Goal: Information Seeking & Learning: Learn about a topic

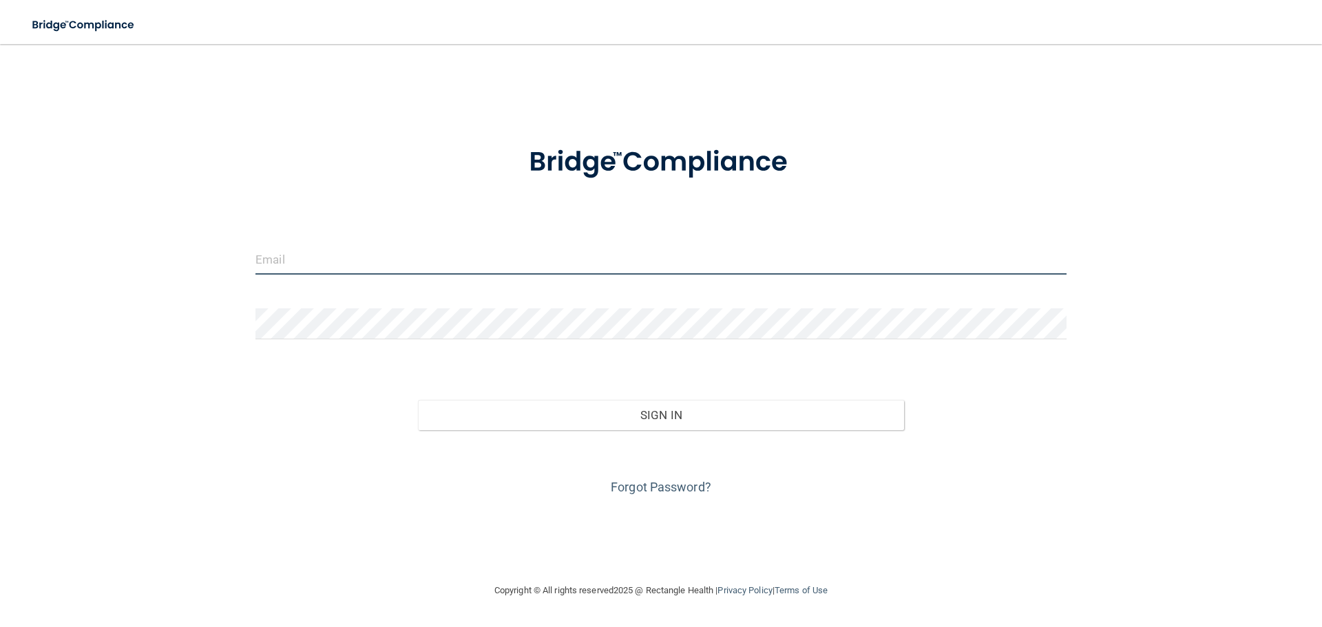
type input "[EMAIL_ADDRESS][DOMAIN_NAME]"
drag, startPoint x: 417, startPoint y: 256, endPoint x: 74, endPoint y: 276, distance: 342.9
click at [74, 276] on div "daniela050198@gmail.com Invalid email/password. You don't have permission to ac…" at bounding box center [661, 313] width 1267 height 511
type input "[EMAIL_ADDRESS][DOMAIN_NAME]"
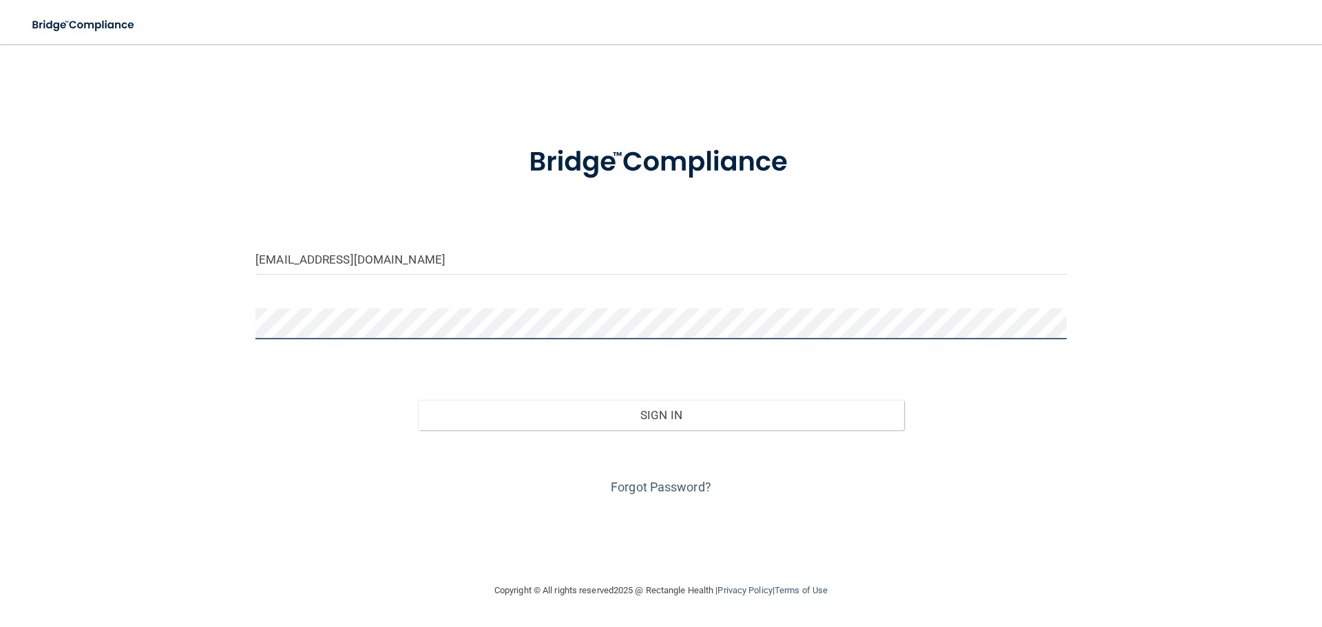
click at [418, 400] on button "Sign In" at bounding box center [661, 415] width 487 height 30
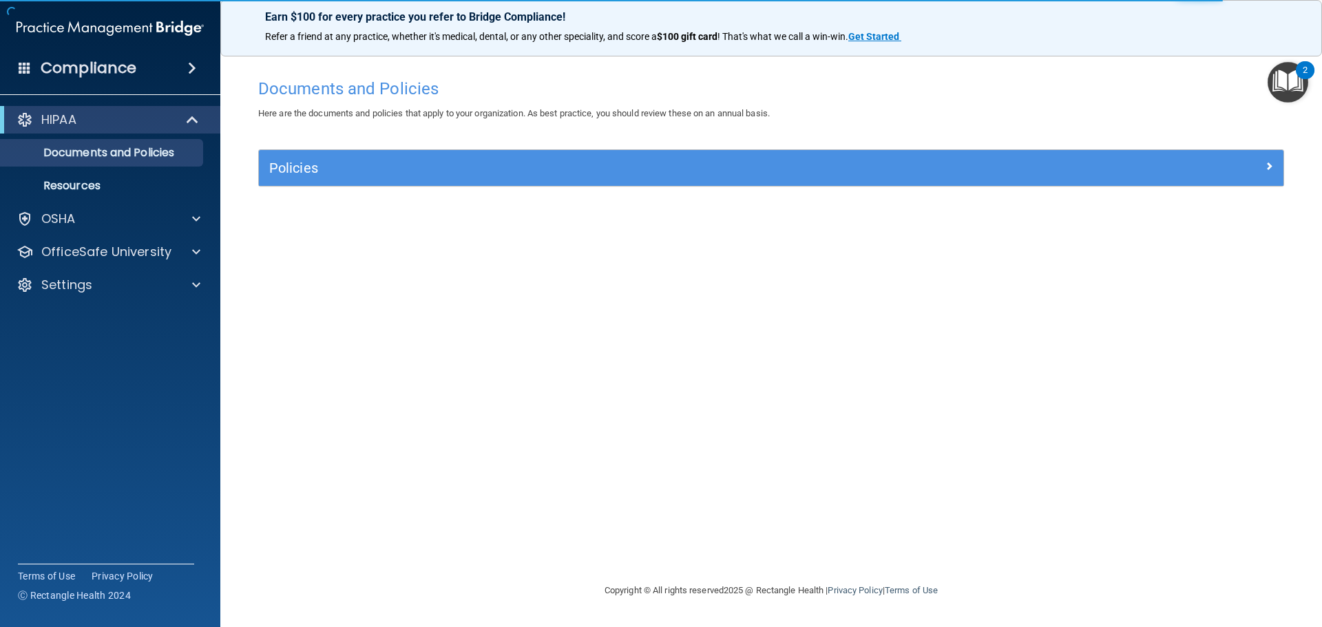
click at [1295, 80] on img "Open Resource Center, 2 new notifications" at bounding box center [1288, 82] width 41 height 41
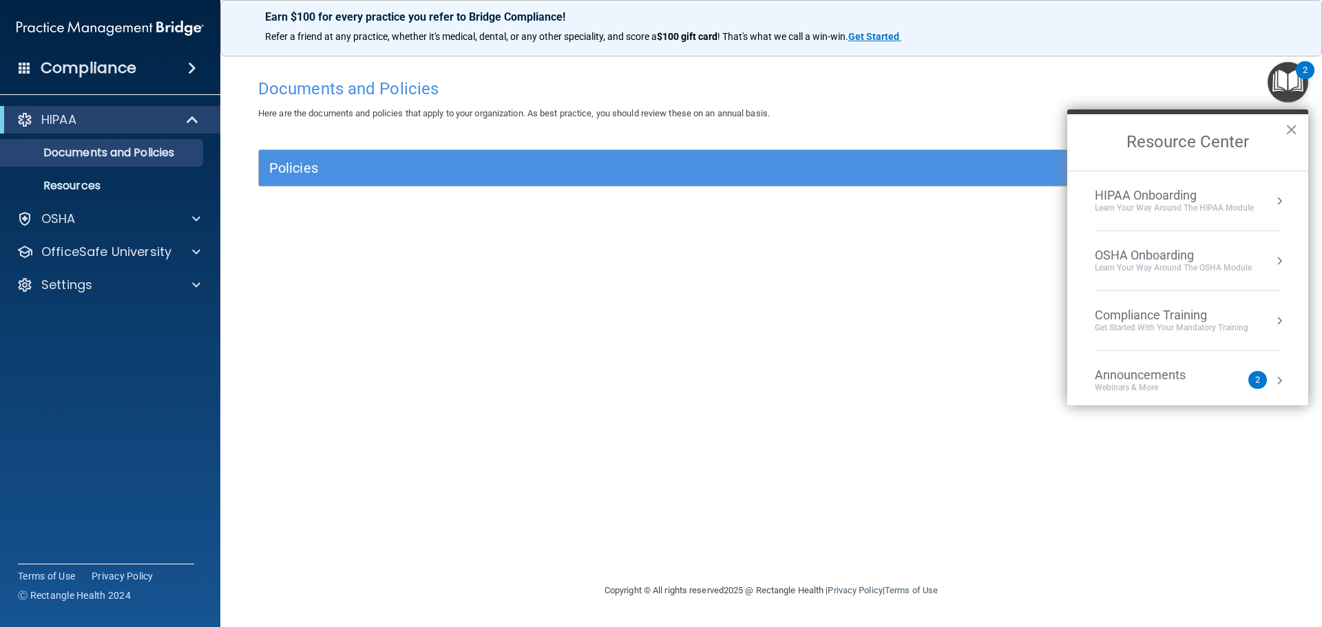
click at [1151, 388] on div "Webinars & More" at bounding box center [1154, 388] width 118 height 12
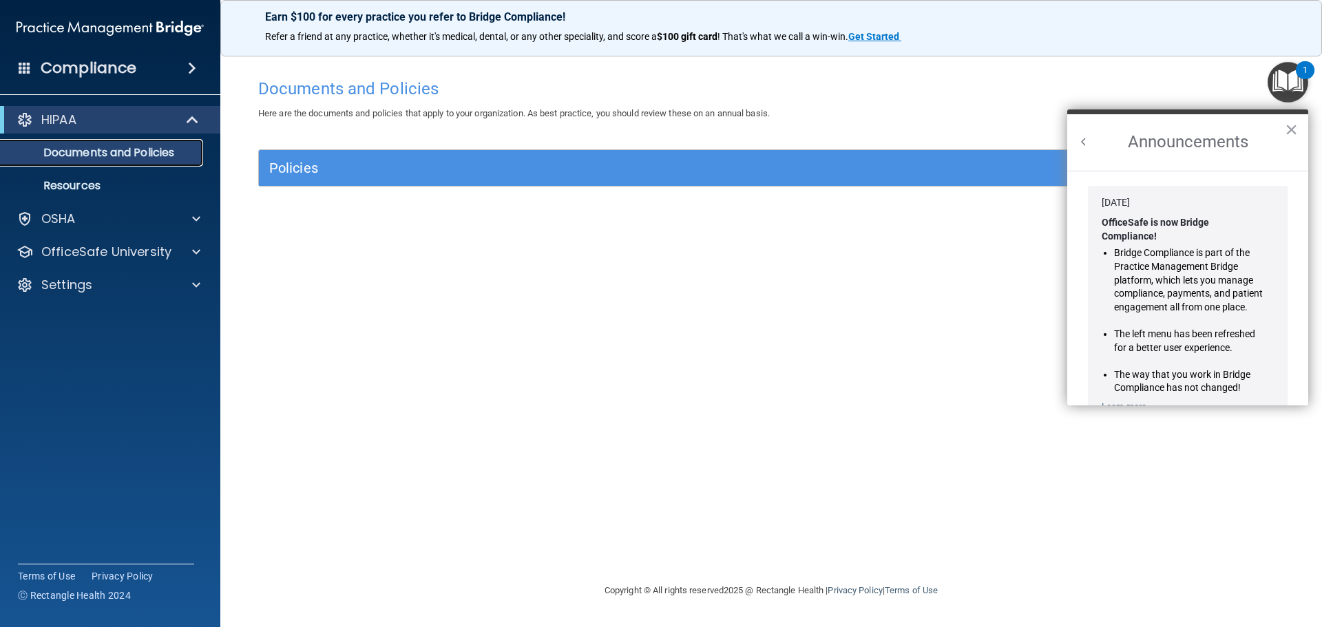
click at [121, 157] on p "Documents and Policies" at bounding box center [103, 153] width 188 height 14
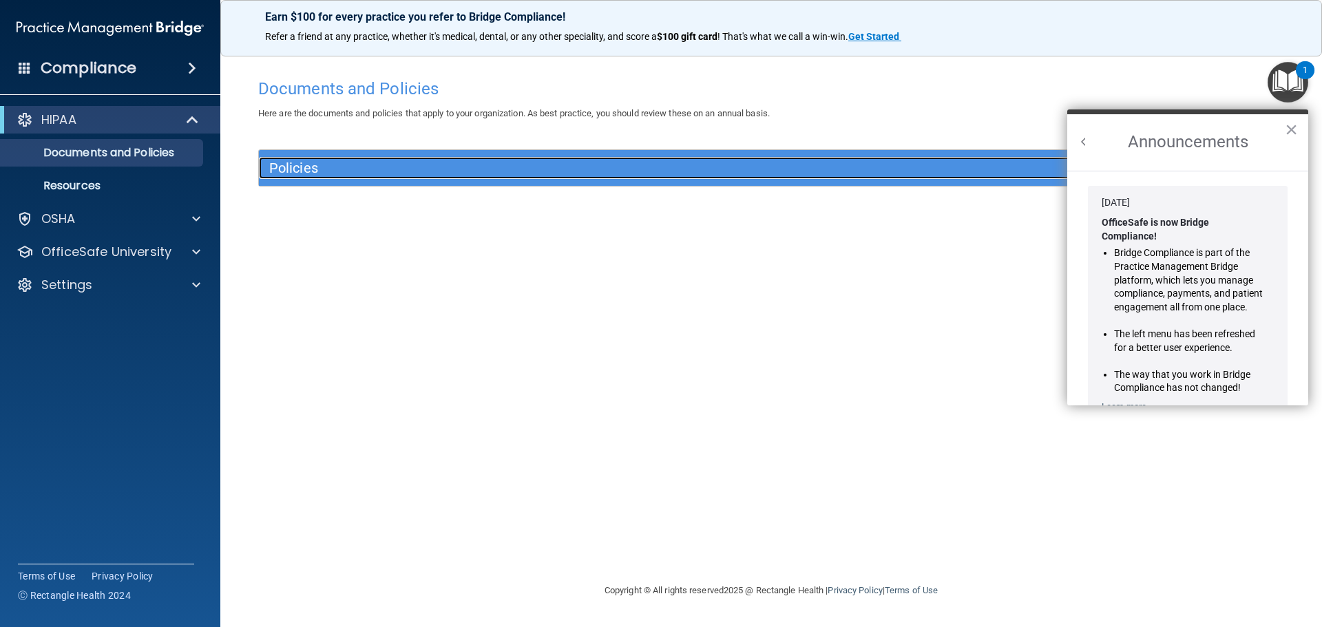
click at [367, 172] on h5 "Policies" at bounding box center [643, 167] width 748 height 15
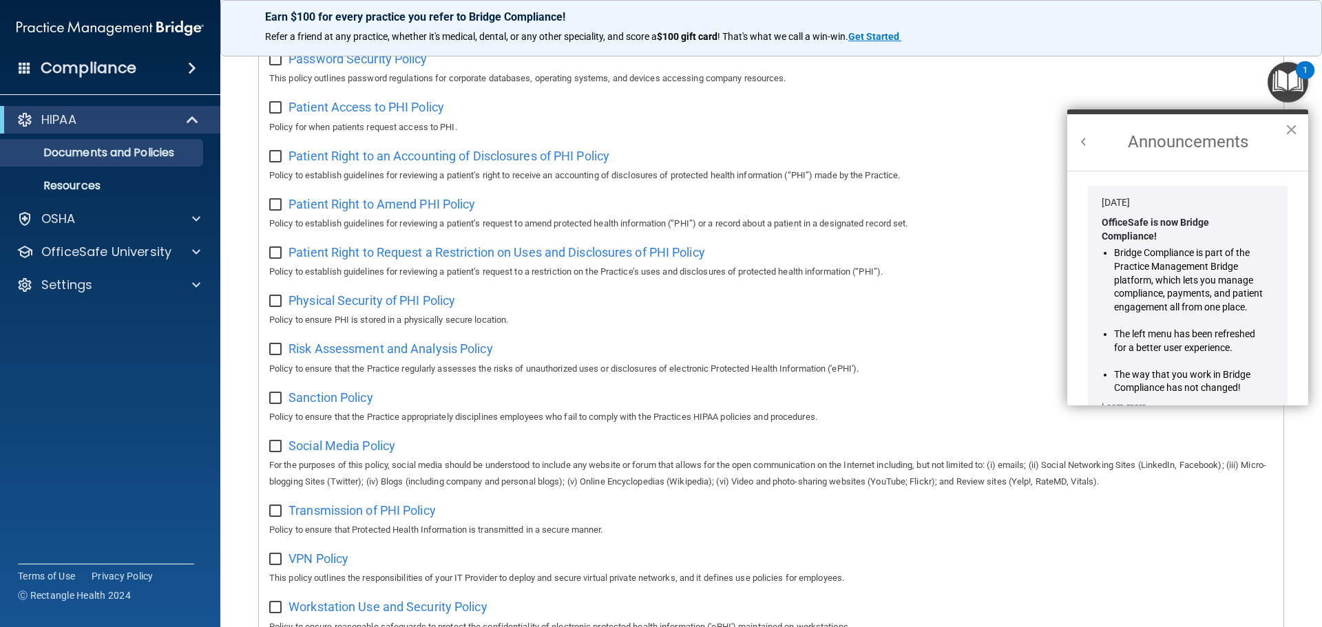
scroll to position [754, 0]
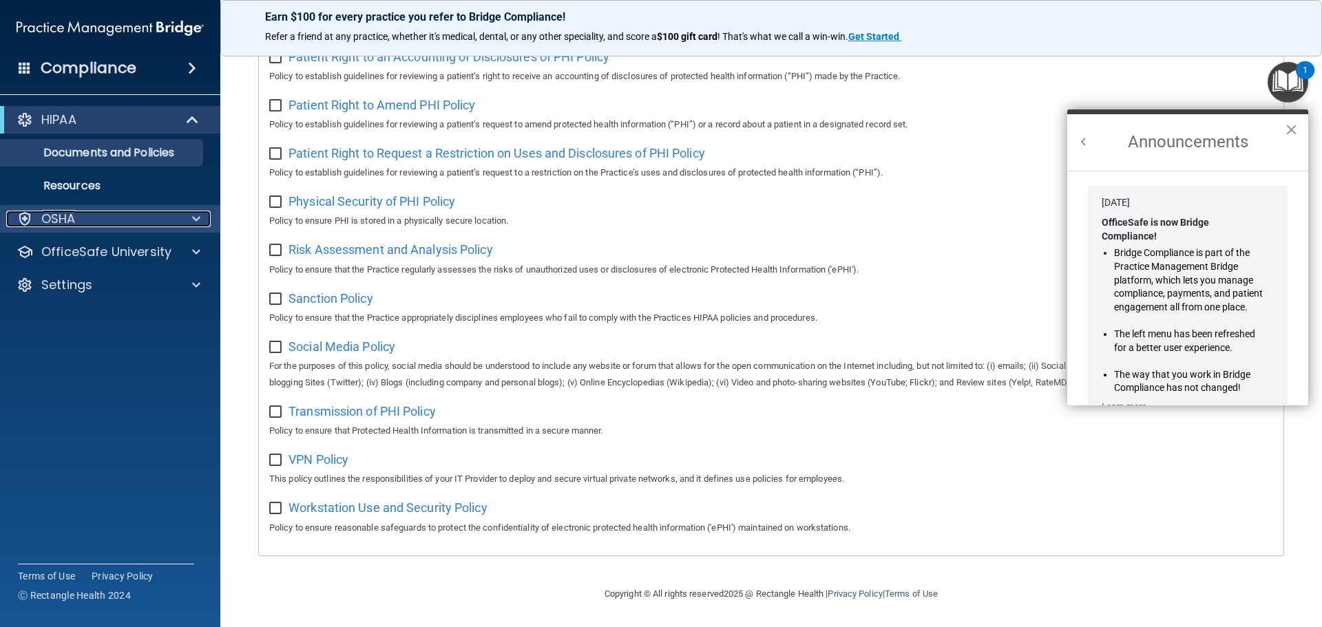
click at [83, 218] on div "OSHA" at bounding box center [91, 219] width 171 height 17
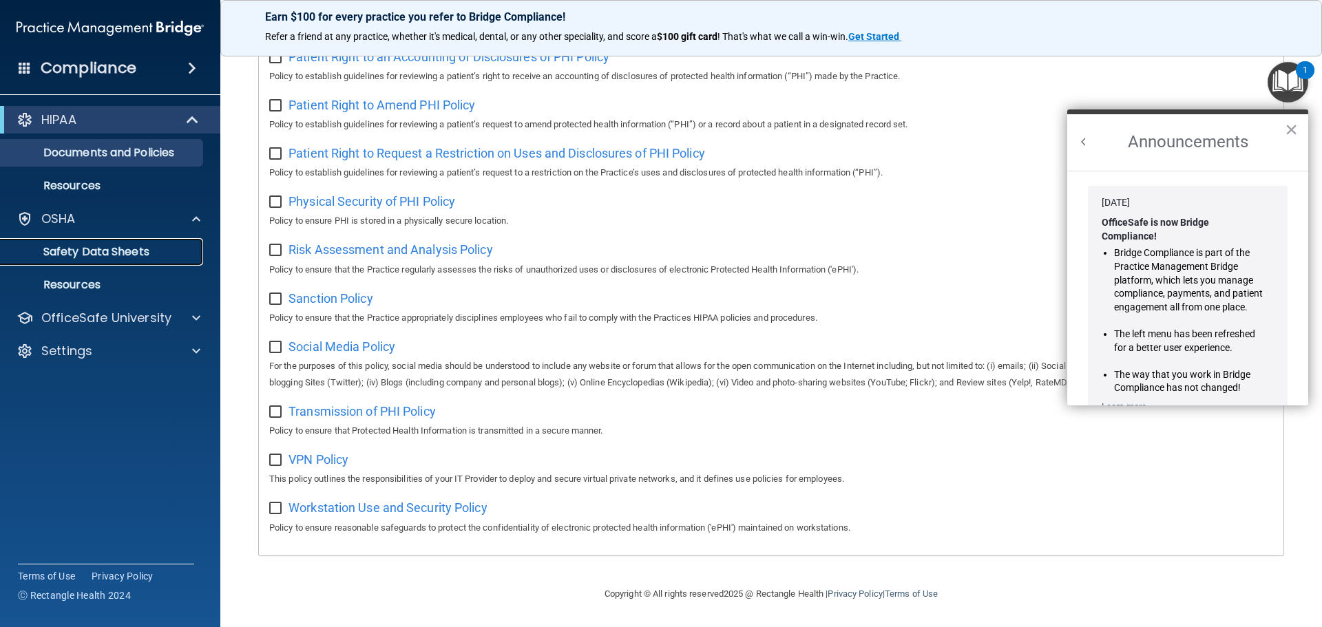
click at [87, 247] on p "Safety Data Sheets" at bounding box center [103, 252] width 188 height 14
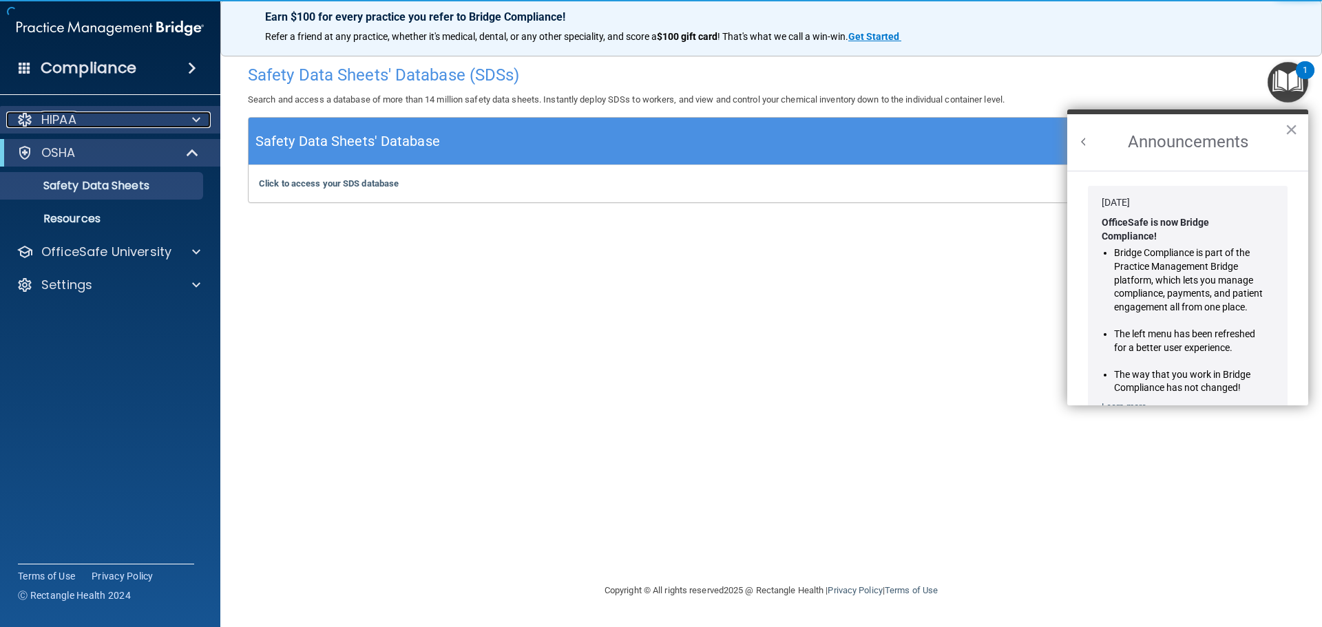
click at [134, 120] on div "HIPAA" at bounding box center [91, 120] width 171 height 17
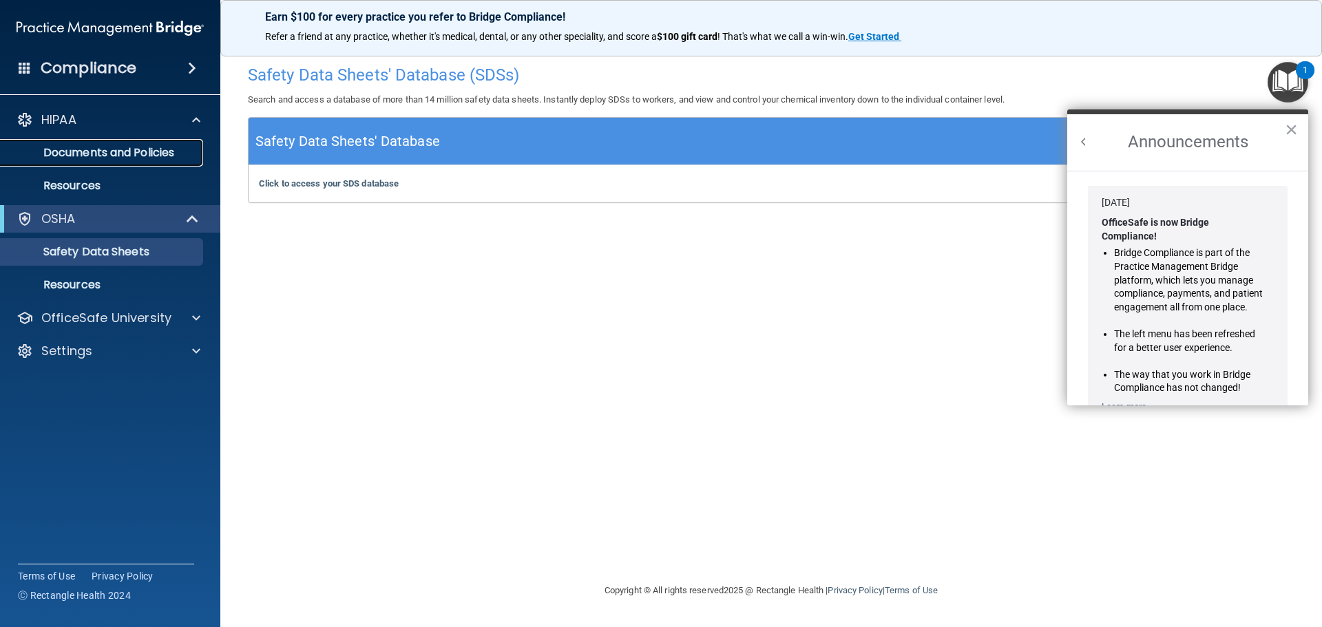
click at [133, 158] on p "Documents and Policies" at bounding box center [103, 153] width 188 height 14
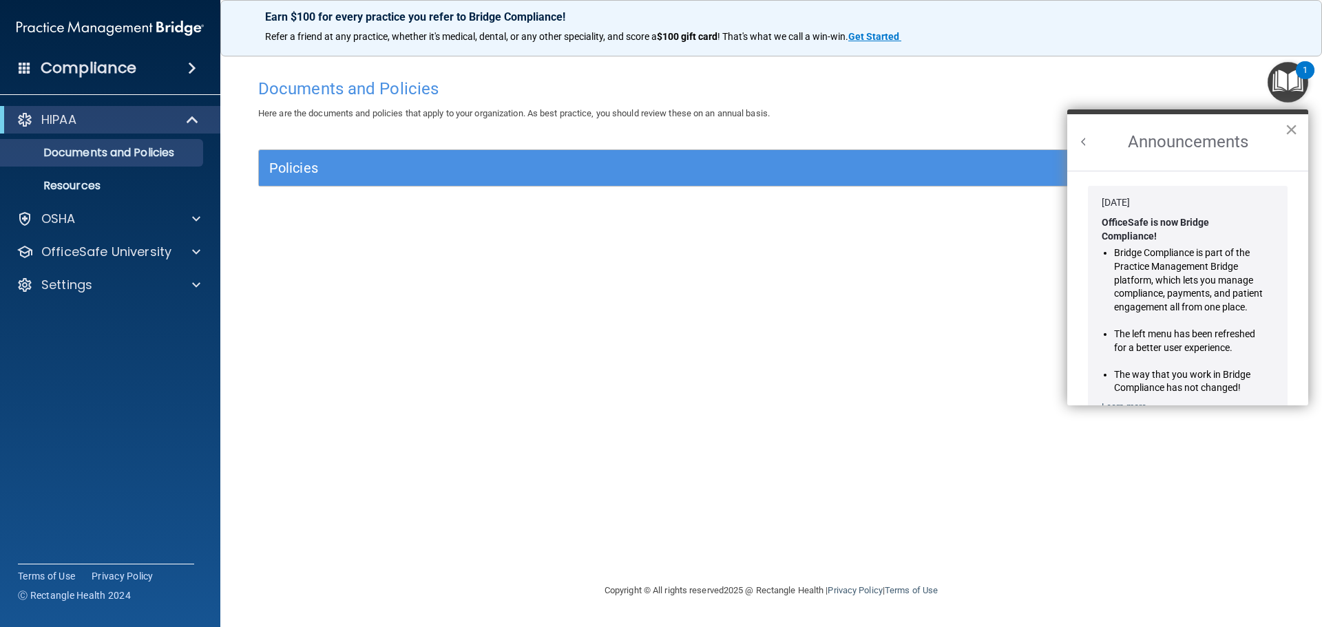
click at [1287, 129] on button "×" at bounding box center [1291, 129] width 13 height 22
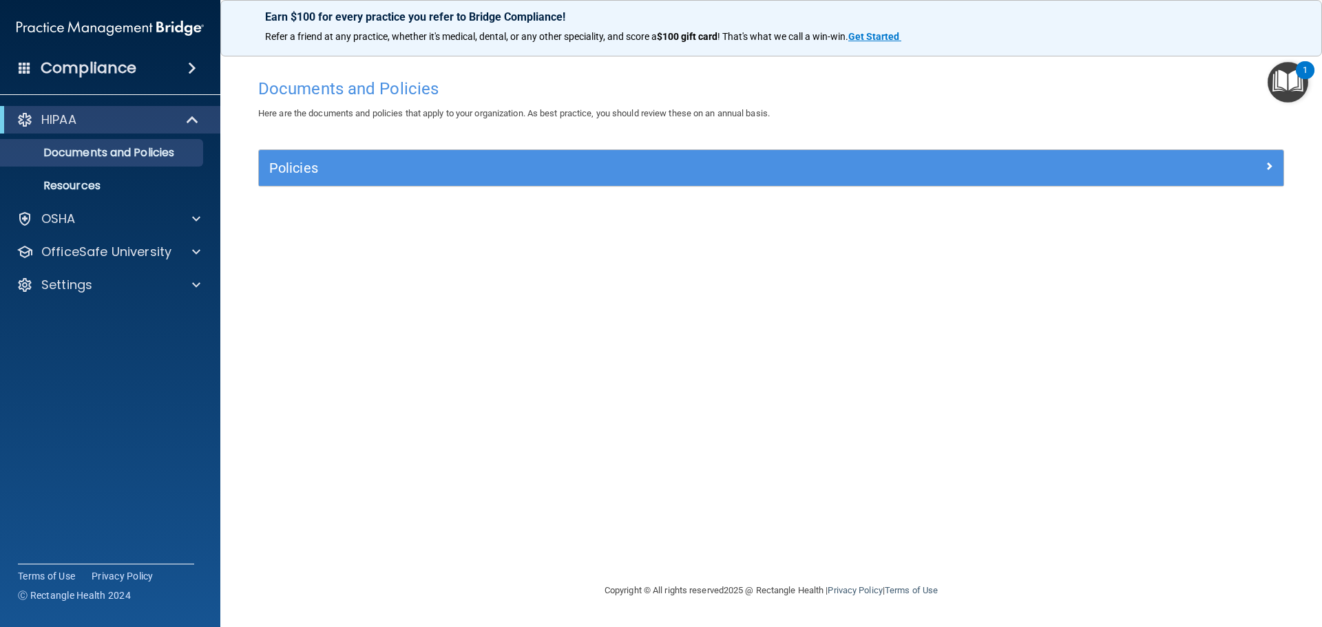
click at [103, 54] on div "Compliance" at bounding box center [110, 68] width 220 height 30
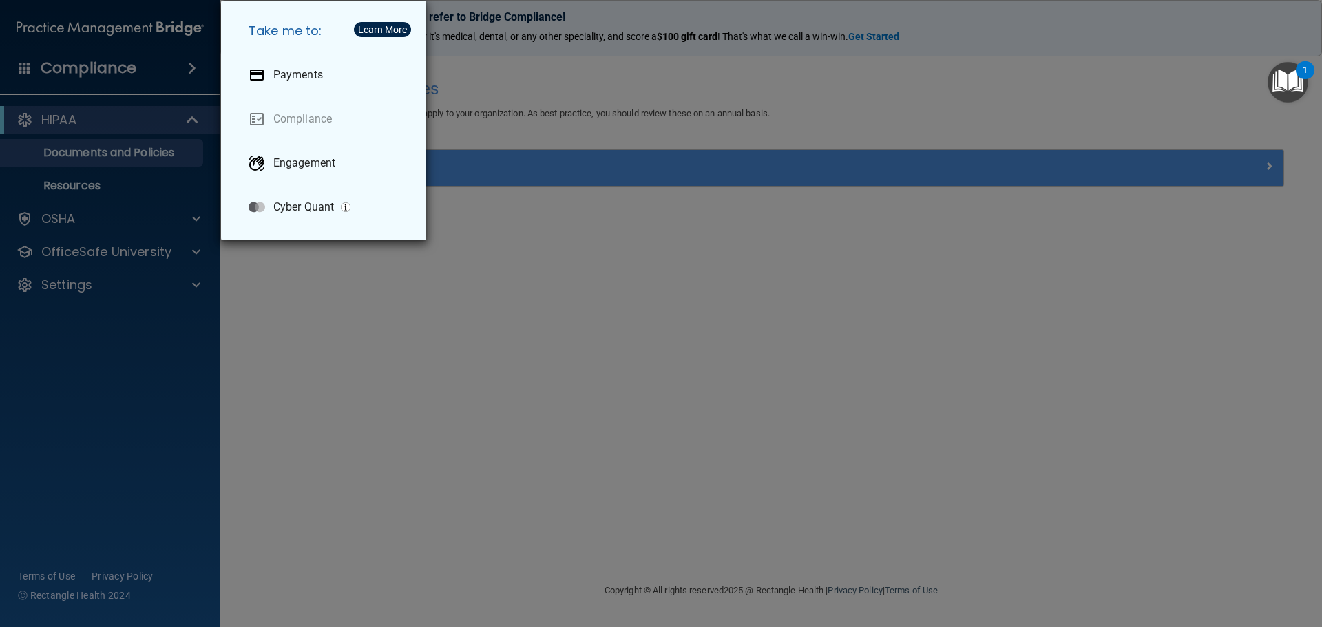
click at [166, 177] on div "Take me to: Payments Compliance Engagement Cyber Quant" at bounding box center [661, 313] width 1322 height 627
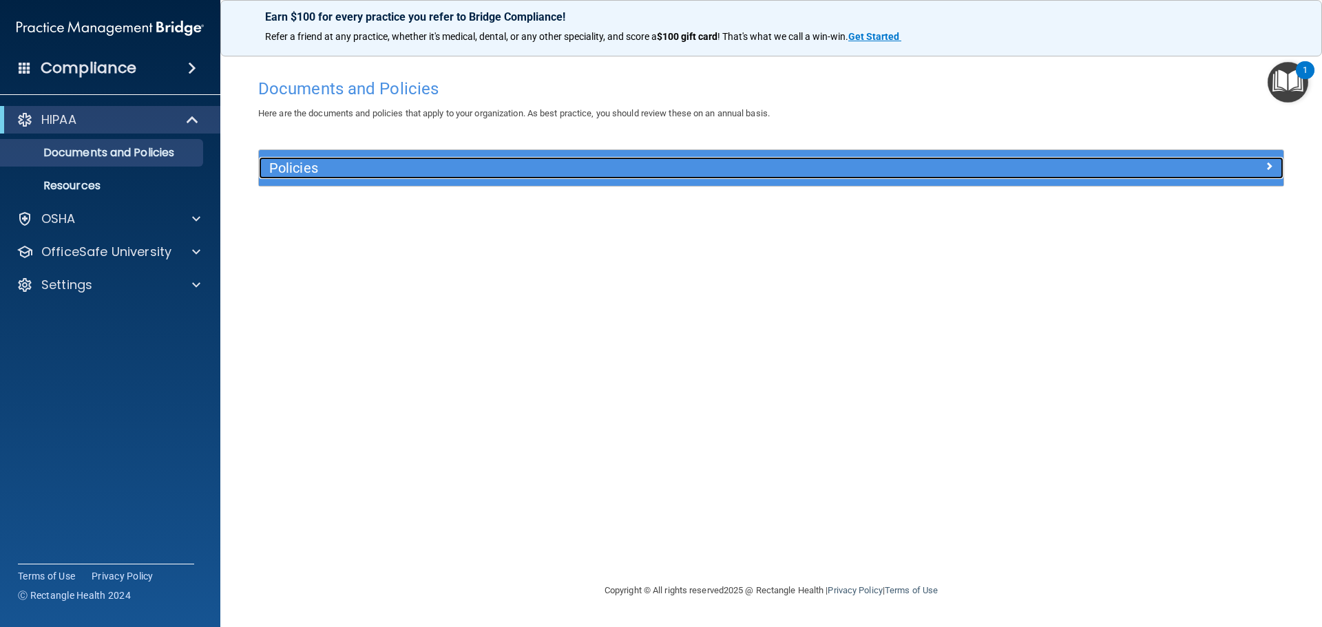
click at [375, 172] on h5 "Policies" at bounding box center [643, 167] width 748 height 15
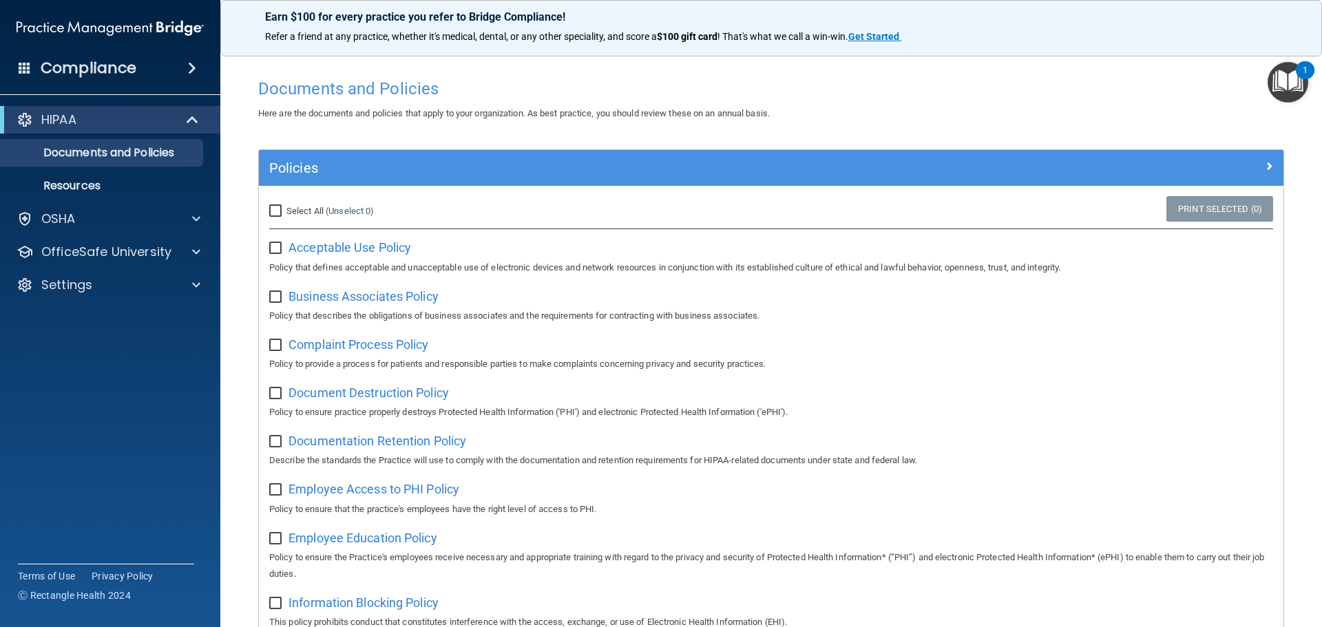
click at [285, 258] on div "Acceptable Use Policy Policy that defines acceptable and unacceptable use of el…" at bounding box center [771, 255] width 1004 height 39
click at [280, 251] on input "checkbox" at bounding box center [277, 248] width 16 height 11
click at [333, 245] on span "Acceptable Use Policy" at bounding box center [350, 247] width 123 height 14
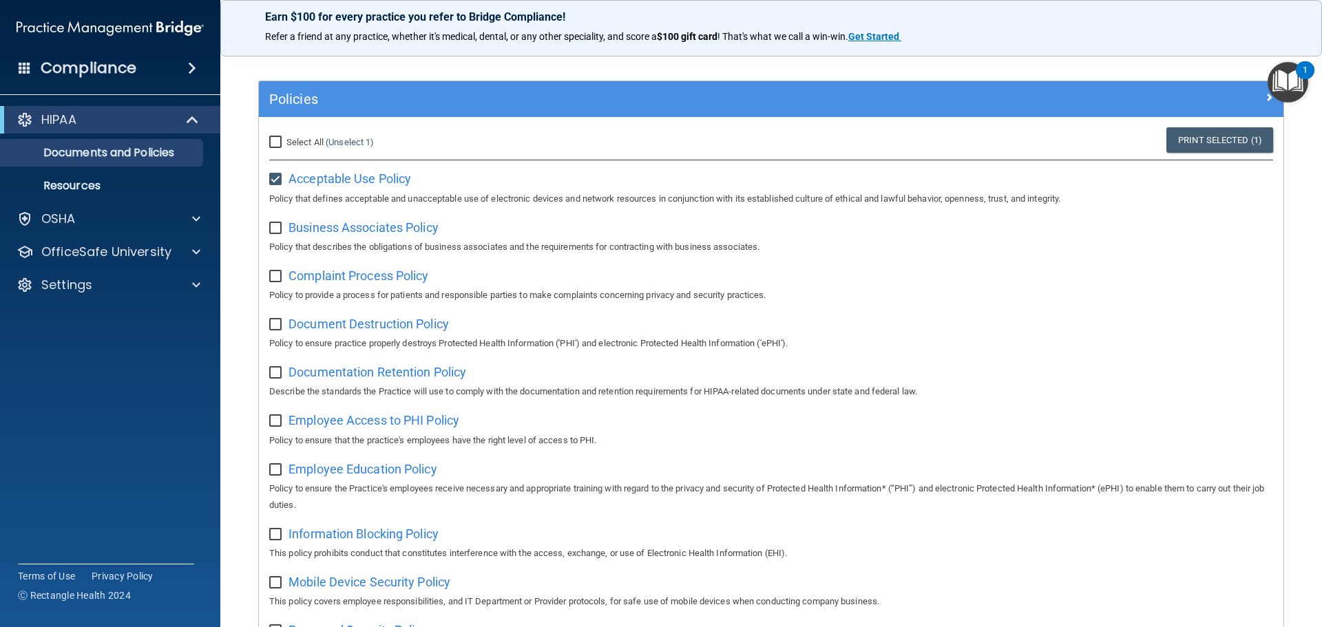
click at [279, 180] on input "checkbox" at bounding box center [277, 179] width 16 height 11
checkbox input "false"
click at [108, 221] on div "OSHA" at bounding box center [91, 219] width 171 height 17
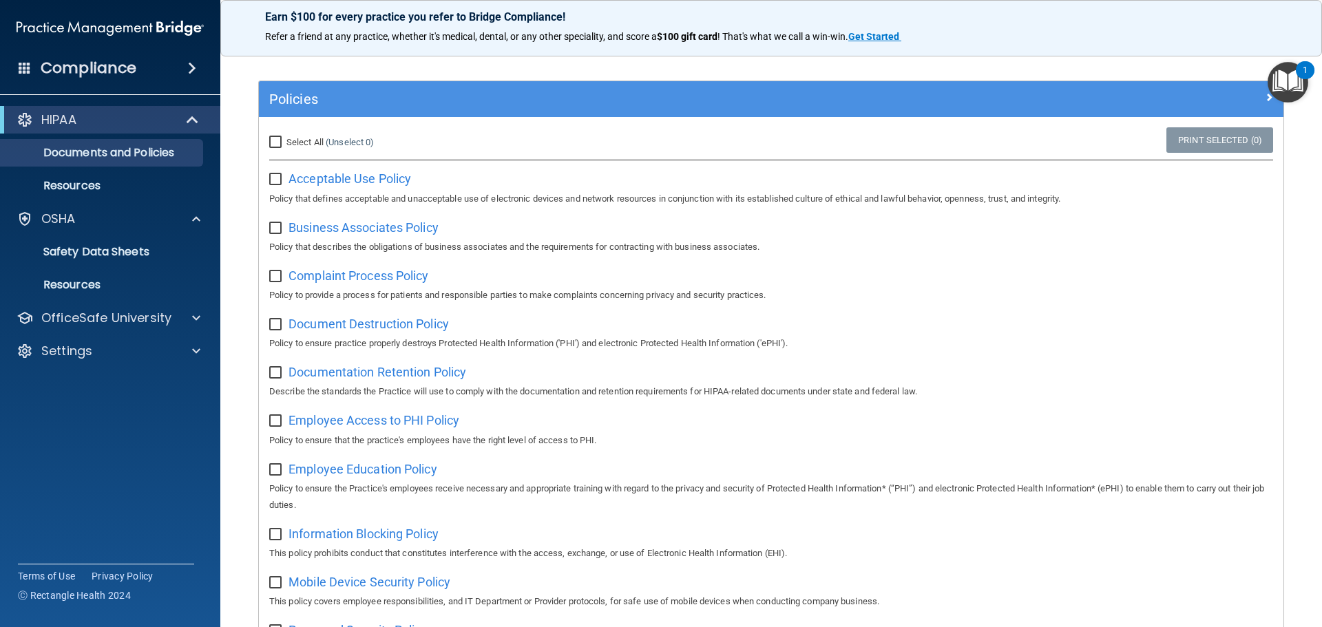
click at [90, 64] on h4 "Compliance" at bounding box center [89, 68] width 96 height 19
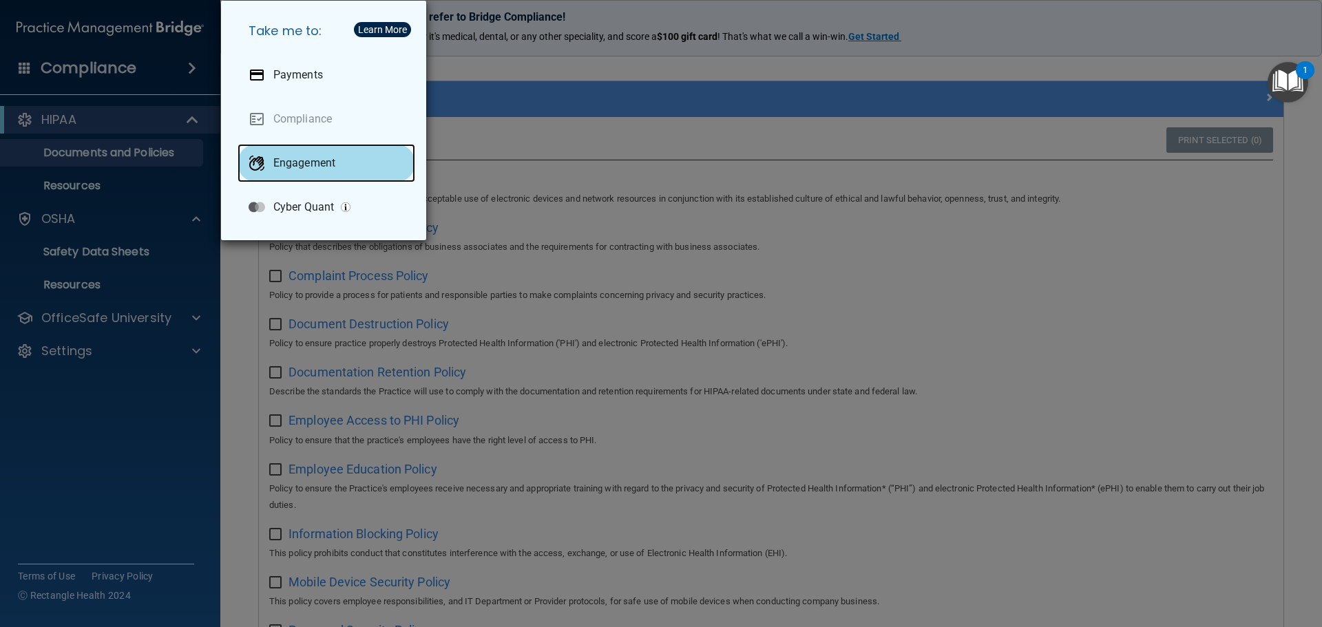
click at [314, 163] on p "Engagement" at bounding box center [304, 163] width 62 height 14
click at [619, 153] on div "Take me to: Payments Compliance Engagement Cyber Quant" at bounding box center [661, 313] width 1322 height 627
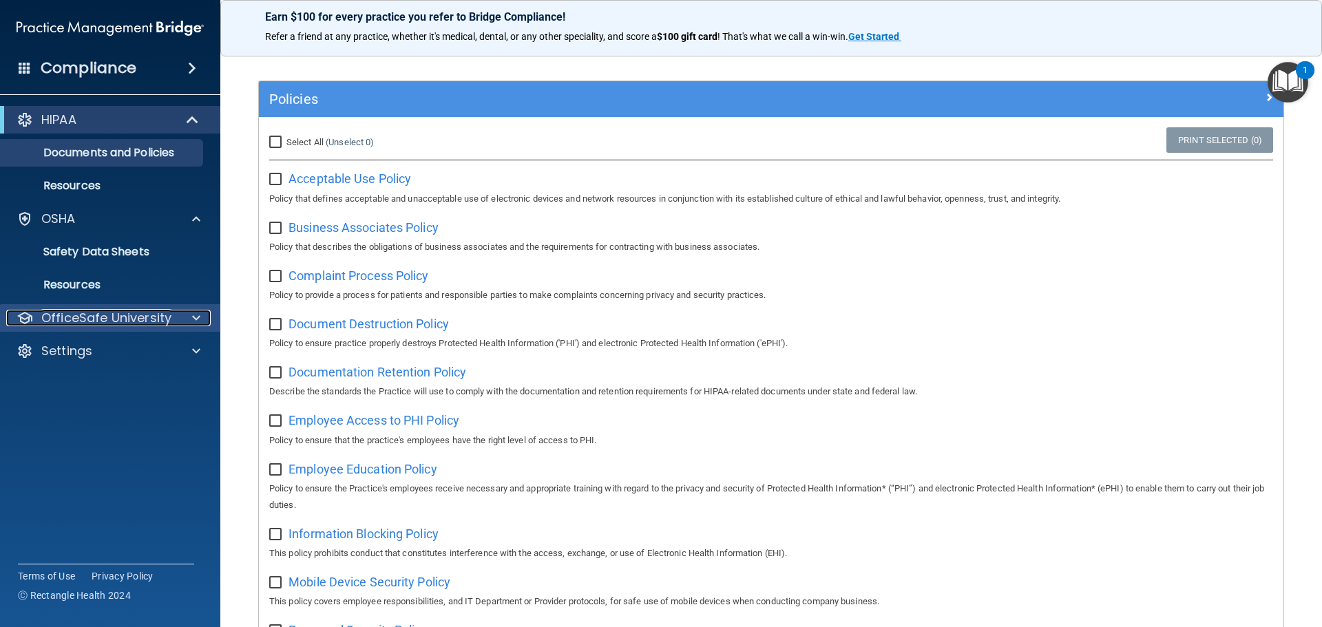
click at [163, 310] on p "OfficeSafe University" at bounding box center [106, 318] width 130 height 17
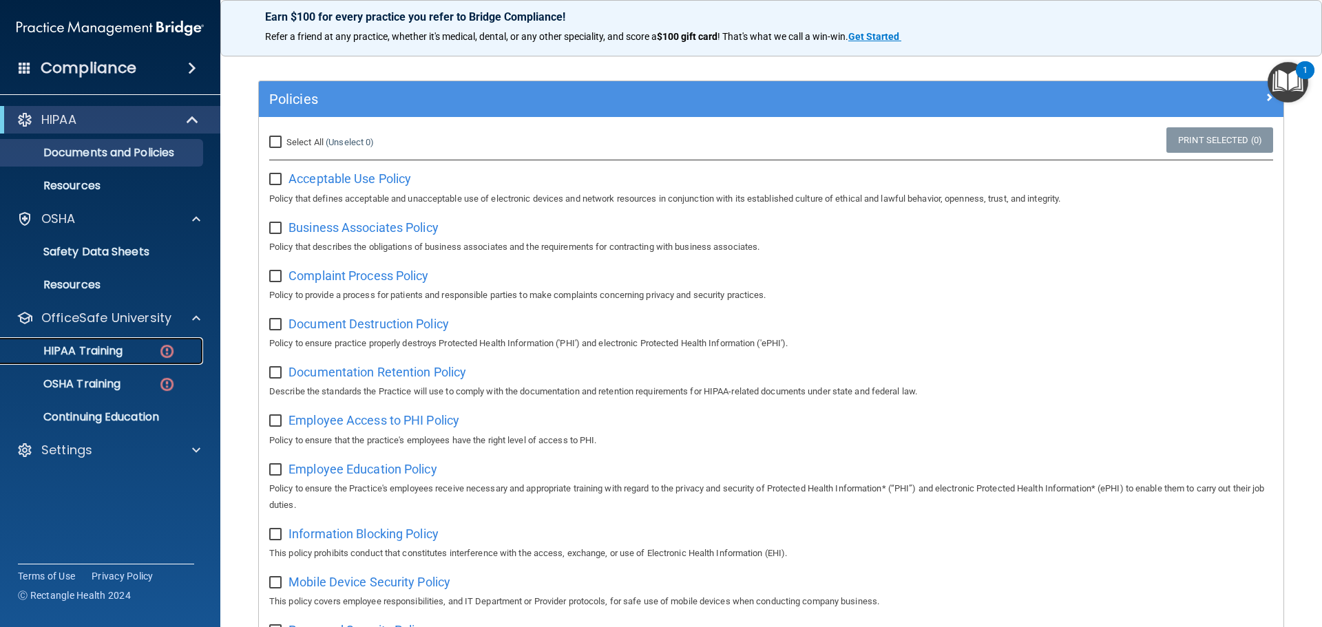
click at [156, 347] on div "HIPAA Training" at bounding box center [103, 351] width 188 height 14
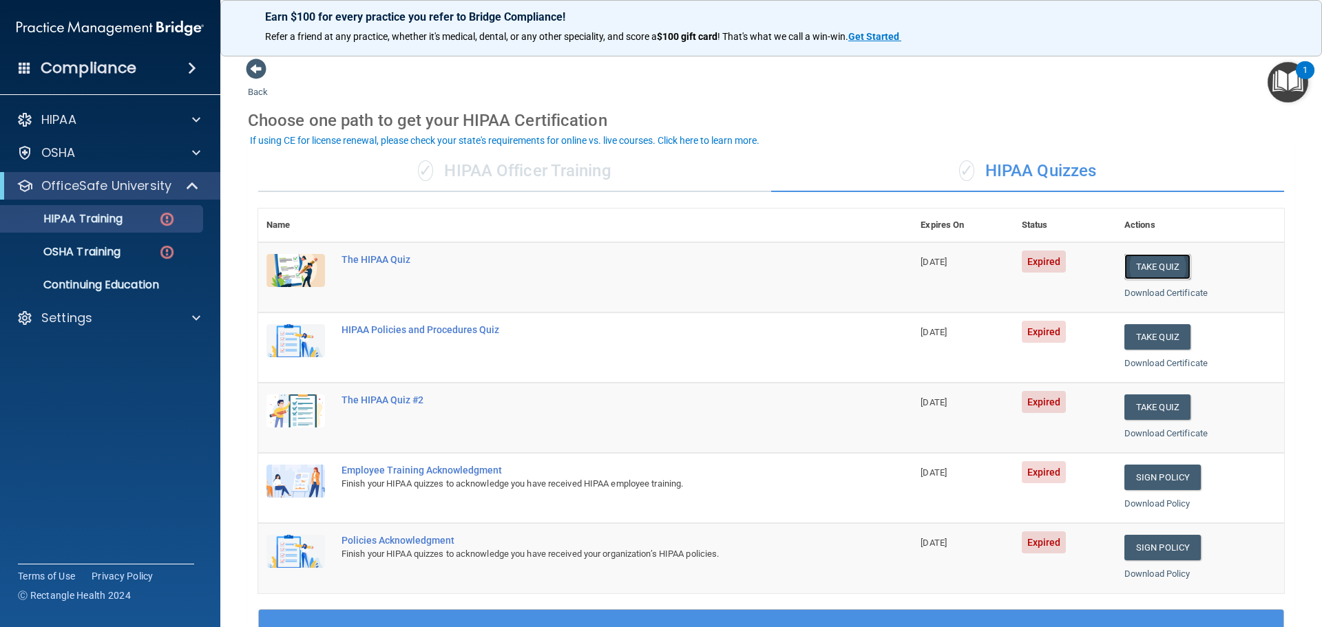
click at [1132, 272] on button "Take Quiz" at bounding box center [1158, 266] width 66 height 25
click at [393, 262] on div "The HIPAA Quiz" at bounding box center [593, 259] width 502 height 11
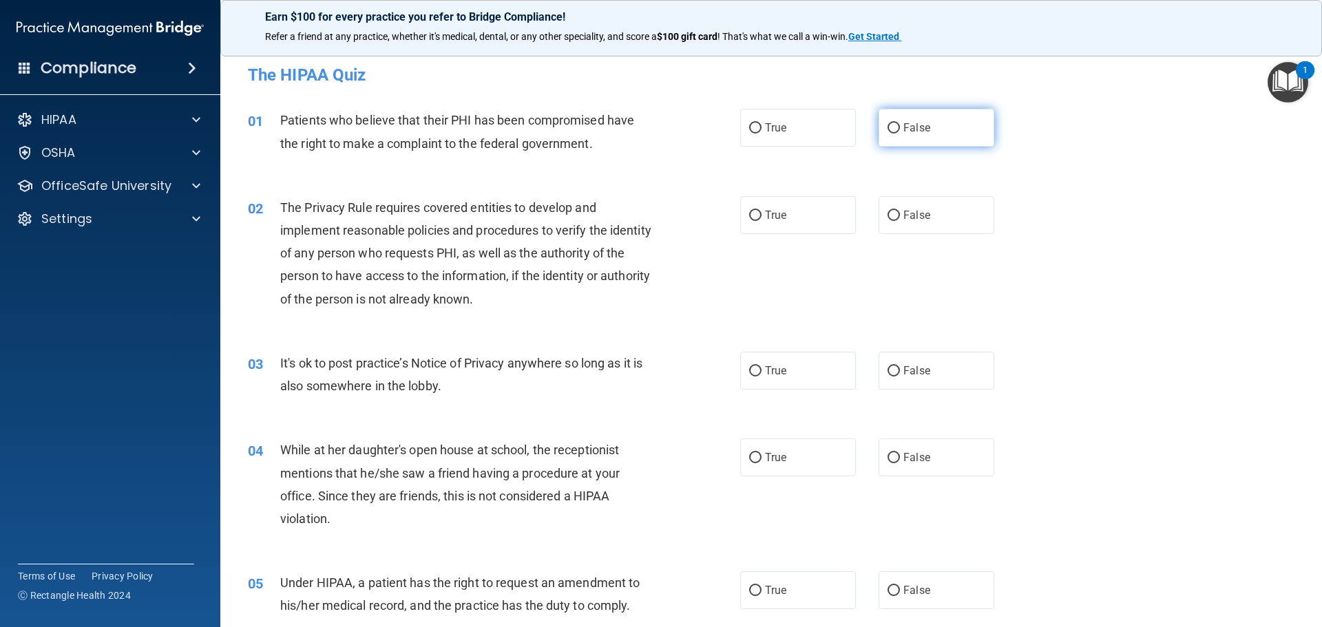
click at [937, 129] on label "False" at bounding box center [937, 128] width 116 height 38
click at [900, 129] on input "False" at bounding box center [894, 128] width 12 height 10
radio input "true"
click at [847, 222] on label "True" at bounding box center [798, 215] width 116 height 38
click at [762, 221] on input "True" at bounding box center [755, 216] width 12 height 10
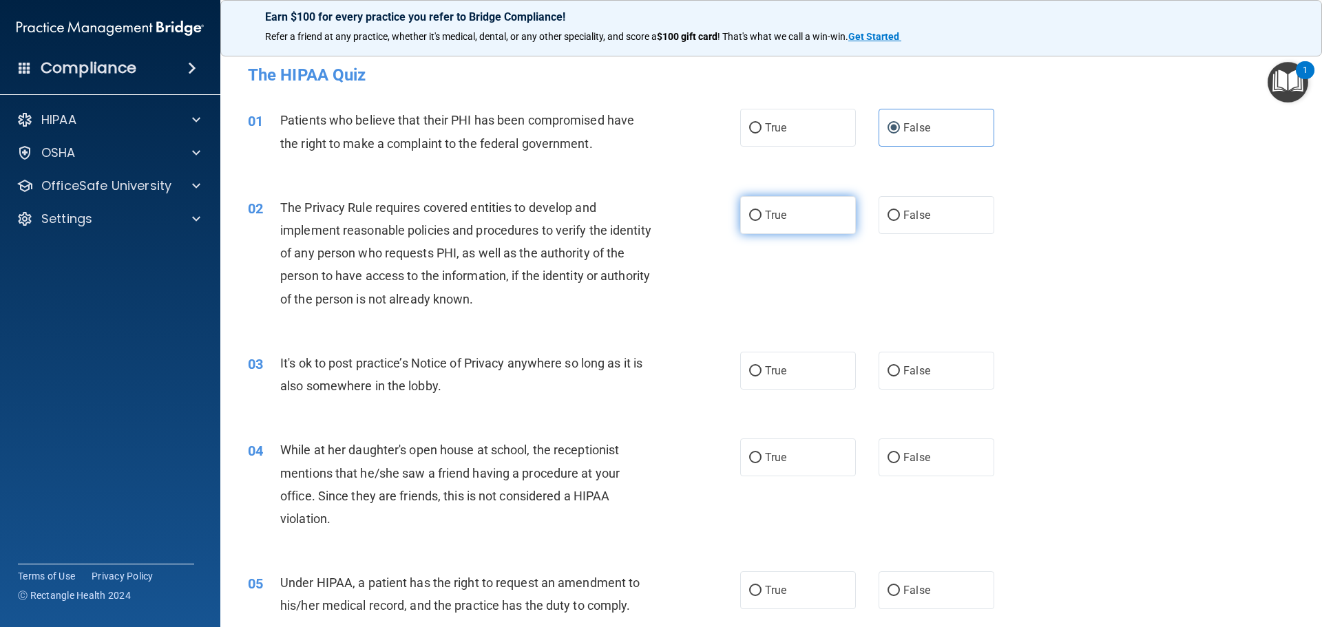
radio input "true"
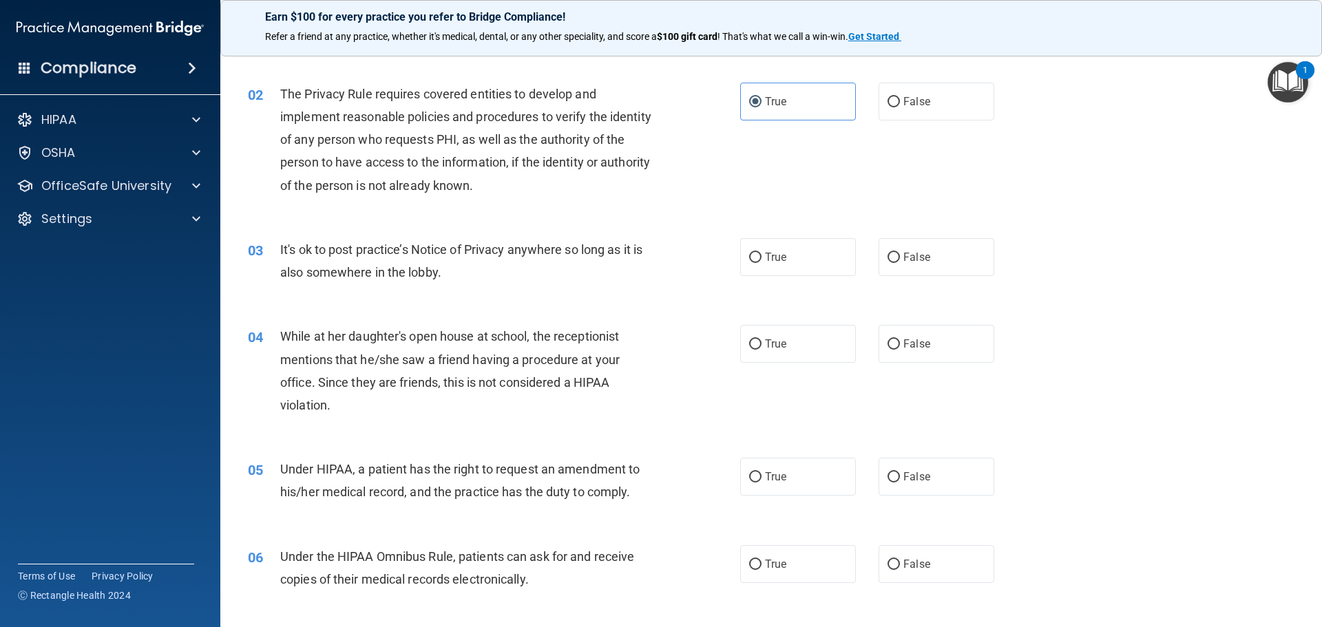
scroll to position [138, 0]
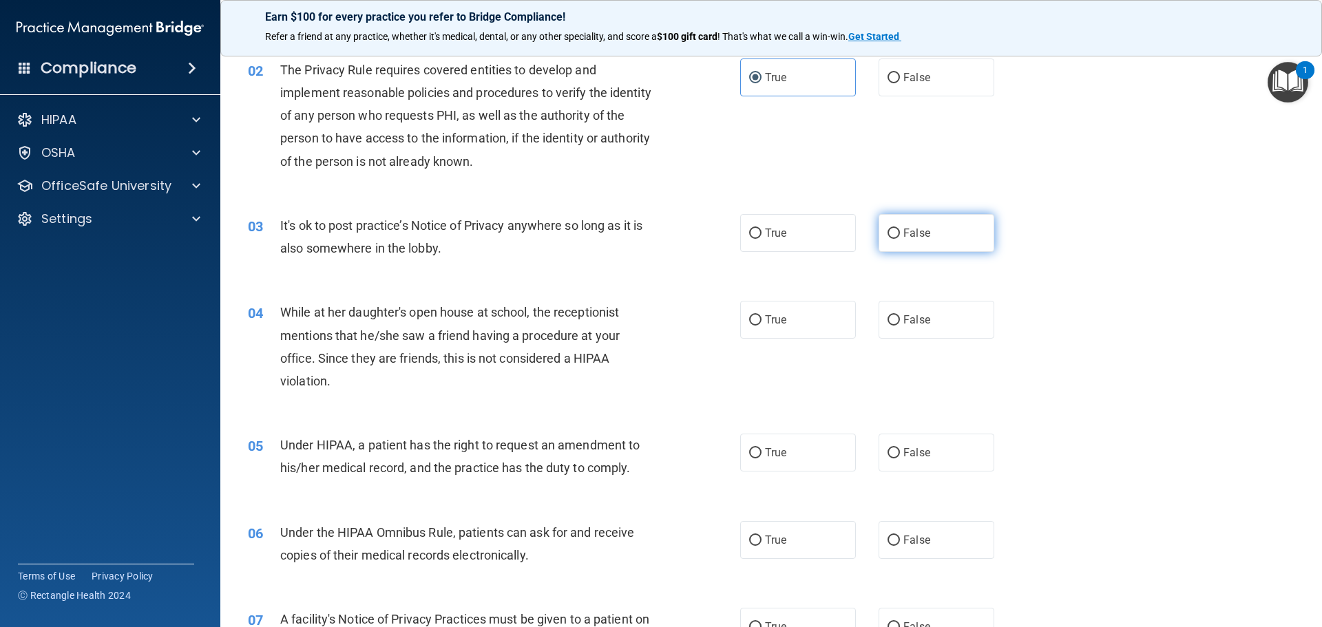
click at [879, 239] on label "False" at bounding box center [937, 233] width 116 height 38
click at [888, 239] on input "False" at bounding box center [894, 234] width 12 height 10
radio input "true"
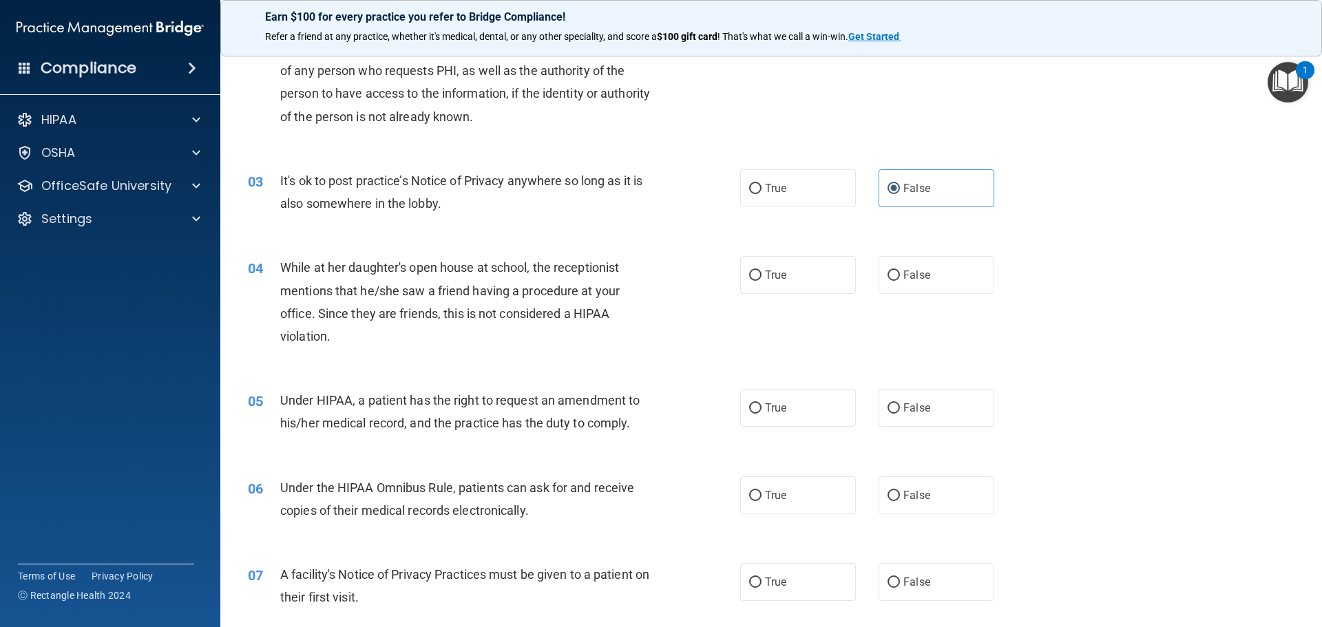
scroll to position [207, 0]
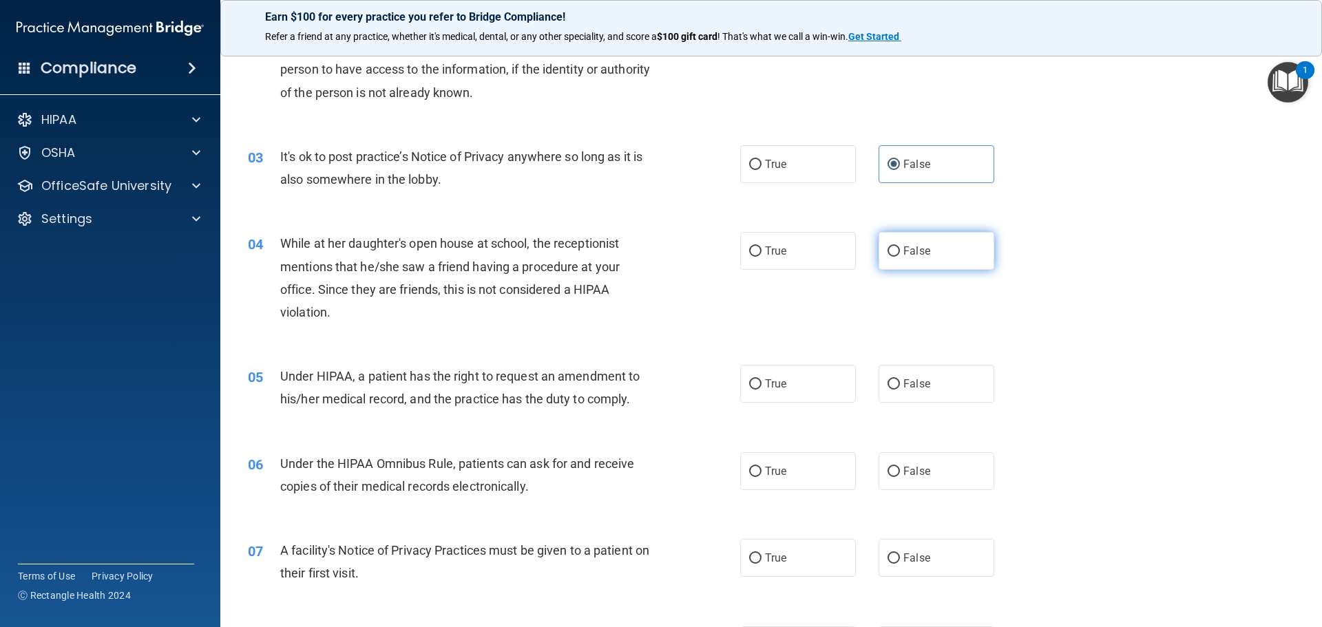
click at [926, 238] on label "False" at bounding box center [937, 251] width 116 height 38
click at [900, 247] on input "False" at bounding box center [894, 252] width 12 height 10
radio input "true"
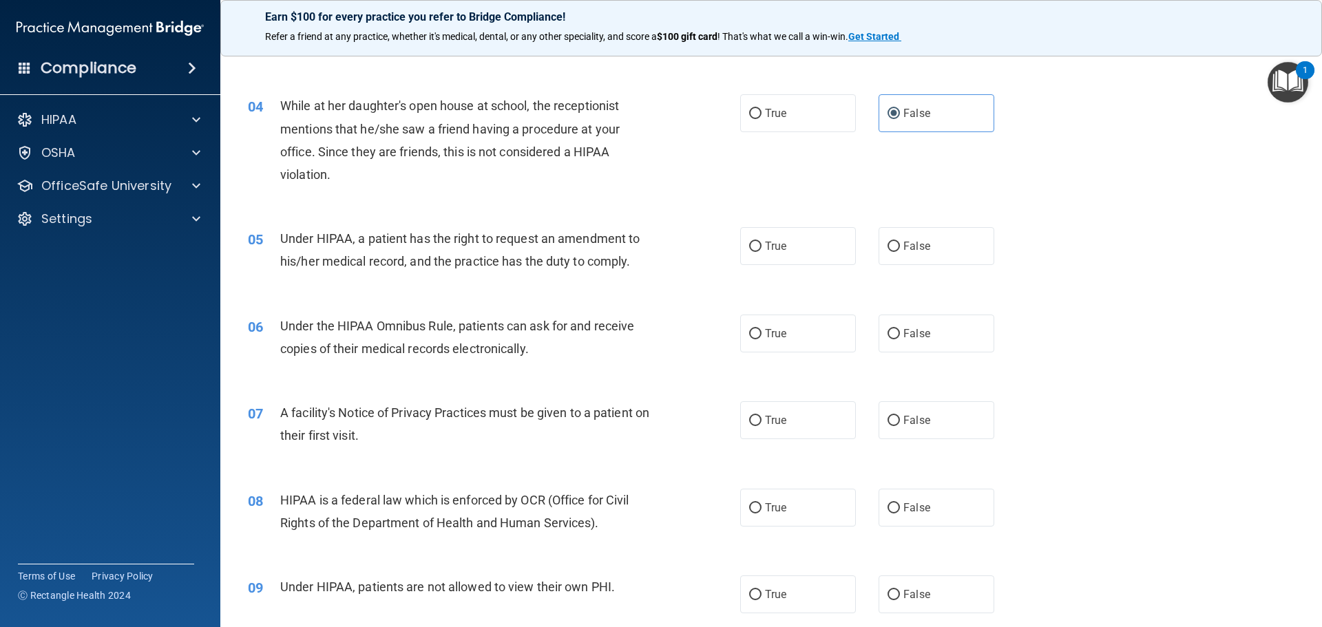
scroll to position [413, 0]
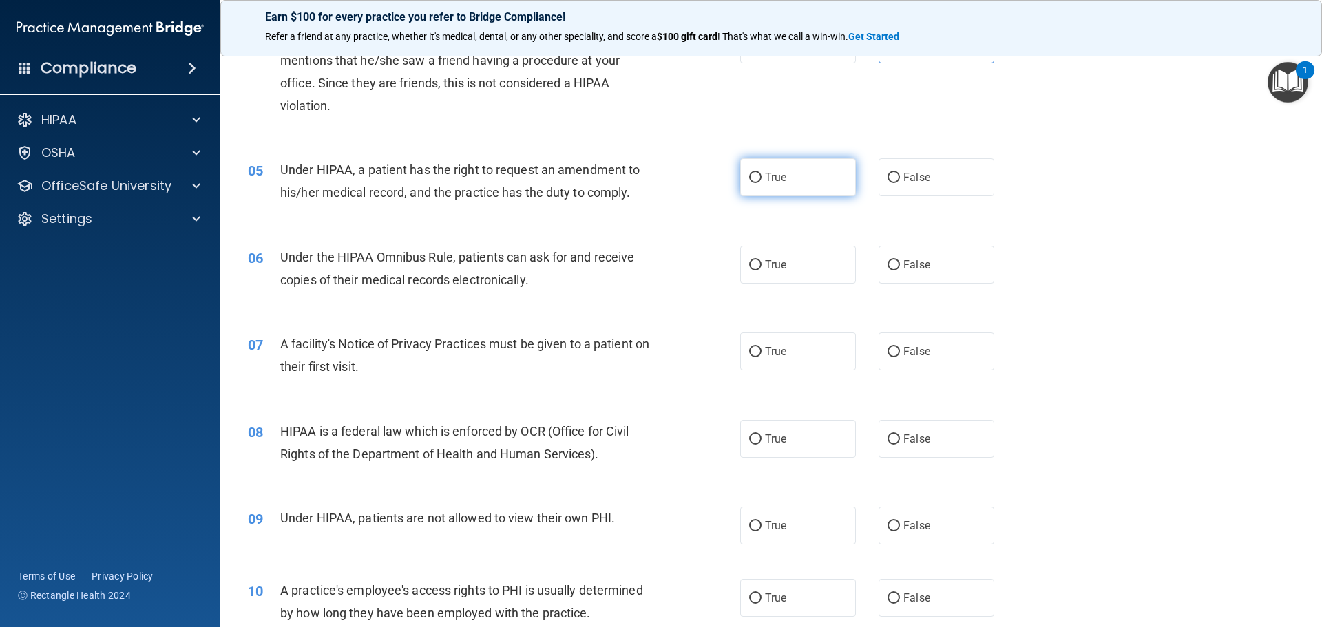
click at [767, 167] on label "True" at bounding box center [798, 177] width 116 height 38
click at [762, 173] on input "True" at bounding box center [755, 178] width 12 height 10
radio input "true"
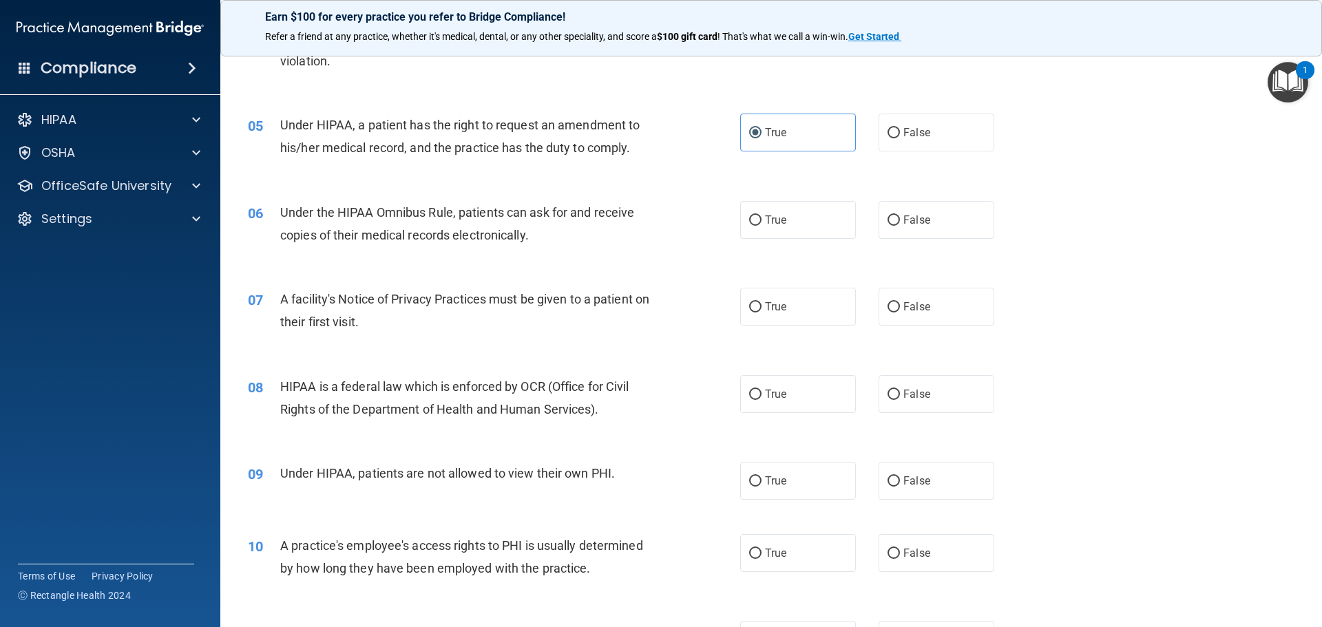
scroll to position [482, 0]
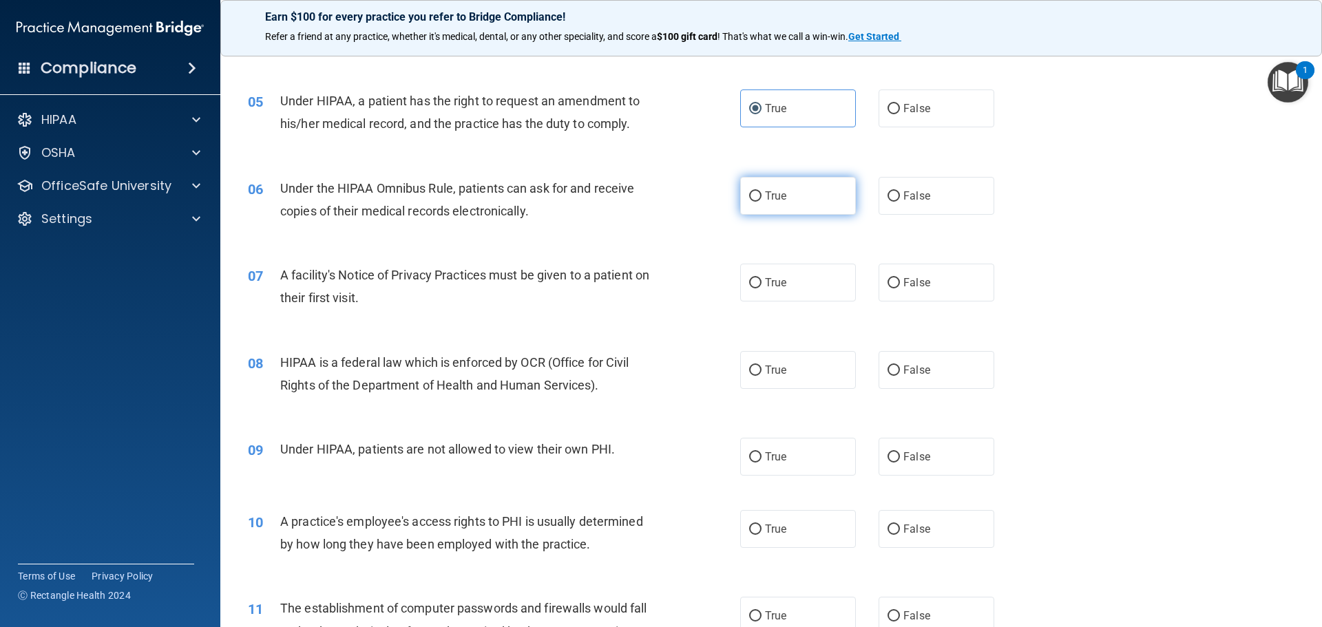
click at [827, 194] on label "True" at bounding box center [798, 196] width 116 height 38
click at [762, 194] on input "True" at bounding box center [755, 196] width 12 height 10
radio input "true"
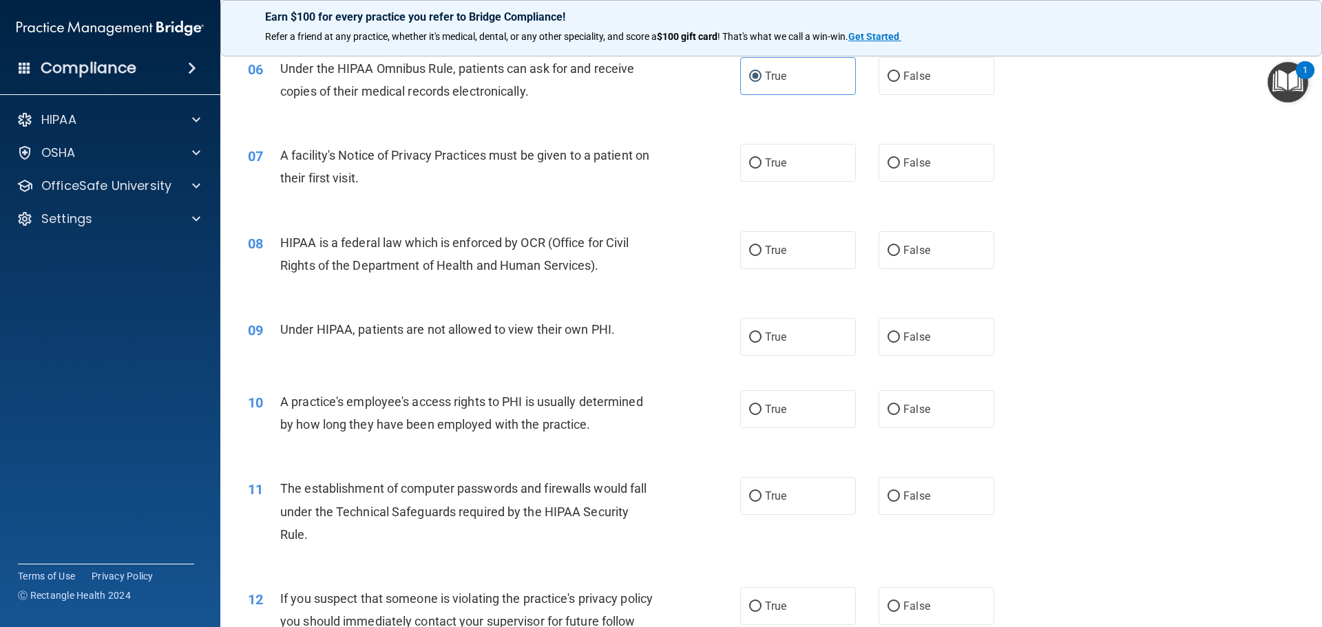
scroll to position [620, 0]
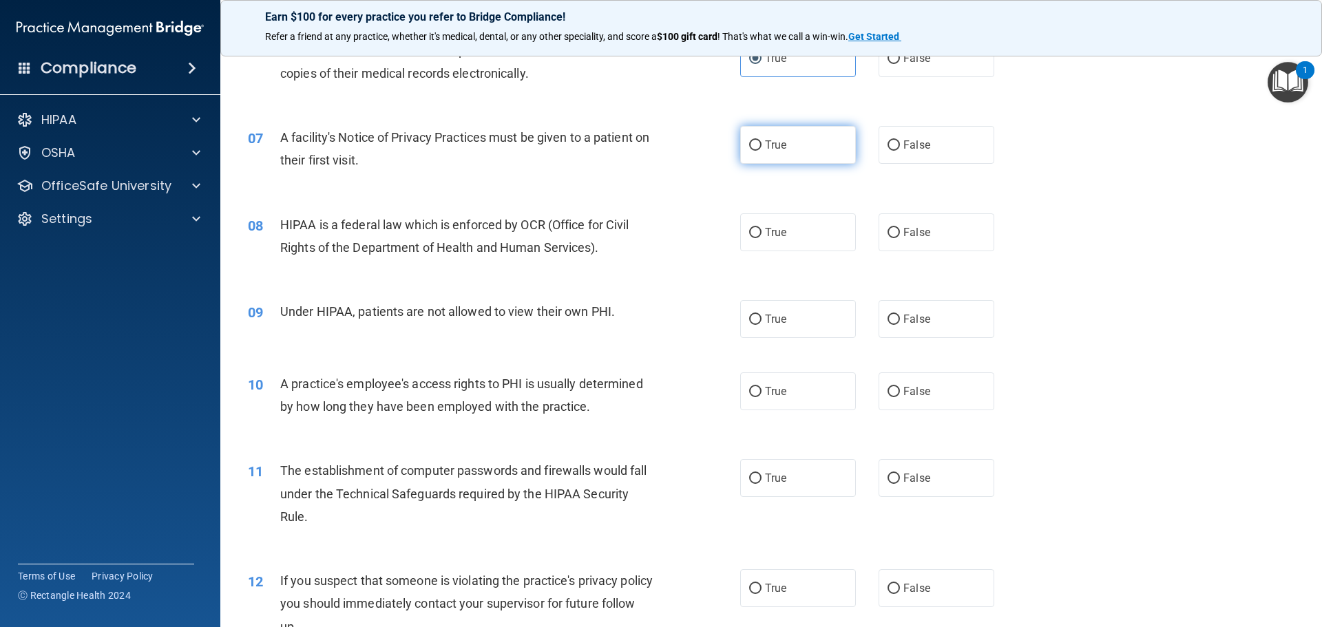
click at [840, 144] on label "True" at bounding box center [798, 145] width 116 height 38
click at [762, 144] on input "True" at bounding box center [755, 146] width 12 height 10
radio input "true"
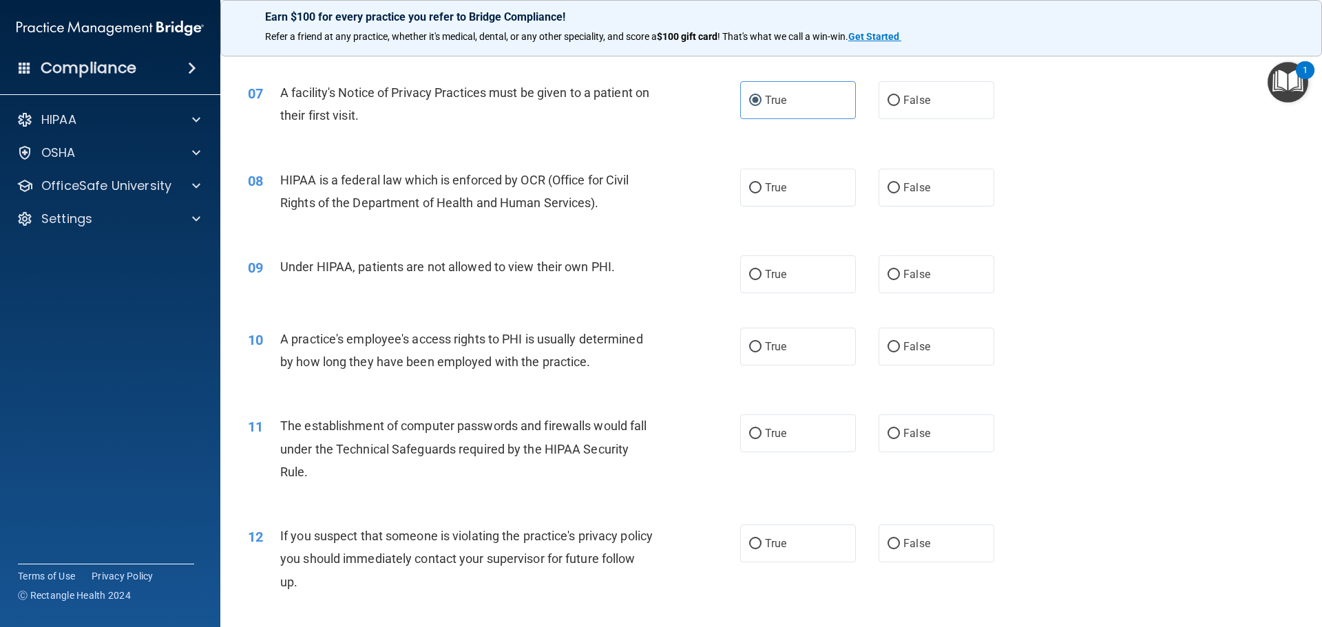
scroll to position [689, 0]
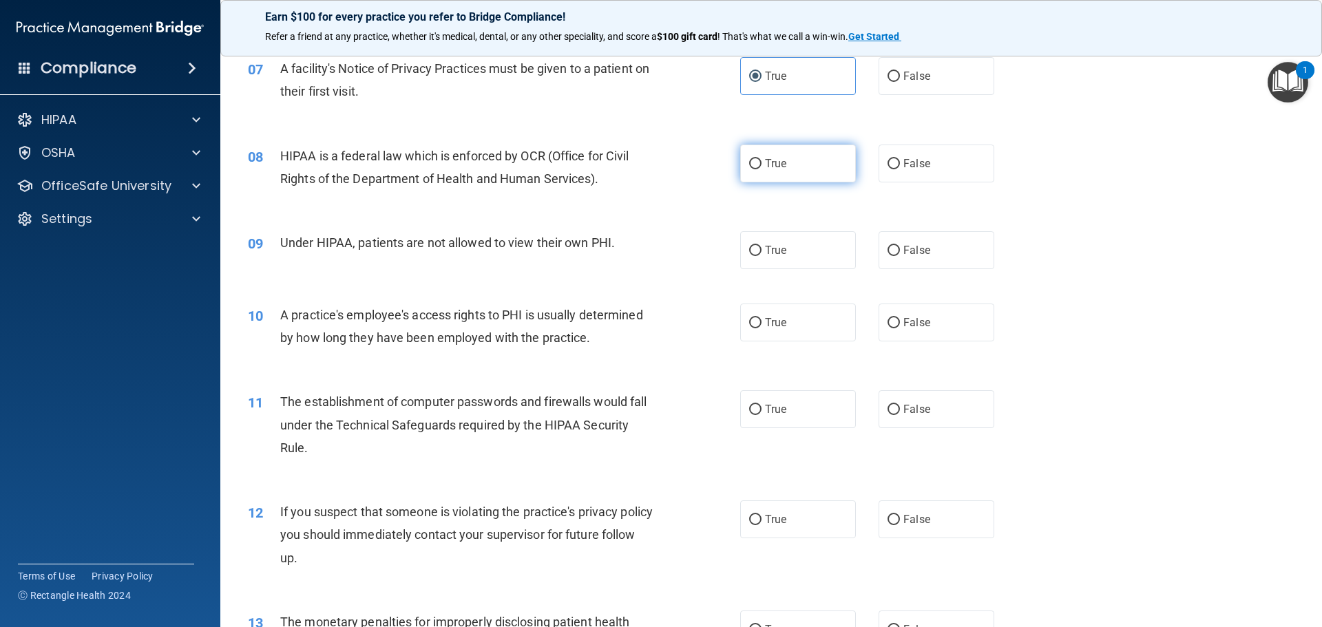
click at [758, 152] on label "True" at bounding box center [798, 164] width 116 height 38
click at [758, 159] on input "True" at bounding box center [755, 164] width 12 height 10
radio input "true"
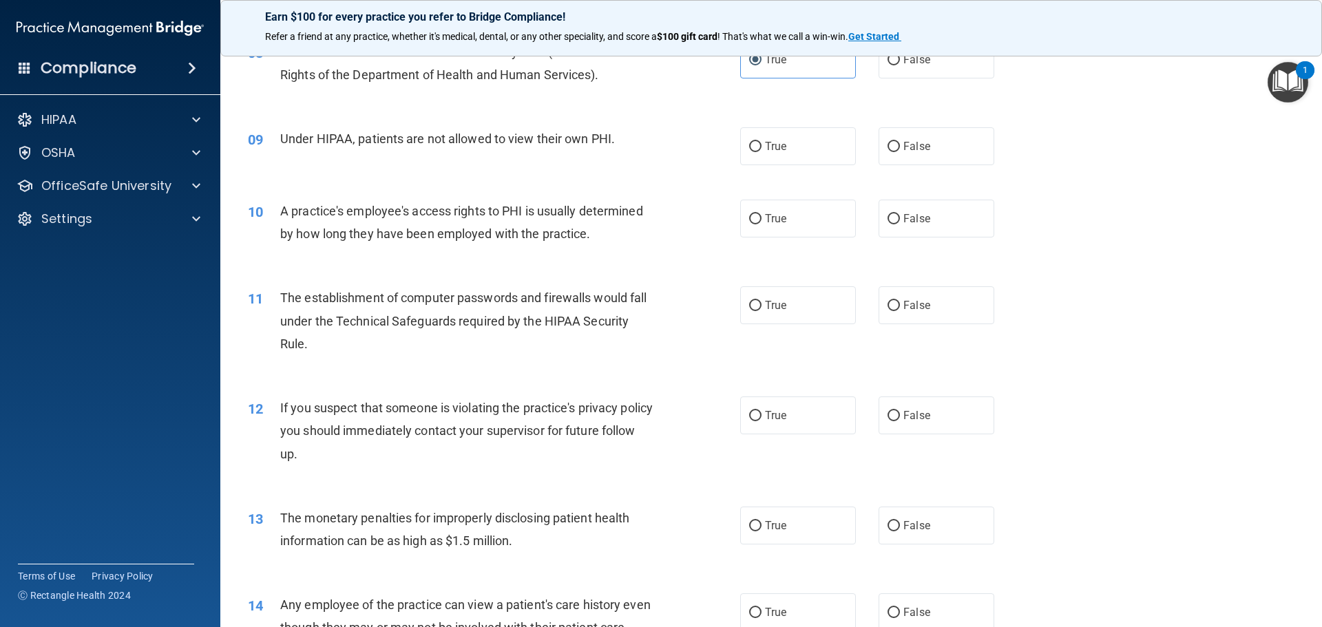
scroll to position [827, 0]
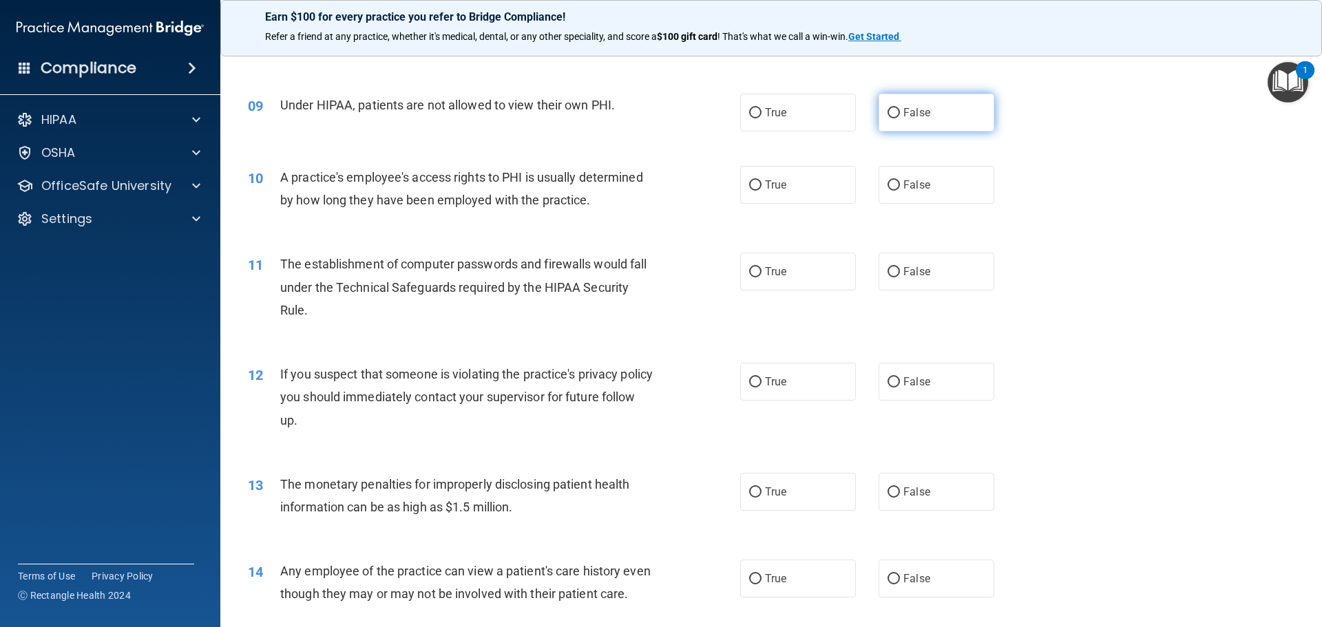
click at [935, 125] on label "False" at bounding box center [937, 113] width 116 height 38
click at [900, 118] on input "False" at bounding box center [894, 113] width 12 height 10
radio input "true"
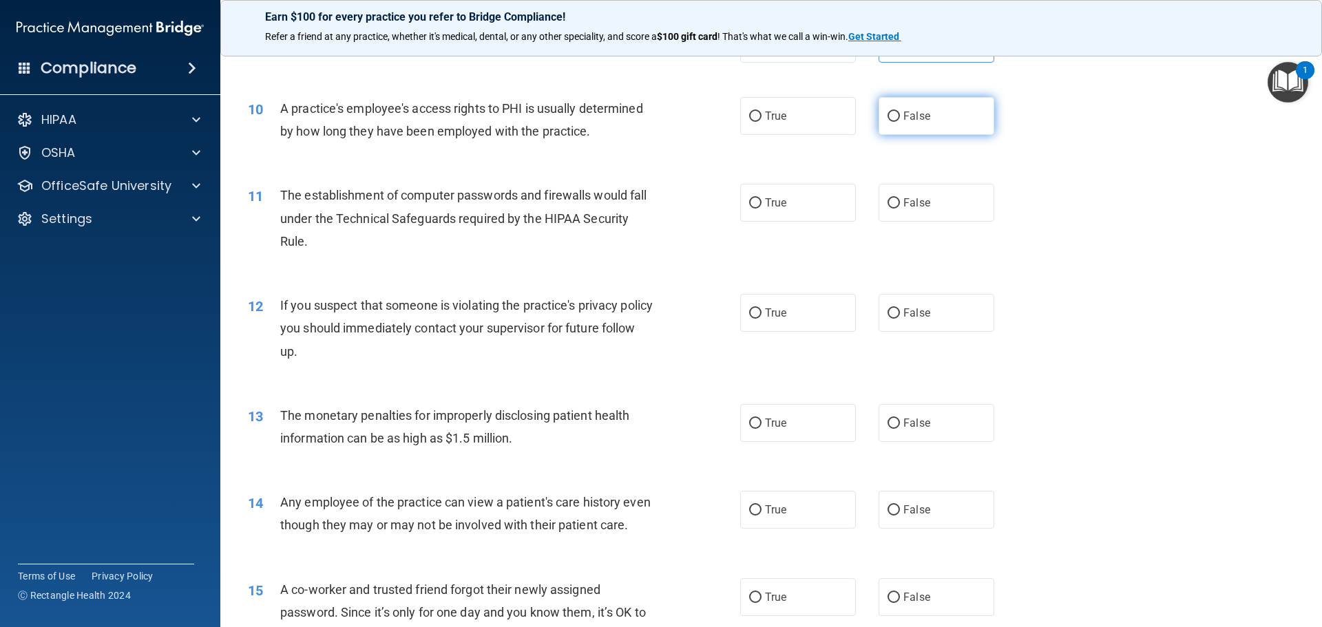
click at [908, 126] on label "False" at bounding box center [937, 116] width 116 height 38
click at [900, 122] on input "False" at bounding box center [894, 117] width 12 height 10
radio input "true"
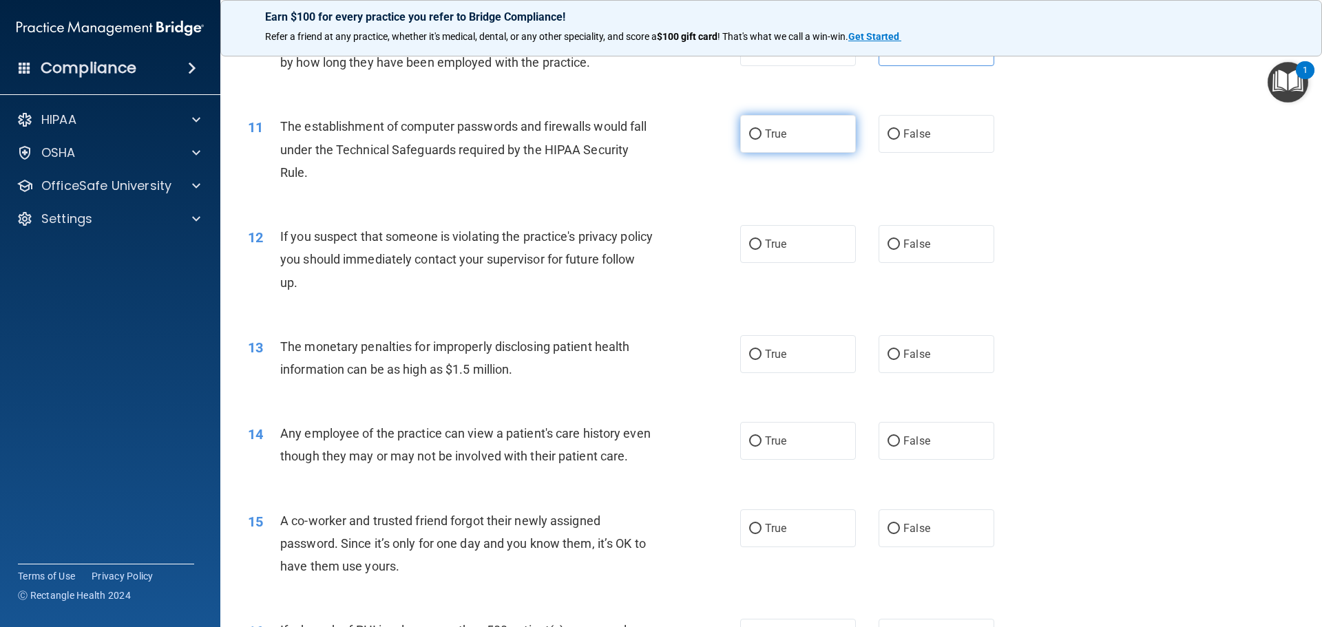
click at [792, 135] on label "True" at bounding box center [798, 134] width 116 height 38
click at [762, 135] on input "True" at bounding box center [755, 134] width 12 height 10
radio input "true"
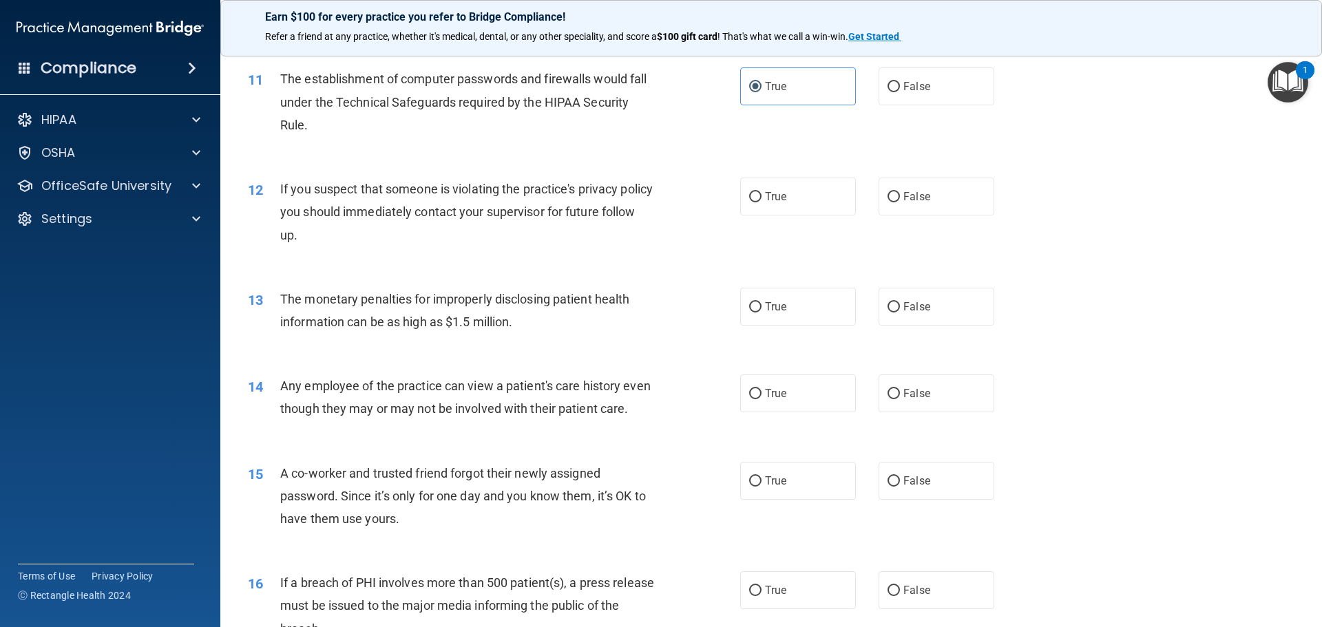
scroll to position [1102, 0]
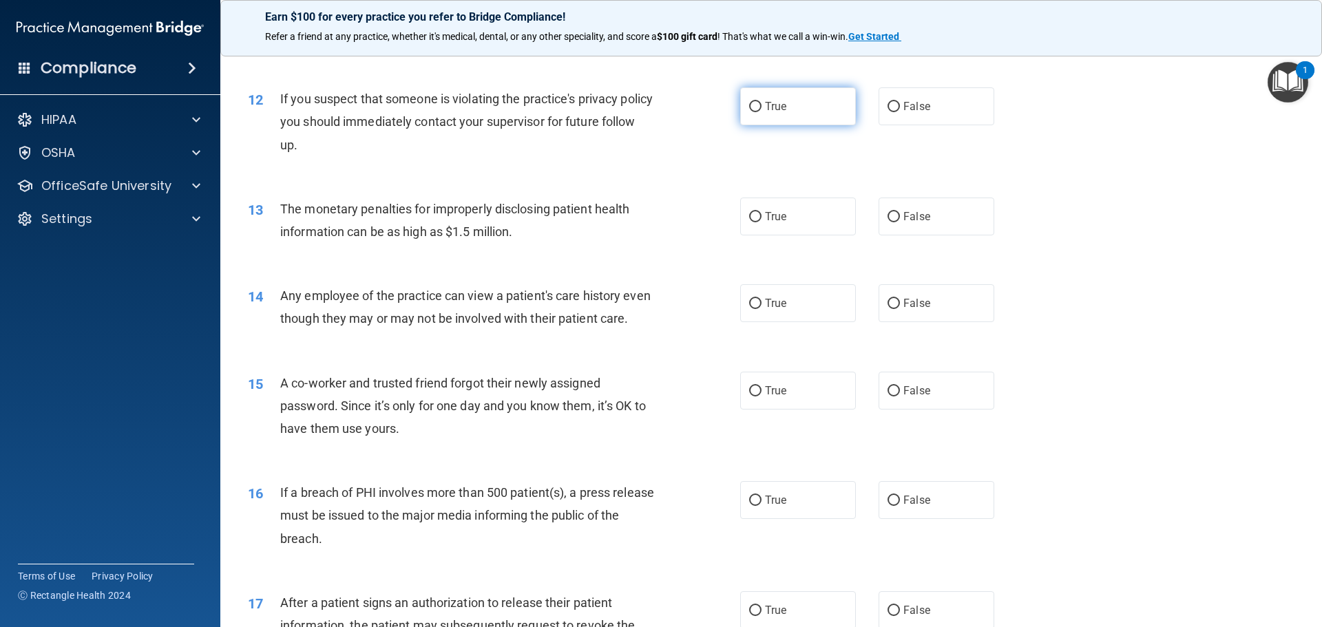
click at [802, 111] on label "True" at bounding box center [798, 106] width 116 height 38
click at [762, 111] on input "True" at bounding box center [755, 107] width 12 height 10
radio input "true"
click at [804, 220] on label "True" at bounding box center [798, 217] width 116 height 38
click at [762, 220] on input "True" at bounding box center [755, 217] width 12 height 10
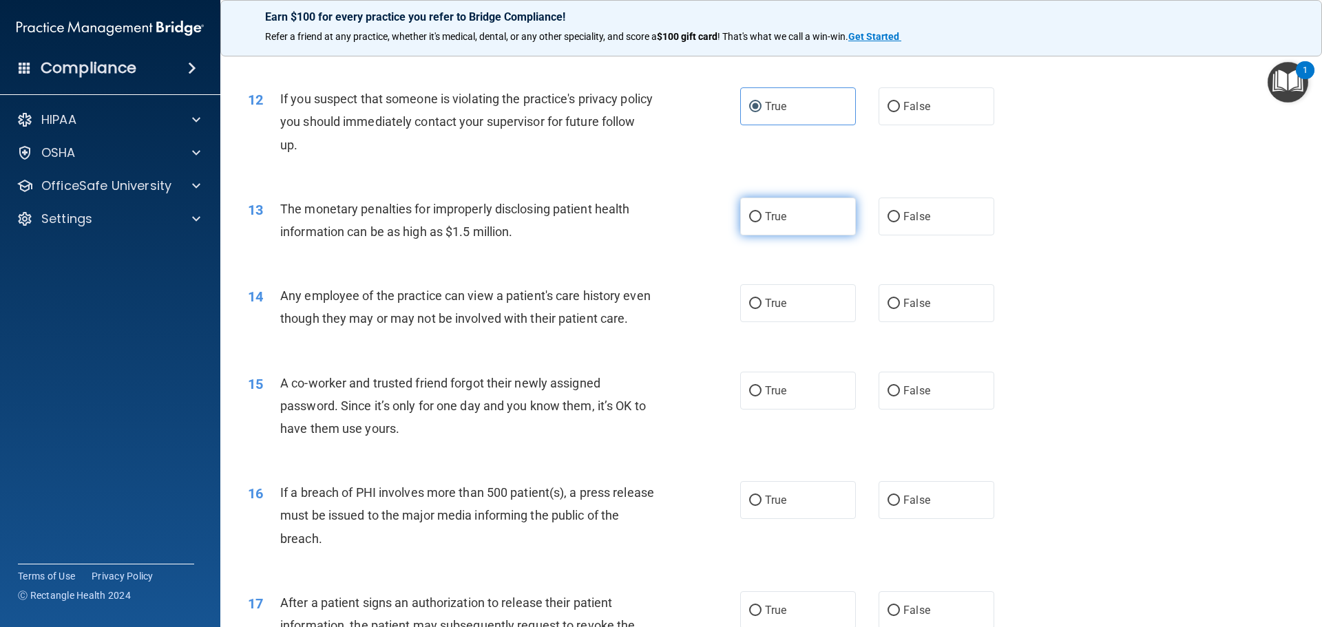
radio input "true"
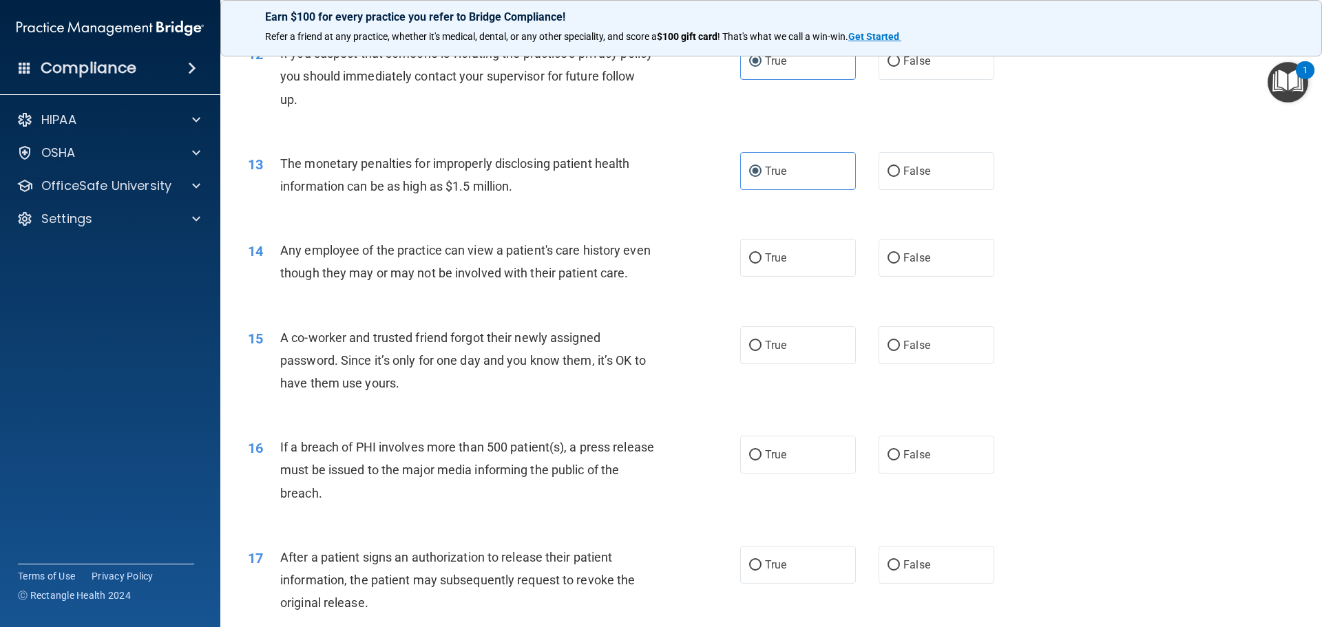
scroll to position [1171, 0]
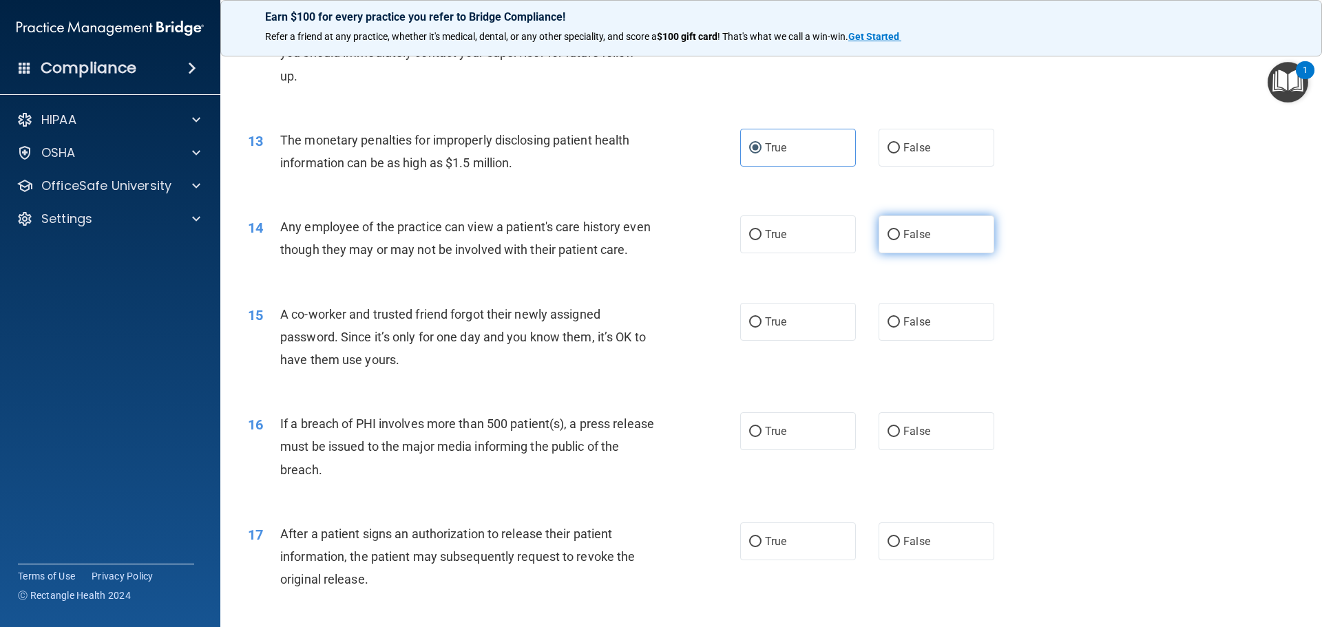
click at [879, 238] on label "False" at bounding box center [937, 235] width 116 height 38
click at [888, 238] on input "False" at bounding box center [894, 235] width 12 height 10
radio input "true"
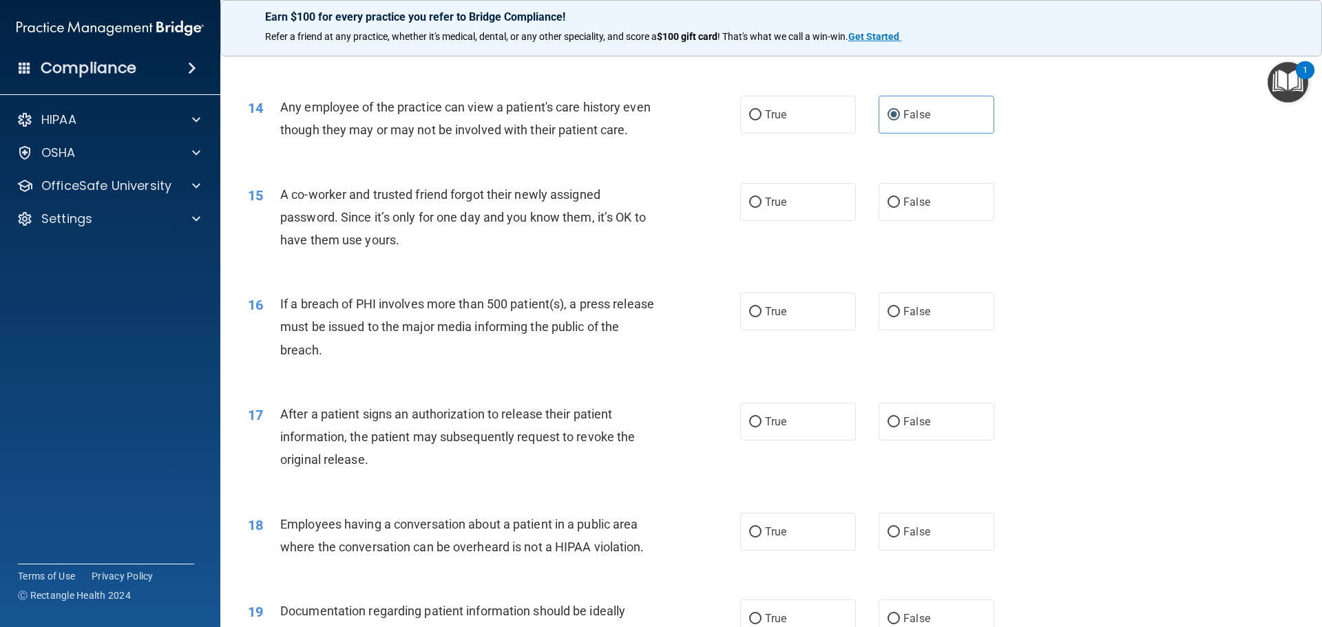
scroll to position [1309, 0]
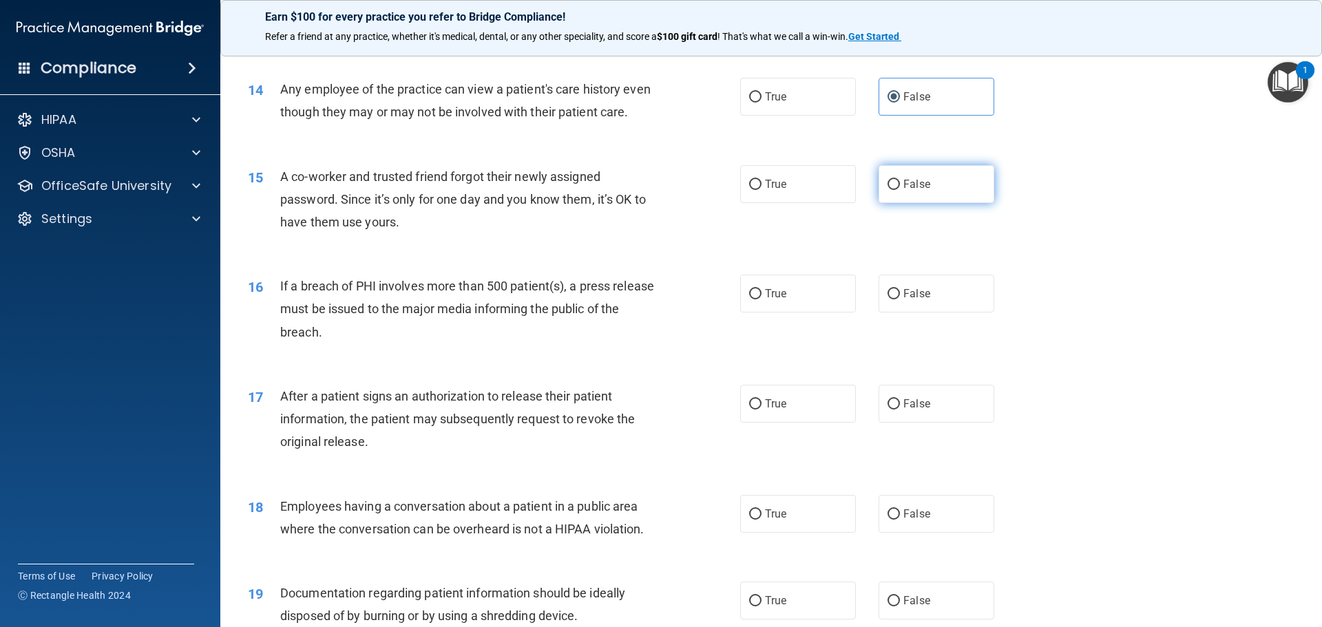
drag, startPoint x: 897, startPoint y: 199, endPoint x: 921, endPoint y: 192, distance: 24.4
click at [900, 198] on label "False" at bounding box center [937, 184] width 116 height 38
click at [900, 190] on input "False" at bounding box center [894, 185] width 12 height 10
radio input "true"
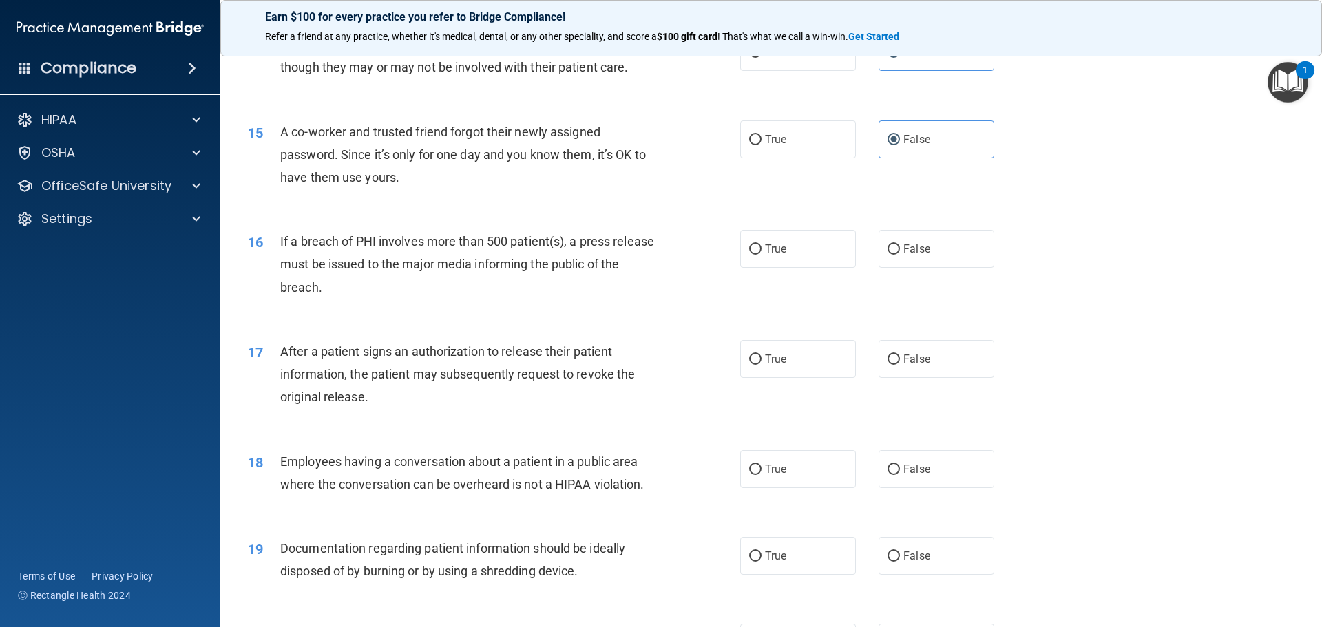
scroll to position [1378, 0]
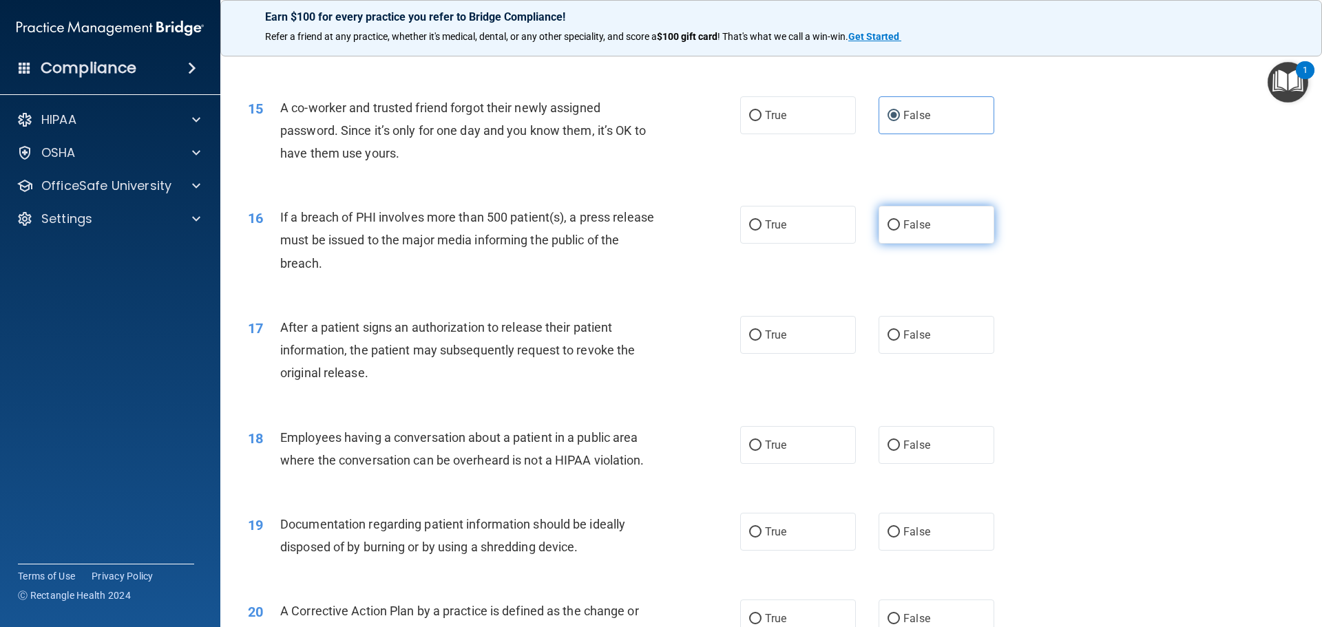
click at [904, 231] on span "False" at bounding box center [917, 224] width 27 height 13
click at [900, 231] on input "False" at bounding box center [894, 225] width 12 height 10
radio input "true"
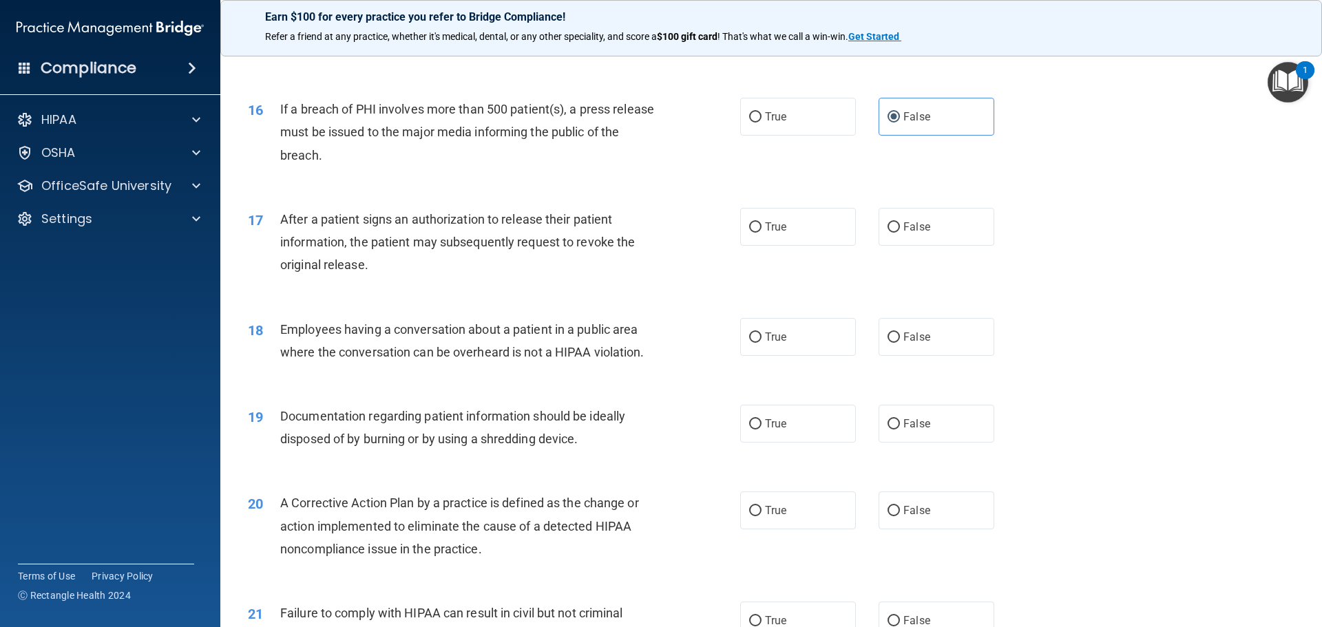
scroll to position [1515, 0]
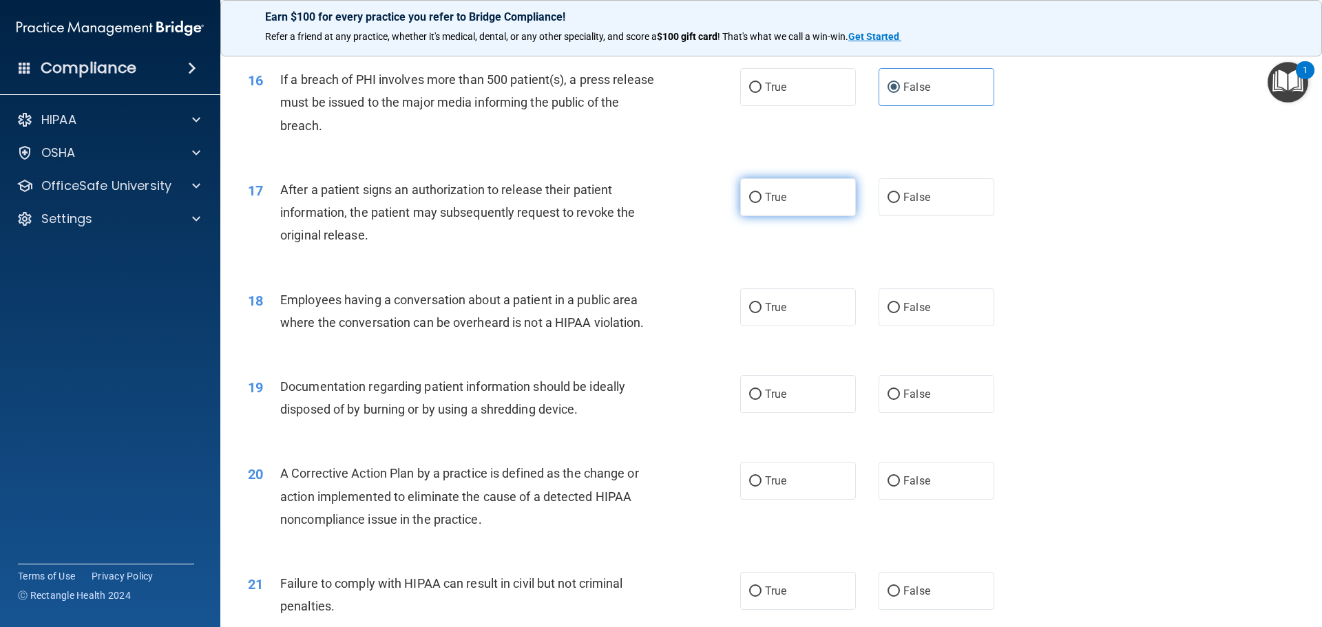
click at [765, 204] on span "True" at bounding box center [775, 197] width 21 height 13
click at [762, 203] on input "True" at bounding box center [755, 198] width 12 height 10
radio input "true"
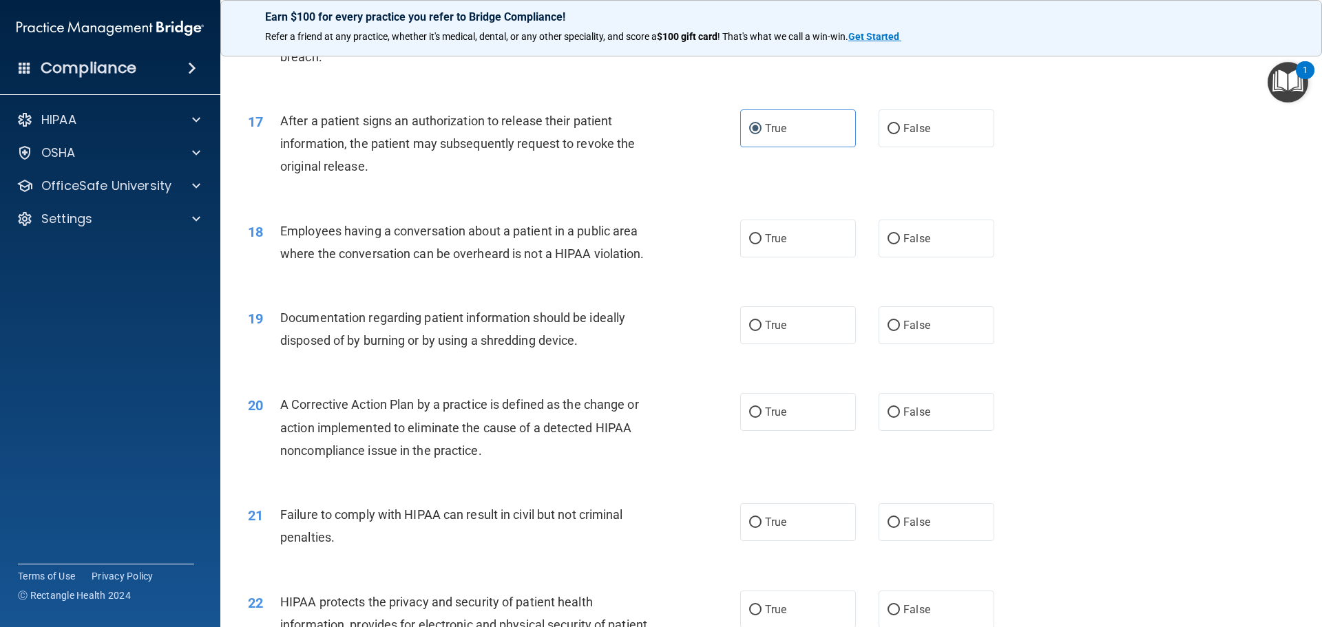
scroll to position [1653, 0]
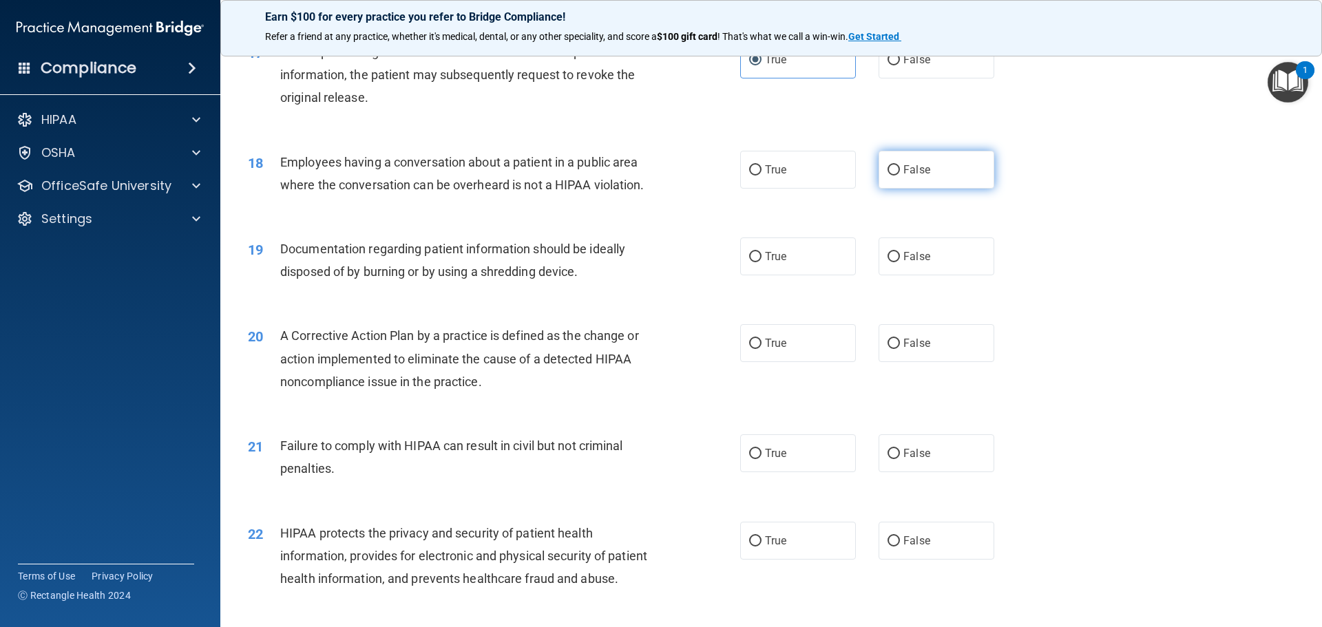
click at [955, 189] on label "False" at bounding box center [937, 170] width 116 height 38
click at [900, 176] on input "False" at bounding box center [894, 170] width 12 height 10
radio input "true"
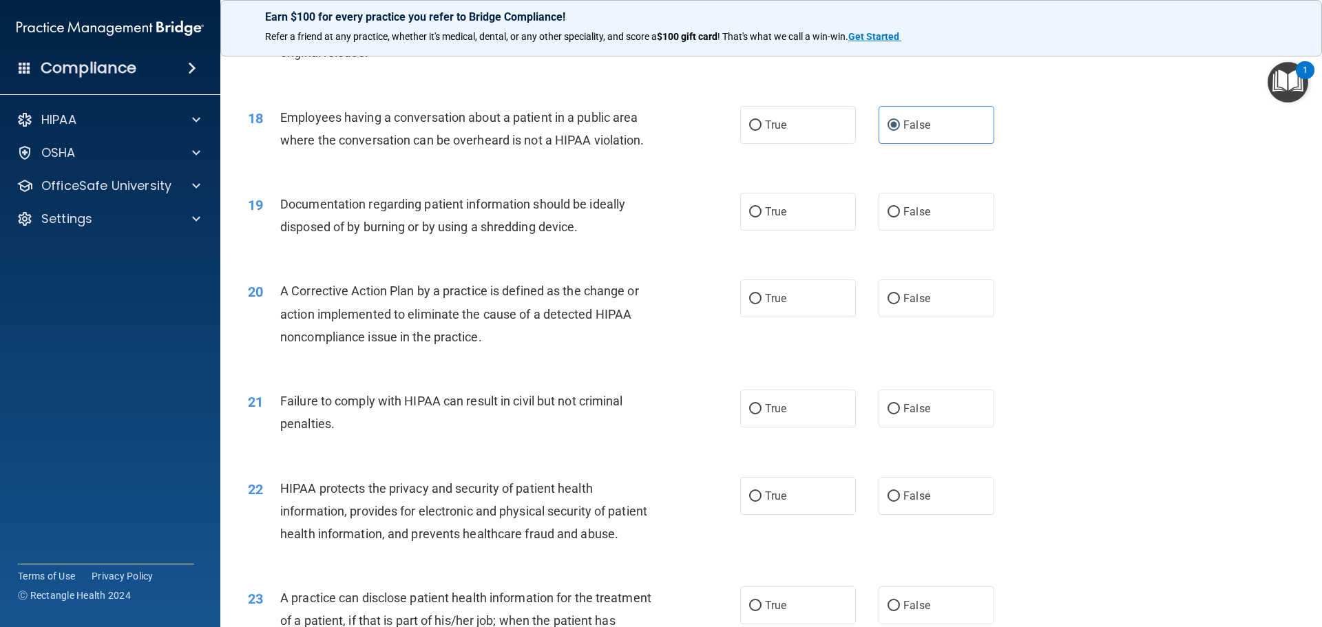
scroll to position [1791, 0]
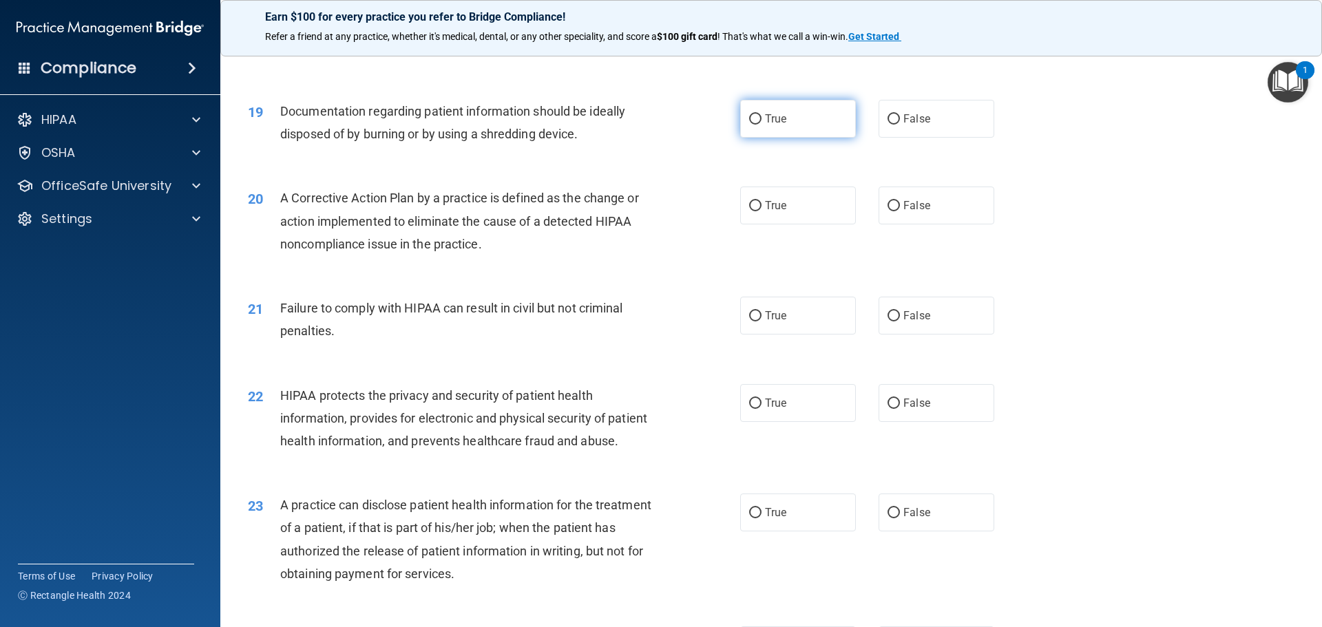
click at [755, 125] on input "True" at bounding box center [755, 119] width 12 height 10
radio input "true"
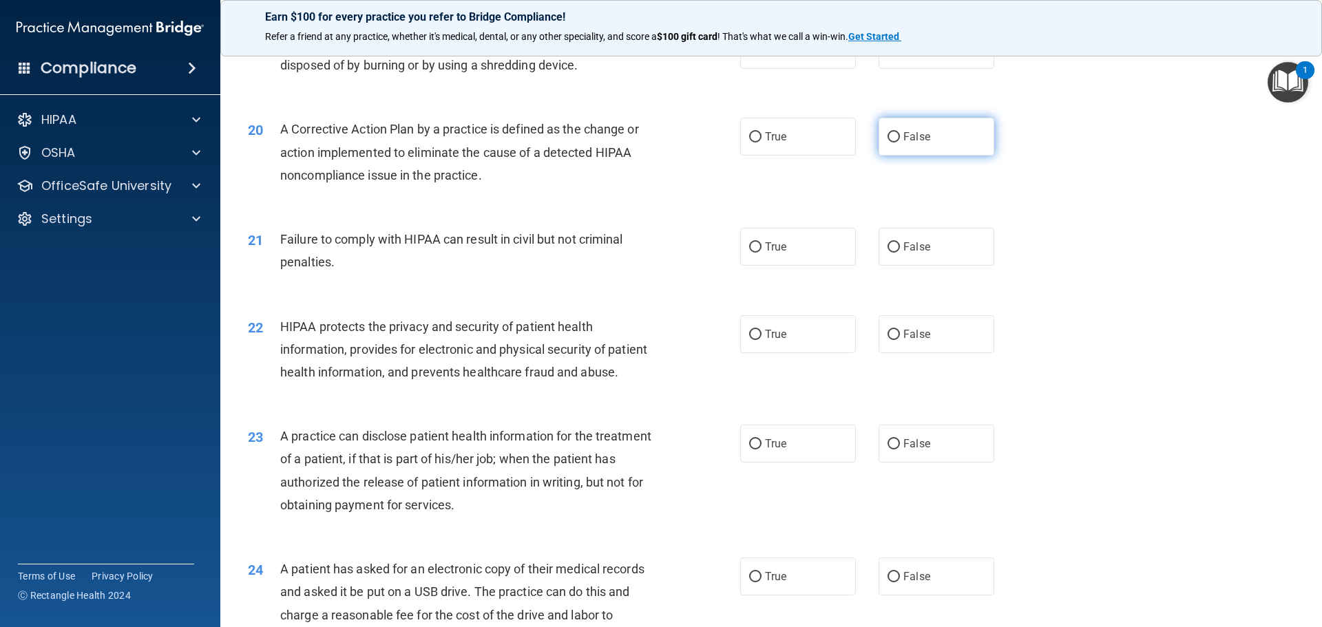
drag, startPoint x: 1017, startPoint y: 164, endPoint x: 975, endPoint y: 165, distance: 42.7
click at [1010, 164] on div "20 A Corrective Action Plan by a practice is defined as the change or action im…" at bounding box center [772, 156] width 1068 height 110
click at [974, 156] on label "False" at bounding box center [937, 137] width 116 height 38
click at [900, 143] on input "False" at bounding box center [894, 137] width 12 height 10
radio input "true"
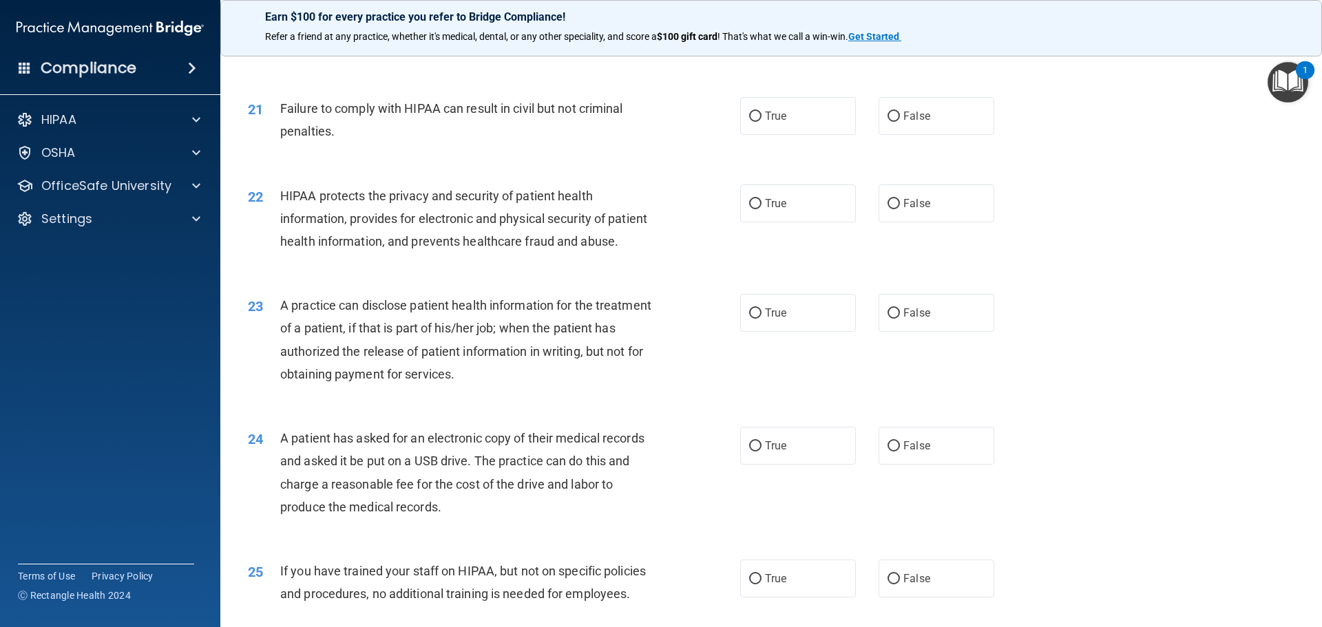
scroll to position [1944, 0]
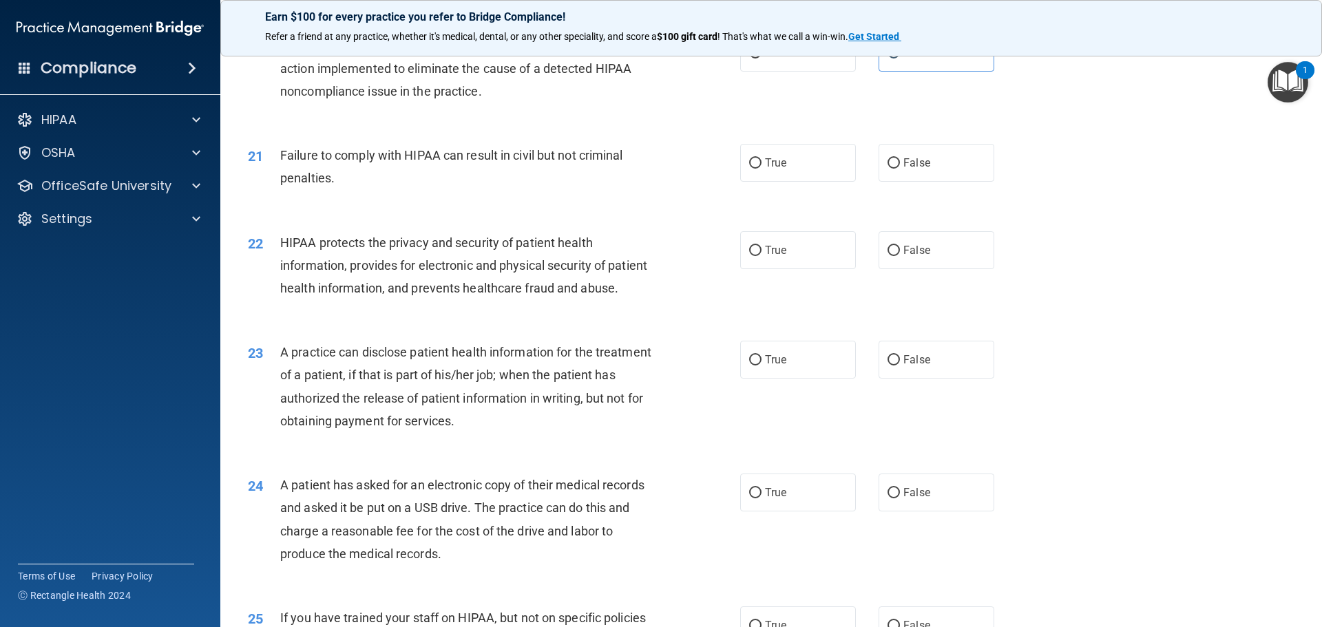
click at [859, 182] on div "True False" at bounding box center [879, 163] width 278 height 38
click at [879, 182] on label "False" at bounding box center [937, 163] width 116 height 38
click at [888, 169] on input "False" at bounding box center [894, 163] width 12 height 10
radio input "true"
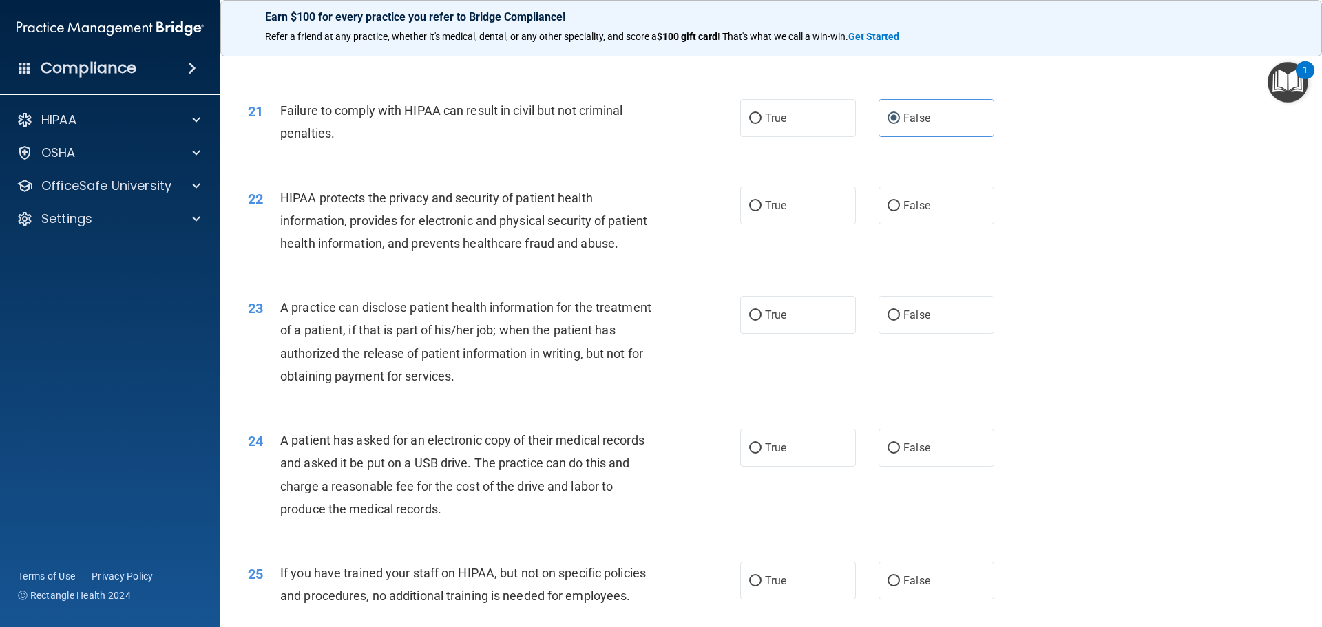
scroll to position [2013, 0]
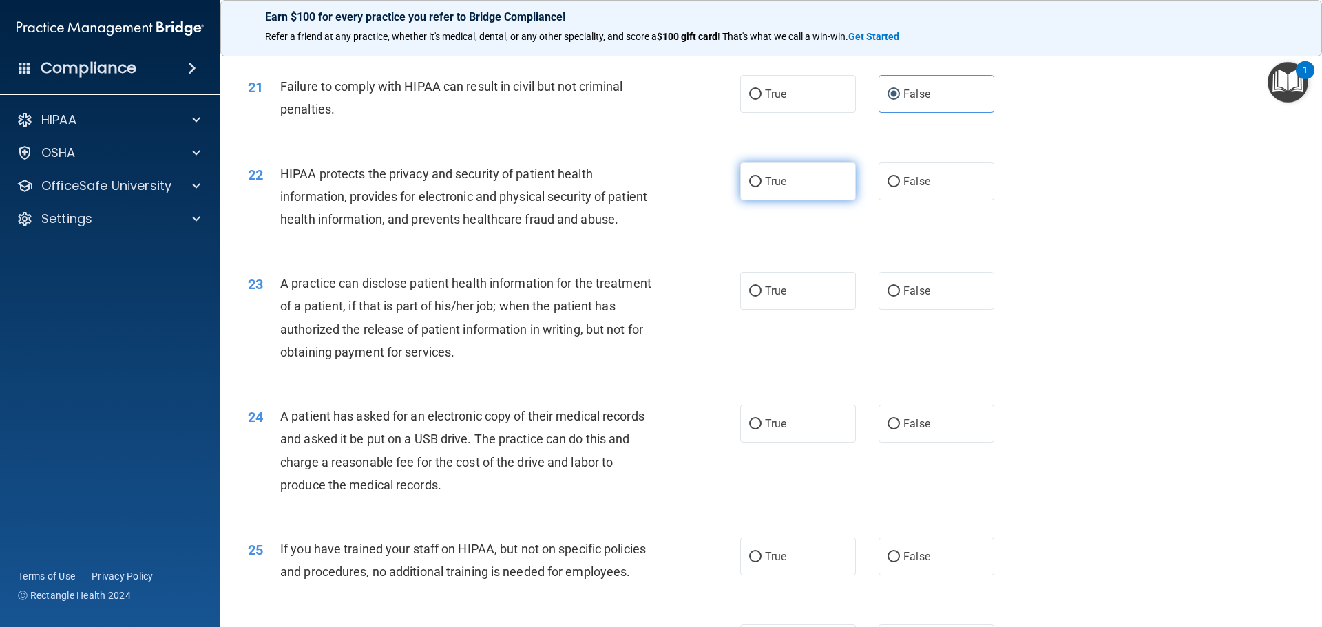
click at [782, 200] on label "True" at bounding box center [798, 182] width 116 height 38
click at [762, 187] on input "True" at bounding box center [755, 182] width 12 height 10
radio input "true"
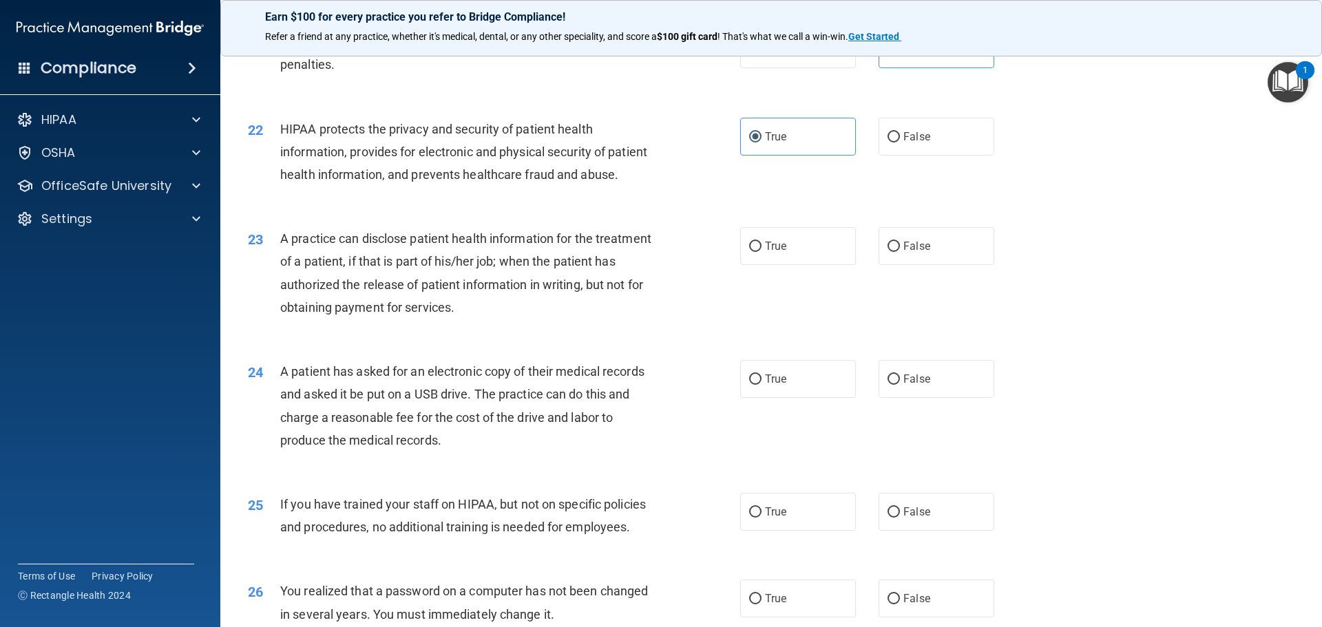
scroll to position [2081, 0]
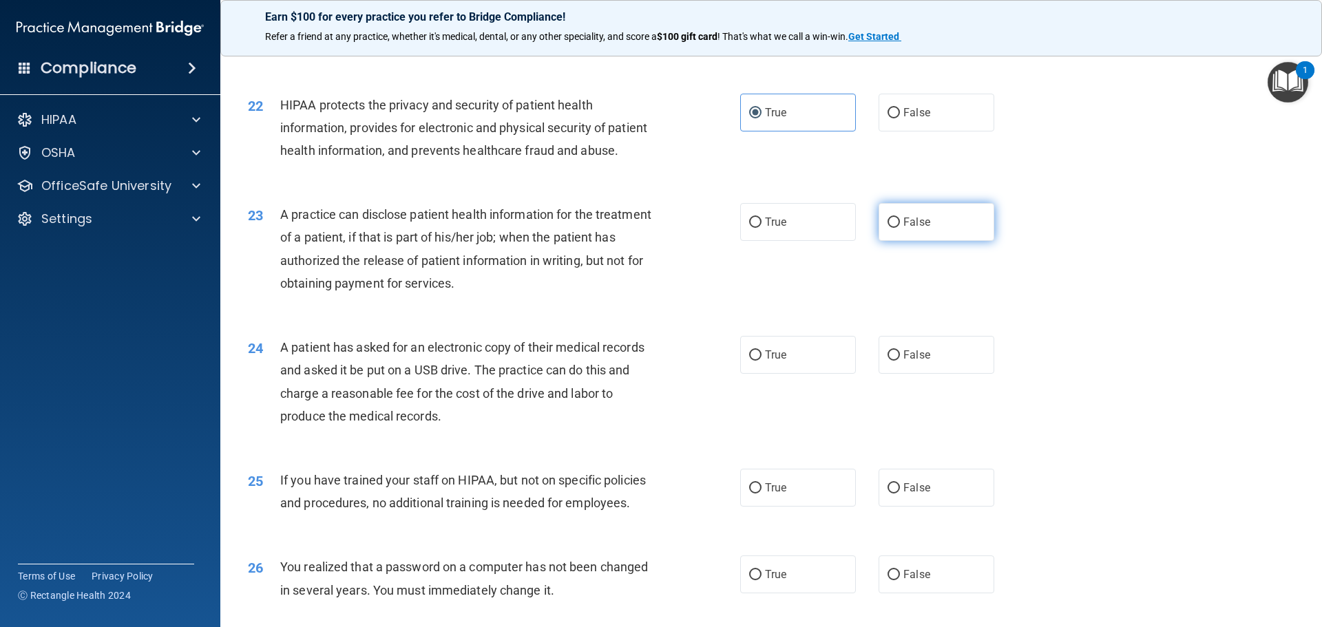
click at [893, 241] on label "False" at bounding box center [937, 222] width 116 height 38
click at [893, 228] on input "False" at bounding box center [894, 223] width 12 height 10
radio input "true"
click at [834, 241] on label "True" at bounding box center [798, 222] width 116 height 38
click at [762, 228] on input "True" at bounding box center [755, 223] width 12 height 10
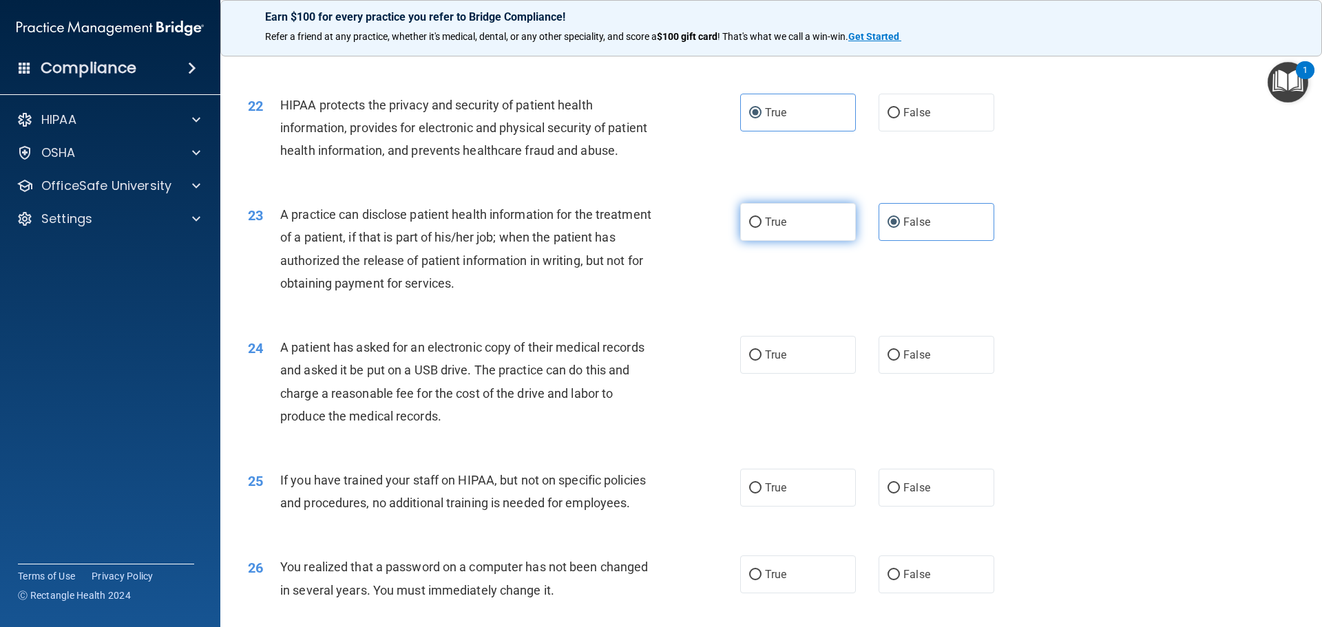
radio input "true"
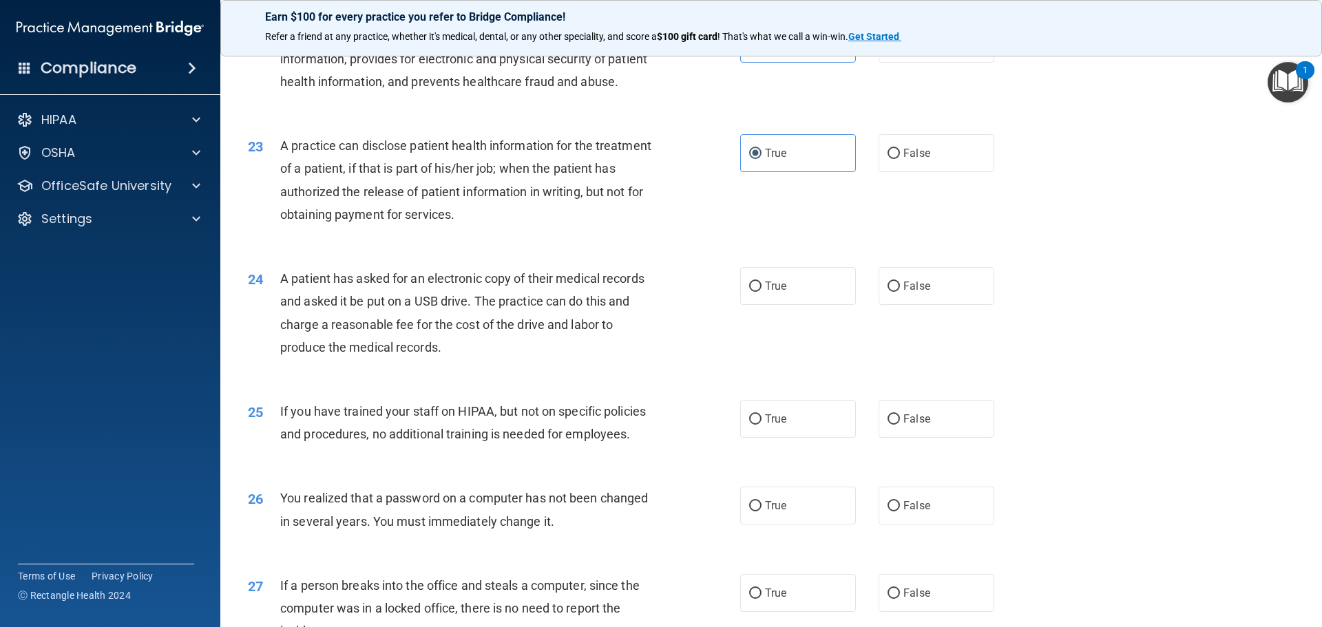
scroll to position [2219, 0]
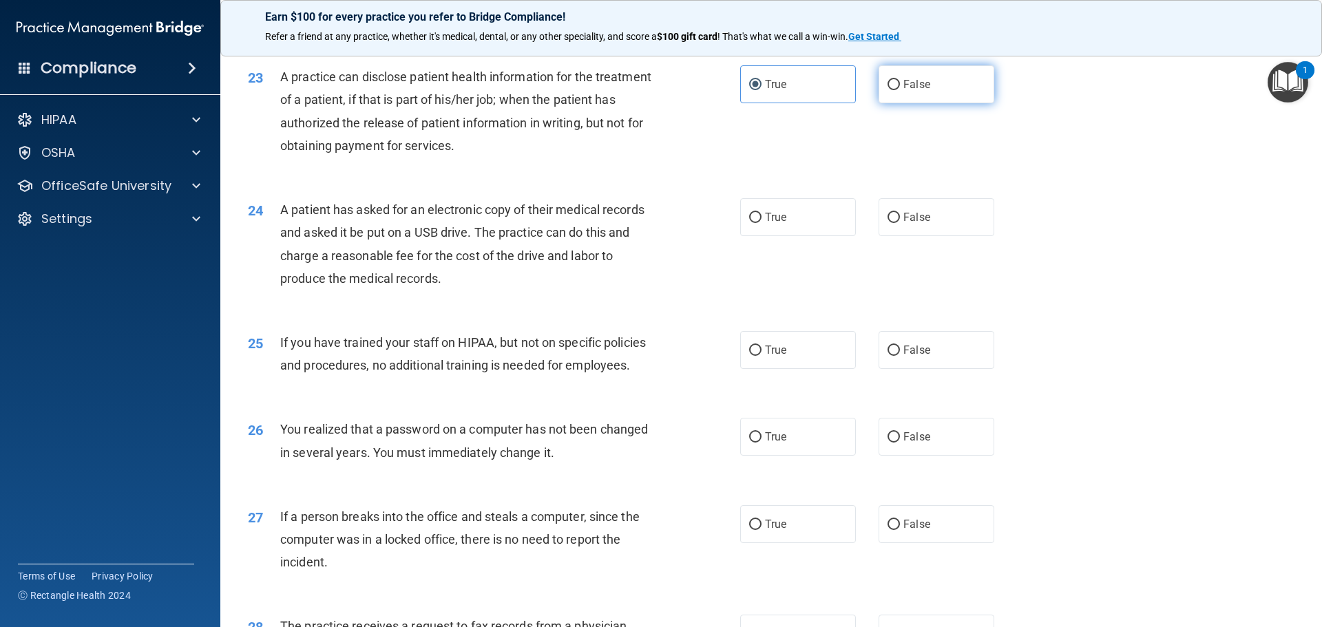
click at [909, 103] on label "False" at bounding box center [937, 84] width 116 height 38
click at [900, 90] on input "False" at bounding box center [894, 85] width 12 height 10
radio input "true"
radio input "false"
click at [904, 224] on span "False" at bounding box center [917, 217] width 27 height 13
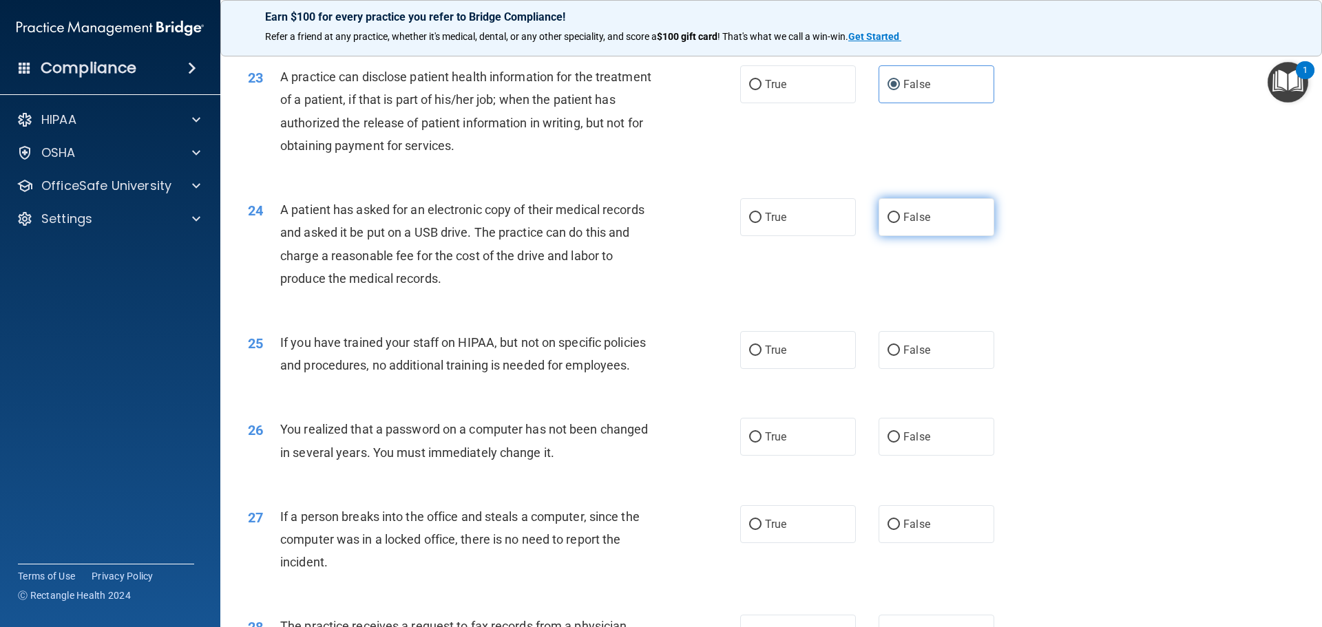
click at [899, 223] on input "False" at bounding box center [894, 218] width 12 height 10
radio input "true"
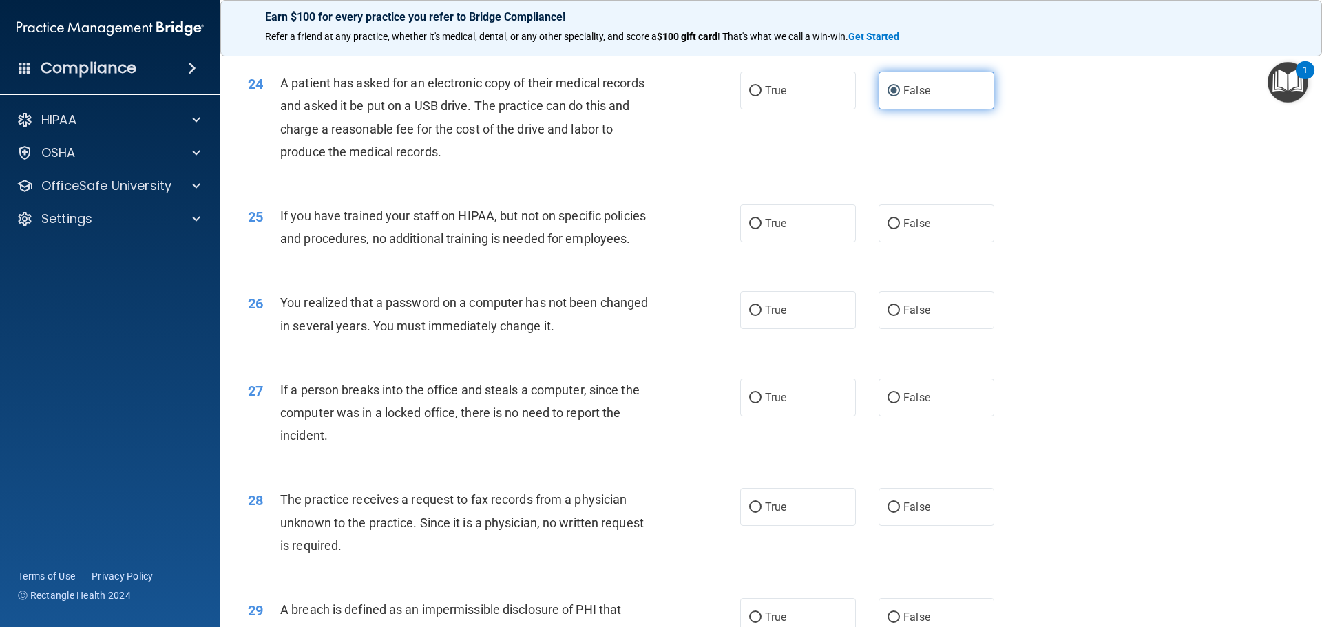
scroll to position [2357, 0]
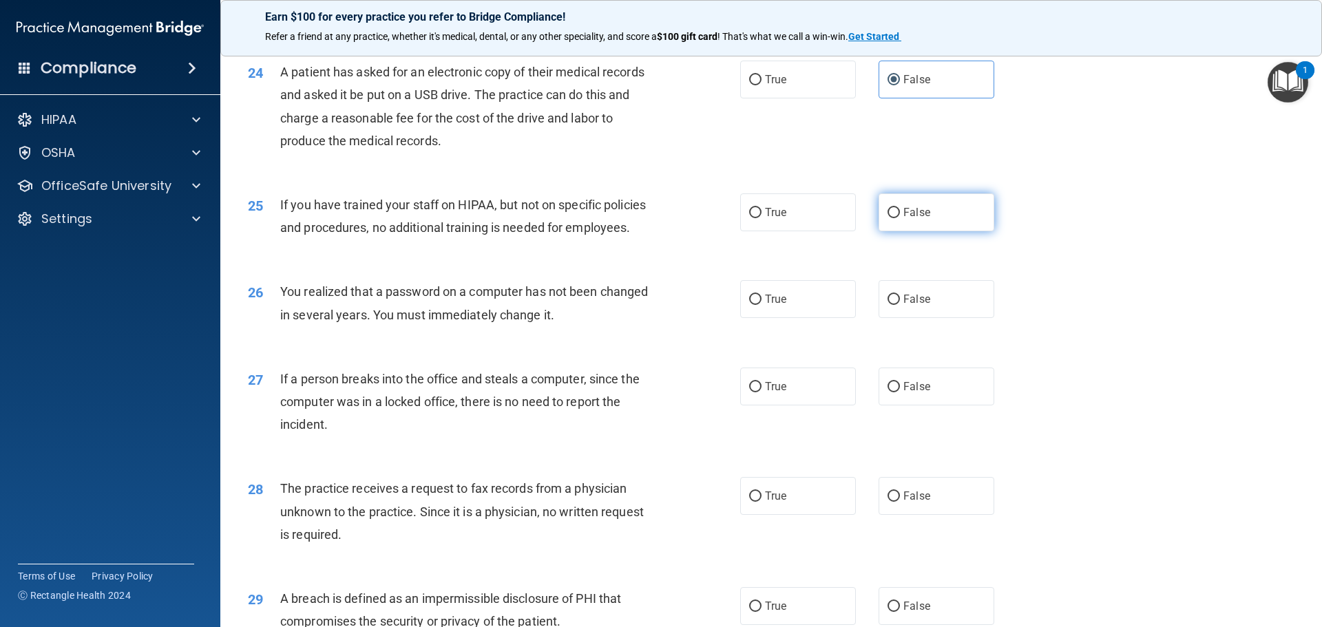
click at [897, 231] on label "False" at bounding box center [937, 213] width 116 height 38
click at [897, 218] on input "False" at bounding box center [894, 213] width 12 height 10
radio input "true"
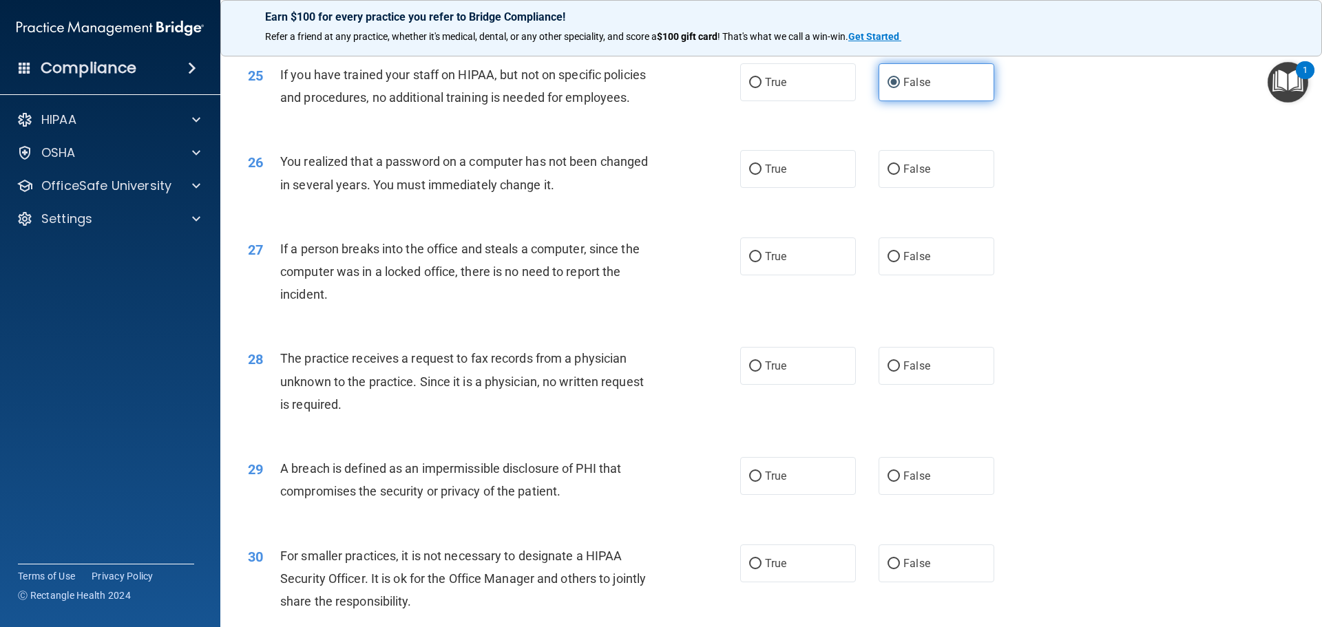
scroll to position [2495, 0]
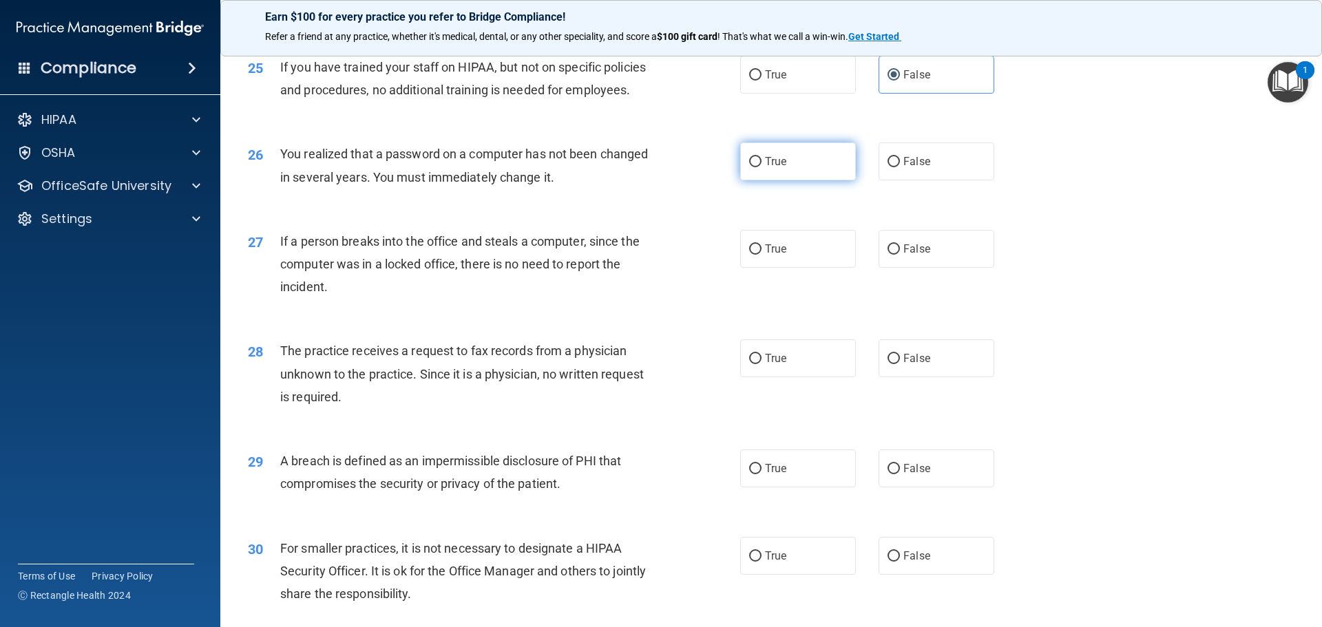
click at [782, 180] on label "True" at bounding box center [798, 162] width 116 height 38
click at [762, 167] on input "True" at bounding box center [755, 162] width 12 height 10
radio input "true"
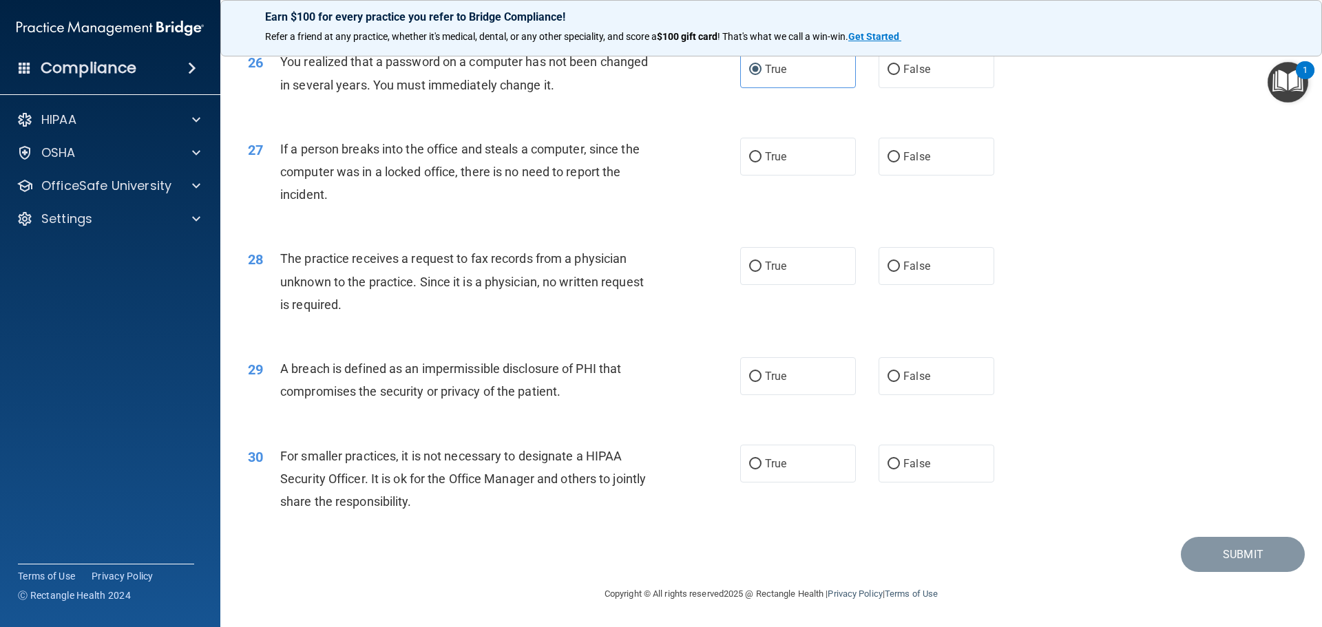
scroll to position [2632, 0]
click at [911, 153] on span "False" at bounding box center [917, 156] width 27 height 13
click at [870, 267] on div "True False" at bounding box center [879, 266] width 278 height 38
click at [880, 267] on label "False" at bounding box center [937, 266] width 116 height 38
click at [888, 267] on input "False" at bounding box center [894, 267] width 12 height 10
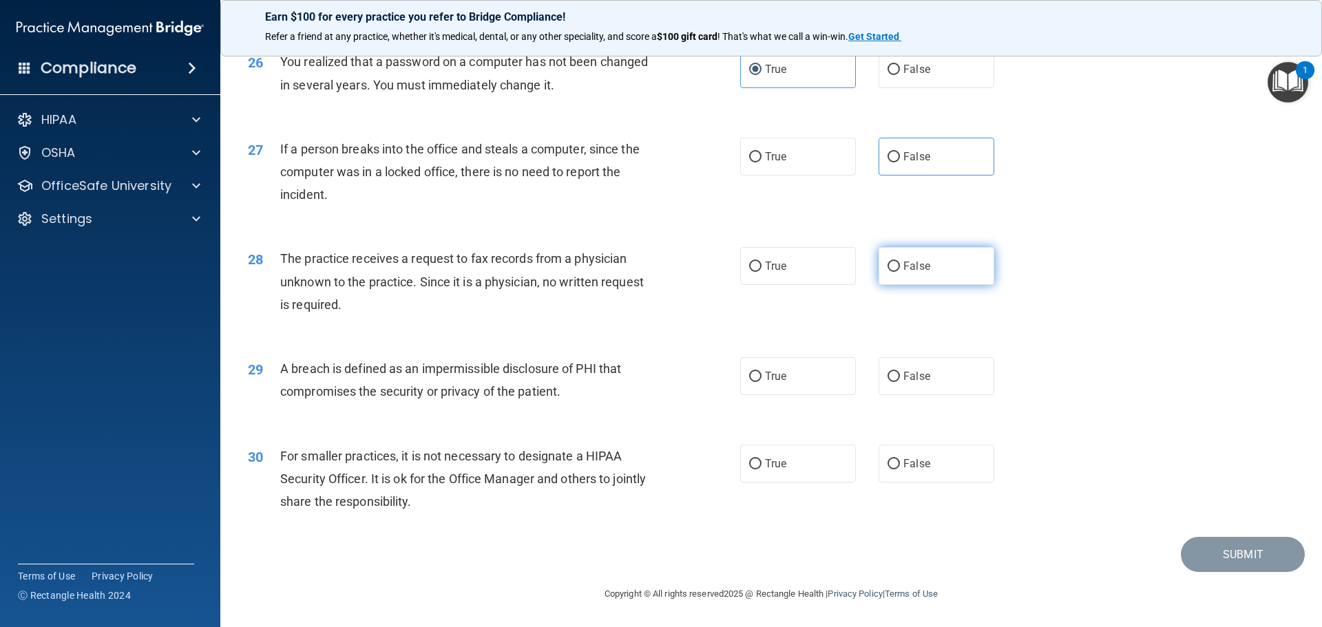
radio input "true"
click at [891, 147] on label "False" at bounding box center [937, 157] width 116 height 38
click at [891, 152] on input "False" at bounding box center [894, 157] width 12 height 10
radio input "true"
click at [887, 148] on label "False" at bounding box center [937, 157] width 116 height 38
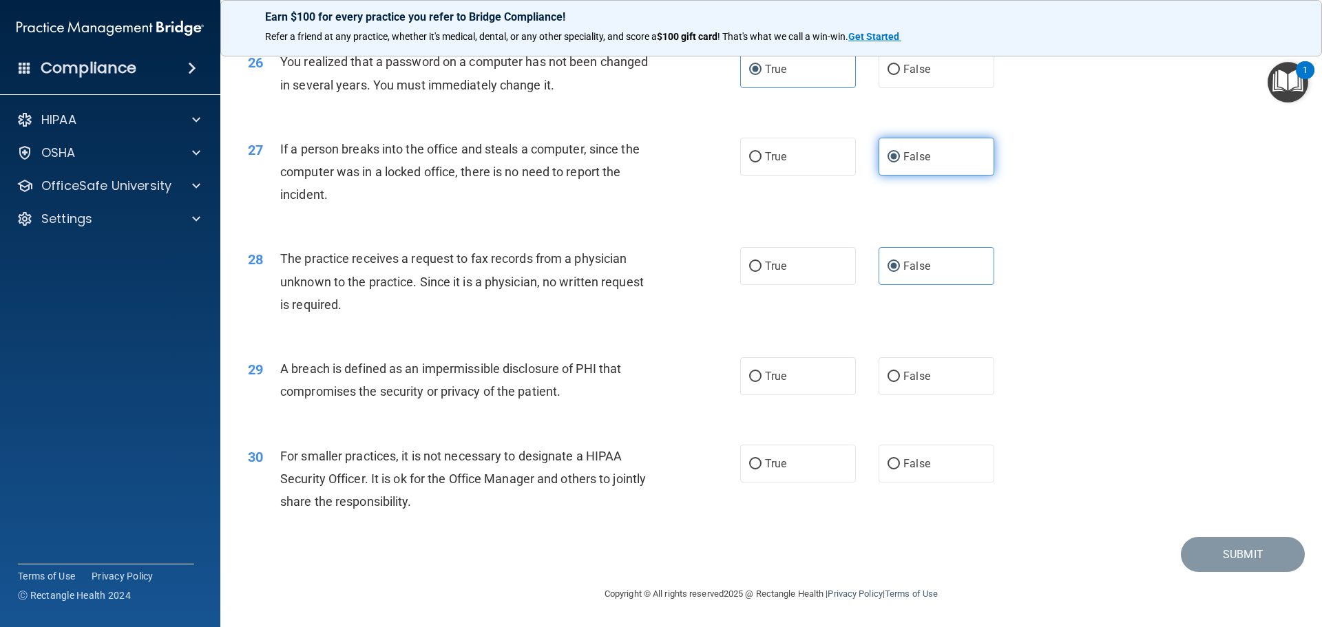
click at [888, 152] on input "False" at bounding box center [894, 157] width 12 height 10
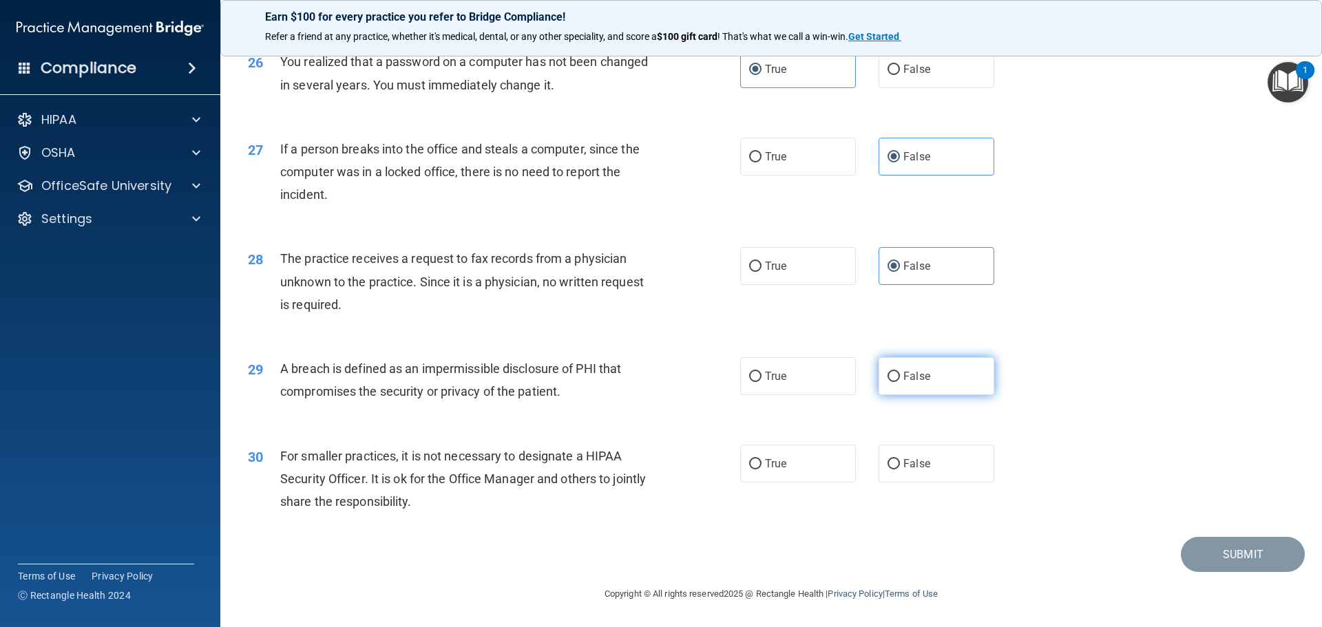
click at [930, 376] on label "False" at bounding box center [937, 376] width 116 height 38
click at [900, 376] on input "False" at bounding box center [894, 377] width 12 height 10
radio input "true"
click at [934, 476] on label "False" at bounding box center [937, 464] width 116 height 38
click at [925, 468] on label "False" at bounding box center [937, 464] width 116 height 38
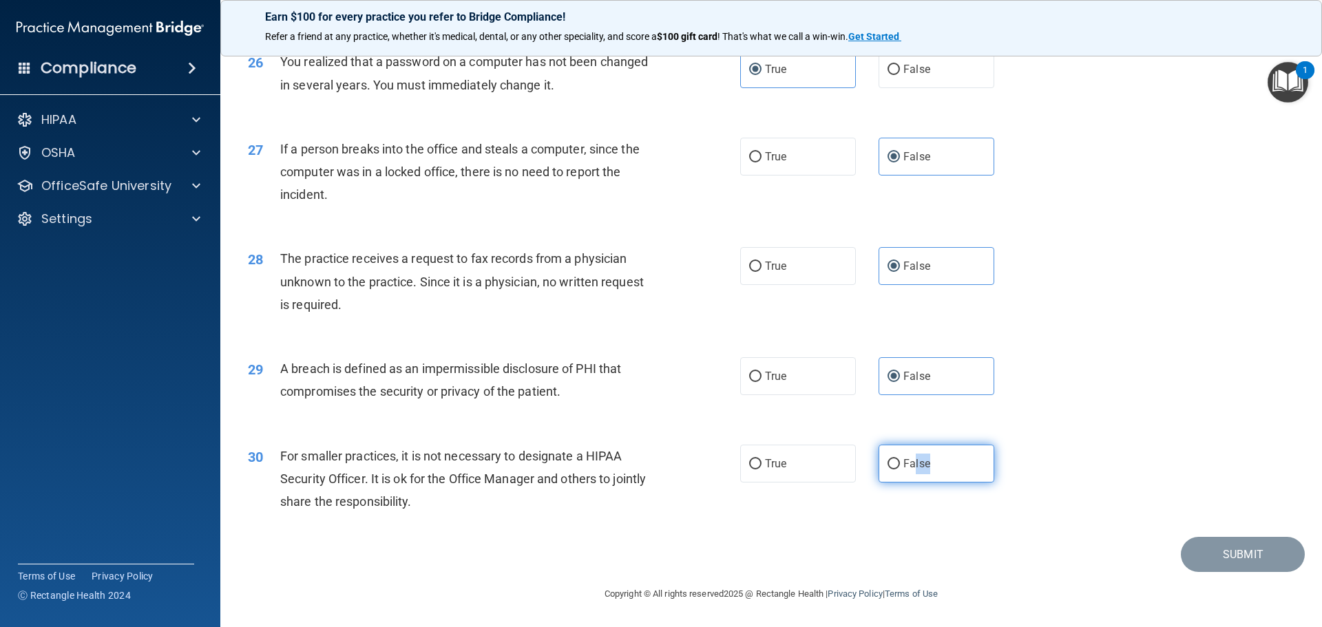
click at [900, 468] on input "False" at bounding box center [894, 464] width 12 height 10
radio input "true"
click at [1198, 547] on button "Submit" at bounding box center [1243, 554] width 124 height 35
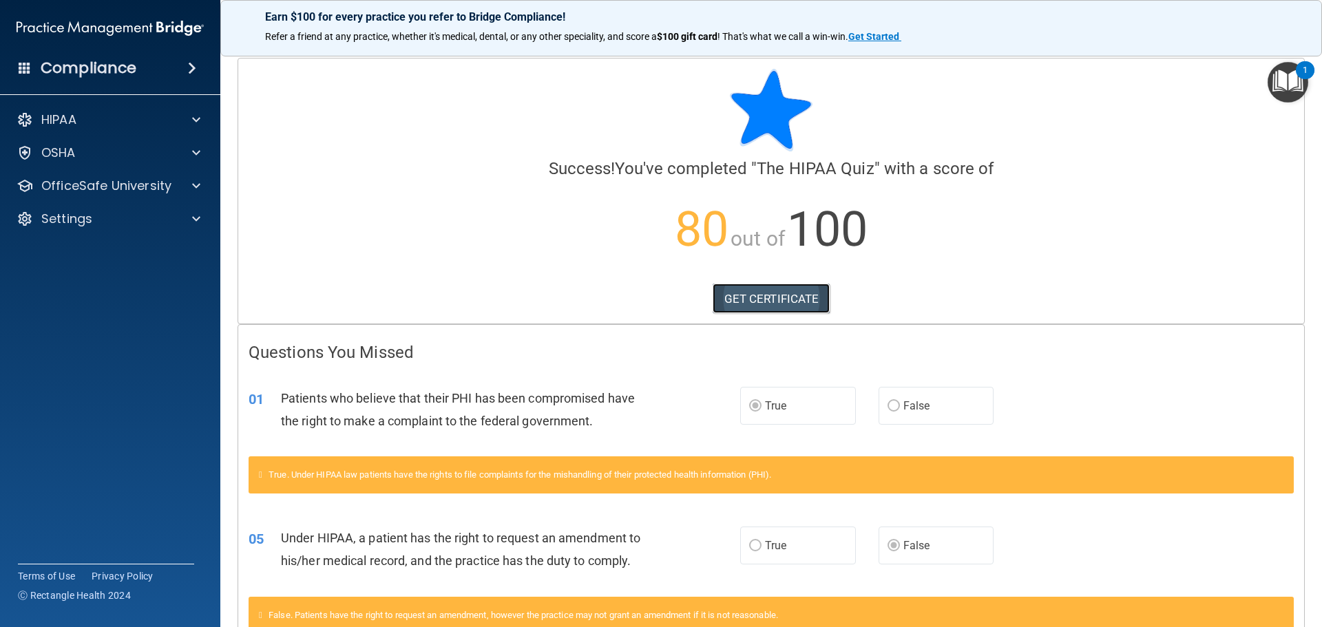
click at [763, 309] on link "GET CERTIFICATE" at bounding box center [772, 299] width 118 height 30
click at [127, 80] on div "Compliance" at bounding box center [110, 68] width 220 height 30
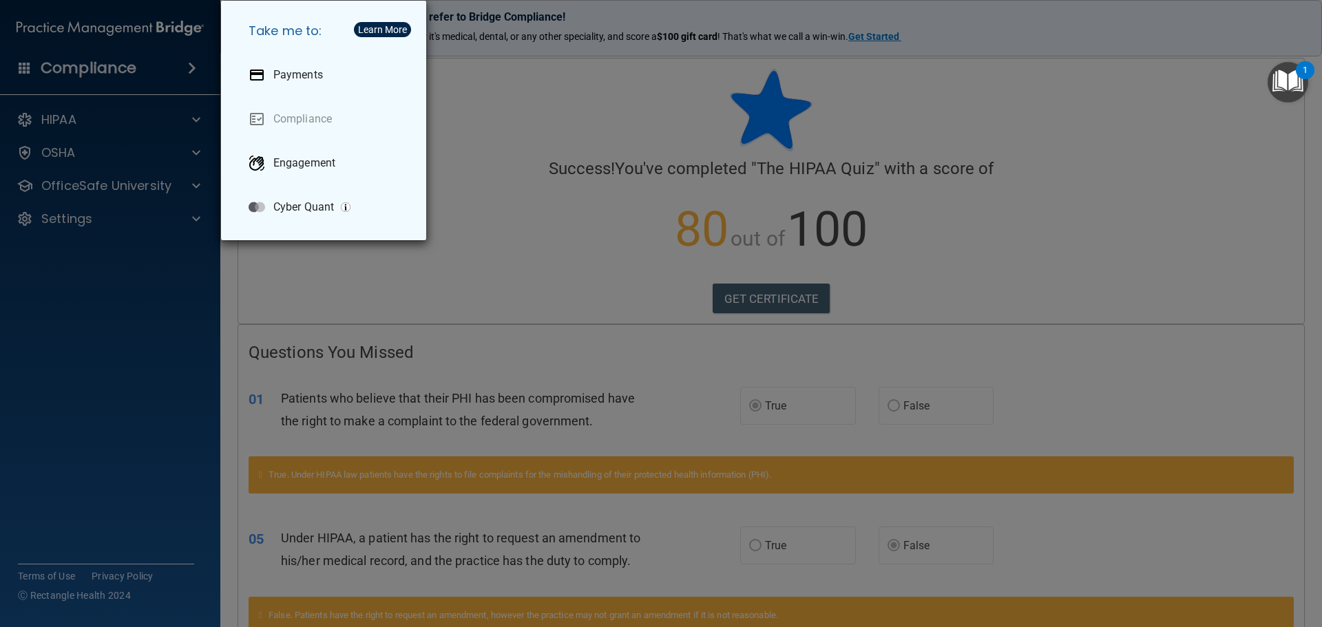
click at [128, 114] on div "Take me to: Payments Compliance Engagement Cyber Quant" at bounding box center [661, 313] width 1322 height 627
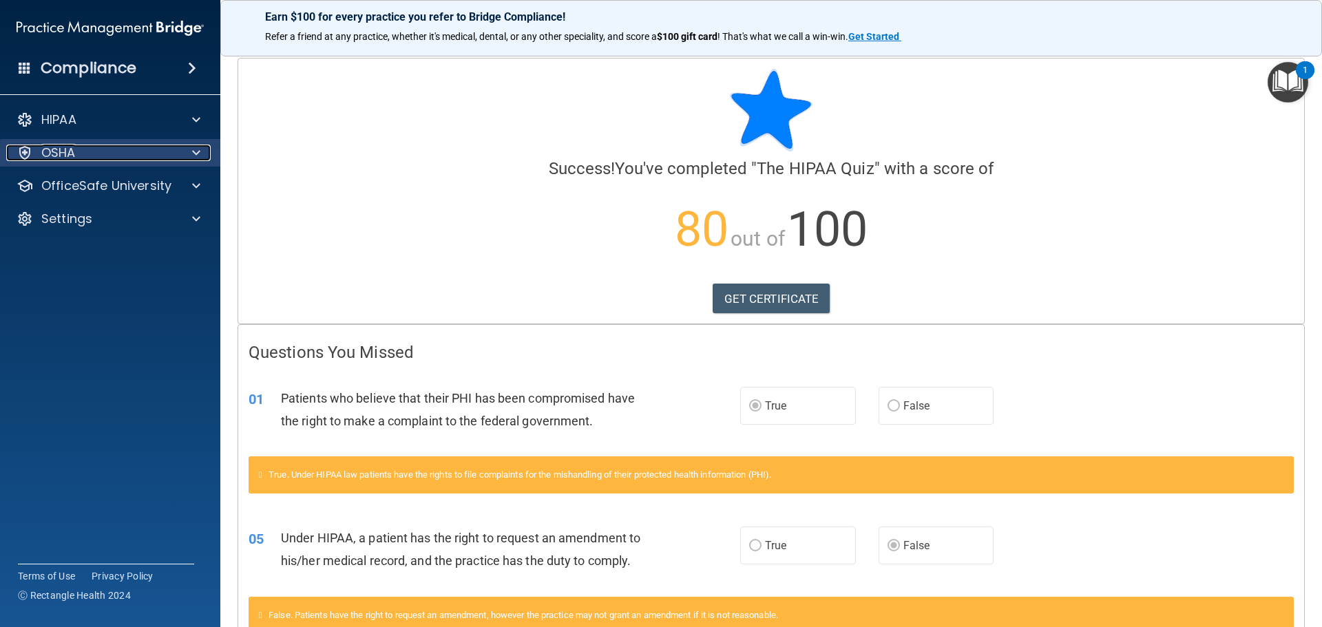
click at [66, 147] on p "OSHA" at bounding box center [58, 153] width 34 height 17
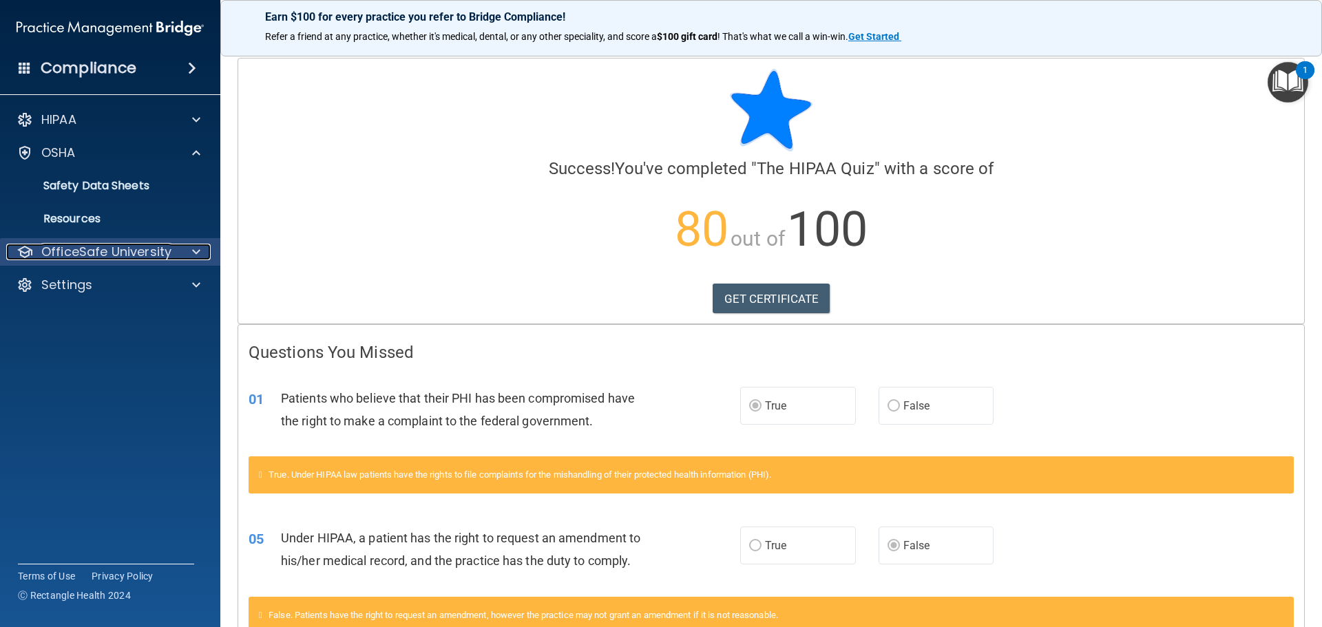
click at [94, 251] on p "OfficeSafe University" at bounding box center [106, 252] width 130 height 17
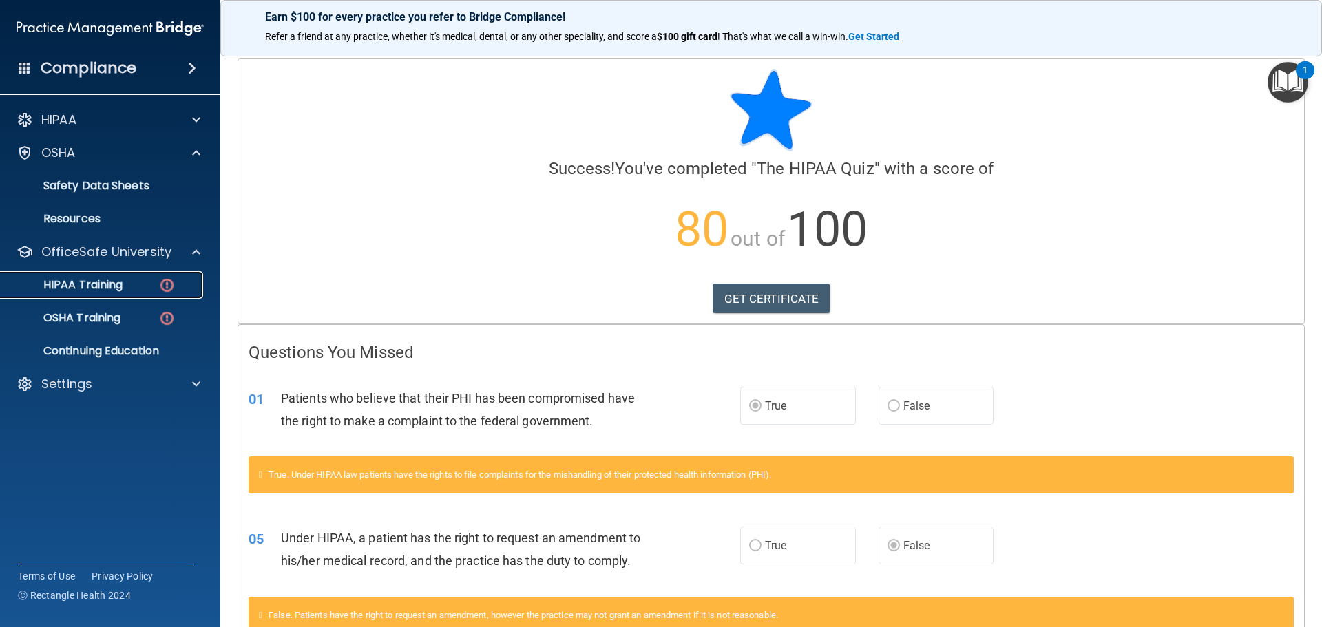
click at [169, 289] on img at bounding box center [166, 285] width 17 height 17
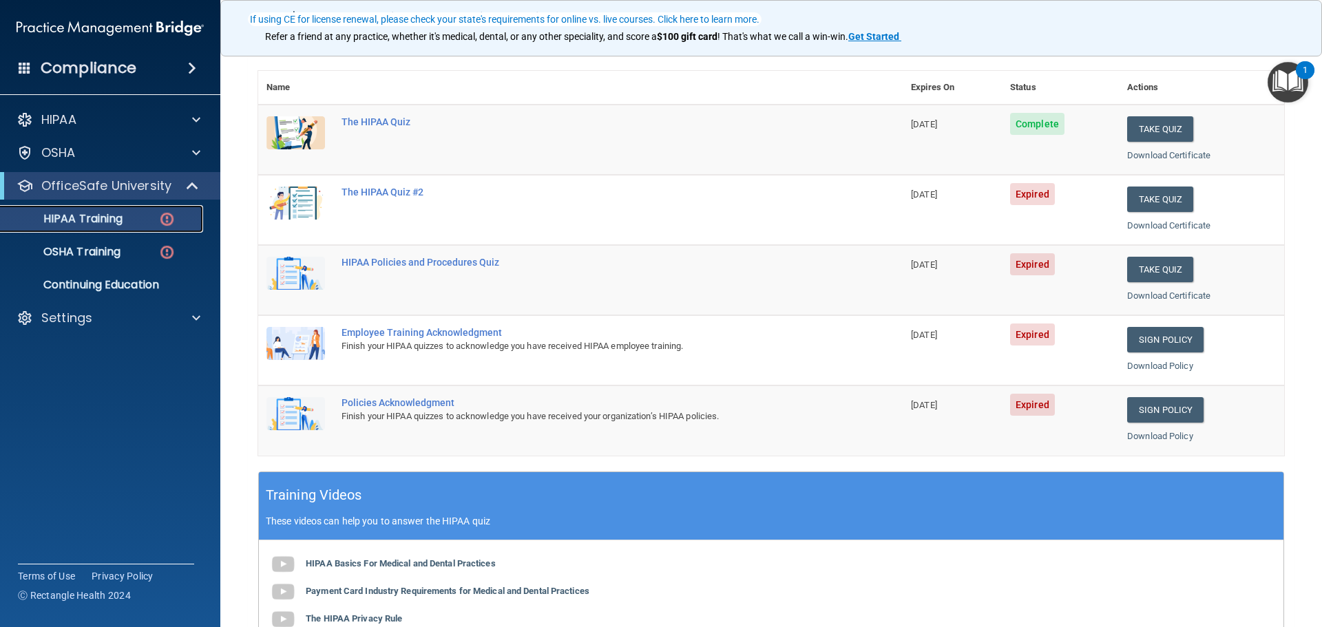
scroll to position [69, 0]
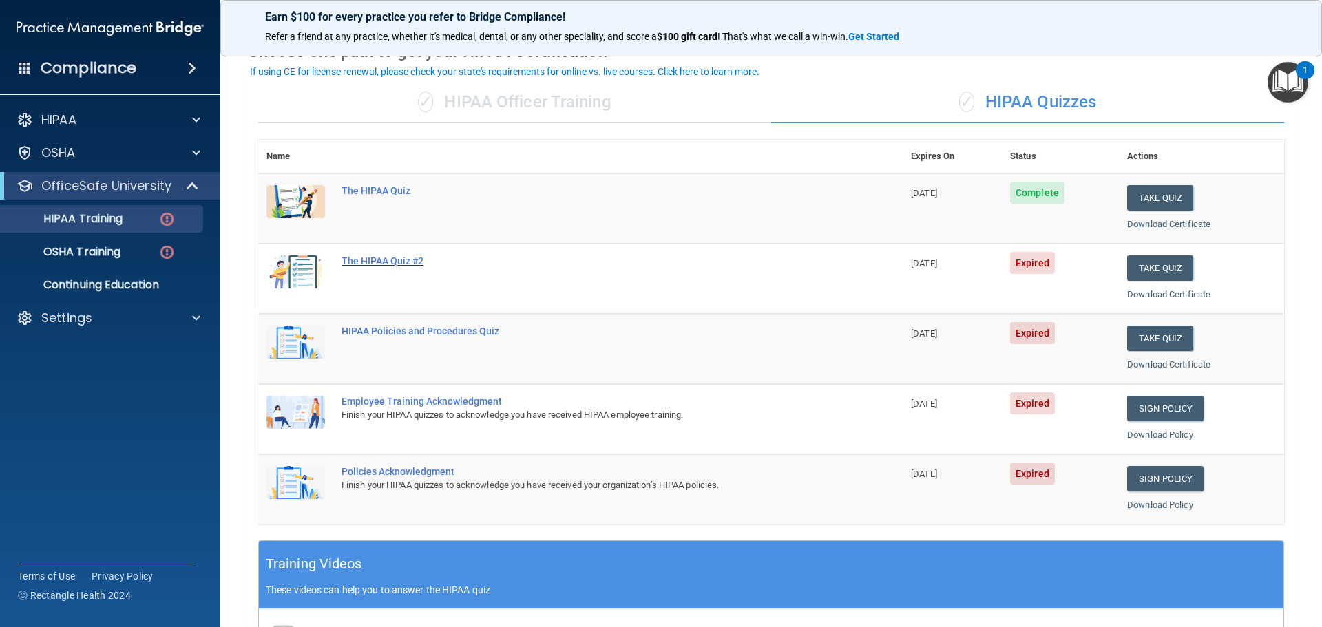
click at [402, 267] on div "The HIPAA Quiz #2" at bounding box center [588, 261] width 492 height 11
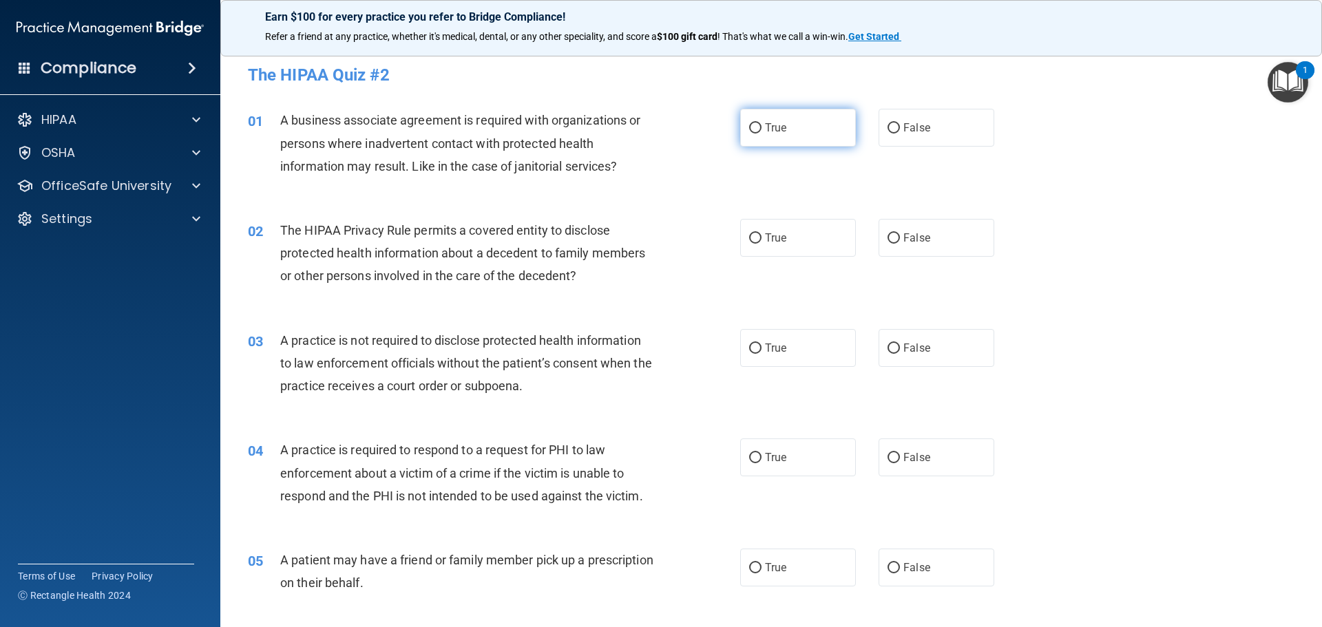
click at [782, 133] on label "True" at bounding box center [798, 128] width 116 height 38
click at [762, 133] on input "True" at bounding box center [755, 128] width 12 height 10
radio input "true"
click at [920, 125] on span "False" at bounding box center [917, 127] width 27 height 13
click at [900, 125] on input "False" at bounding box center [894, 128] width 12 height 10
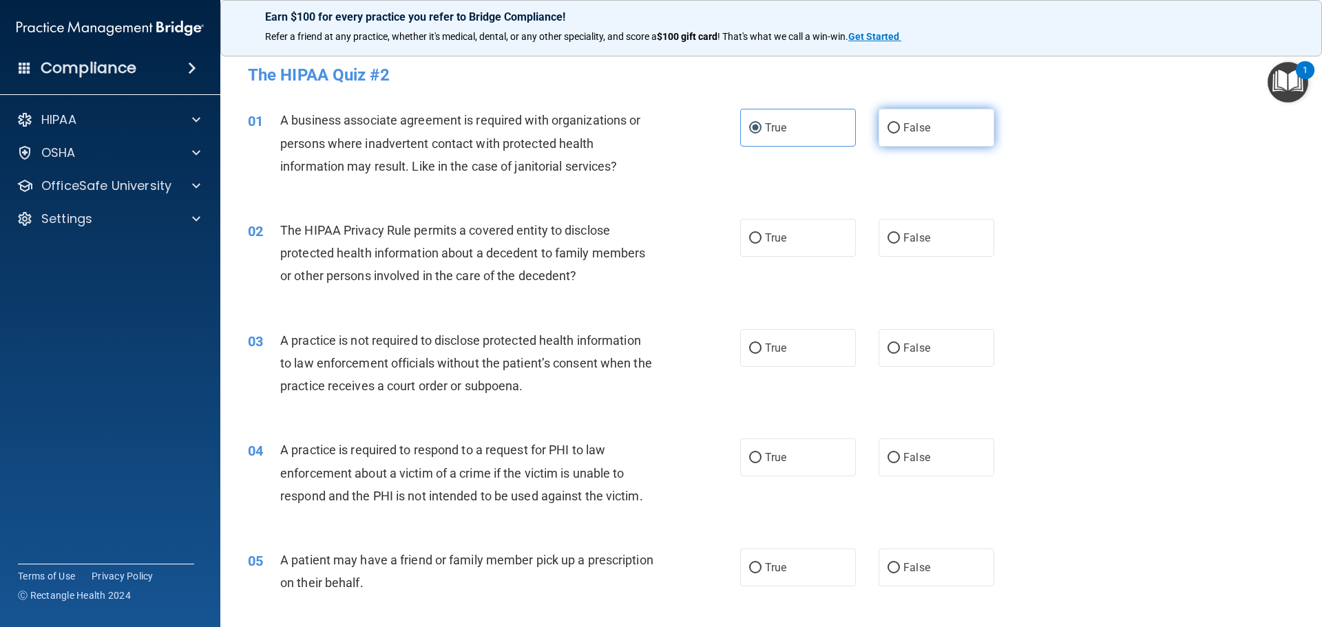
radio input "true"
radio input "false"
click at [768, 245] on label "True" at bounding box center [798, 238] width 116 height 38
click at [762, 244] on input "True" at bounding box center [755, 238] width 12 height 10
radio input "true"
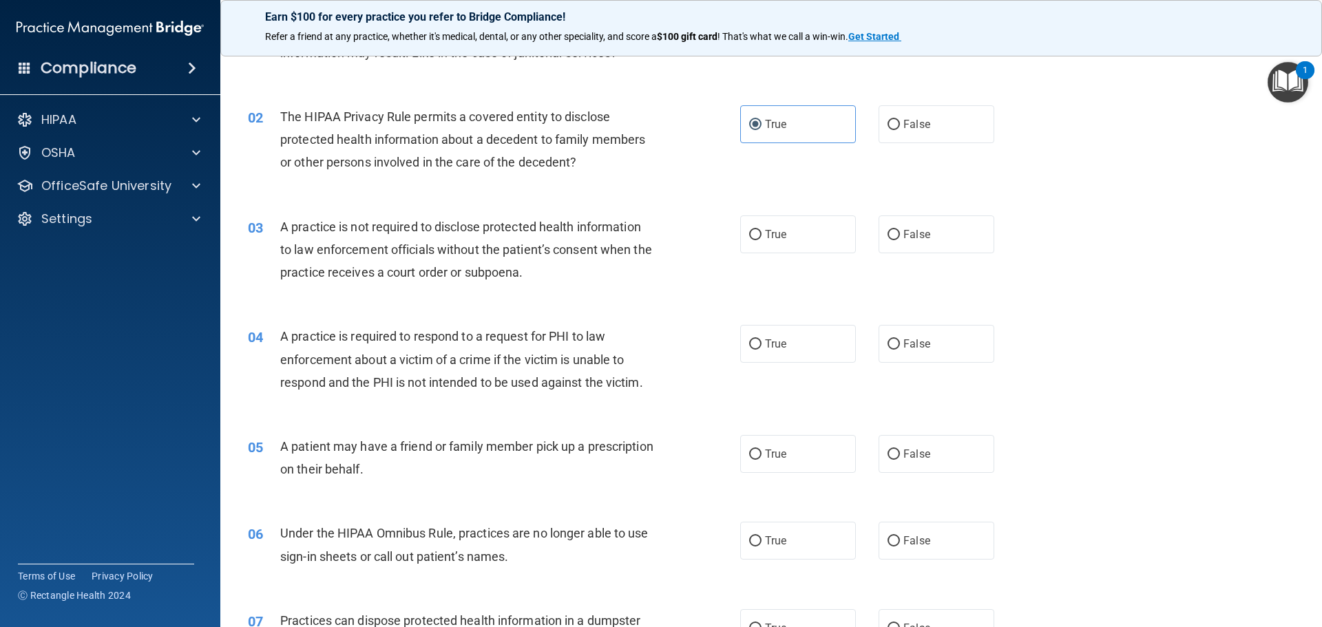
scroll to position [138, 0]
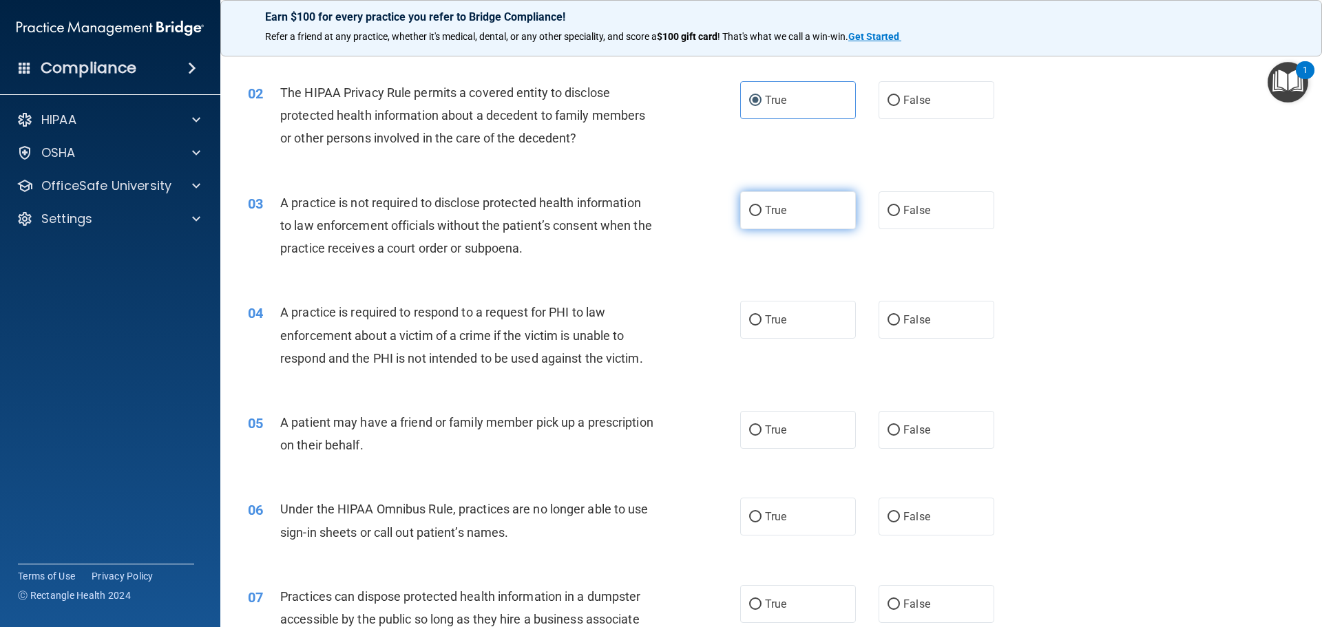
click at [802, 213] on label "True" at bounding box center [798, 210] width 116 height 38
click at [762, 213] on input "True" at bounding box center [755, 211] width 12 height 10
radio input "true"
click at [791, 319] on label "True" at bounding box center [798, 320] width 116 height 38
click at [762, 319] on input "True" at bounding box center [755, 320] width 12 height 10
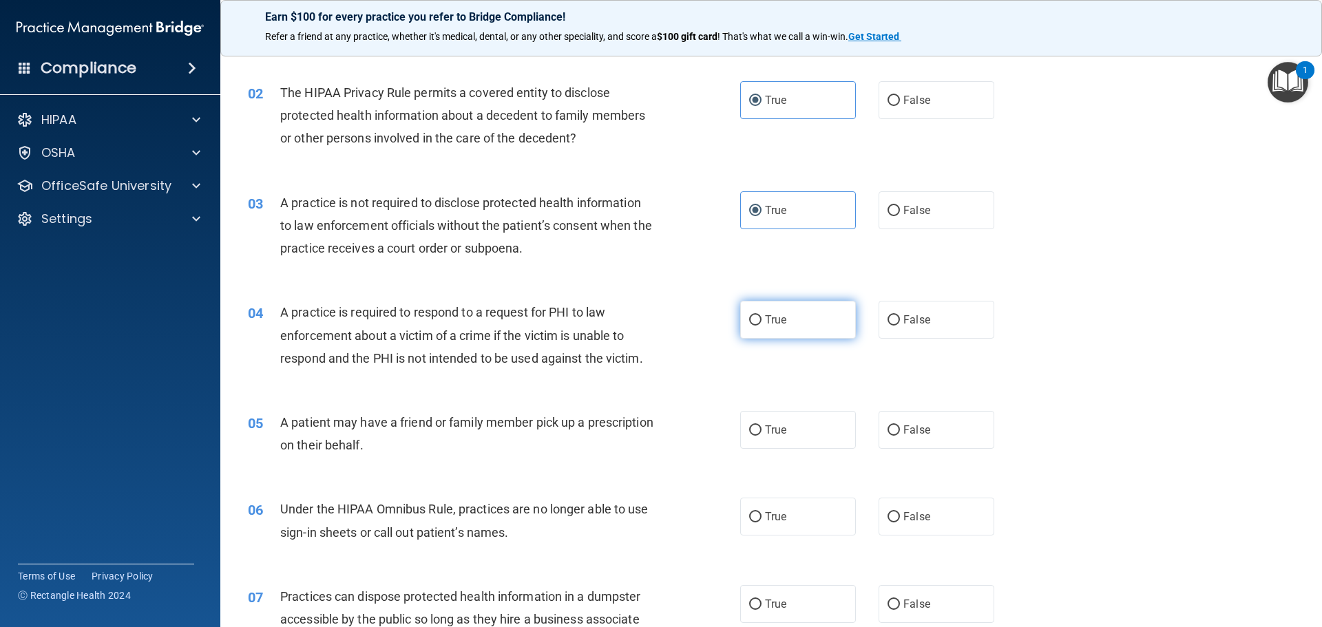
radio input "true"
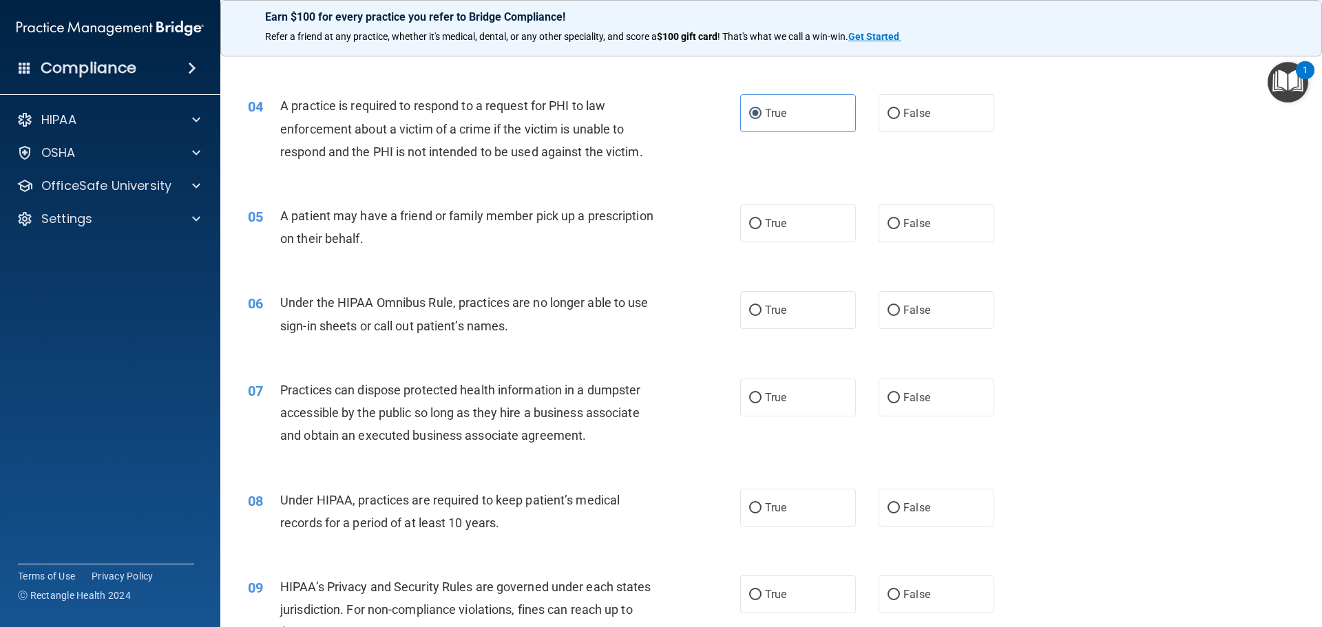
scroll to position [413, 0]
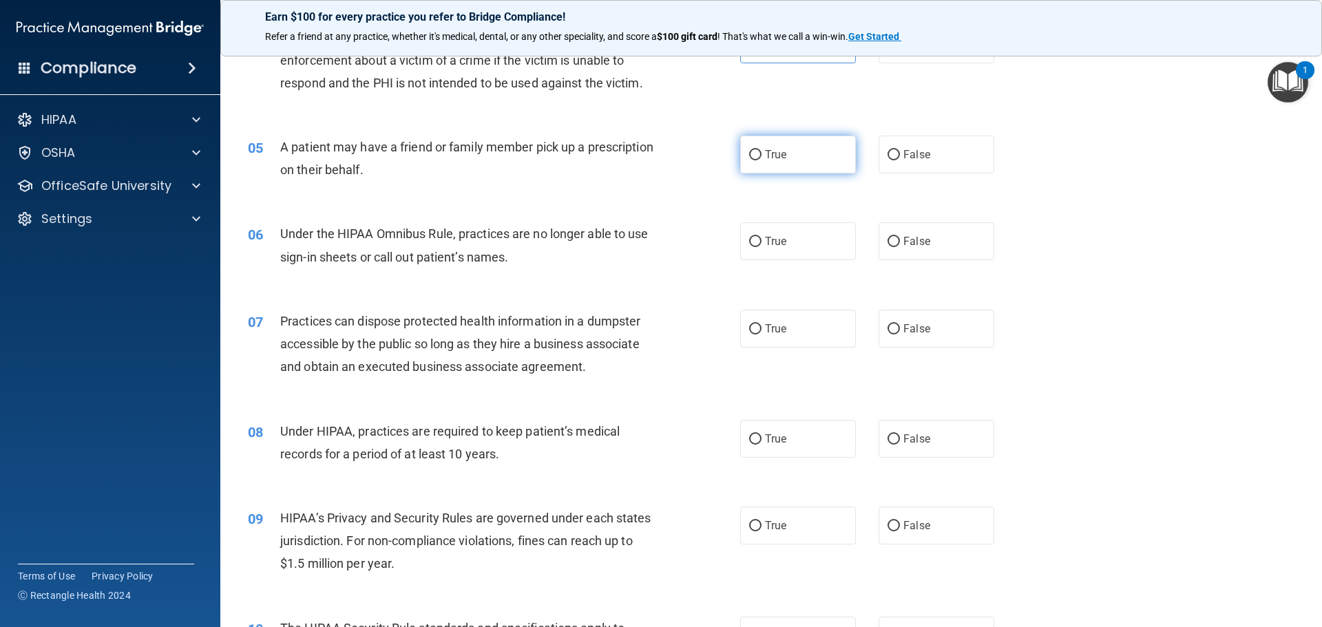
click at [773, 154] on span "True" at bounding box center [775, 154] width 21 height 13
click at [762, 154] on input "True" at bounding box center [755, 155] width 12 height 10
radio input "true"
click at [935, 240] on label "False" at bounding box center [937, 241] width 116 height 38
click at [900, 240] on input "False" at bounding box center [894, 242] width 12 height 10
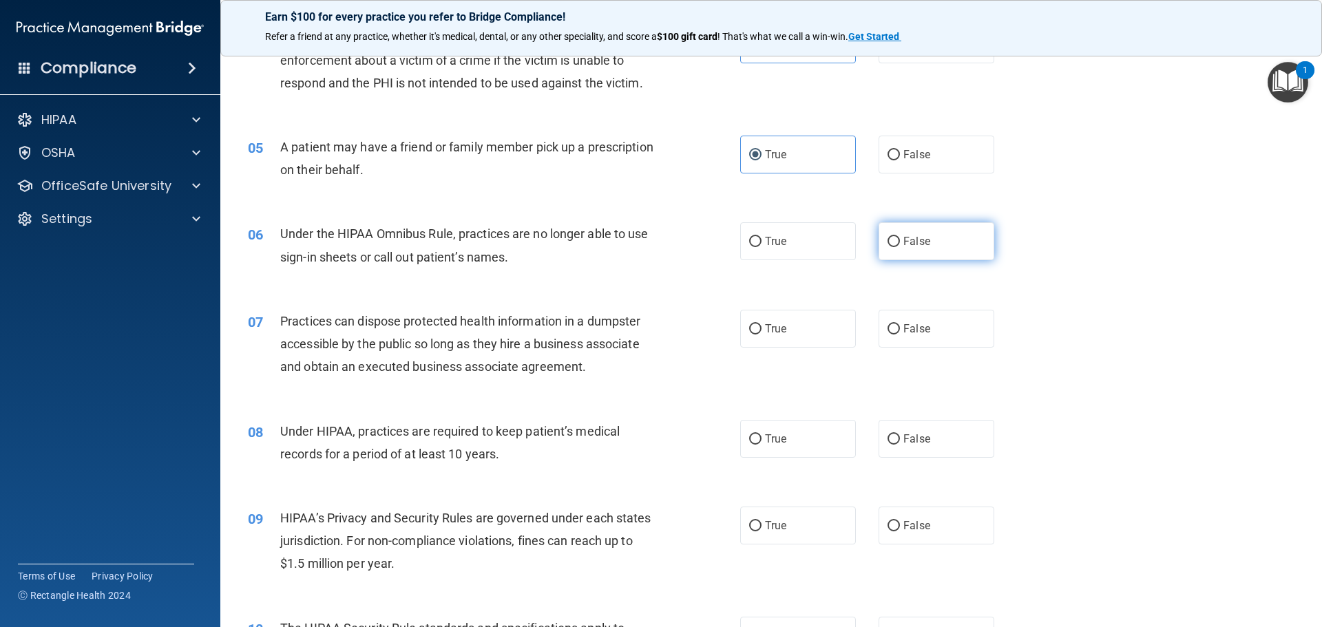
radio input "true"
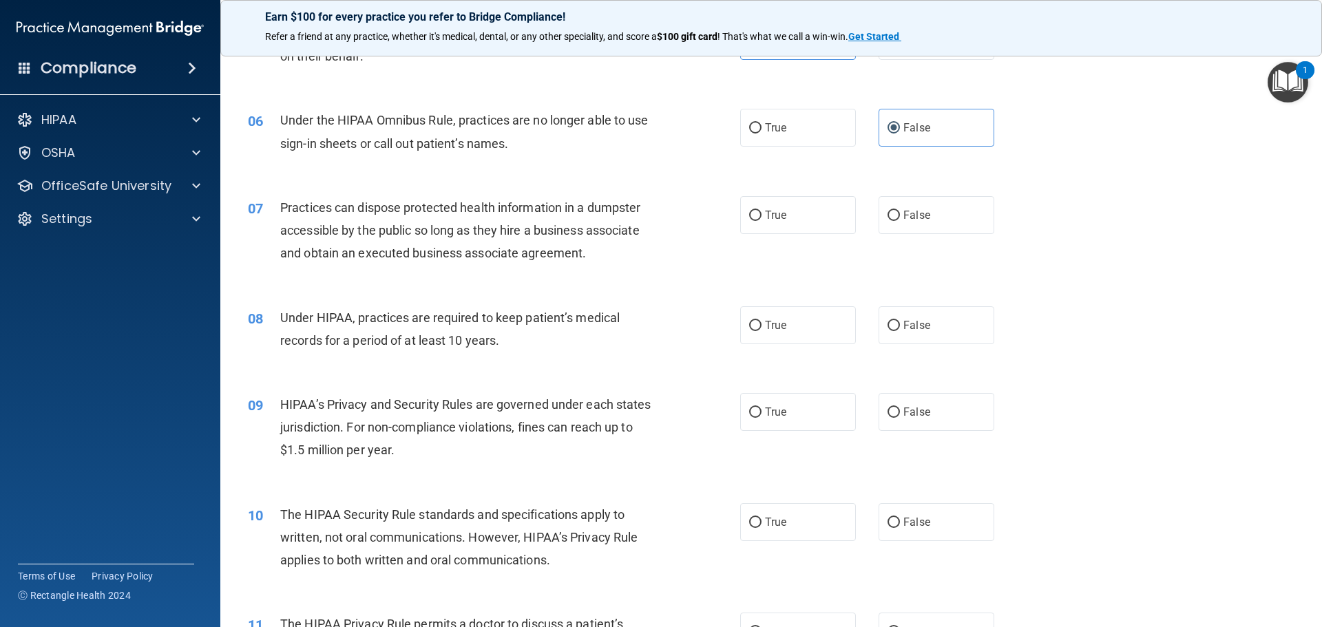
scroll to position [551, 0]
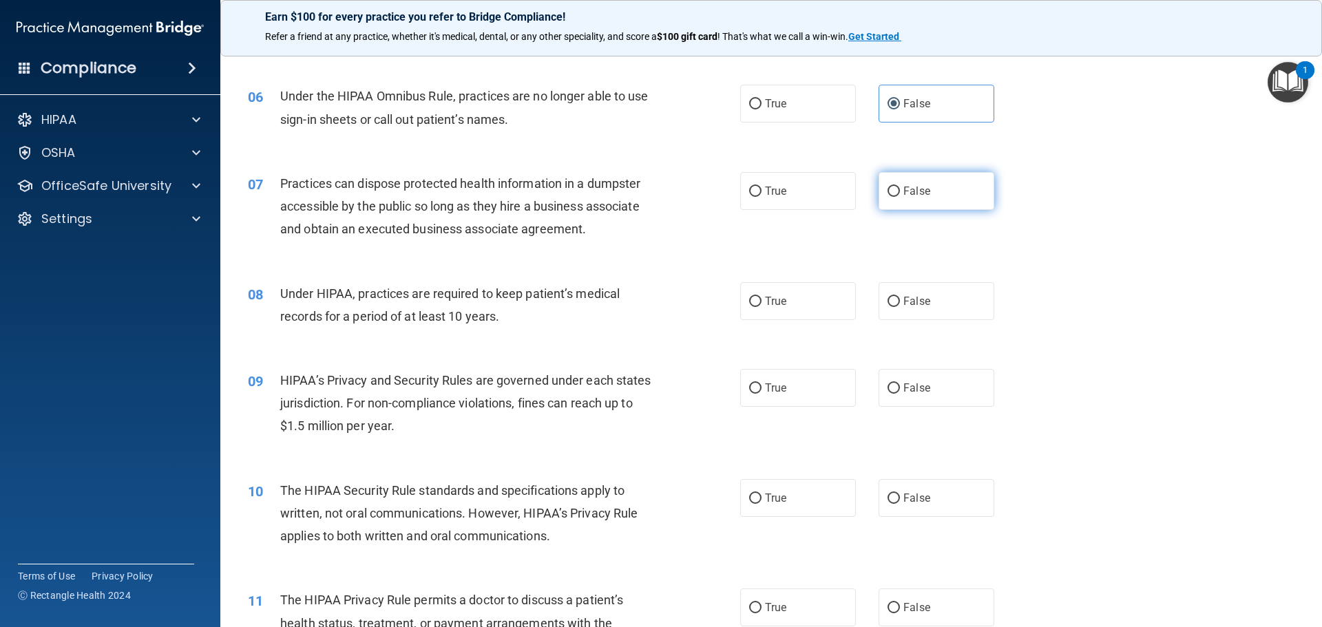
drag, startPoint x: 924, startPoint y: 199, endPoint x: 939, endPoint y: 195, distance: 15.0
click at [933, 196] on label "False" at bounding box center [937, 191] width 116 height 38
click at [900, 196] on input "False" at bounding box center [894, 192] width 12 height 10
radio input "true"
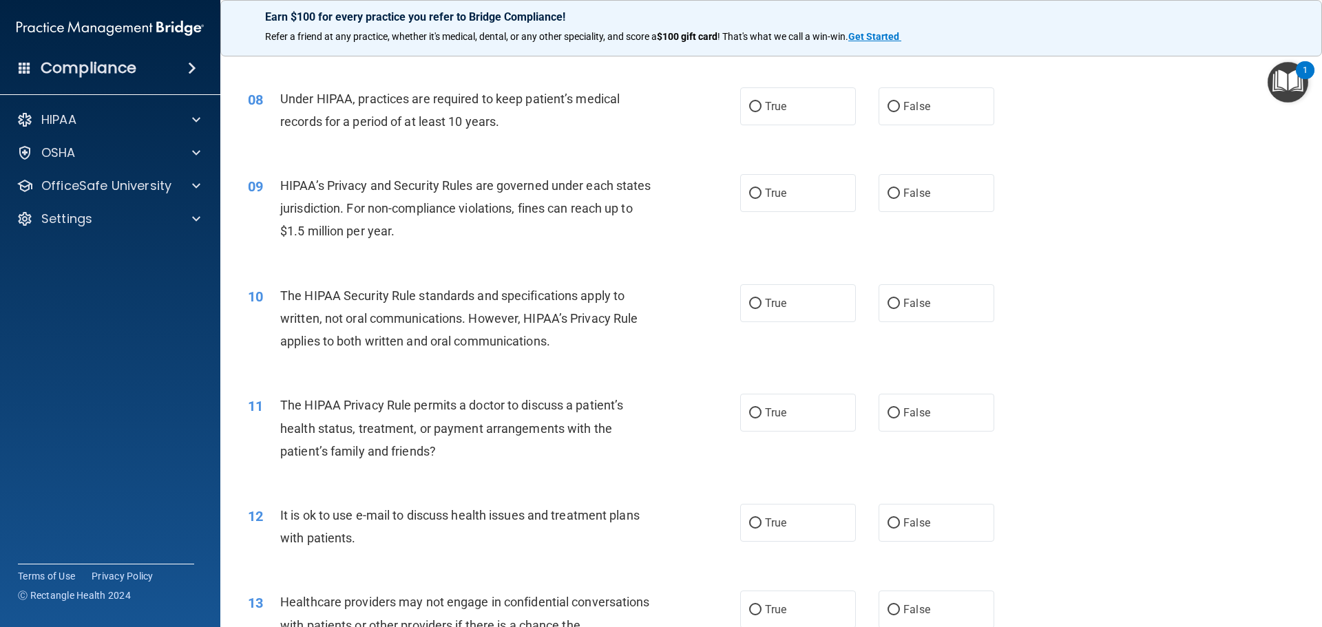
scroll to position [758, 0]
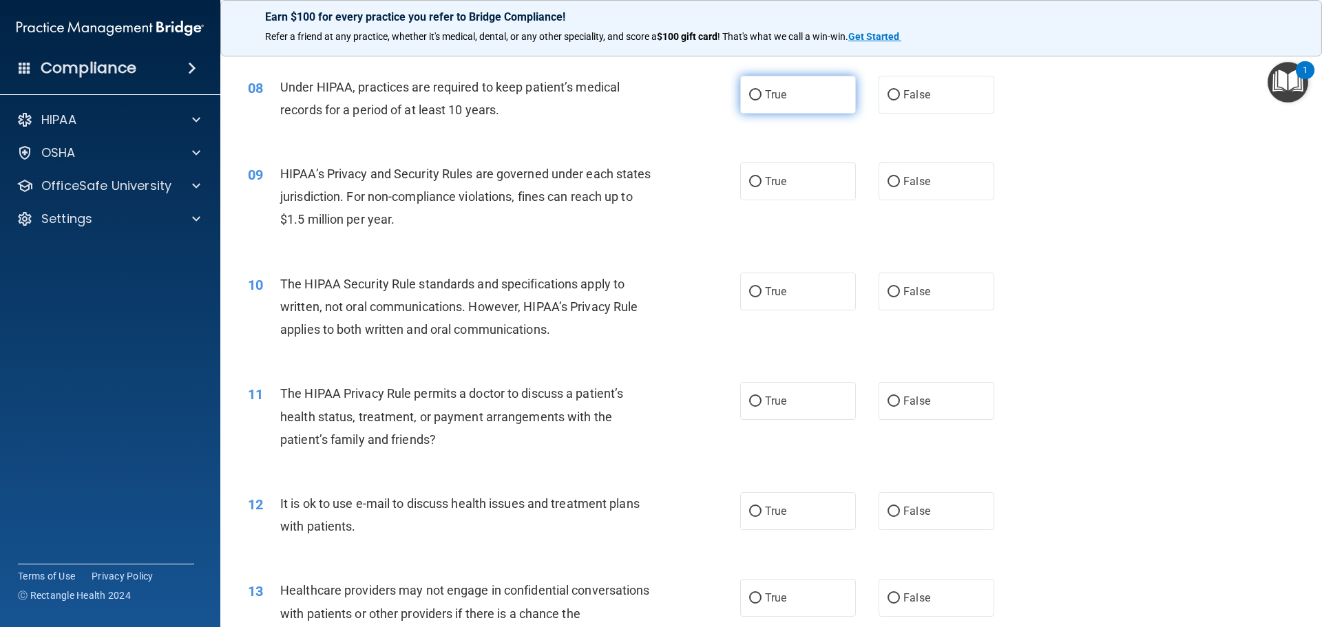
click at [765, 101] on span "True" at bounding box center [775, 94] width 21 height 13
click at [761, 101] on input "True" at bounding box center [755, 95] width 12 height 10
radio input "true"
click at [804, 167] on label "True" at bounding box center [798, 182] width 116 height 38
click at [762, 177] on input "True" at bounding box center [755, 182] width 12 height 10
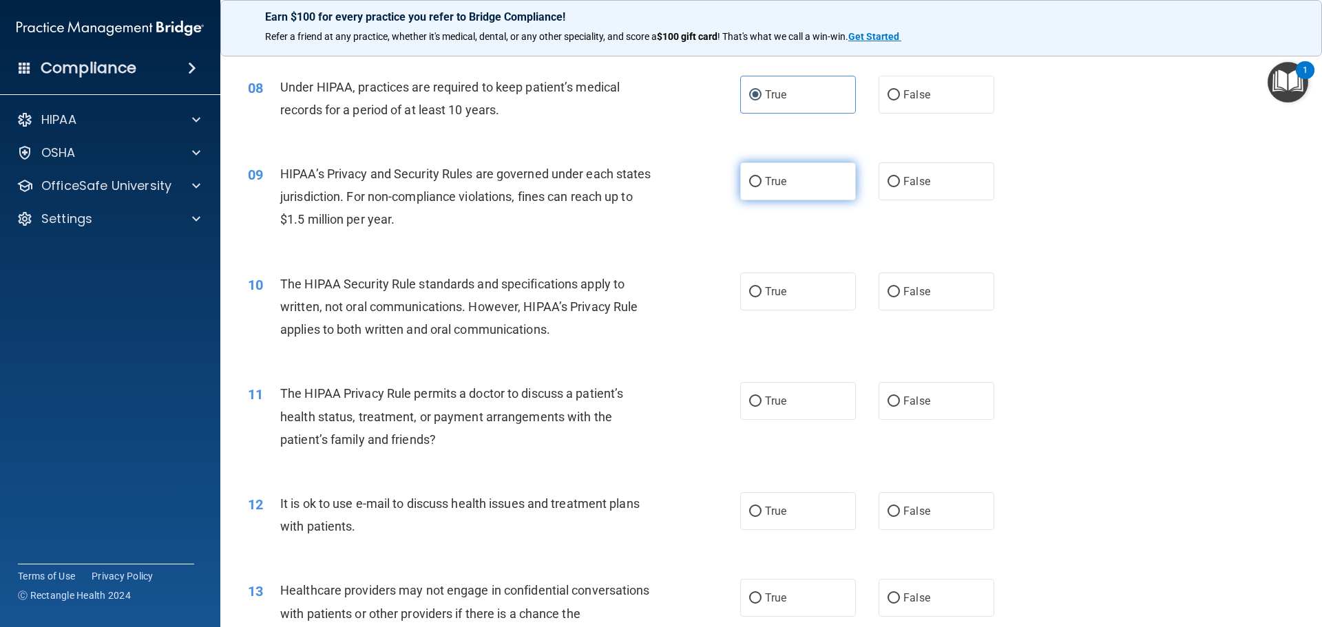
radio input "true"
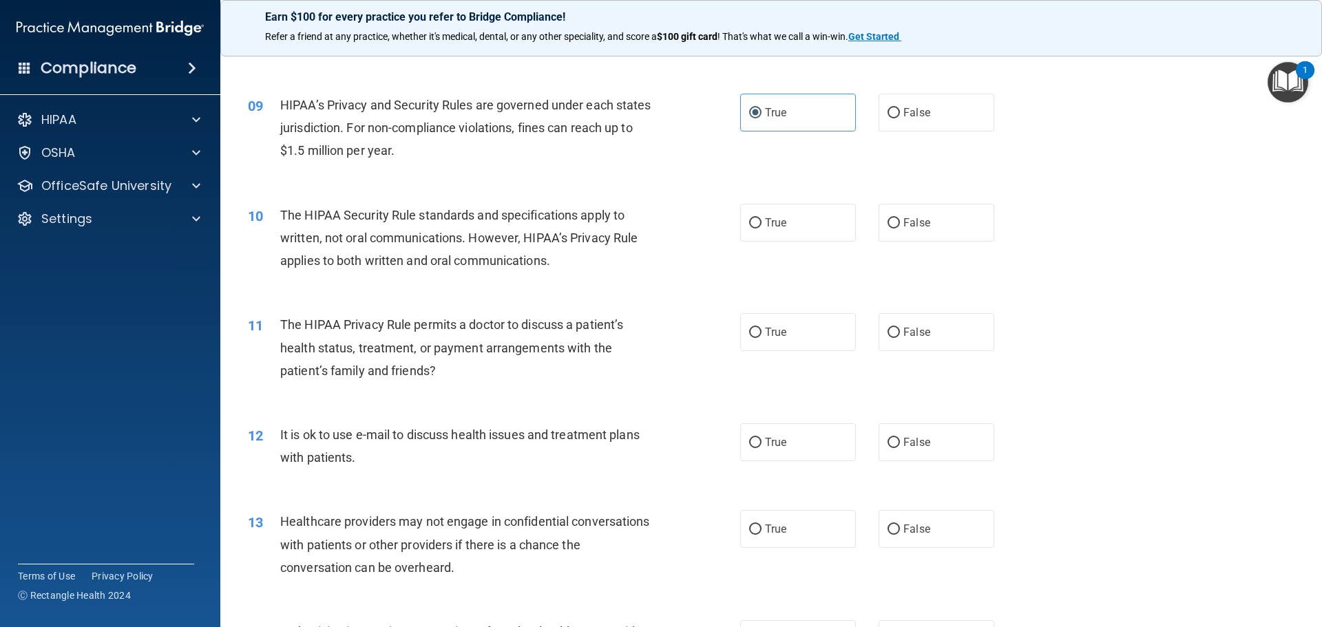
scroll to position [895, 0]
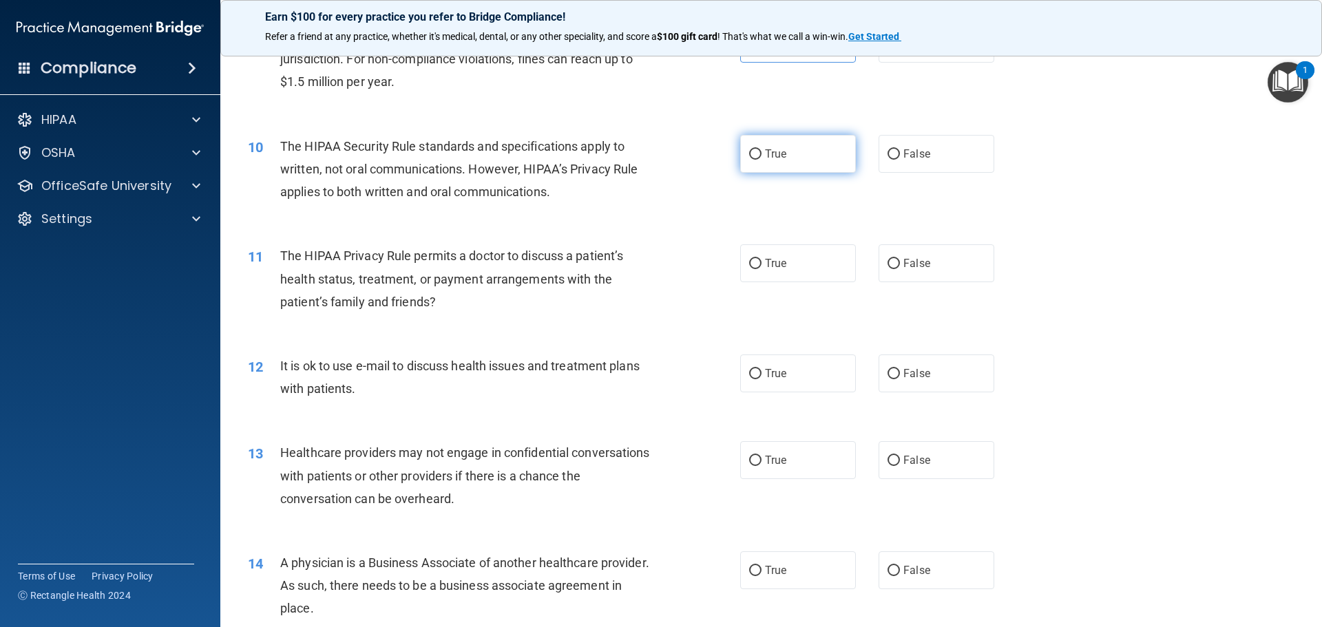
click at [807, 162] on label "True" at bounding box center [798, 154] width 116 height 38
click at [762, 160] on input "True" at bounding box center [755, 154] width 12 height 10
radio input "true"
click at [998, 256] on div "True False" at bounding box center [879, 264] width 278 height 38
click at [924, 264] on label "False" at bounding box center [937, 264] width 116 height 38
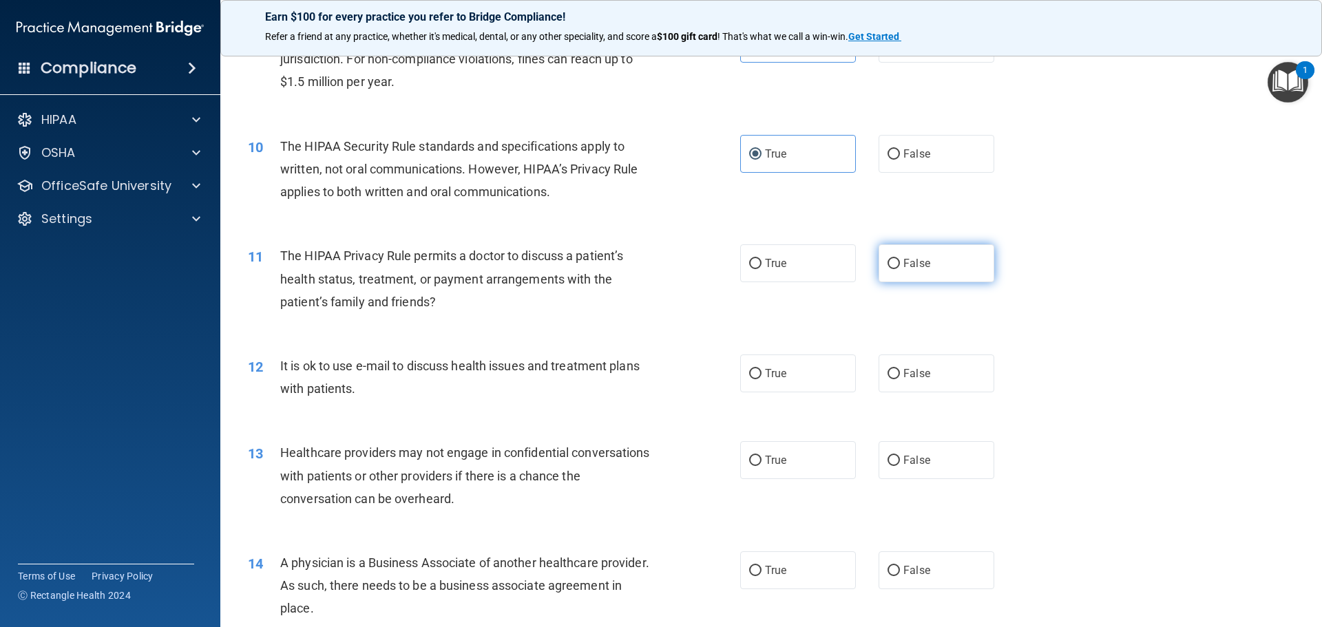
click at [900, 264] on input "False" at bounding box center [894, 264] width 12 height 10
radio input "true"
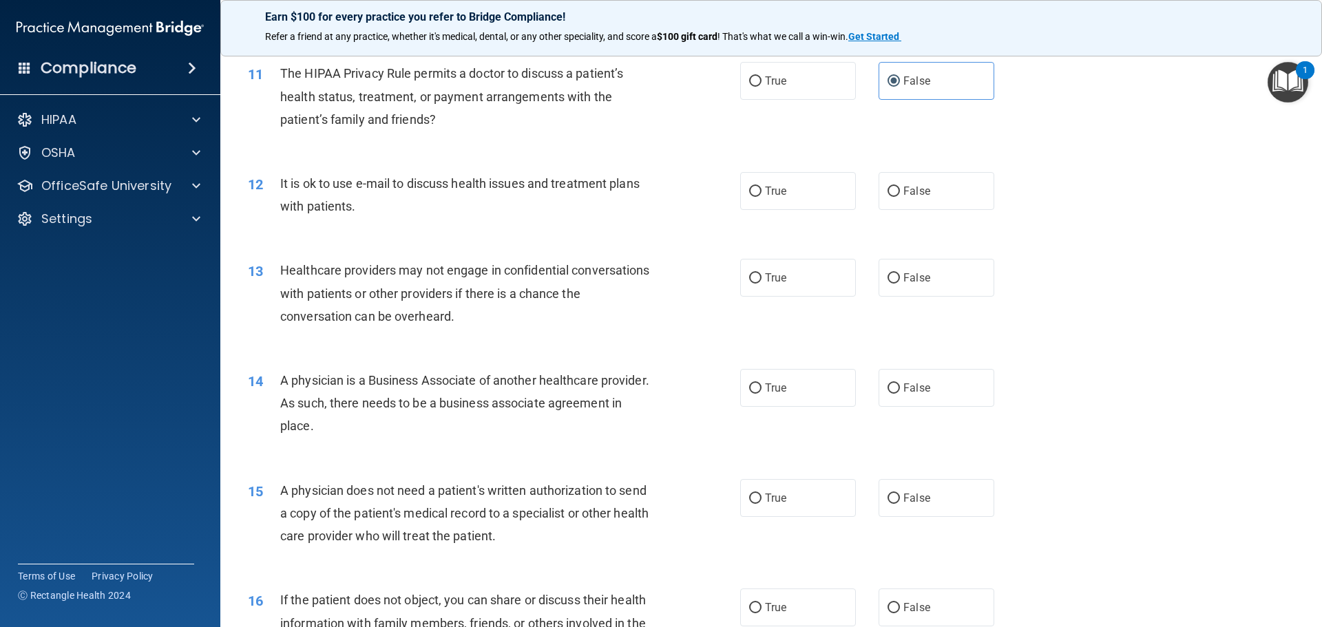
scroll to position [1102, 0]
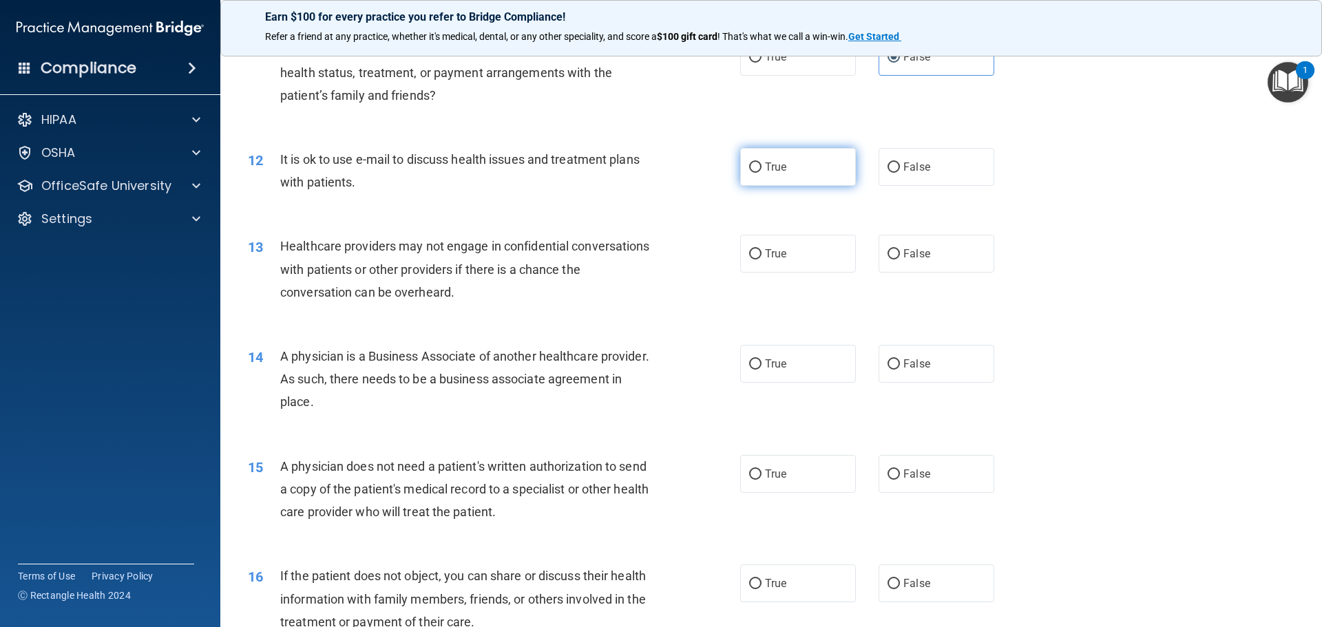
click at [820, 178] on label "True" at bounding box center [798, 167] width 116 height 38
click at [762, 173] on input "True" at bounding box center [755, 168] width 12 height 10
radio input "true"
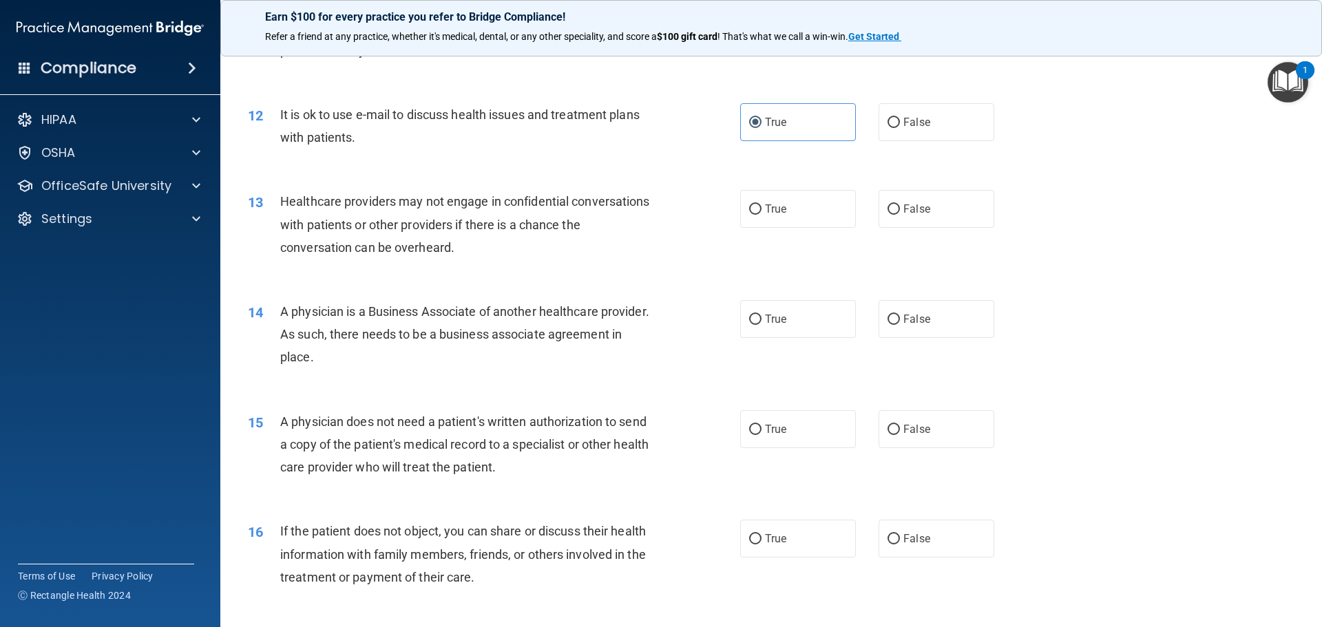
scroll to position [1171, 0]
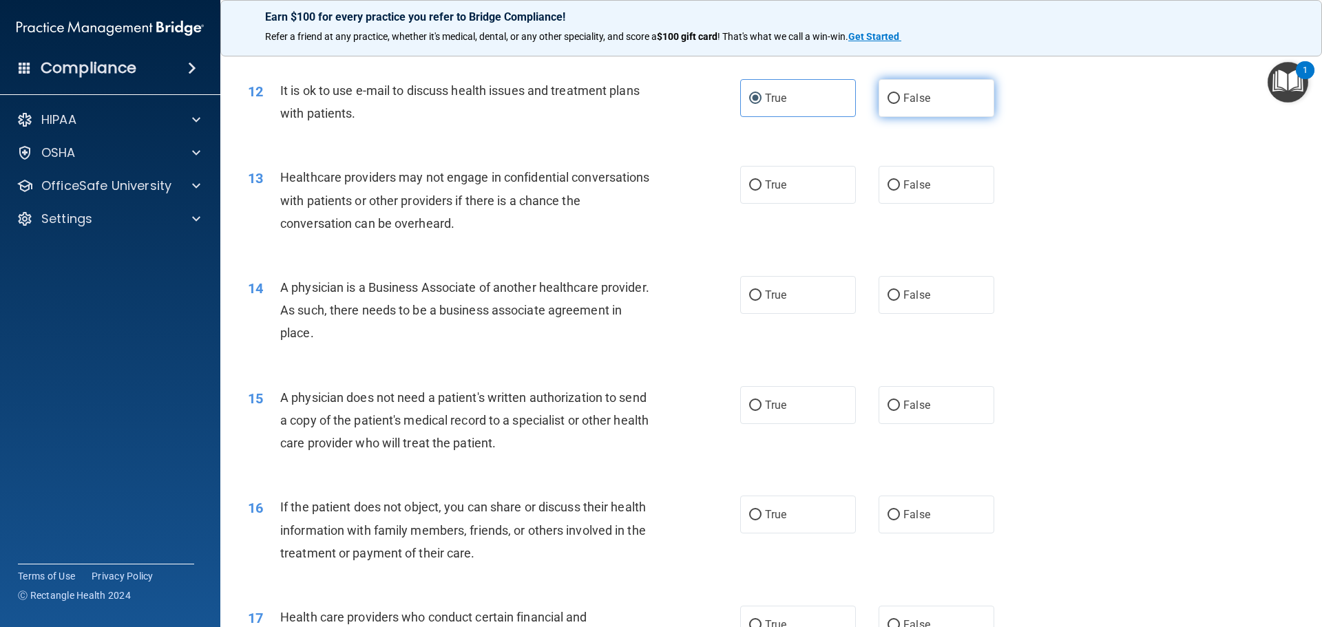
click at [927, 96] on label "False" at bounding box center [937, 98] width 116 height 38
click at [900, 96] on input "False" at bounding box center [894, 99] width 12 height 10
radio input "true"
radio input "false"
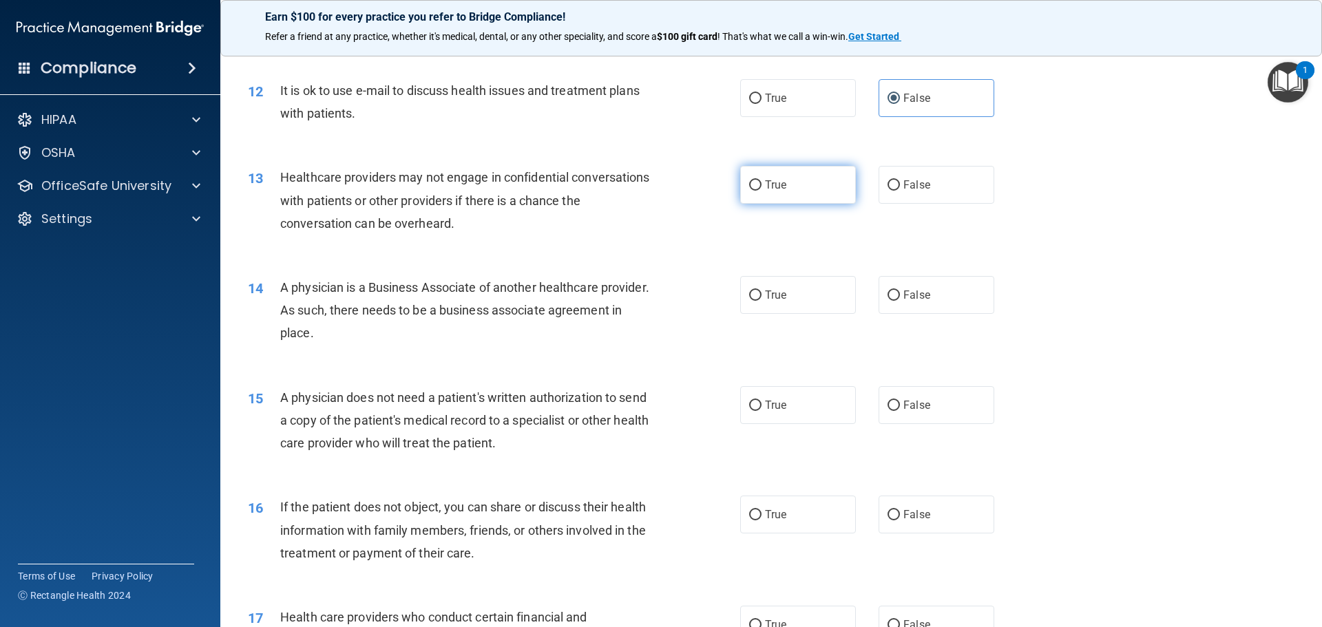
click at [758, 189] on label "True" at bounding box center [798, 185] width 116 height 38
click at [758, 189] on input "True" at bounding box center [755, 185] width 12 height 10
radio input "true"
click at [611, 315] on div "A physician is a Business Associate of another healthcare provider. As such, th…" at bounding box center [472, 310] width 385 height 69
click at [853, 302] on div "True False" at bounding box center [879, 295] width 278 height 38
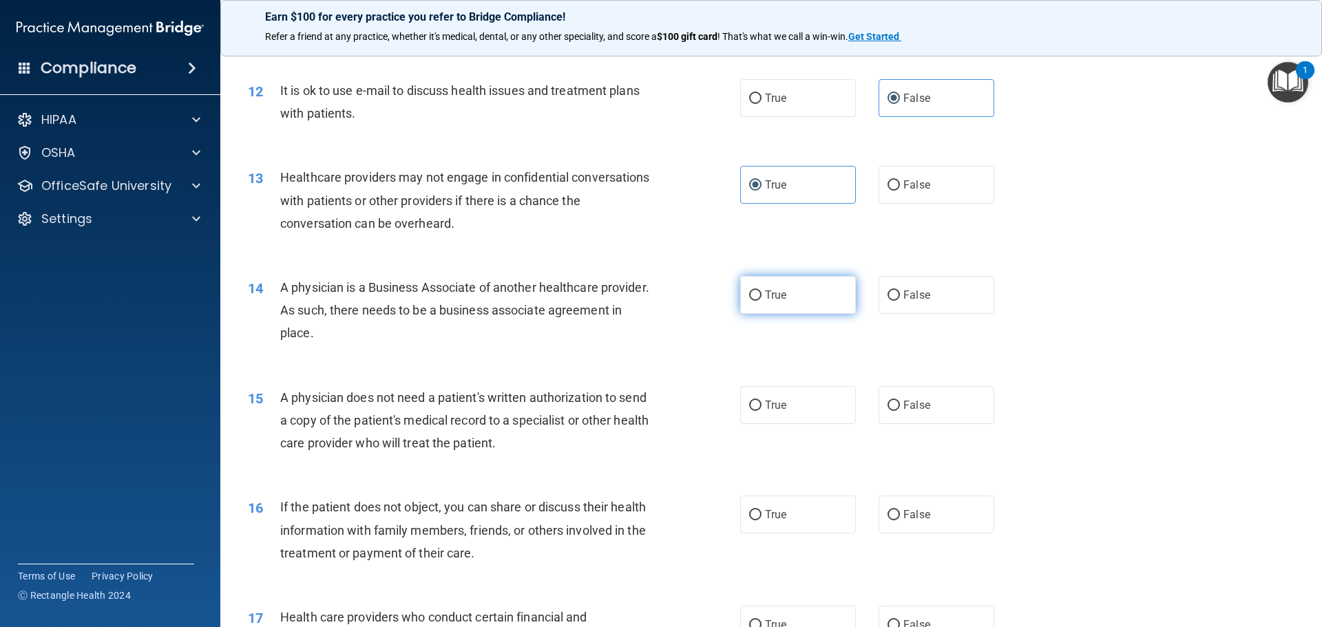
click at [783, 306] on label "True" at bounding box center [798, 295] width 116 height 38
click at [762, 301] on input "True" at bounding box center [755, 296] width 12 height 10
radio input "true"
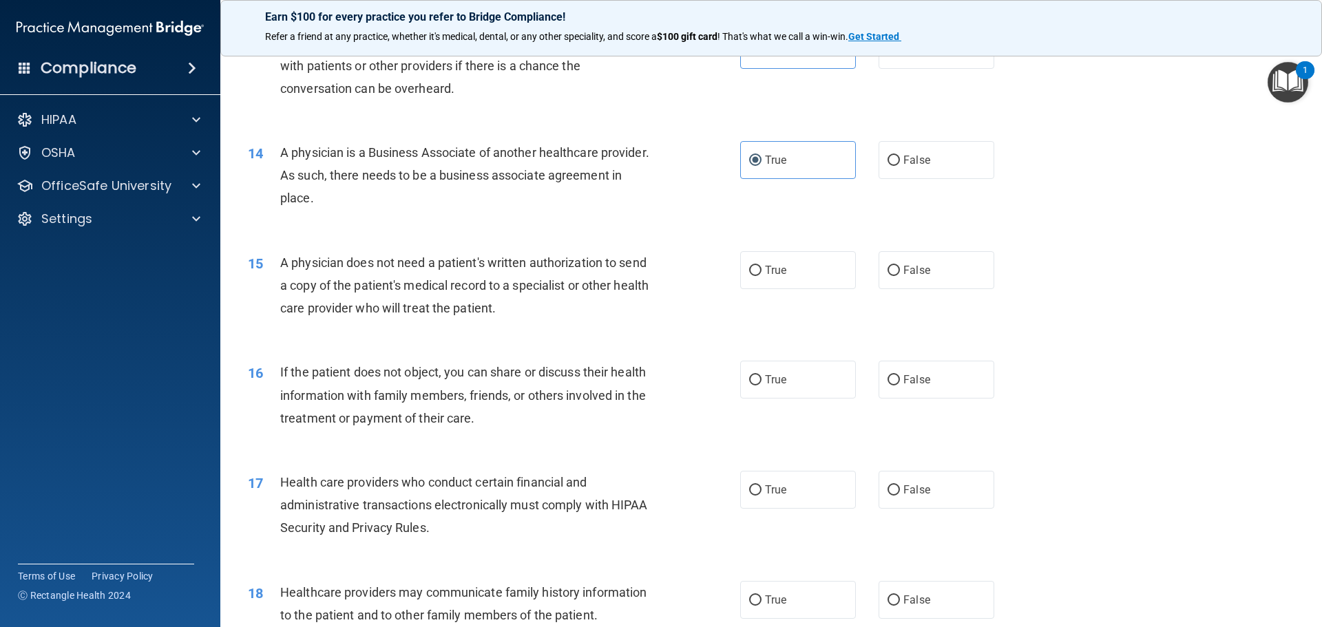
scroll to position [1309, 0]
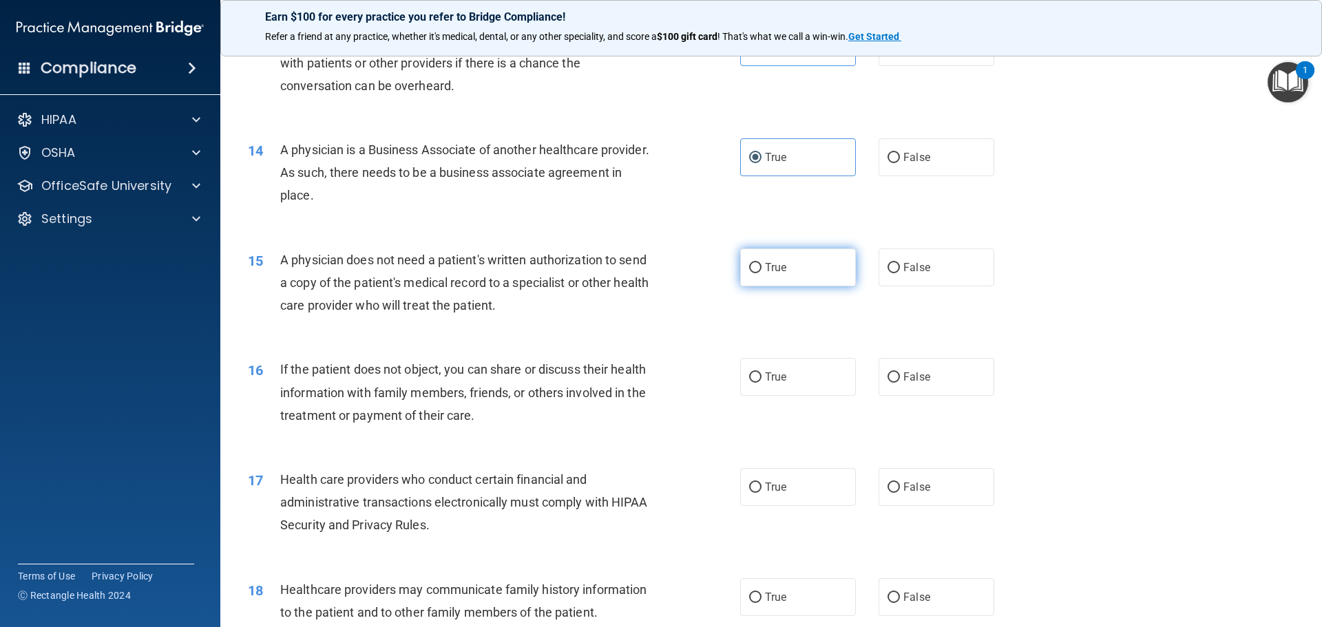
click at [757, 286] on label "True" at bounding box center [798, 268] width 116 height 38
click at [757, 273] on input "True" at bounding box center [755, 268] width 12 height 10
radio input "true"
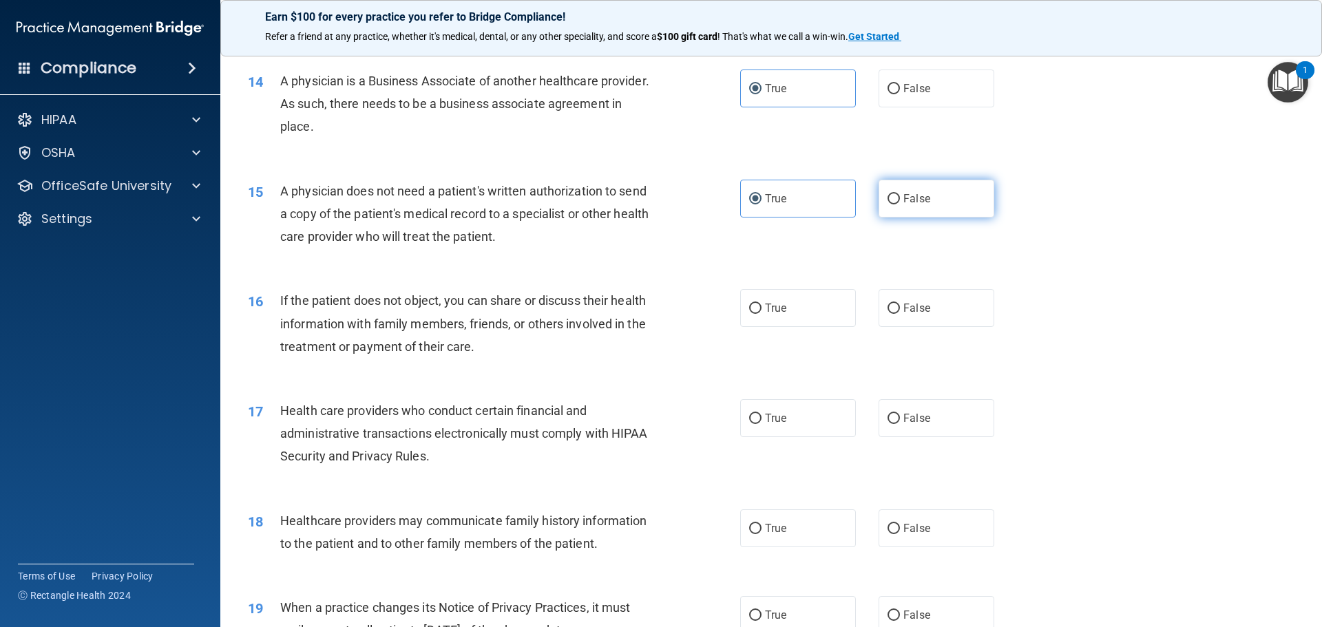
click at [950, 195] on label "False" at bounding box center [937, 199] width 116 height 38
click at [900, 195] on input "False" at bounding box center [894, 199] width 12 height 10
radio input "true"
radio input "false"
drag, startPoint x: 925, startPoint y: 301, endPoint x: 930, endPoint y: 310, distance: 10.2
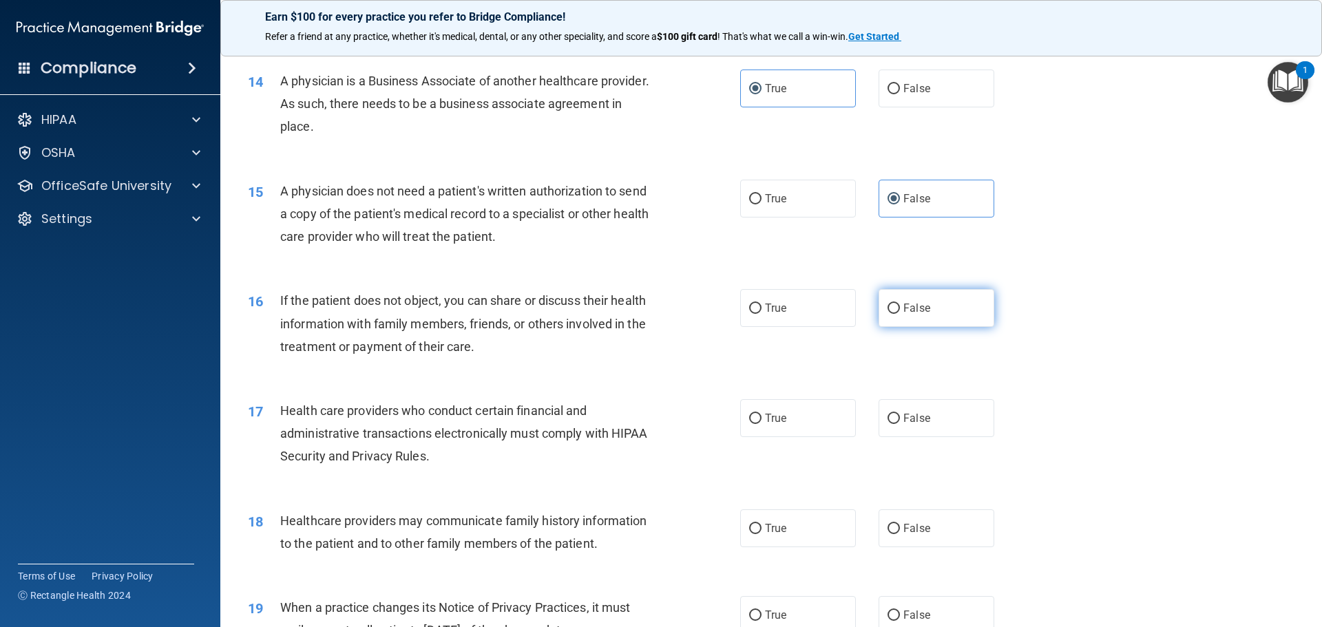
click at [929, 308] on label "False" at bounding box center [937, 308] width 116 height 38
click at [900, 308] on input "False" at bounding box center [894, 309] width 12 height 10
radio input "true"
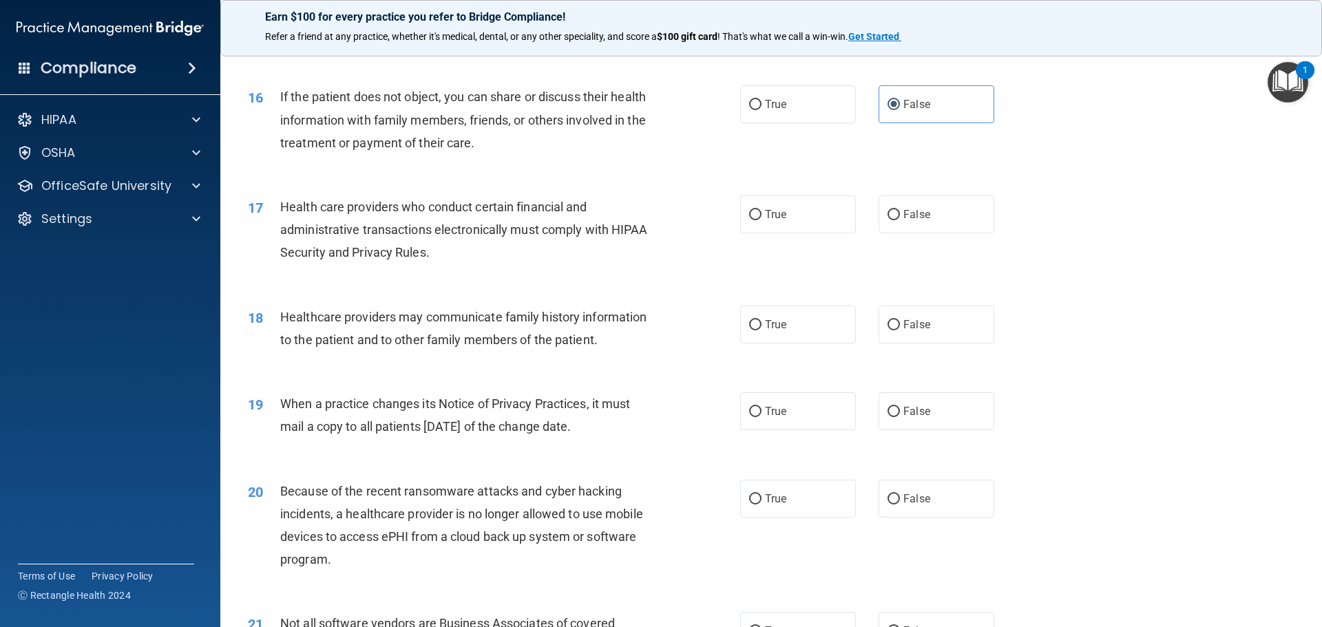
scroll to position [1584, 0]
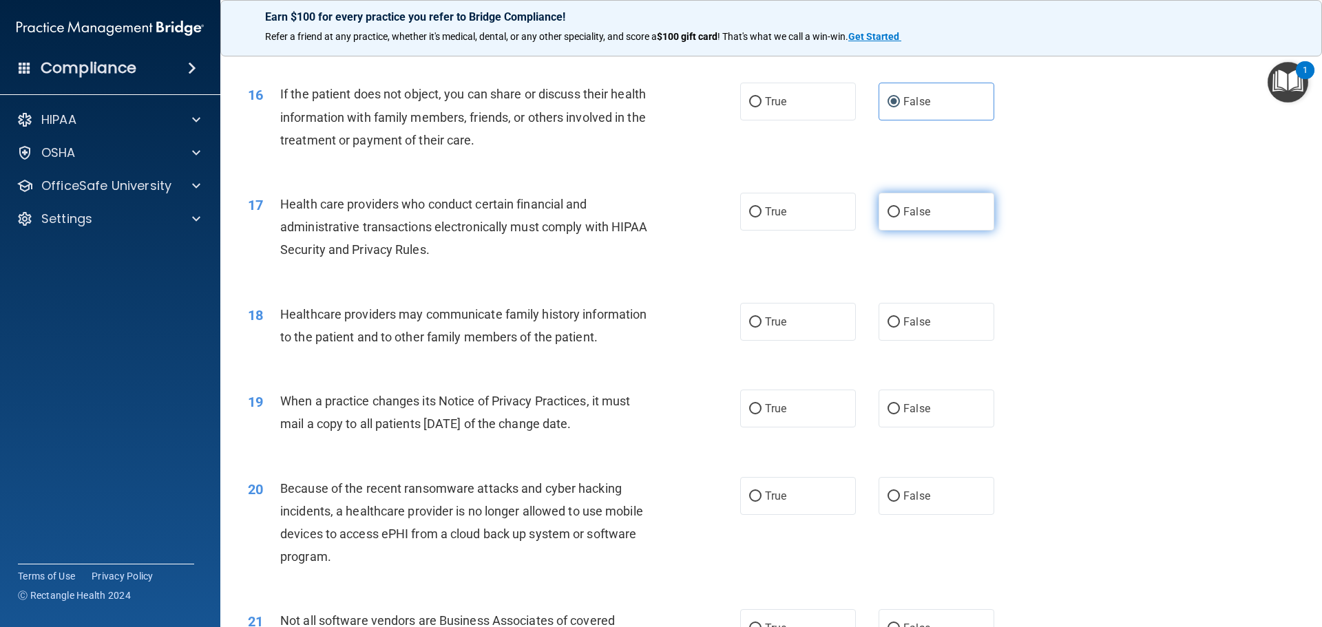
click at [880, 202] on label "False" at bounding box center [937, 212] width 116 height 38
click at [888, 207] on input "False" at bounding box center [894, 212] width 12 height 10
radio input "true"
click at [818, 213] on label "True" at bounding box center [798, 212] width 116 height 38
click at [762, 213] on input "True" at bounding box center [755, 212] width 12 height 10
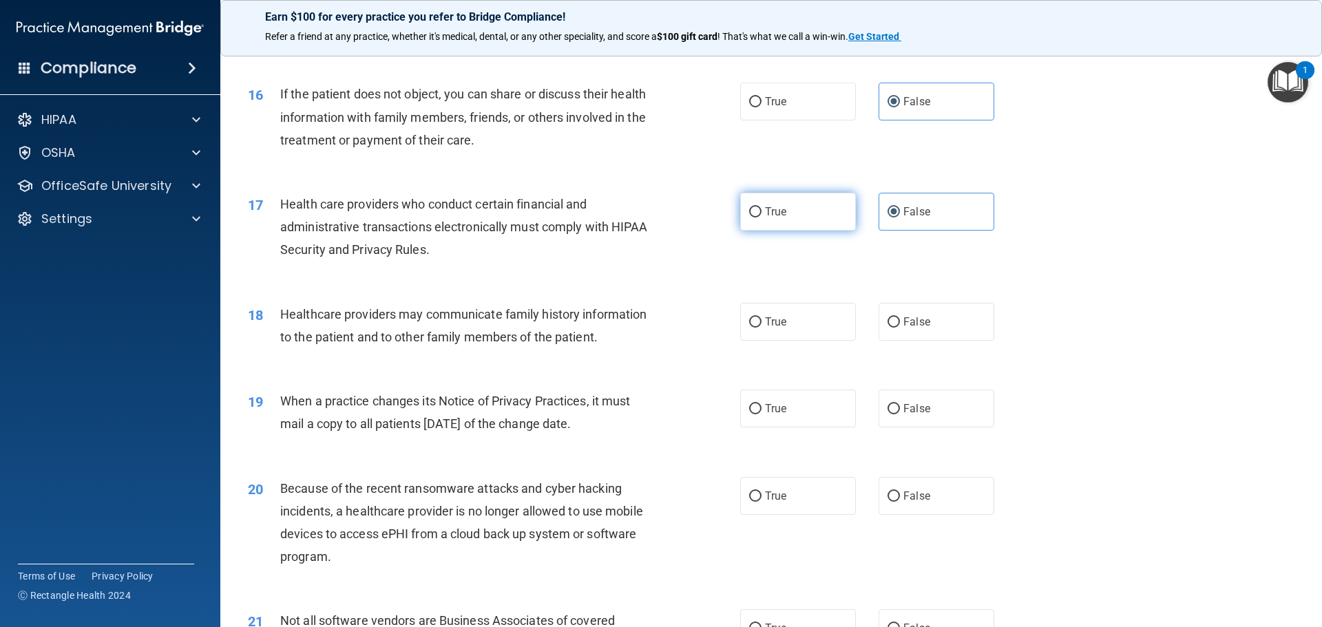
radio input "true"
radio input "false"
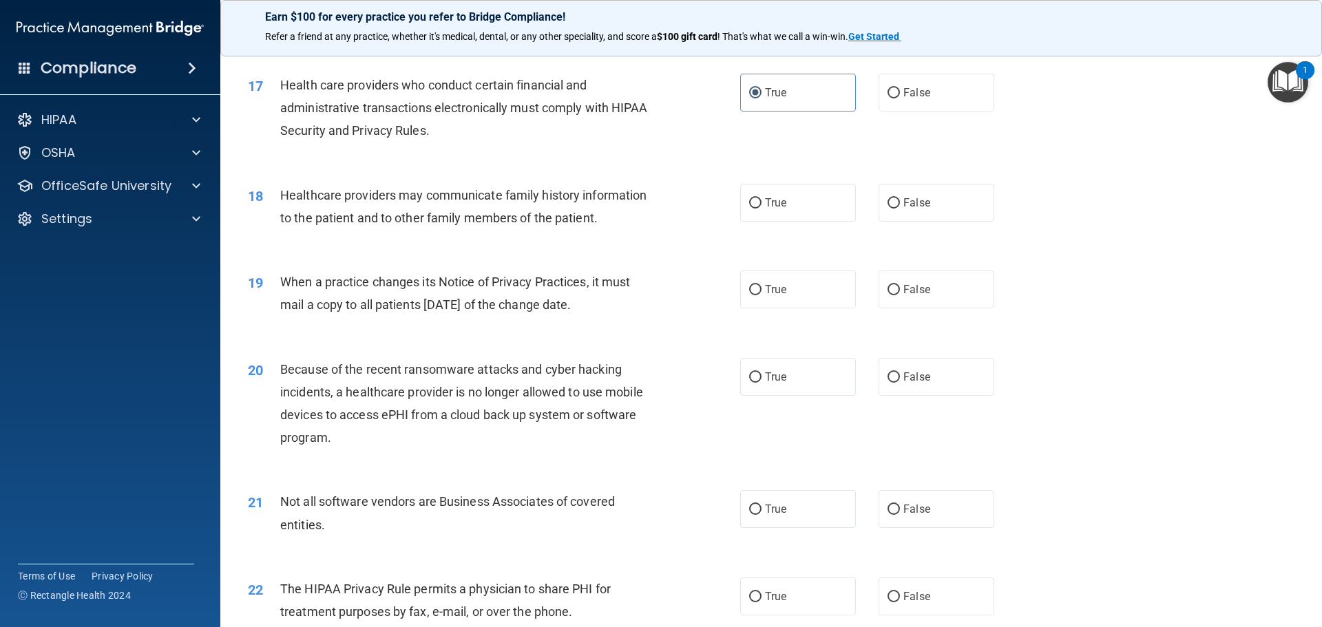
scroll to position [1722, 0]
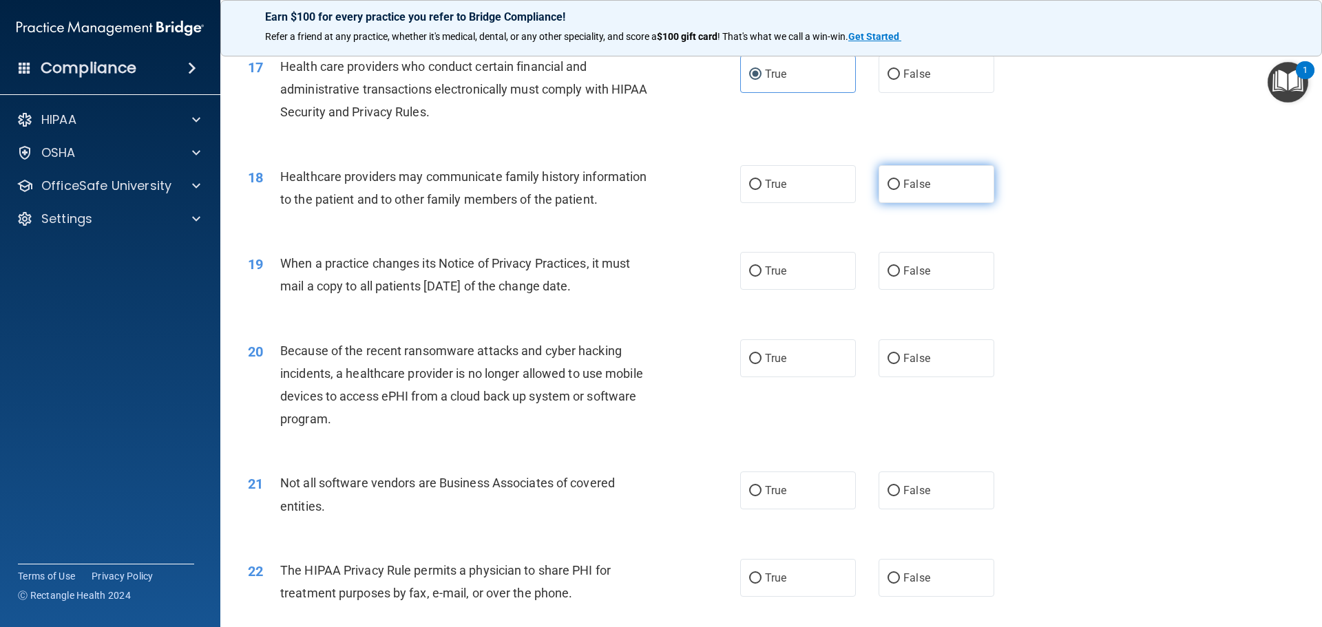
click at [909, 181] on span "False" at bounding box center [917, 184] width 27 height 13
click at [900, 181] on input "False" at bounding box center [894, 185] width 12 height 10
radio input "true"
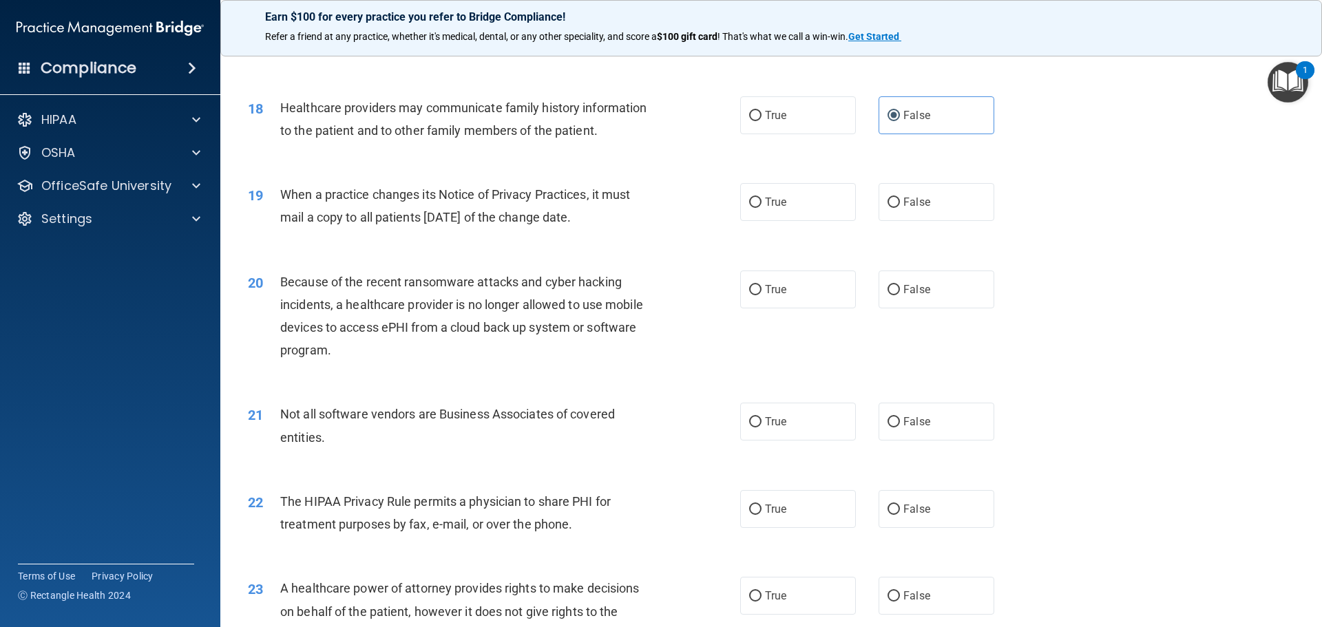
scroll to position [1860, 0]
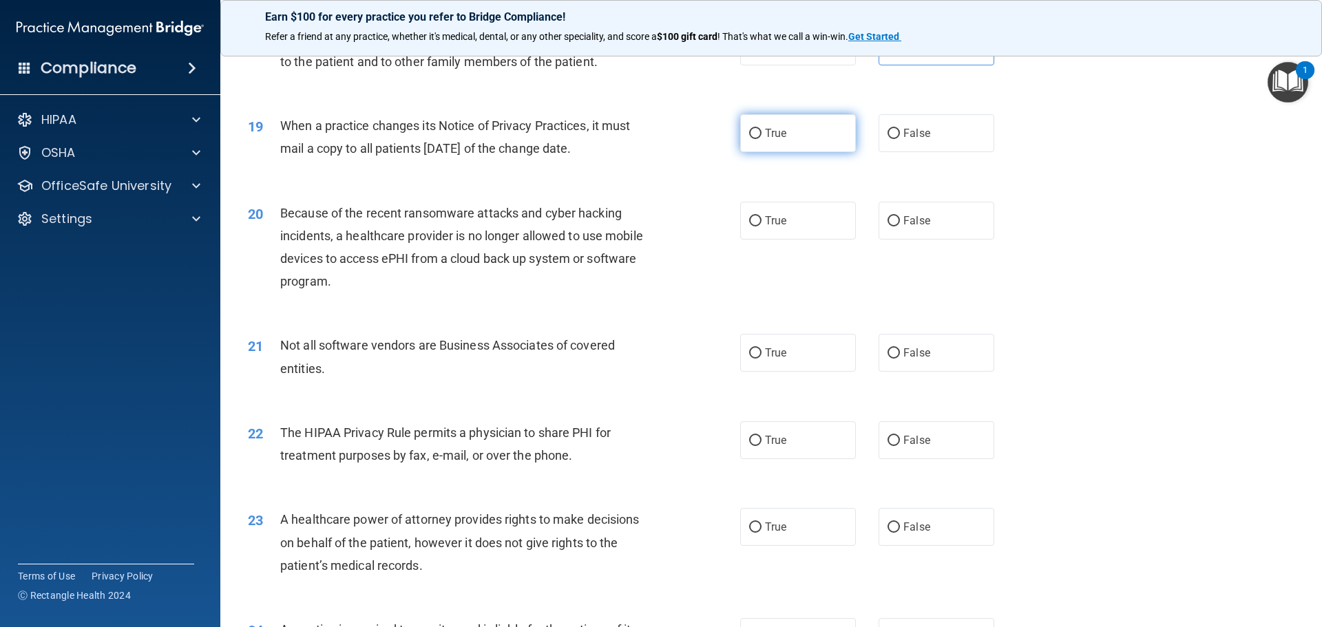
click at [784, 129] on label "True" at bounding box center [798, 133] width 116 height 38
click at [762, 129] on input "True" at bounding box center [755, 134] width 12 height 10
radio input "true"
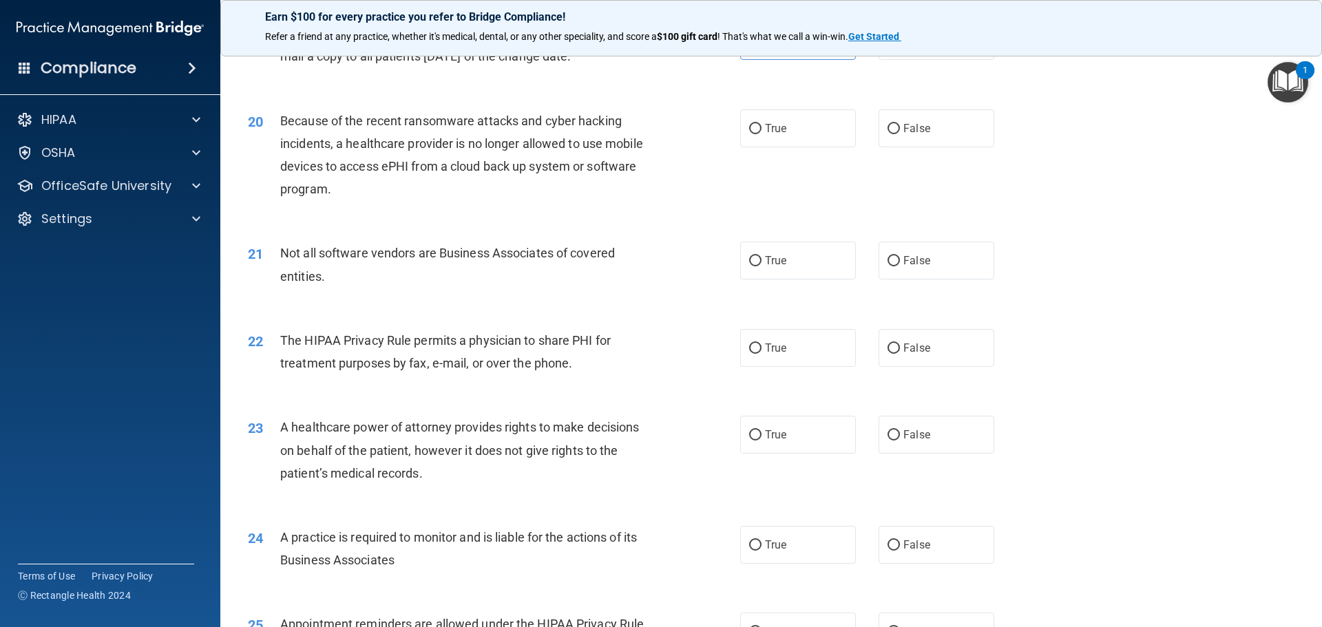
scroll to position [1929, 0]
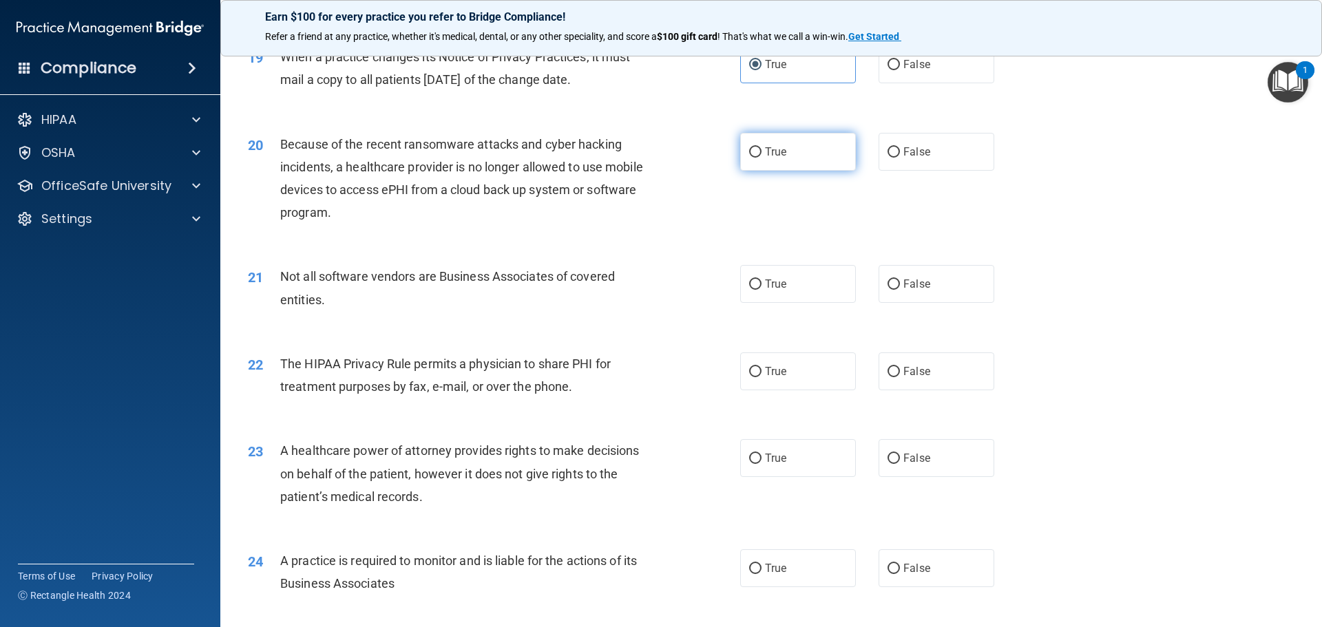
click at [803, 165] on label "True" at bounding box center [798, 152] width 116 height 38
click at [762, 158] on input "True" at bounding box center [755, 152] width 12 height 10
radio input "true"
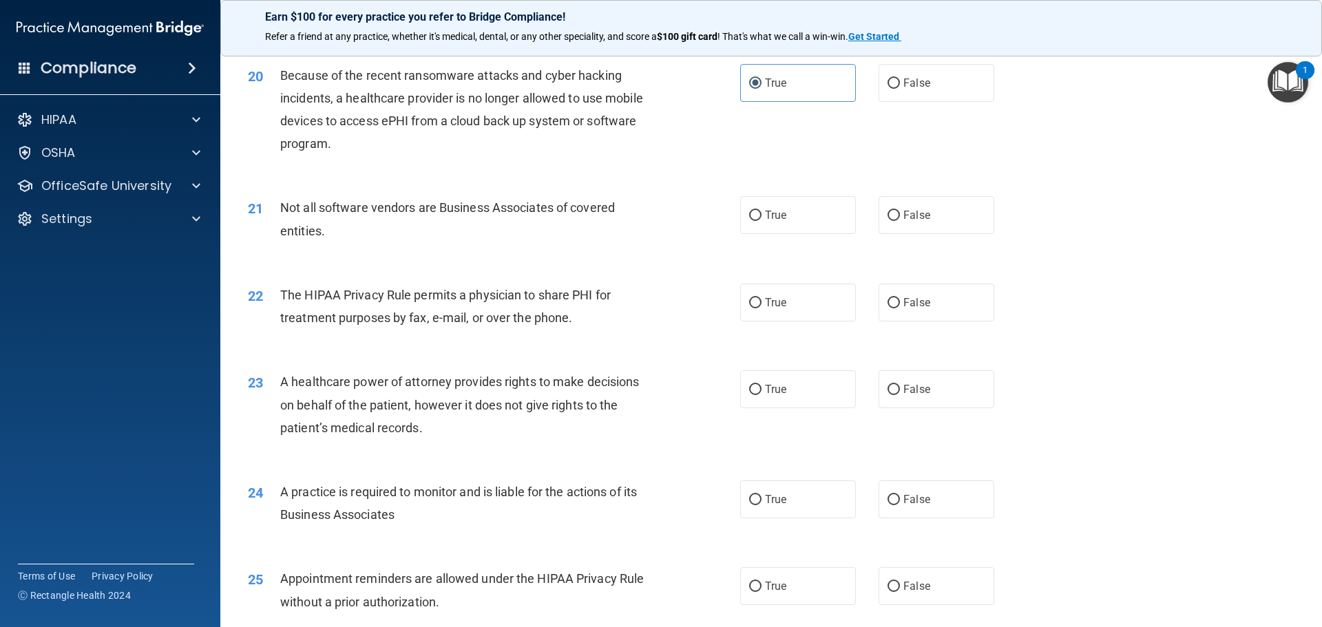
scroll to position [2066, 0]
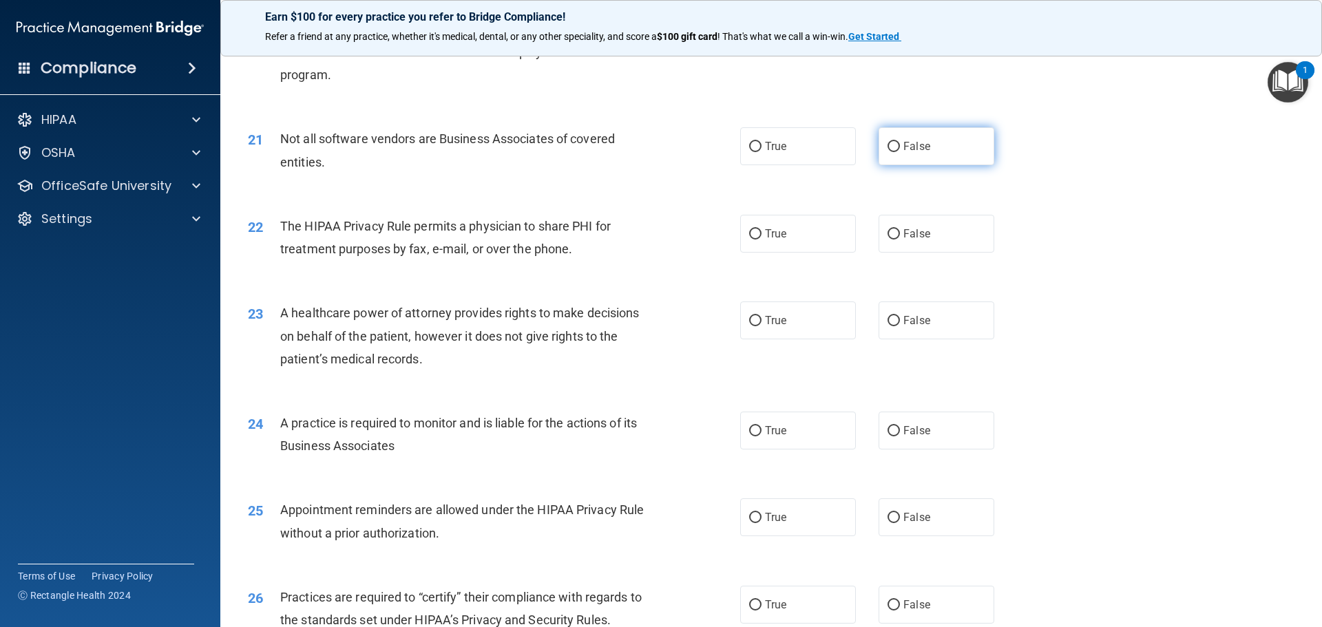
click at [879, 140] on label "False" at bounding box center [937, 146] width 116 height 38
click at [888, 142] on input "False" at bounding box center [894, 147] width 12 height 10
radio input "true"
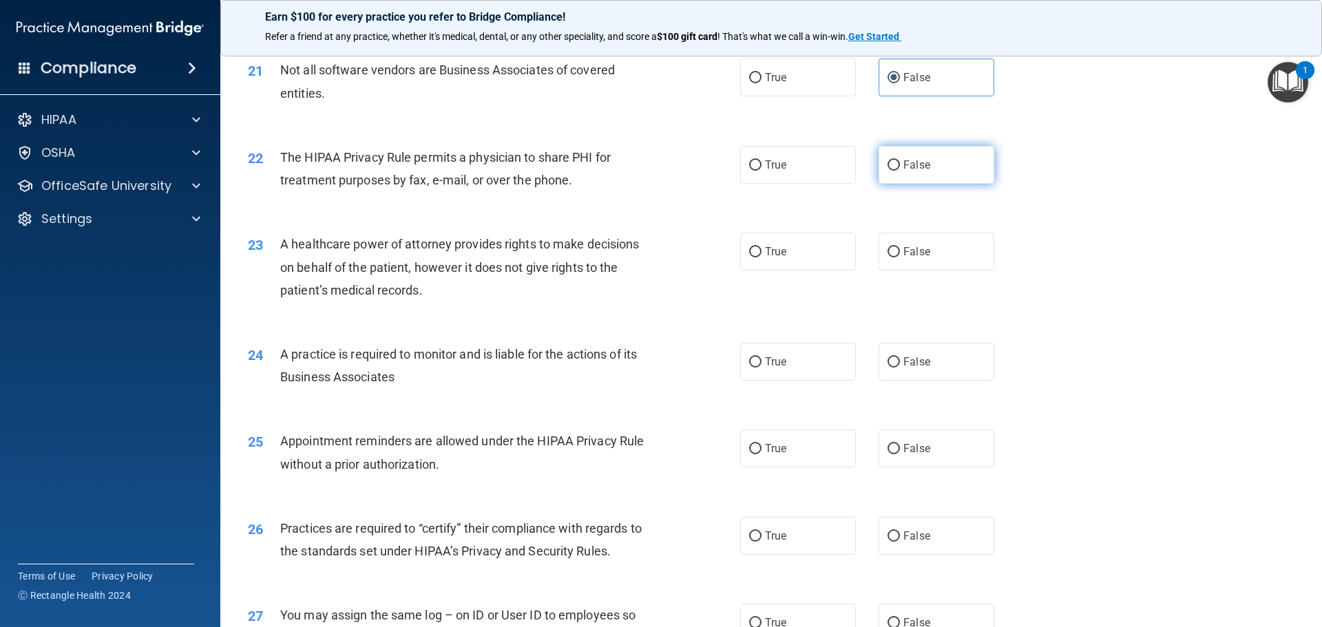
click at [932, 167] on label "False" at bounding box center [937, 165] width 116 height 38
click at [900, 167] on input "False" at bounding box center [894, 165] width 12 height 10
radio input "true"
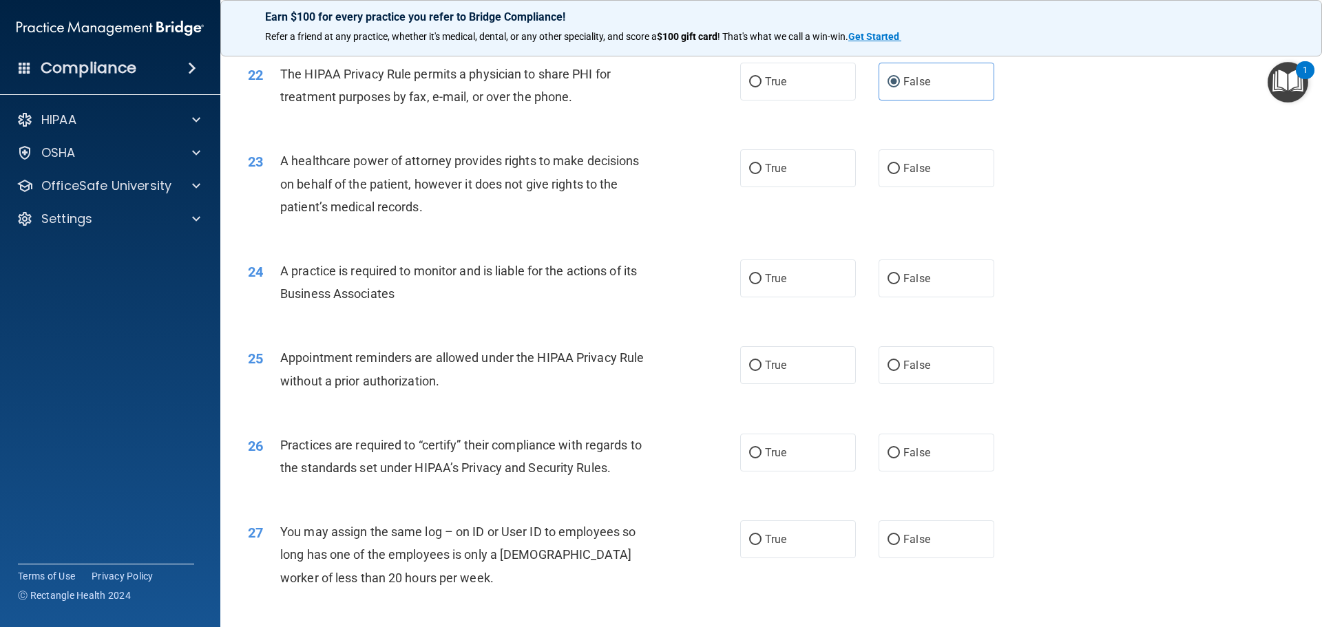
scroll to position [2204, 0]
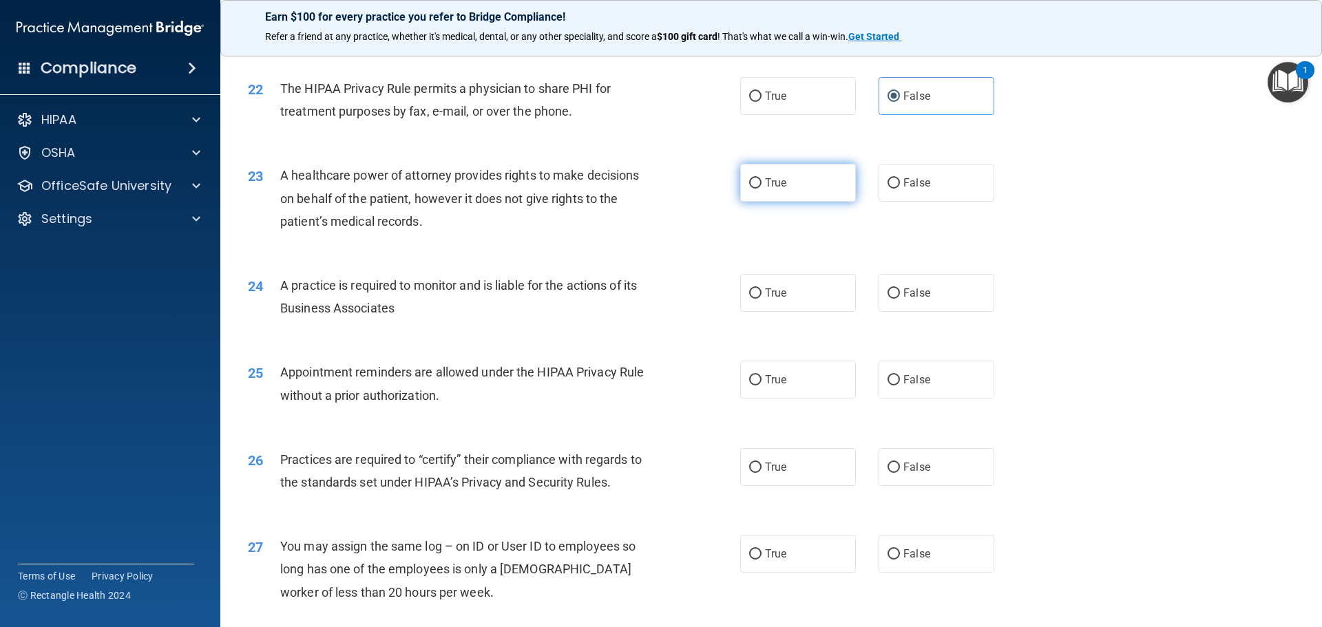
click at [823, 185] on label "True" at bounding box center [798, 183] width 116 height 38
click at [762, 185] on input "True" at bounding box center [755, 183] width 12 height 10
radio input "true"
click at [928, 284] on label "False" at bounding box center [937, 293] width 116 height 38
click at [900, 289] on input "False" at bounding box center [894, 294] width 12 height 10
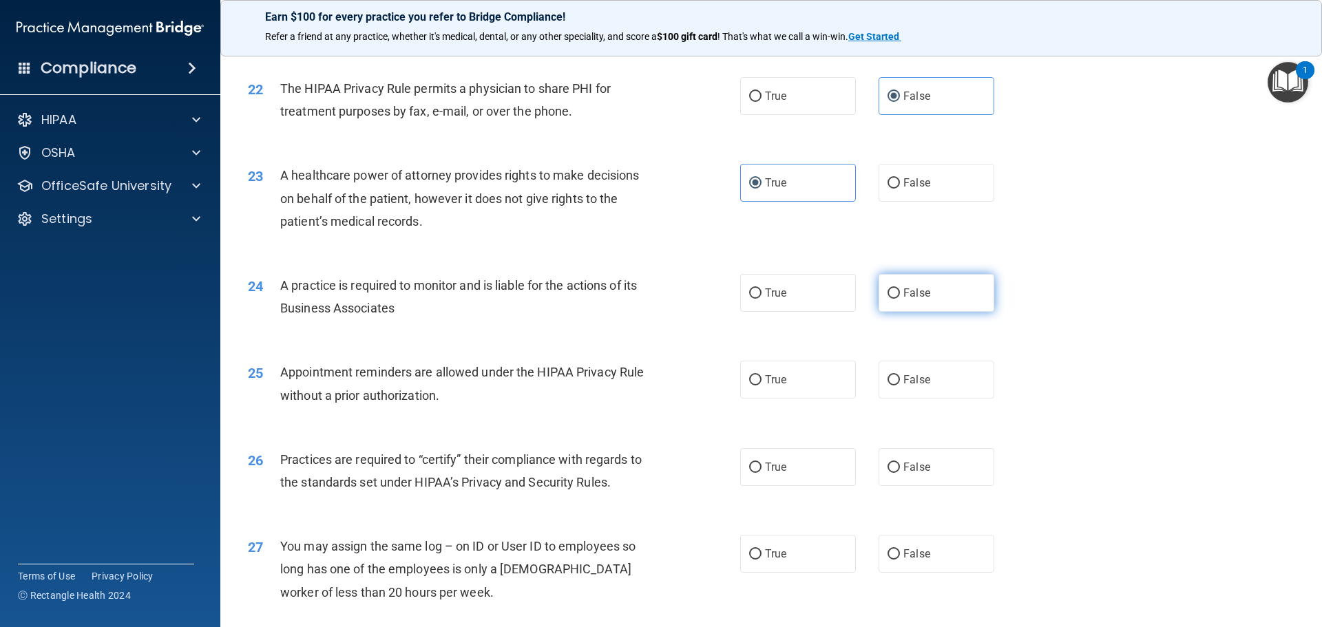
radio input "true"
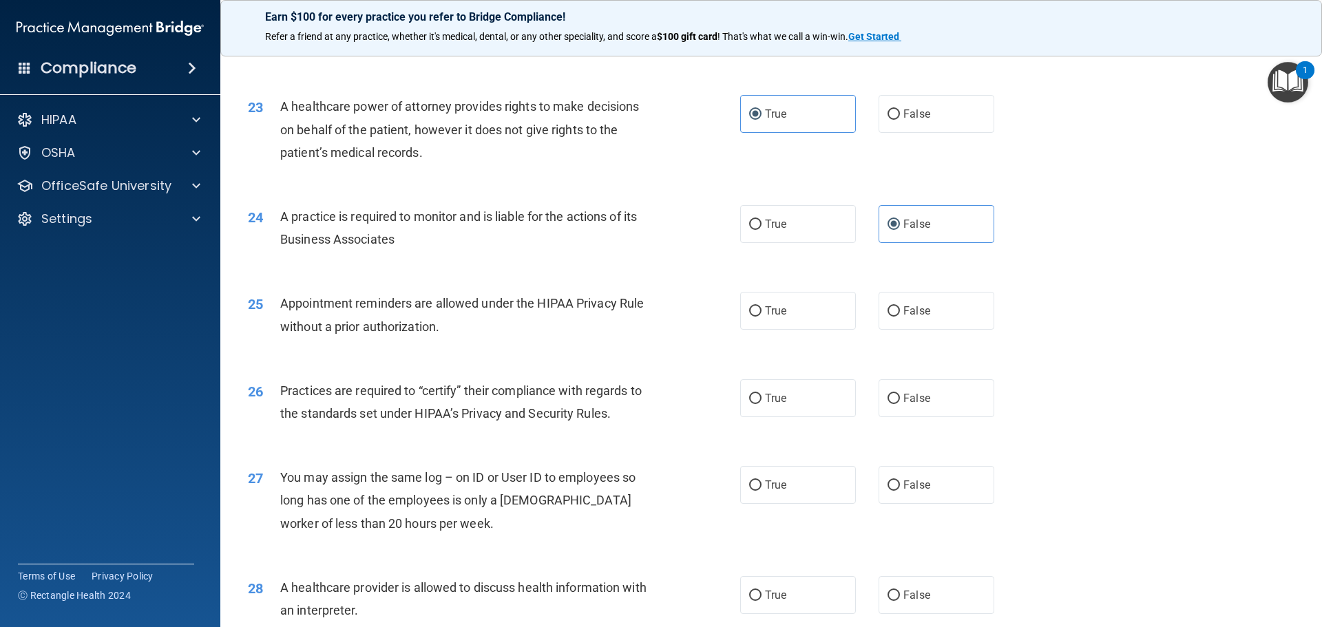
scroll to position [2342, 0]
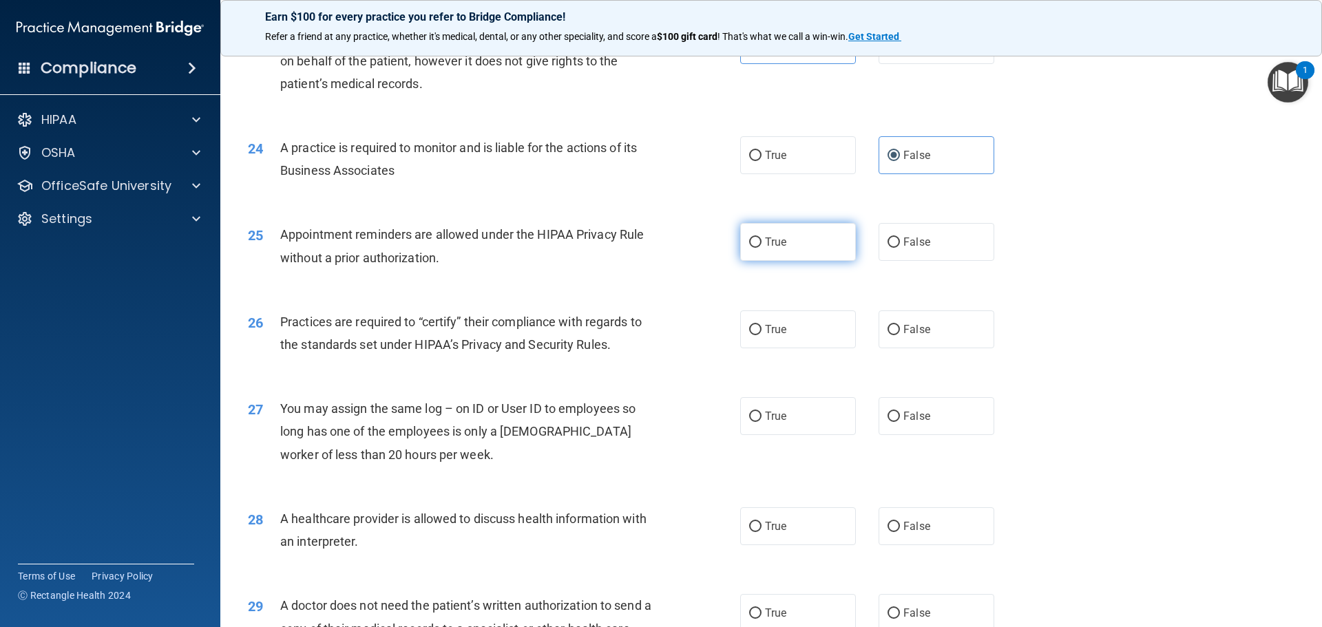
click at [761, 249] on label "True" at bounding box center [798, 242] width 116 height 38
click at [761, 248] on input "True" at bounding box center [755, 243] width 12 height 10
radio input "true"
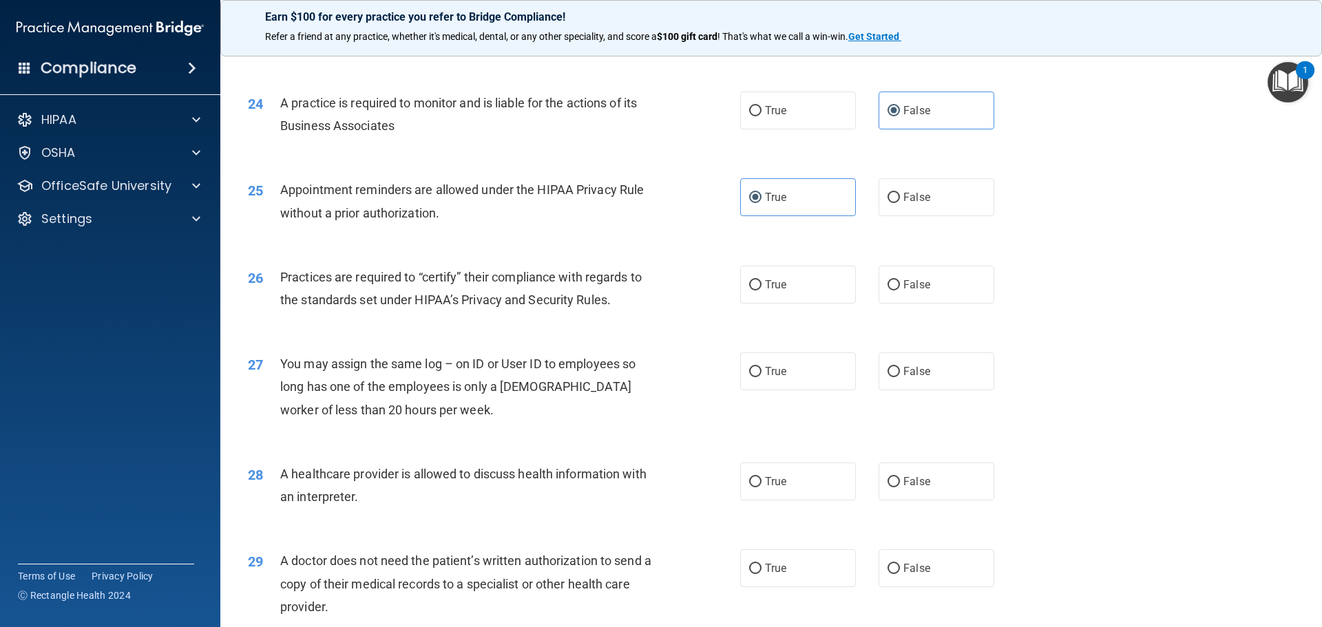
scroll to position [2411, 0]
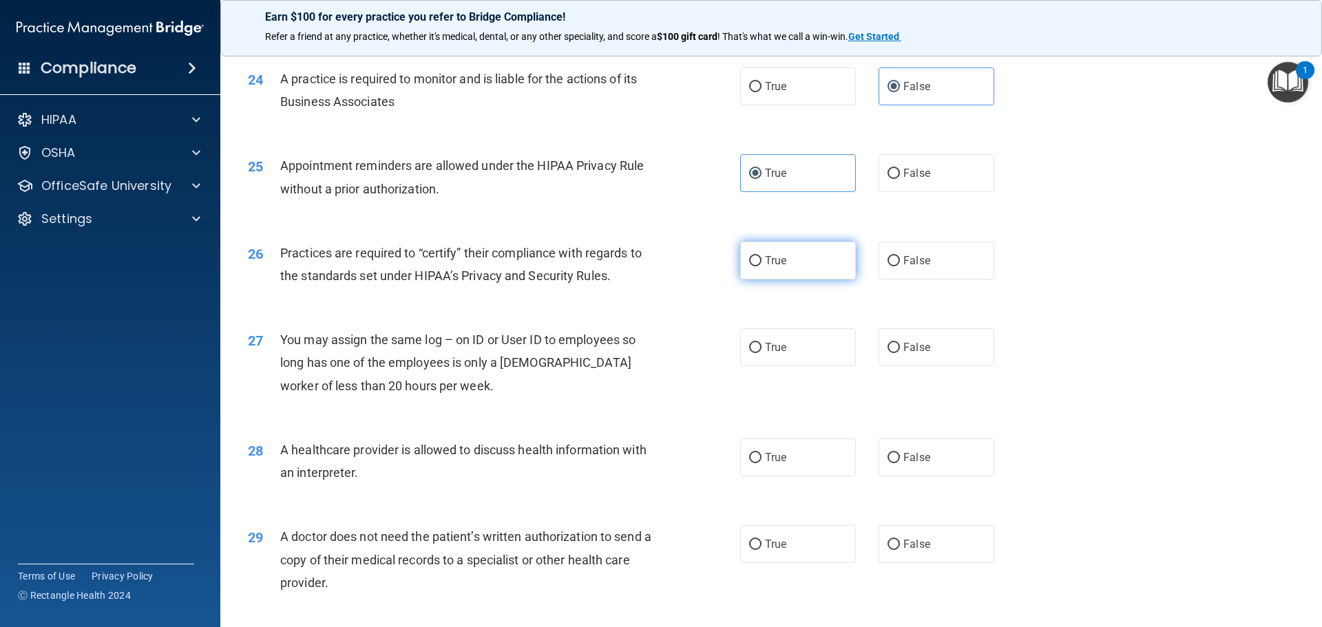
click at [832, 262] on label "True" at bounding box center [798, 261] width 116 height 38
click at [762, 262] on input "True" at bounding box center [755, 261] width 12 height 10
radio input "true"
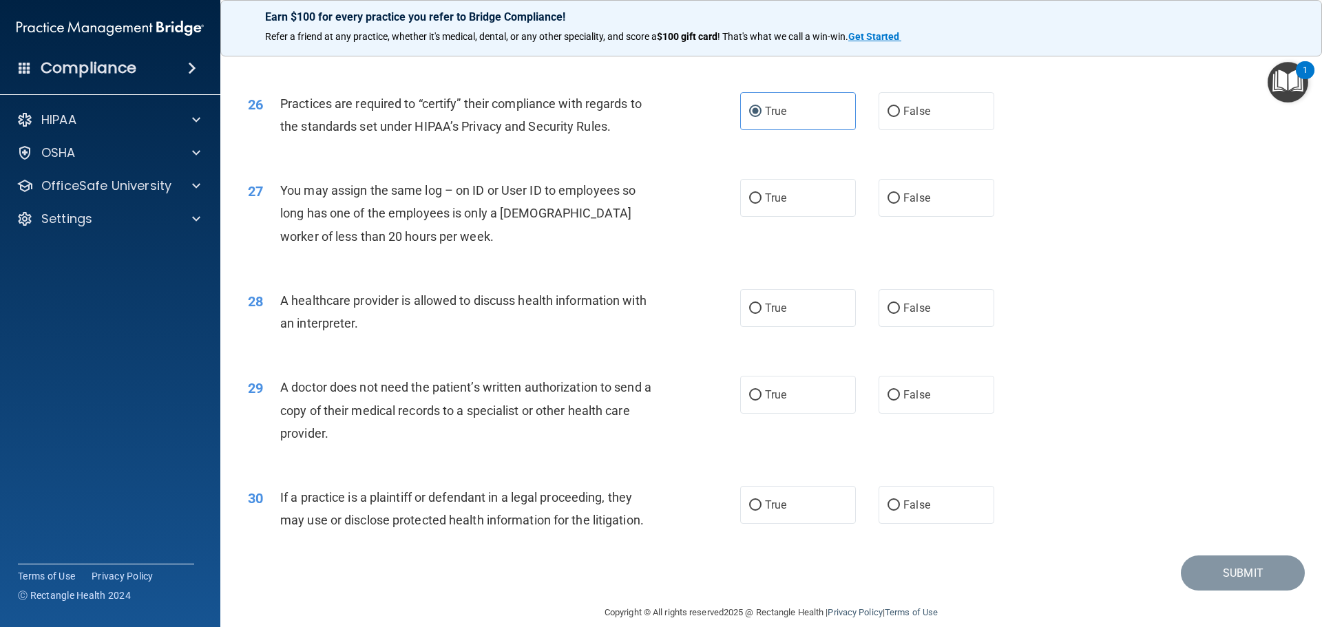
scroll to position [2579, 0]
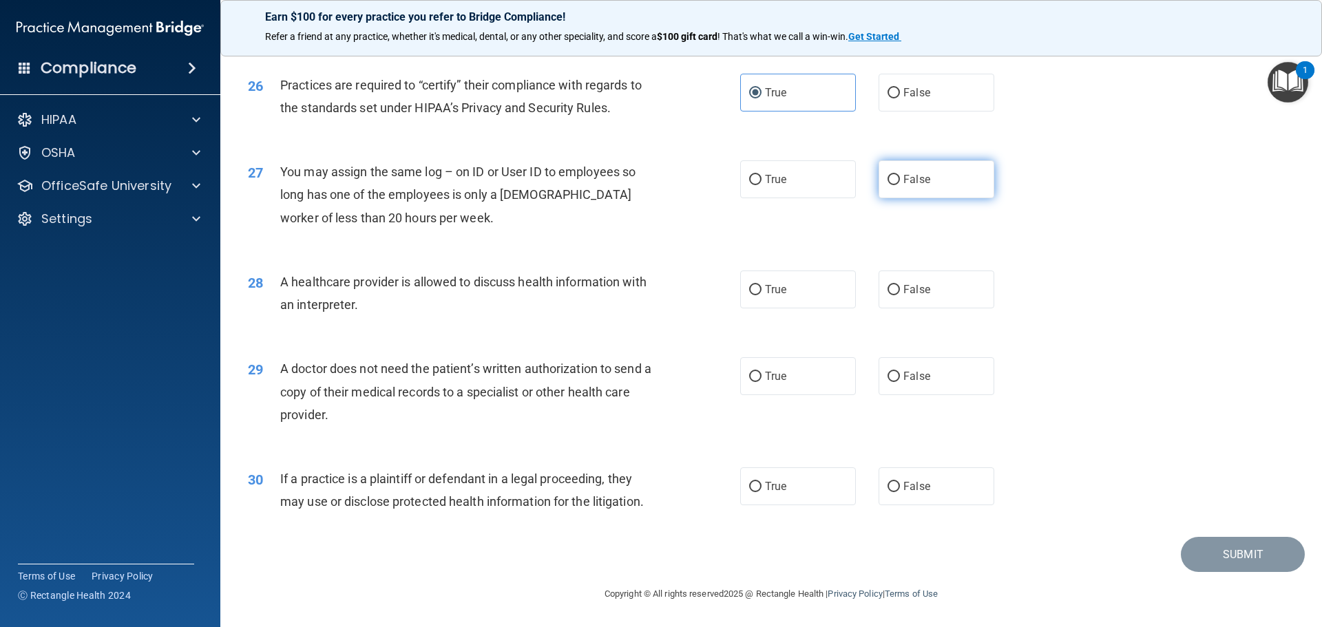
click at [959, 179] on label "False" at bounding box center [937, 179] width 116 height 38
click at [900, 179] on input "False" at bounding box center [894, 180] width 12 height 10
radio input "true"
click at [816, 281] on label "True" at bounding box center [798, 290] width 116 height 38
click at [762, 285] on input "True" at bounding box center [755, 290] width 12 height 10
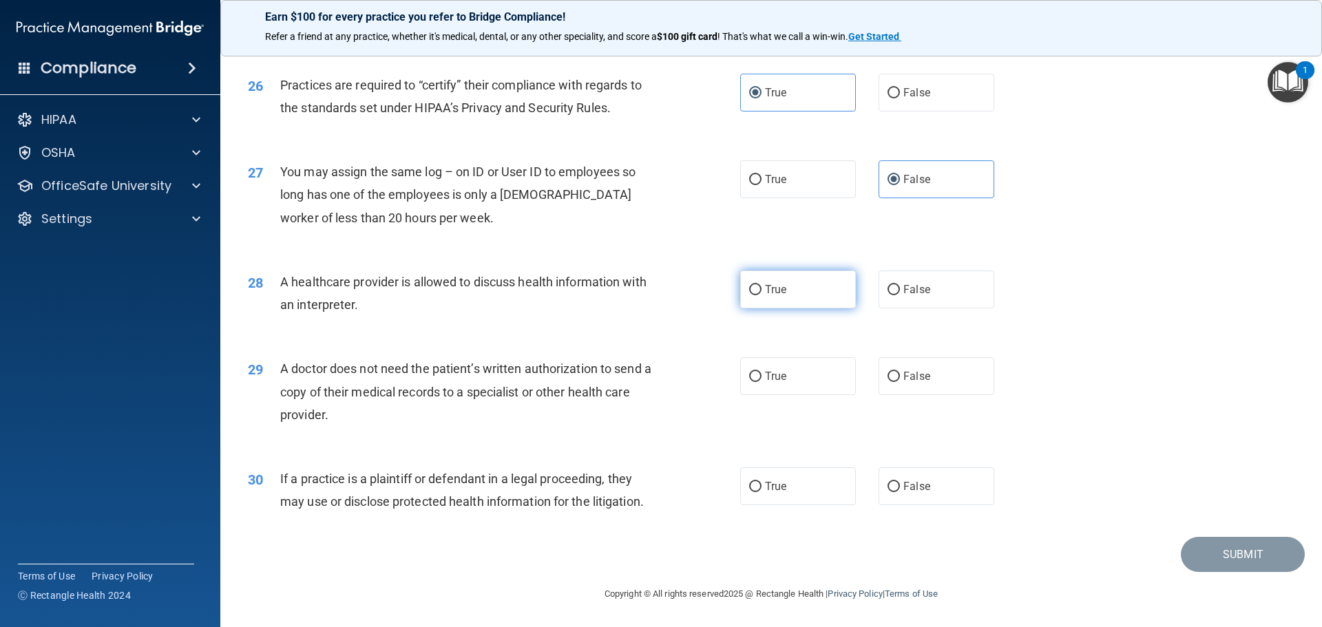
radio input "true"
click at [919, 377] on span "False" at bounding box center [917, 376] width 27 height 13
click at [900, 377] on input "False" at bounding box center [894, 377] width 12 height 10
radio input "true"
click at [924, 479] on label "False" at bounding box center [937, 487] width 116 height 38
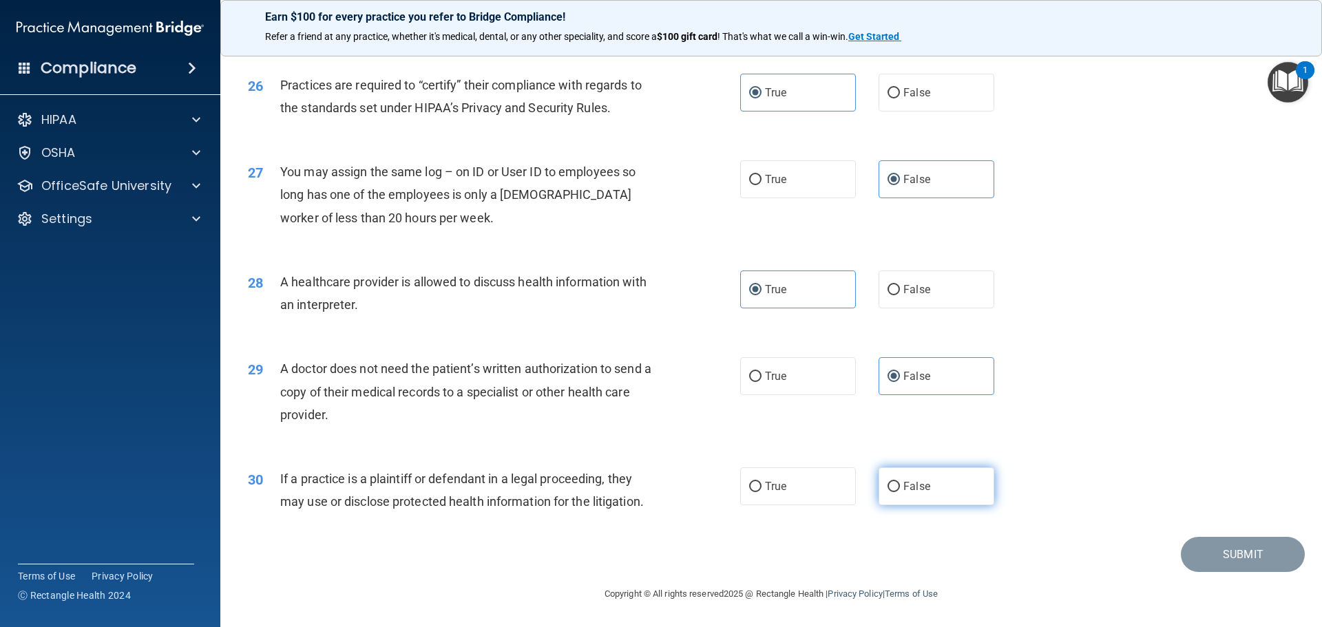
click at [900, 482] on input "False" at bounding box center [894, 487] width 12 height 10
radio input "true"
drag, startPoint x: 1250, startPoint y: 554, endPoint x: 1242, endPoint y: 318, distance: 235.7
drag, startPoint x: 1172, startPoint y: 306, endPoint x: 1174, endPoint y: 426, distance: 119.9
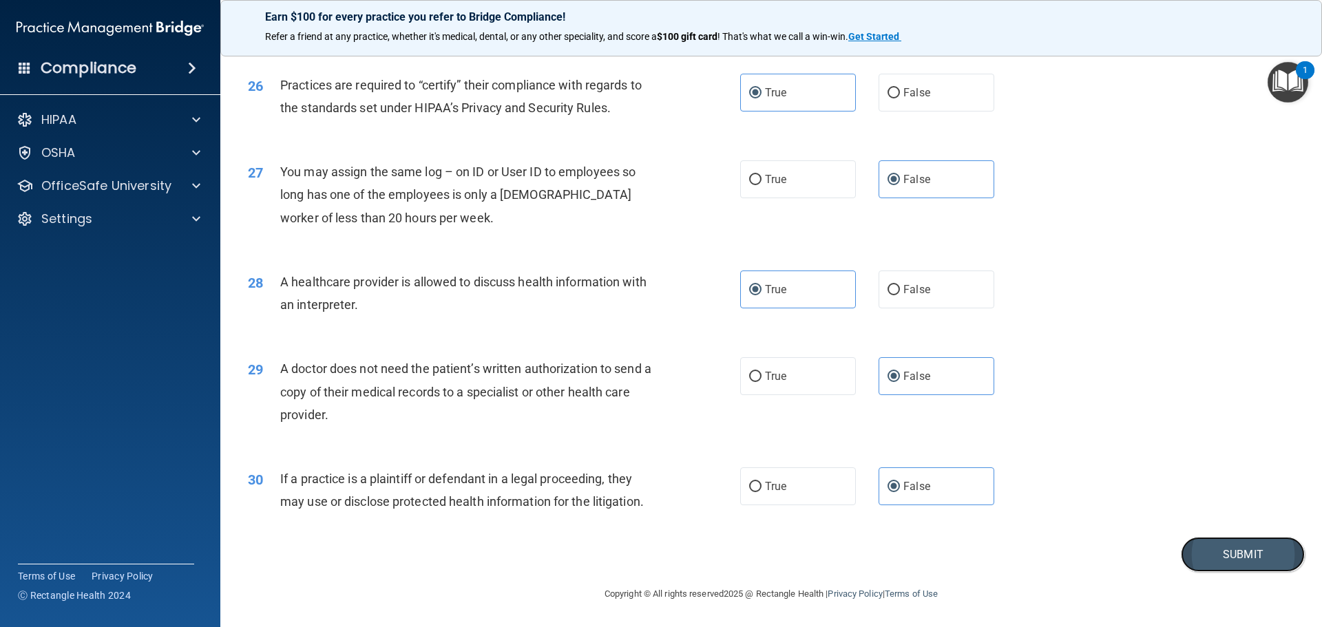
drag, startPoint x: 1174, startPoint y: 426, endPoint x: 1249, endPoint y: 544, distance: 139.3
click at [1248, 543] on button "Submit" at bounding box center [1243, 554] width 124 height 35
click at [1250, 551] on button "Submit" at bounding box center [1243, 554] width 124 height 35
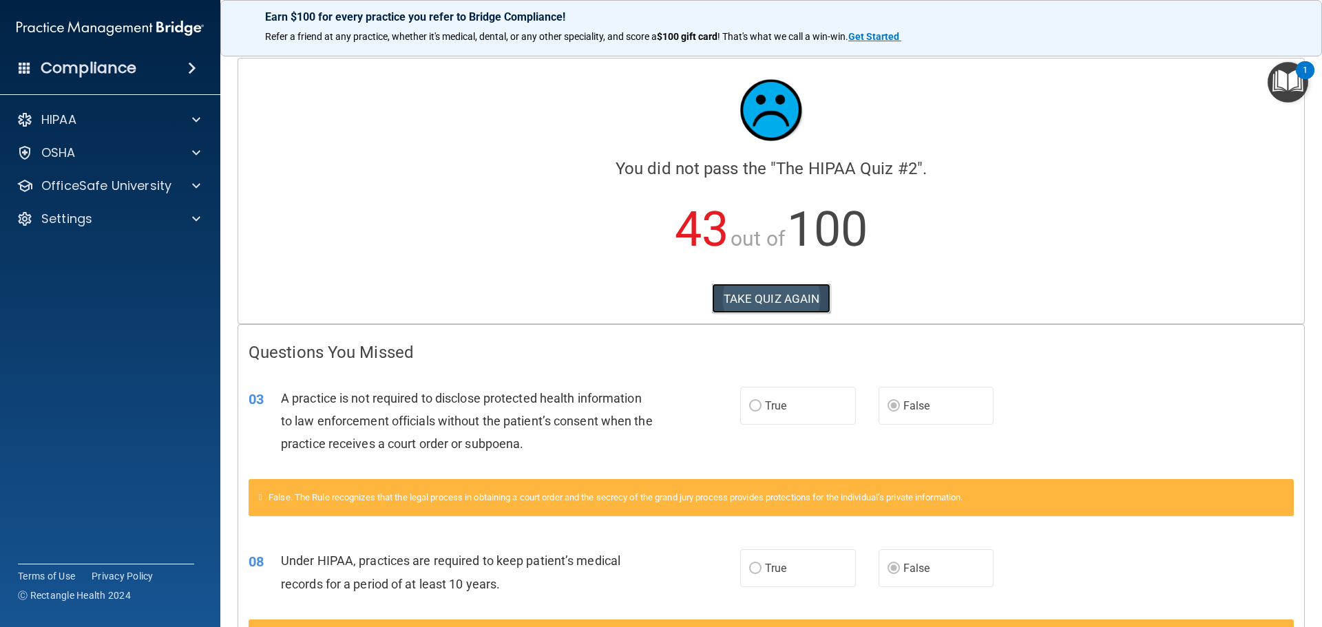
click at [762, 303] on button "TAKE QUIZ AGAIN" at bounding box center [771, 299] width 119 height 30
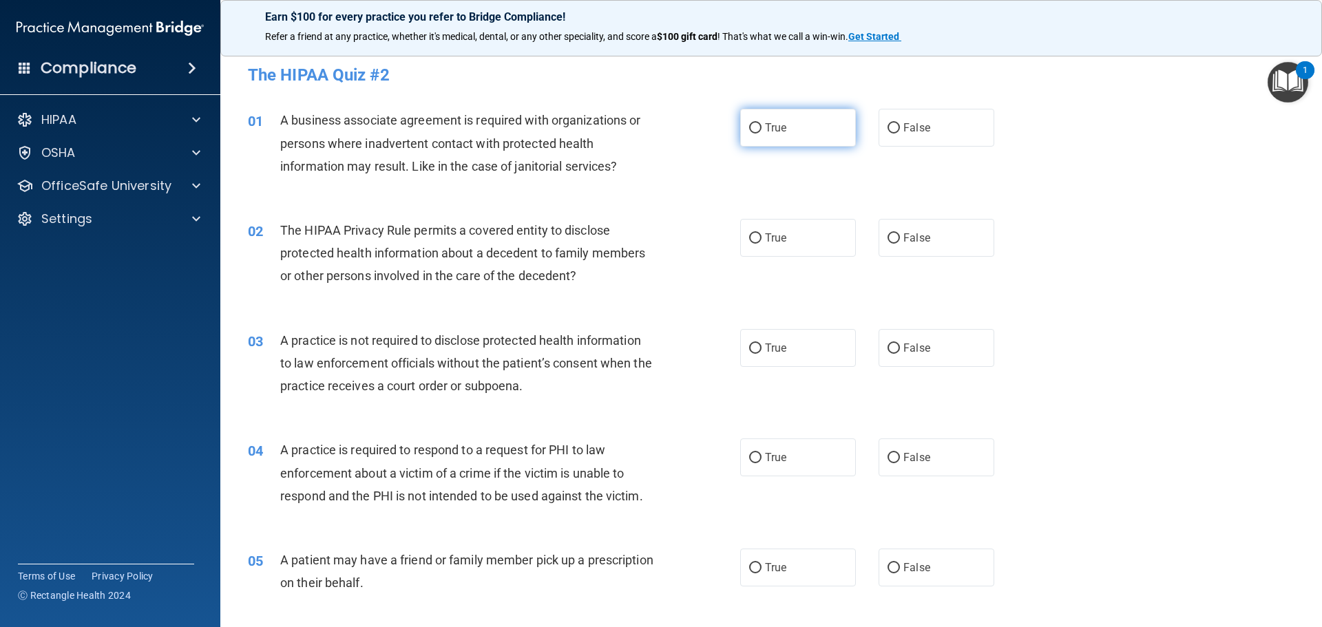
click at [797, 135] on label "True" at bounding box center [798, 128] width 116 height 38
click at [762, 134] on input "True" at bounding box center [755, 128] width 12 height 10
radio input "true"
drag, startPoint x: 770, startPoint y: 232, endPoint x: 763, endPoint y: 313, distance: 80.9
click at [771, 233] on span "True" at bounding box center [775, 237] width 21 height 13
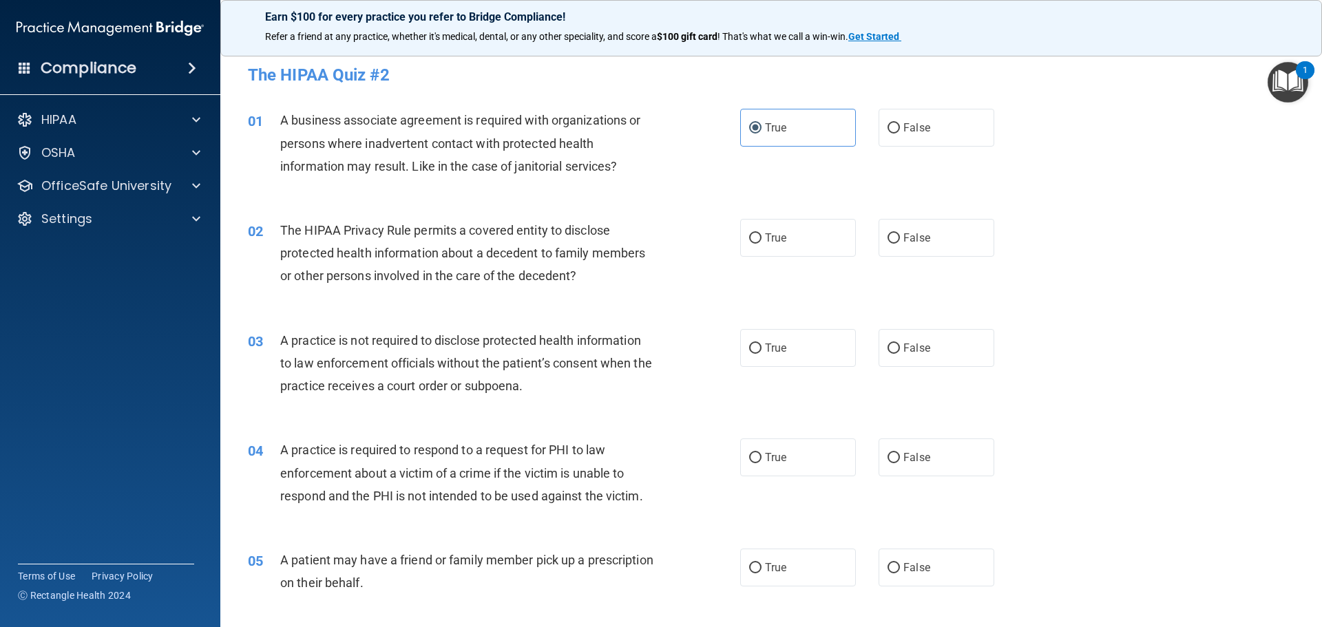
click at [762, 233] on input "True" at bounding box center [755, 238] width 12 height 10
radio input "true"
click at [896, 348] on label "False" at bounding box center [937, 348] width 116 height 38
click at [896, 348] on input "False" at bounding box center [894, 349] width 12 height 10
radio input "true"
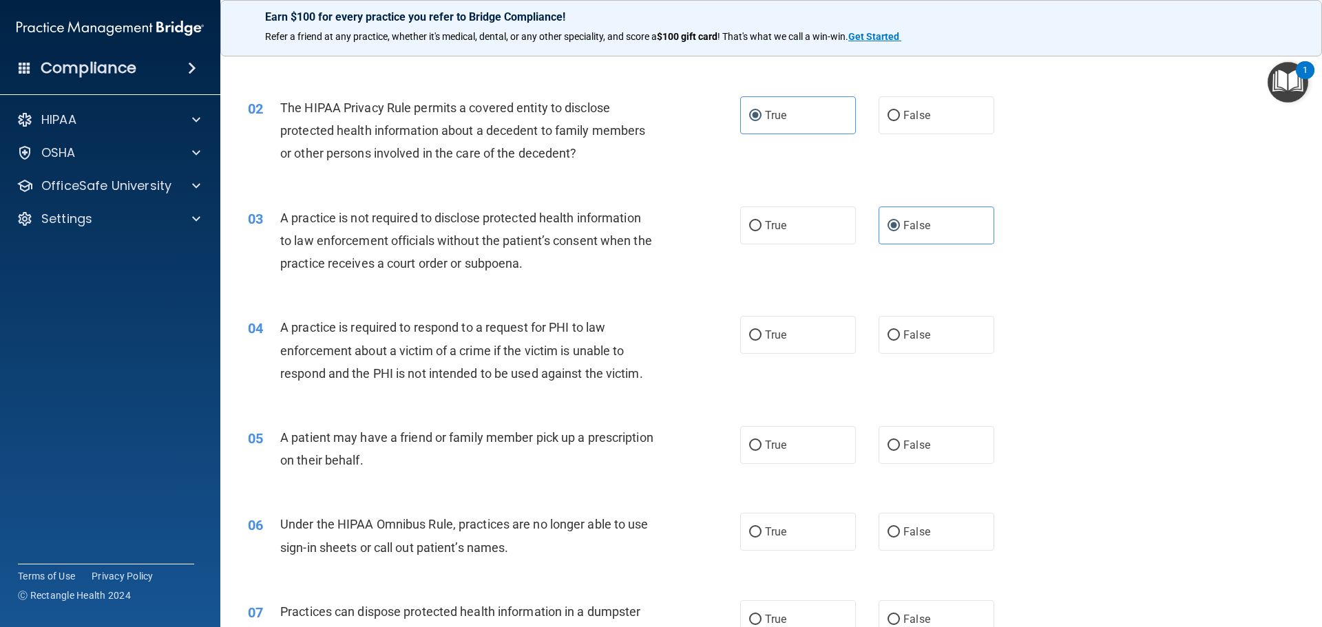
scroll to position [138, 0]
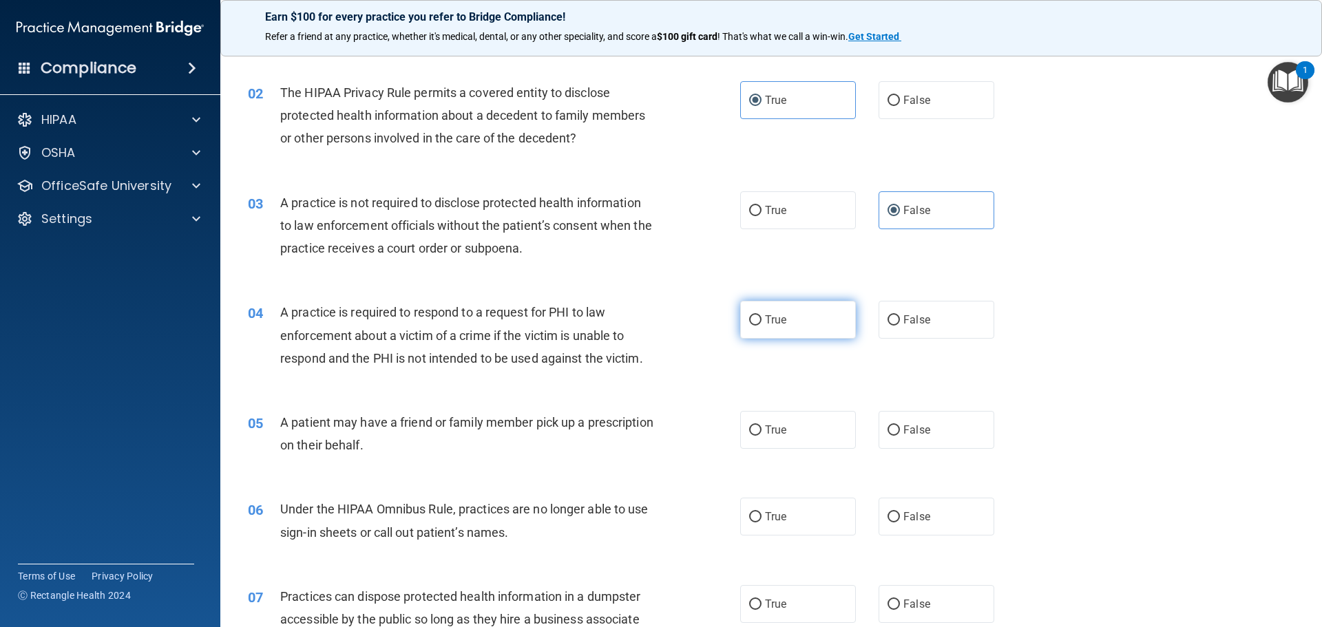
click at [780, 326] on span "True" at bounding box center [775, 319] width 21 height 13
click at [762, 326] on input "True" at bounding box center [755, 320] width 12 height 10
radio input "true"
click at [789, 421] on label "True" at bounding box center [798, 430] width 116 height 38
click at [762, 426] on input "True" at bounding box center [755, 431] width 12 height 10
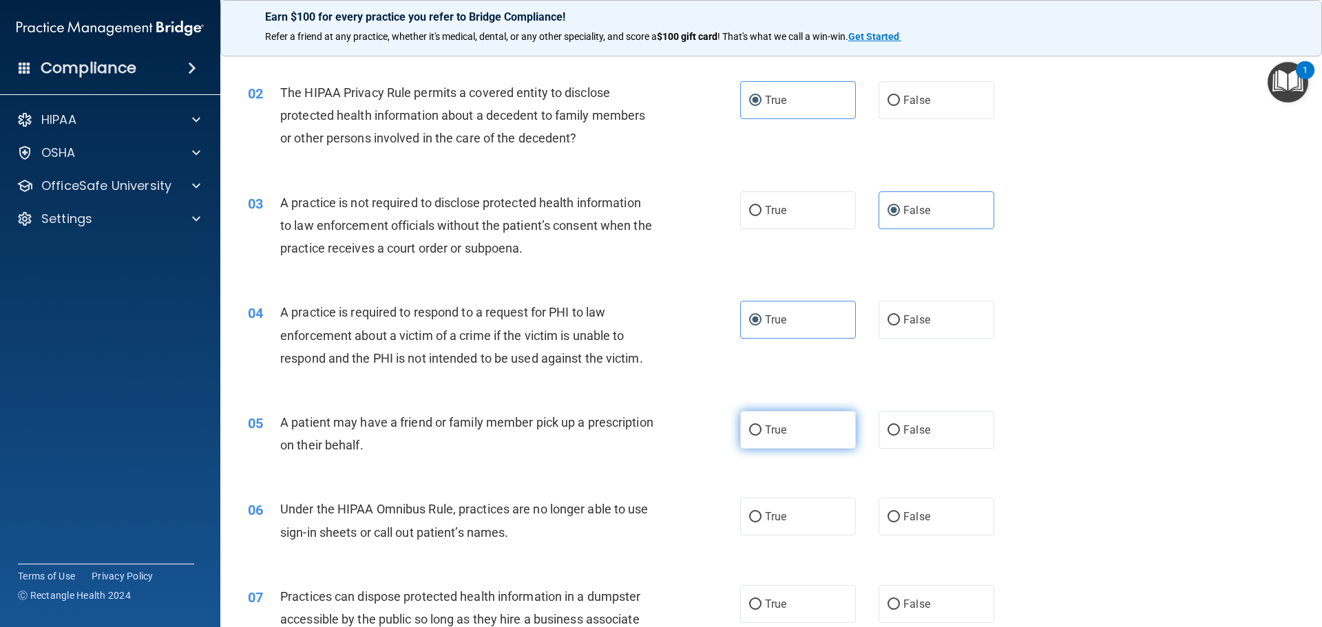
radio input "true"
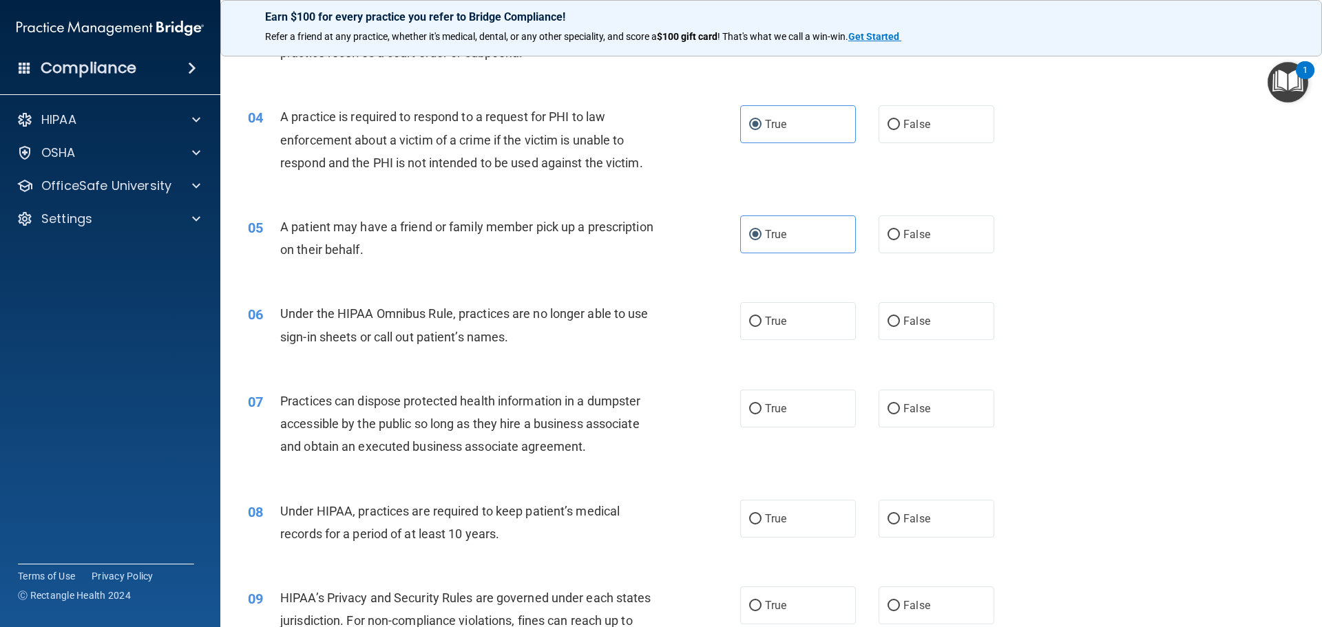
scroll to position [413, 0]
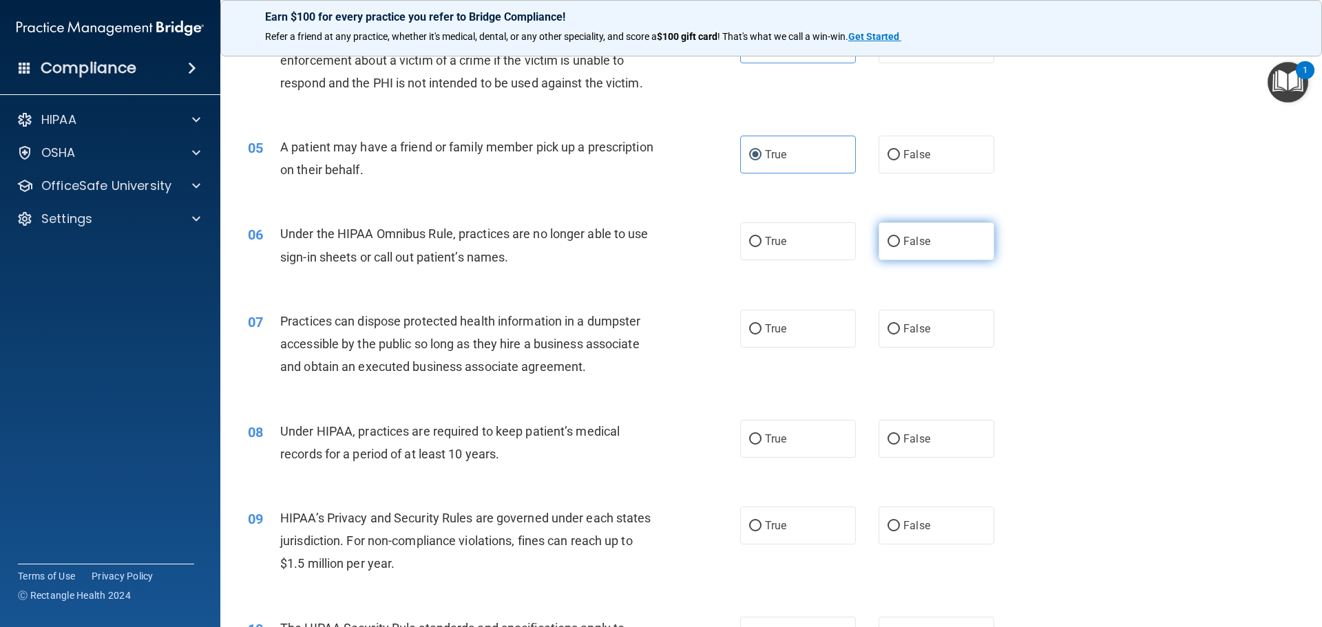
click at [931, 238] on label "False" at bounding box center [937, 241] width 116 height 38
click at [900, 238] on input "False" at bounding box center [894, 242] width 12 height 10
radio input "true"
click at [919, 336] on label "False" at bounding box center [937, 329] width 116 height 38
click at [900, 335] on input "False" at bounding box center [894, 329] width 12 height 10
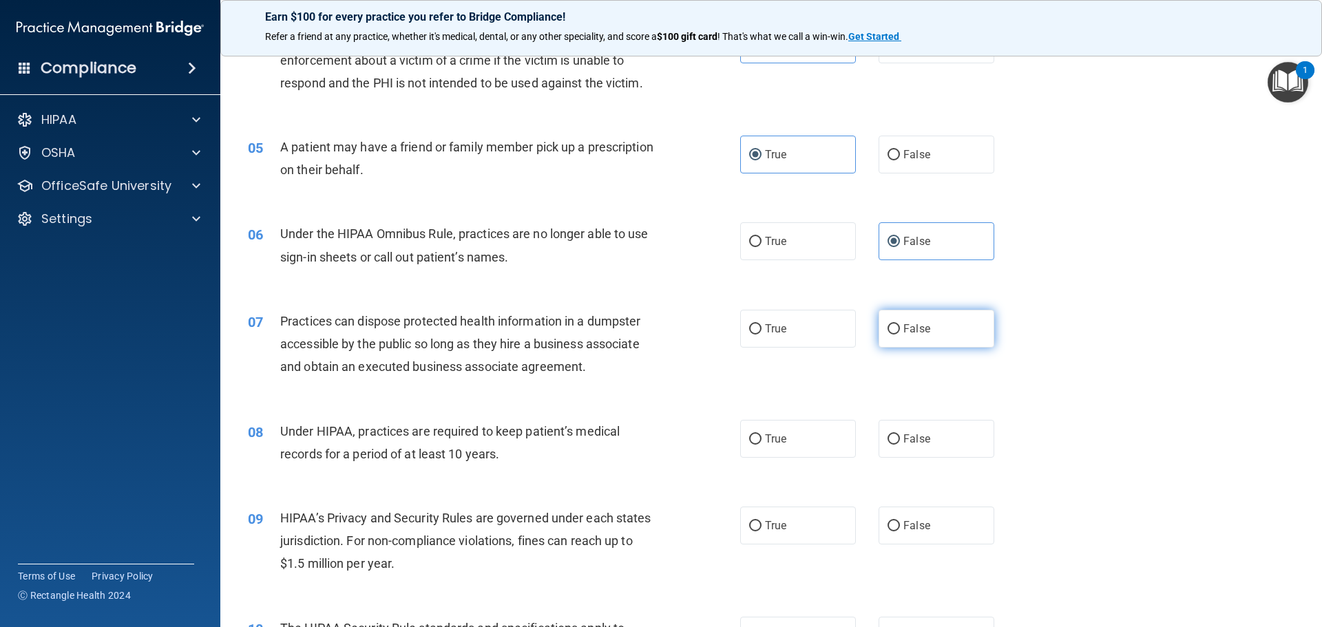
radio input "true"
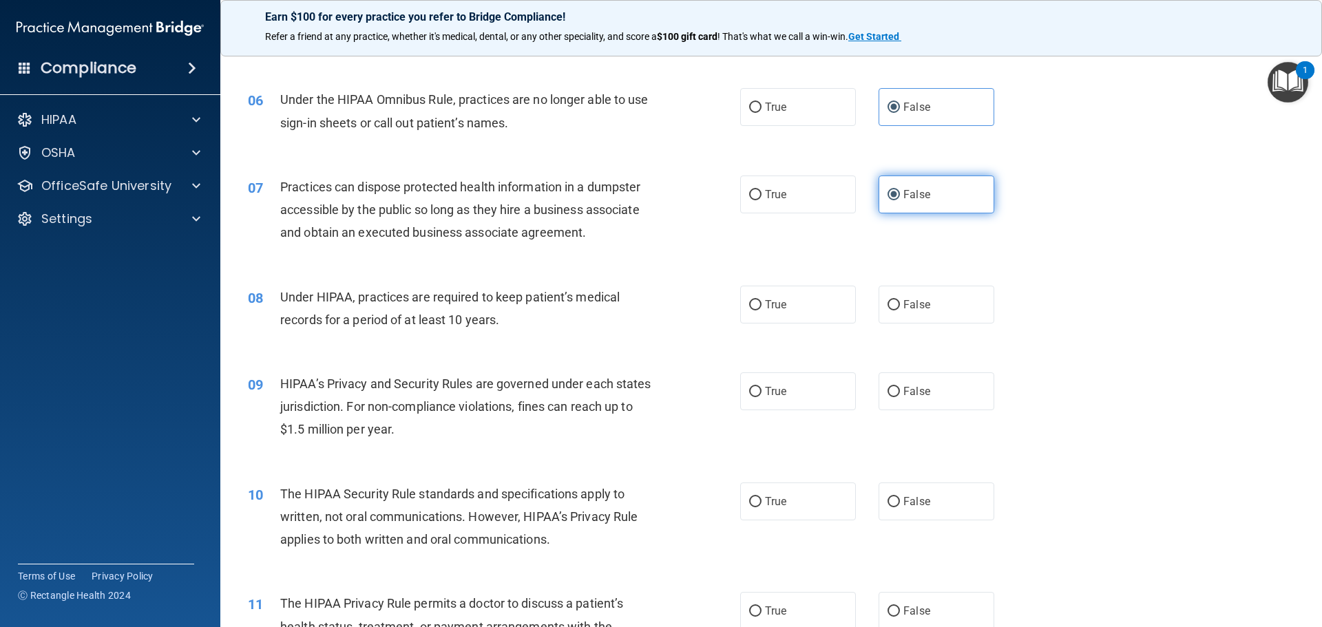
scroll to position [551, 0]
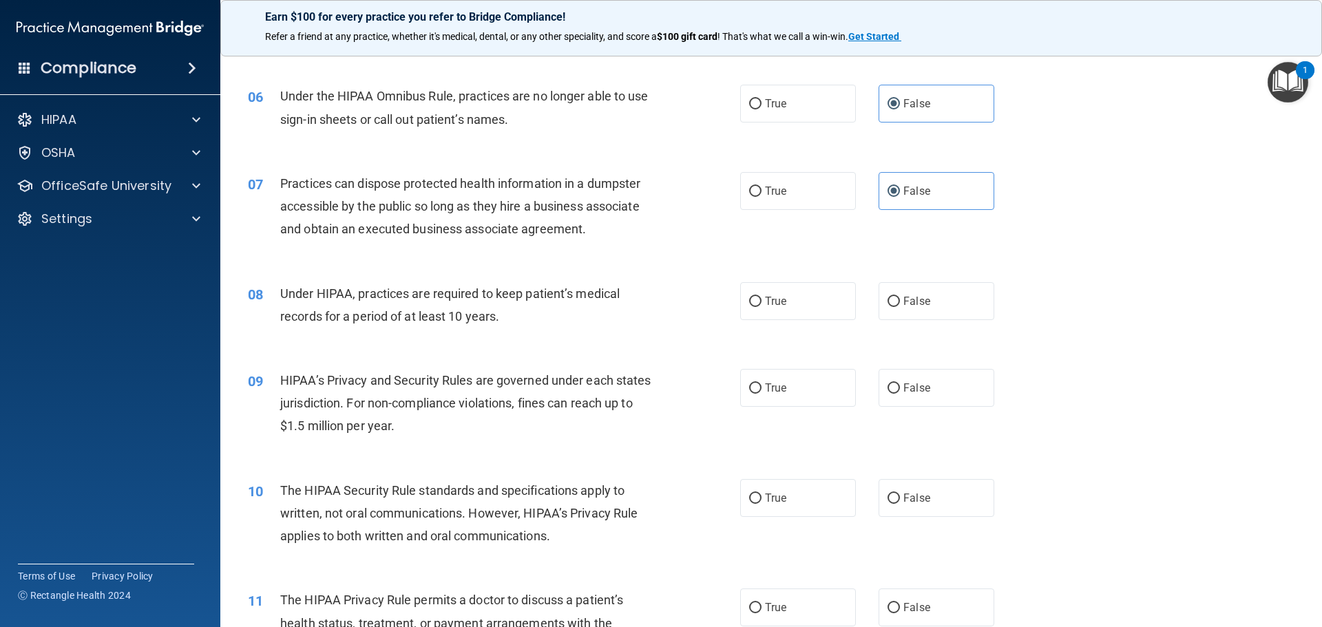
click at [915, 320] on div "08 Under HIPAA, practices are required to keep patient’s medical records for a …" at bounding box center [772, 308] width 1068 height 87
click at [917, 391] on span "False" at bounding box center [917, 388] width 27 height 13
click at [900, 391] on input "False" at bounding box center [894, 389] width 12 height 10
radio input "true"
click at [896, 305] on label "False" at bounding box center [937, 301] width 116 height 38
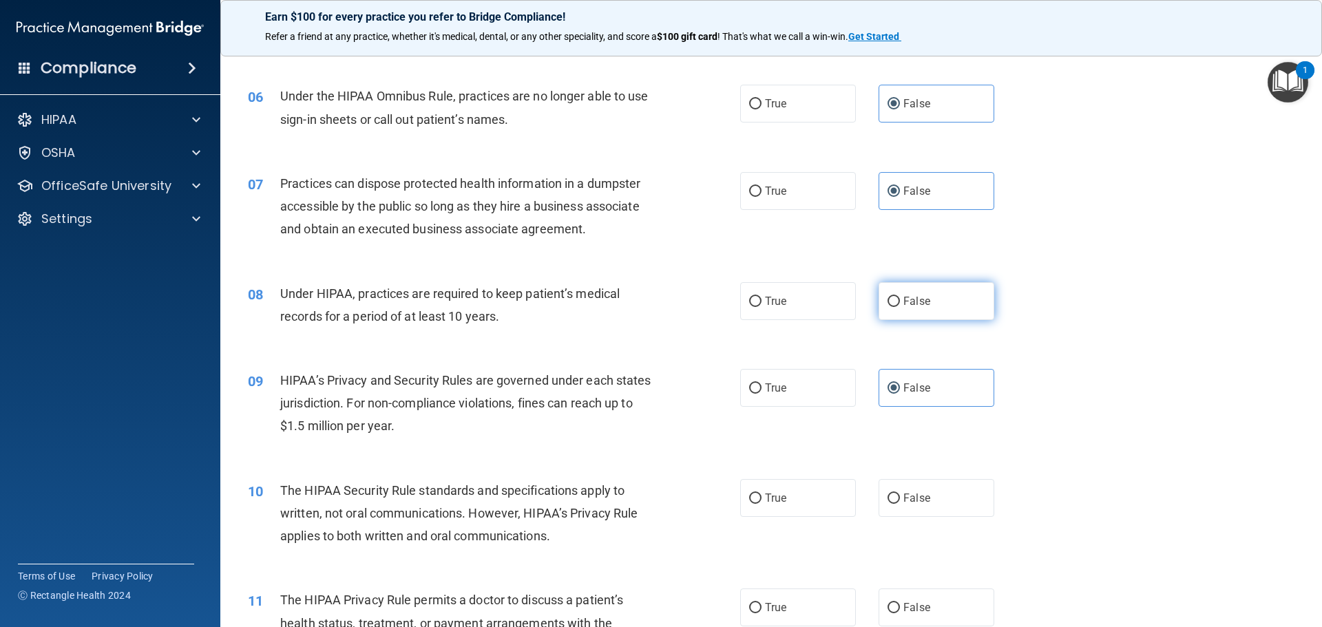
click at [896, 305] on input "False" at bounding box center [894, 302] width 12 height 10
radio input "true"
click at [796, 507] on label "True" at bounding box center [798, 498] width 116 height 38
click at [762, 504] on input "True" at bounding box center [755, 499] width 12 height 10
radio input "true"
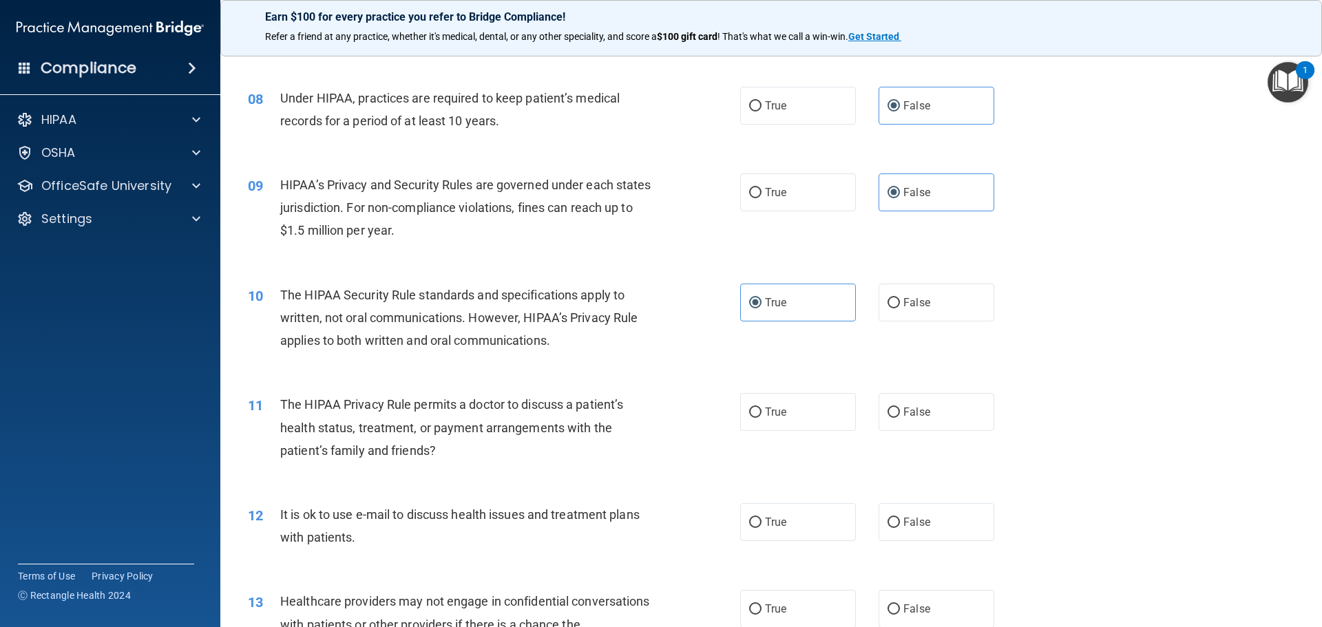
scroll to position [758, 0]
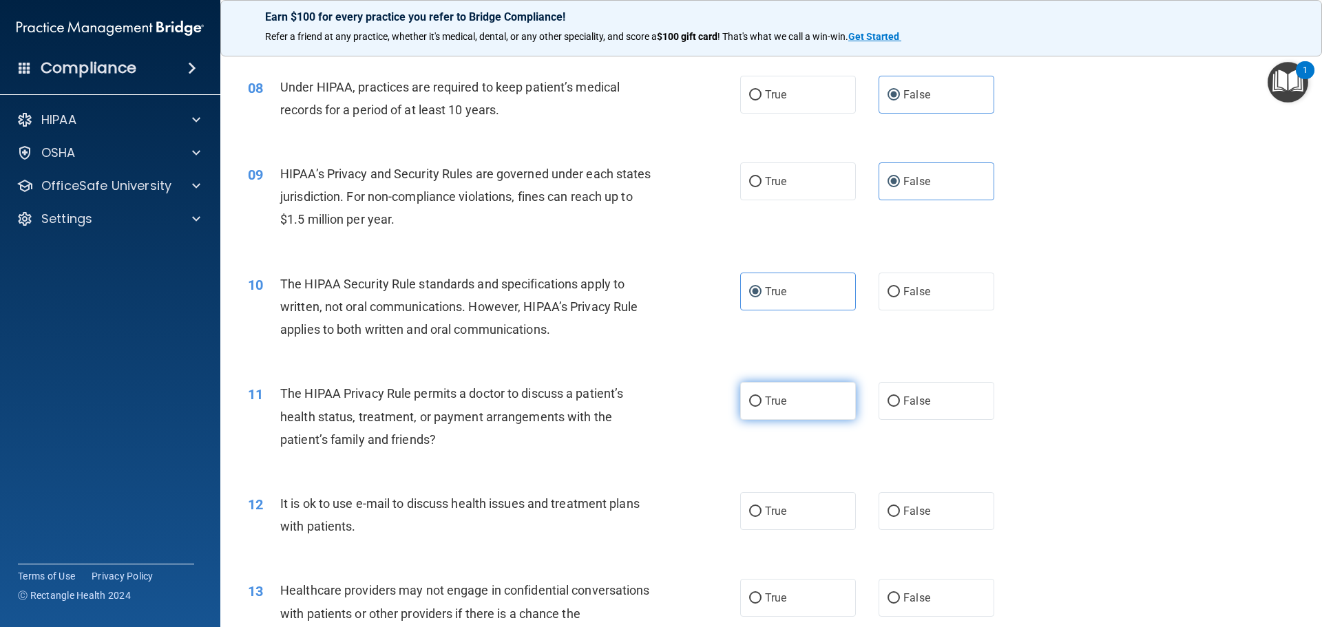
click at [785, 398] on label "True" at bounding box center [798, 401] width 116 height 38
click at [762, 398] on input "True" at bounding box center [755, 402] width 12 height 10
radio input "true"
click at [780, 503] on label "True" at bounding box center [798, 511] width 116 height 38
click at [762, 507] on input "True" at bounding box center [755, 512] width 12 height 10
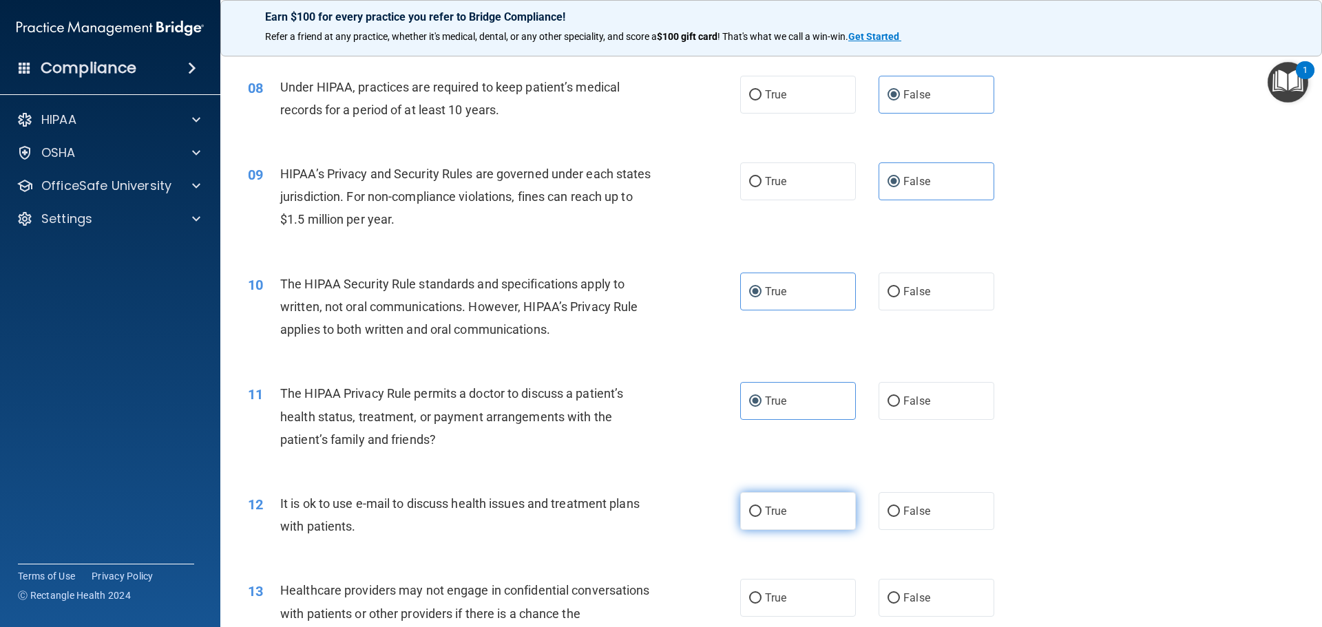
radio input "true"
click at [924, 581] on label "False" at bounding box center [937, 598] width 116 height 38
click at [900, 594] on input "False" at bounding box center [894, 599] width 12 height 10
radio input "true"
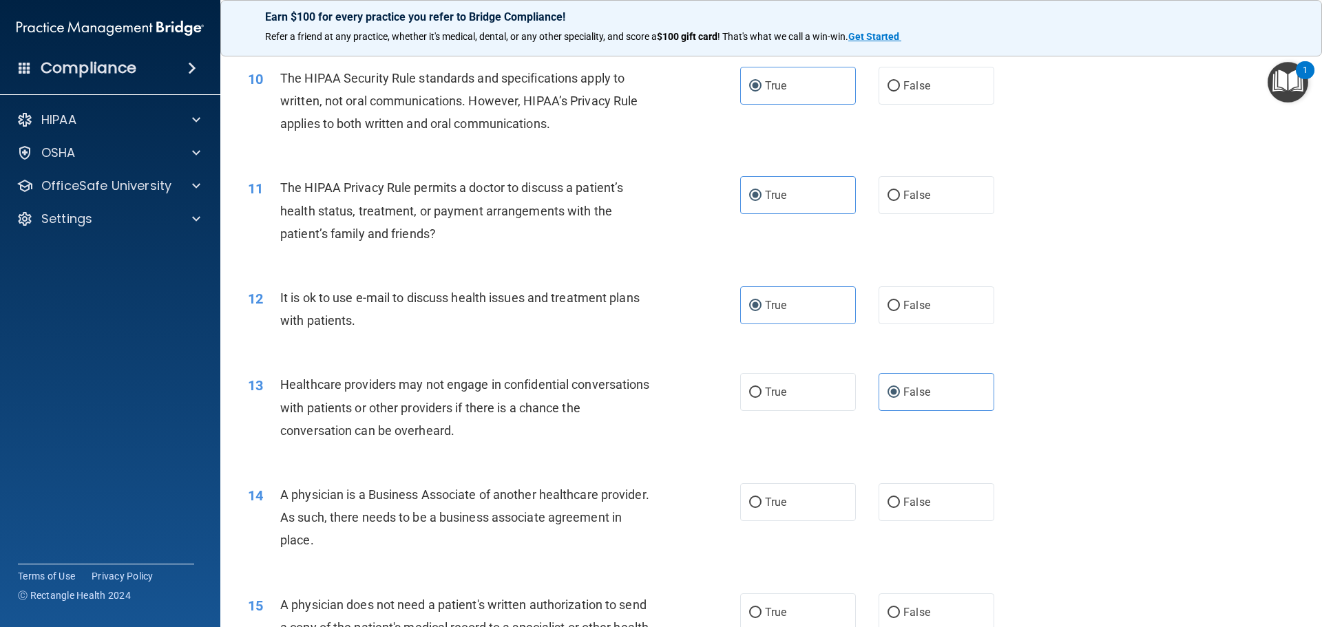
scroll to position [964, 0]
click at [917, 497] on span "False" at bounding box center [917, 501] width 27 height 13
click at [900, 497] on input "False" at bounding box center [894, 502] width 12 height 10
radio input "true"
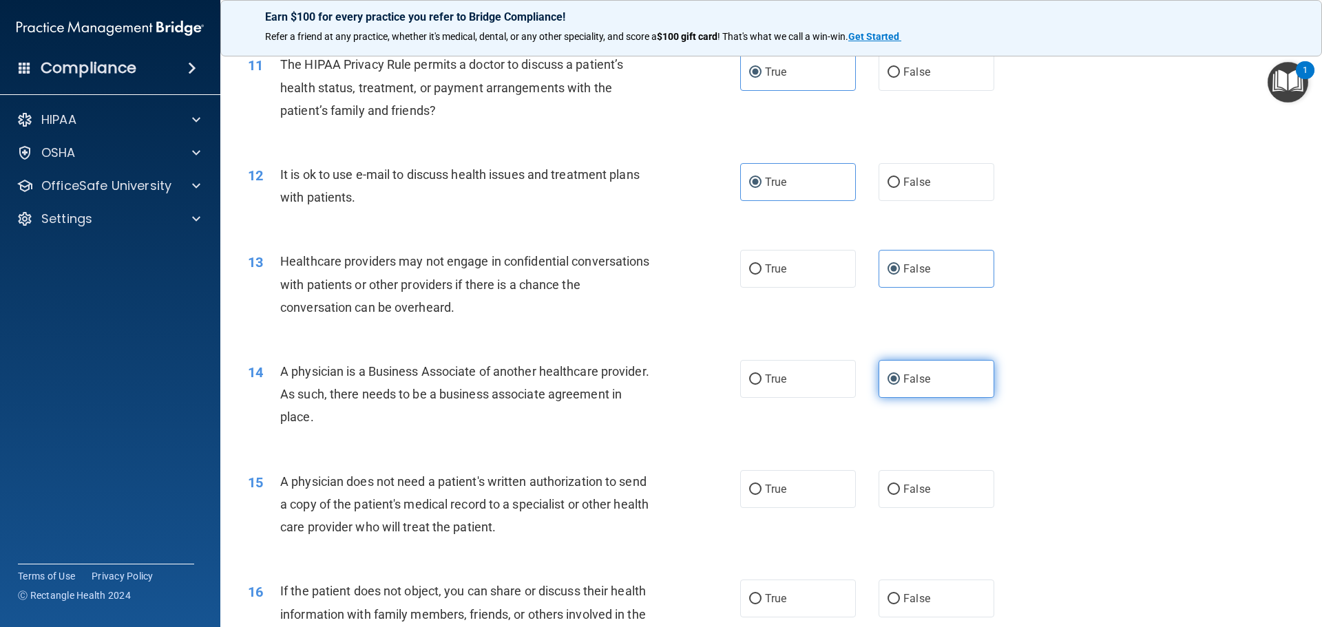
scroll to position [1102, 0]
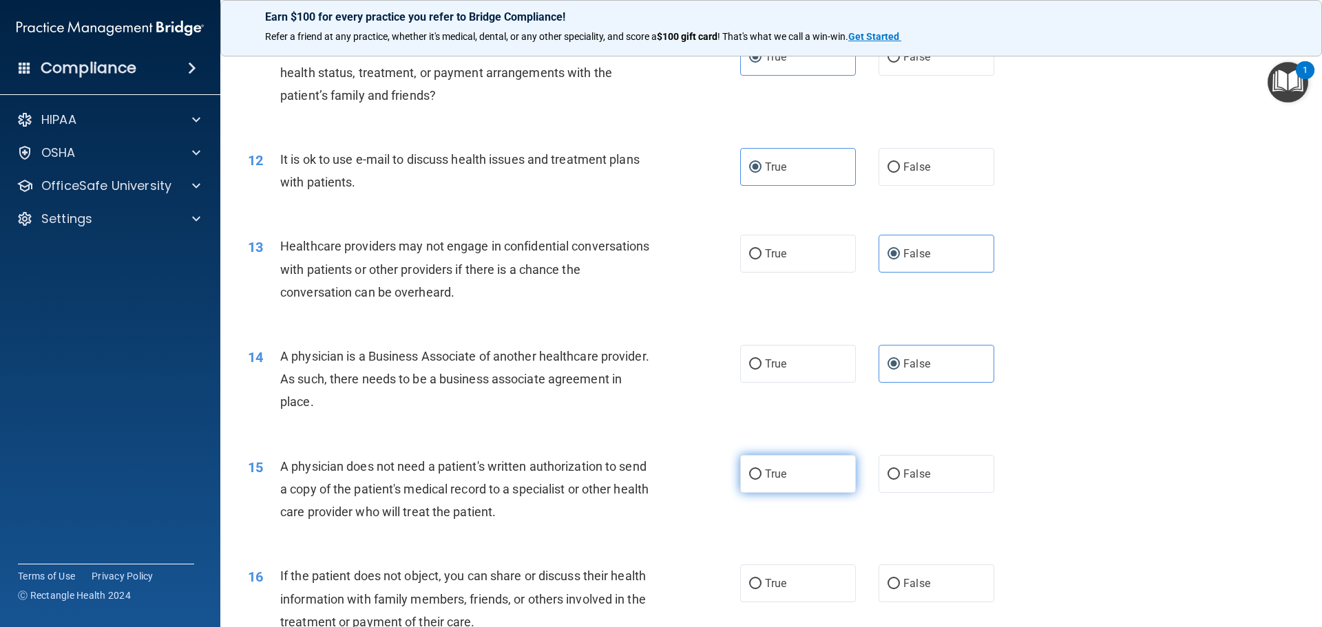
click at [801, 468] on label "True" at bounding box center [798, 474] width 116 height 38
click at [762, 470] on input "True" at bounding box center [755, 475] width 12 height 10
radio input "true"
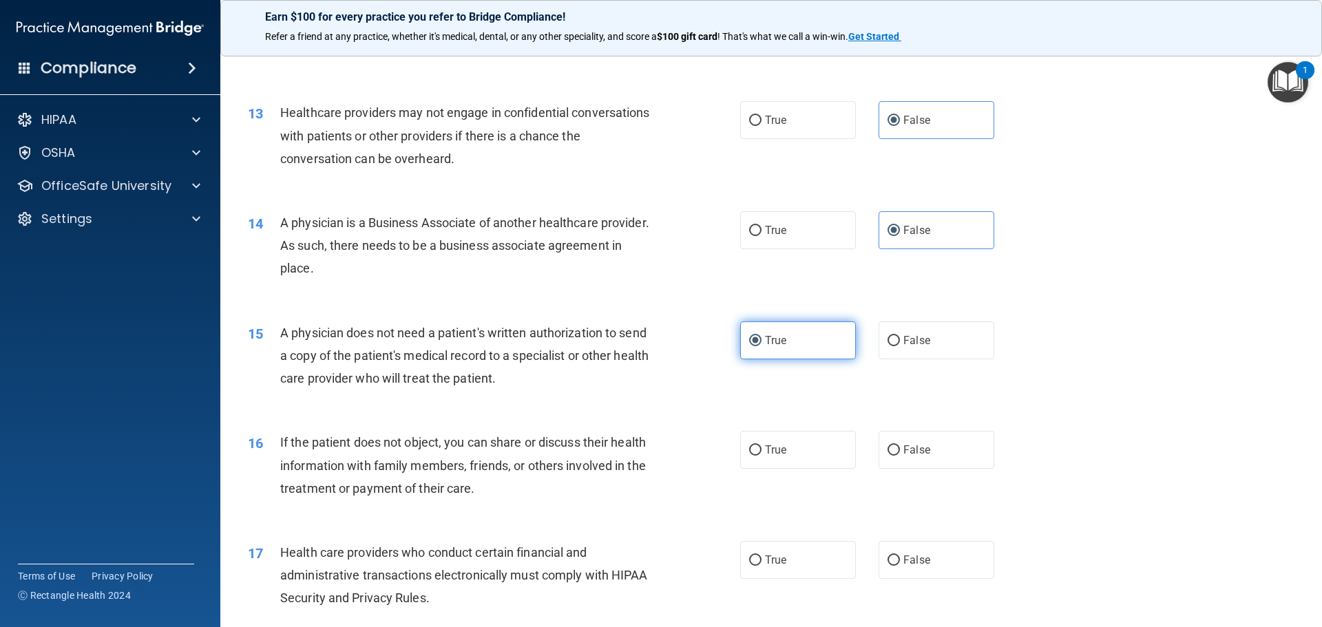
scroll to position [1240, 0]
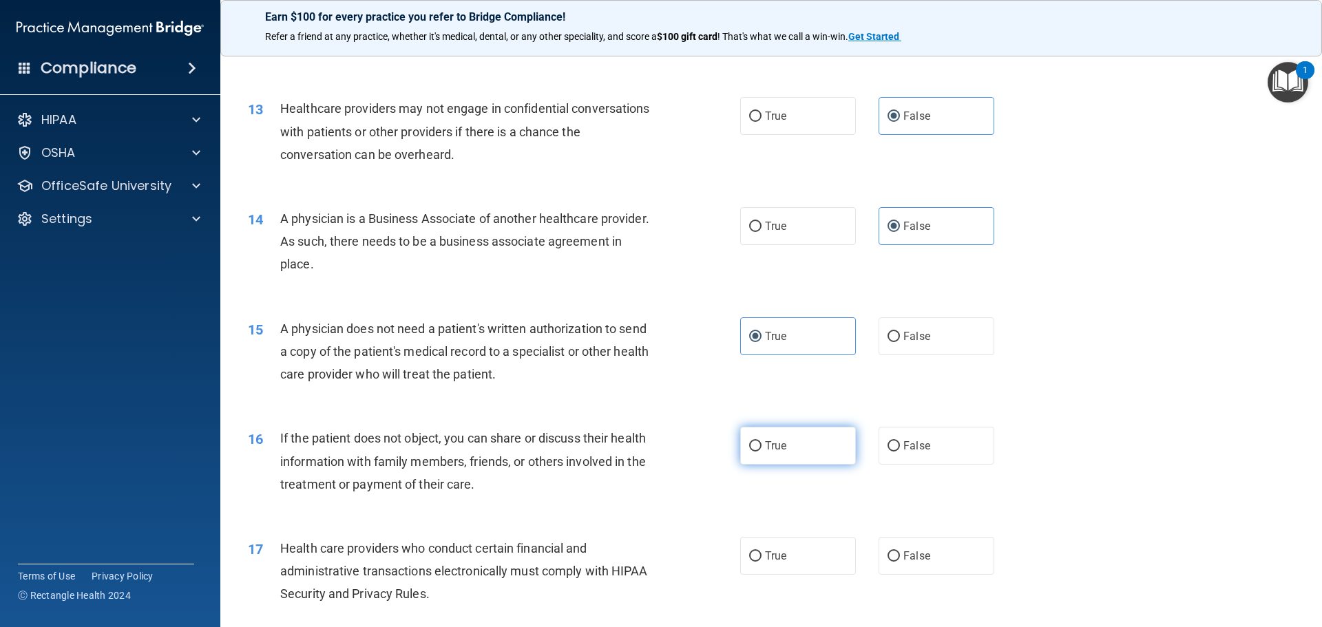
click at [780, 453] on label "True" at bounding box center [798, 446] width 116 height 38
click at [762, 452] on input "True" at bounding box center [755, 446] width 12 height 10
radio input "true"
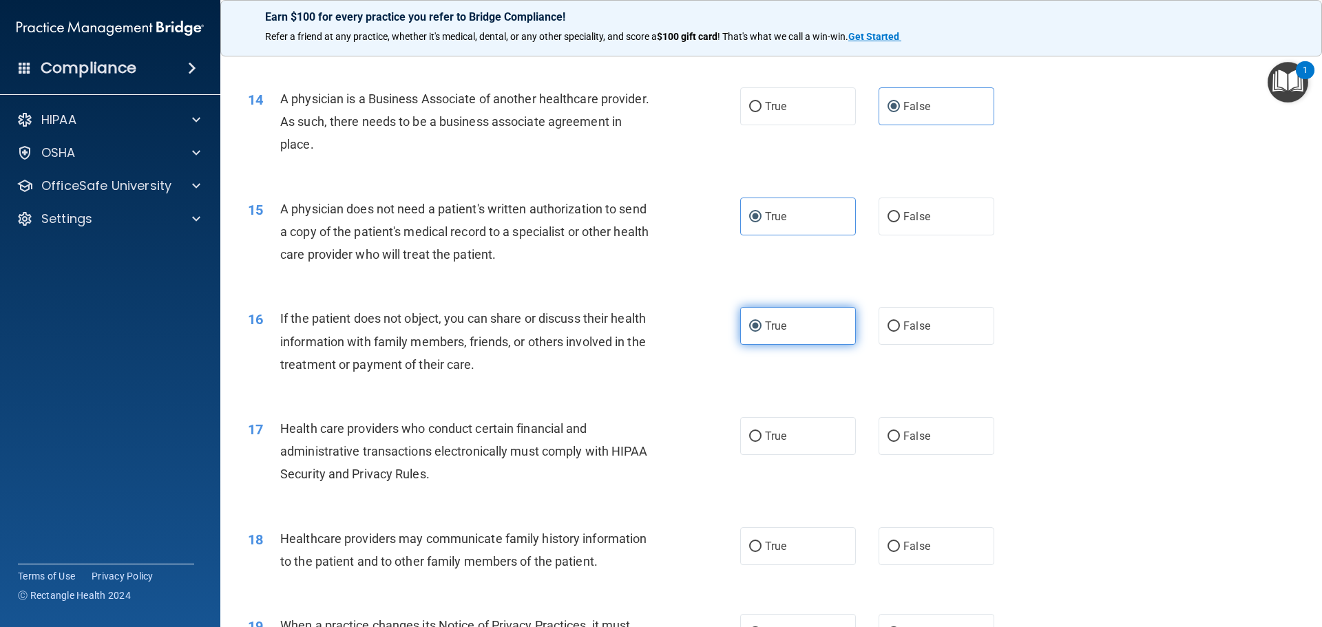
scroll to position [1378, 0]
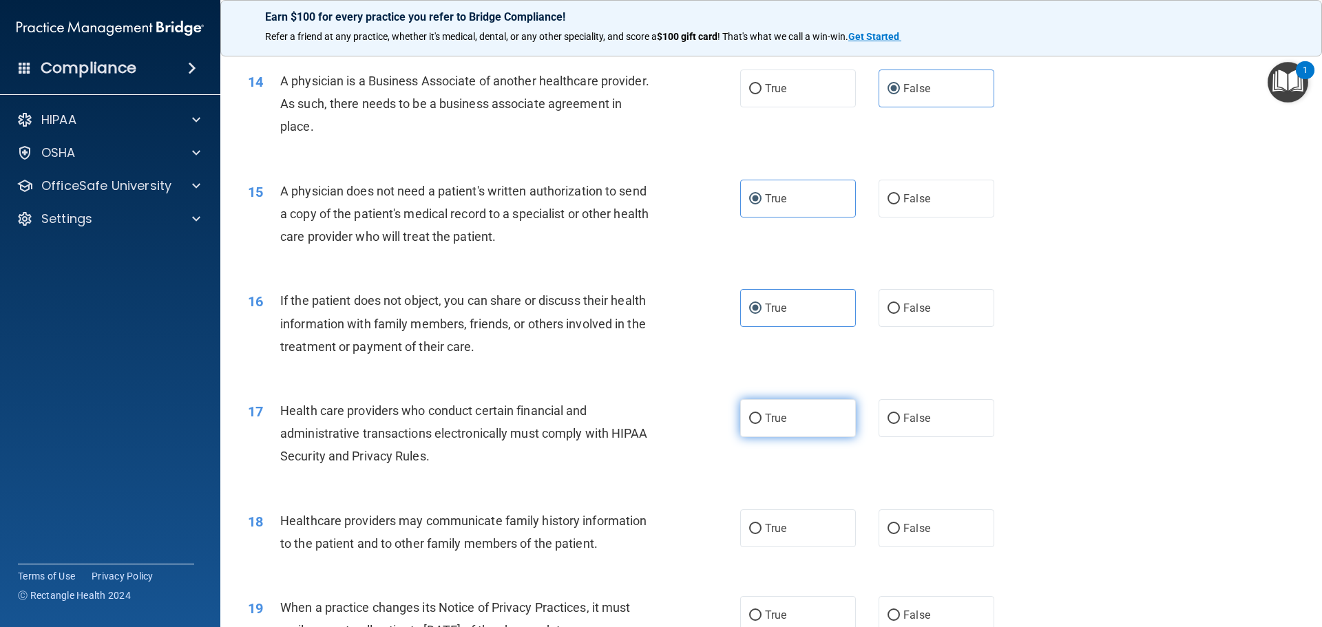
click at [795, 429] on label "True" at bounding box center [798, 418] width 116 height 38
click at [762, 424] on input "True" at bounding box center [755, 419] width 12 height 10
radio input "true"
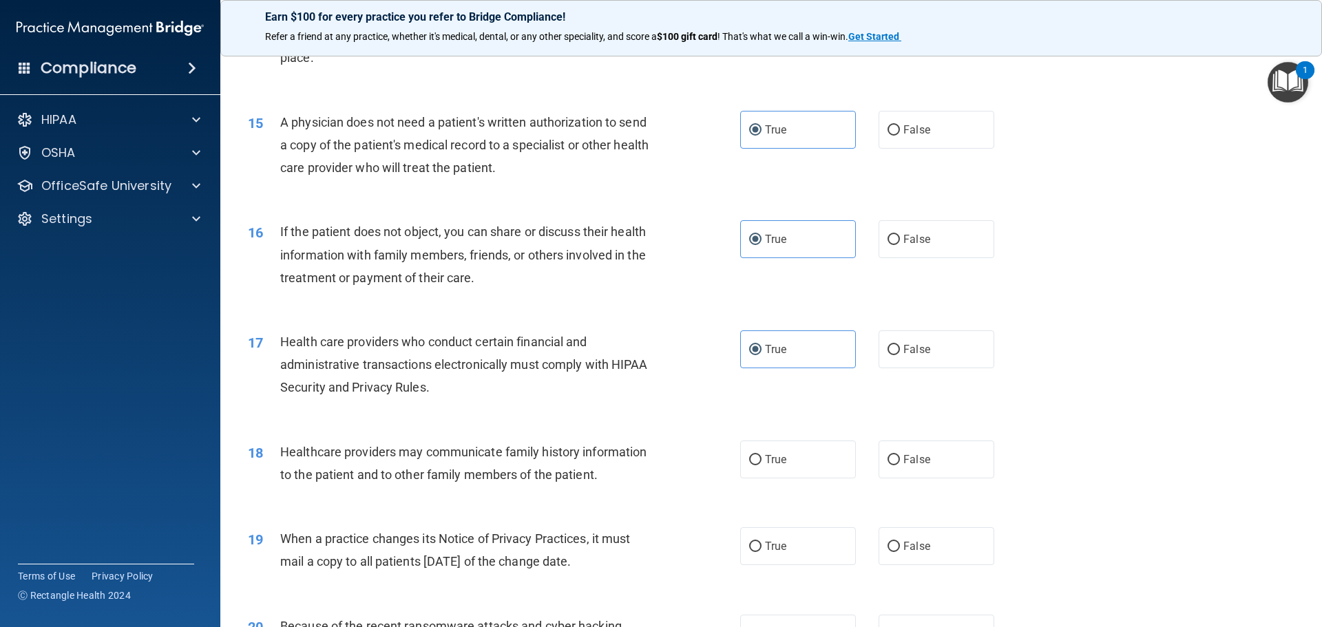
scroll to position [1515, 0]
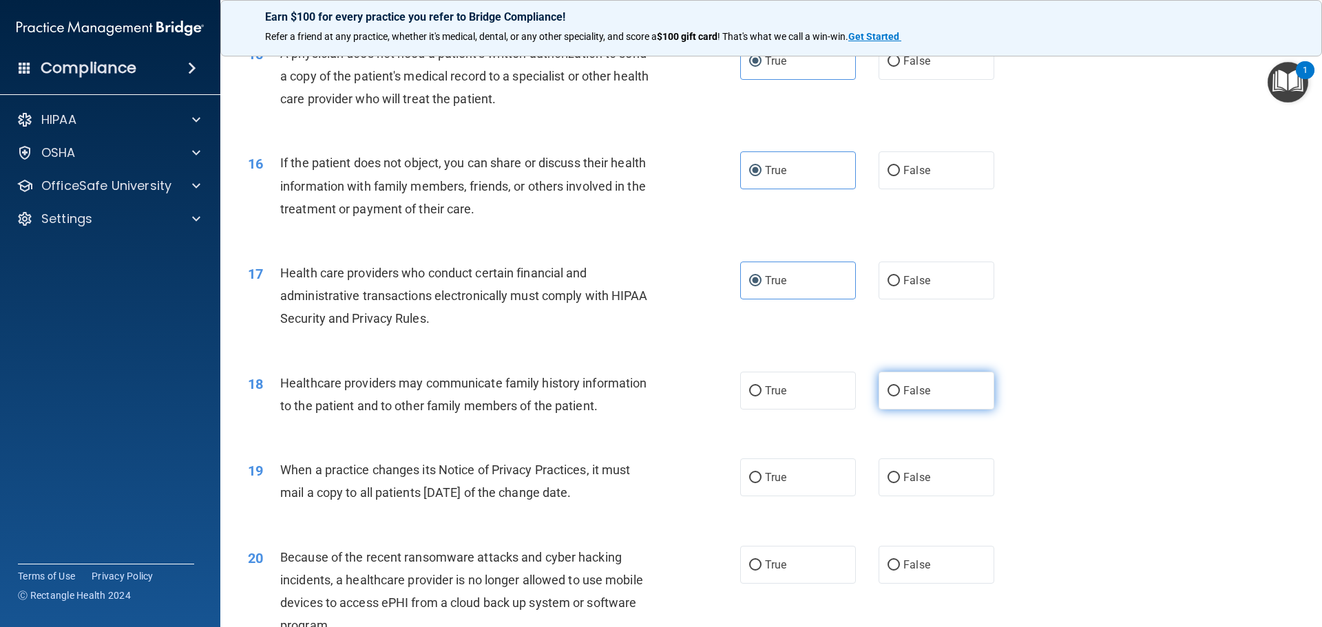
click at [918, 404] on label "False" at bounding box center [937, 391] width 116 height 38
click at [900, 397] on input "False" at bounding box center [894, 391] width 12 height 10
radio input "true"
click at [921, 474] on span "False" at bounding box center [917, 477] width 27 height 13
click at [900, 474] on input "False" at bounding box center [894, 478] width 12 height 10
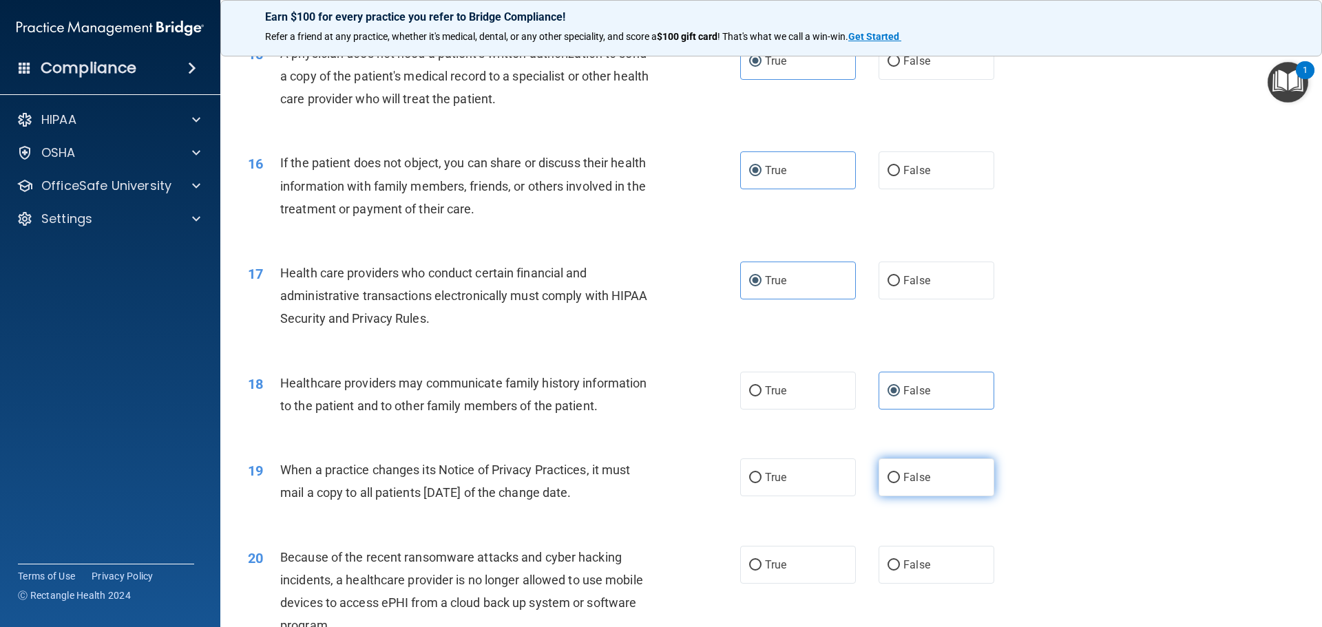
radio input "true"
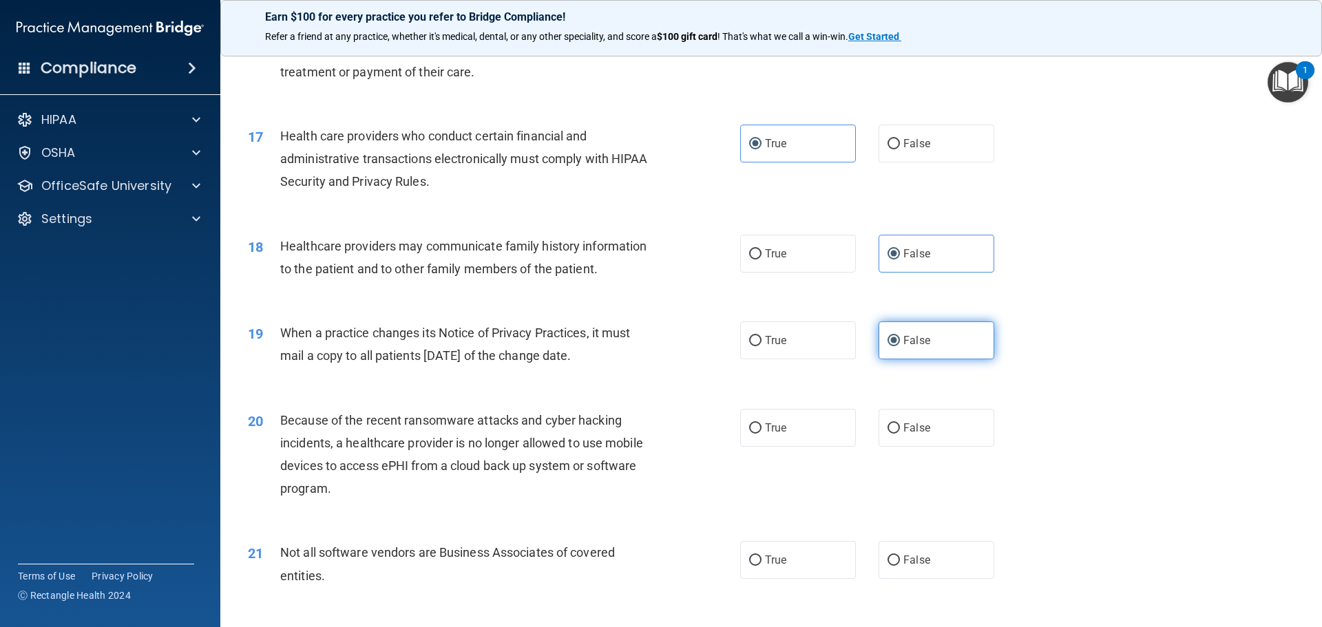
scroll to position [1653, 0]
click at [917, 413] on label "False" at bounding box center [937, 427] width 116 height 38
click at [900, 423] on input "False" at bounding box center [894, 428] width 12 height 10
radio input "true"
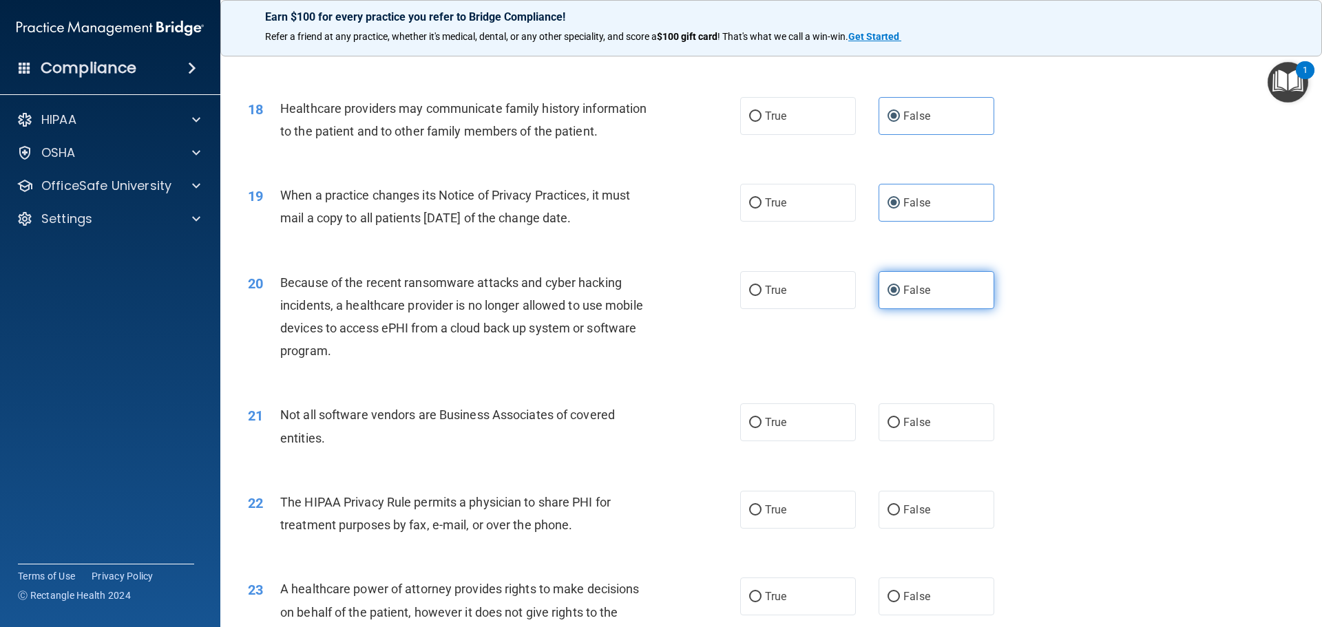
scroll to position [1791, 0]
drag, startPoint x: 760, startPoint y: 422, endPoint x: 759, endPoint y: 443, distance: 21.4
click at [759, 427] on label "True" at bounding box center [798, 422] width 116 height 38
click at [759, 427] on input "True" at bounding box center [755, 422] width 12 height 10
radio input "true"
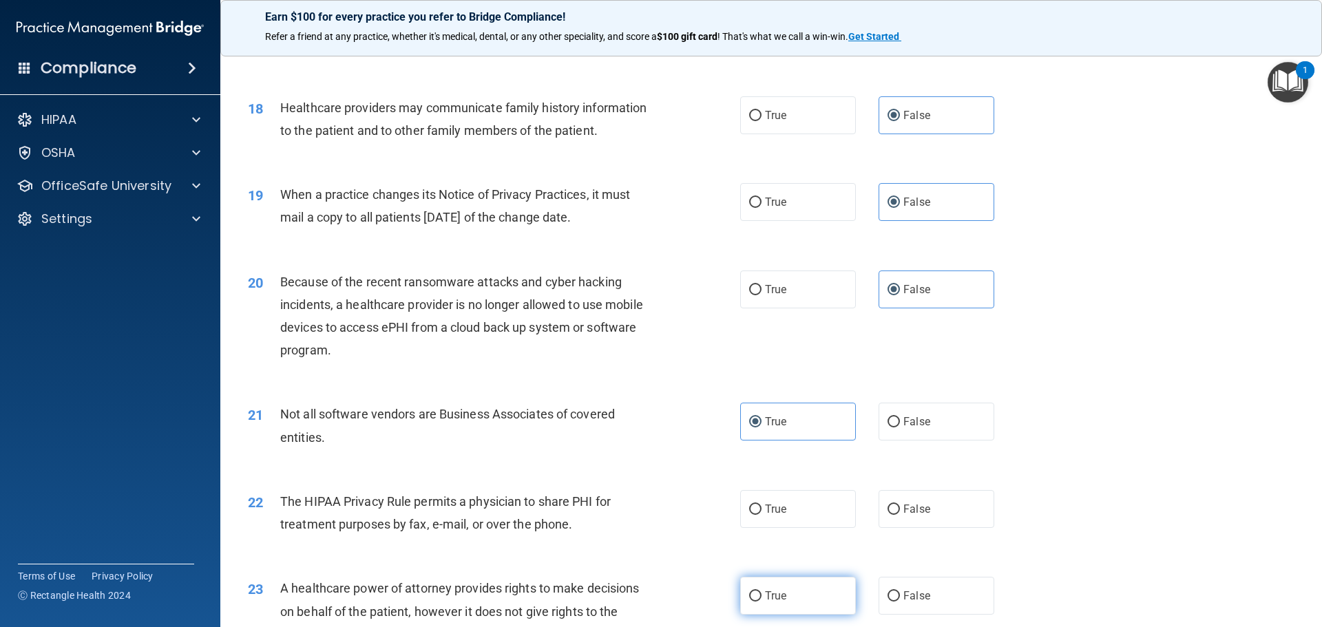
drag, startPoint x: 767, startPoint y: 513, endPoint x: 793, endPoint y: 587, distance: 78.0
click at [769, 513] on span "True" at bounding box center [775, 509] width 21 height 13
click at [793, 588] on label "True" at bounding box center [798, 596] width 116 height 38
click at [762, 592] on input "True" at bounding box center [755, 597] width 12 height 10
radio input "true"
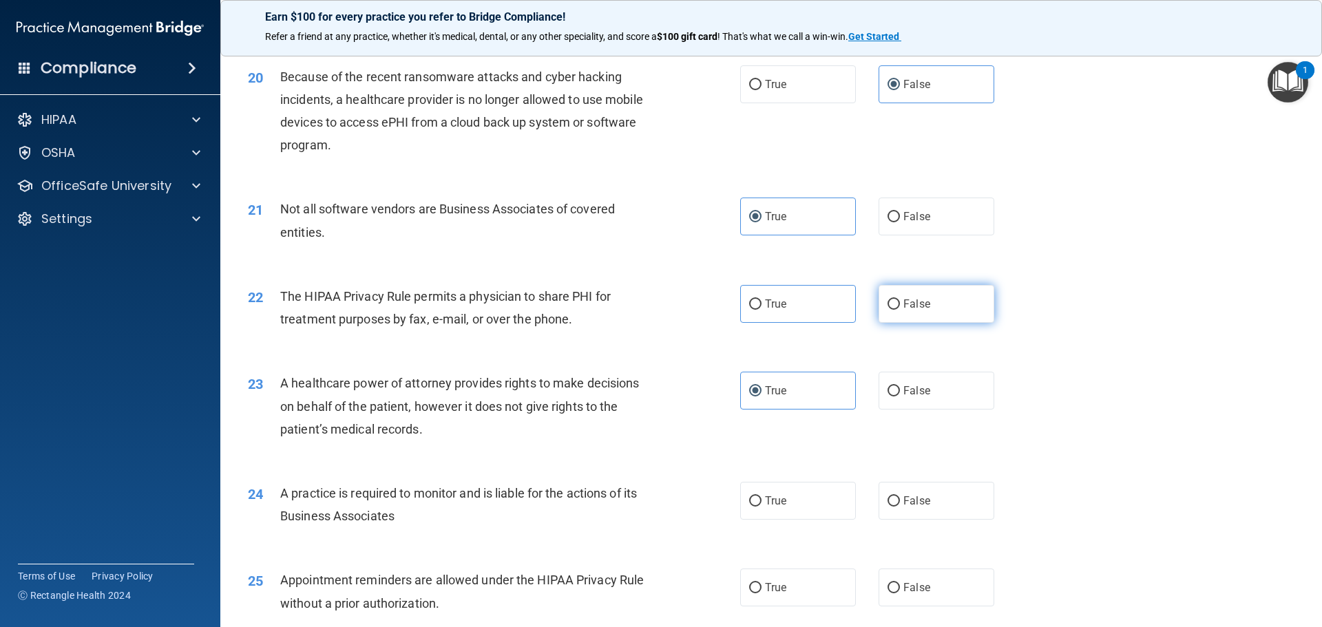
scroll to position [1997, 0]
click at [740, 311] on label "True" at bounding box center [798, 303] width 116 height 38
click at [749, 309] on input "True" at bounding box center [755, 303] width 12 height 10
radio input "true"
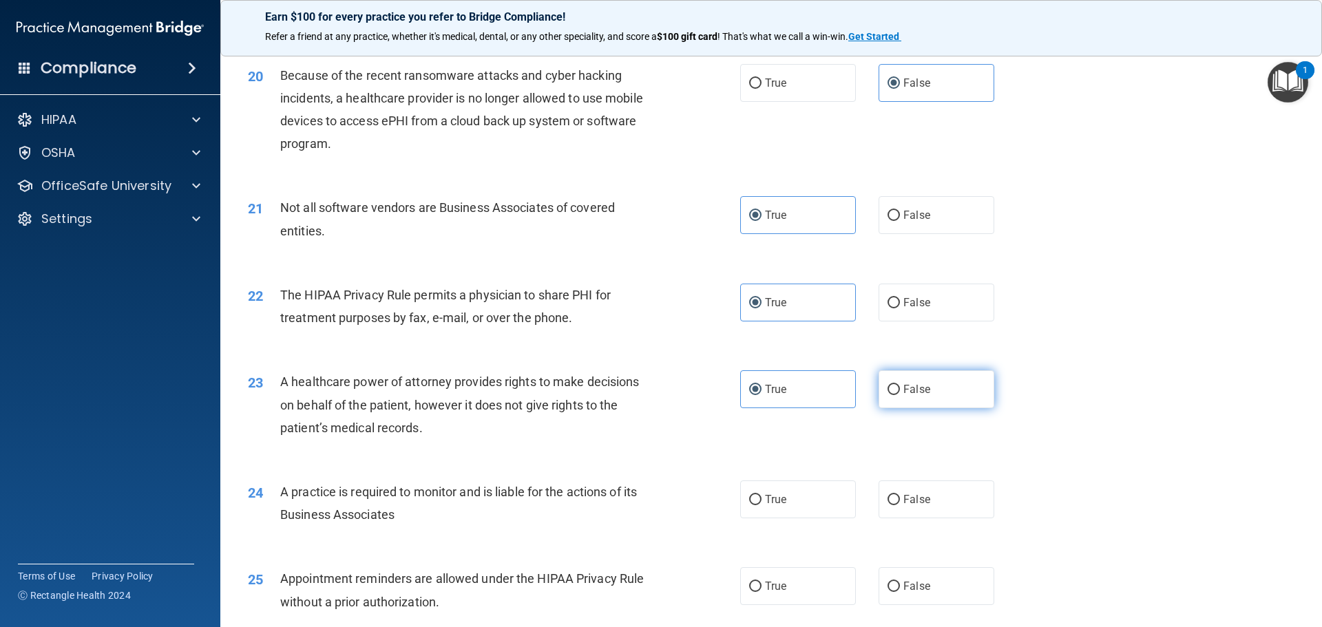
click at [956, 381] on label "False" at bounding box center [937, 390] width 116 height 38
click at [900, 385] on input "False" at bounding box center [894, 390] width 12 height 10
radio input "true"
radio input "false"
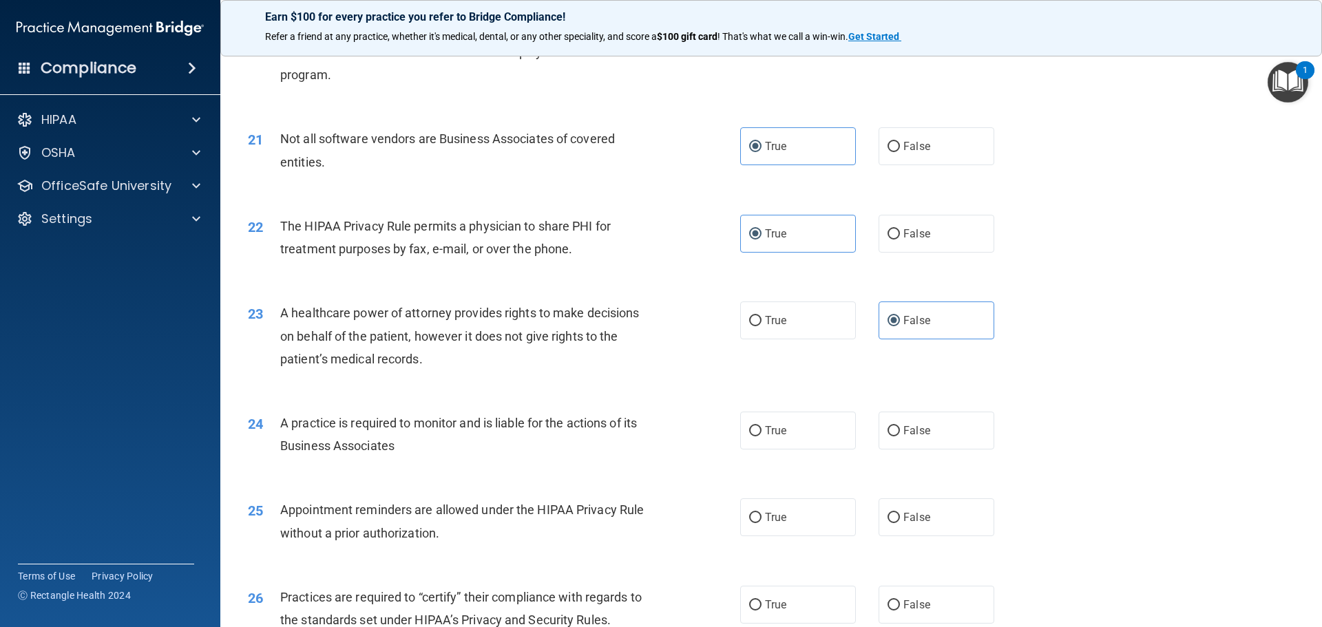
drag, startPoint x: 932, startPoint y: 422, endPoint x: 933, endPoint y: 453, distance: 31.7
click at [933, 422] on label "False" at bounding box center [937, 431] width 116 height 38
click at [900, 426] on input "False" at bounding box center [894, 431] width 12 height 10
radio input "true"
click at [820, 506] on label "True" at bounding box center [798, 518] width 116 height 38
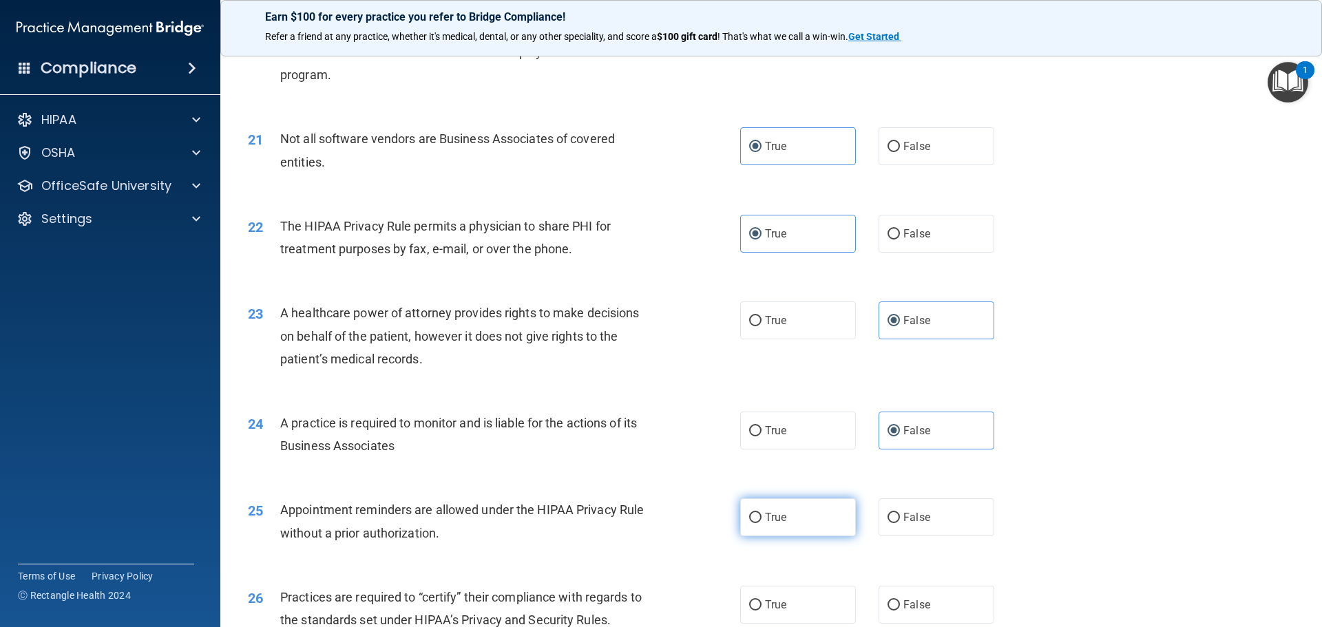
click at [762, 513] on input "True" at bounding box center [755, 518] width 12 height 10
radio input "true"
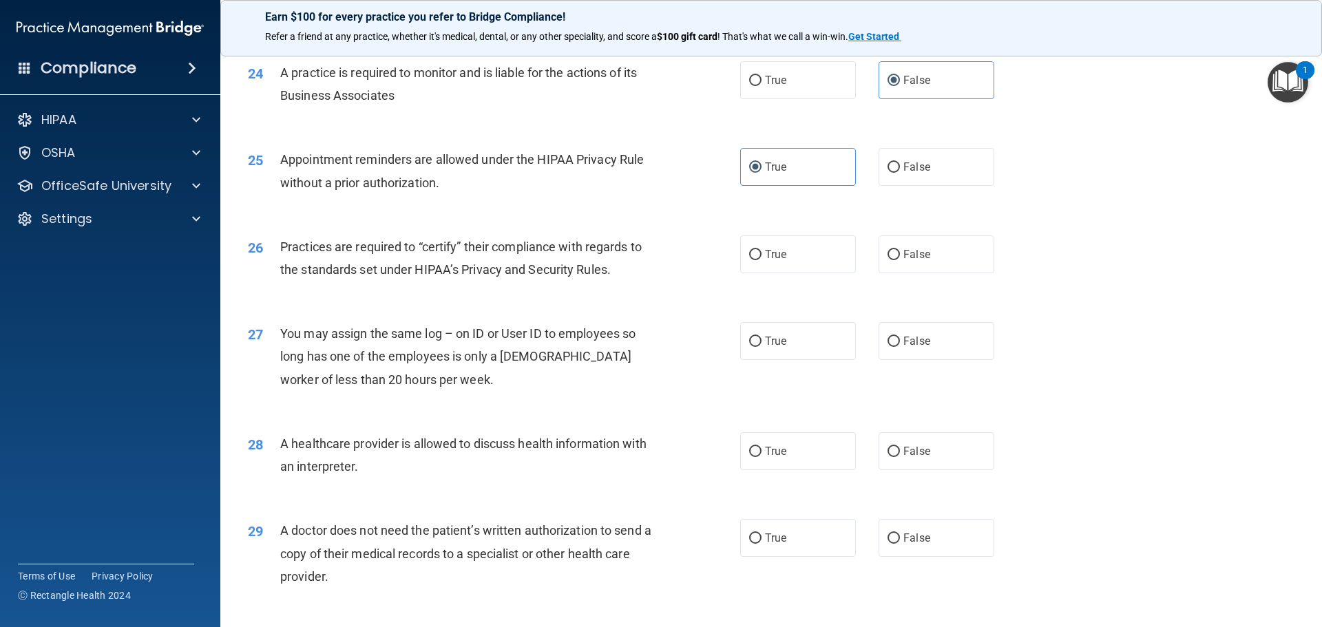
scroll to position [2480, 0]
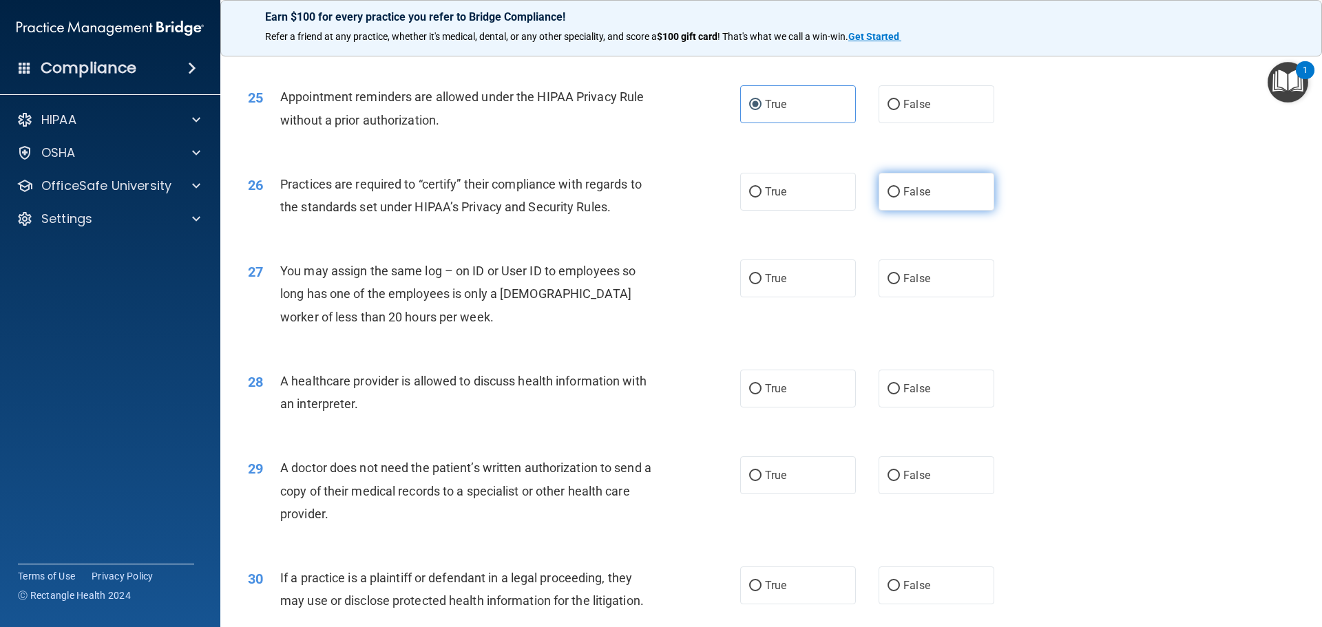
click at [908, 198] on label "False" at bounding box center [937, 192] width 116 height 38
click at [900, 198] on input "False" at bounding box center [894, 192] width 12 height 10
radio input "true"
click at [924, 288] on label "False" at bounding box center [937, 279] width 116 height 38
click at [900, 284] on input "False" at bounding box center [894, 279] width 12 height 10
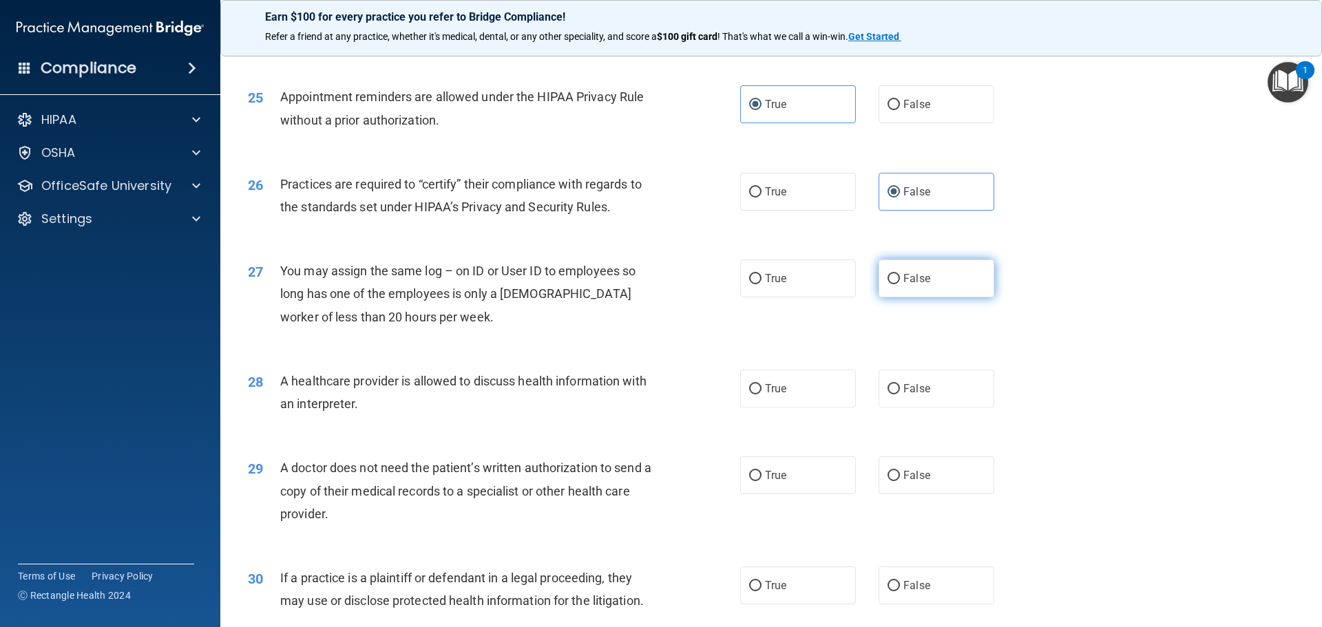
radio input "true"
click at [799, 391] on label "True" at bounding box center [798, 389] width 116 height 38
click at [762, 391] on input "True" at bounding box center [755, 389] width 12 height 10
radio input "true"
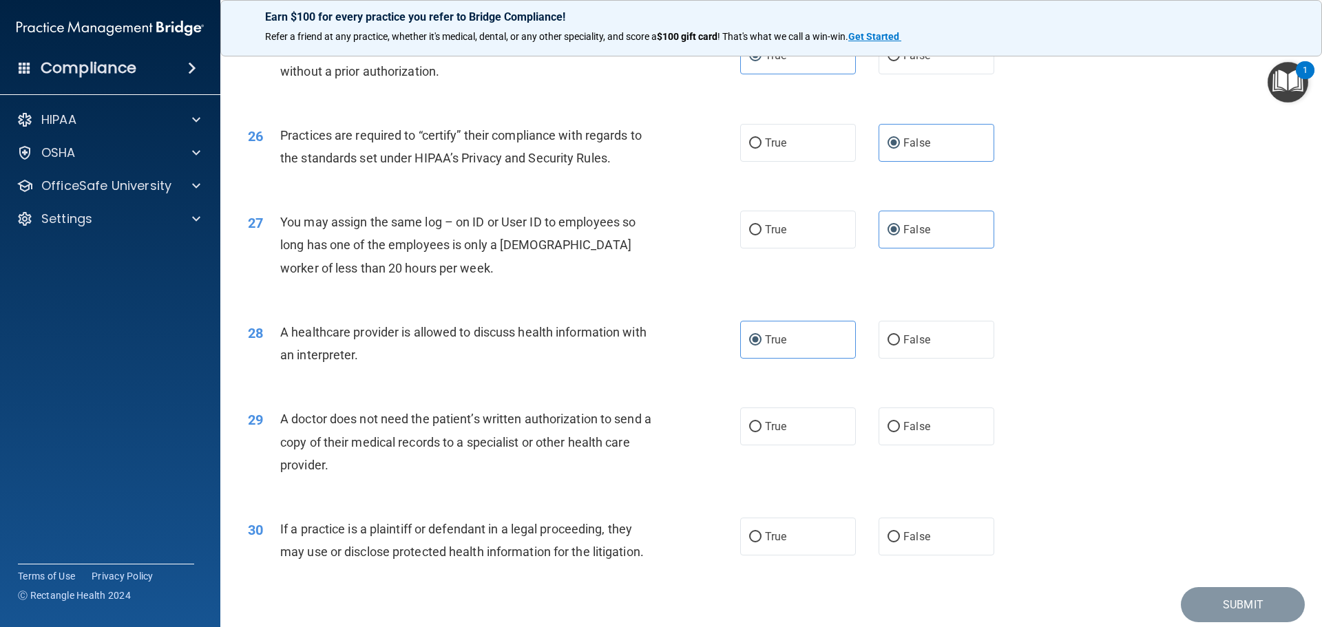
scroll to position [2579, 0]
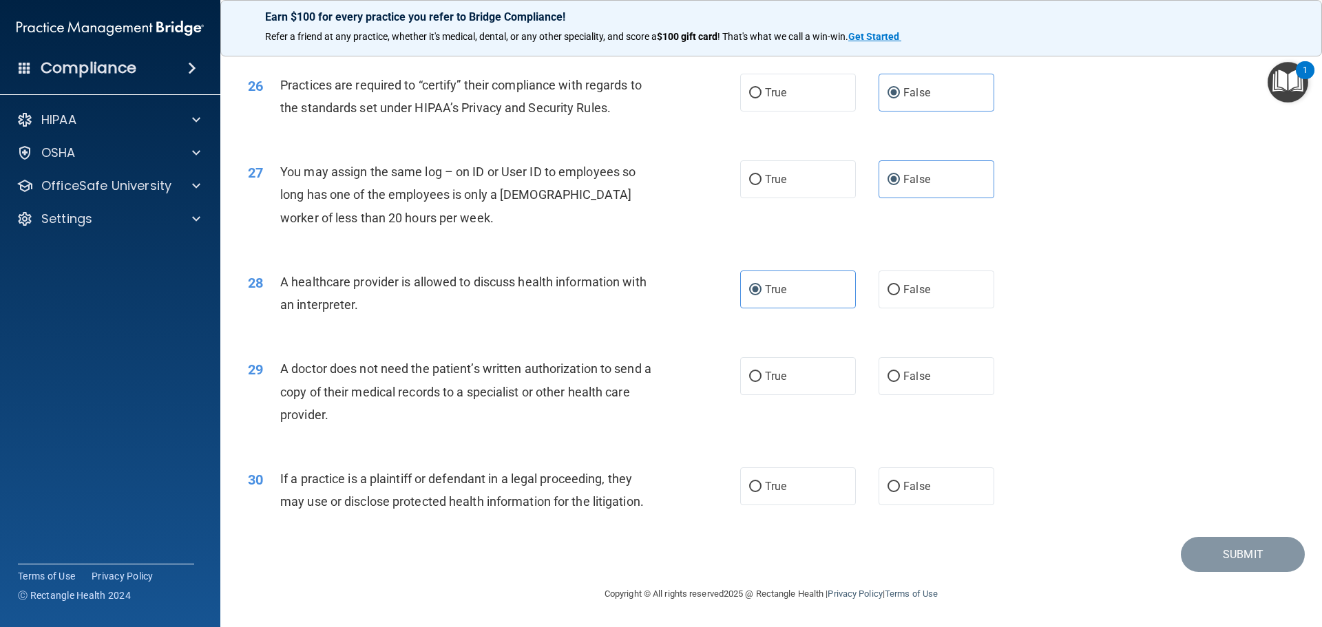
drag, startPoint x: 744, startPoint y: 369, endPoint x: 796, endPoint y: 428, distance: 78.6
click at [769, 402] on div "29 A doctor does not need the patient’s written authorization to send a copy of…" at bounding box center [772, 395] width 1068 height 110
click at [796, 383] on label "True" at bounding box center [798, 376] width 116 height 38
click at [762, 382] on input "True" at bounding box center [755, 377] width 12 height 10
radio input "true"
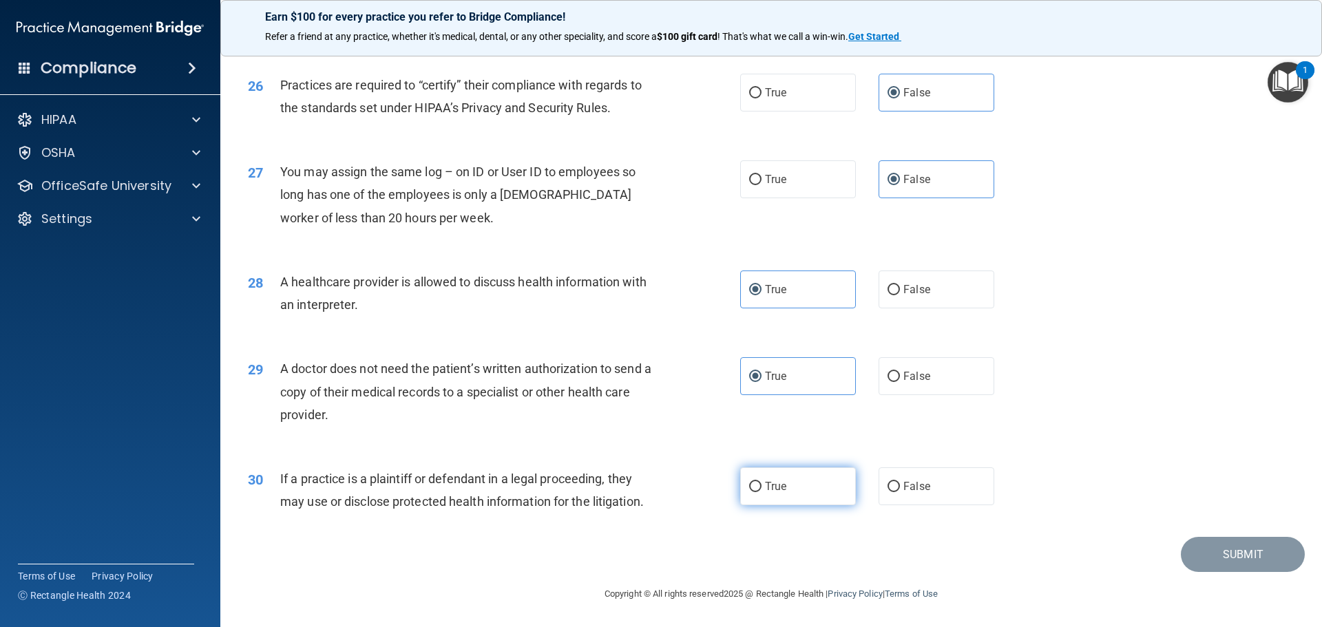
drag, startPoint x: 798, startPoint y: 488, endPoint x: 816, endPoint y: 486, distance: 18.6
click at [798, 486] on label "True" at bounding box center [798, 487] width 116 height 38
click at [762, 486] on input "True" at bounding box center [755, 487] width 12 height 10
radio input "true"
click at [1203, 552] on button "Submit" at bounding box center [1243, 554] width 124 height 35
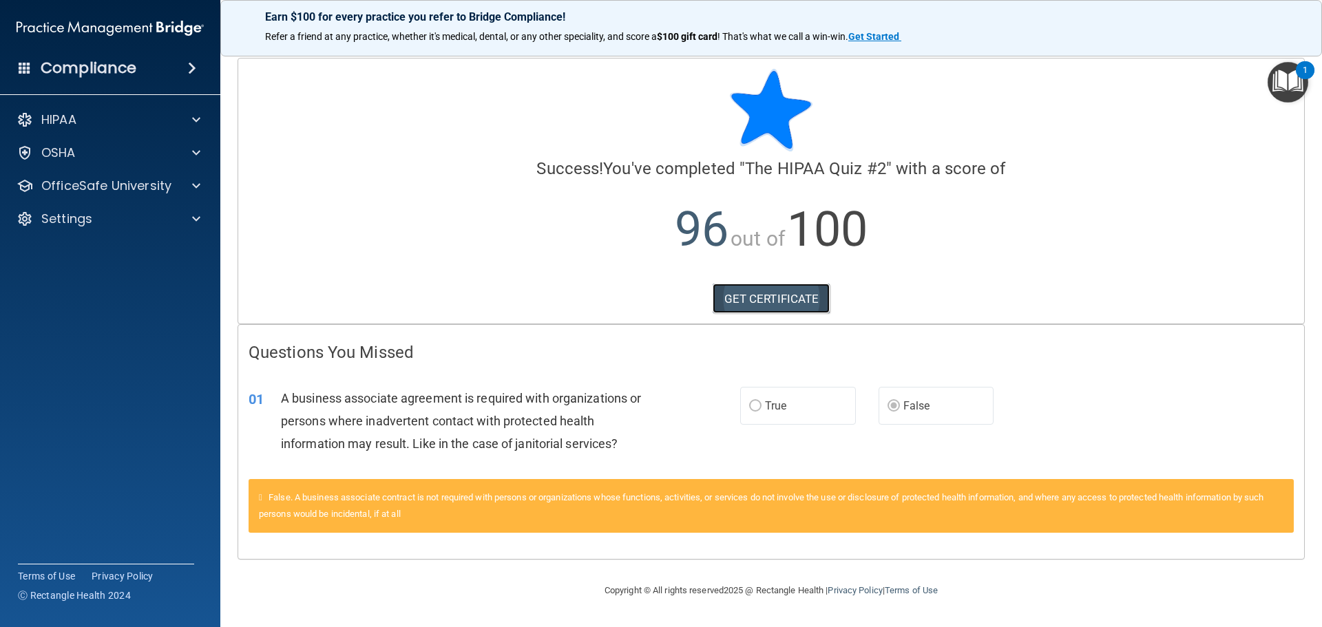
click at [783, 304] on link "GET CERTIFICATE" at bounding box center [772, 299] width 118 height 30
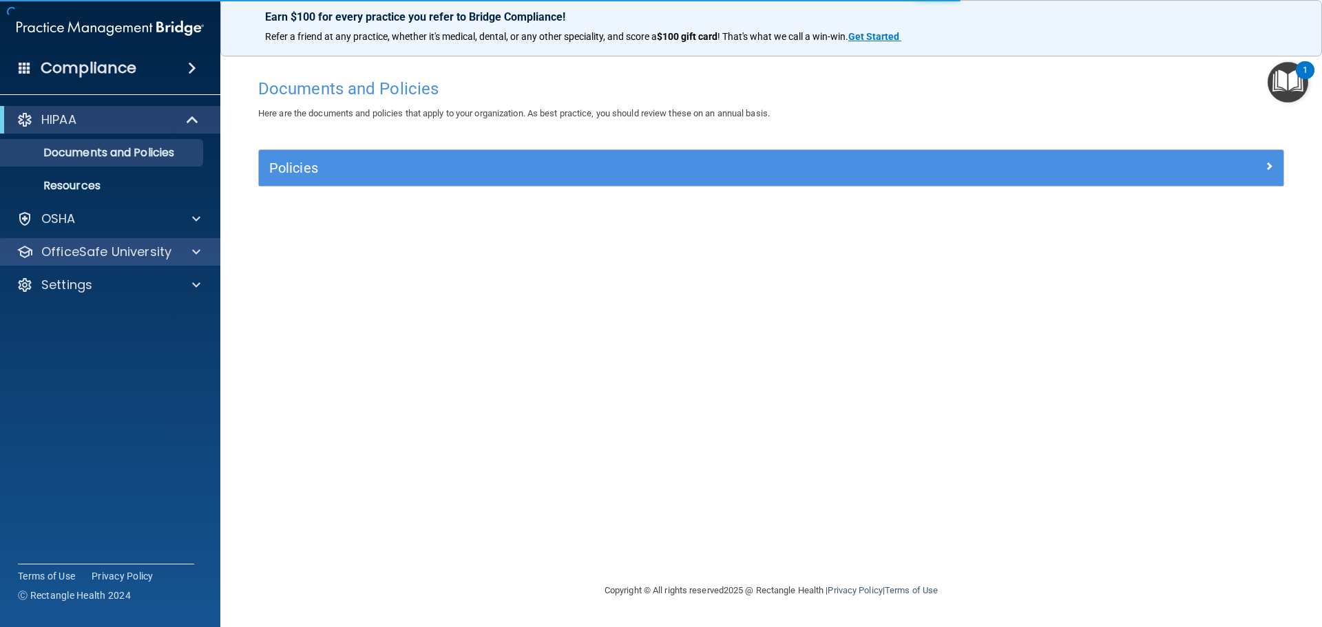
click at [125, 240] on div "OfficeSafe University" at bounding box center [110, 252] width 221 height 28
click at [127, 255] on p "OfficeSafe University" at bounding box center [106, 252] width 130 height 17
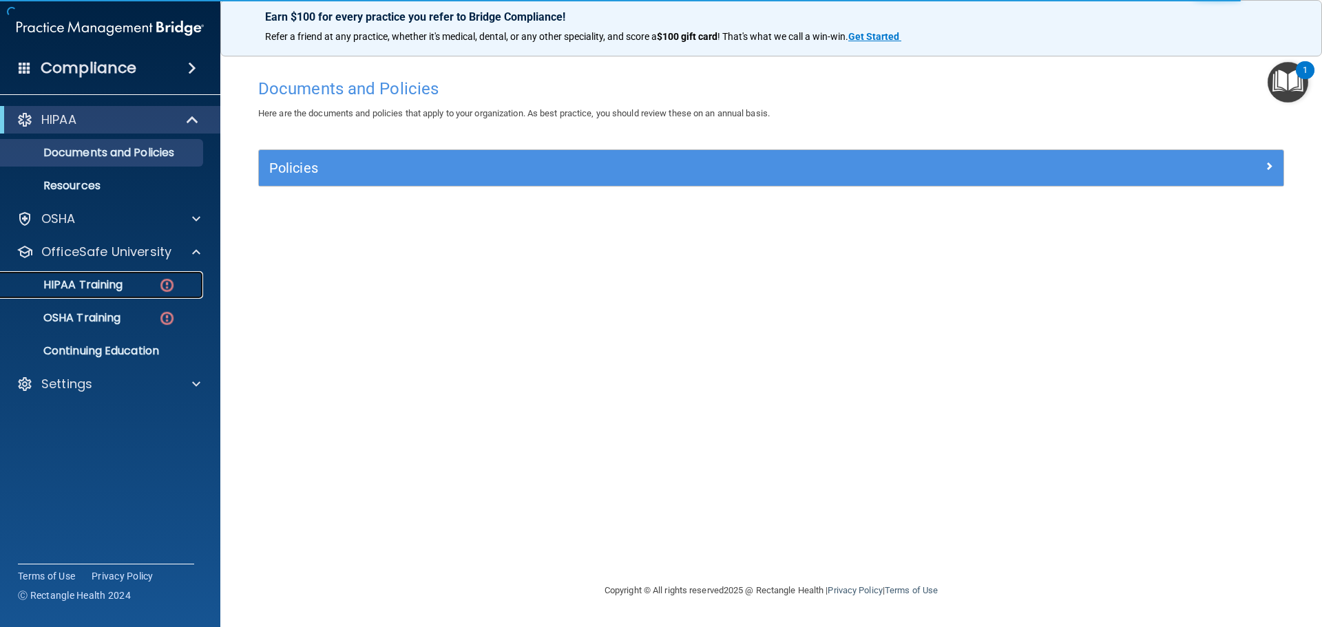
click at [129, 280] on div "HIPAA Training" at bounding box center [103, 285] width 188 height 14
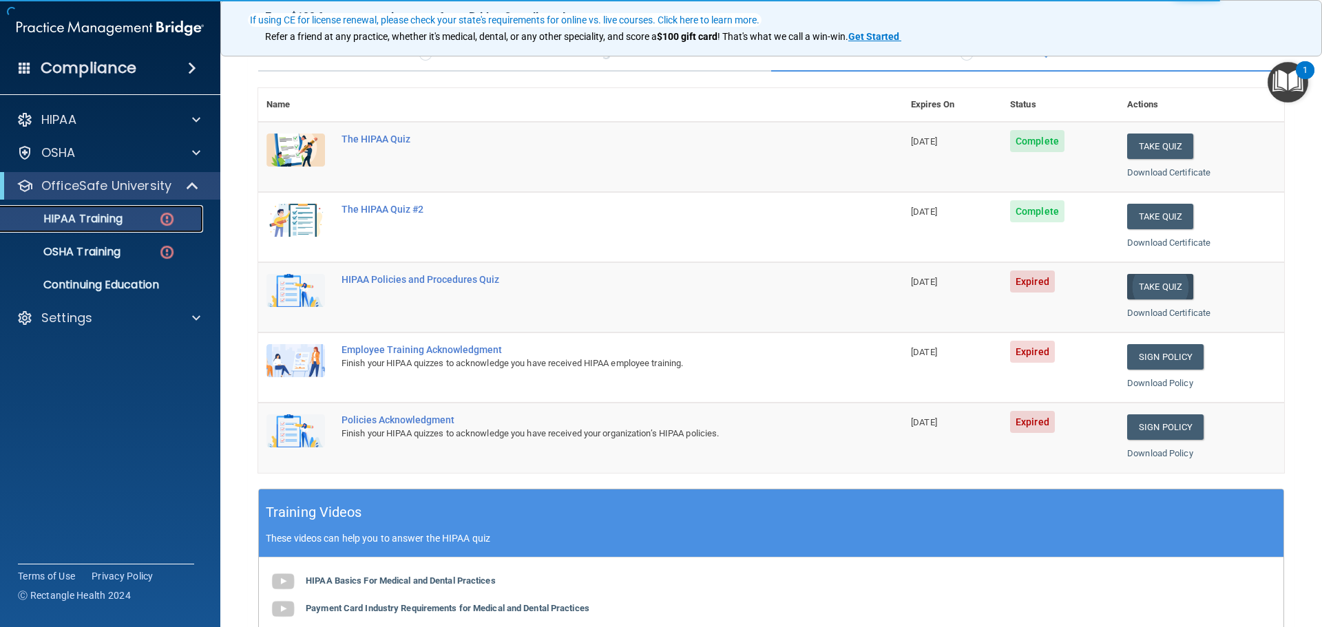
scroll to position [138, 0]
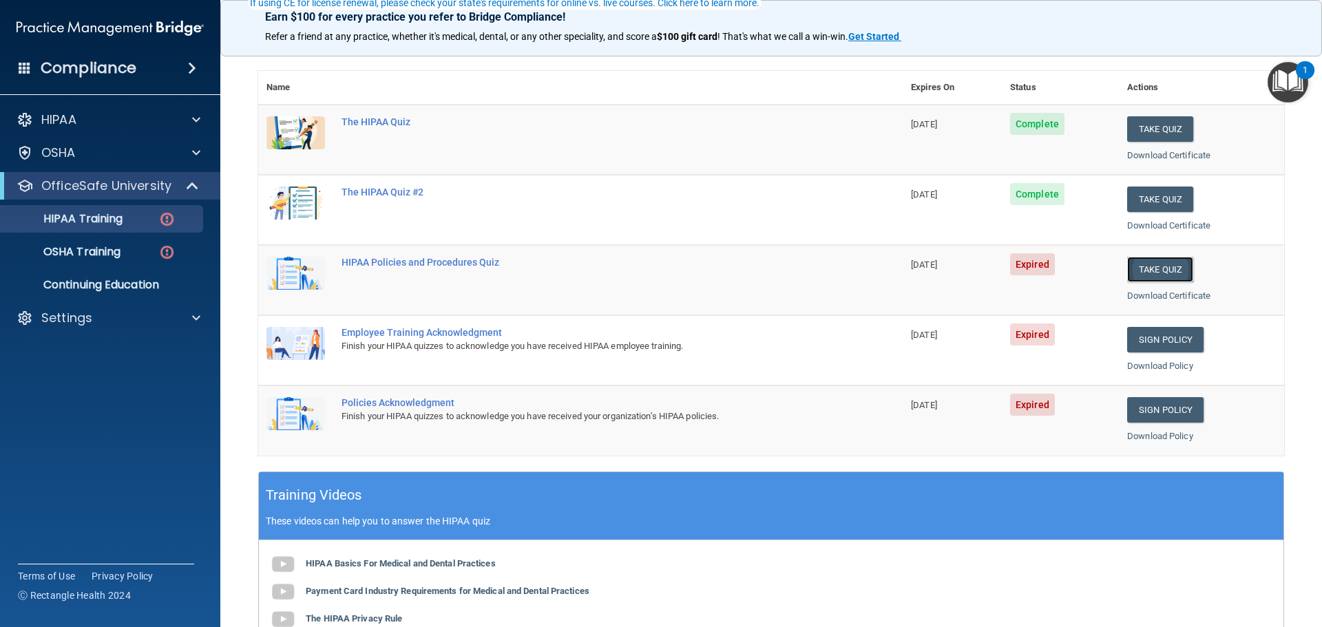
click at [1156, 269] on button "Take Quiz" at bounding box center [1161, 269] width 66 height 25
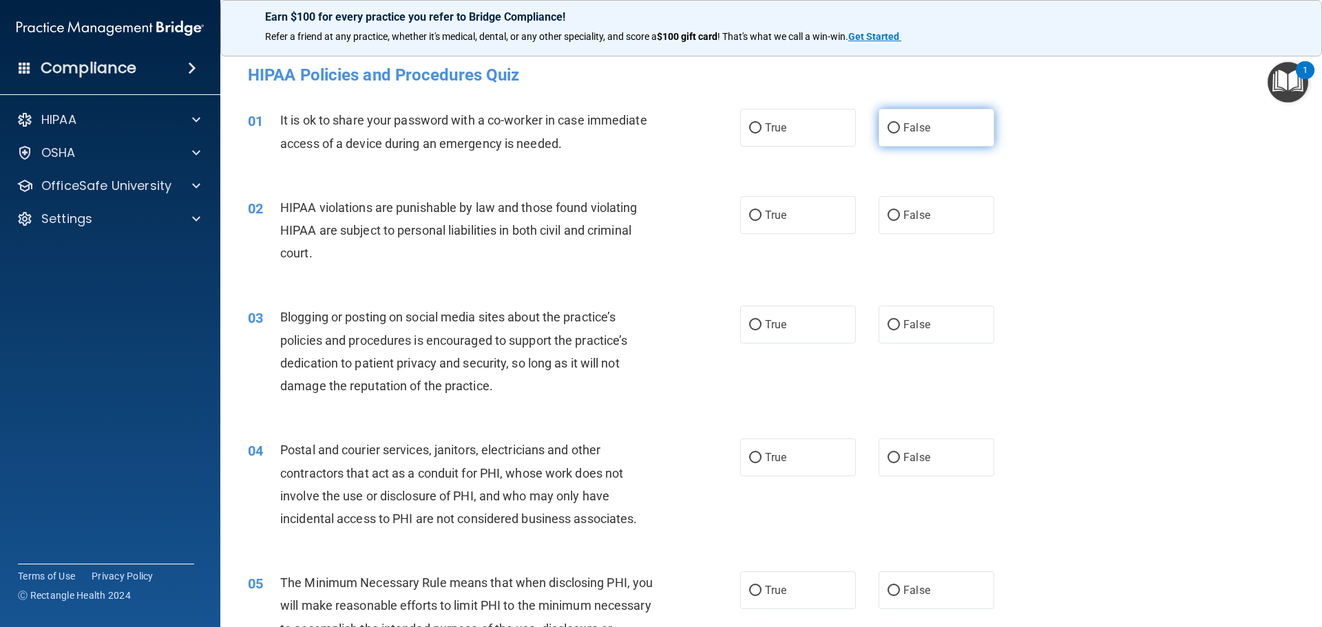
click at [944, 110] on label "False" at bounding box center [937, 128] width 116 height 38
click at [900, 123] on input "False" at bounding box center [894, 128] width 12 height 10
radio input "true"
click at [771, 202] on label "True" at bounding box center [798, 215] width 116 height 38
click at [762, 211] on input "True" at bounding box center [755, 216] width 12 height 10
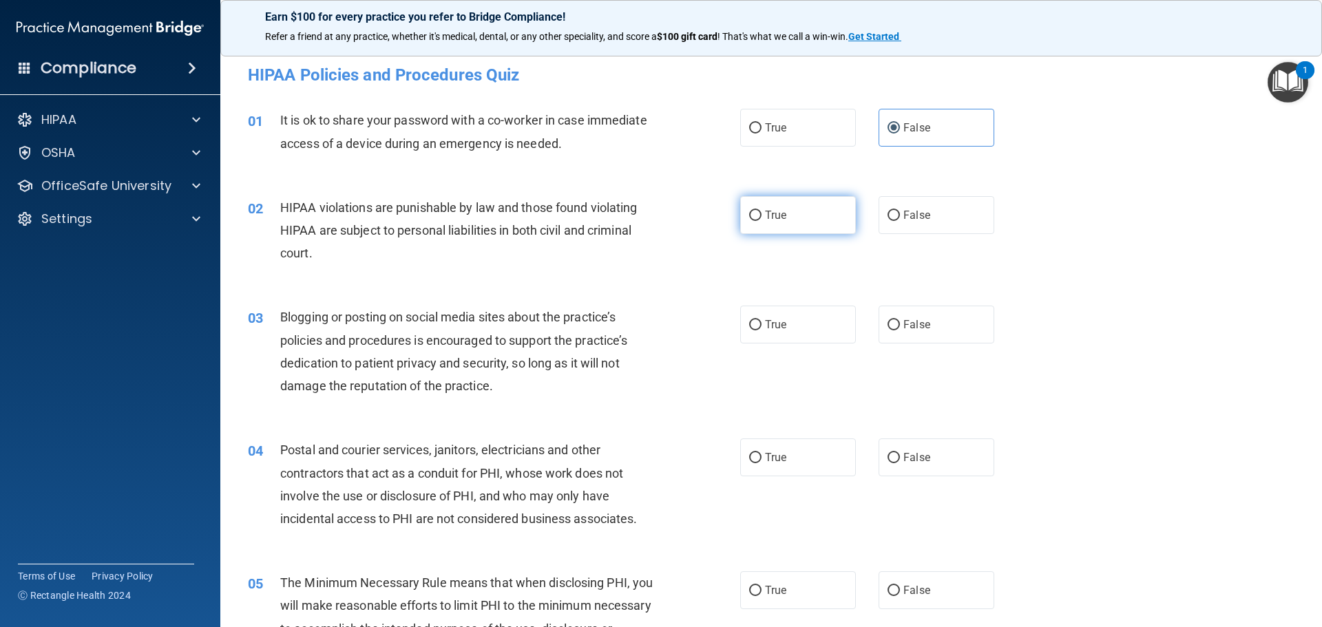
radio input "true"
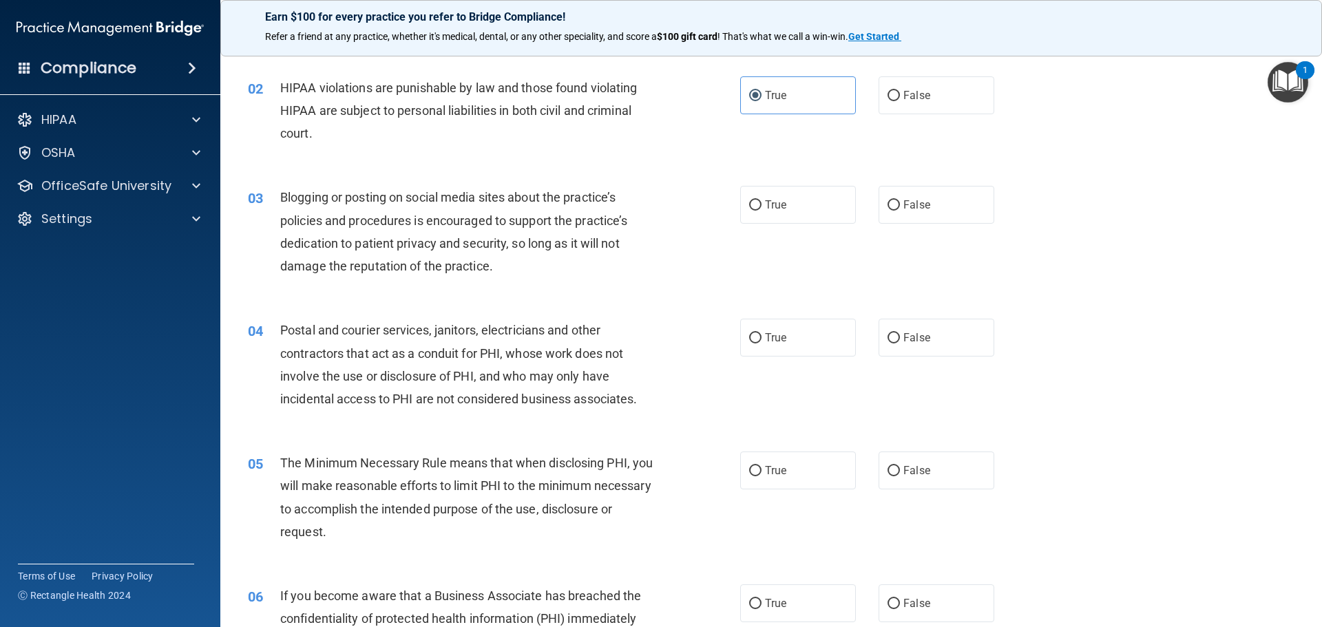
scroll to position [138, 0]
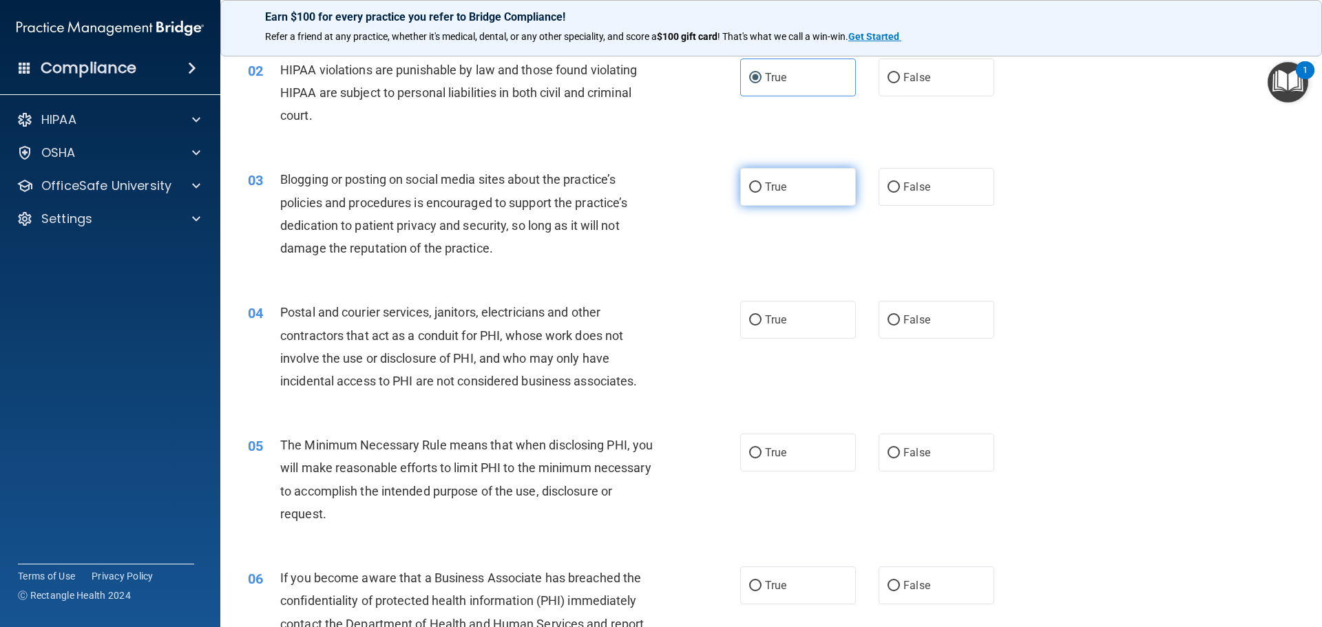
click at [813, 196] on label "True" at bounding box center [798, 187] width 116 height 38
click at [762, 193] on input "True" at bounding box center [755, 188] width 12 height 10
radio input "true"
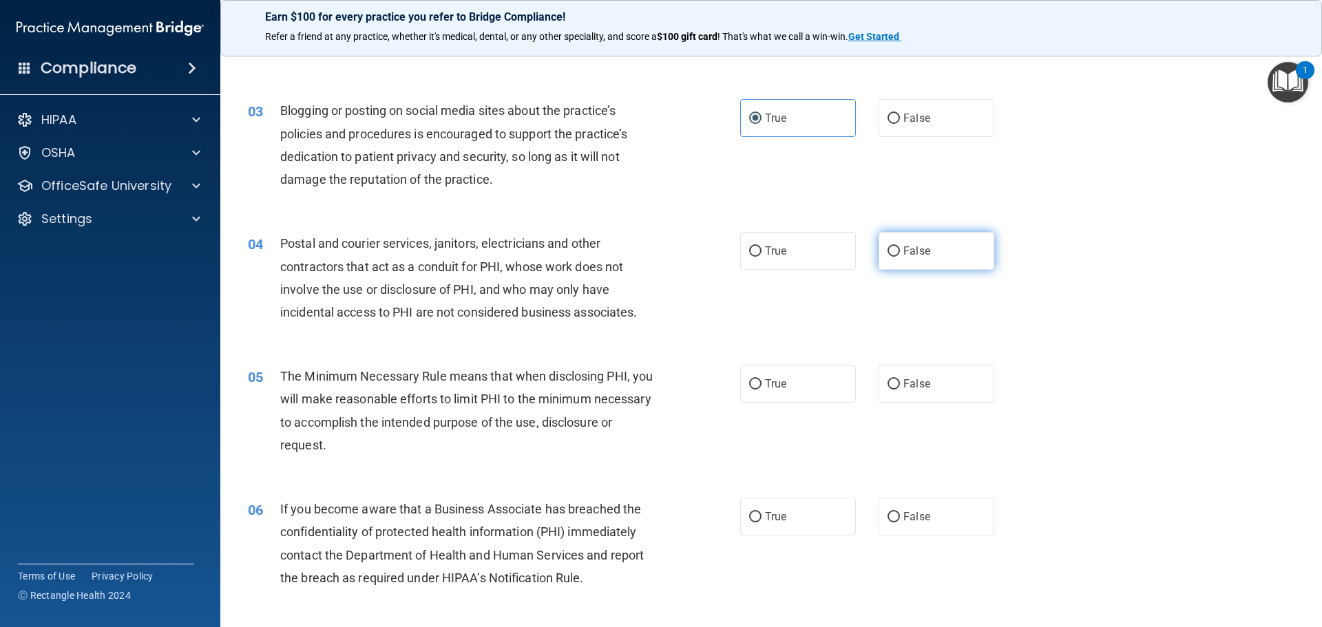
click at [905, 244] on label "False" at bounding box center [937, 251] width 116 height 38
click at [900, 247] on input "False" at bounding box center [894, 252] width 12 height 10
radio input "true"
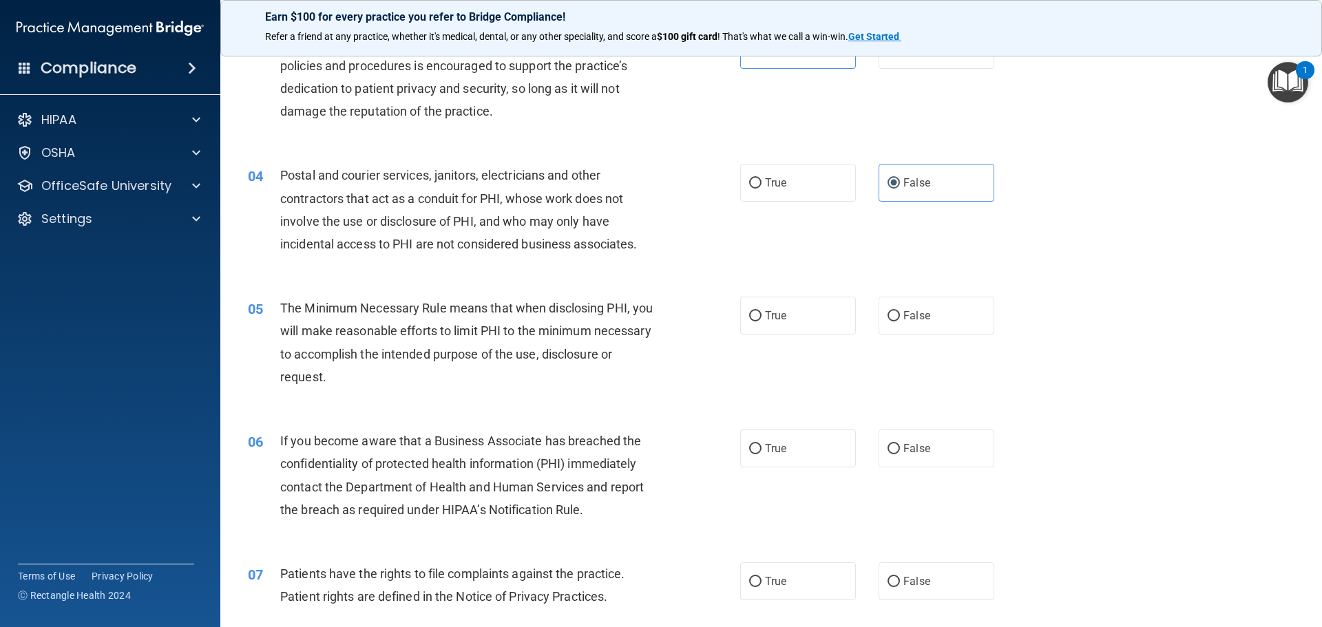
scroll to position [276, 0]
click at [804, 306] on label "True" at bounding box center [798, 315] width 116 height 38
click at [762, 311] on input "True" at bounding box center [755, 316] width 12 height 10
radio input "true"
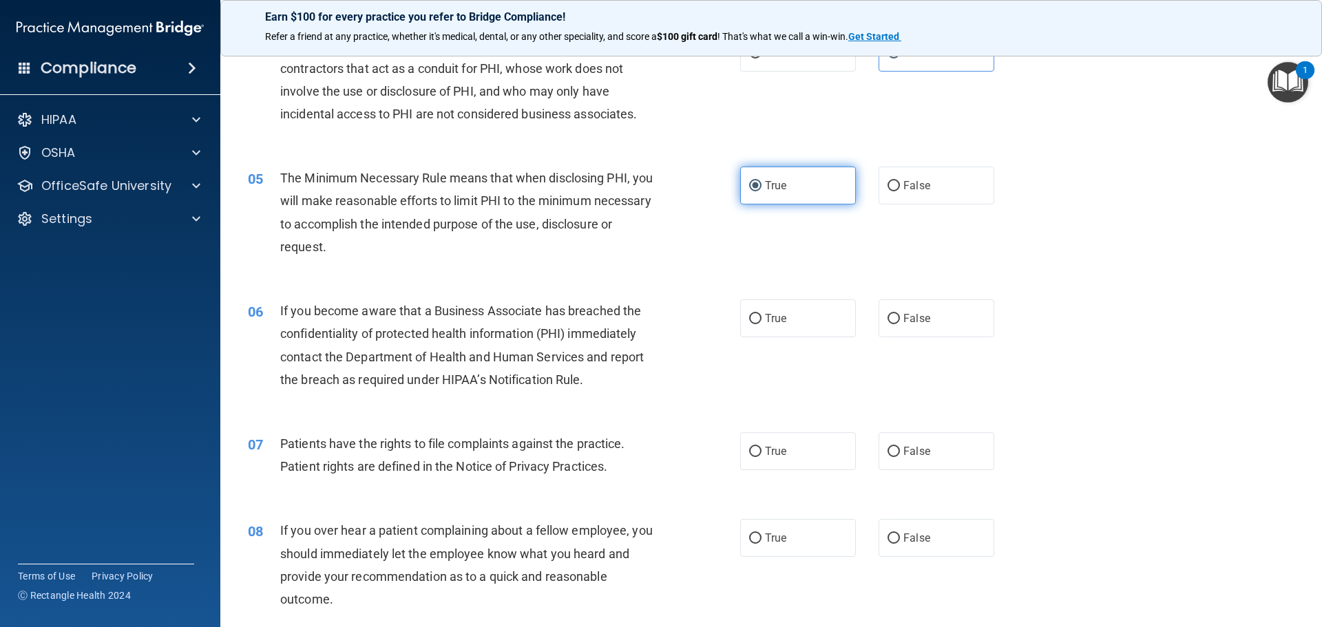
scroll to position [413, 0]
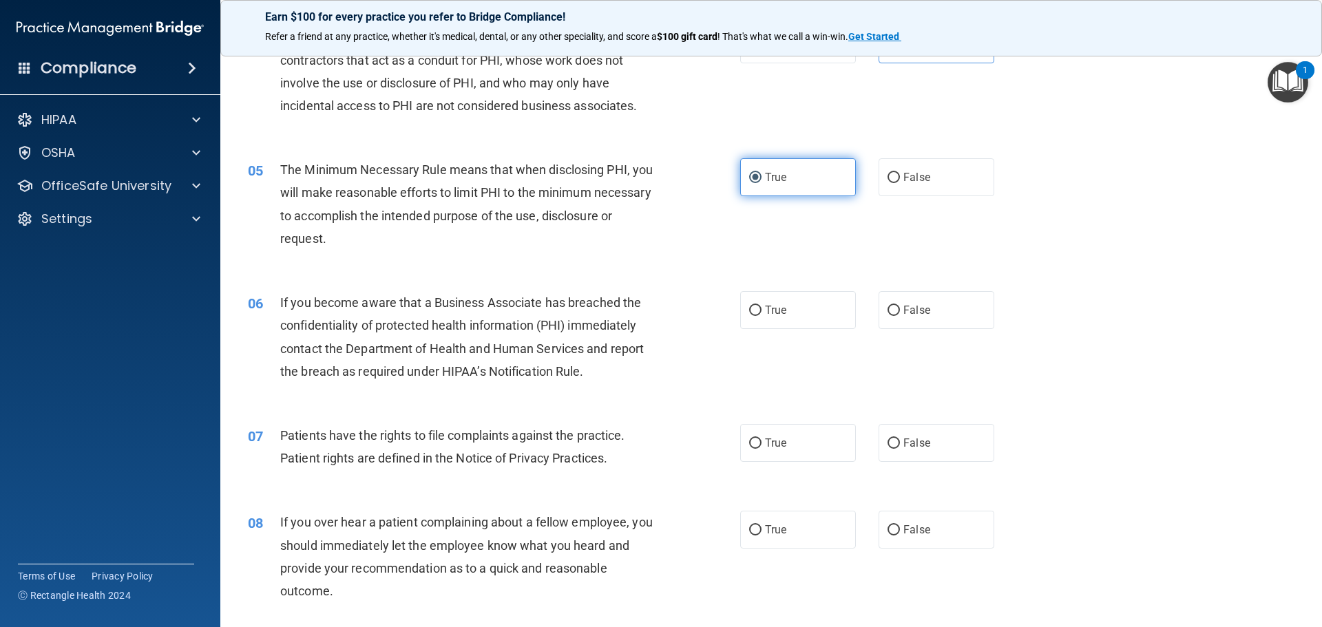
click at [804, 306] on label "True" at bounding box center [798, 310] width 116 height 38
click at [762, 306] on input "True" at bounding box center [755, 311] width 12 height 10
radio input "true"
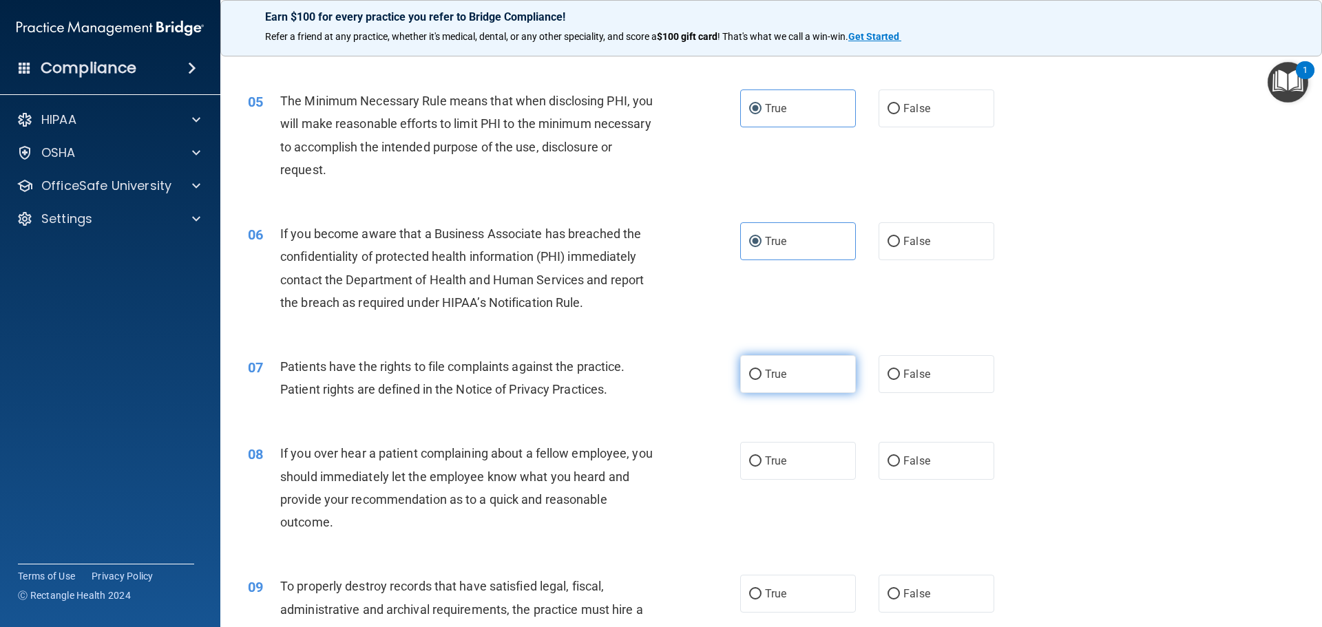
click at [781, 363] on label "True" at bounding box center [798, 374] width 116 height 38
click at [762, 370] on input "True" at bounding box center [755, 375] width 12 height 10
radio input "true"
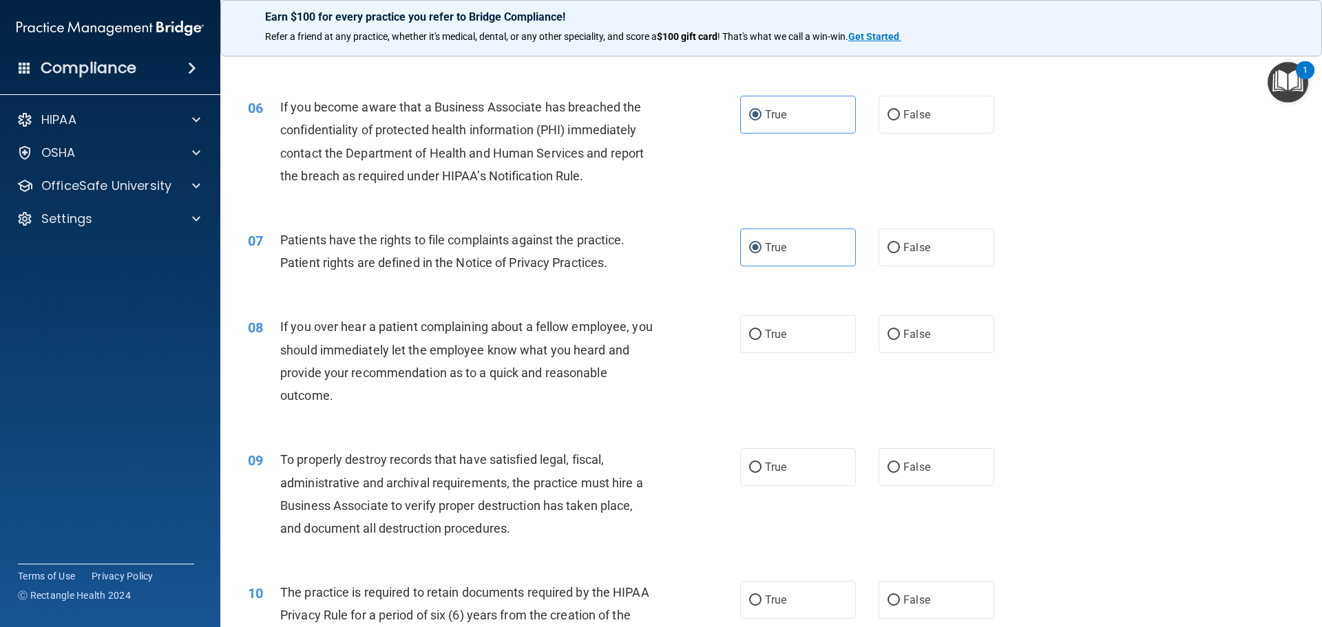
scroll to position [620, 0]
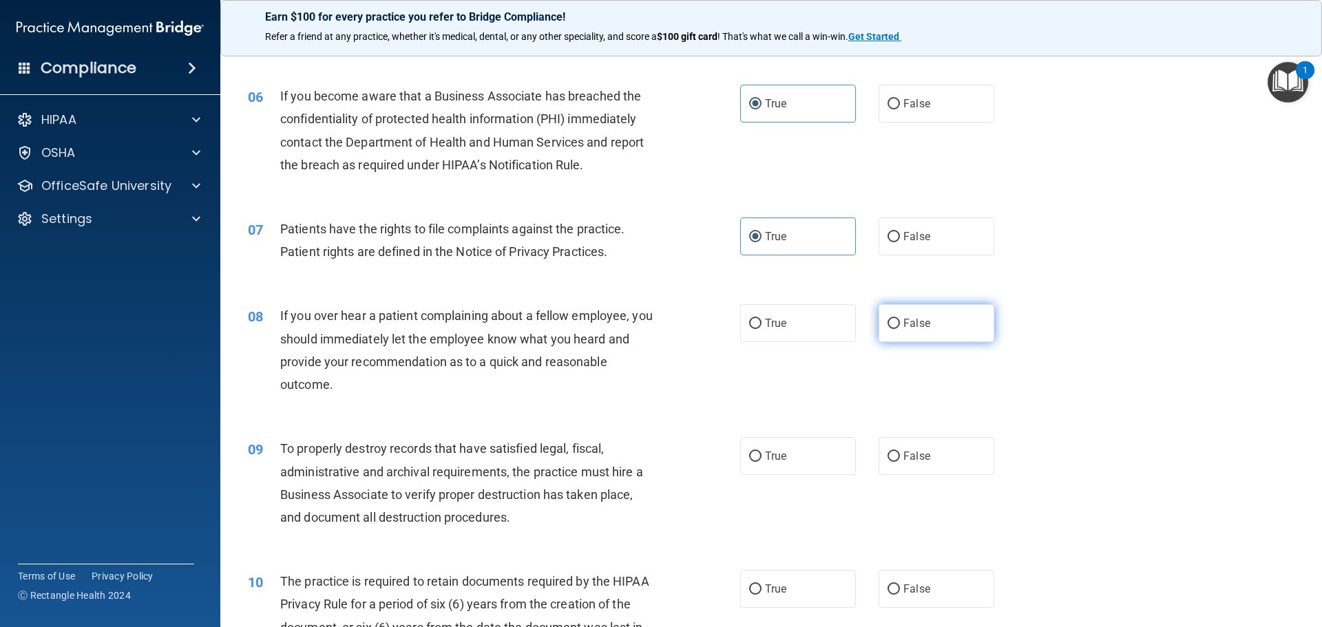
click at [937, 313] on label "False" at bounding box center [937, 323] width 116 height 38
click at [900, 319] on input "False" at bounding box center [894, 324] width 12 height 10
radio input "true"
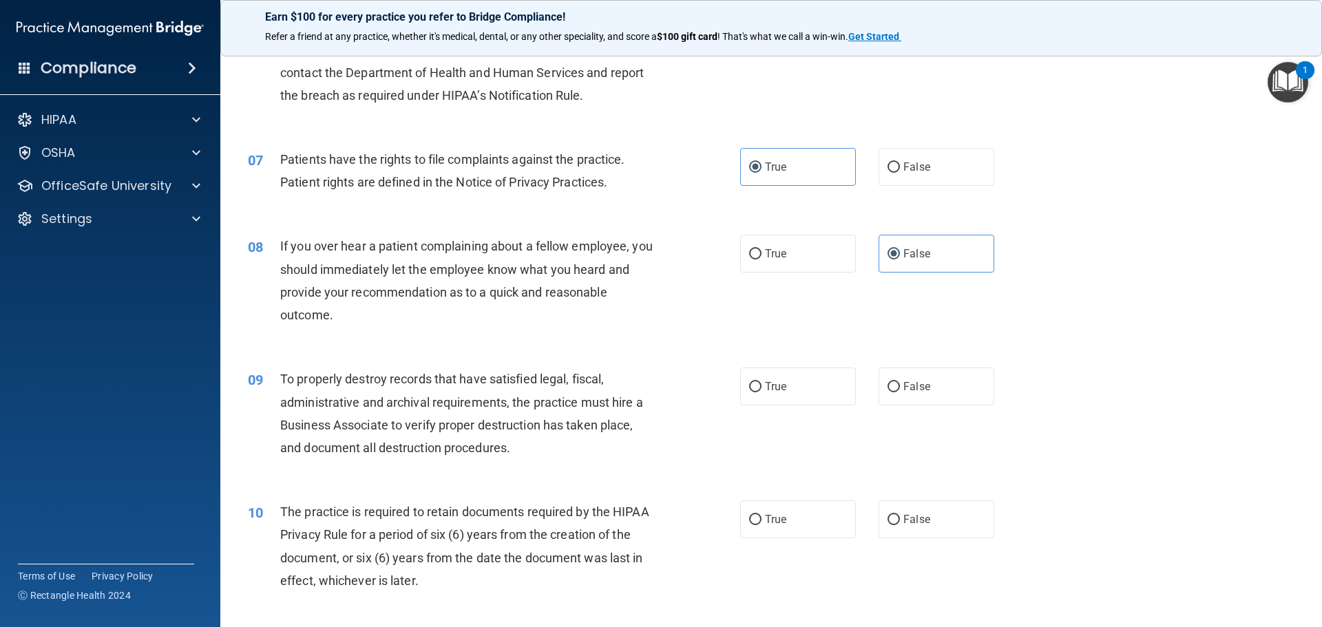
scroll to position [758, 0]
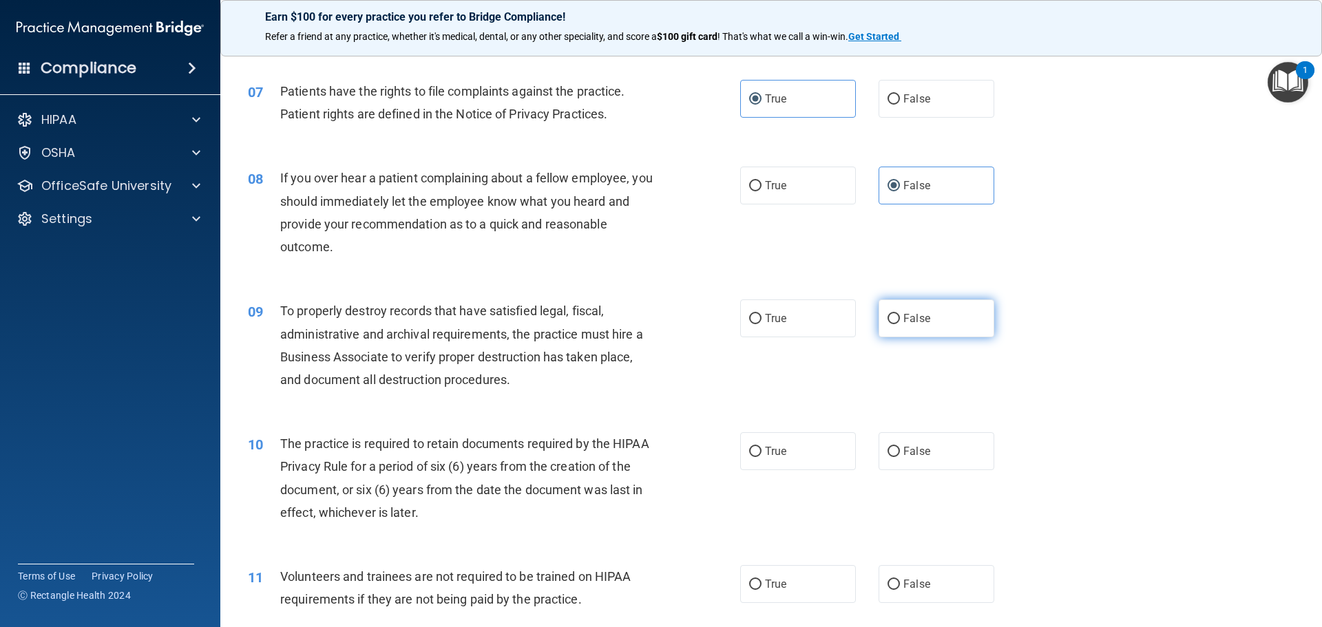
click at [939, 325] on label "False" at bounding box center [937, 319] width 116 height 38
click at [900, 324] on input "False" at bounding box center [894, 319] width 12 height 10
radio input "true"
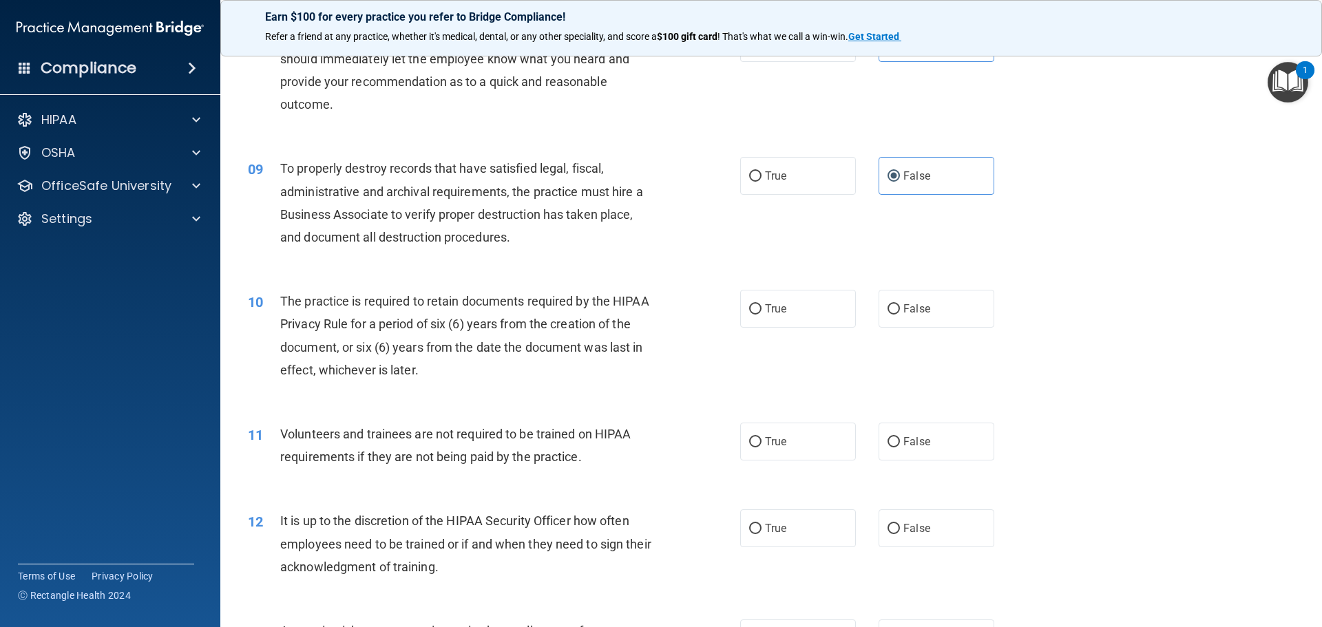
scroll to position [964, 0]
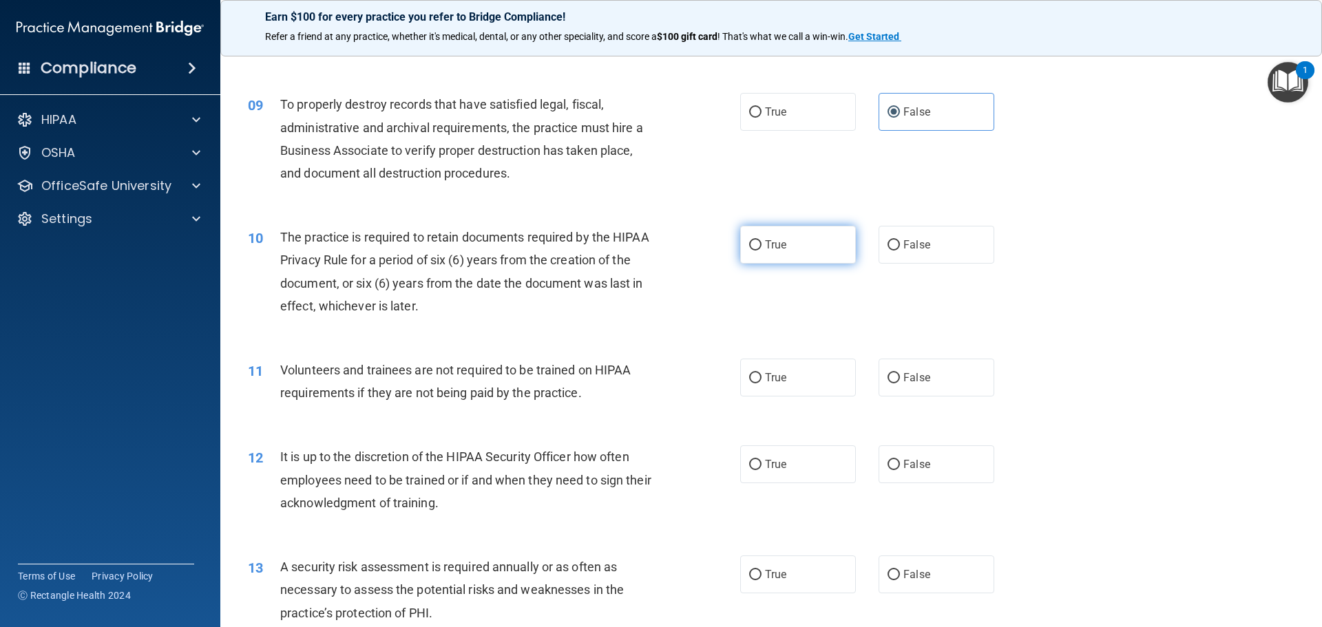
click at [779, 260] on label "True" at bounding box center [798, 245] width 116 height 38
click at [762, 251] on input "True" at bounding box center [755, 245] width 12 height 10
radio input "true"
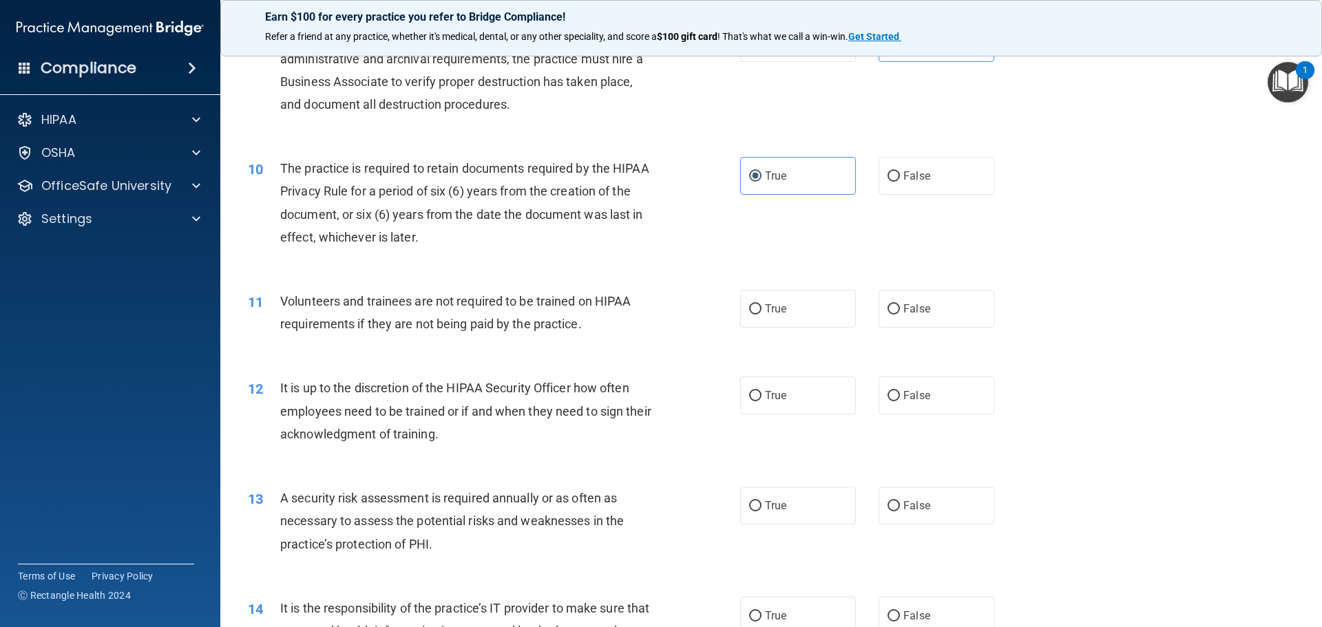
scroll to position [1102, 0]
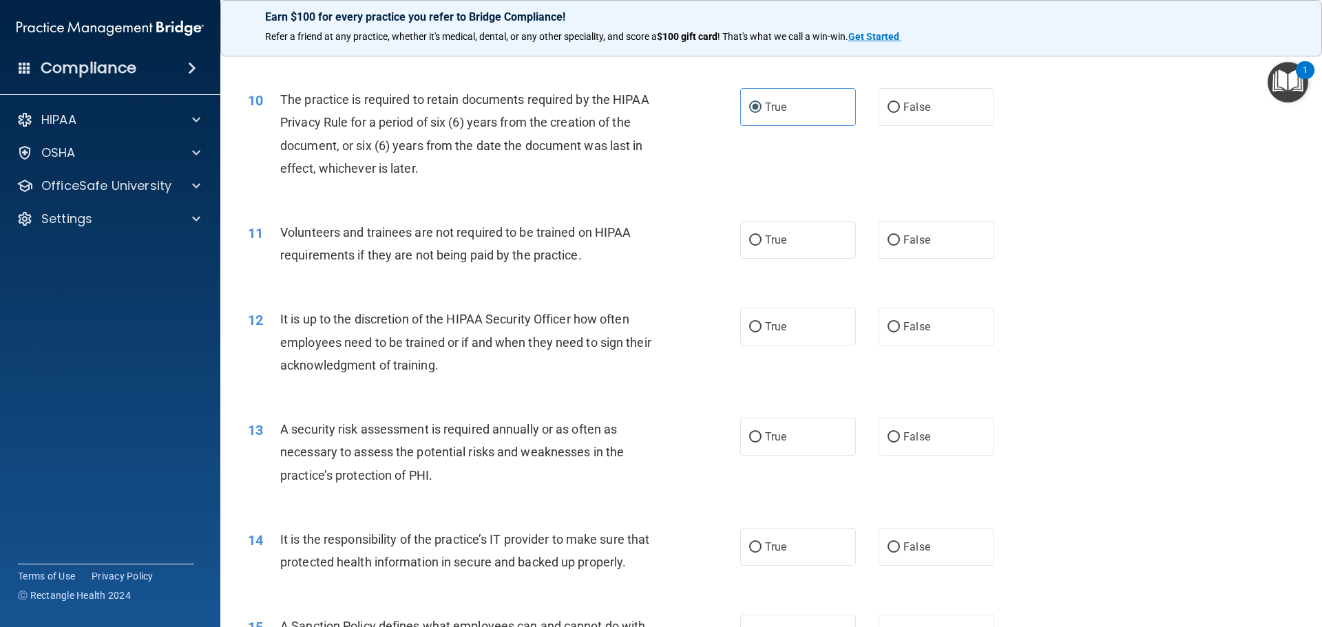
click at [933, 218] on div "11 Volunteers and trainees are not required to be trained on HIPAA requirements…" at bounding box center [772, 247] width 1068 height 87
click at [930, 233] on label "False" at bounding box center [937, 240] width 116 height 38
click at [900, 236] on input "False" at bounding box center [894, 241] width 12 height 10
radio input "true"
click at [819, 242] on label "True" at bounding box center [798, 240] width 116 height 38
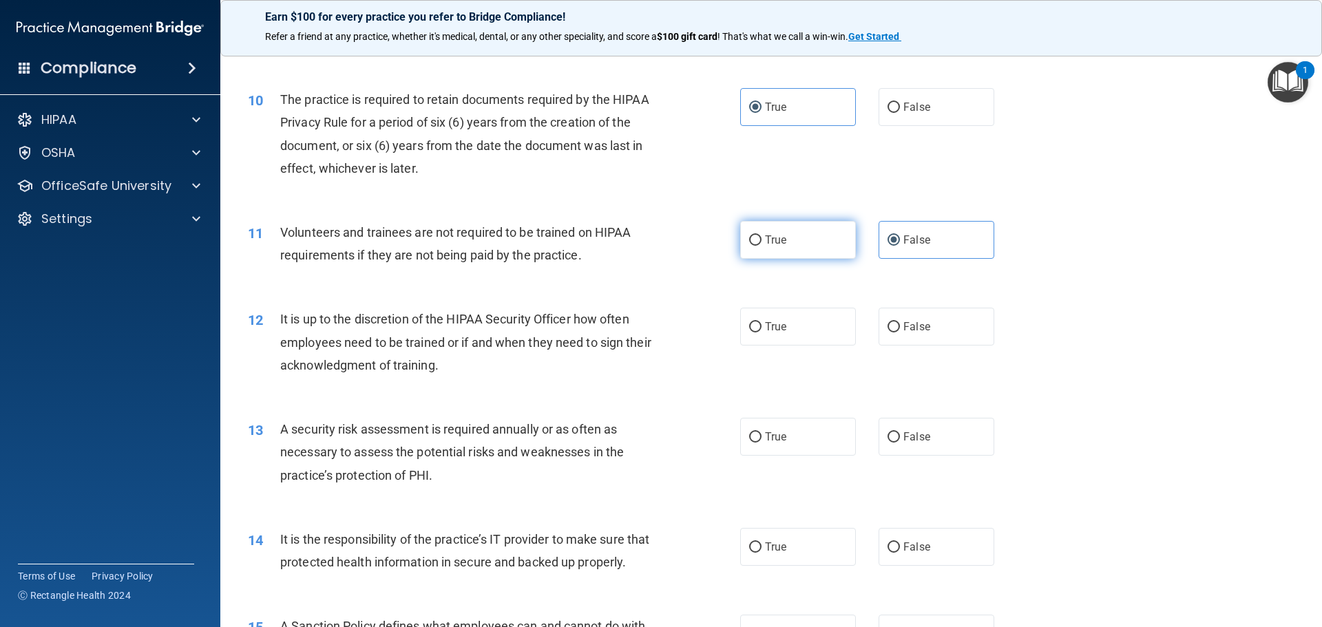
click at [762, 242] on input "True" at bounding box center [755, 241] width 12 height 10
radio input "true"
radio input "false"
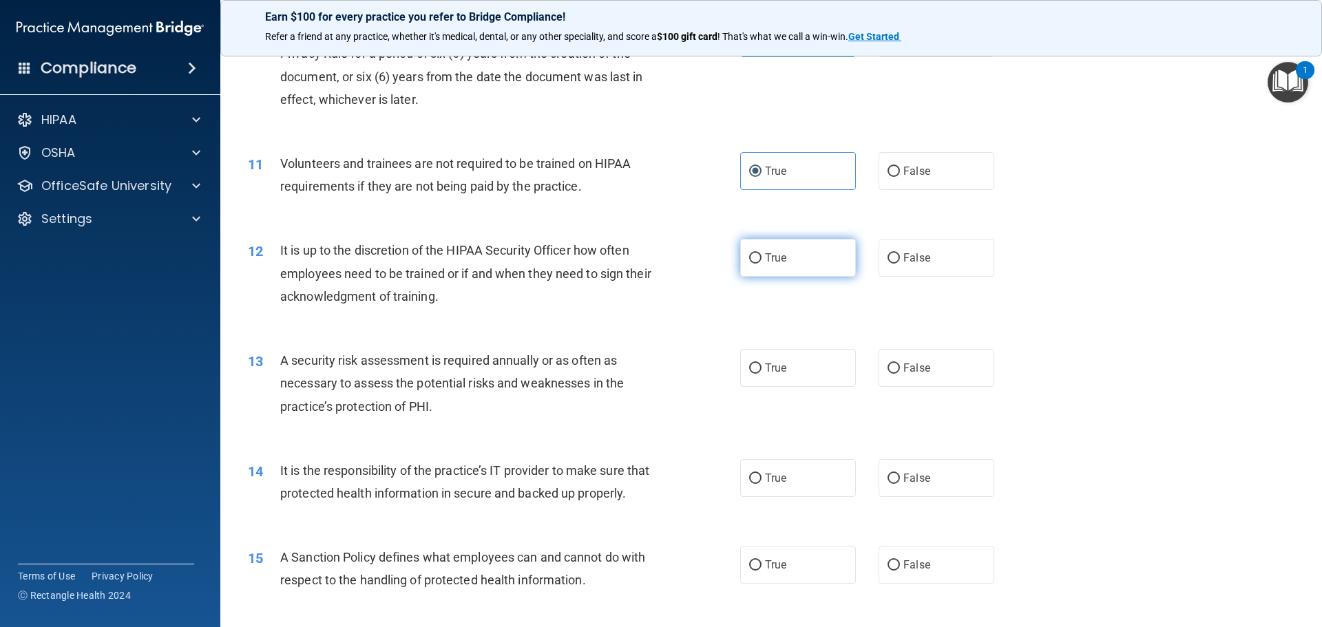
click at [829, 250] on label "True" at bounding box center [798, 258] width 116 height 38
click at [762, 253] on input "True" at bounding box center [755, 258] width 12 height 10
radio input "true"
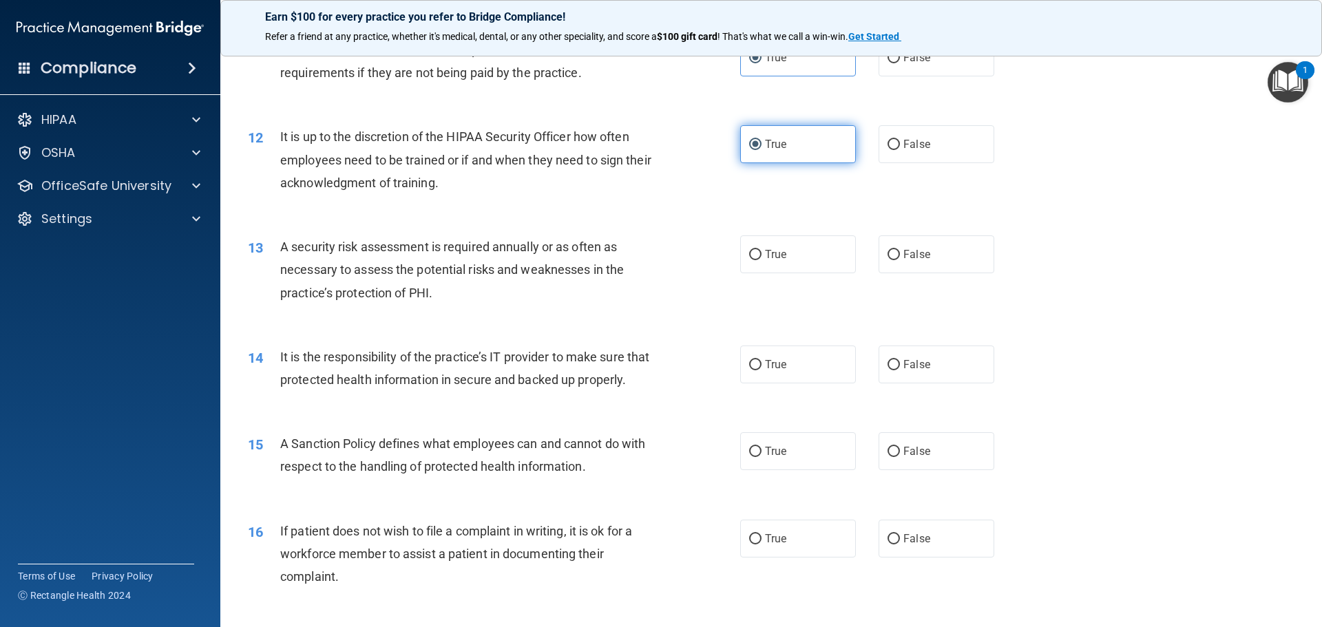
scroll to position [1309, 0]
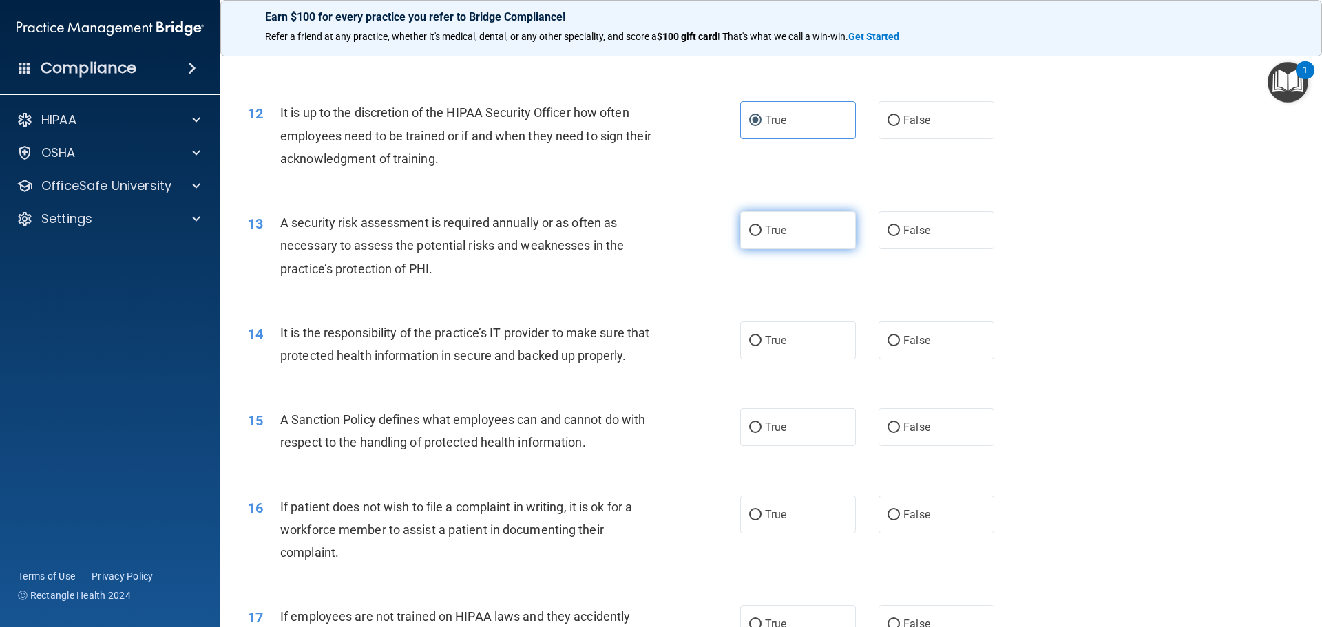
click at [822, 220] on label "True" at bounding box center [798, 230] width 116 height 38
click at [762, 226] on input "True" at bounding box center [755, 231] width 12 height 10
radio input "true"
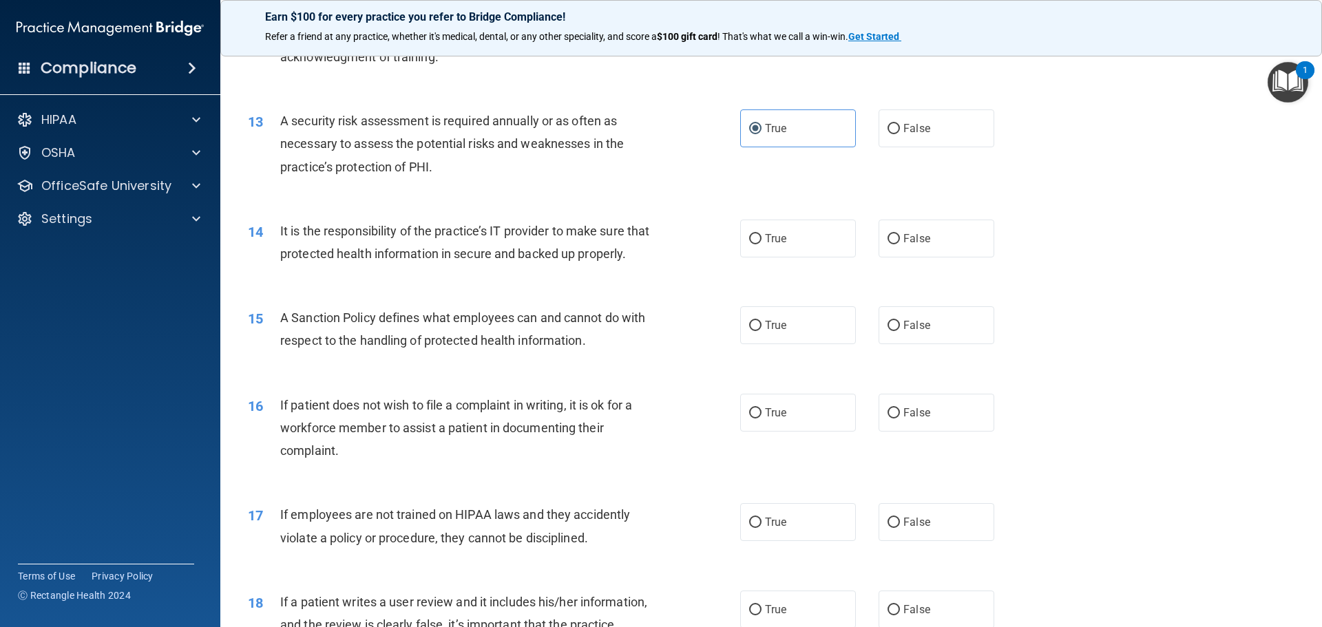
scroll to position [1446, 0]
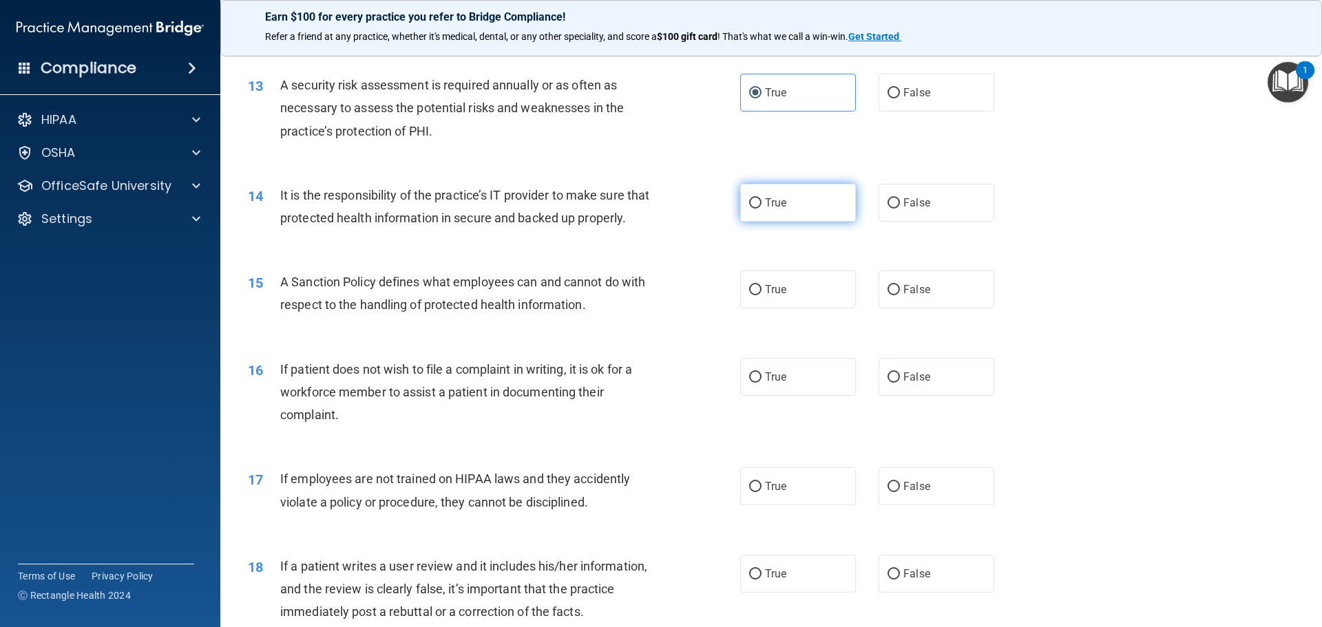
click at [823, 216] on label "True" at bounding box center [798, 203] width 116 height 38
click at [762, 209] on input "True" at bounding box center [755, 203] width 12 height 10
radio input "true"
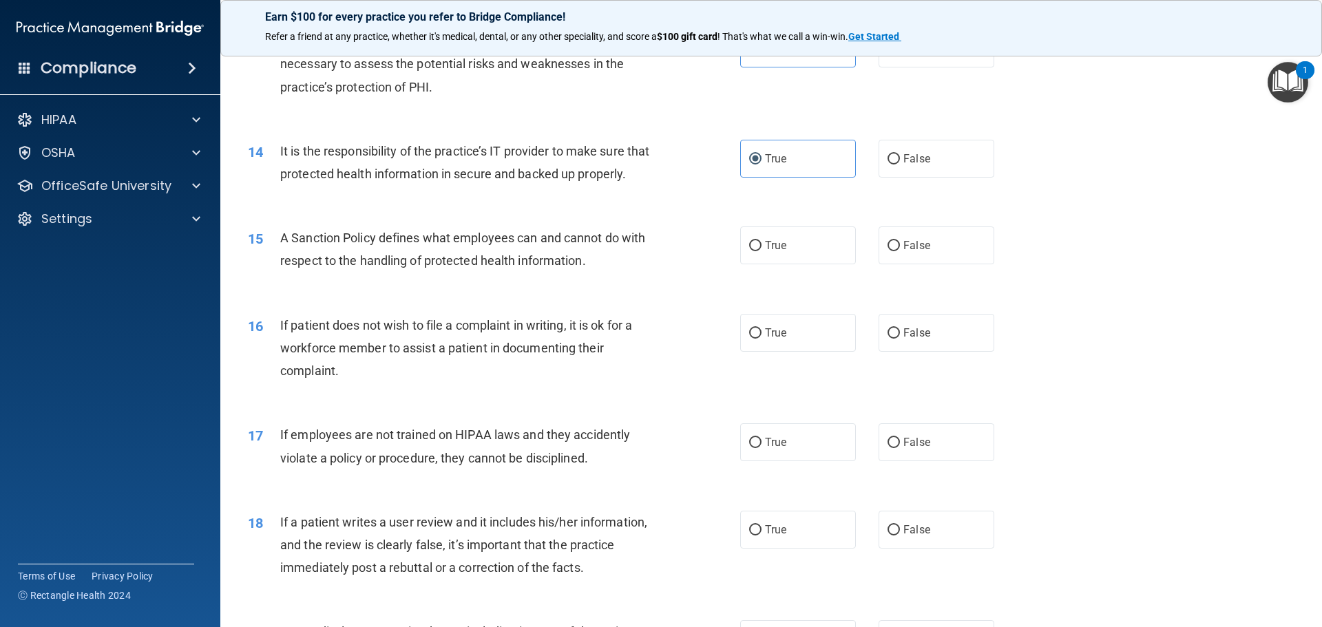
scroll to position [1515, 0]
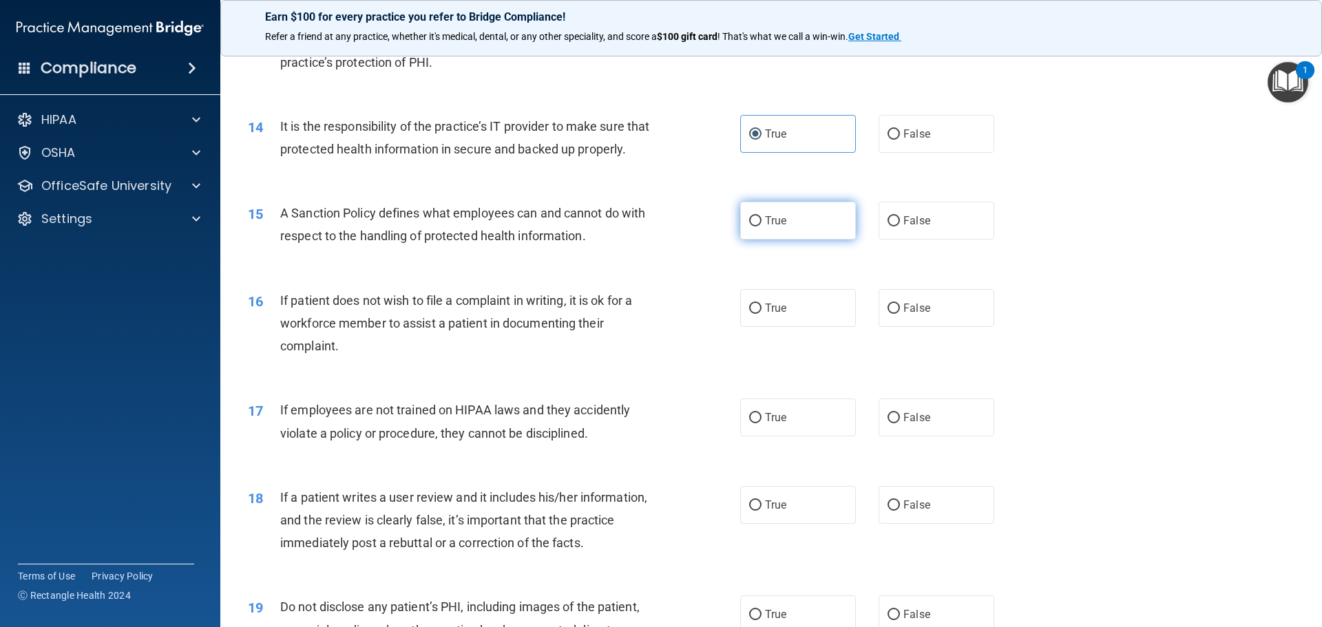
click at [811, 240] on label "True" at bounding box center [798, 221] width 116 height 38
click at [762, 227] on input "True" at bounding box center [755, 221] width 12 height 10
radio input "true"
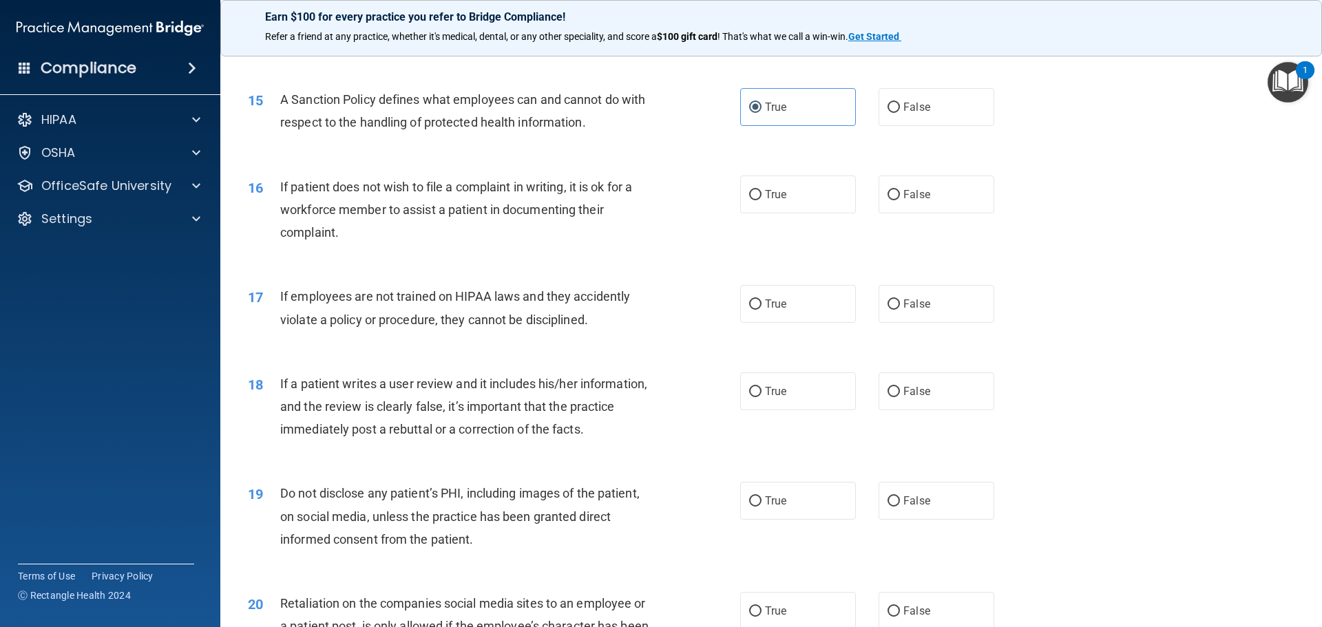
scroll to position [1653, 0]
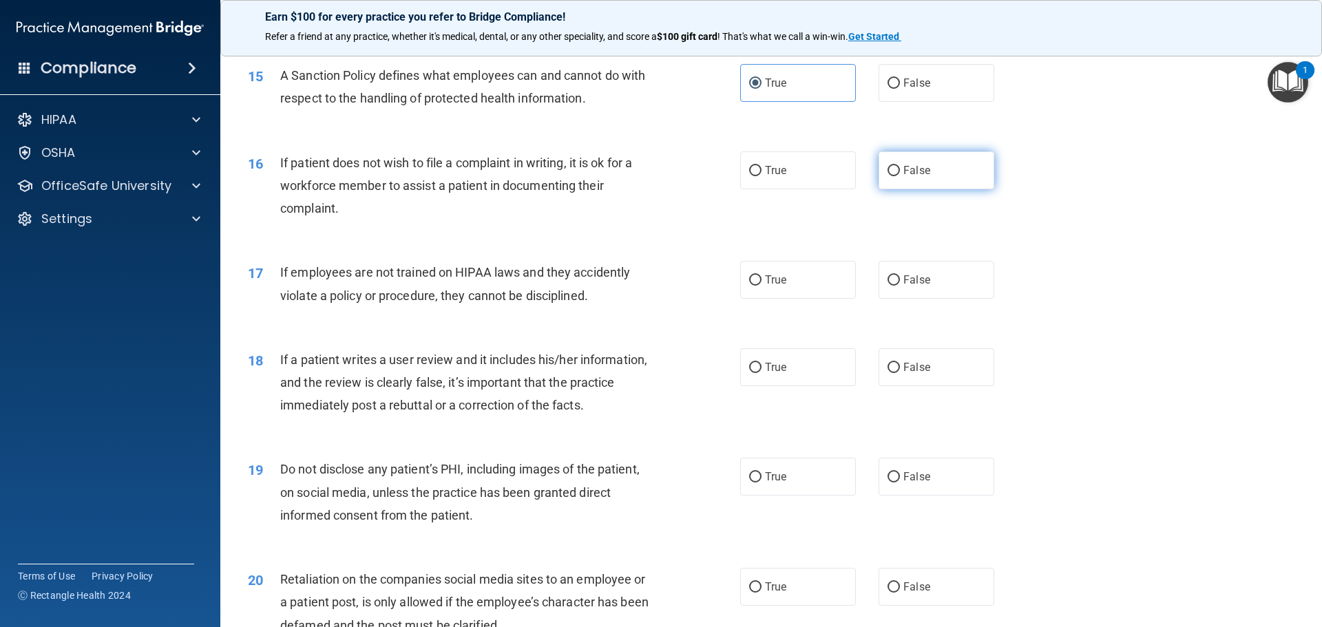
click at [926, 189] on label "False" at bounding box center [937, 171] width 116 height 38
click at [900, 176] on input "False" at bounding box center [894, 171] width 12 height 10
radio input "true"
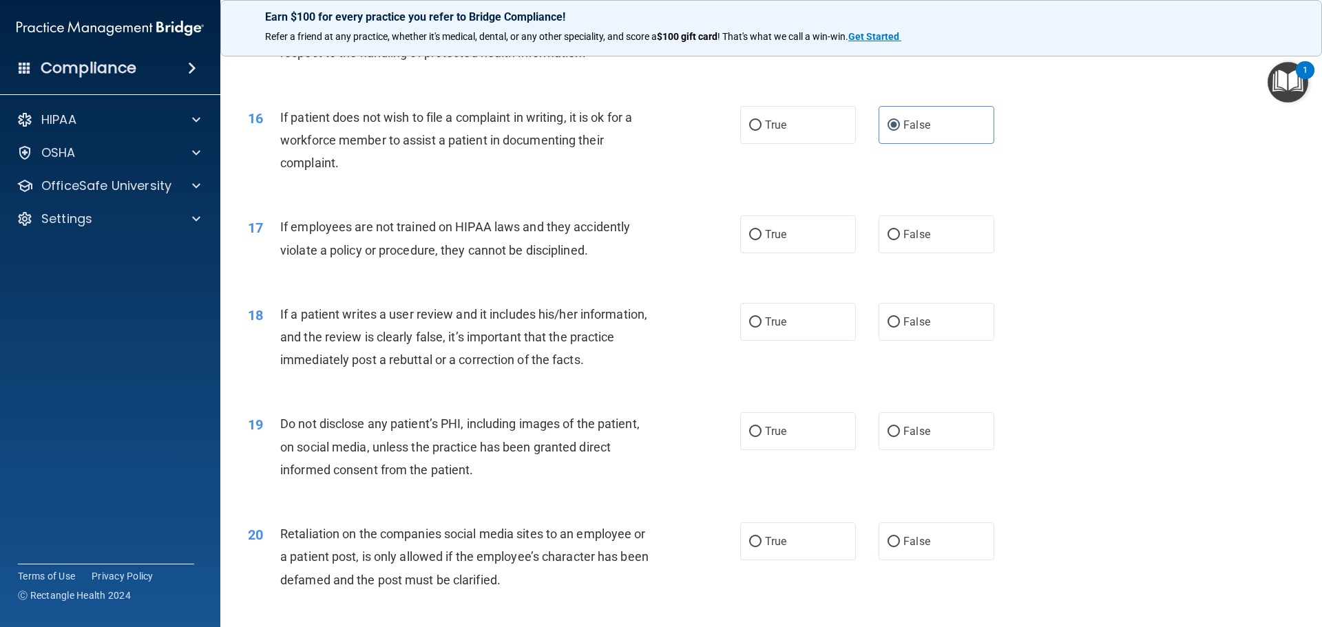
scroll to position [1722, 0]
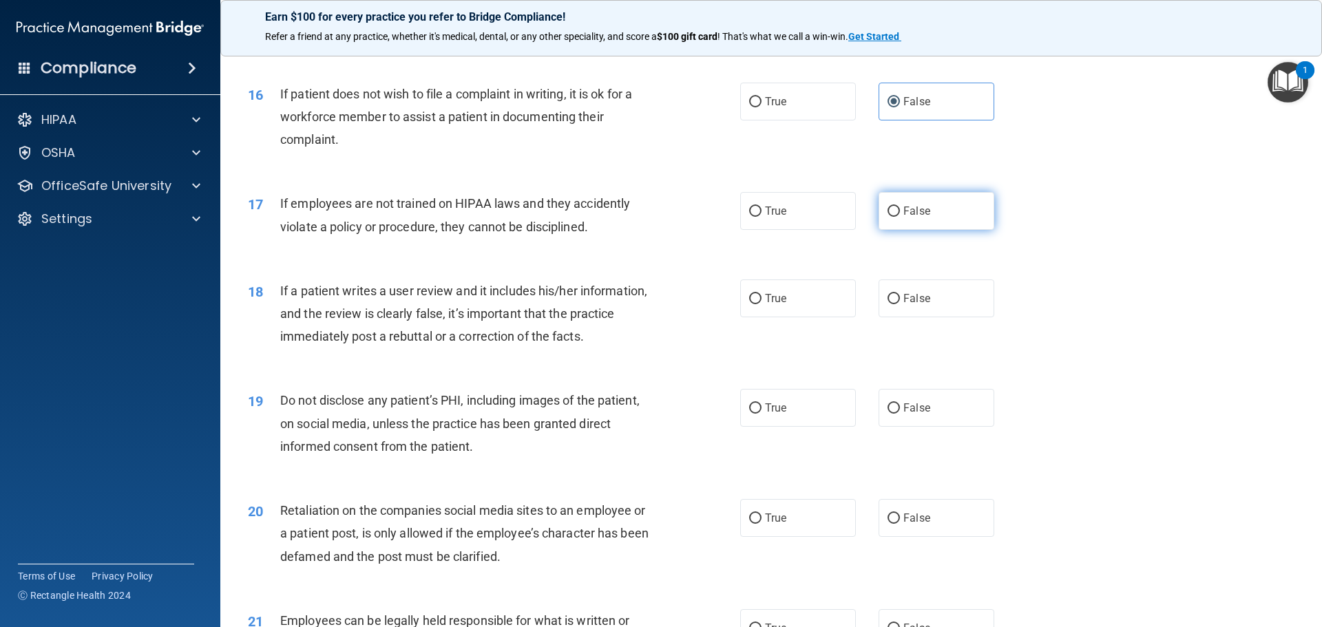
click at [932, 230] on label "False" at bounding box center [937, 211] width 116 height 38
click at [900, 217] on input "False" at bounding box center [894, 212] width 12 height 10
radio input "true"
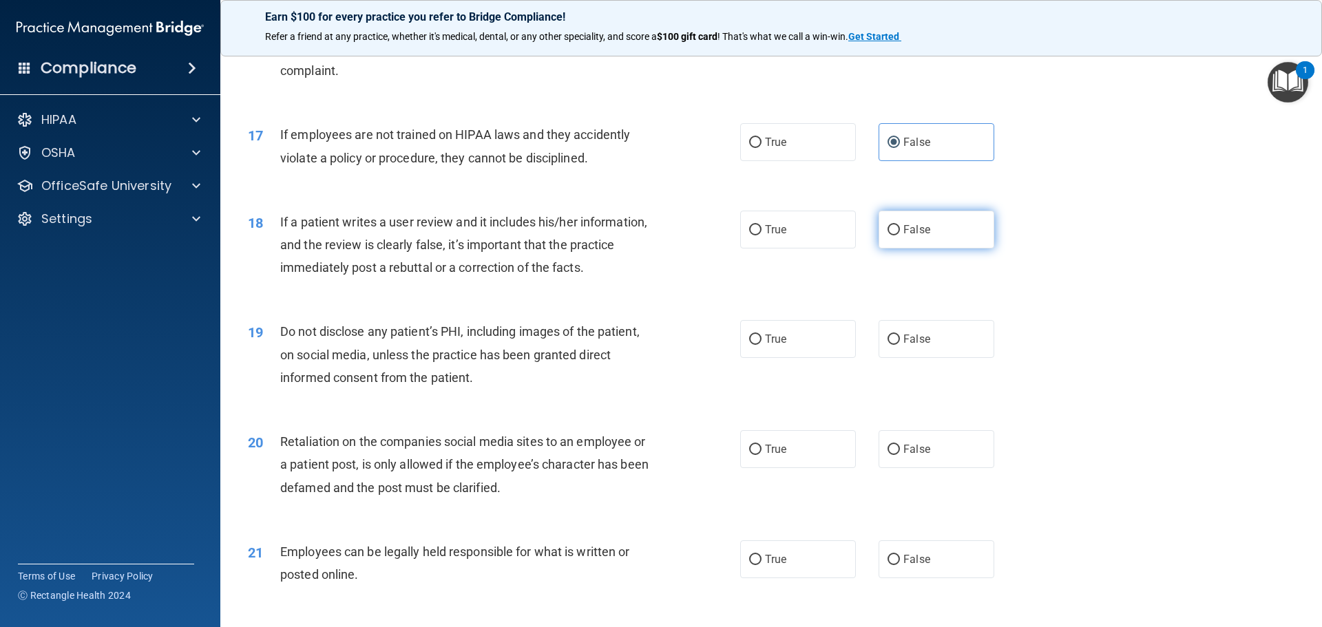
click at [943, 247] on label "False" at bounding box center [937, 230] width 116 height 38
click at [900, 236] on input "False" at bounding box center [894, 230] width 12 height 10
radio input "true"
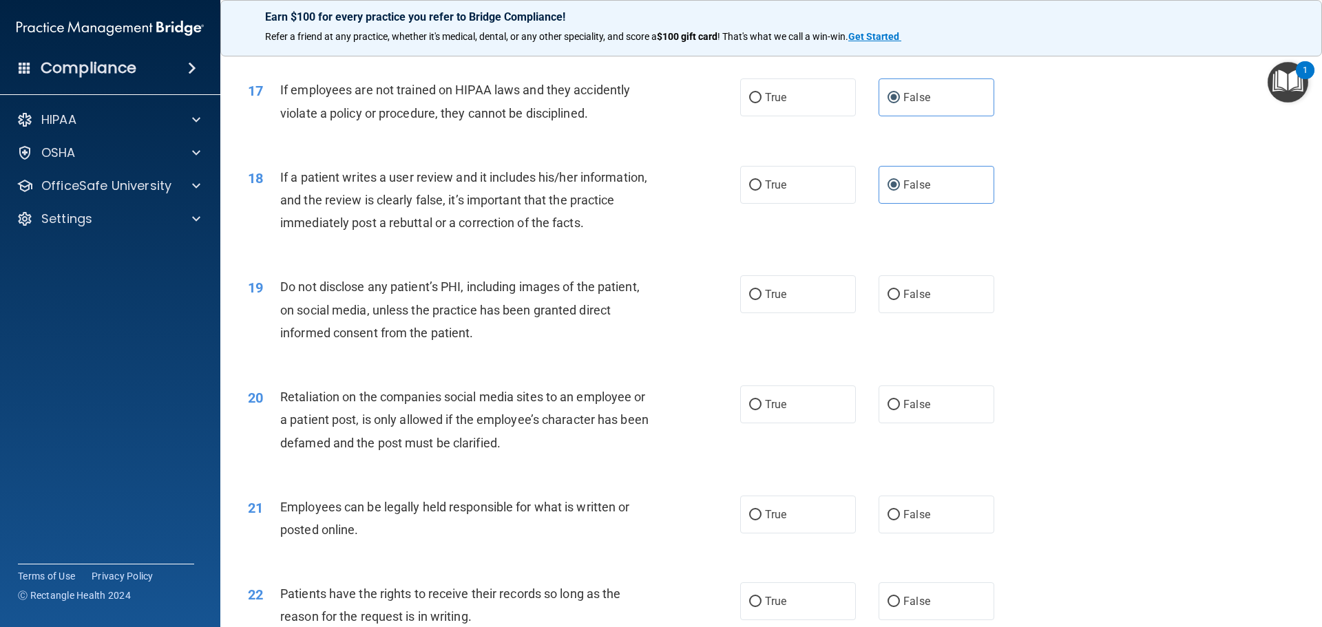
scroll to position [1860, 0]
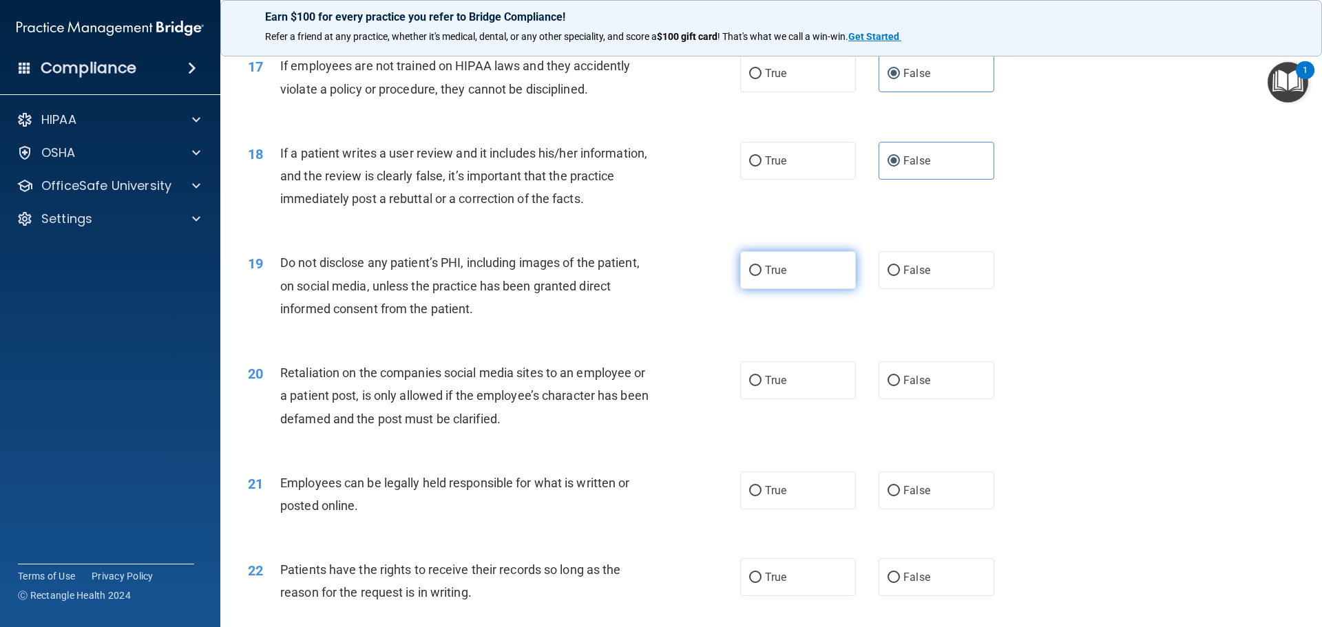
click at [807, 289] on label "True" at bounding box center [798, 270] width 116 height 38
click at [762, 276] on input "True" at bounding box center [755, 271] width 12 height 10
radio input "true"
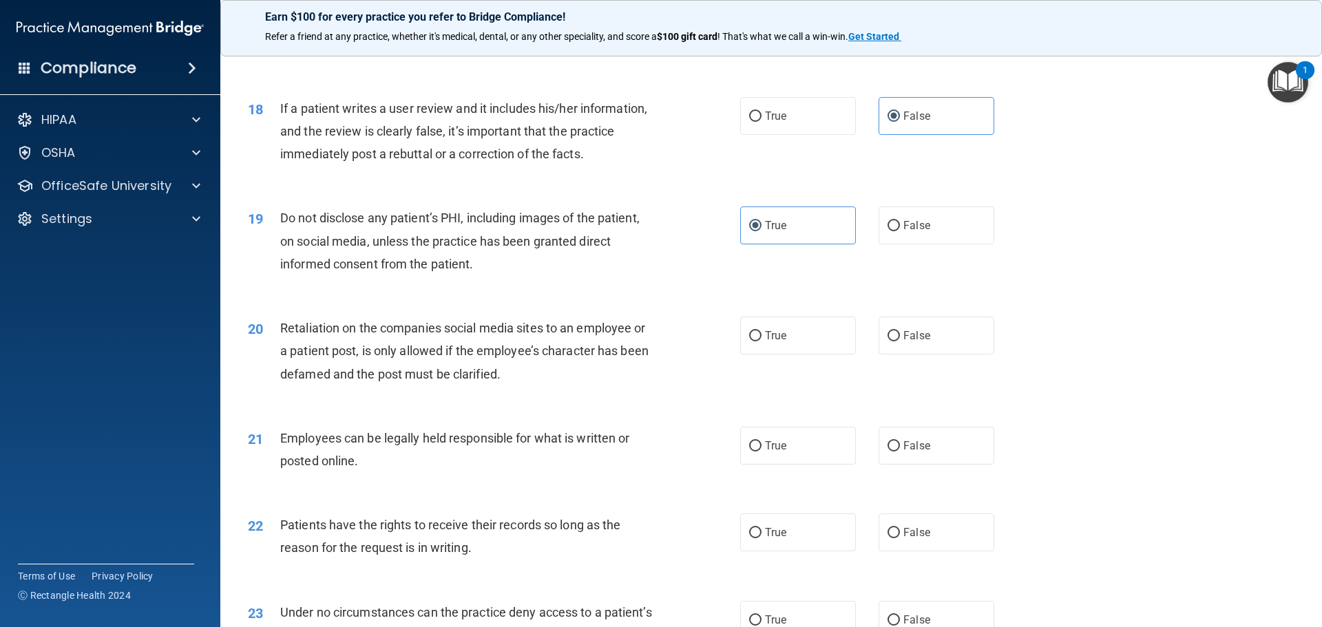
scroll to position [1929, 0]
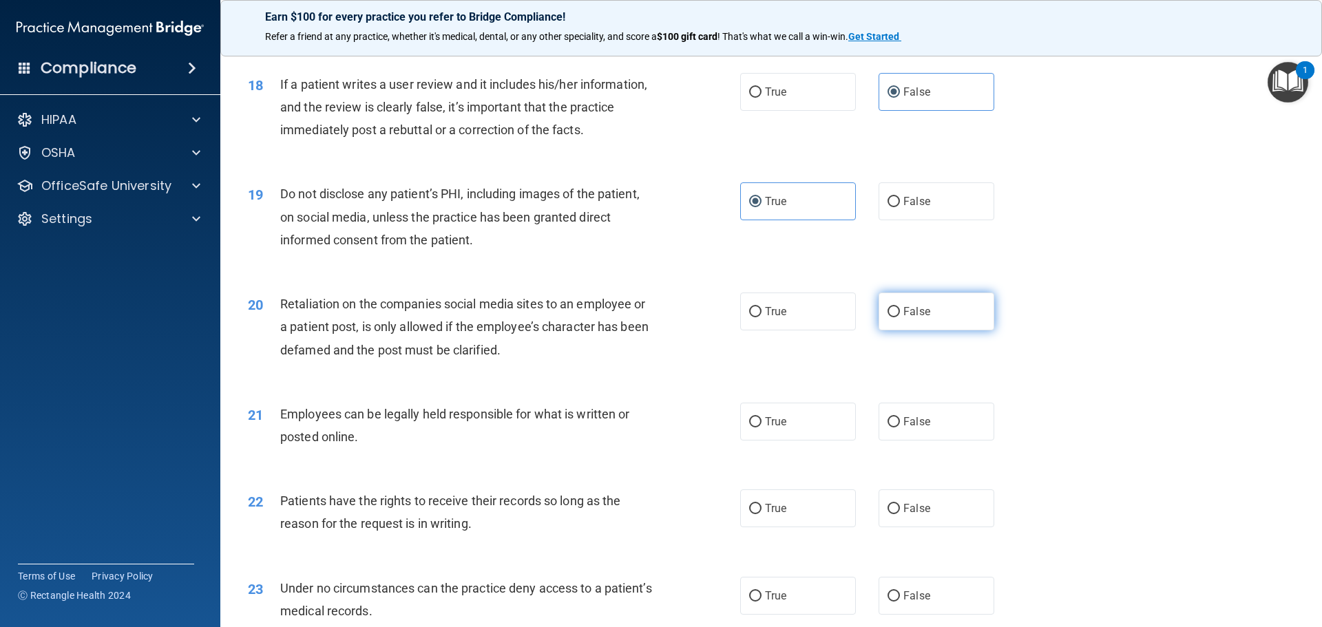
click at [914, 318] on span "False" at bounding box center [917, 311] width 27 height 13
click at [900, 318] on input "False" at bounding box center [894, 312] width 12 height 10
radio input "true"
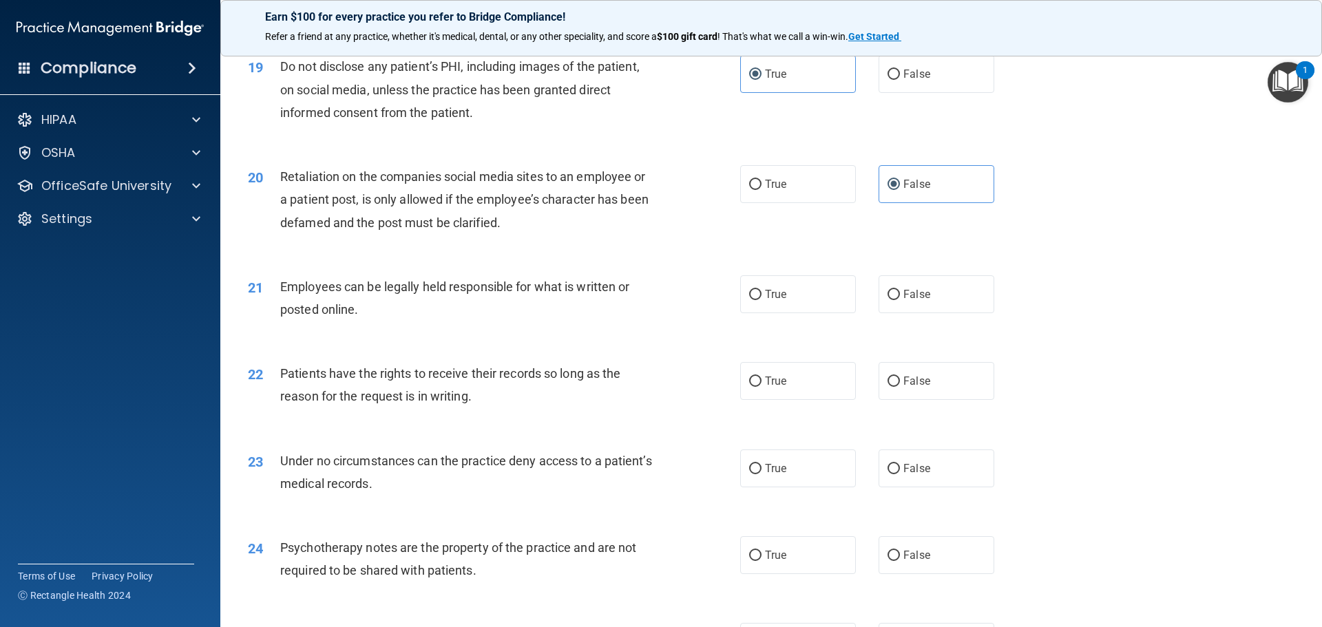
scroll to position [2066, 0]
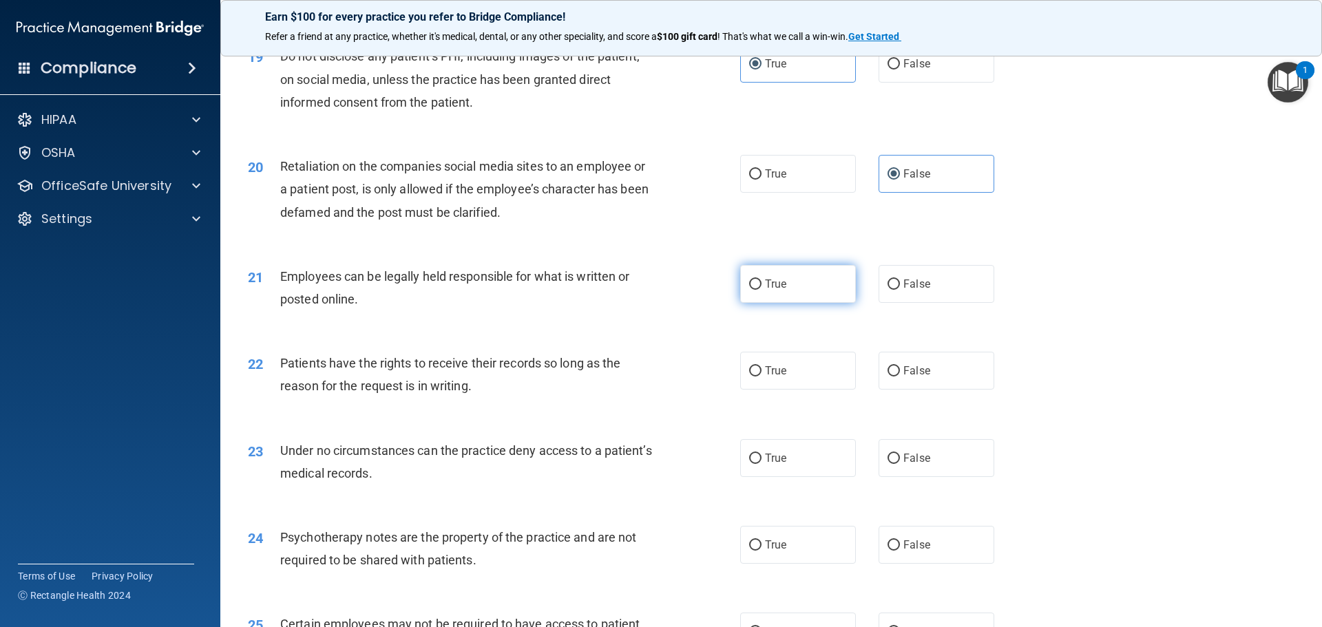
click at [781, 303] on label "True" at bounding box center [798, 284] width 116 height 38
click at [762, 290] on input "True" at bounding box center [755, 285] width 12 height 10
radio input "true"
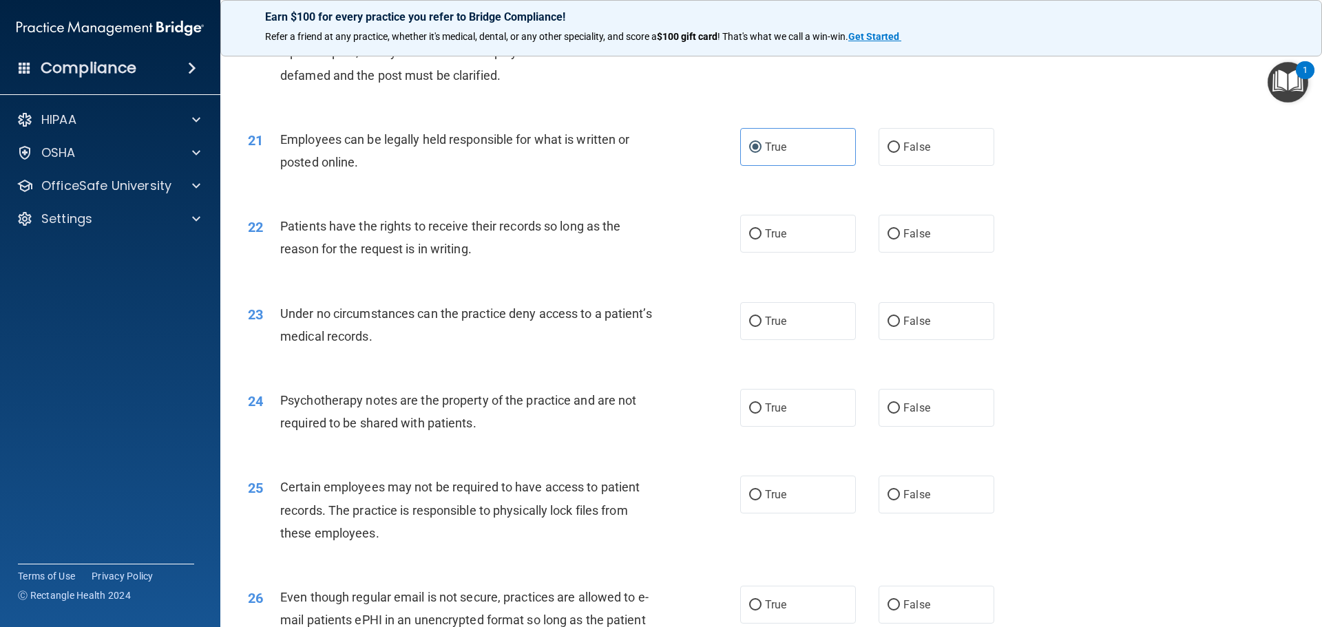
scroll to position [2204, 0]
drag, startPoint x: 796, startPoint y: 255, endPoint x: 803, endPoint y: 257, distance: 7.2
click at [802, 252] on label "True" at bounding box center [798, 233] width 116 height 38
click at [762, 239] on input "True" at bounding box center [755, 234] width 12 height 10
radio input "true"
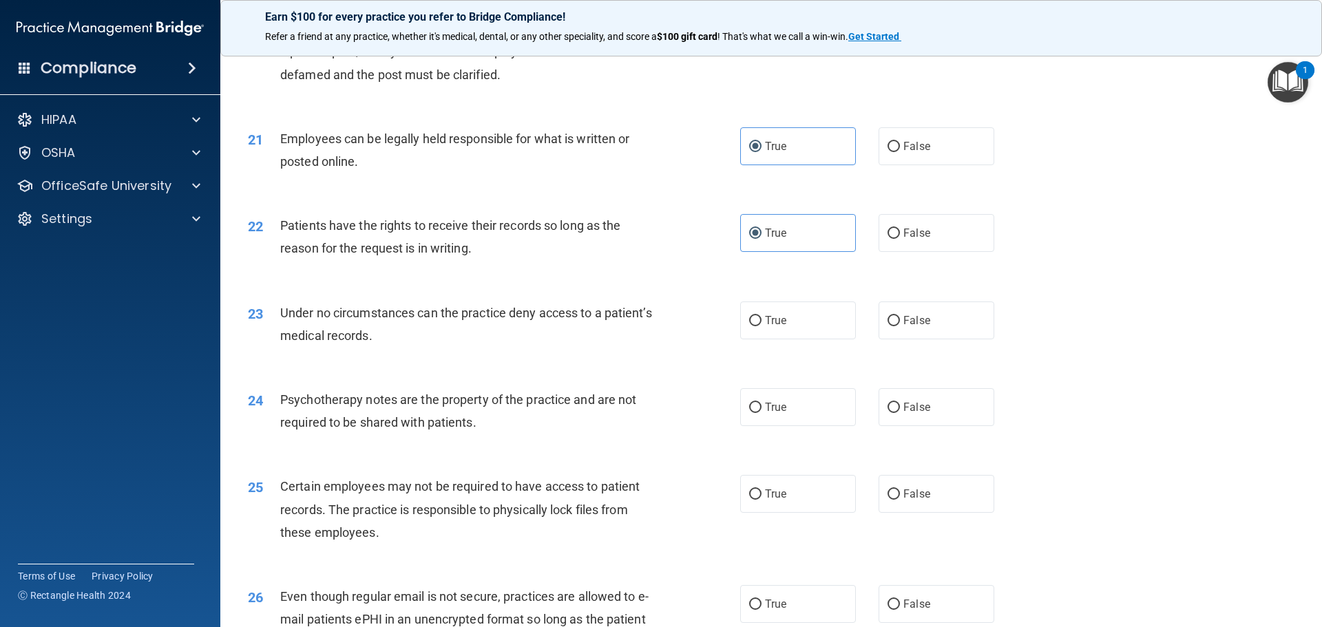
click at [804, 362] on div "23 Under no circumstances can the practice deny access to a patient’s medical r…" at bounding box center [772, 327] width 1068 height 87
click at [804, 340] on label "True" at bounding box center [798, 321] width 116 height 38
click at [762, 326] on input "True" at bounding box center [755, 321] width 12 height 10
radio input "true"
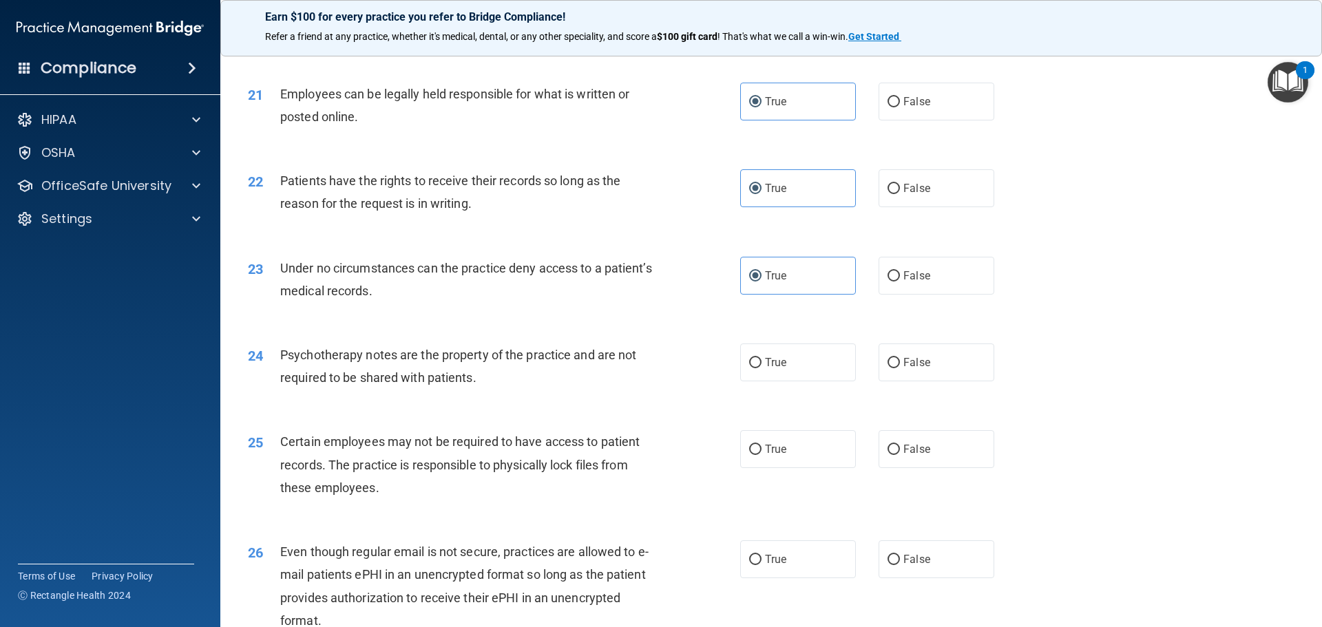
scroll to position [2273, 0]
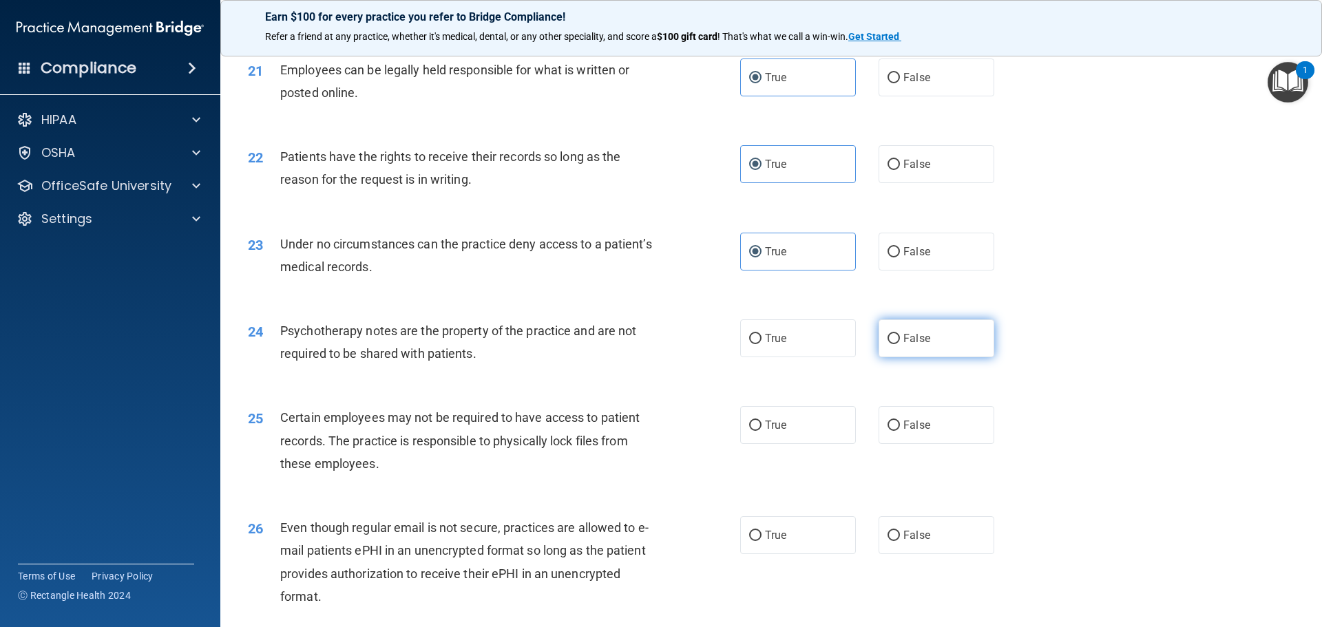
click at [893, 344] on input "False" at bounding box center [894, 339] width 12 height 10
radio input "true"
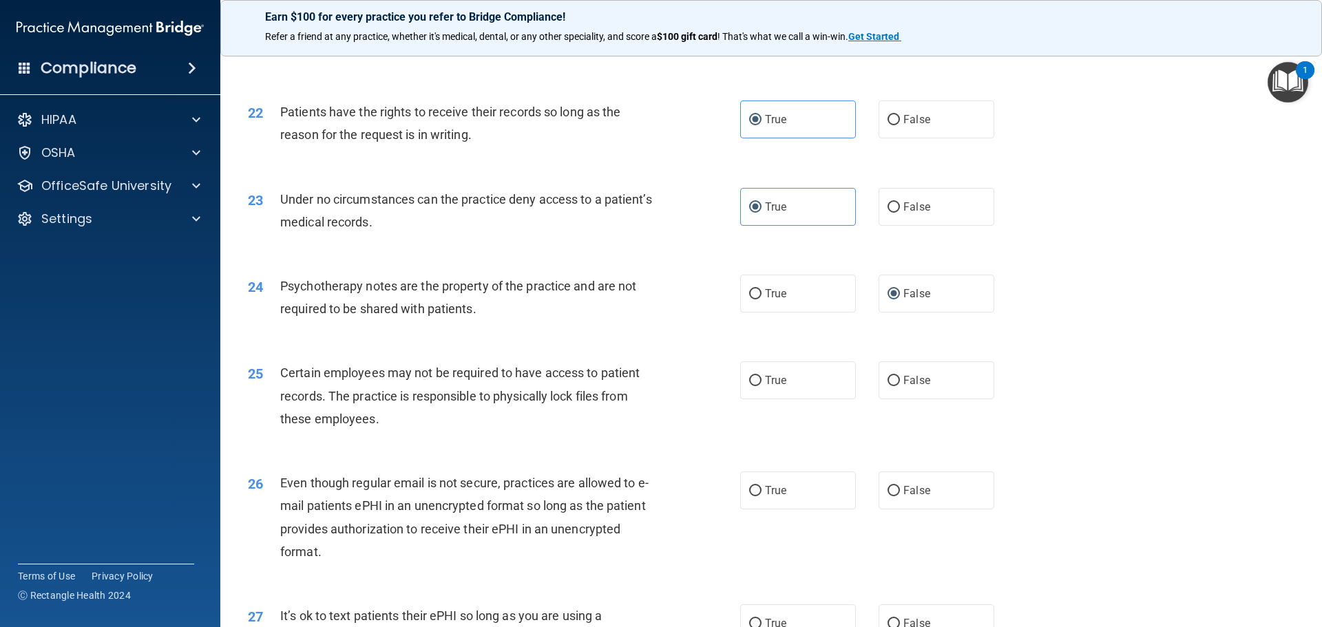
scroll to position [2342, 0]
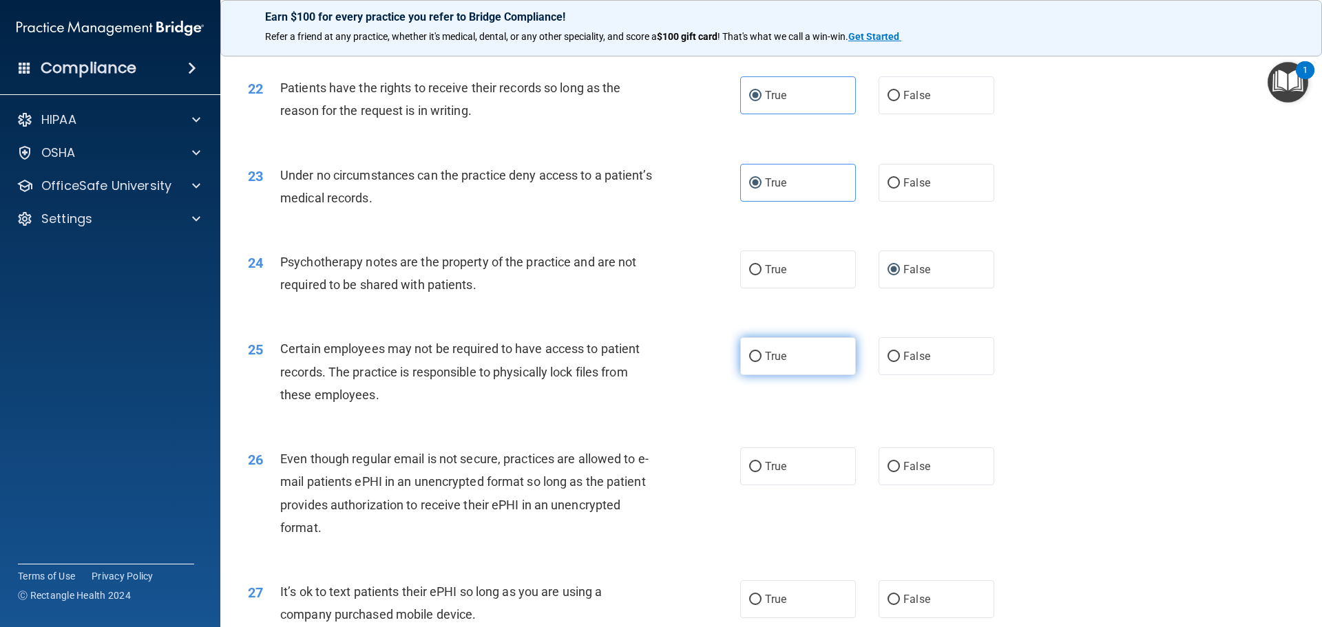
click at [776, 363] on span "True" at bounding box center [775, 356] width 21 height 13
click at [762, 362] on input "True" at bounding box center [755, 357] width 12 height 10
radio input "true"
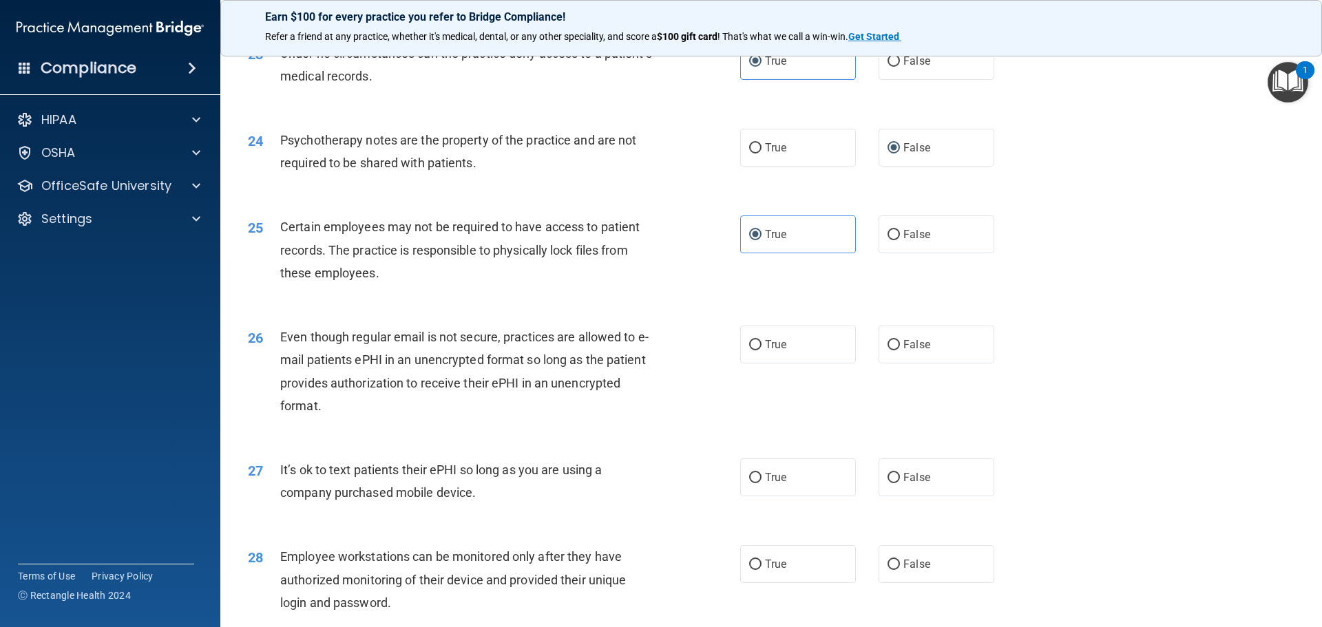
scroll to position [2480, 0]
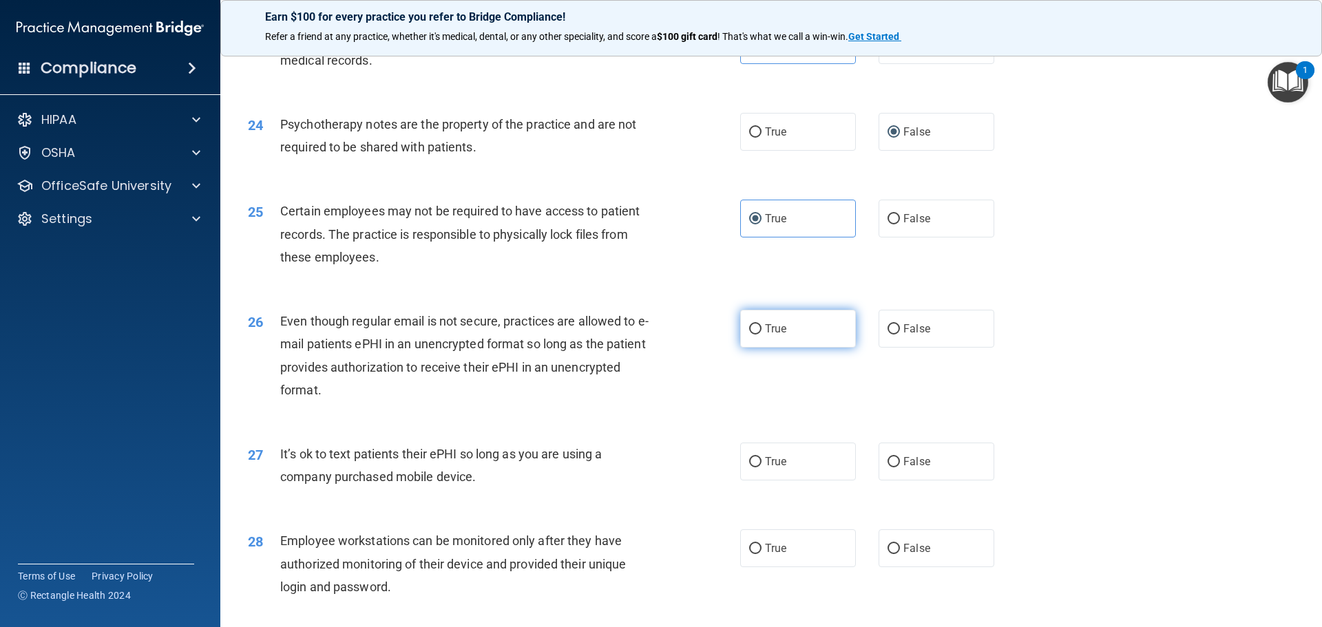
click at [775, 335] on span "True" at bounding box center [775, 328] width 21 height 13
click at [762, 335] on input "True" at bounding box center [755, 329] width 12 height 10
radio input "true"
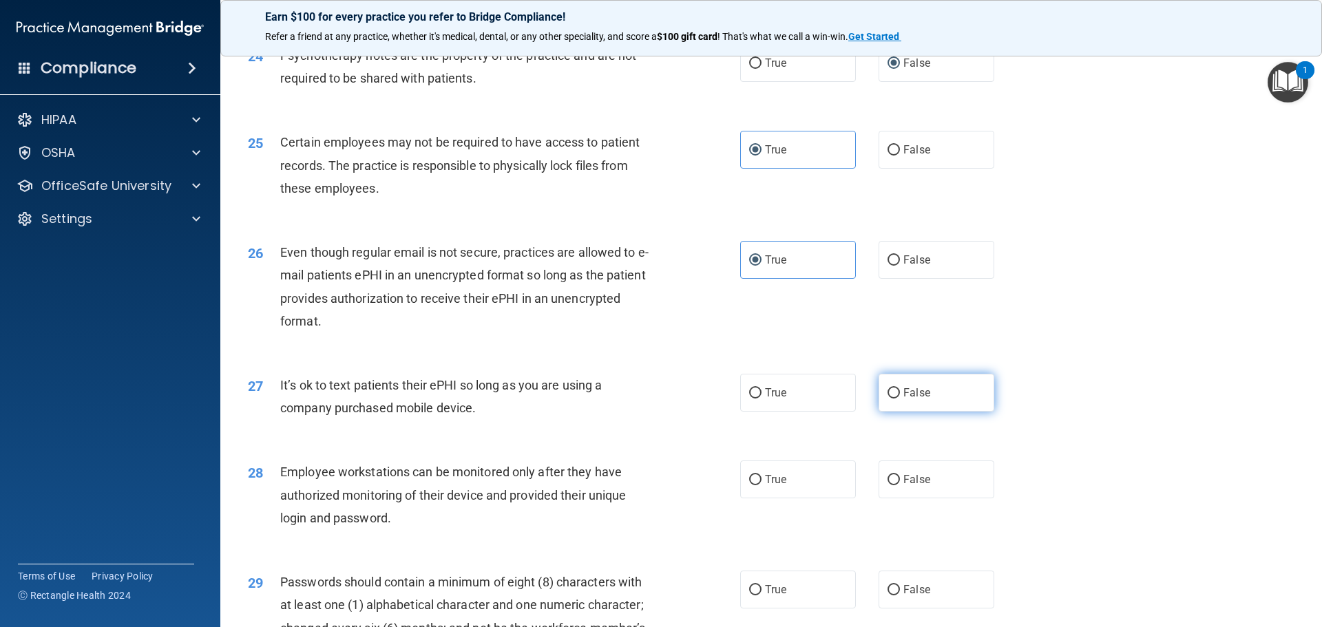
click at [970, 412] on label "False" at bounding box center [937, 393] width 116 height 38
click at [900, 399] on input "False" at bounding box center [894, 393] width 12 height 10
radio input "true"
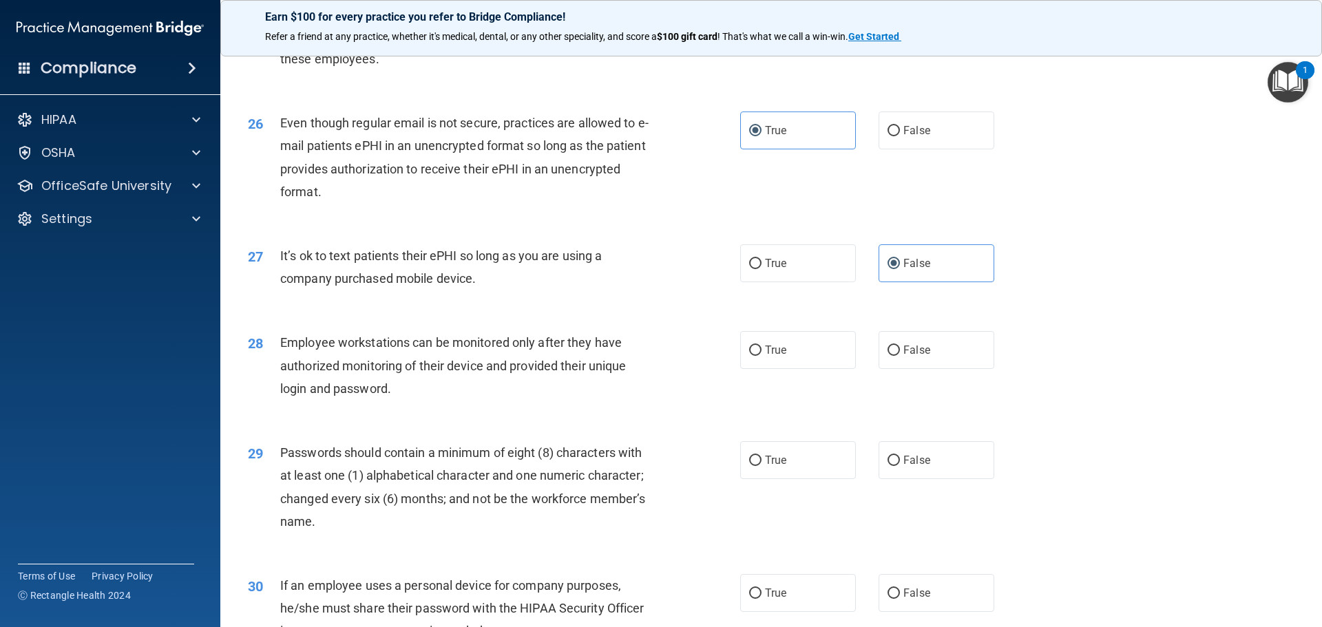
scroll to position [2686, 0]
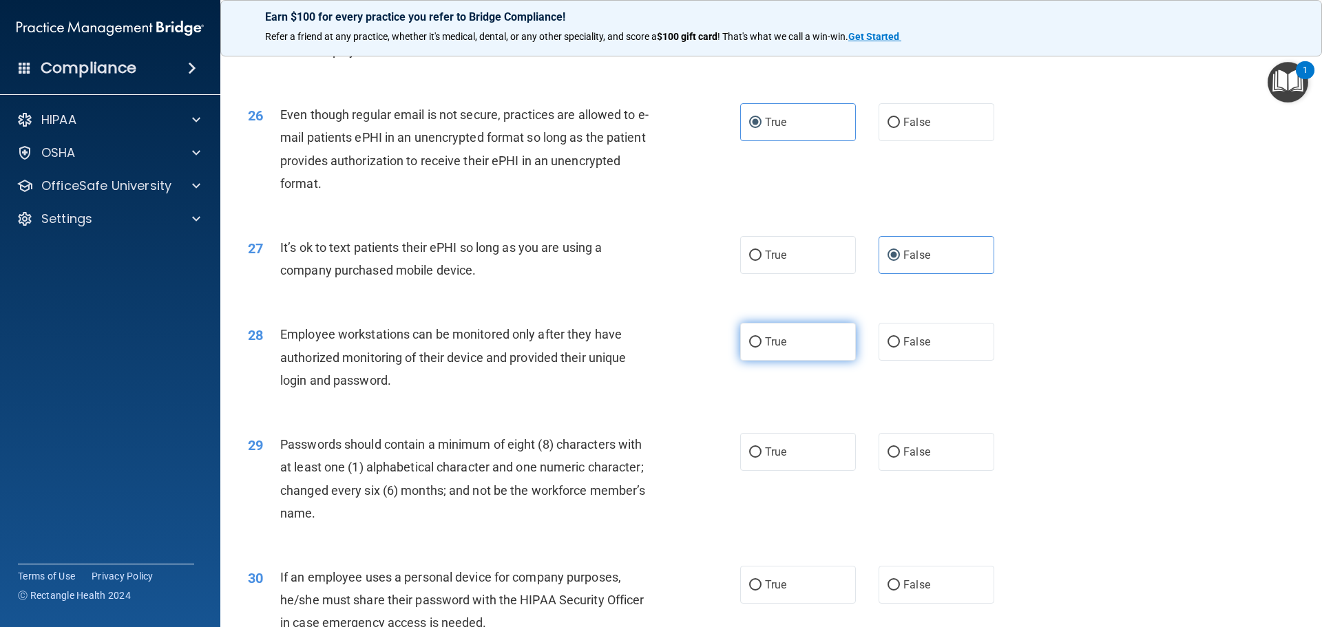
click at [782, 356] on label "True" at bounding box center [798, 342] width 116 height 38
click at [762, 348] on input "True" at bounding box center [755, 342] width 12 height 10
radio input "true"
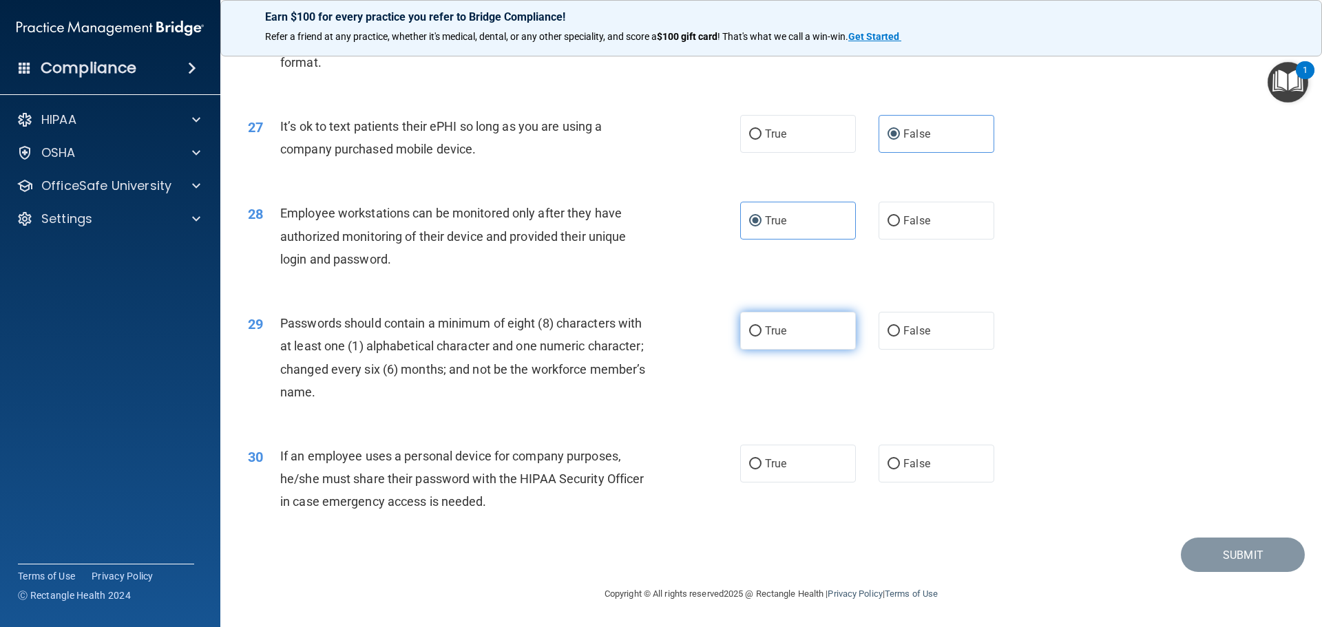
scroll to position [2824, 0]
click at [809, 311] on div "29 Passwords should contain a minimum of eight (8) characters with at least one…" at bounding box center [772, 361] width 1068 height 133
click at [809, 326] on label "True" at bounding box center [798, 331] width 116 height 38
click at [762, 326] on input "True" at bounding box center [755, 331] width 12 height 10
radio input "true"
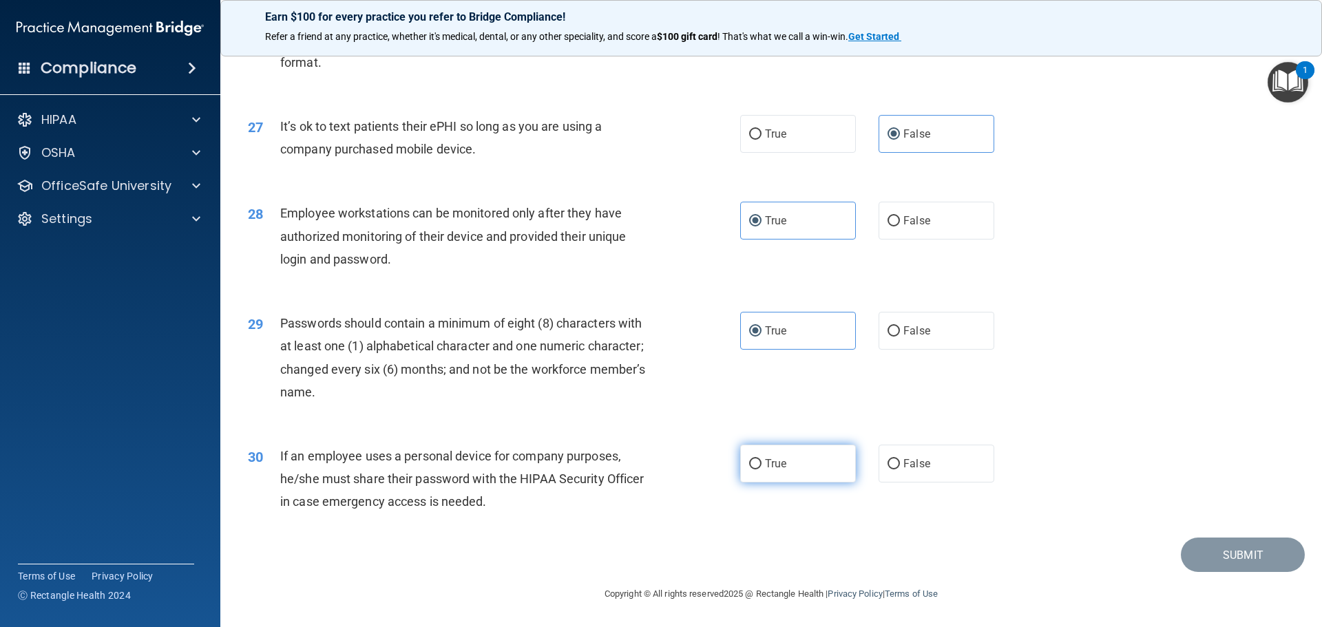
click at [804, 475] on label "True" at bounding box center [798, 464] width 116 height 38
click at [762, 470] on input "True" at bounding box center [755, 464] width 12 height 10
radio input "true"
click at [1250, 568] on button "Submit" at bounding box center [1243, 555] width 124 height 35
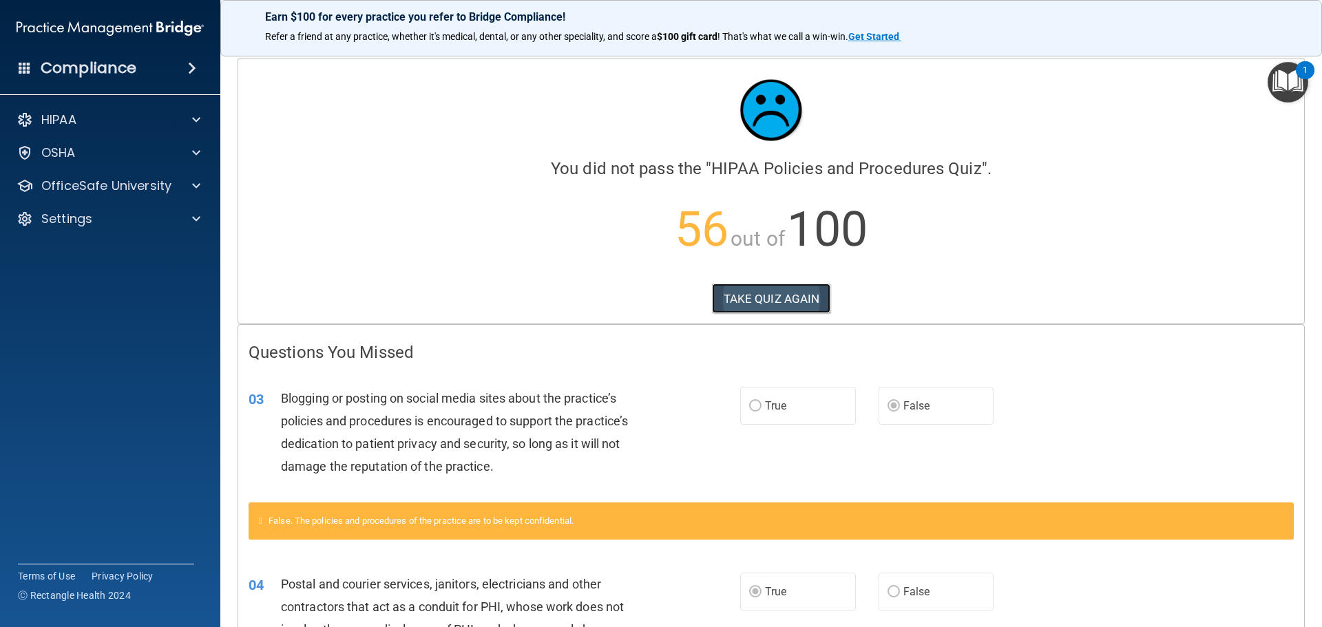
click at [756, 301] on button "TAKE QUIZ AGAIN" at bounding box center [771, 299] width 119 height 30
click at [773, 289] on button "TAKE QUIZ AGAIN" at bounding box center [771, 299] width 119 height 30
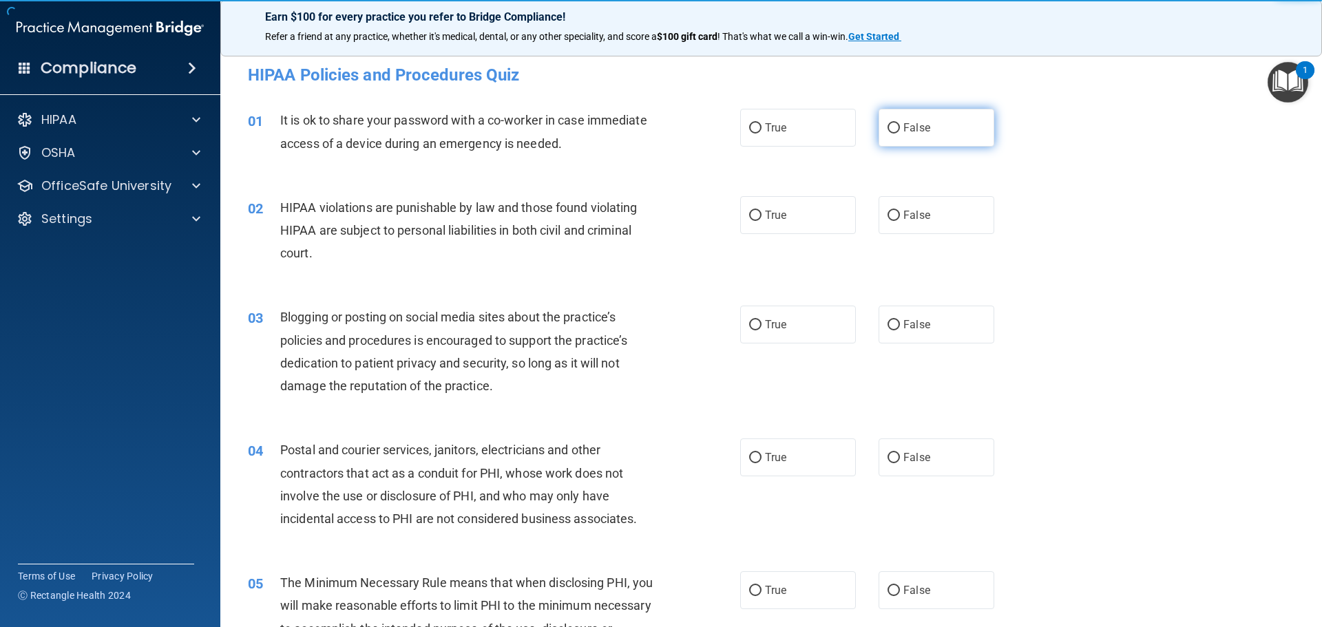
click at [926, 118] on label "False" at bounding box center [937, 128] width 116 height 38
click at [900, 123] on input "False" at bounding box center [894, 128] width 12 height 10
radio input "true"
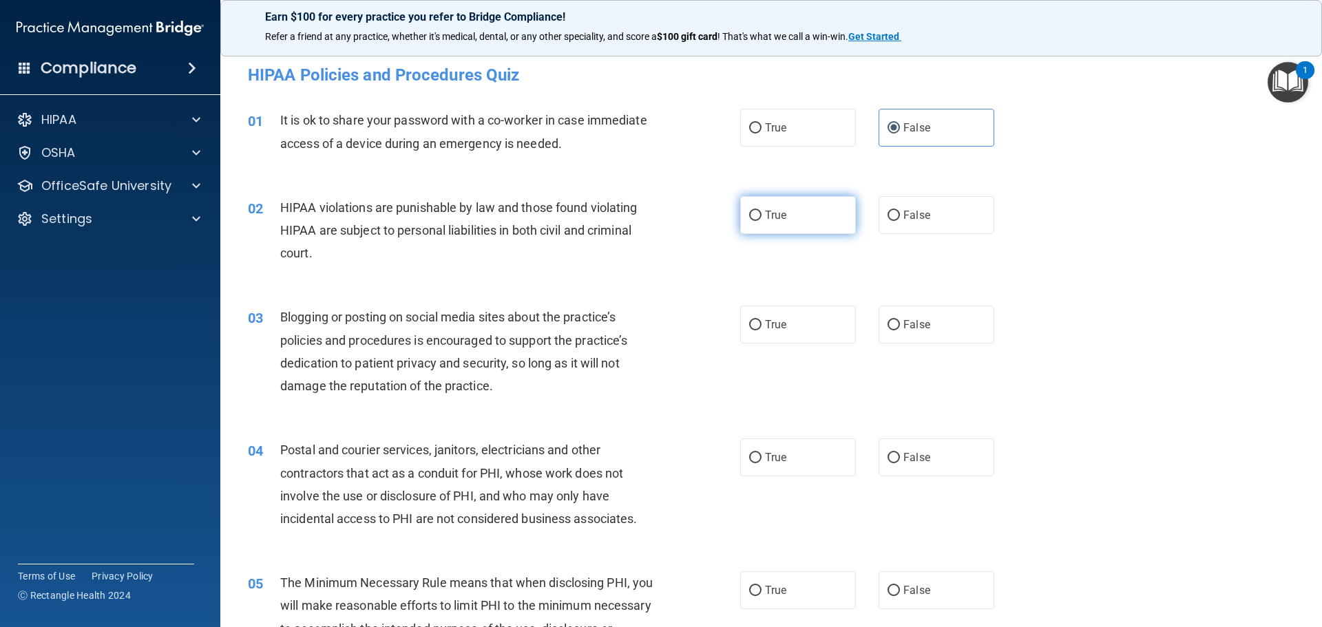
click at [792, 212] on label "True" at bounding box center [798, 215] width 116 height 38
click at [762, 212] on input "True" at bounding box center [755, 216] width 12 height 10
radio input "true"
click at [954, 329] on label "False" at bounding box center [937, 325] width 116 height 38
click at [900, 329] on input "False" at bounding box center [894, 325] width 12 height 10
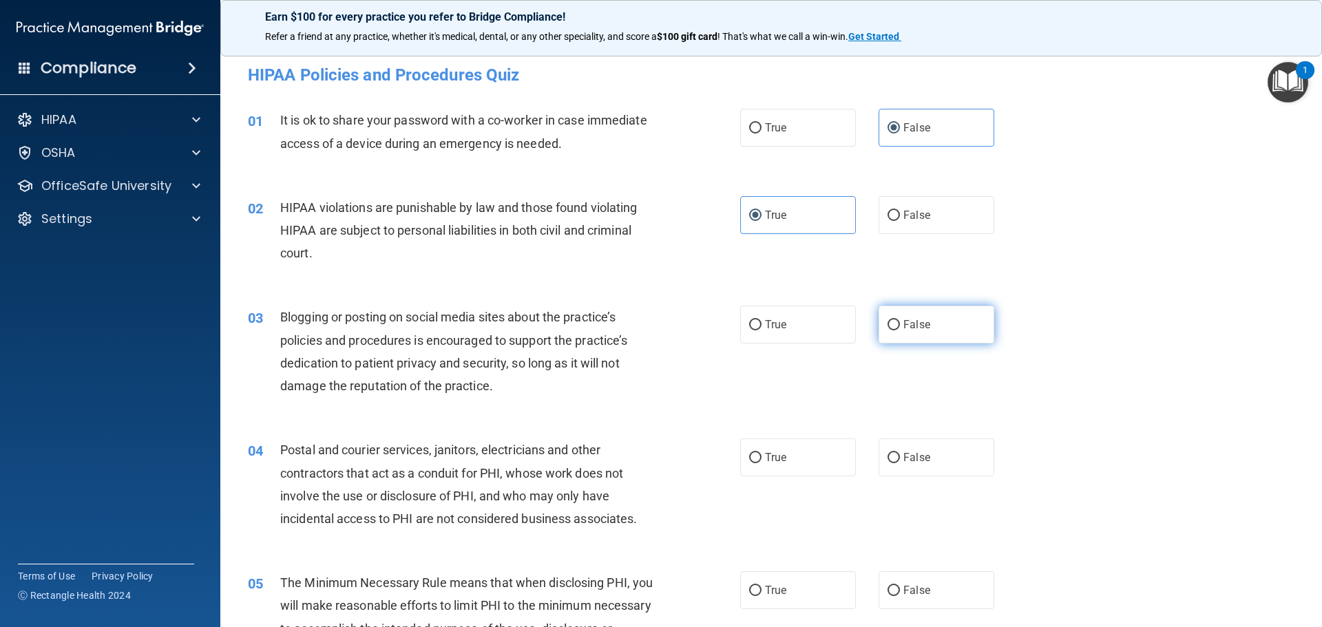
radio input "true"
drag, startPoint x: 801, startPoint y: 448, endPoint x: 814, endPoint y: 419, distance: 31.1
click at [800, 448] on label "True" at bounding box center [798, 458] width 116 height 38
click at [762, 453] on input "True" at bounding box center [755, 458] width 12 height 10
radio input "true"
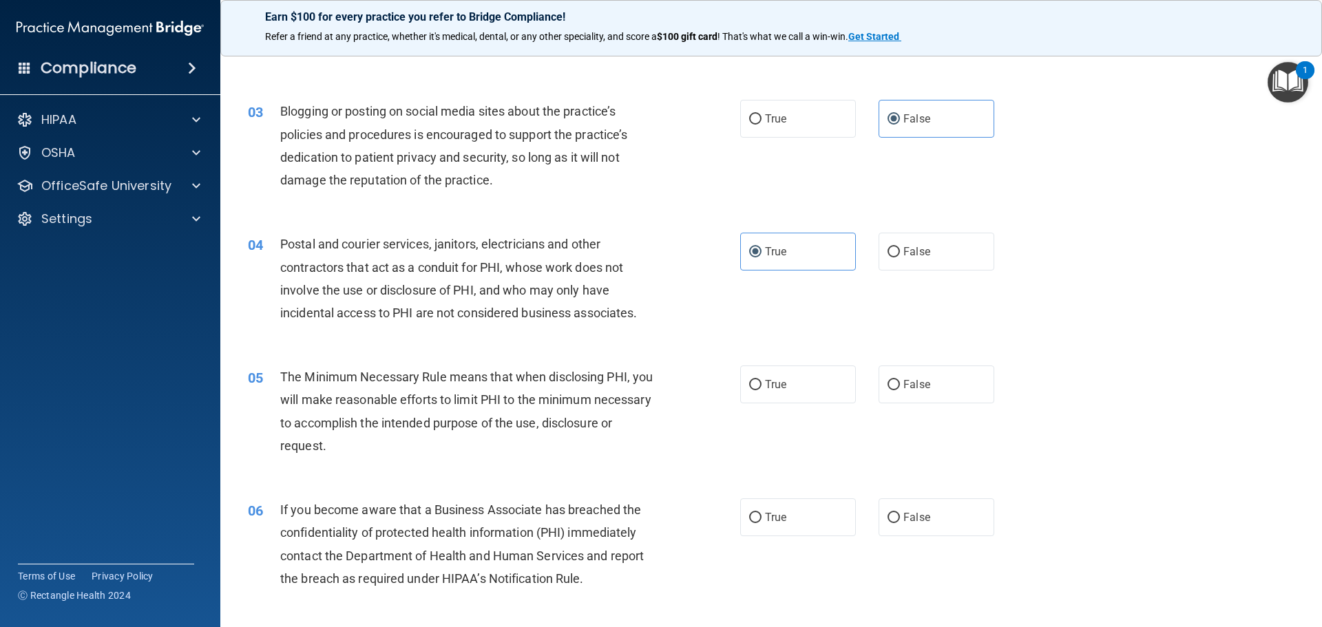
scroll to position [207, 0]
click at [785, 380] on label "True" at bounding box center [798, 384] width 116 height 38
click at [762, 380] on input "True" at bounding box center [755, 385] width 12 height 10
radio input "true"
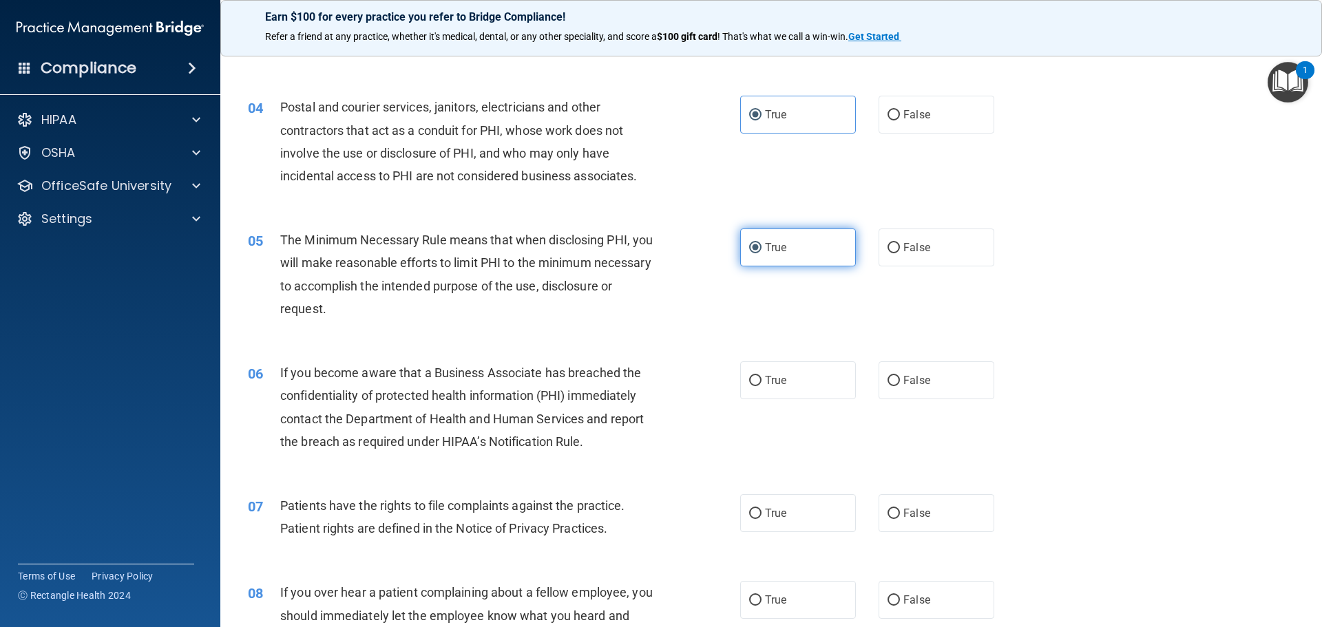
scroll to position [344, 0]
drag, startPoint x: 946, startPoint y: 373, endPoint x: 921, endPoint y: 399, distance: 37.0
click at [946, 373] on label "False" at bounding box center [937, 379] width 116 height 38
click at [900, 375] on input "False" at bounding box center [894, 380] width 12 height 10
radio input "true"
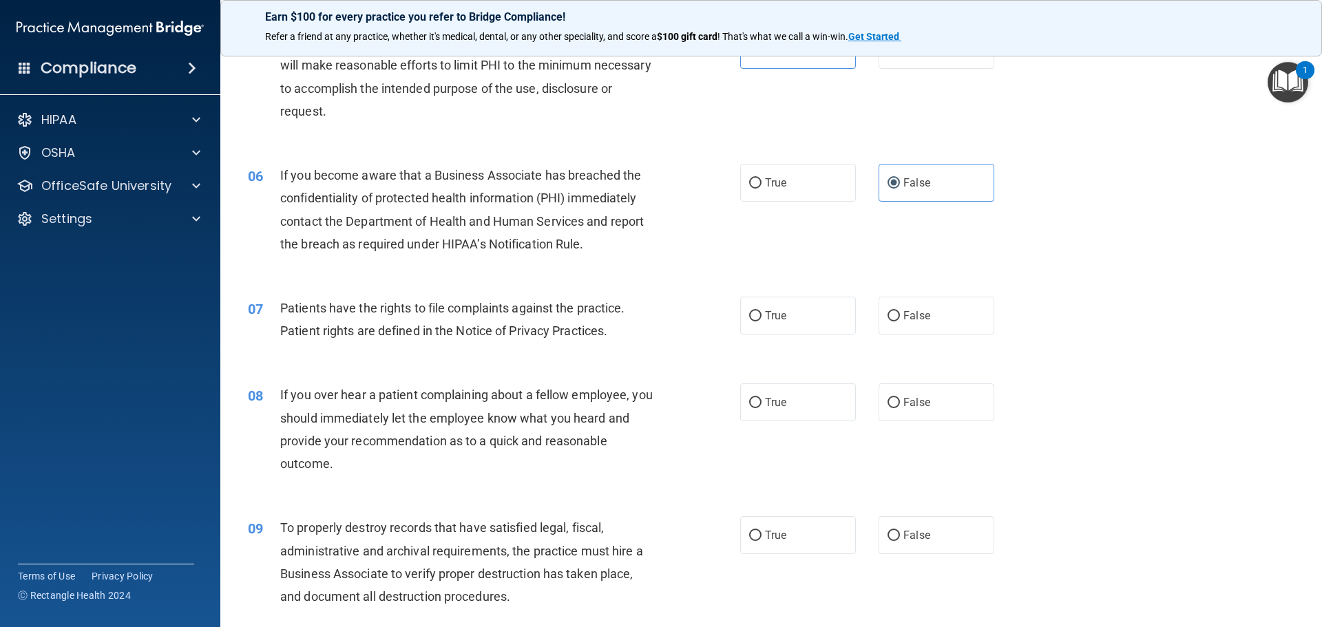
scroll to position [620, 0]
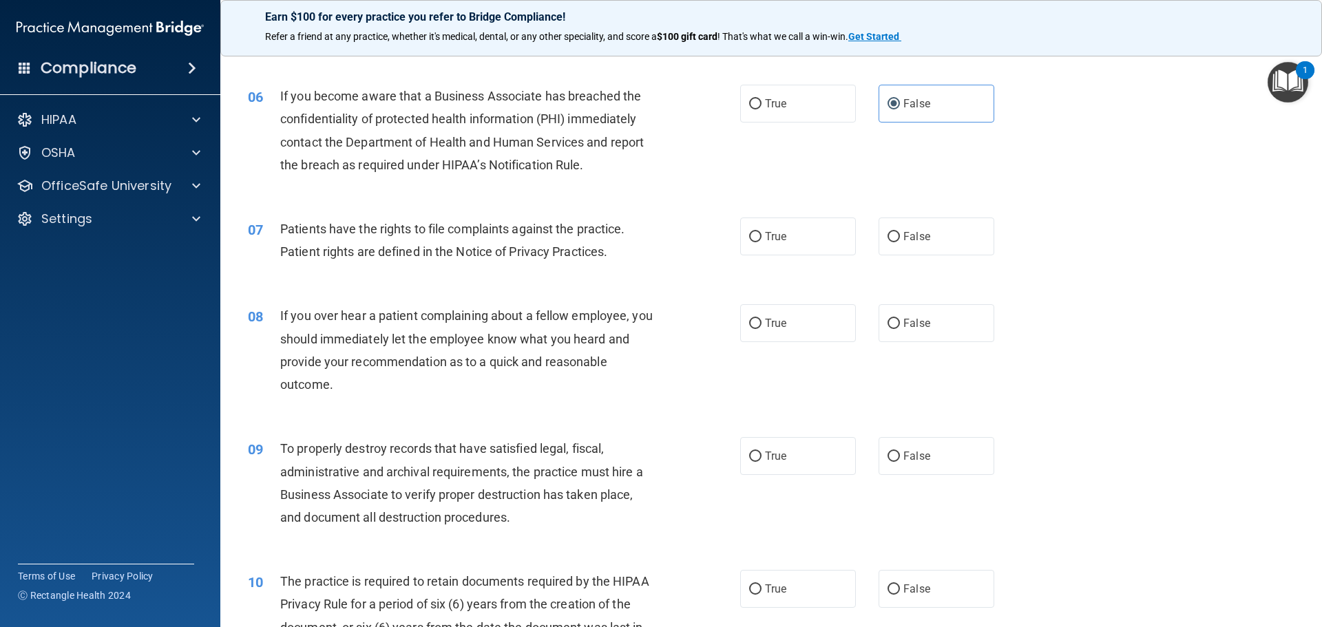
drag, startPoint x: 807, startPoint y: 241, endPoint x: 826, endPoint y: 293, distance: 55.8
click at [807, 246] on label "True" at bounding box center [798, 237] width 116 height 38
click at [762, 242] on input "True" at bounding box center [755, 237] width 12 height 10
radio input "true"
drag, startPoint x: 933, startPoint y: 322, endPoint x: 933, endPoint y: 333, distance: 10.4
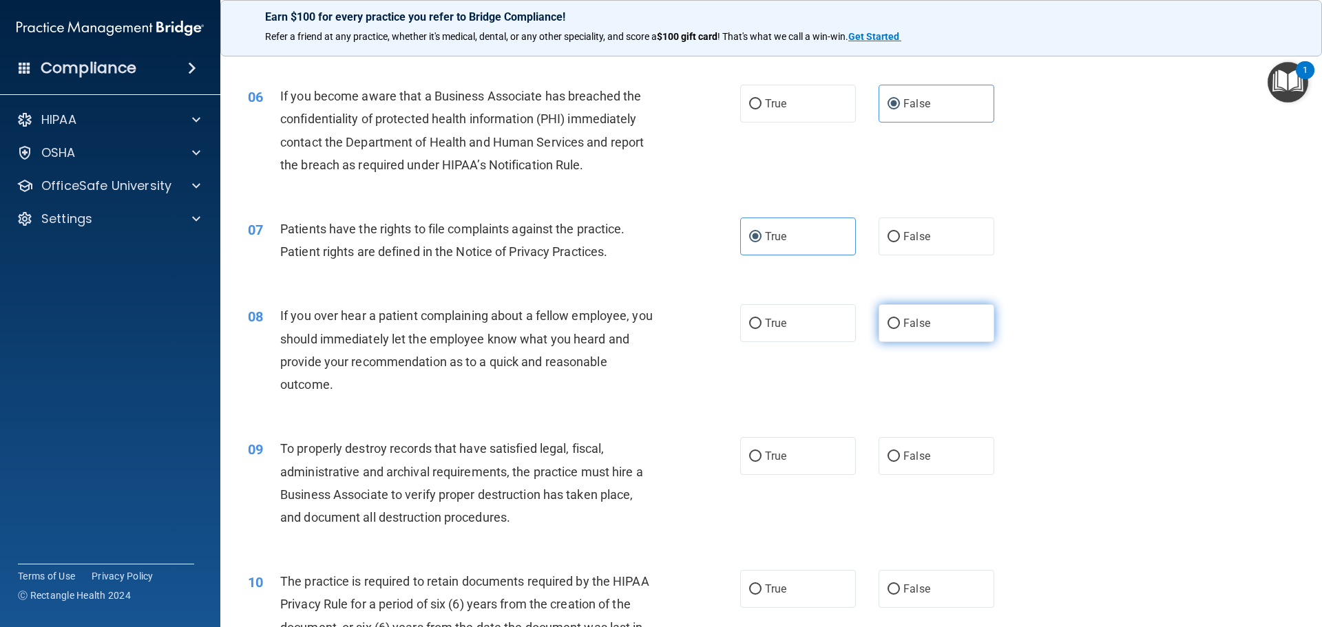
click at [935, 323] on label "False" at bounding box center [937, 323] width 116 height 38
click at [900, 323] on input "False" at bounding box center [894, 324] width 12 height 10
radio input "true"
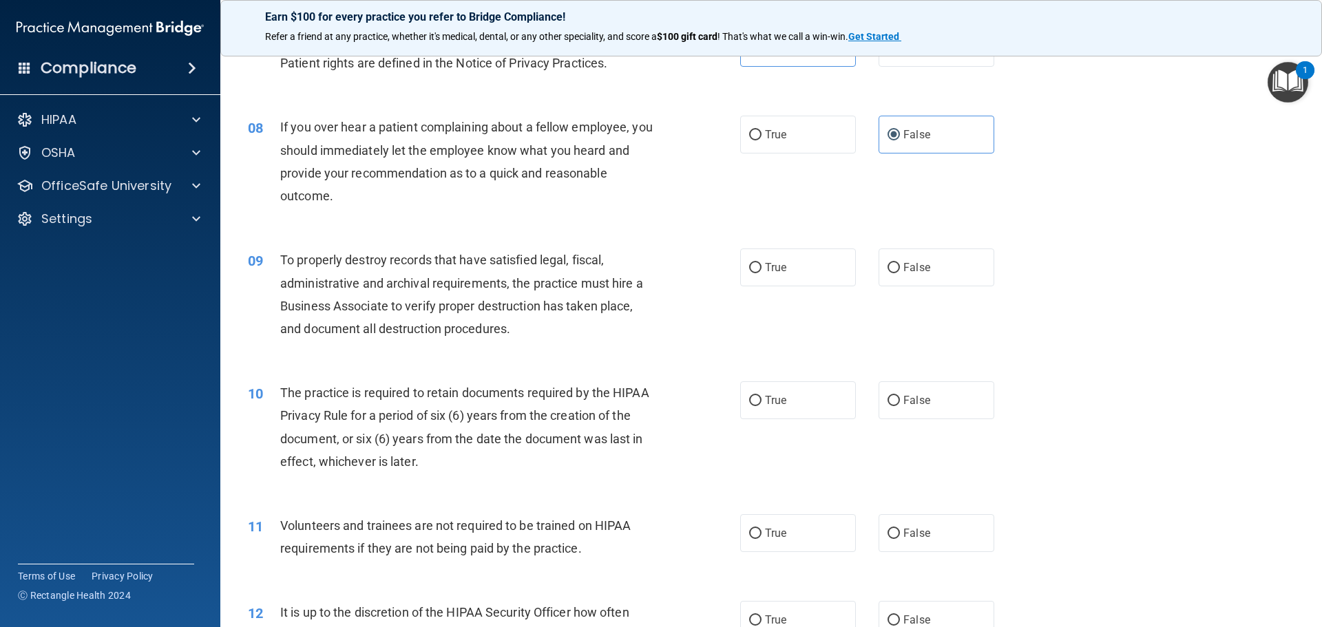
scroll to position [827, 0]
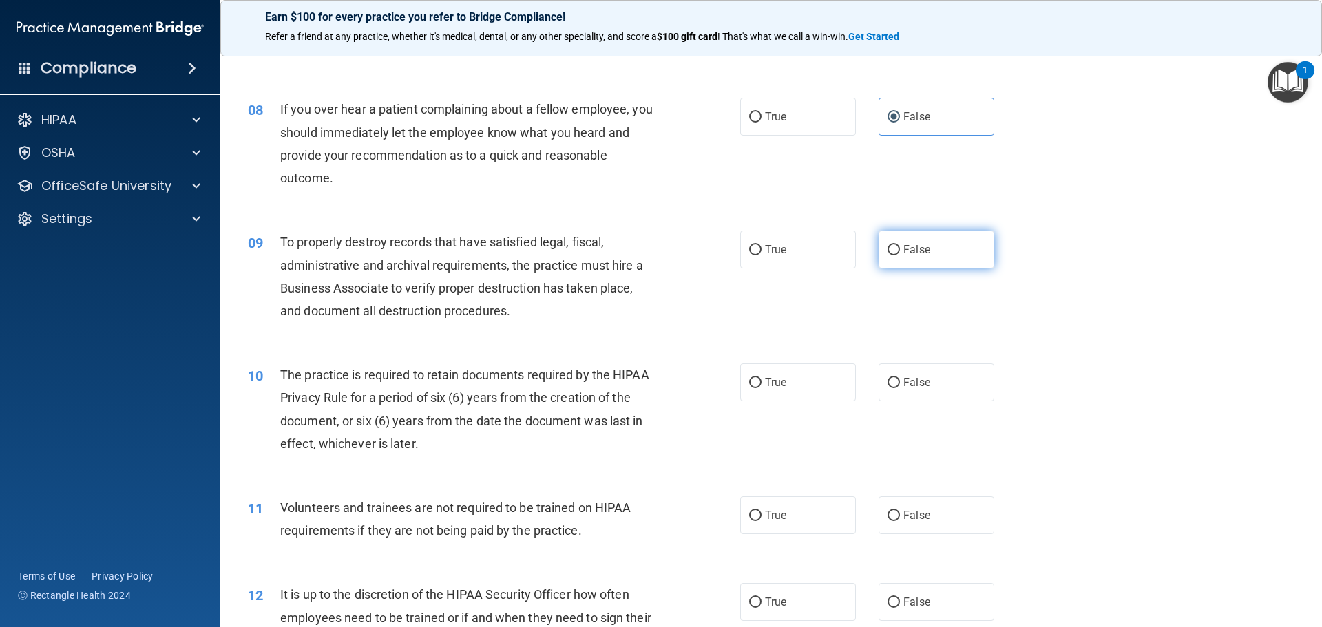
click at [911, 252] on span "False" at bounding box center [917, 249] width 27 height 13
click at [900, 252] on input "False" at bounding box center [894, 250] width 12 height 10
radio input "true"
click at [820, 262] on label "True" at bounding box center [798, 250] width 116 height 38
click at [762, 256] on input "True" at bounding box center [755, 250] width 12 height 10
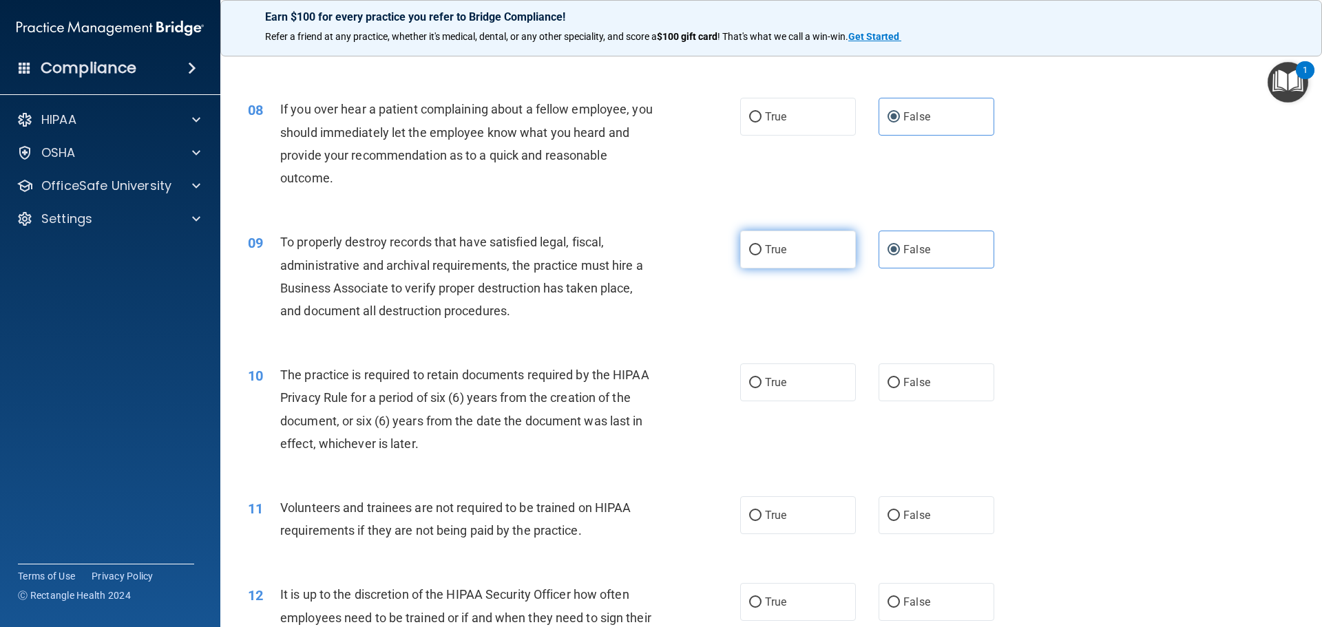
radio input "true"
radio input "false"
drag, startPoint x: 875, startPoint y: 251, endPoint x: 894, endPoint y: 254, distance: 18.8
click at [892, 254] on label "False" at bounding box center [937, 250] width 116 height 38
click at [818, 383] on label "True" at bounding box center [798, 383] width 116 height 38
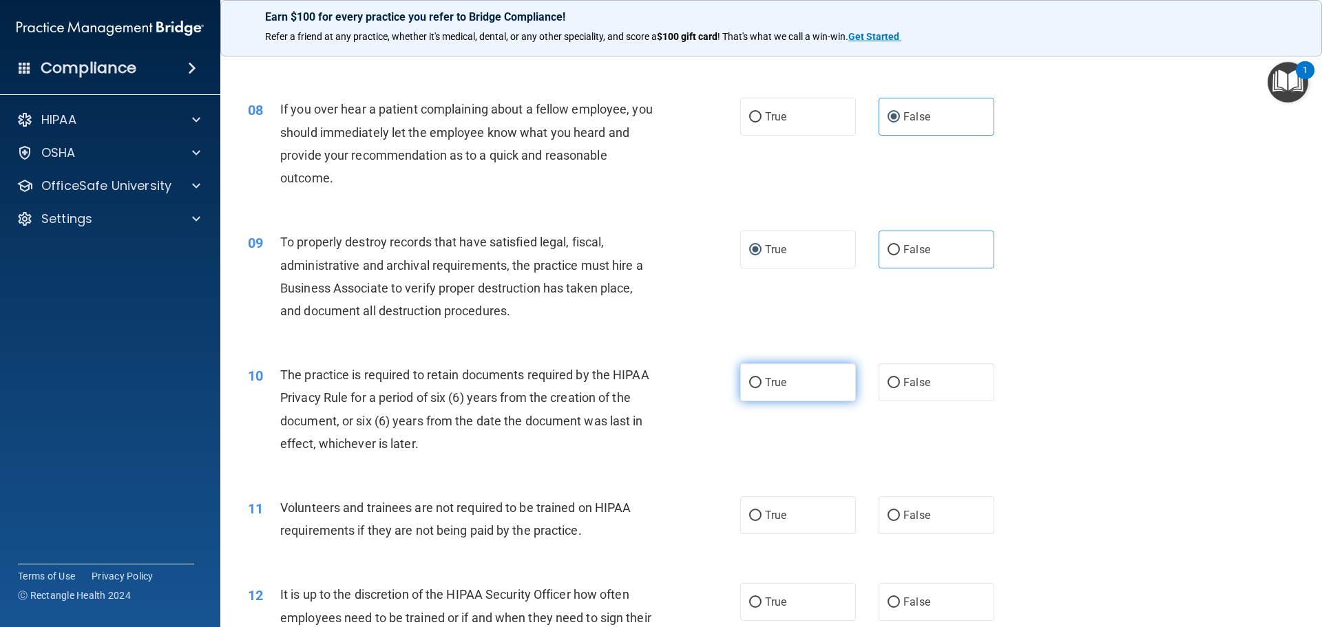
click at [762, 383] on input "True" at bounding box center [755, 383] width 12 height 10
radio input "true"
click at [917, 247] on span "False" at bounding box center [917, 249] width 27 height 13
click at [900, 247] on input "False" at bounding box center [894, 250] width 12 height 10
radio input "true"
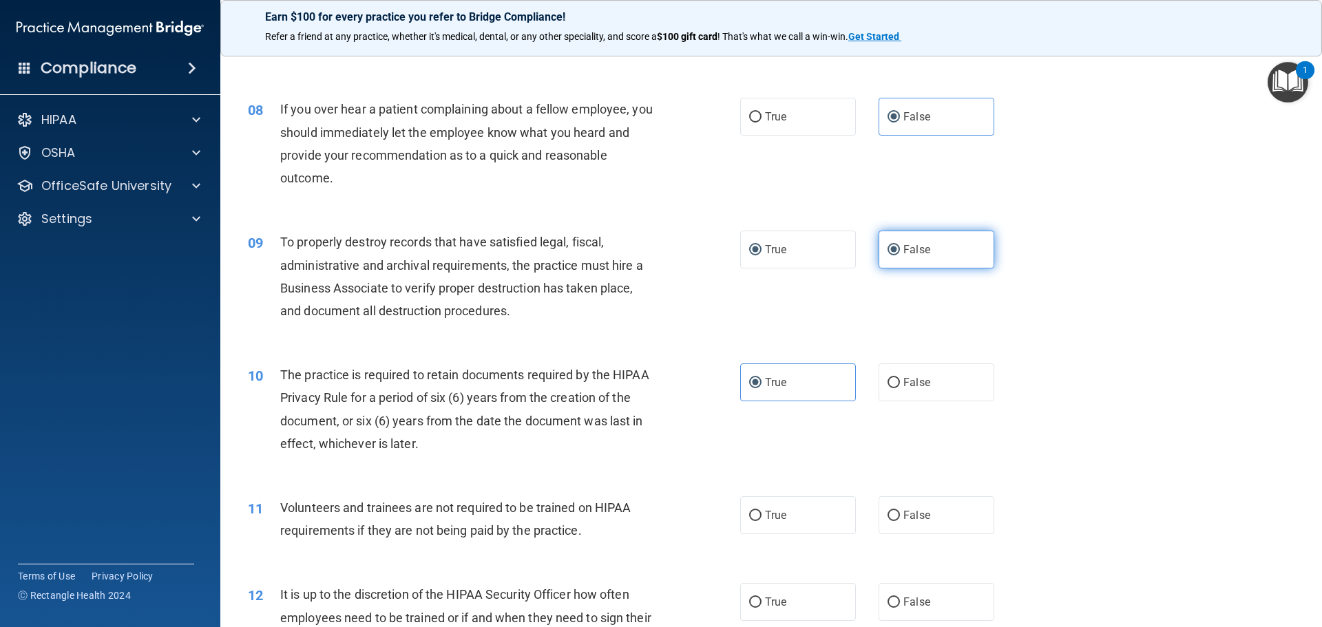
radio input "false"
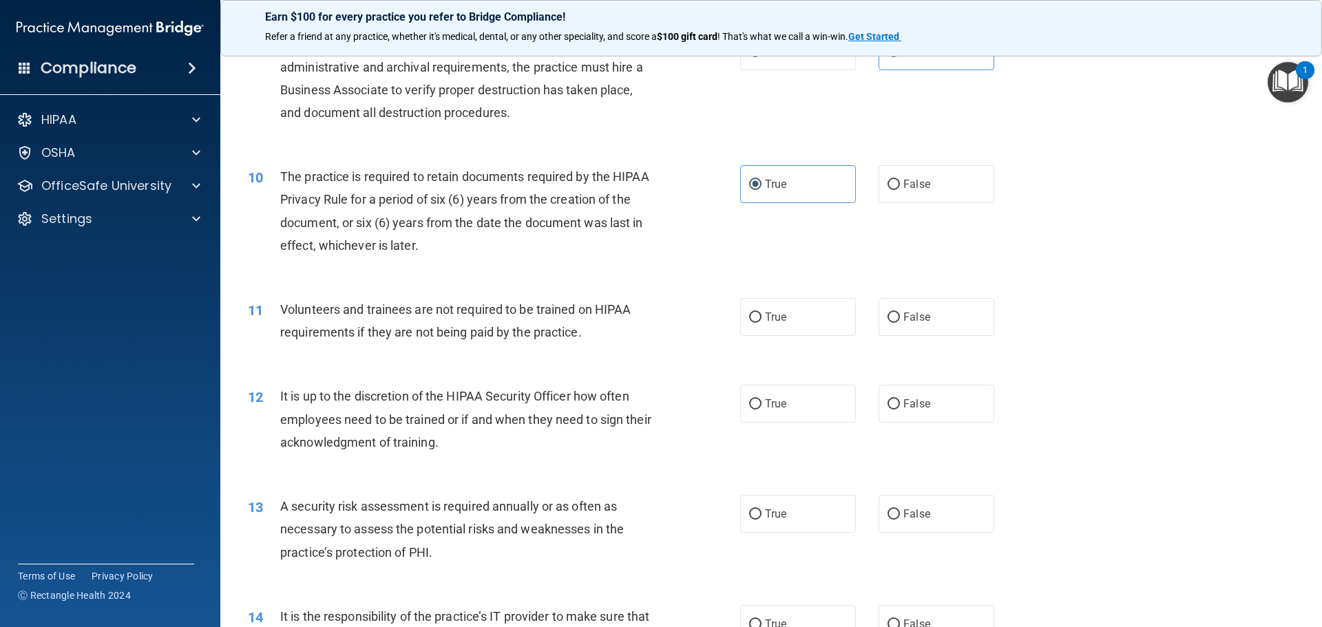
scroll to position [1033, 0]
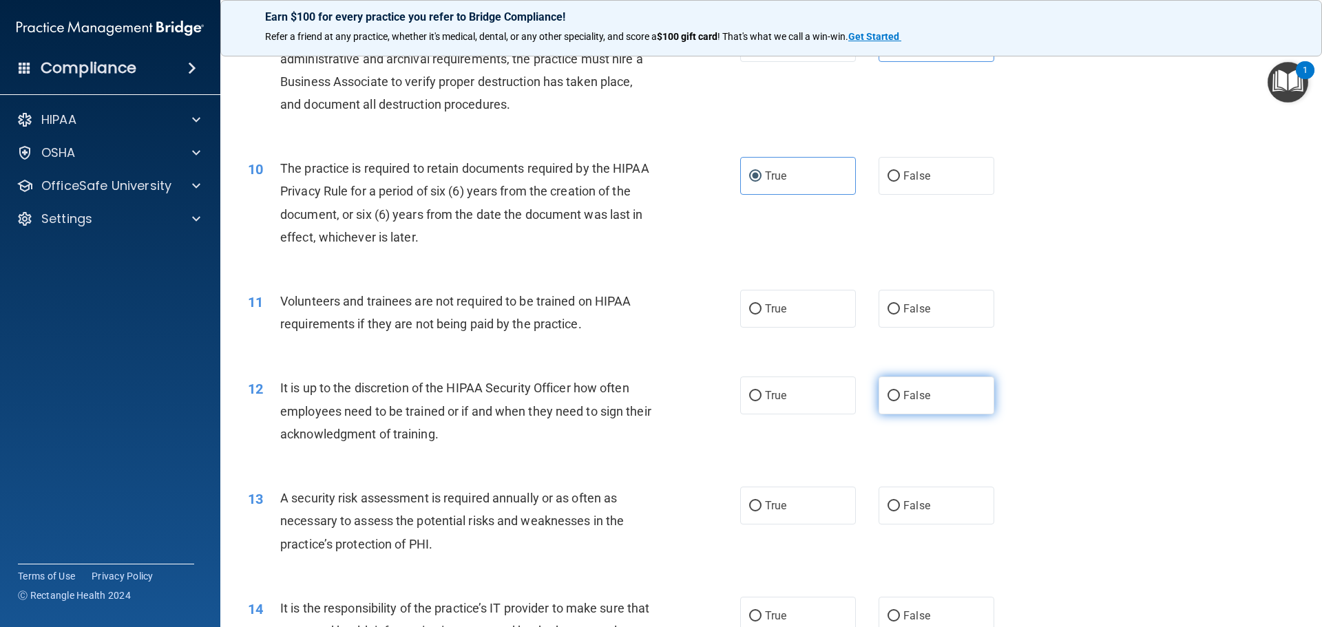
drag, startPoint x: 956, startPoint y: 299, endPoint x: 911, endPoint y: 401, distance: 111.3
click at [956, 301] on label "False" at bounding box center [937, 309] width 116 height 38
click at [900, 304] on input "False" at bounding box center [894, 309] width 12 height 10
radio input "true"
click at [911, 404] on label "False" at bounding box center [937, 396] width 116 height 38
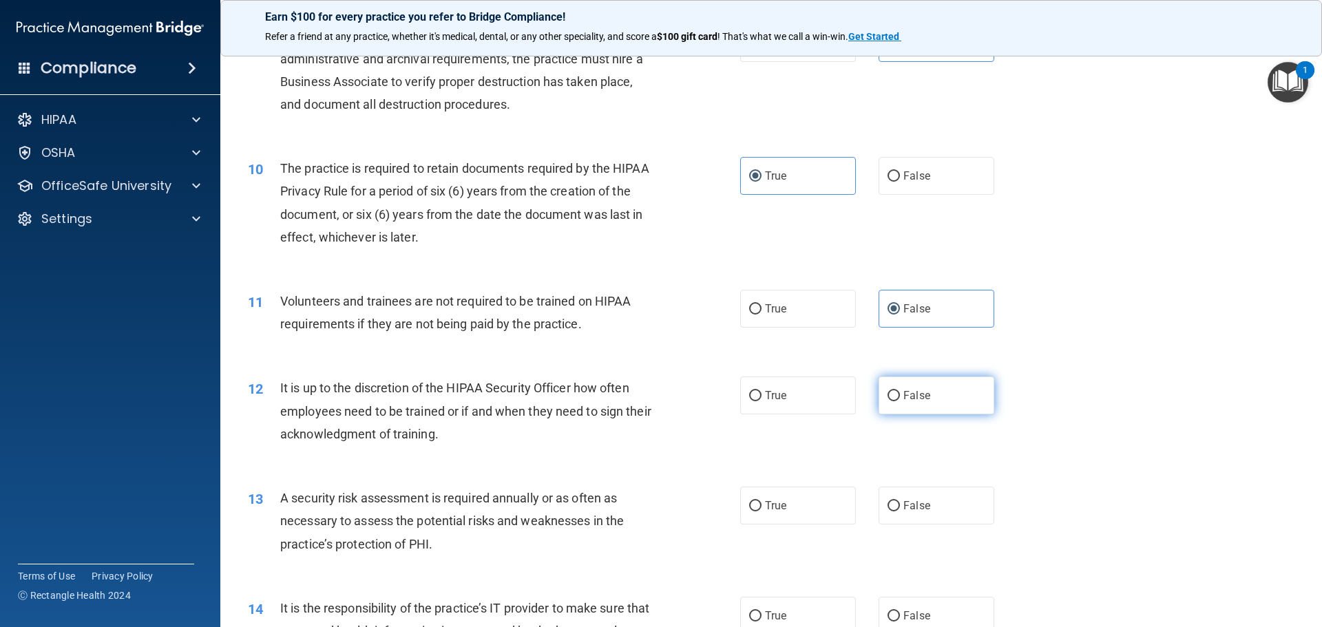
click at [900, 402] on input "False" at bounding box center [894, 396] width 12 height 10
radio input "true"
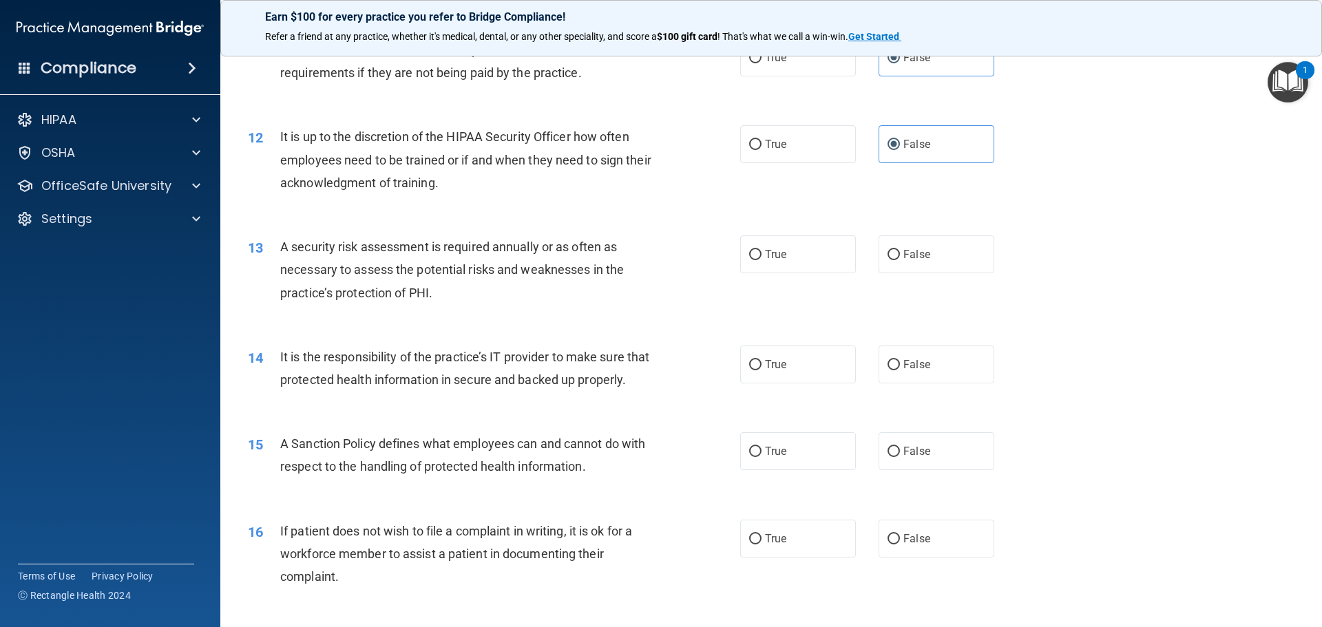
scroll to position [1309, 0]
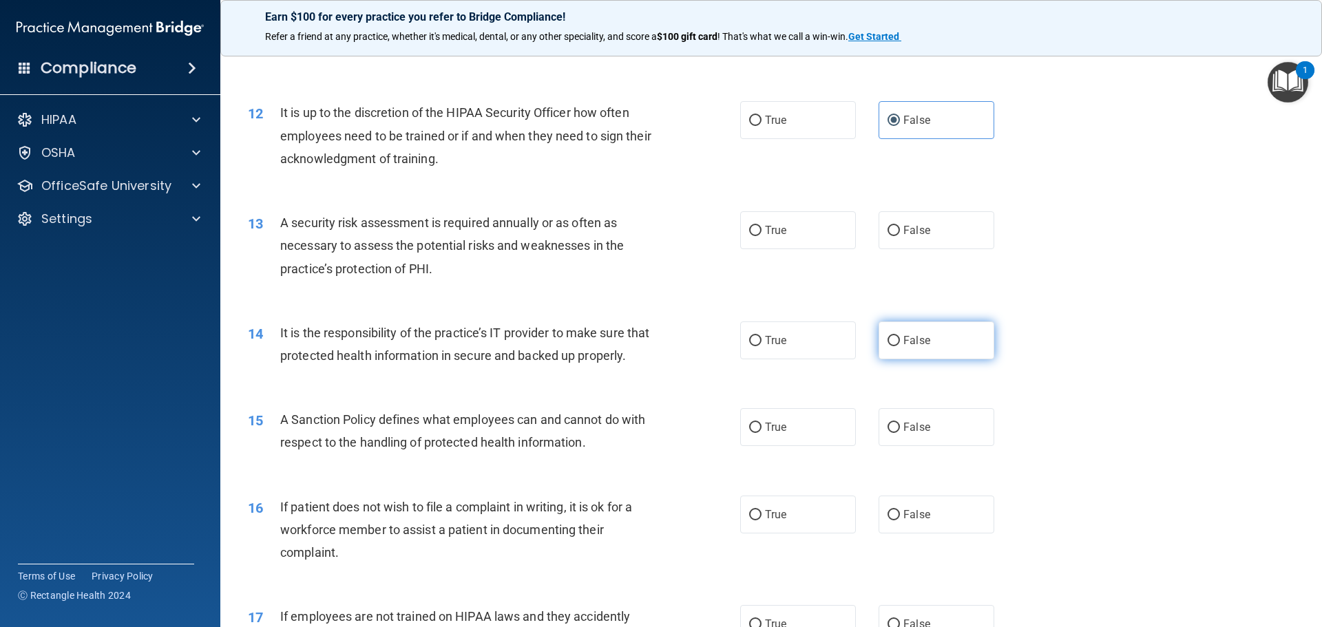
drag, startPoint x: 788, startPoint y: 229, endPoint x: 934, endPoint y: 331, distance: 178.5
click at [790, 231] on label "True" at bounding box center [798, 230] width 116 height 38
click at [762, 231] on input "True" at bounding box center [755, 231] width 12 height 10
radio input "true"
click at [948, 342] on label "False" at bounding box center [937, 341] width 116 height 38
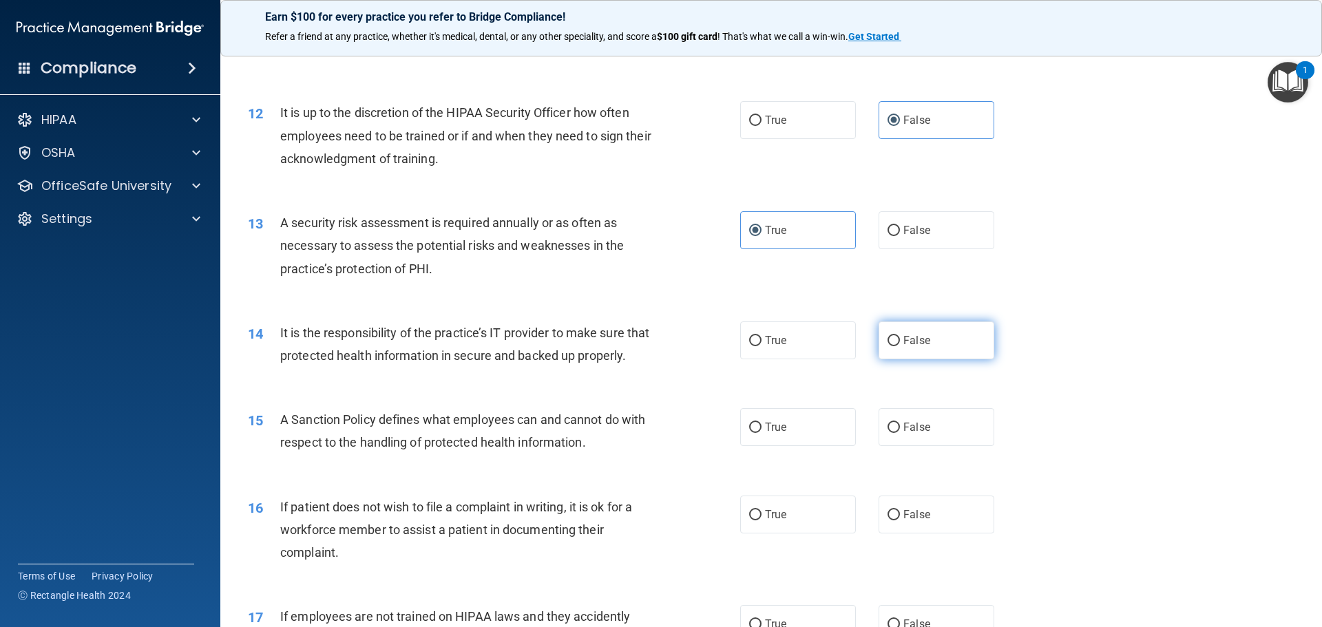
click at [900, 342] on input "False" at bounding box center [894, 341] width 12 height 10
radio input "true"
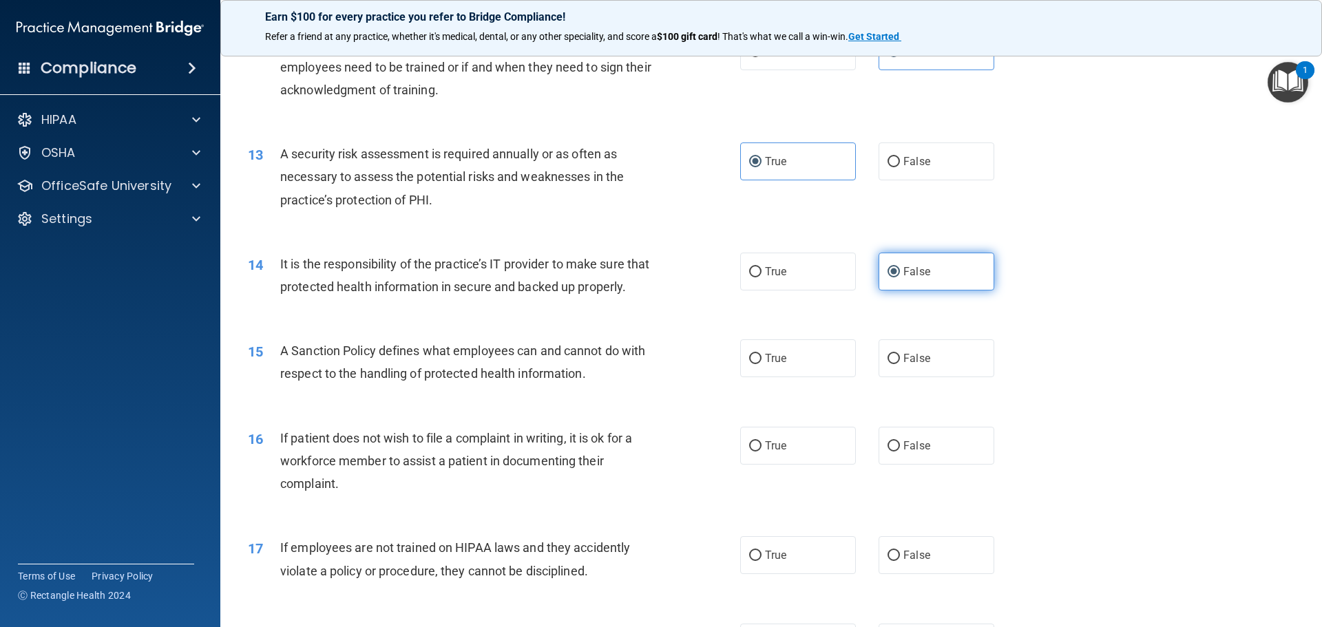
scroll to position [1446, 0]
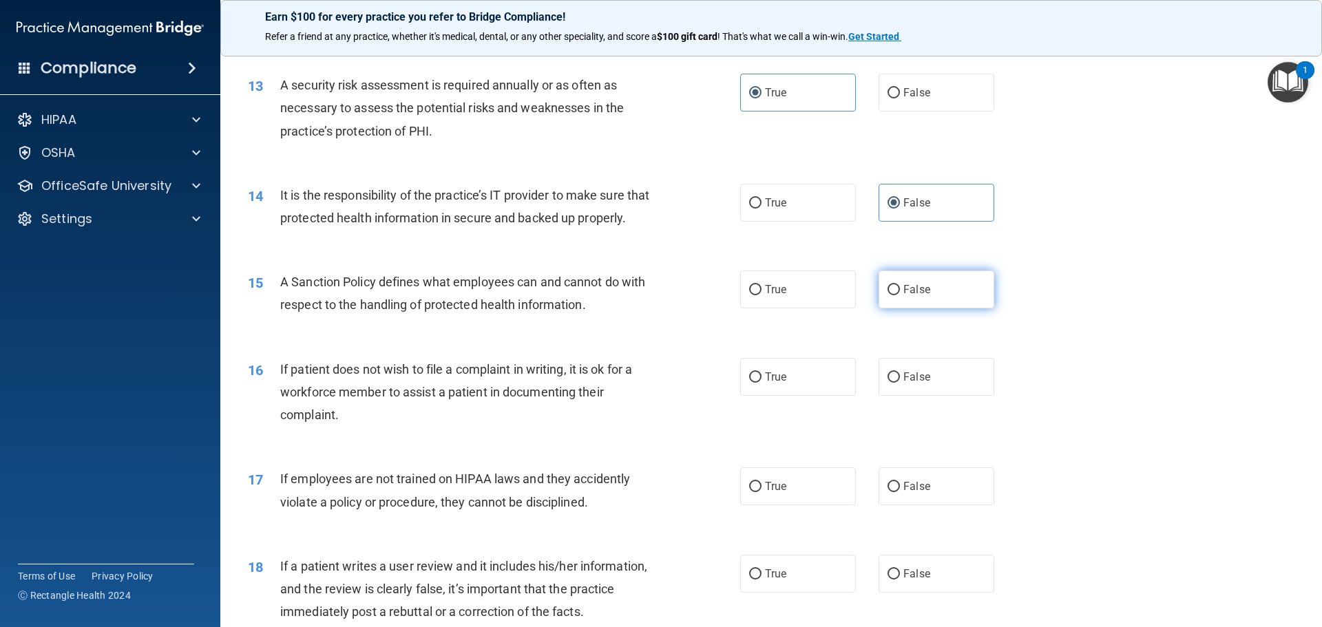
click at [911, 298] on label "False" at bounding box center [937, 290] width 116 height 38
click at [900, 295] on input "False" at bounding box center [894, 290] width 12 height 10
radio input "true"
click at [942, 396] on label "False" at bounding box center [937, 377] width 116 height 38
click at [900, 383] on input "False" at bounding box center [894, 378] width 12 height 10
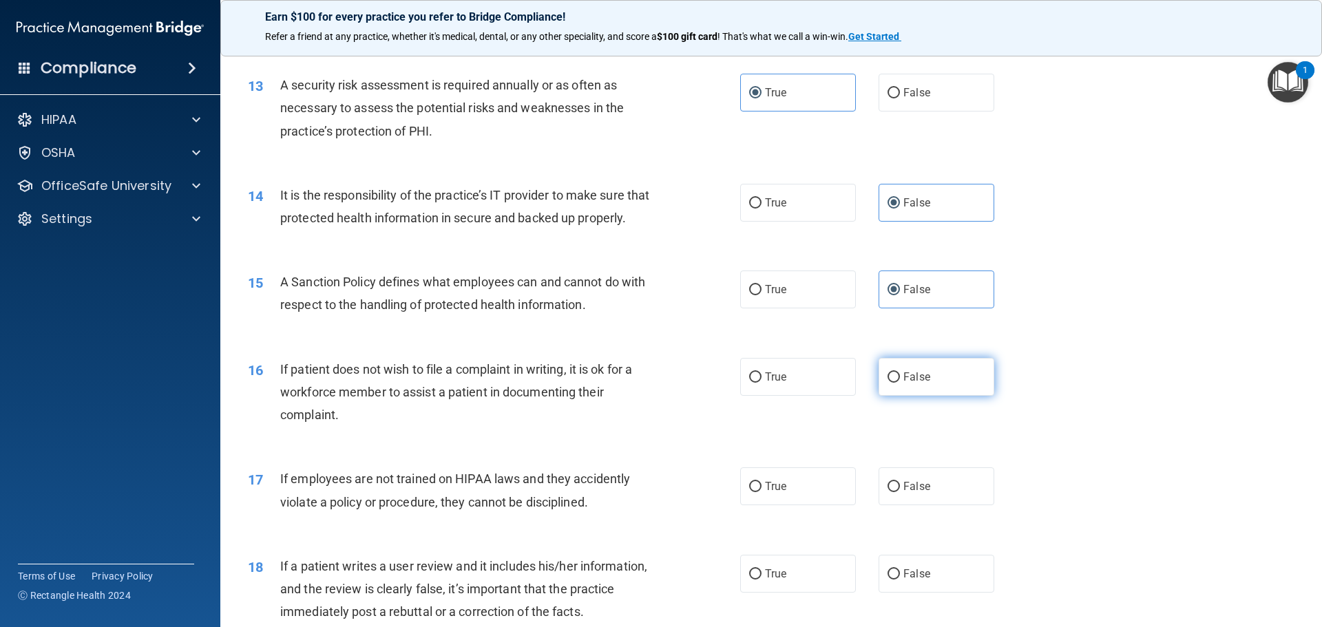
radio input "true"
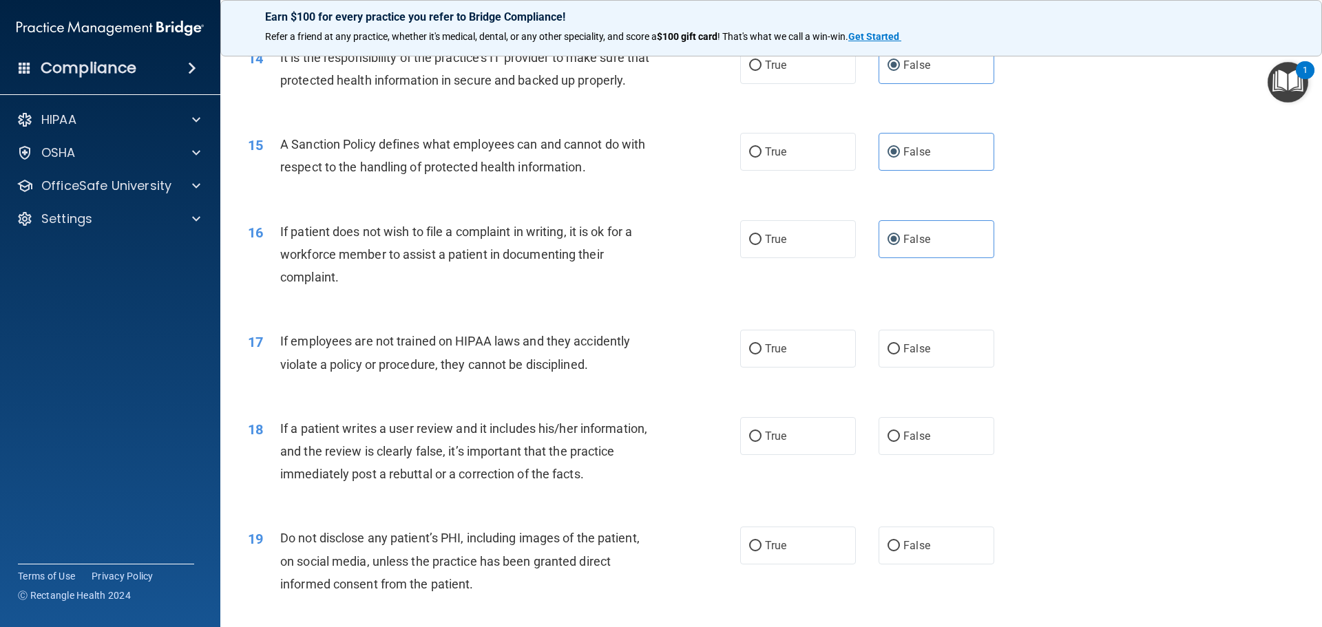
scroll to position [1653, 0]
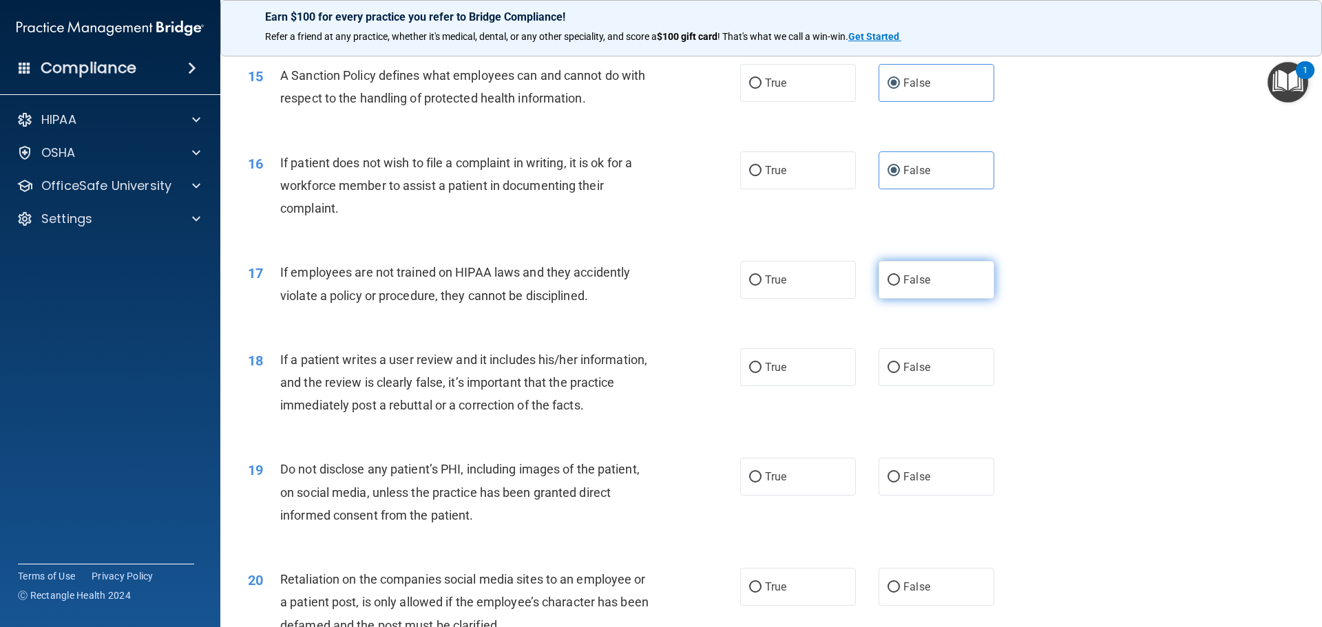
click at [924, 299] on label "False" at bounding box center [937, 280] width 116 height 38
click at [900, 286] on input "False" at bounding box center [894, 281] width 12 height 10
radio input "true"
click at [928, 386] on label "False" at bounding box center [937, 368] width 116 height 38
click at [900, 373] on input "False" at bounding box center [894, 368] width 12 height 10
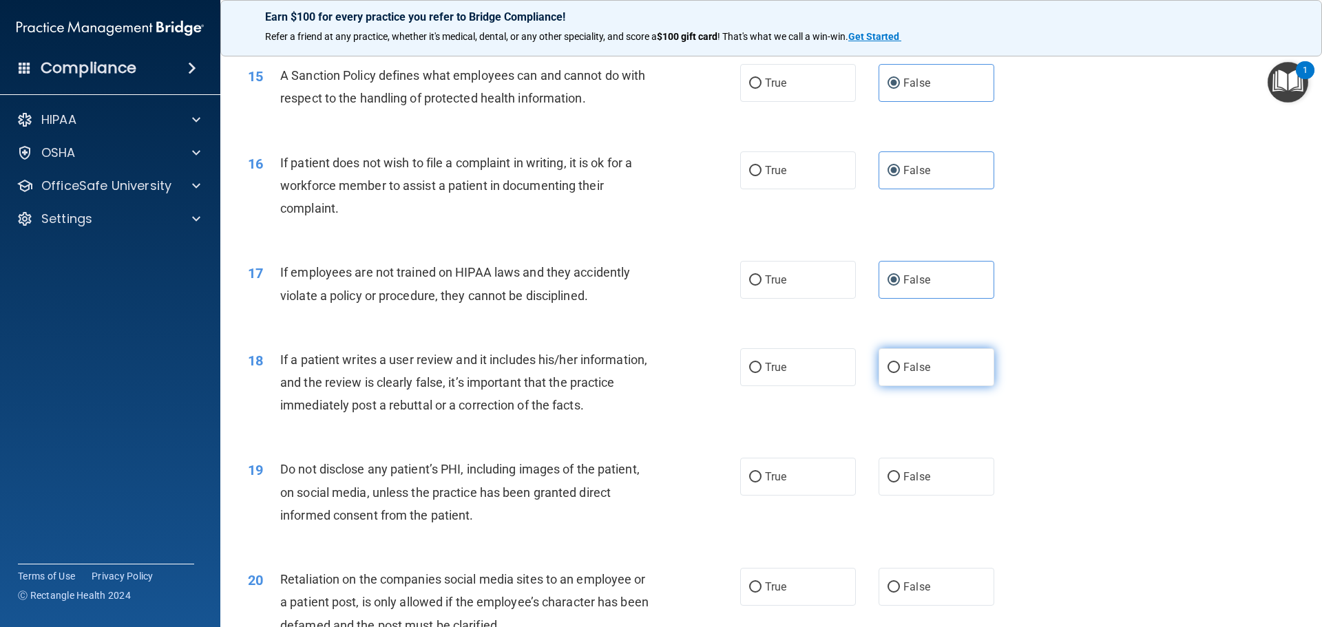
radio input "true"
click at [816, 496] on label "True" at bounding box center [798, 477] width 116 height 38
click at [762, 483] on input "True" at bounding box center [755, 477] width 12 height 10
radio input "true"
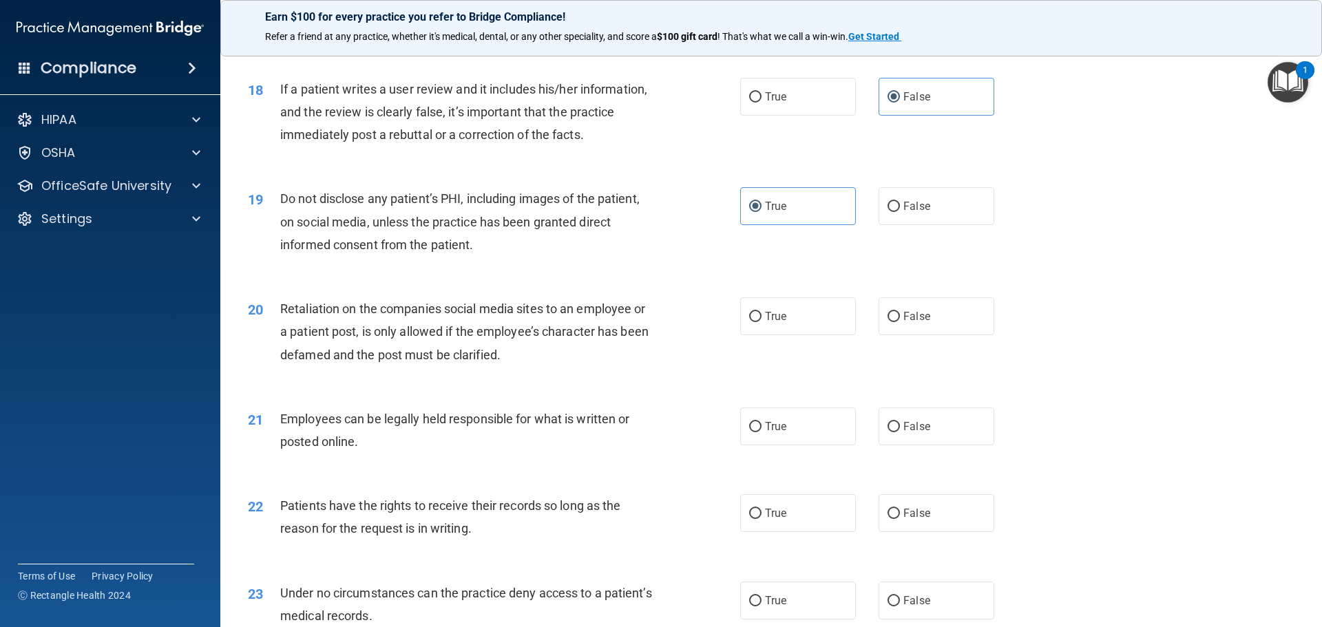
scroll to position [1929, 0]
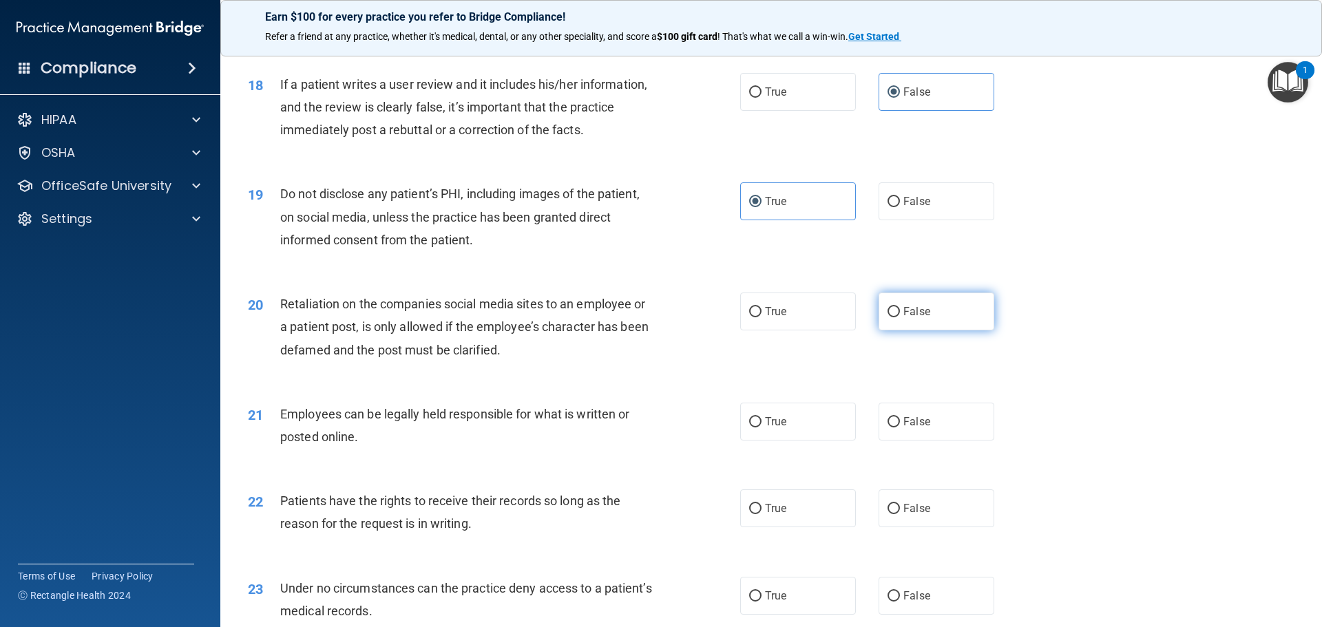
click at [925, 331] on label "False" at bounding box center [937, 312] width 116 height 38
click at [900, 318] on input "False" at bounding box center [894, 312] width 12 height 10
radio input "true"
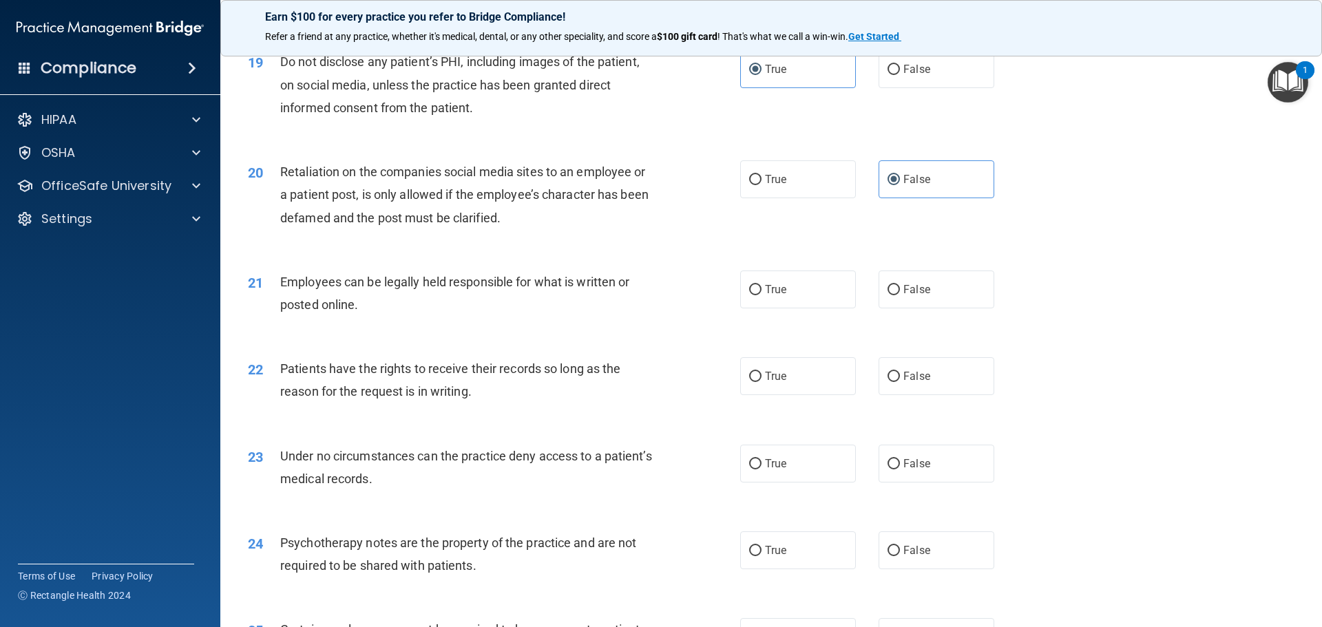
scroll to position [2066, 0]
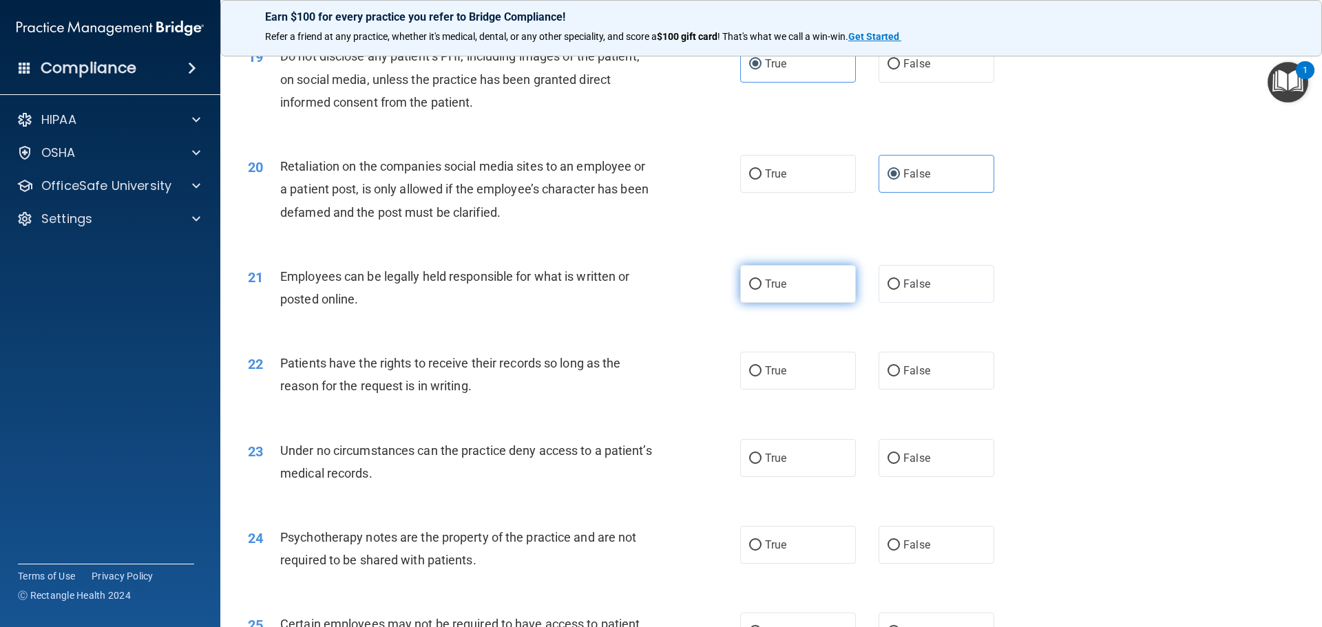
click at [807, 303] on label "True" at bounding box center [798, 284] width 116 height 38
click at [762, 290] on input "True" at bounding box center [755, 285] width 12 height 10
radio input "true"
click at [911, 377] on span "False" at bounding box center [917, 370] width 27 height 13
click at [900, 377] on input "False" at bounding box center [894, 371] width 12 height 10
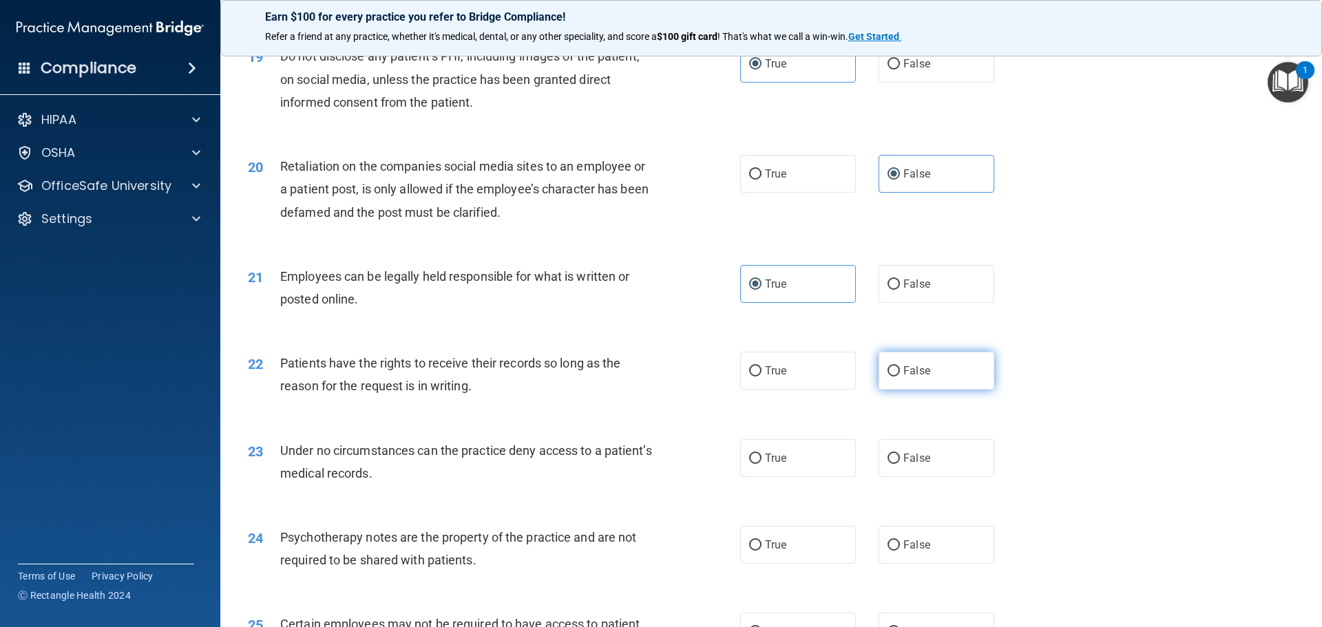
radio input "true"
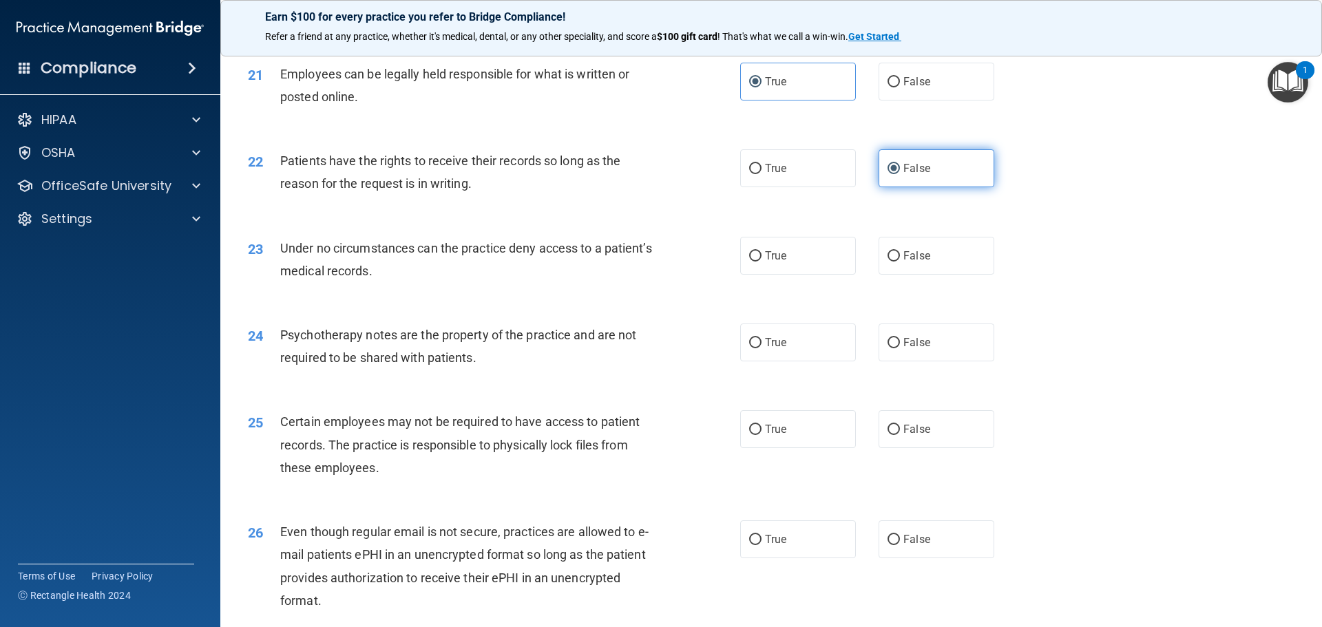
scroll to position [2273, 0]
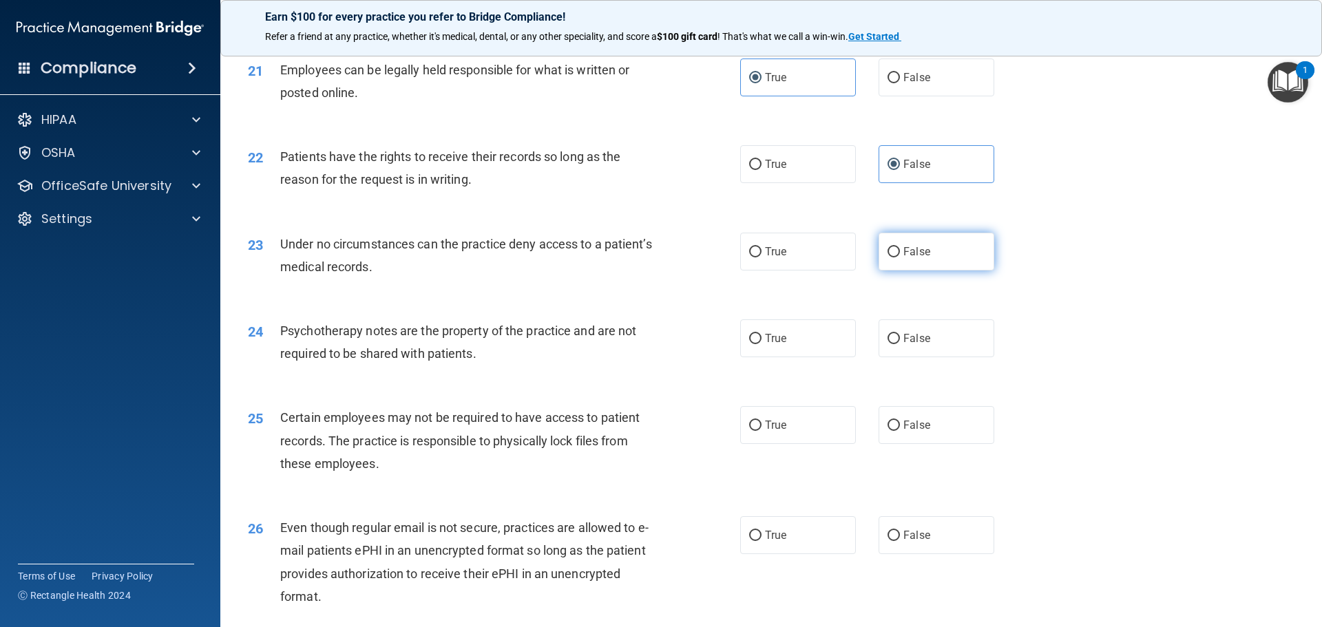
click at [924, 271] on label "False" at bounding box center [937, 252] width 116 height 38
click at [900, 258] on input "False" at bounding box center [894, 252] width 12 height 10
radio input "true"
click at [801, 357] on label "True" at bounding box center [798, 339] width 116 height 38
click at [762, 344] on input "True" at bounding box center [755, 339] width 12 height 10
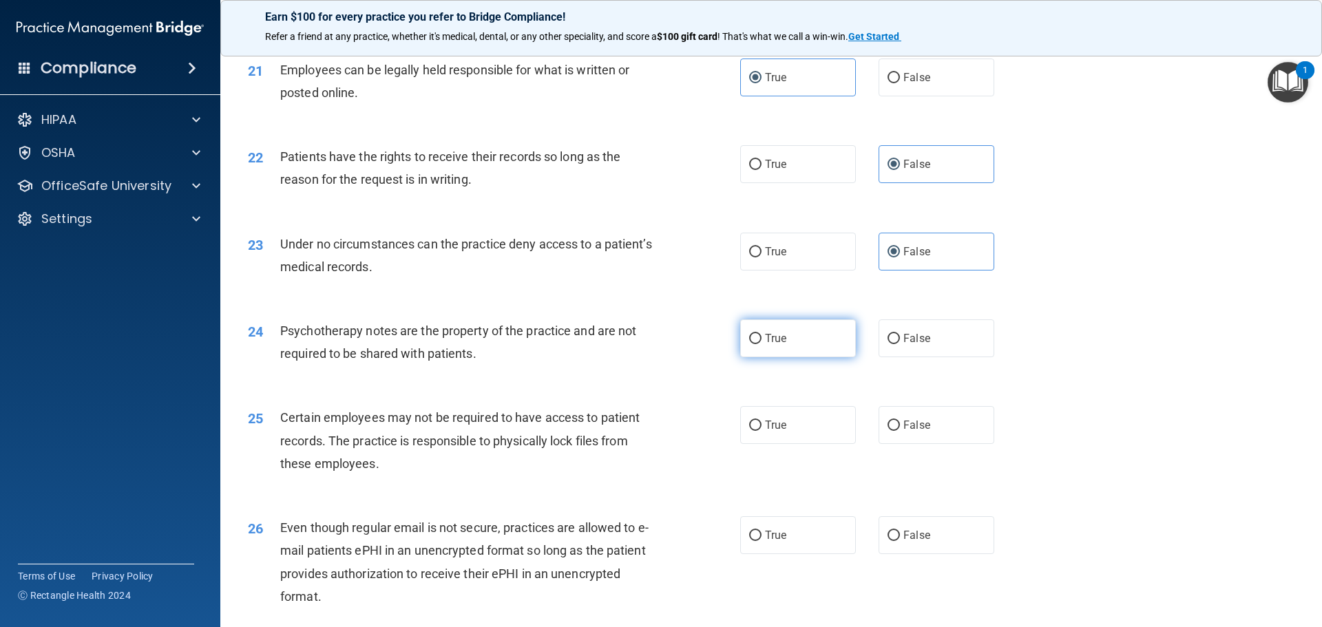
radio input "true"
click at [789, 444] on label "True" at bounding box center [798, 425] width 116 height 38
click at [762, 431] on input "True" at bounding box center [755, 426] width 12 height 10
radio input "true"
click at [789, 553] on label "True" at bounding box center [798, 536] width 116 height 38
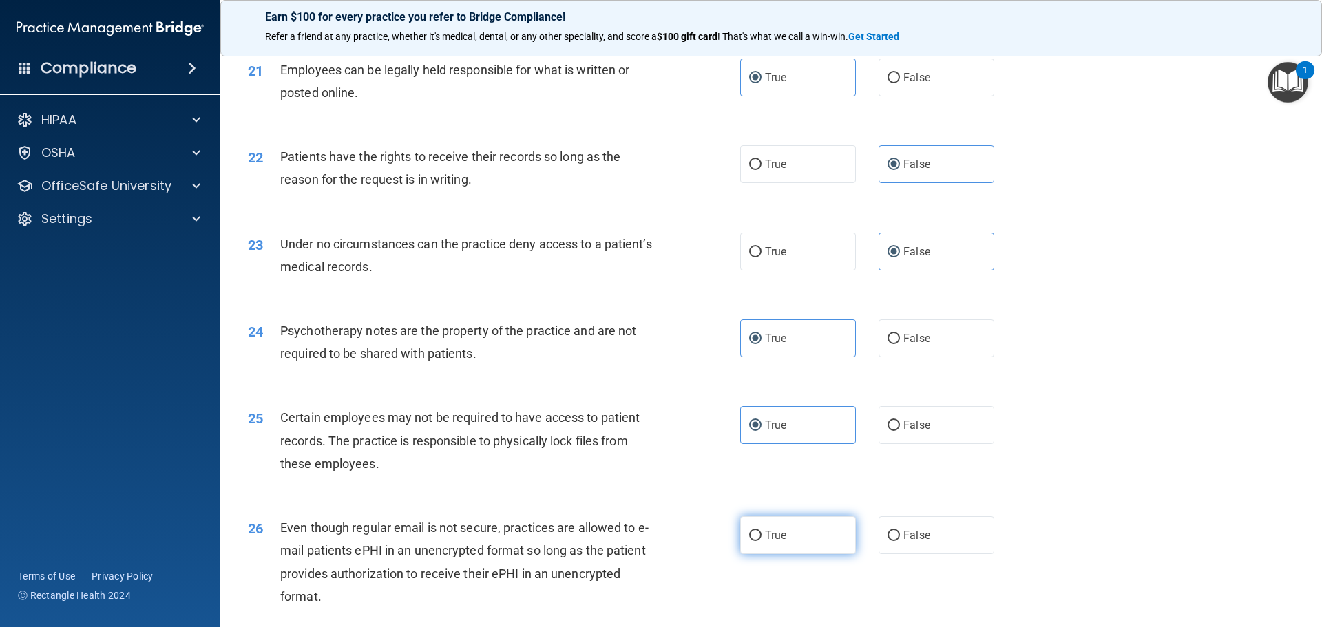
click at [762, 541] on input "True" at bounding box center [755, 536] width 12 height 10
radio input "true"
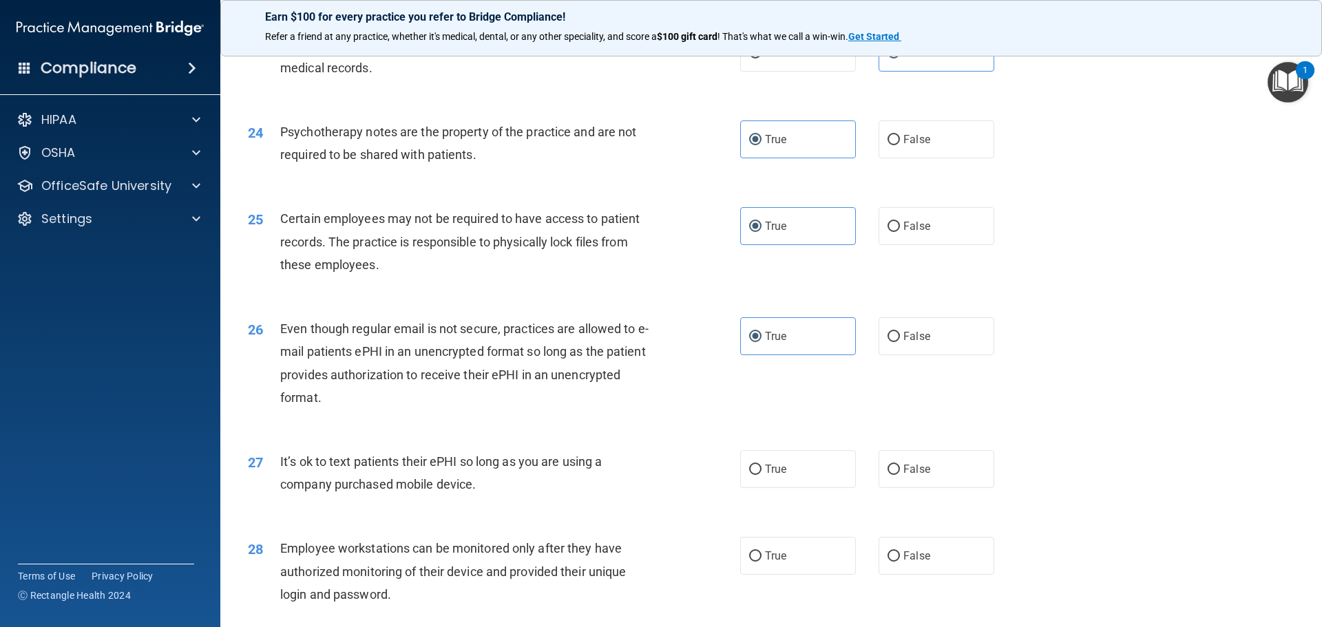
scroll to position [2480, 0]
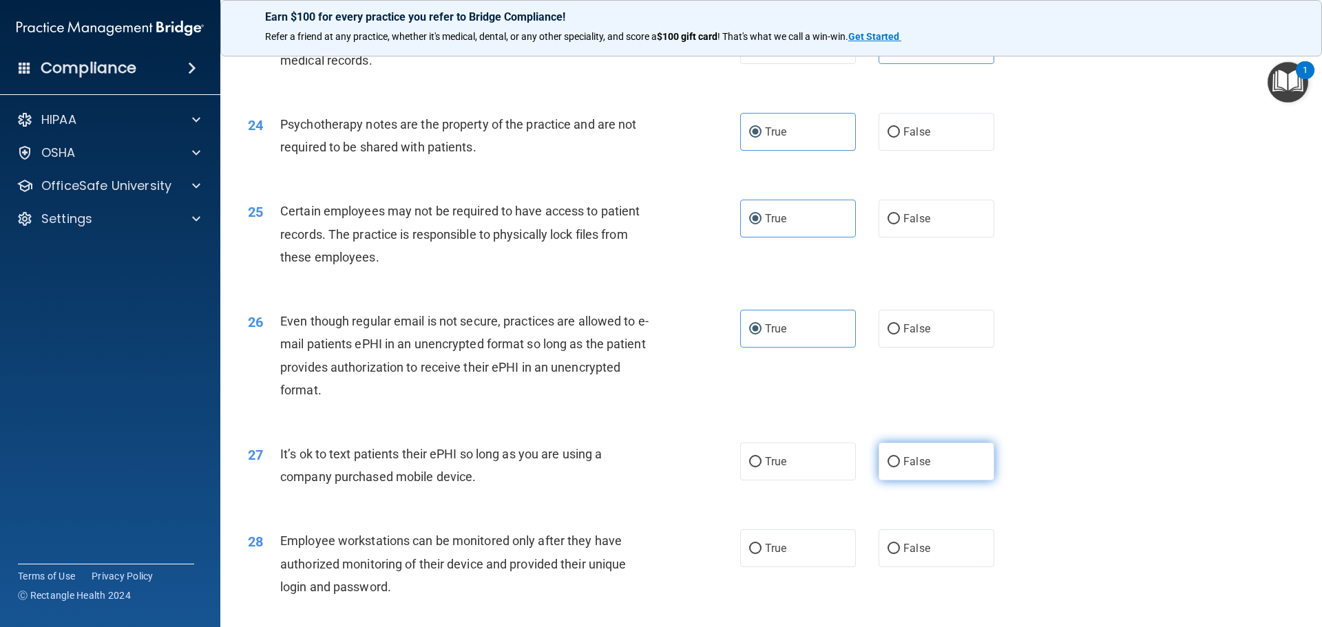
click at [922, 468] on span "False" at bounding box center [917, 461] width 27 height 13
click at [900, 468] on input "False" at bounding box center [894, 462] width 12 height 10
radio input "true"
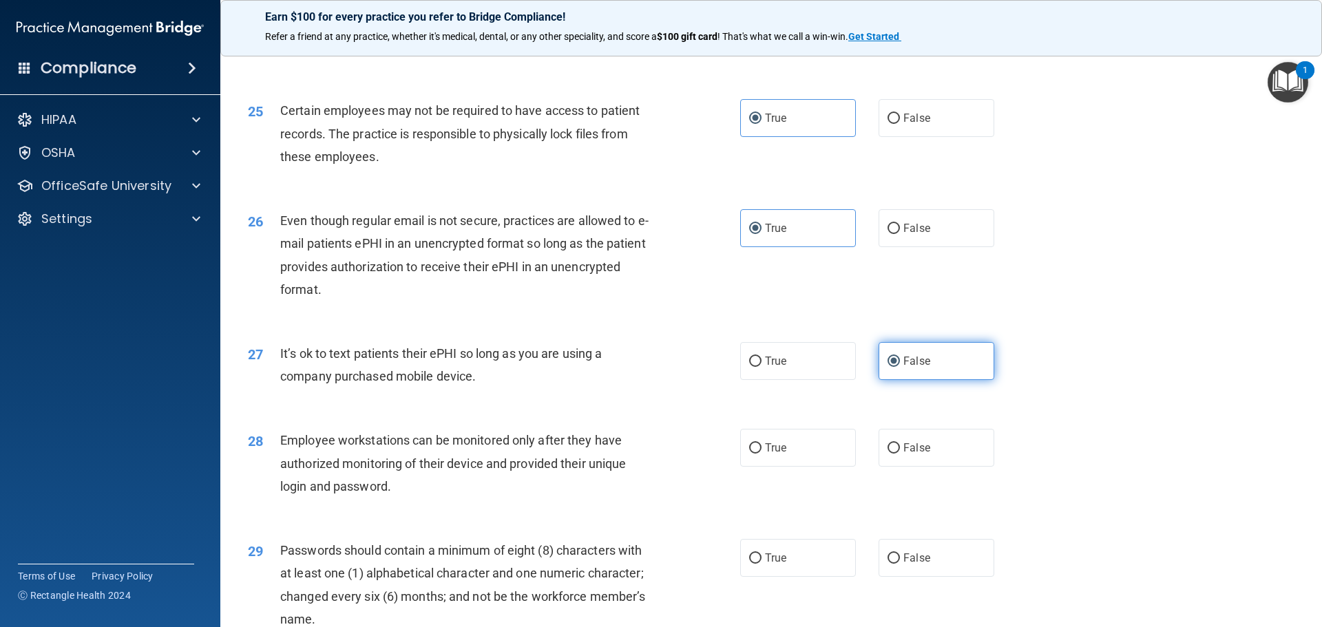
scroll to position [2617, 0]
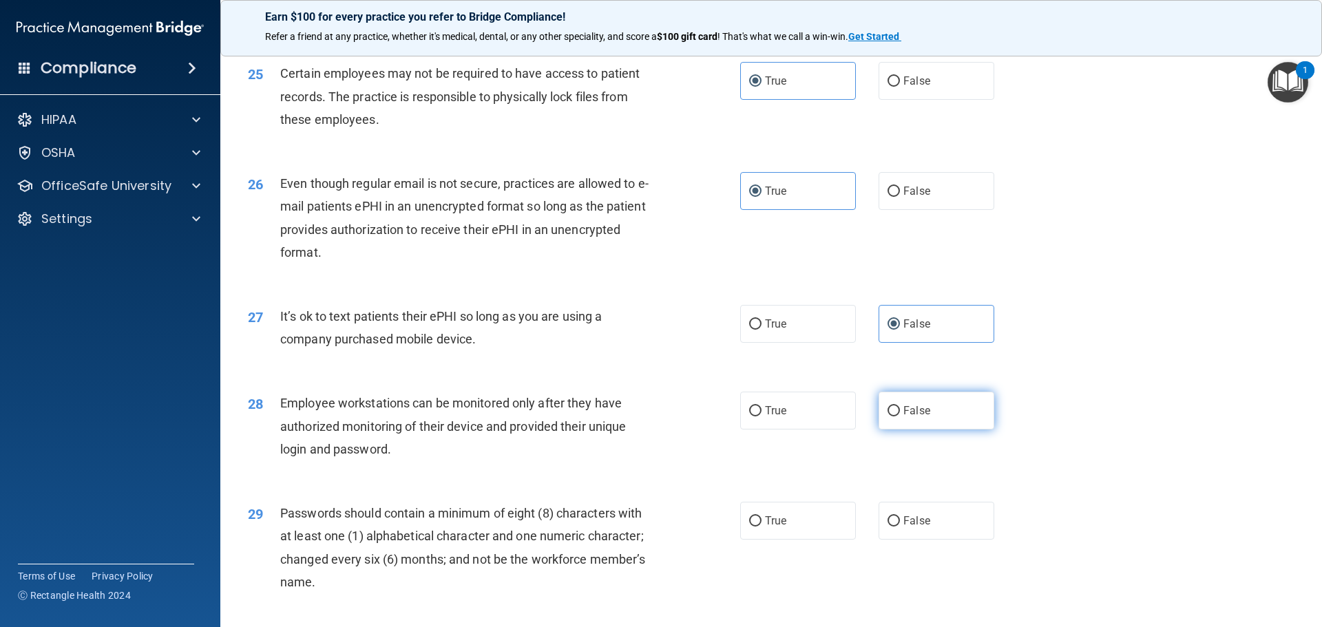
click at [909, 430] on label "False" at bounding box center [937, 411] width 116 height 38
click at [900, 417] on input "False" at bounding box center [894, 411] width 12 height 10
radio input "true"
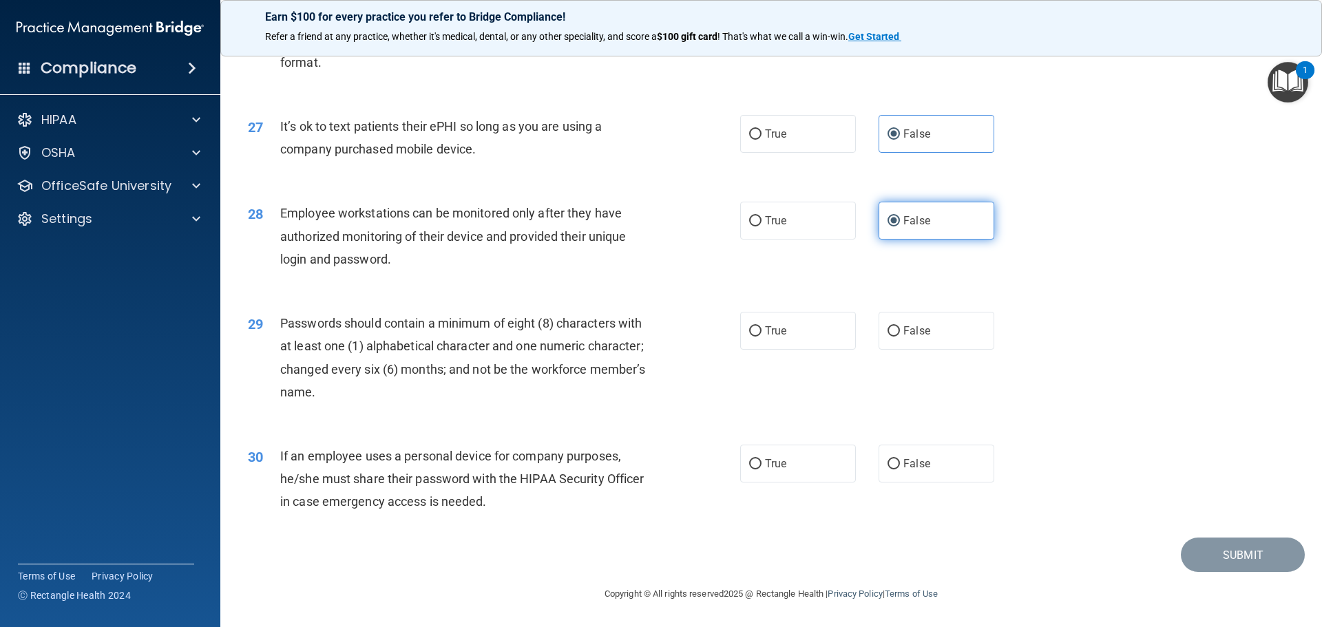
scroll to position [2830, 0]
click at [804, 342] on label "True" at bounding box center [798, 331] width 116 height 38
click at [762, 337] on input "True" at bounding box center [755, 331] width 12 height 10
radio input "true"
click at [956, 457] on label "False" at bounding box center [937, 464] width 116 height 38
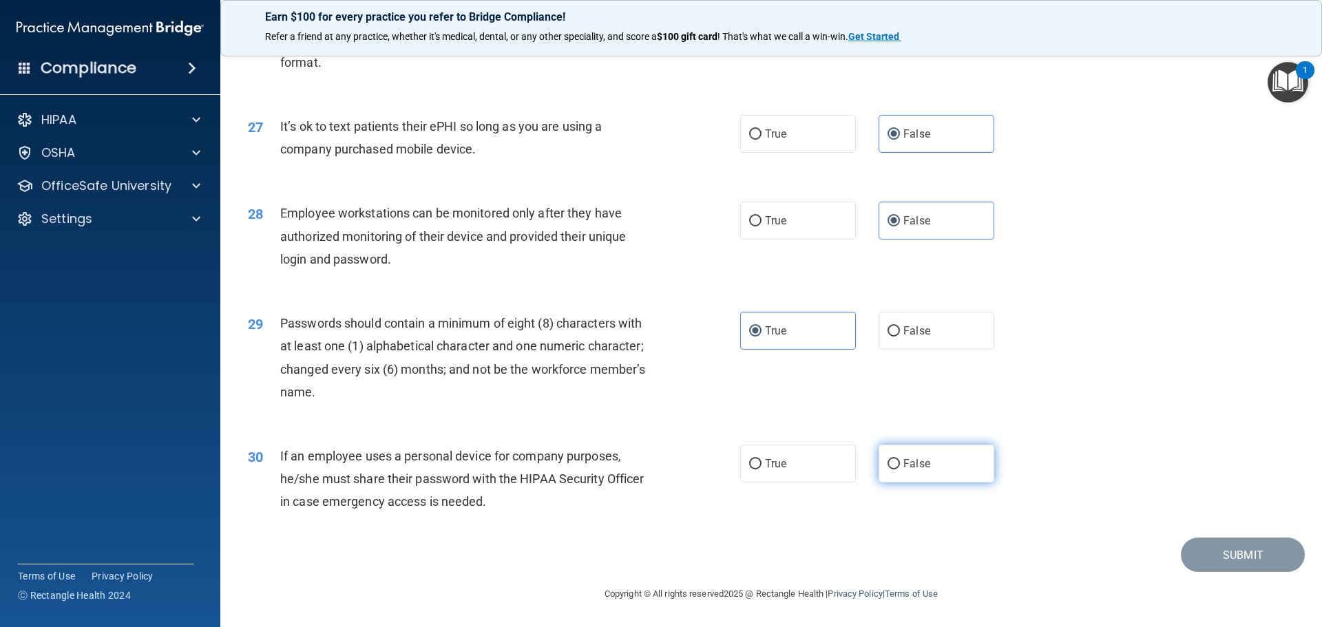
click at [900, 459] on input "False" at bounding box center [894, 464] width 12 height 10
radio input "true"
click at [1237, 550] on button "Submit" at bounding box center [1243, 555] width 124 height 35
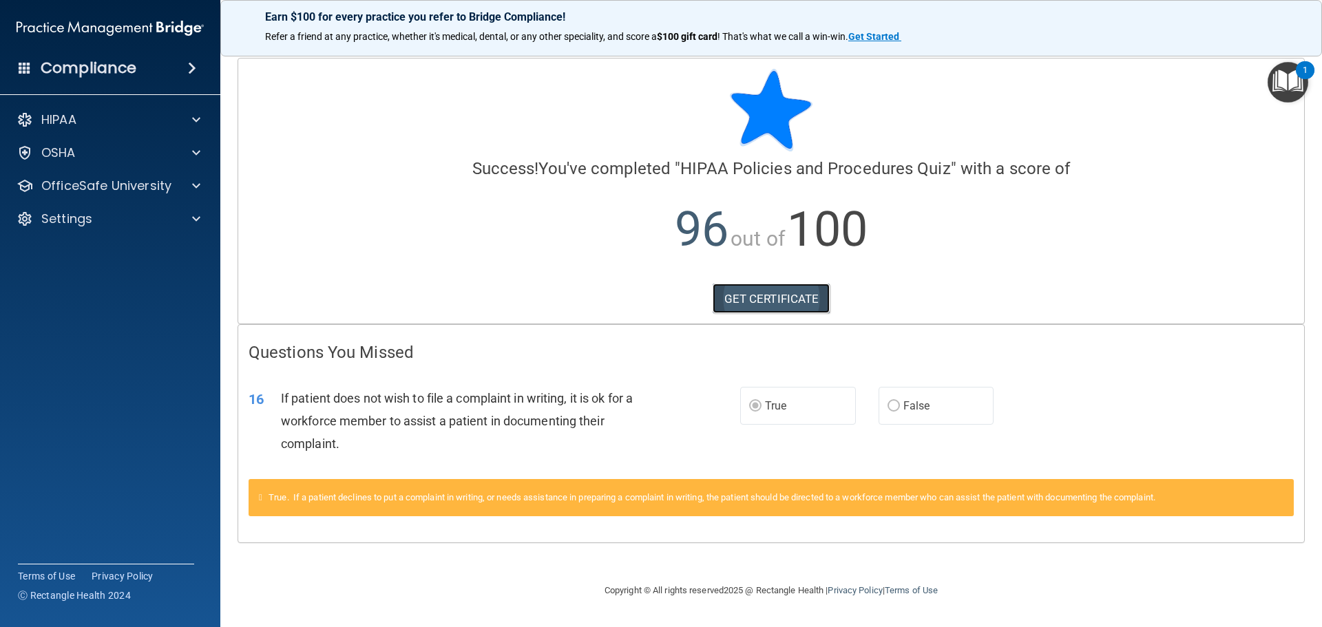
click at [782, 297] on link "GET CERTIFICATE" at bounding box center [772, 299] width 118 height 30
click at [115, 185] on p "OfficeSafe University" at bounding box center [106, 186] width 130 height 17
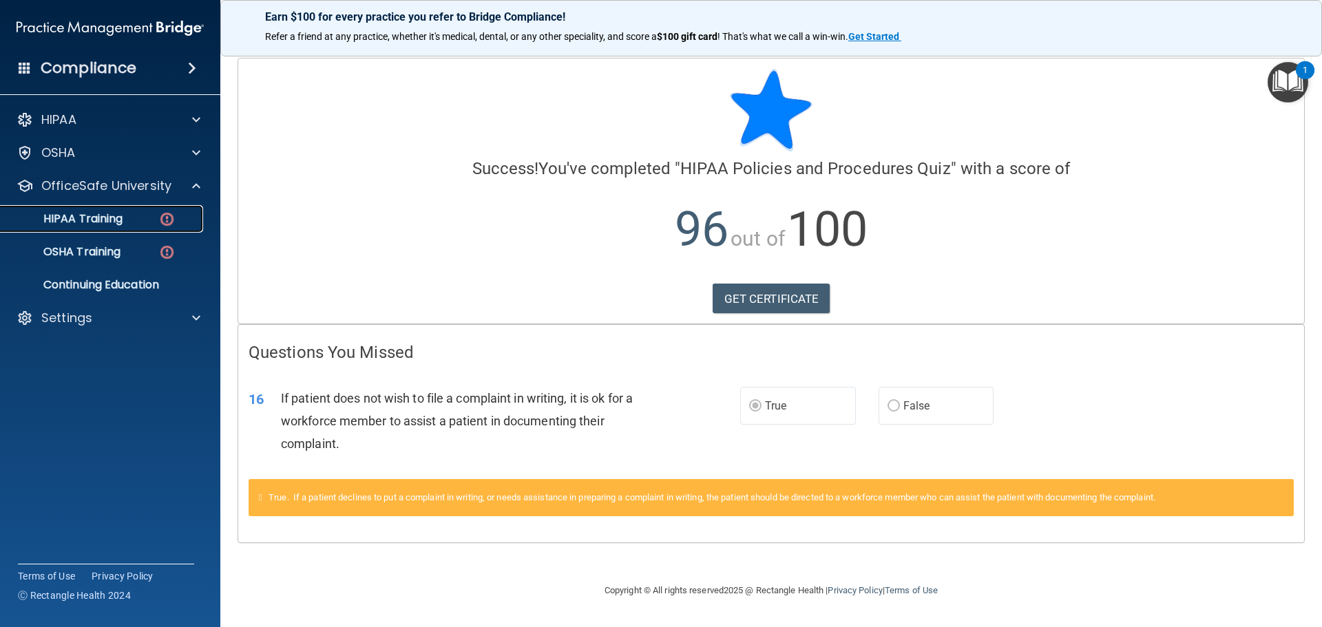
click at [168, 221] on img at bounding box center [166, 219] width 17 height 17
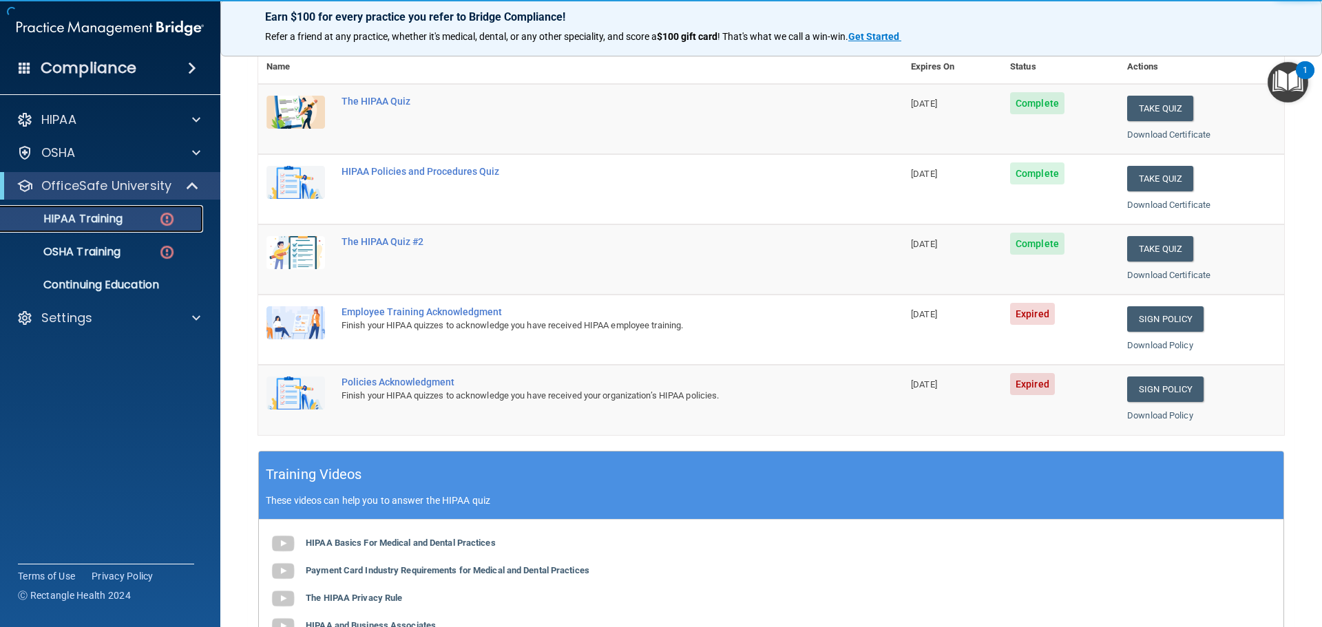
scroll to position [207, 0]
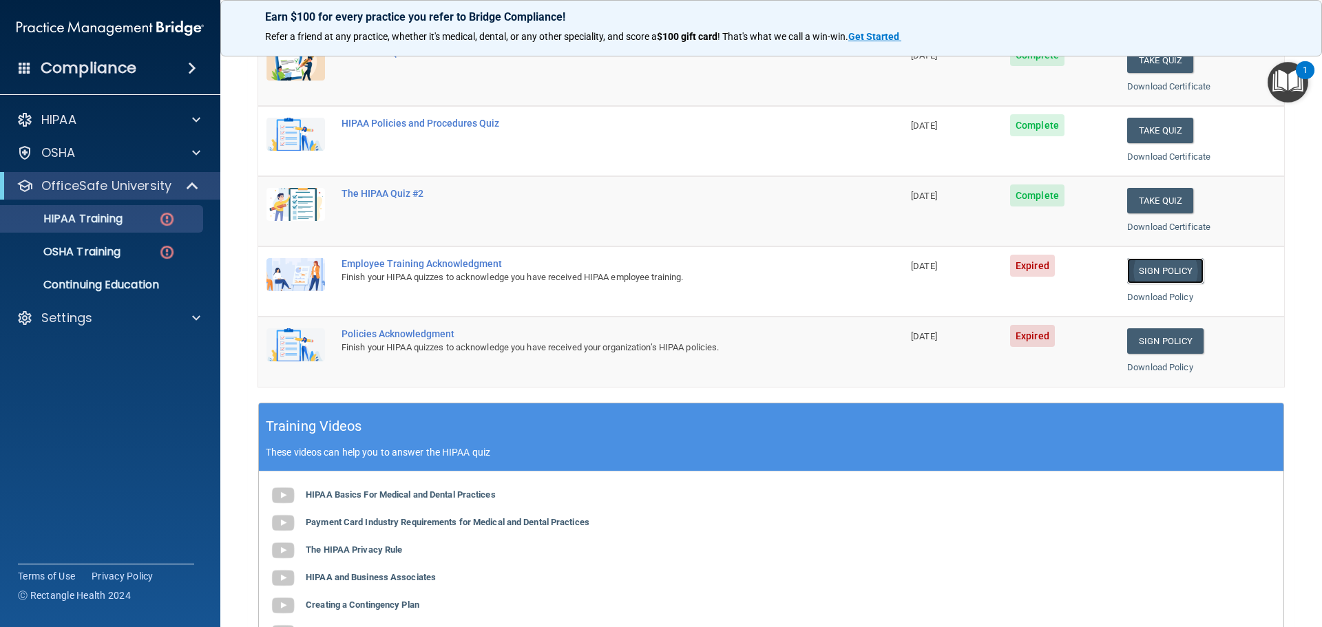
click at [1177, 271] on link "Sign Policy" at bounding box center [1166, 270] width 76 height 25
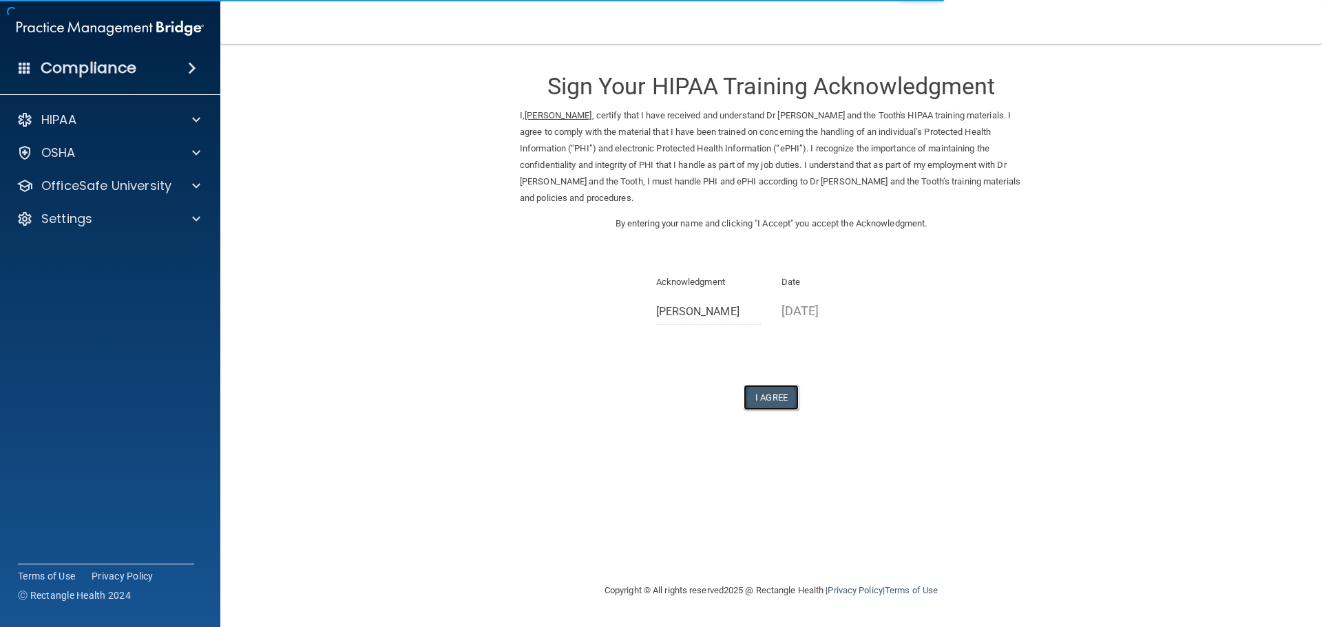
click at [770, 385] on button "I Agree" at bounding box center [771, 397] width 55 height 25
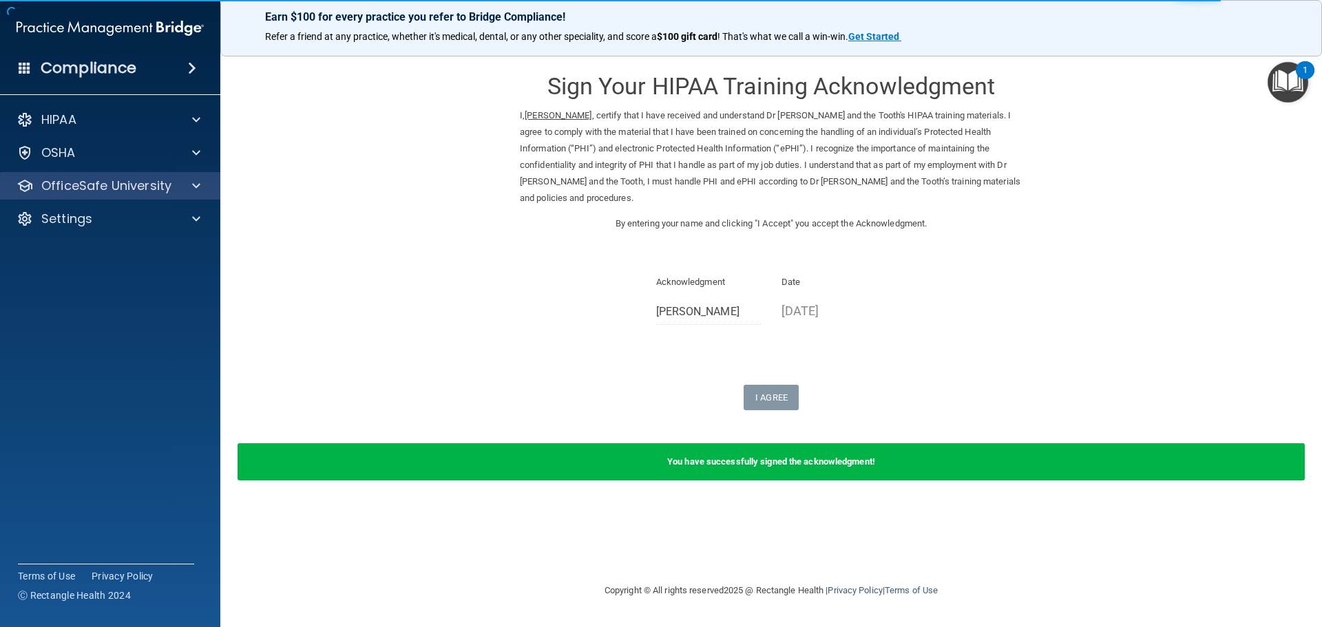
drag, startPoint x: 76, startPoint y: 176, endPoint x: 81, endPoint y: 183, distance: 8.4
click at [79, 178] on div "OfficeSafe University" at bounding box center [110, 186] width 221 height 28
click at [194, 179] on span at bounding box center [196, 186] width 8 height 17
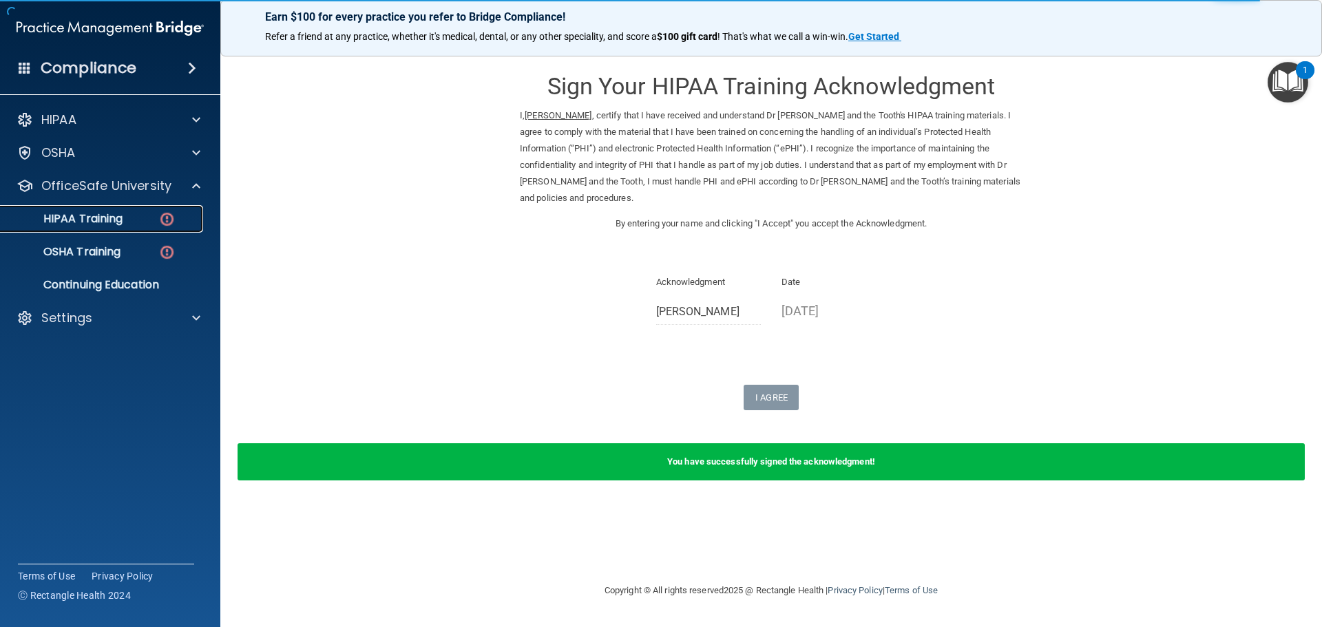
click at [172, 214] on img at bounding box center [166, 219] width 17 height 17
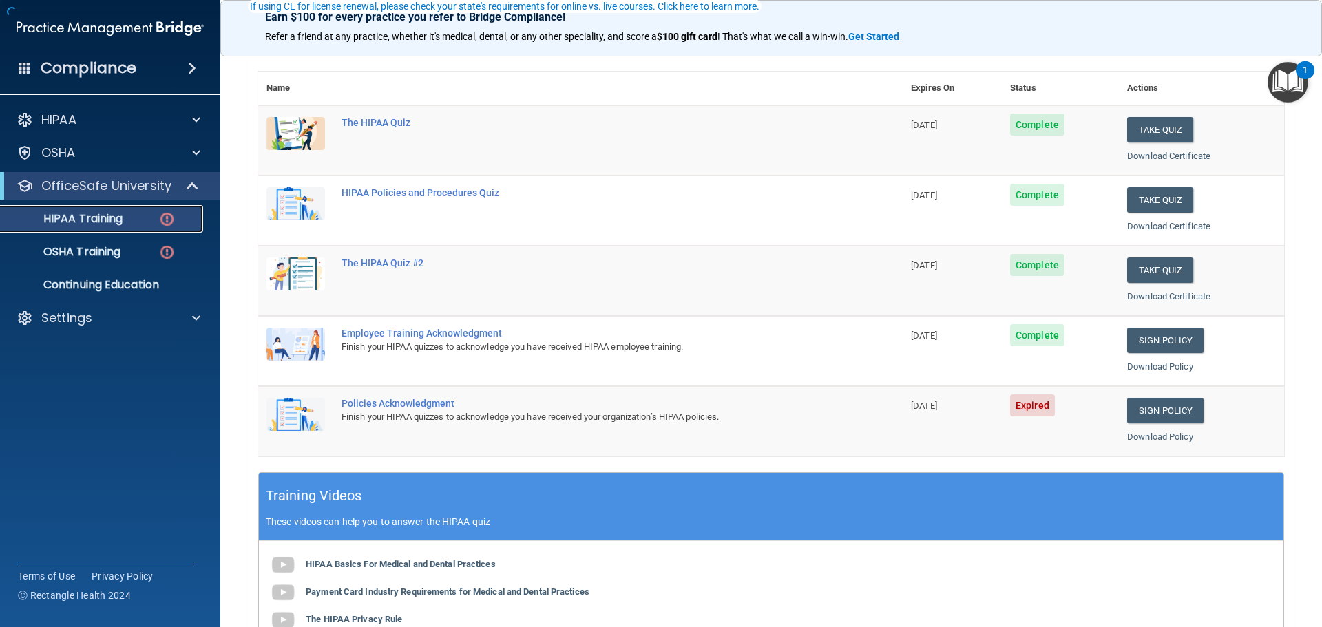
scroll to position [138, 0]
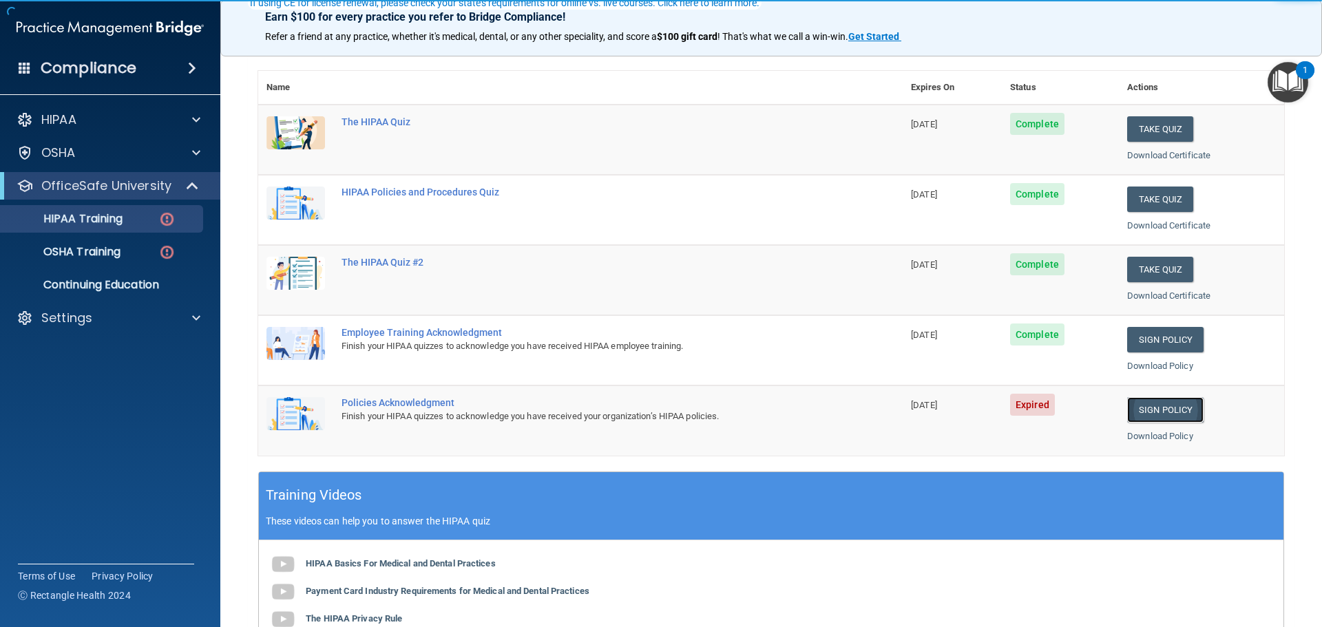
click at [1167, 402] on link "Sign Policy" at bounding box center [1166, 409] width 76 height 25
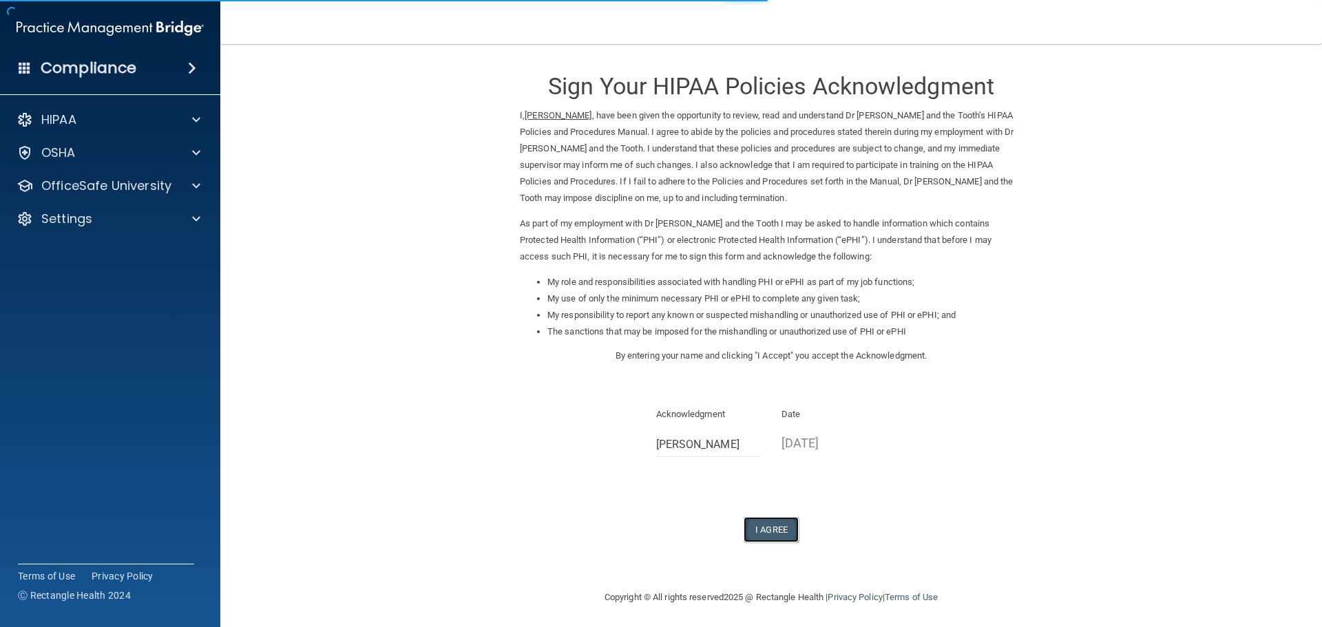
click at [776, 537] on button "I Agree" at bounding box center [771, 529] width 55 height 25
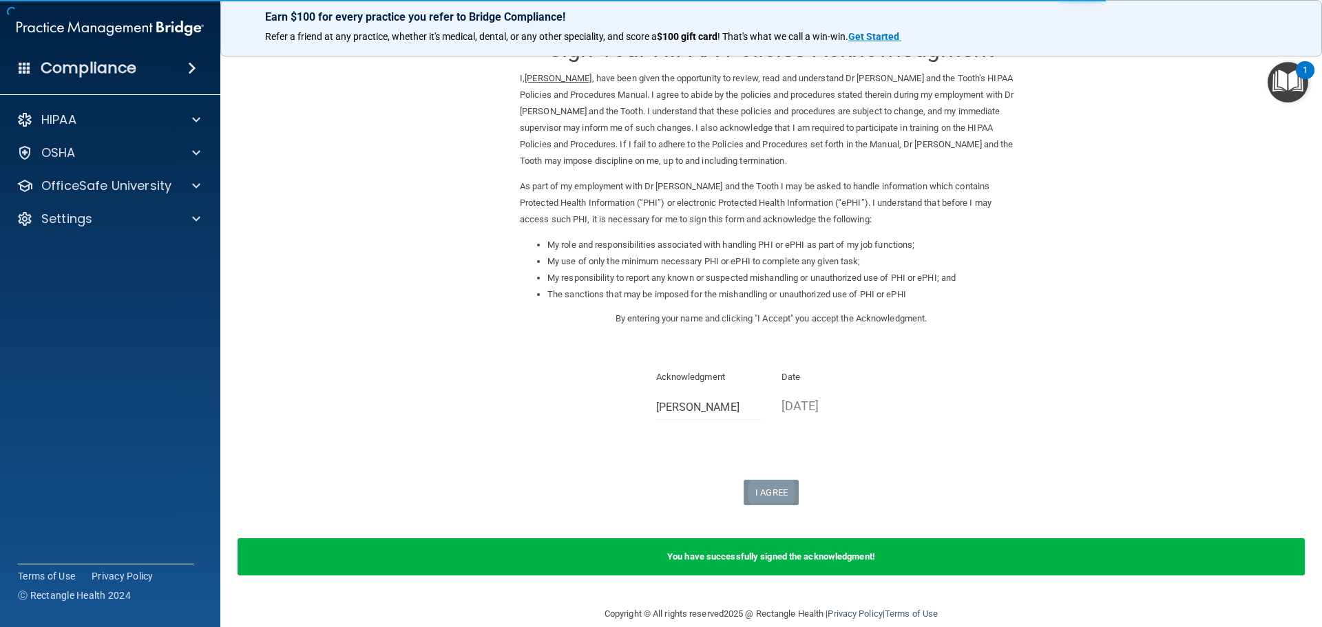
scroll to position [57, 0]
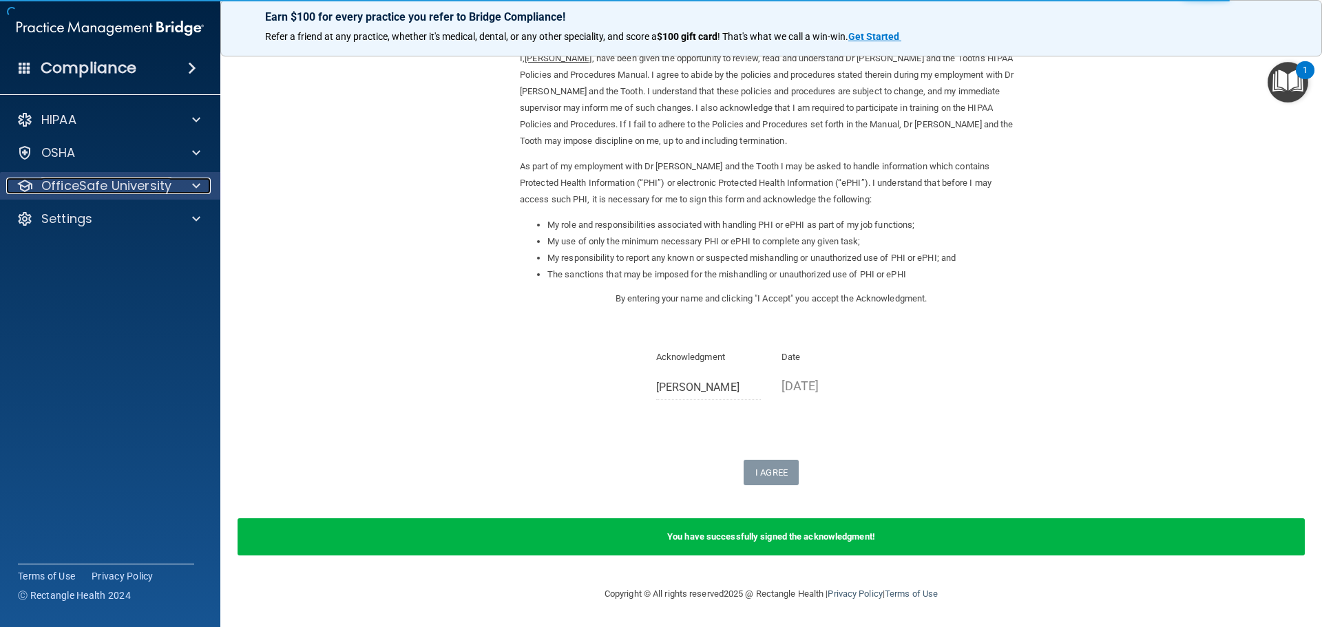
click at [101, 193] on p "OfficeSafe University" at bounding box center [106, 186] width 130 height 17
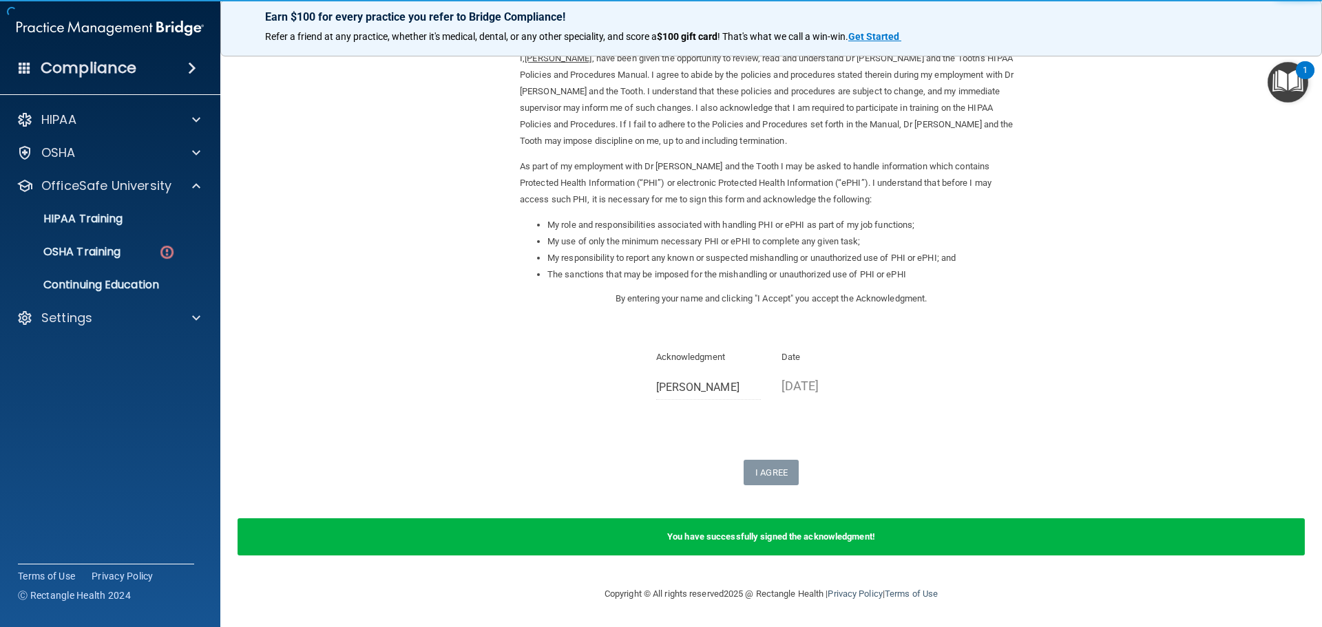
click at [156, 202] on ul "HIPAA Training OSHA Training Continuing Education" at bounding box center [110, 249] width 249 height 99
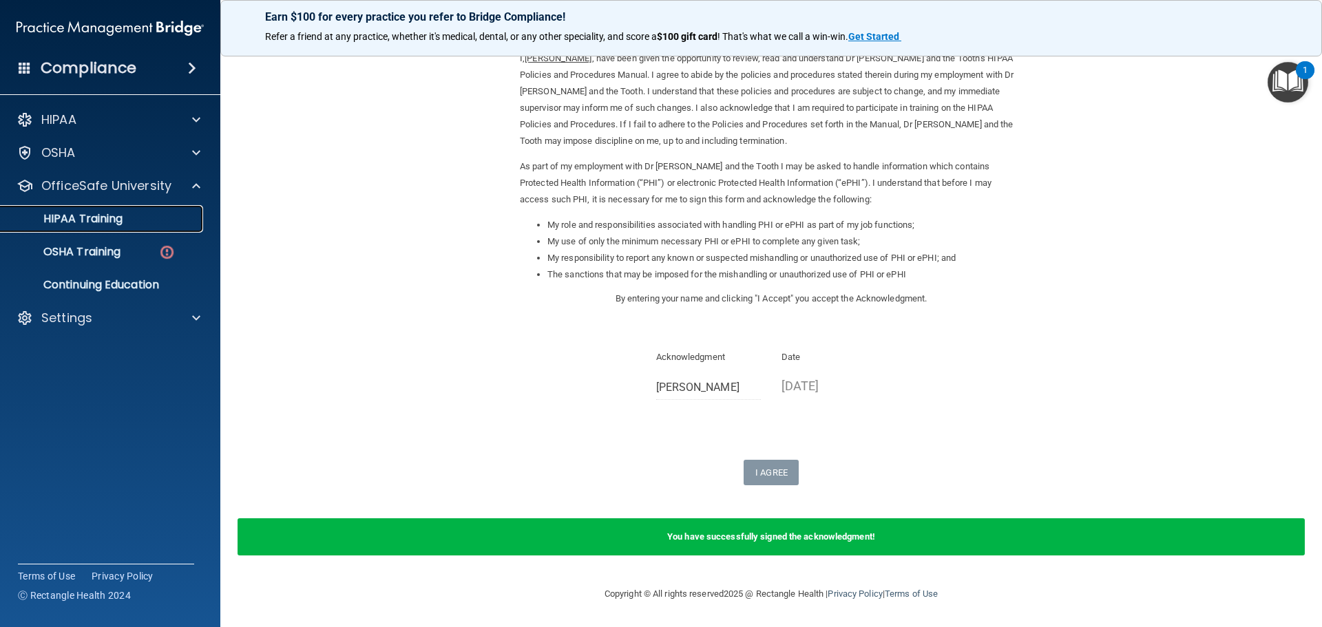
click at [156, 210] on link "HIPAA Training" at bounding box center [94, 219] width 217 height 28
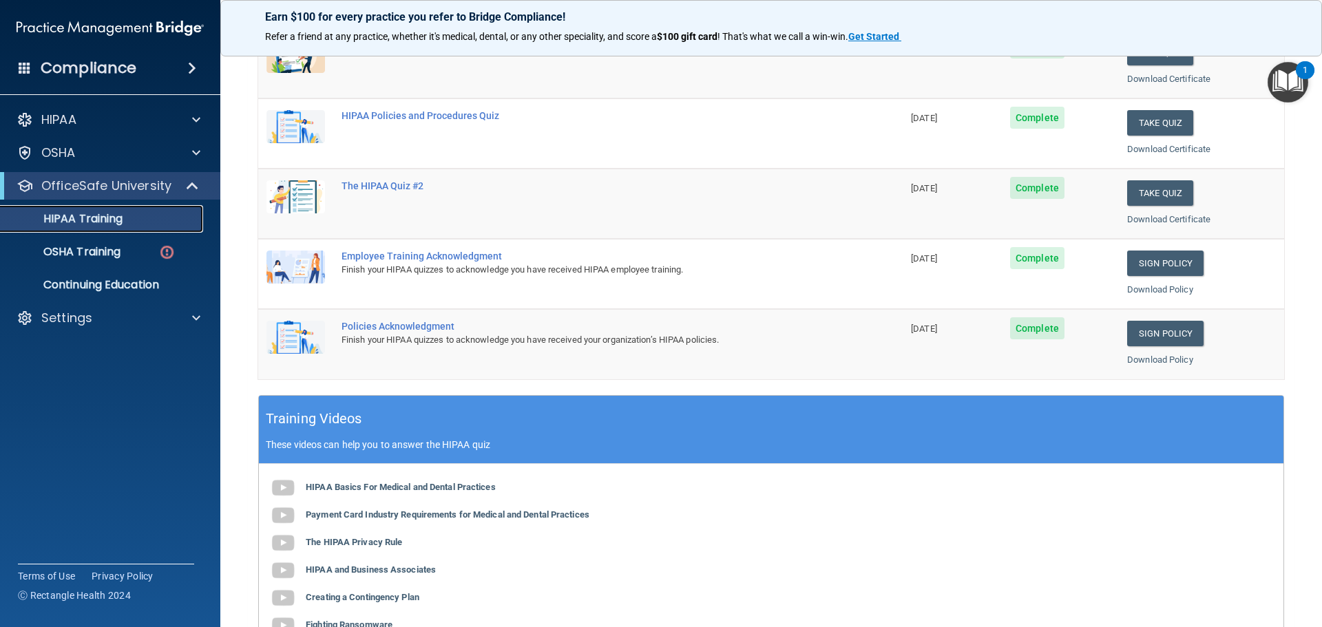
scroll to position [276, 0]
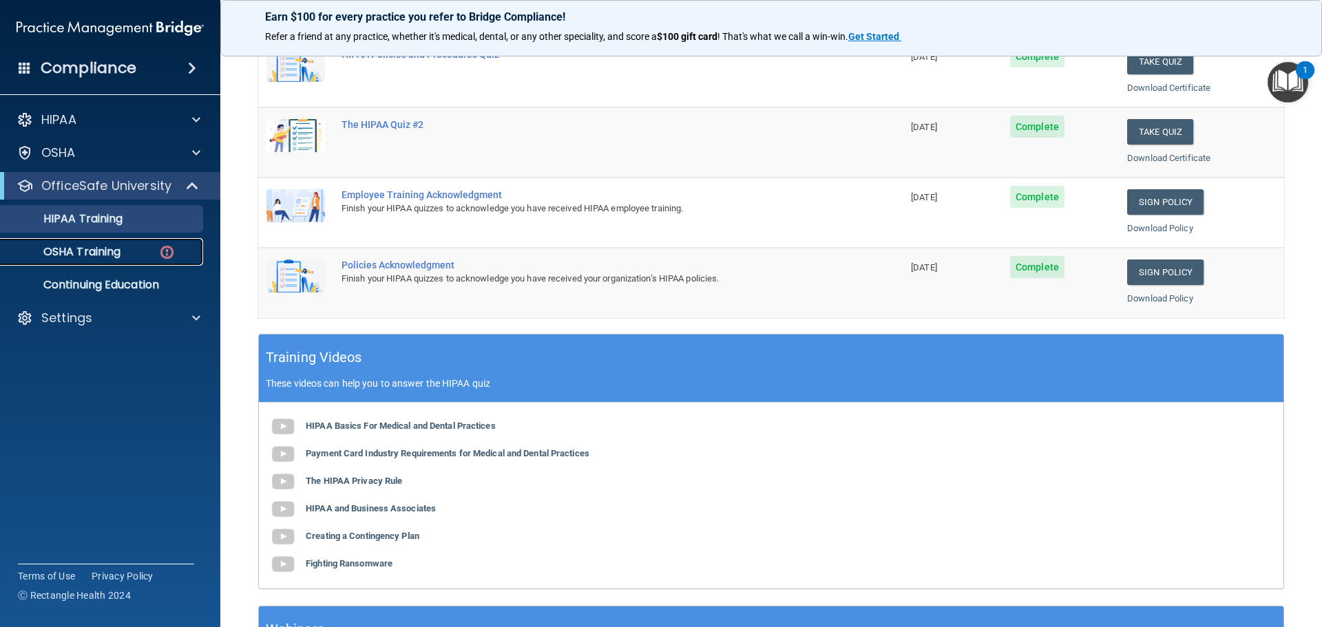
click at [161, 261] on link "OSHA Training" at bounding box center [94, 252] width 217 height 28
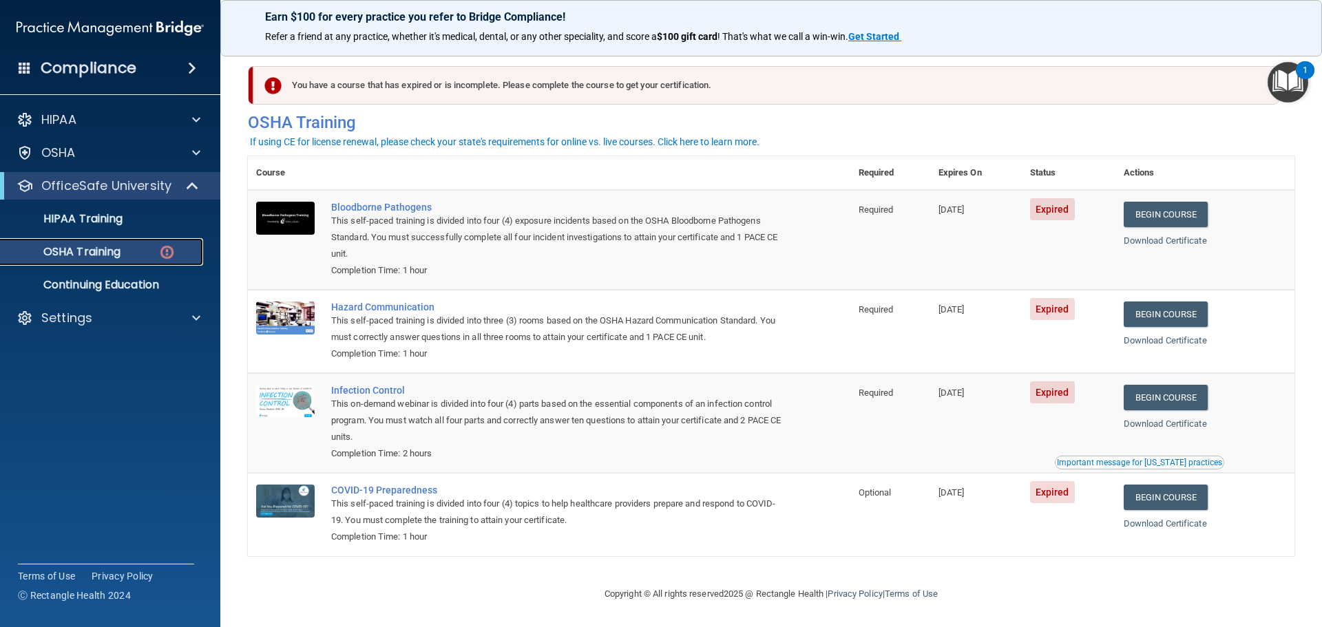
scroll to position [6, 0]
click at [1172, 212] on link "Begin Course" at bounding box center [1166, 214] width 84 height 25
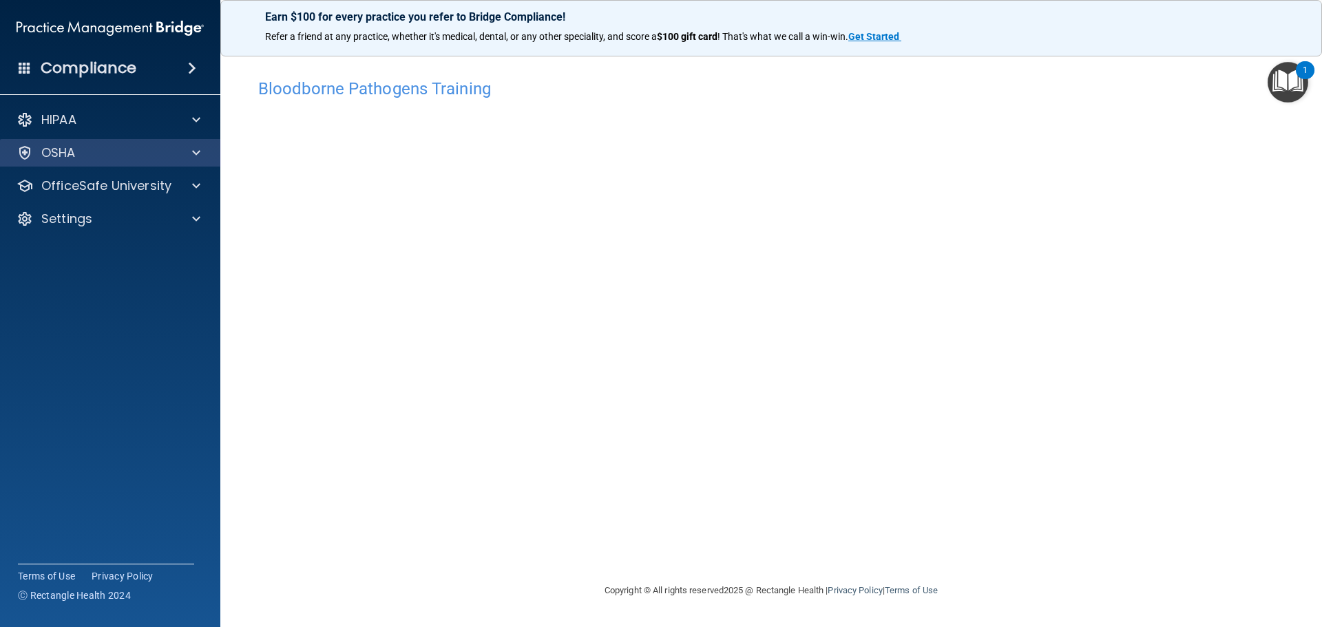
click at [110, 142] on div "OSHA" at bounding box center [110, 153] width 221 height 28
click at [194, 154] on span at bounding box center [196, 153] width 8 height 17
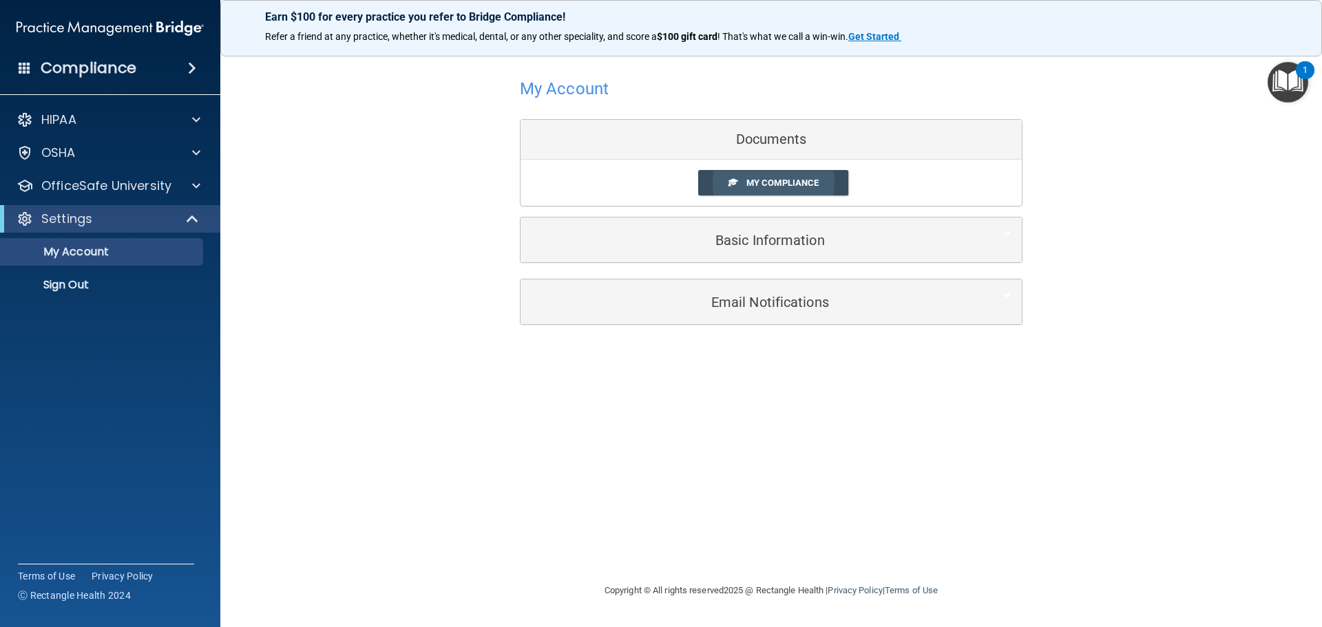
click at [801, 185] on span "My Compliance" at bounding box center [783, 183] width 72 height 10
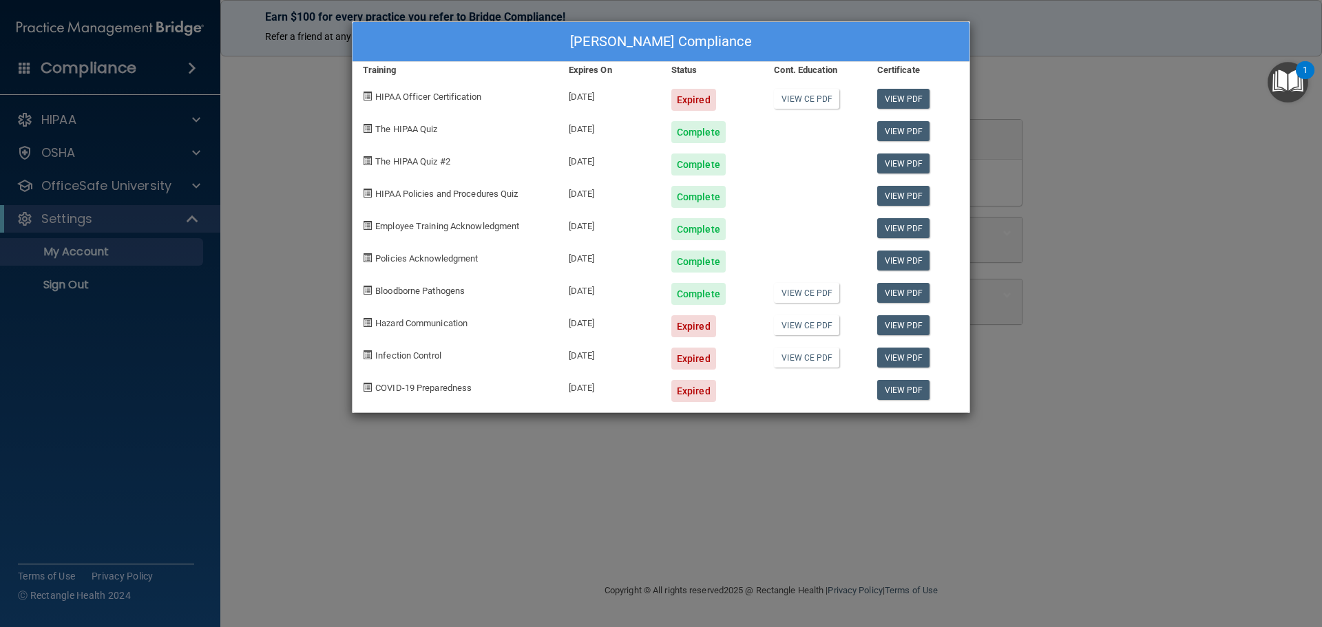
click at [135, 134] on div "[PERSON_NAME] Compliance Training Expires On Status Cont. Education Certificate…" at bounding box center [661, 313] width 1322 height 627
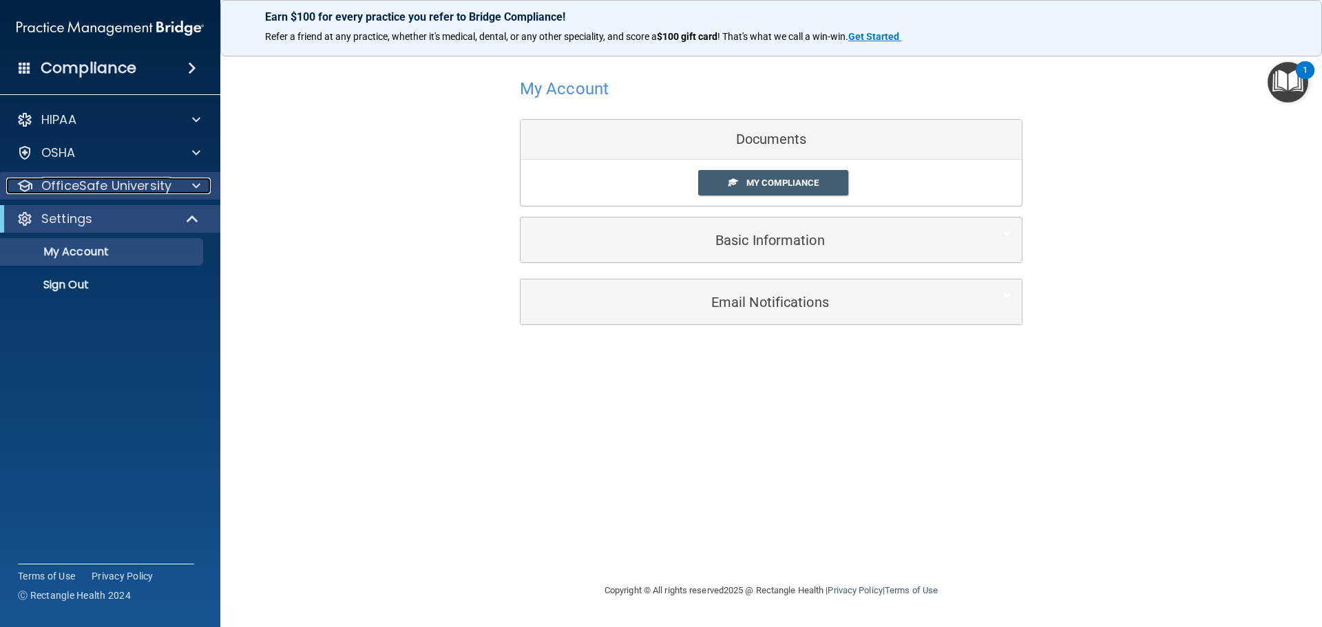
click at [181, 191] on div at bounding box center [194, 186] width 34 height 17
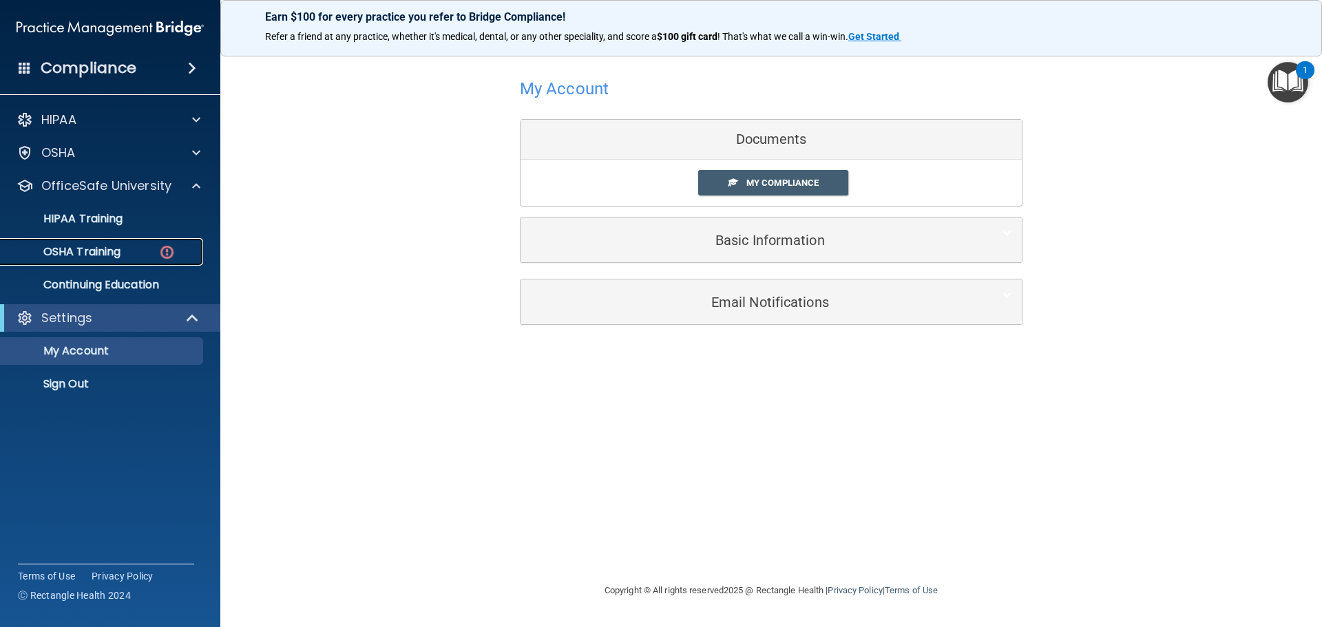
click at [170, 247] on img at bounding box center [166, 252] width 17 height 17
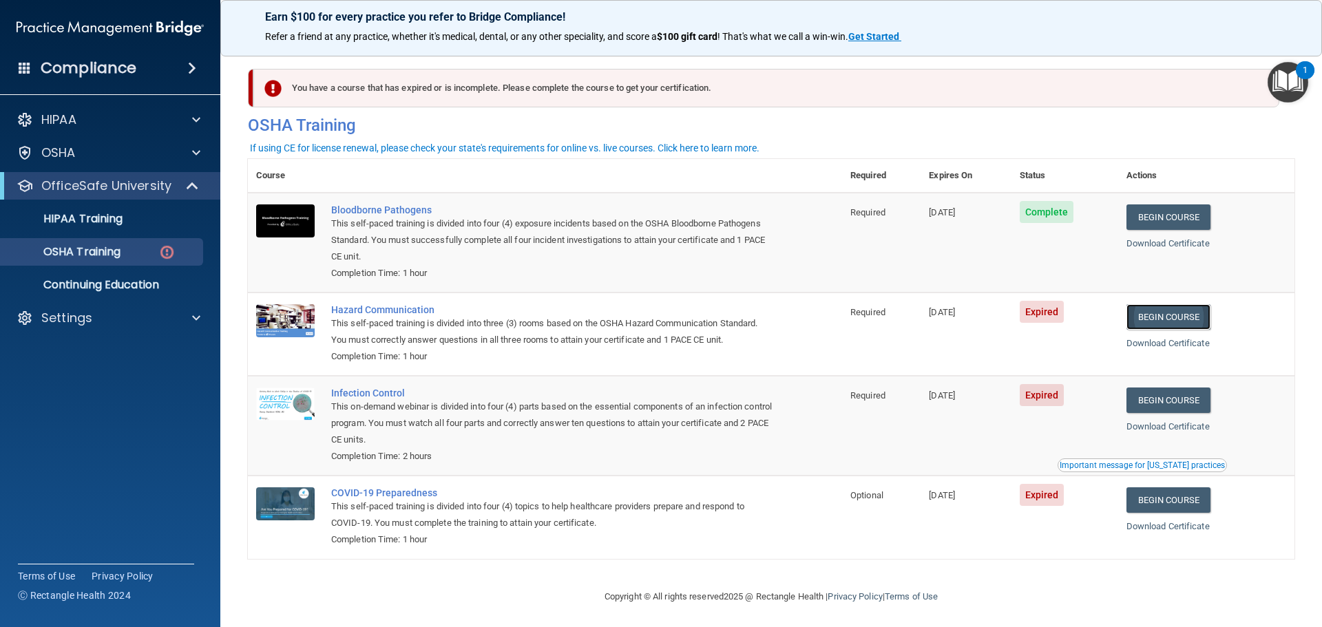
click at [1184, 313] on link "Begin Course" at bounding box center [1169, 316] width 84 height 25
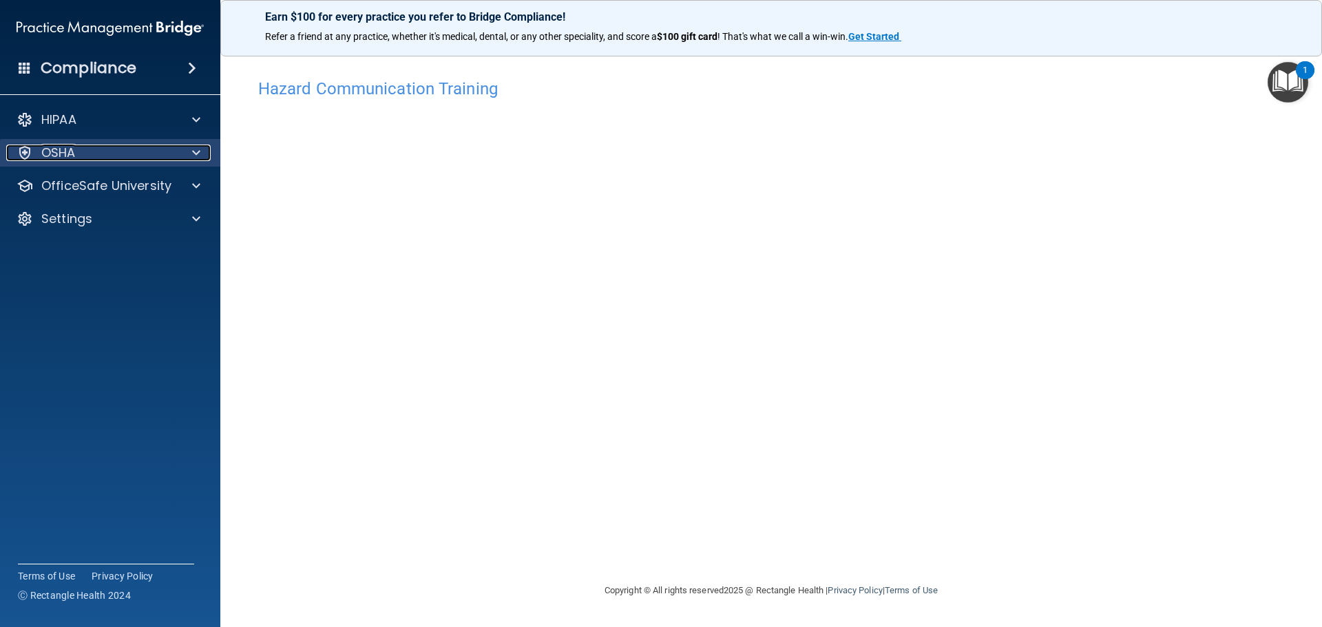
click at [210, 145] on div at bounding box center [194, 153] width 34 height 17
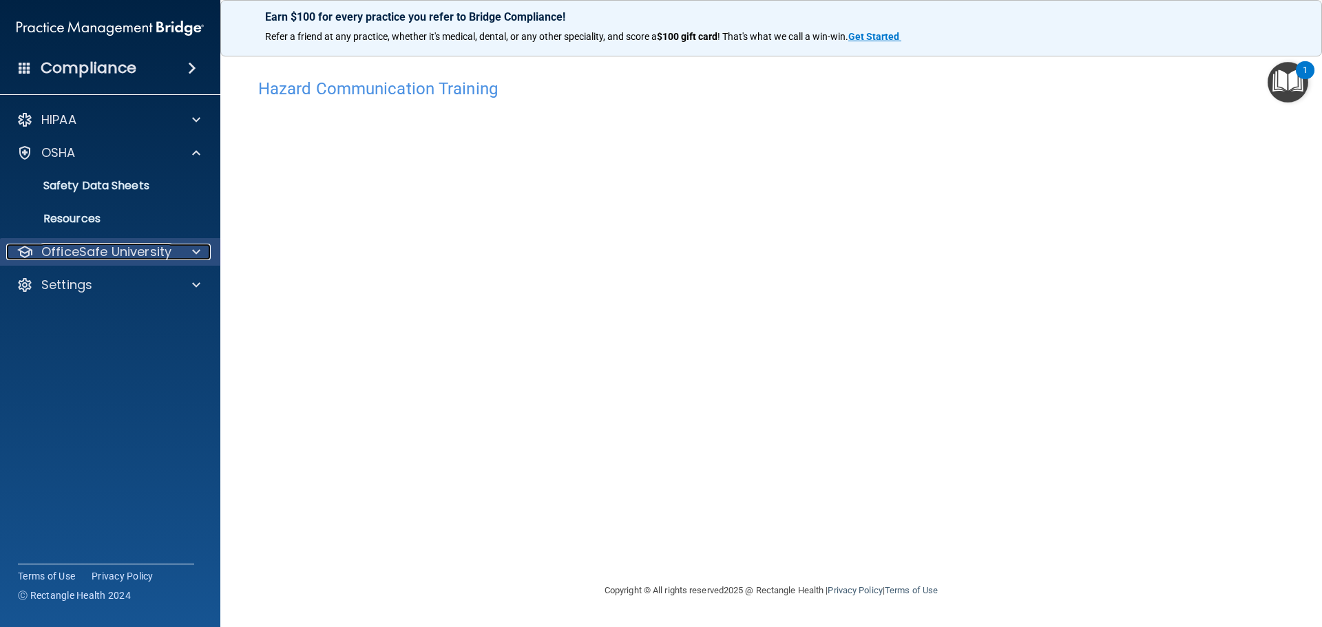
click at [158, 253] on p "OfficeSafe University" at bounding box center [106, 252] width 130 height 17
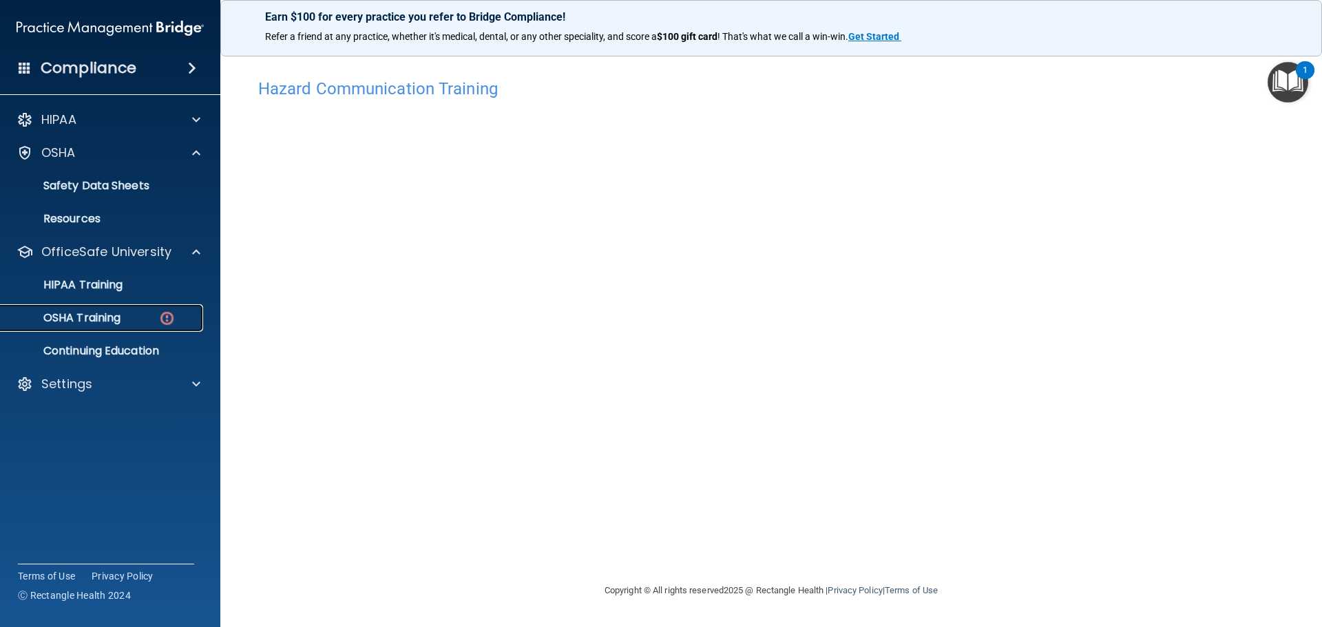
click at [156, 305] on link "OSHA Training" at bounding box center [94, 318] width 217 height 28
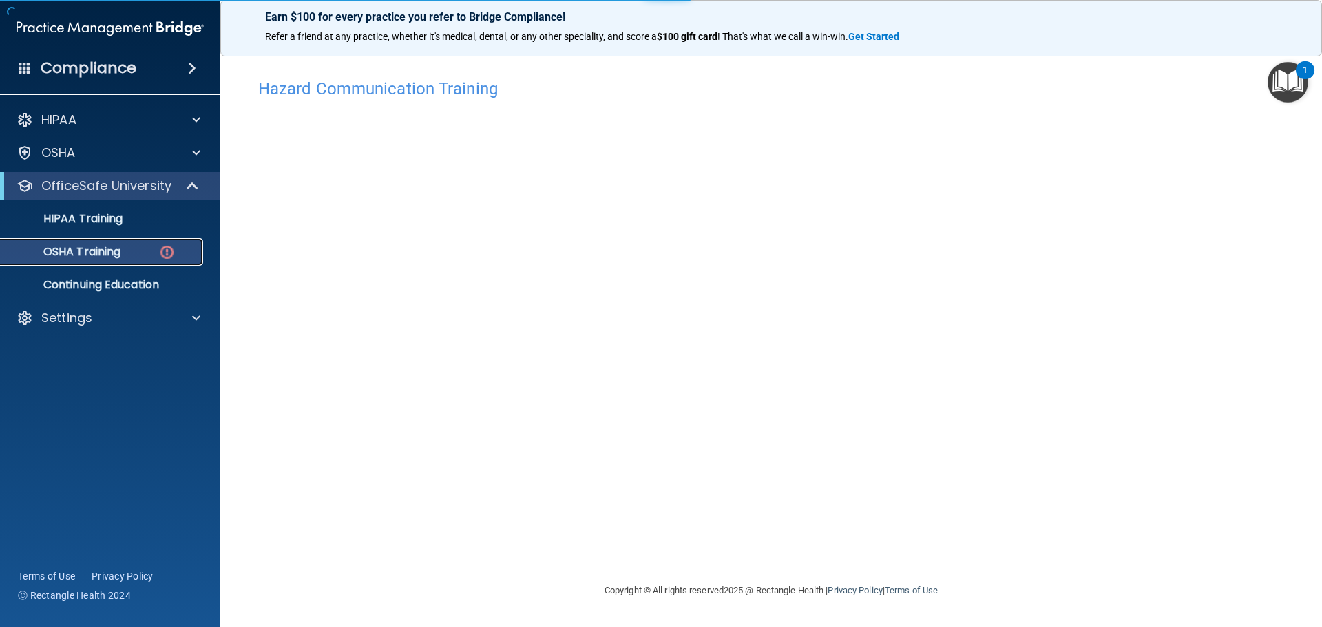
click at [168, 260] on img at bounding box center [166, 252] width 17 height 17
click at [165, 248] on img at bounding box center [166, 252] width 17 height 17
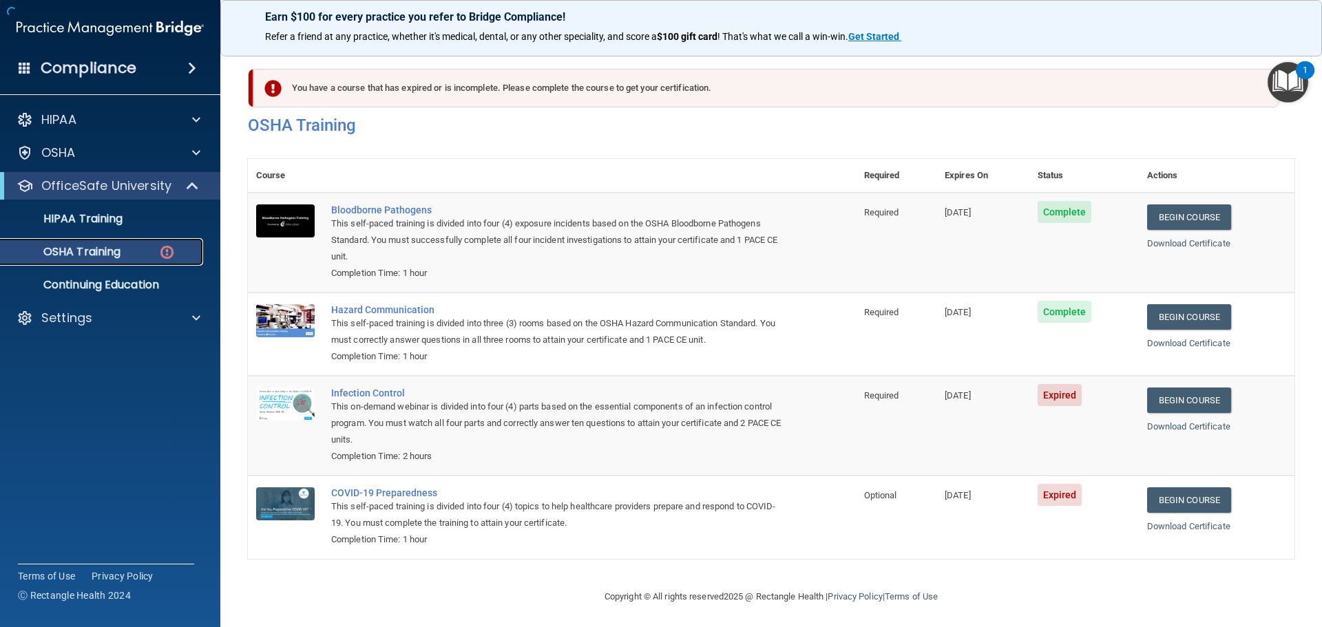
click at [156, 253] on div "OSHA Training" at bounding box center [103, 252] width 188 height 14
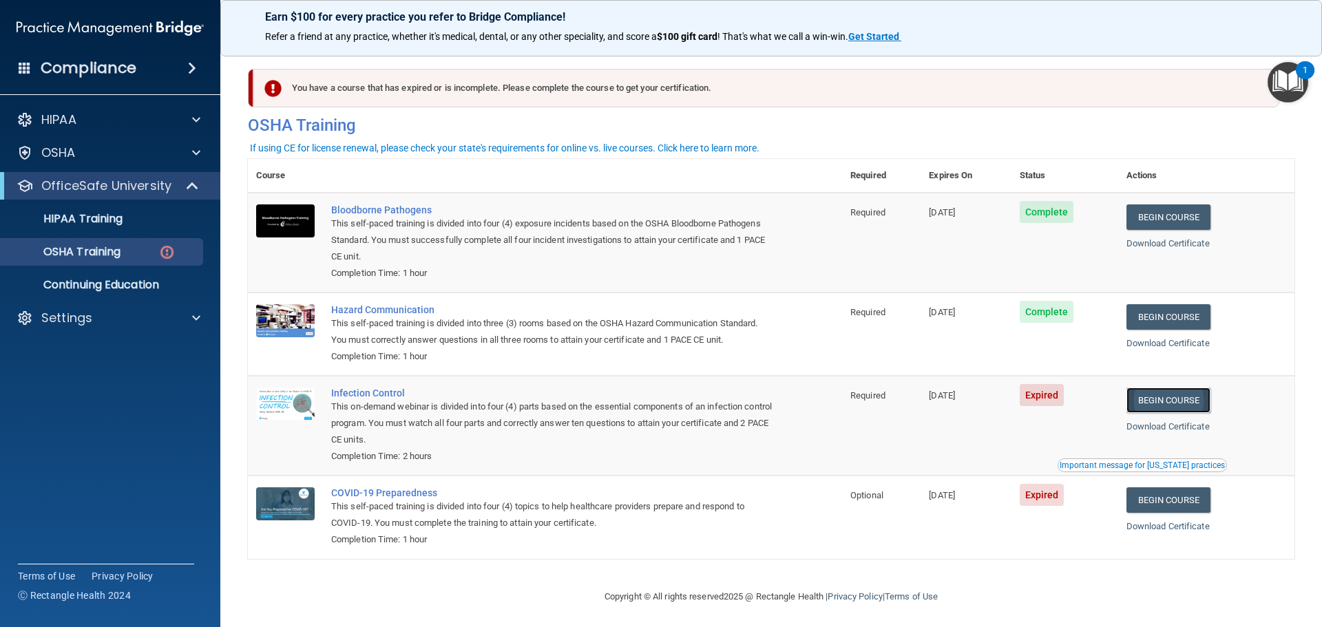
click at [1191, 394] on link "Begin Course" at bounding box center [1169, 400] width 84 height 25
click at [92, 264] on link "OSHA Training" at bounding box center [94, 252] width 217 height 28
click at [166, 253] on img at bounding box center [166, 252] width 17 height 17
click at [163, 222] on div "HIPAA Training" at bounding box center [103, 219] width 188 height 14
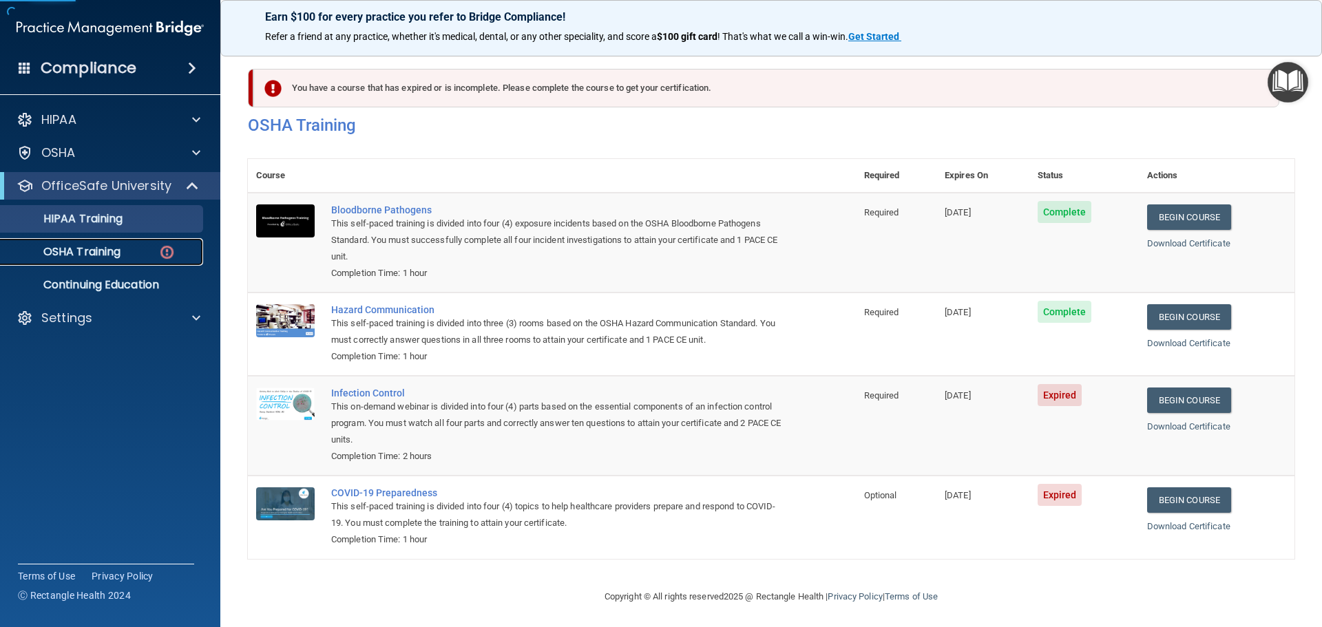
click at [195, 258] on div "OSHA Training" at bounding box center [103, 252] width 188 height 14
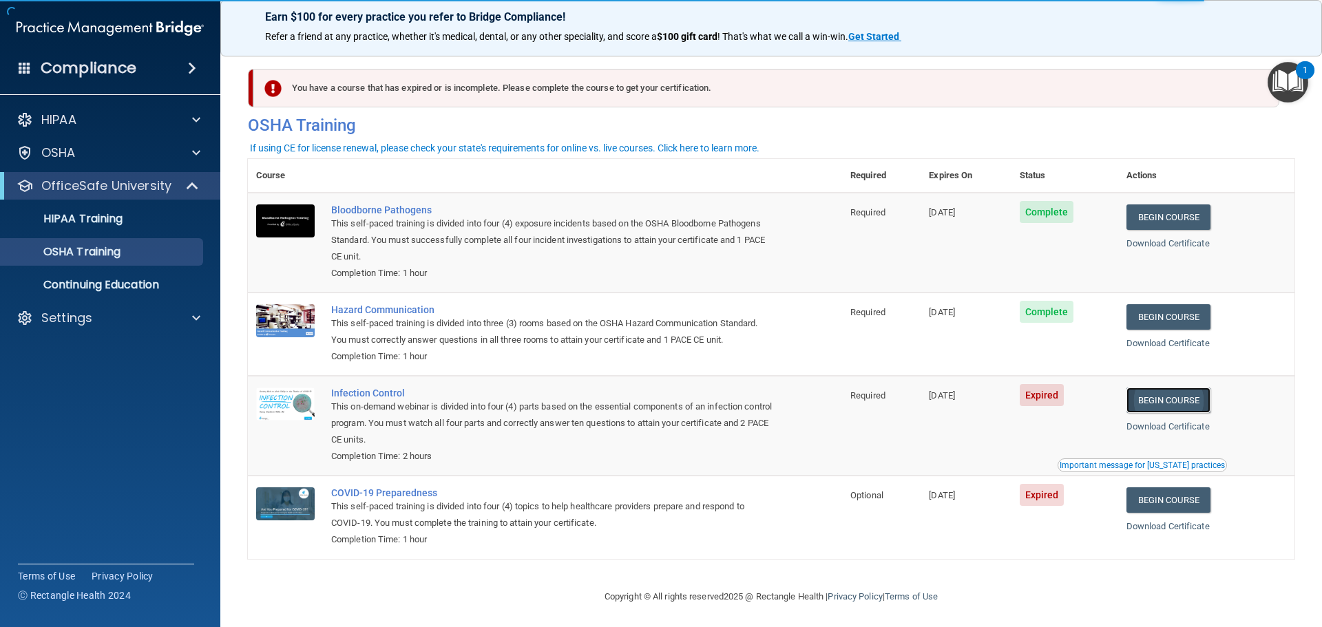
click at [1163, 407] on link "Begin Course" at bounding box center [1169, 400] width 84 height 25
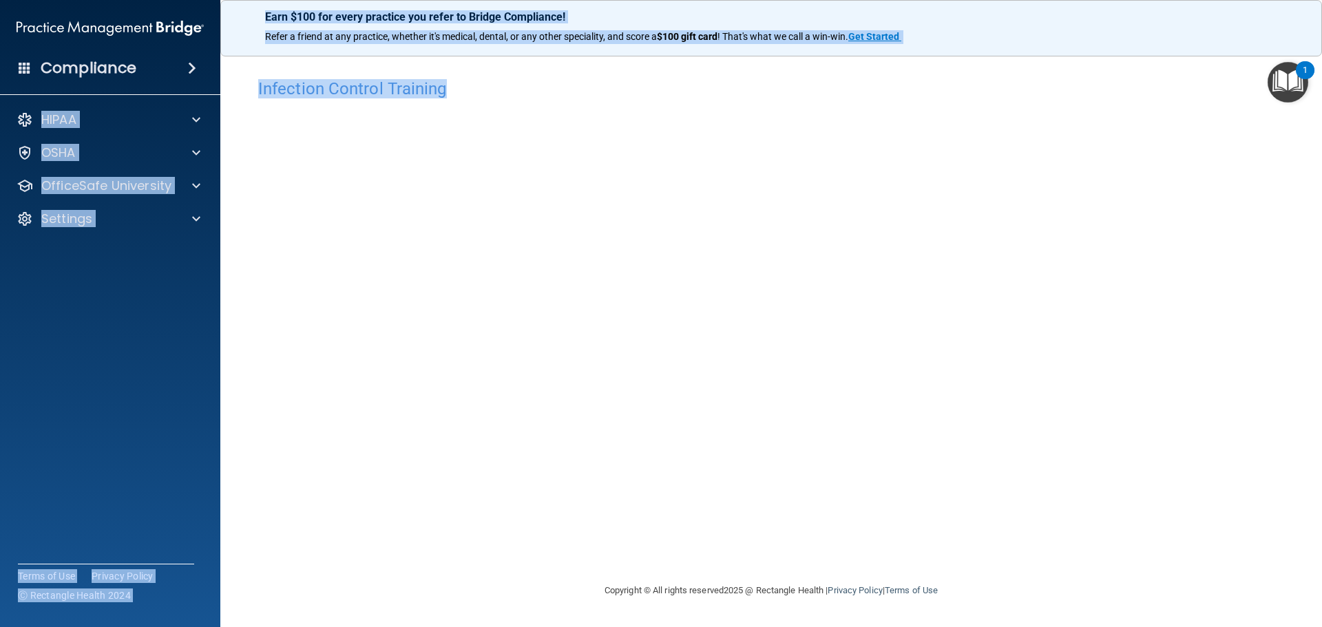
drag, startPoint x: 446, startPoint y: 87, endPoint x: 255, endPoint y: 93, distance: 191.6
click at [174, 90] on div "Compliance HIPAA Documents and Policies Report an Incident Business Associates …" at bounding box center [661, 313] width 1322 height 627
click at [433, 71] on div "Infection Control Training This course doesn’t expire until 07/13/2024. Are you…" at bounding box center [771, 313] width 1047 height 511
click at [456, 92] on h4 "Infection Control Training" at bounding box center [771, 89] width 1026 height 18
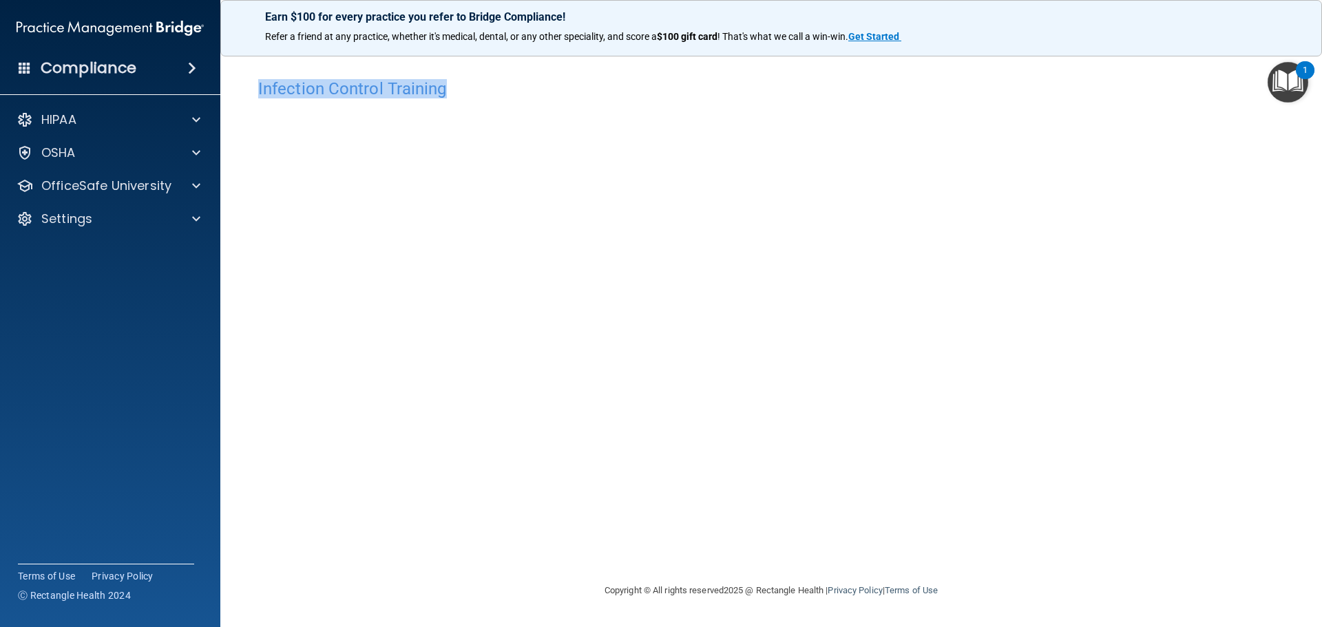
drag, startPoint x: 441, startPoint y: 92, endPoint x: 242, endPoint y: 87, distance: 199.1
click at [242, 87] on main "Infection Control Training This course doesn’t expire until 07/13/2024. Are you…" at bounding box center [771, 335] width 1102 height 583
click at [488, 83] on h4 "Infection Control Training" at bounding box center [771, 89] width 1026 height 18
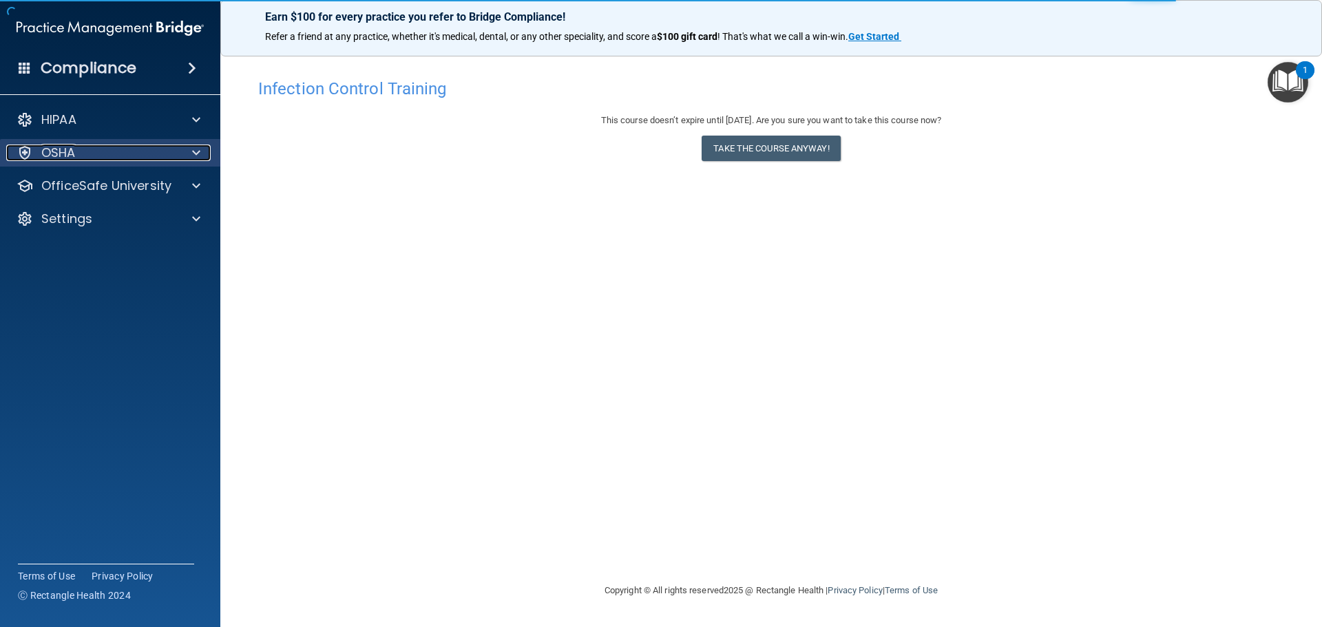
click at [122, 154] on div "OSHA" at bounding box center [91, 153] width 171 height 17
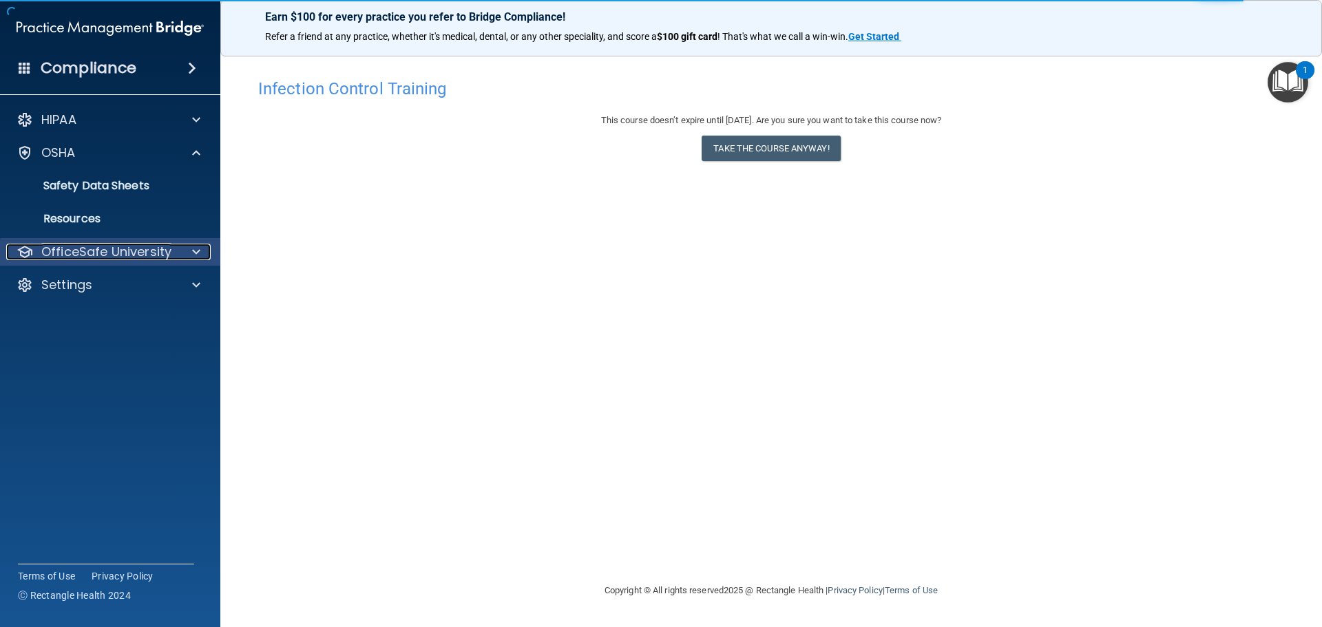
click at [150, 247] on p "OfficeSafe University" at bounding box center [106, 252] width 130 height 17
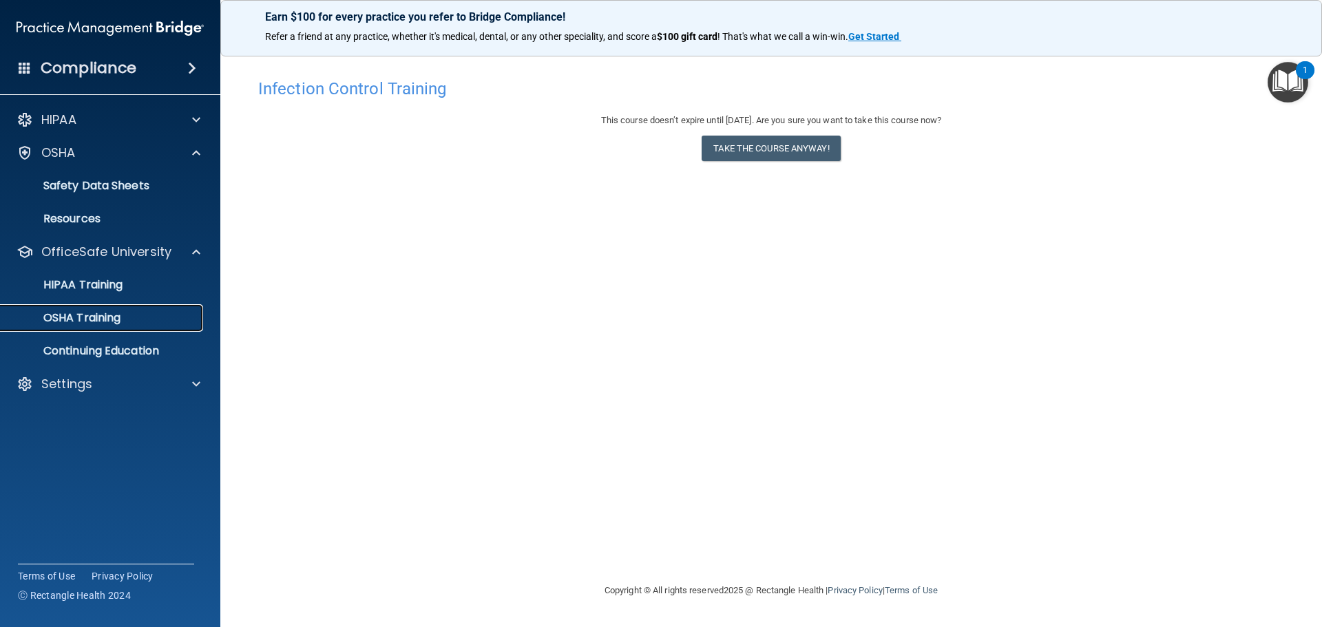
click at [141, 322] on div "OSHA Training" at bounding box center [103, 318] width 188 height 14
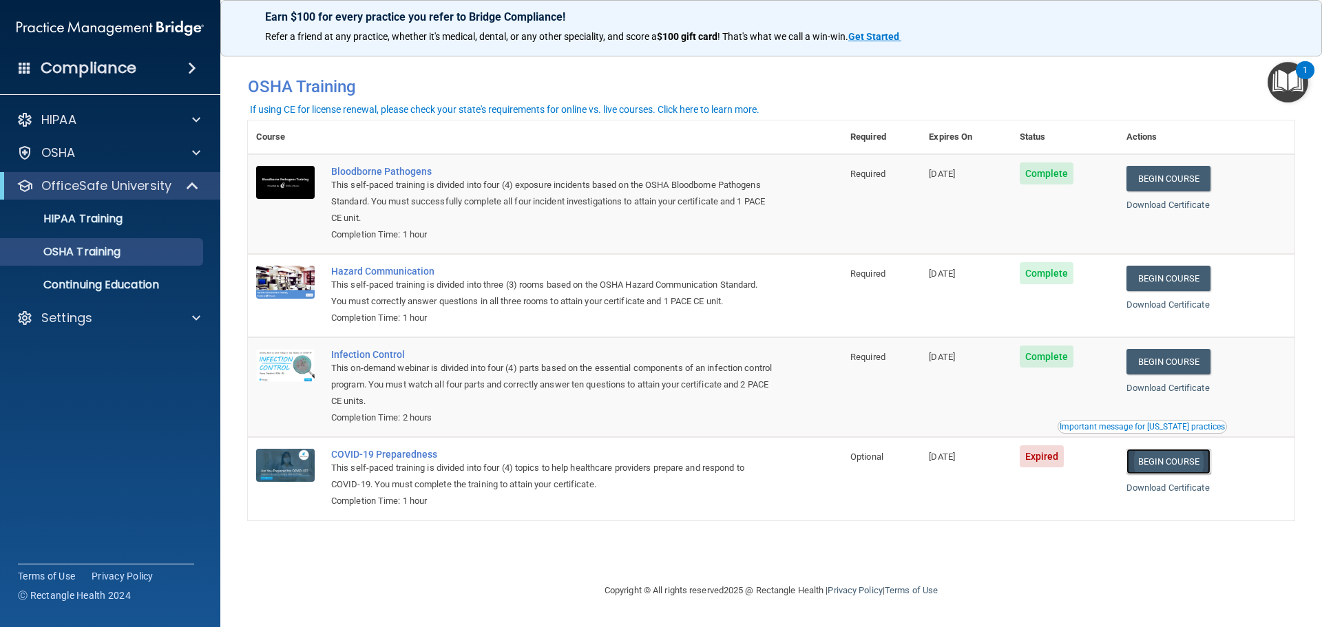
click at [1174, 466] on link "Begin Course" at bounding box center [1169, 461] width 84 height 25
click at [161, 129] on div "HIPAA" at bounding box center [110, 120] width 221 height 28
click at [153, 155] on div "OSHA" at bounding box center [91, 153] width 171 height 17
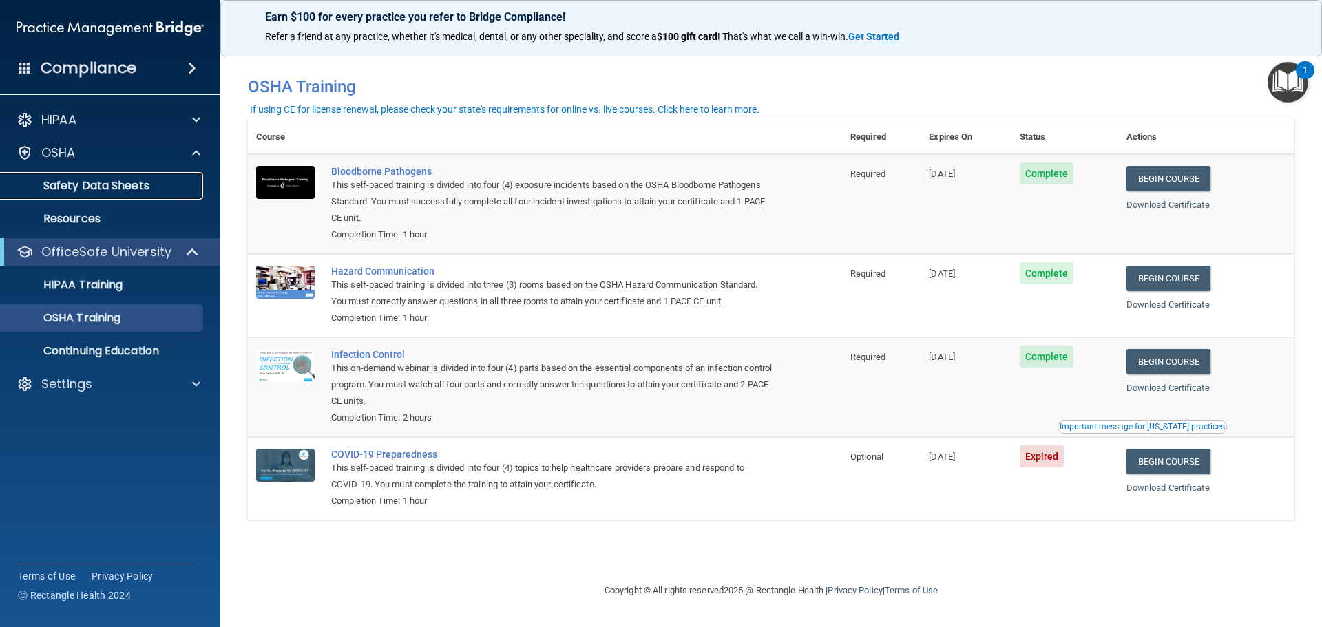
click at [152, 192] on p "Safety Data Sheets" at bounding box center [103, 186] width 188 height 14
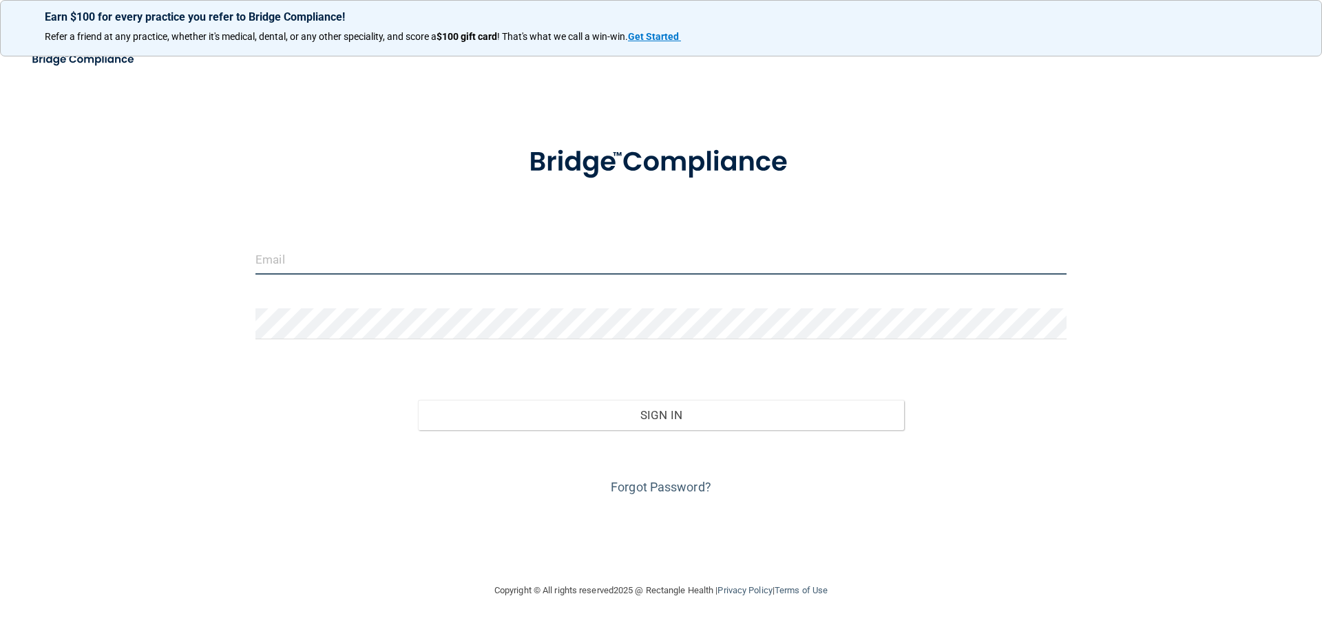
type input "daniela050198@gmail.com"
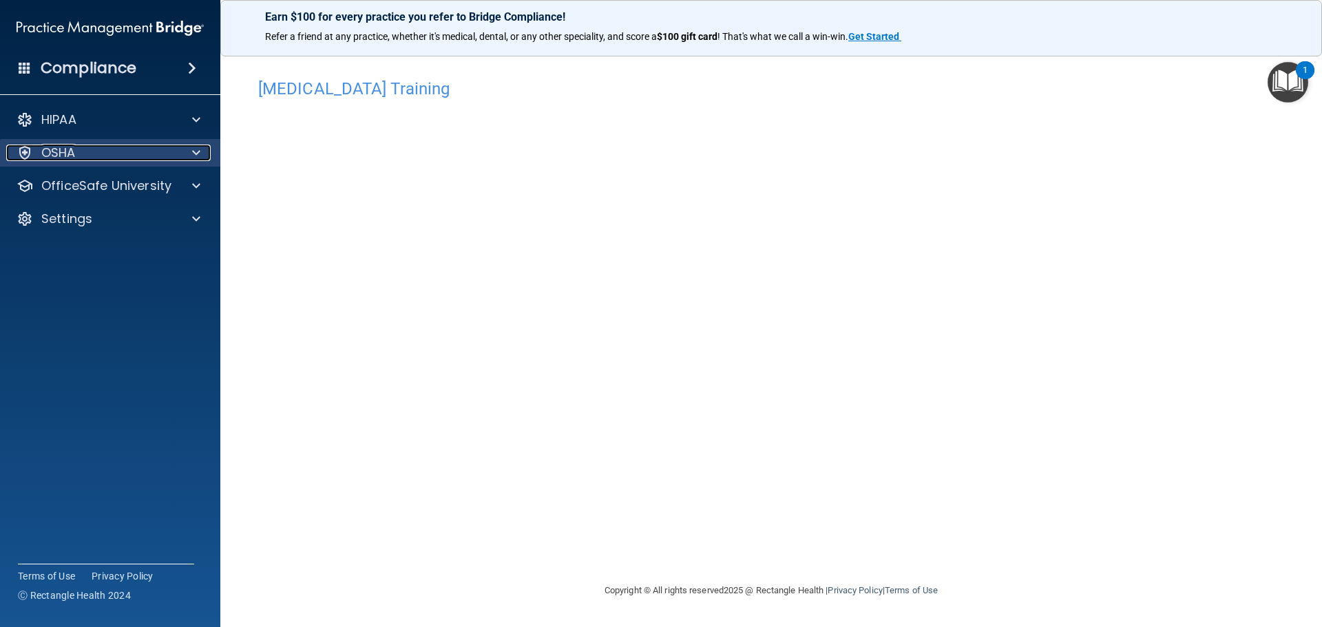
click at [152, 149] on div "OSHA" at bounding box center [91, 153] width 171 height 17
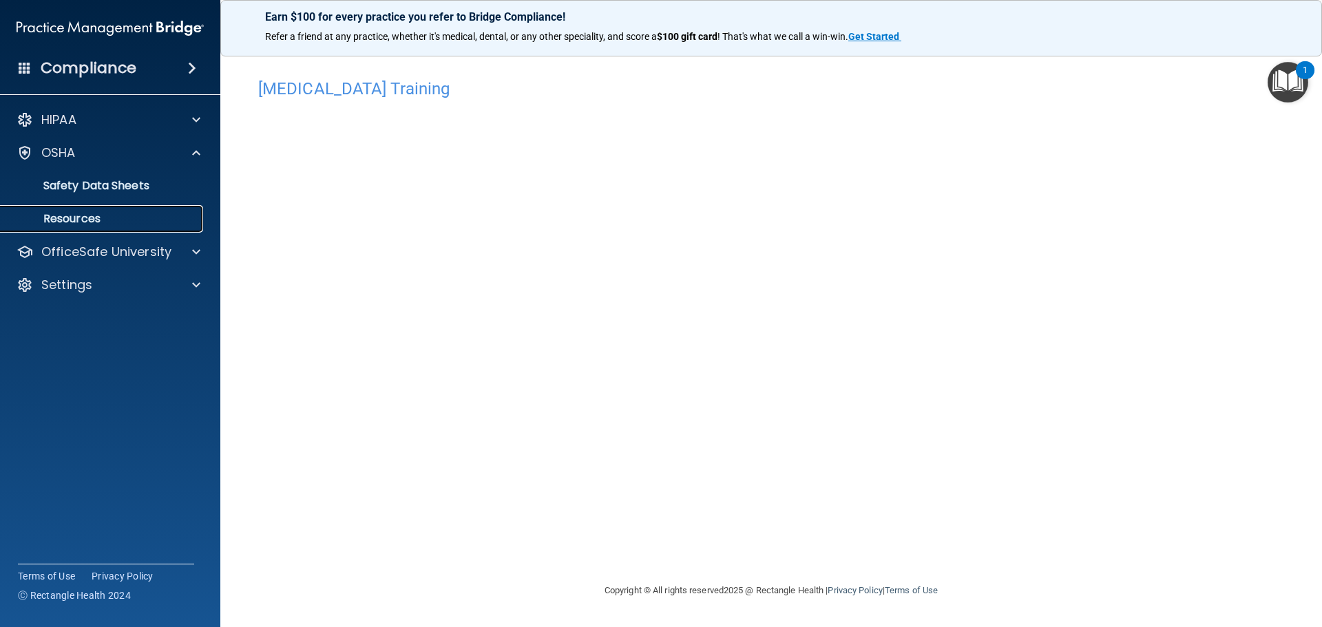
click at [160, 211] on link "Resources" at bounding box center [94, 219] width 217 height 28
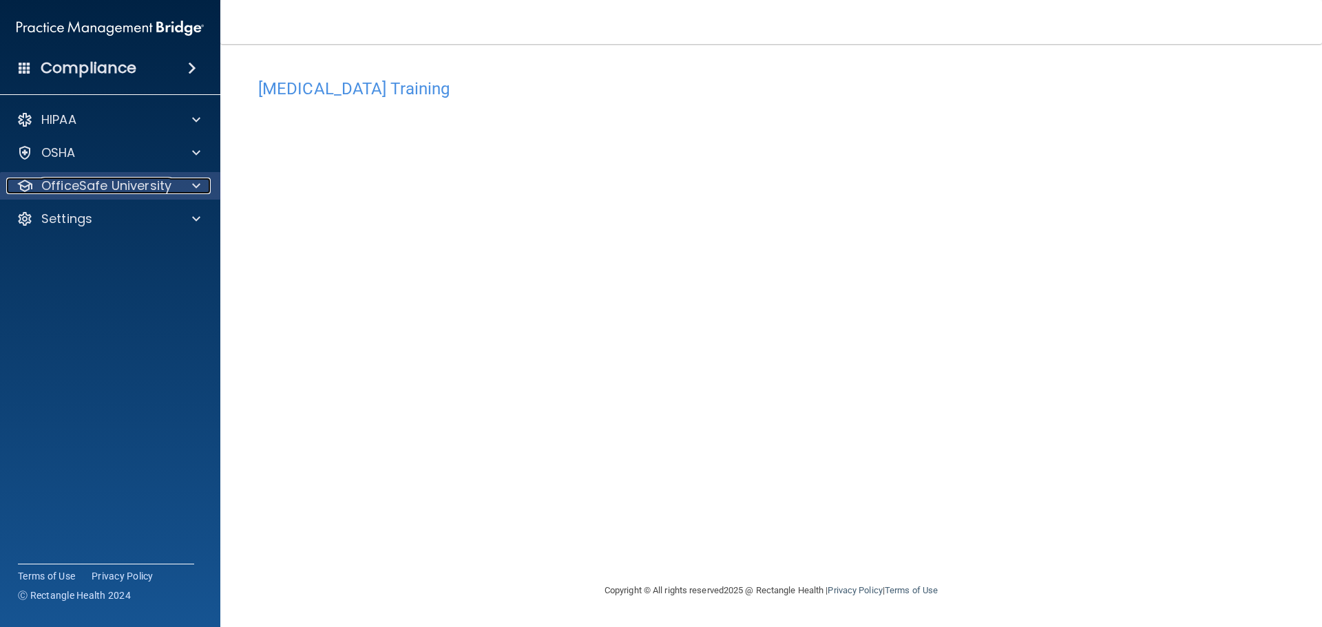
click at [137, 189] on p "OfficeSafe University" at bounding box center [106, 186] width 130 height 17
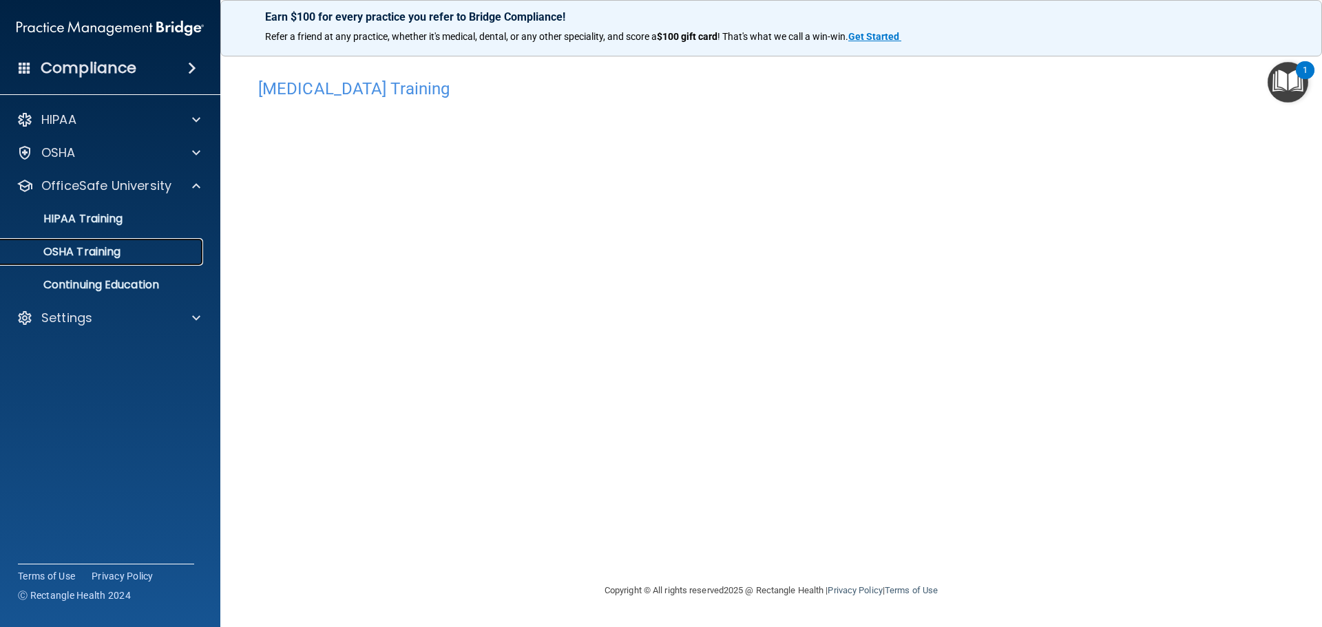
click at [161, 251] on div "OSHA Training" at bounding box center [103, 252] width 188 height 14
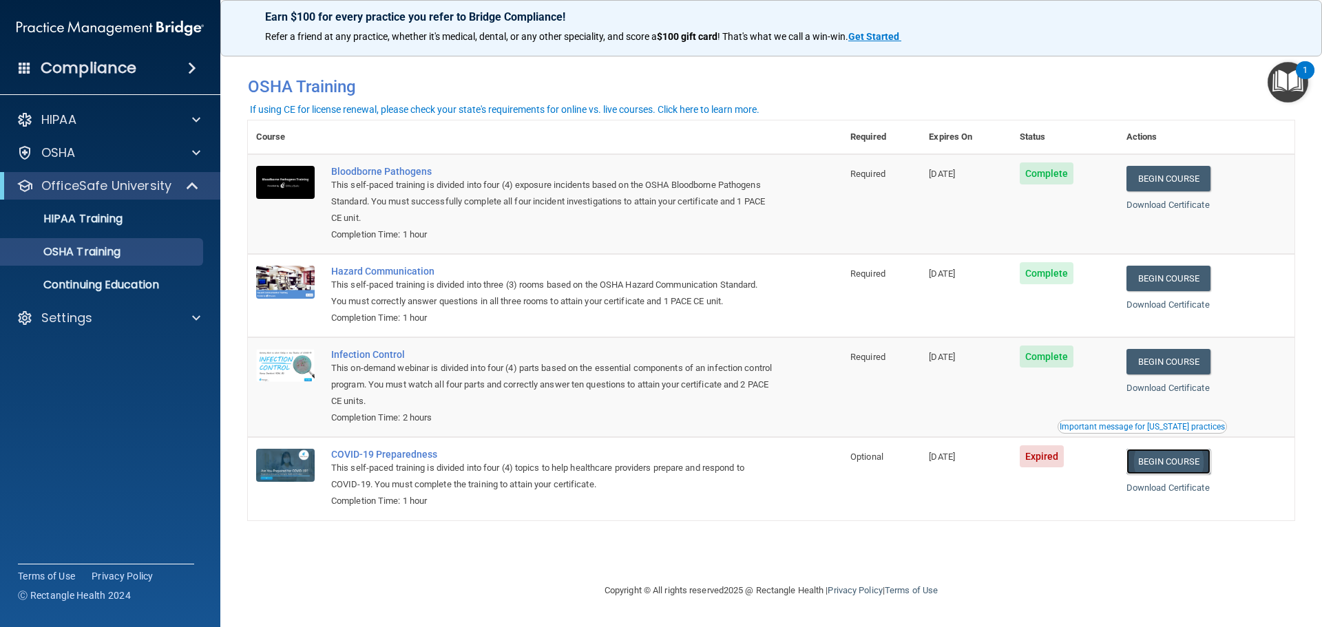
click at [1191, 460] on link "Begin Course" at bounding box center [1169, 461] width 84 height 25
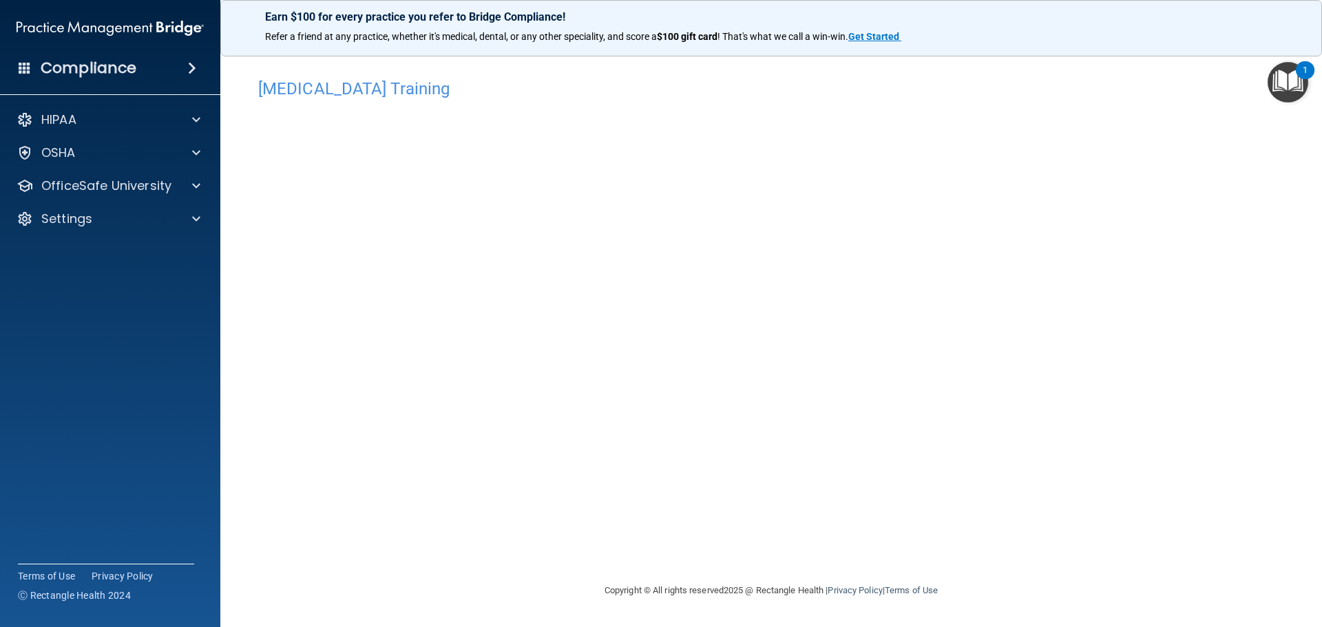
click at [356, 90] on h4 "[MEDICAL_DATA] Training" at bounding box center [771, 89] width 1026 height 18
click at [1297, 85] on img "Open Resource Center, 1 new notification" at bounding box center [1288, 82] width 41 height 41
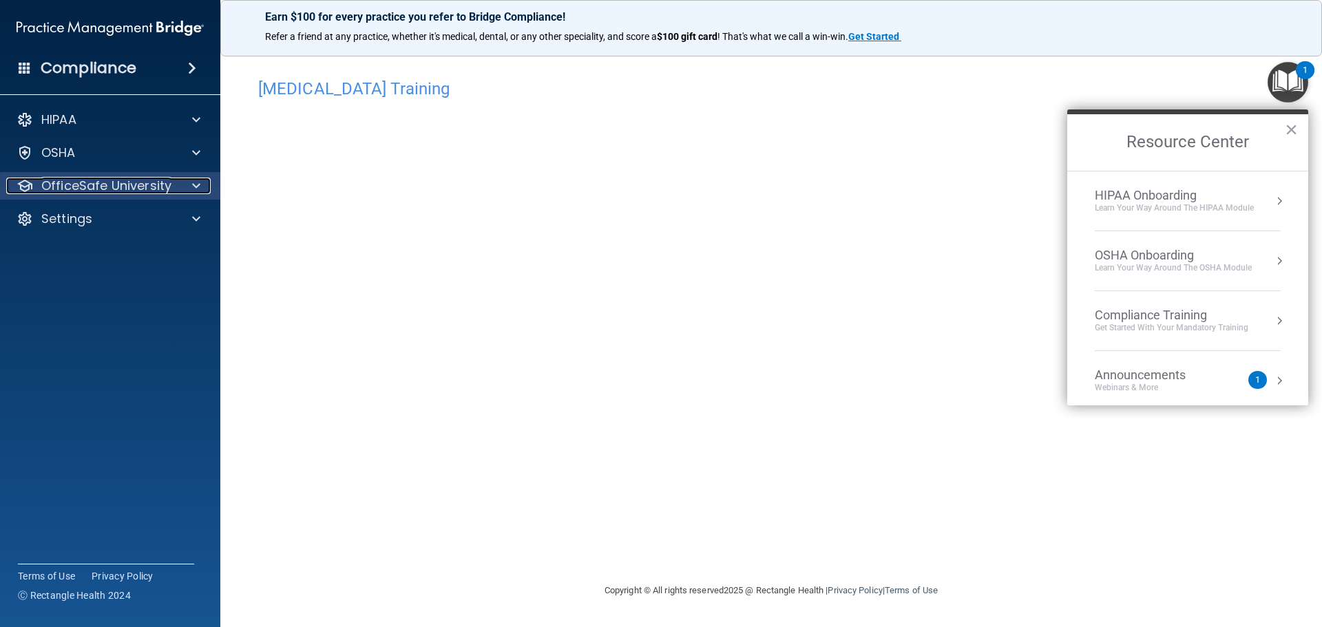
click at [148, 181] on p "OfficeSafe University" at bounding box center [106, 186] width 130 height 17
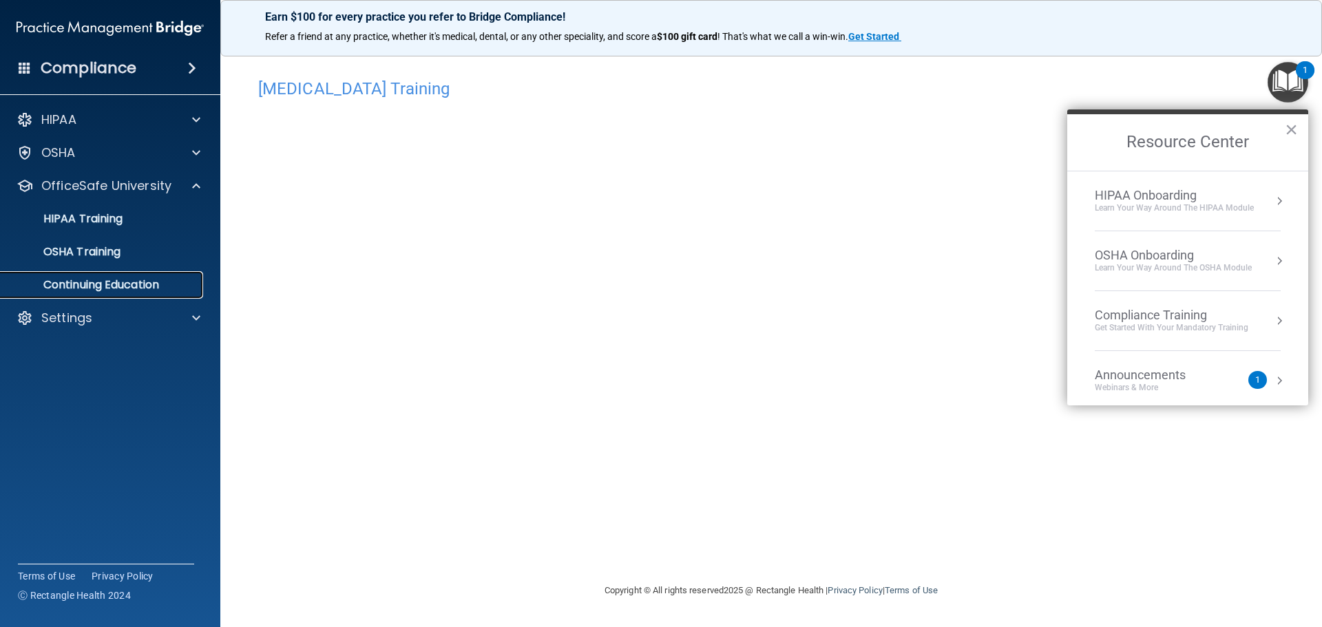
click at [151, 281] on p "Continuing Education" at bounding box center [103, 285] width 188 height 14
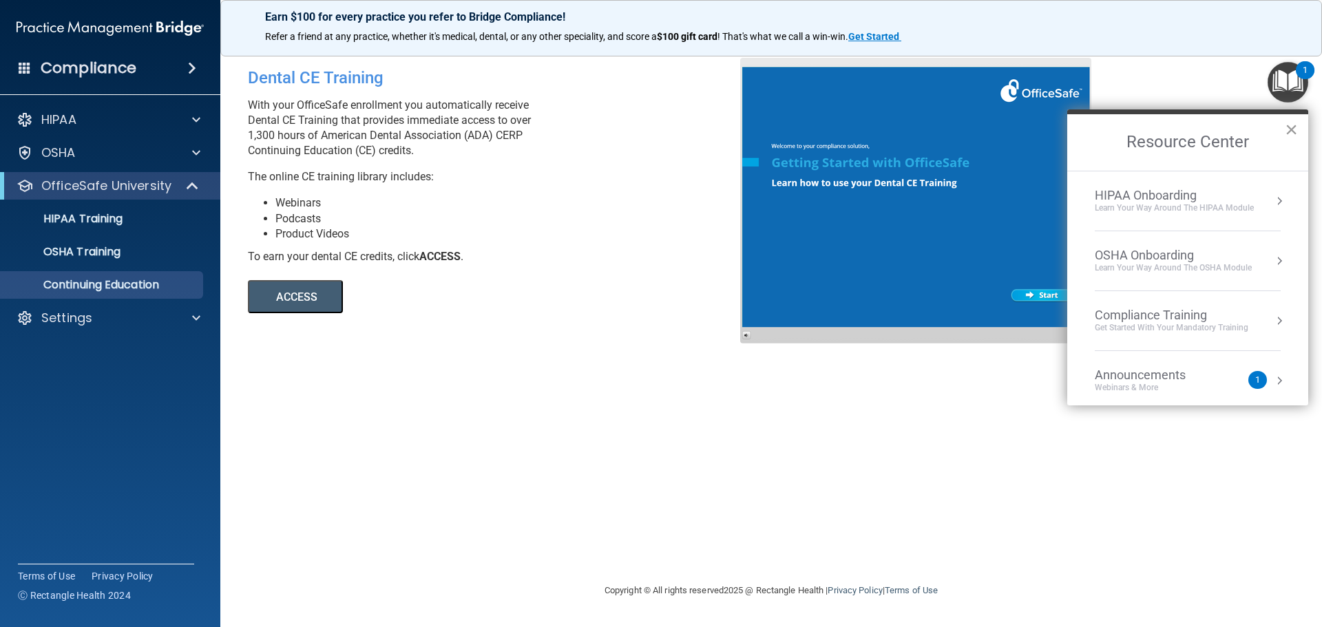
click at [1290, 132] on button "×" at bounding box center [1291, 129] width 13 height 22
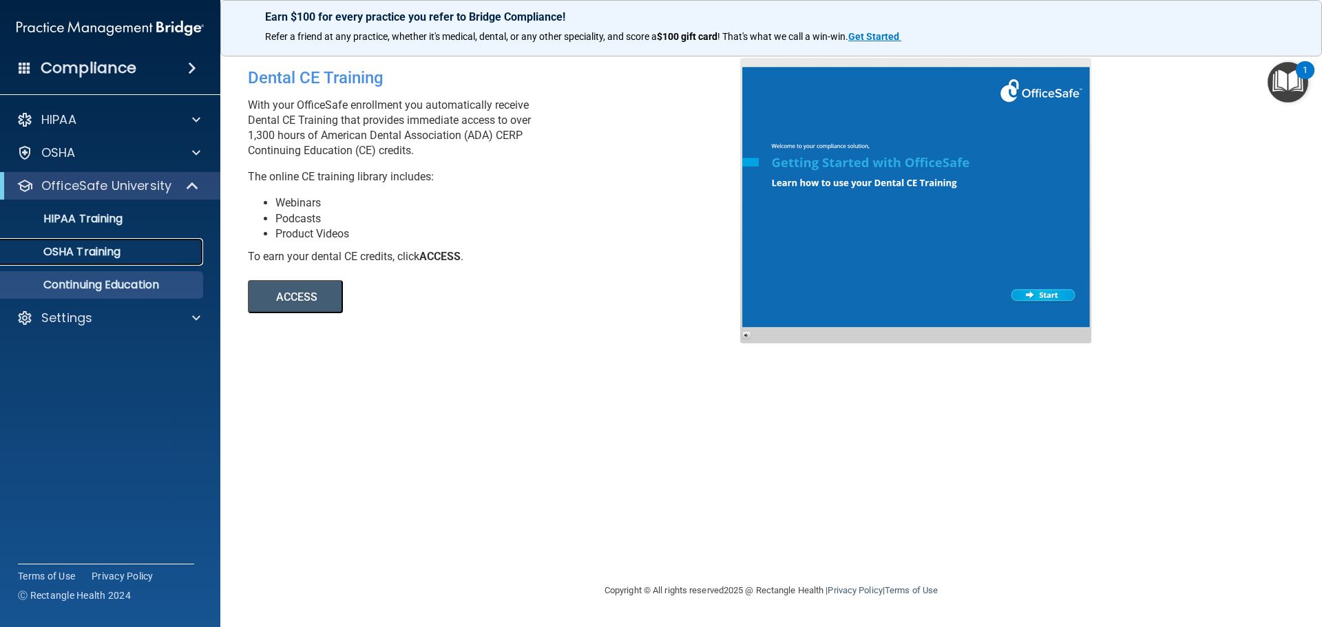
click at [160, 245] on div "OSHA Training" at bounding box center [103, 252] width 188 height 14
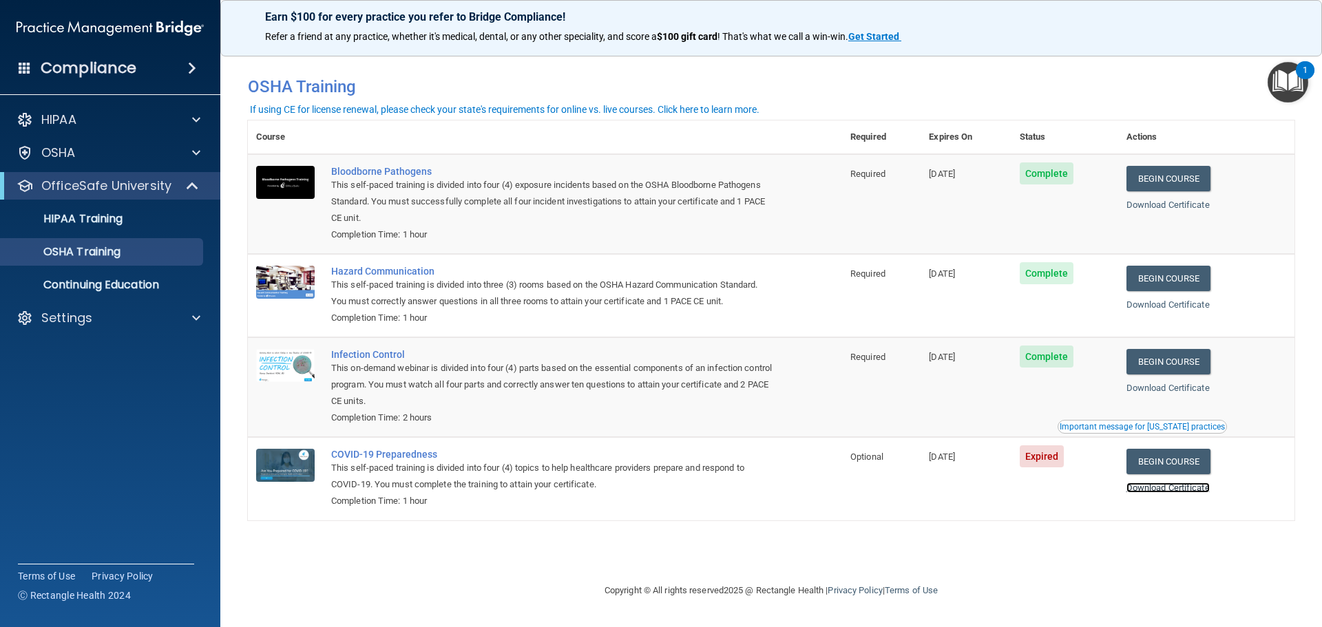
click at [1156, 493] on link "Download Certificate" at bounding box center [1168, 488] width 83 height 10
click at [1205, 470] on link "Begin Course" at bounding box center [1169, 461] width 84 height 25
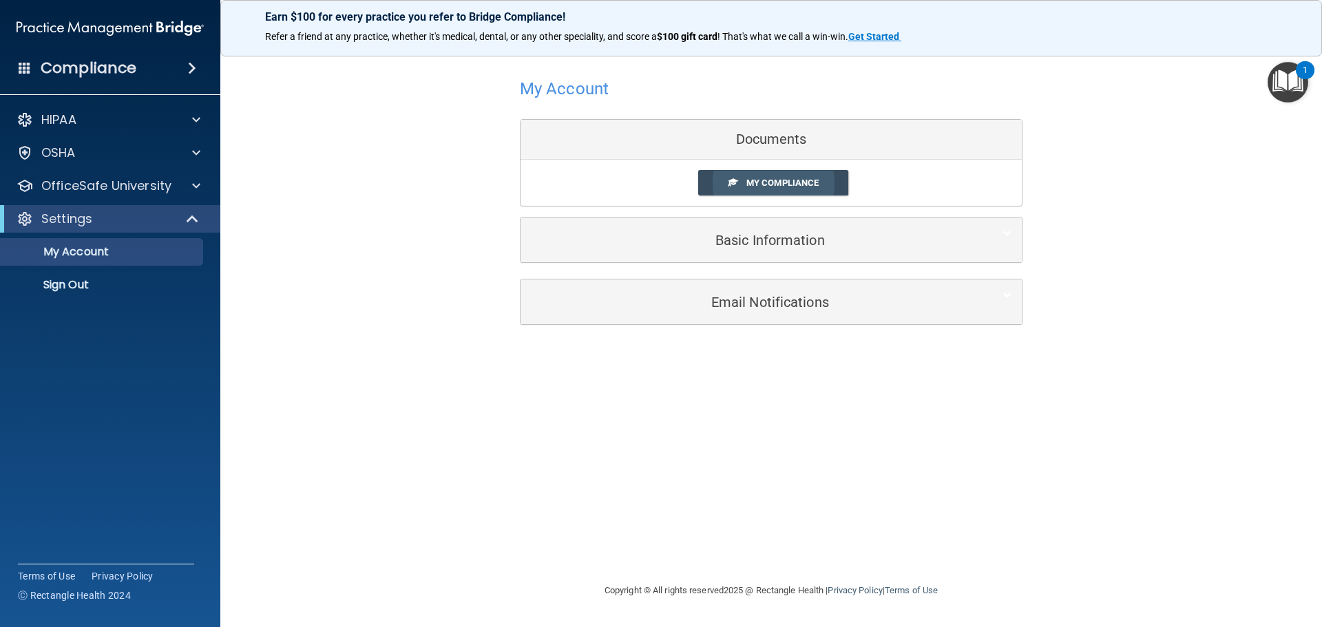
click at [758, 174] on link "My Compliance" at bounding box center [773, 182] width 151 height 25
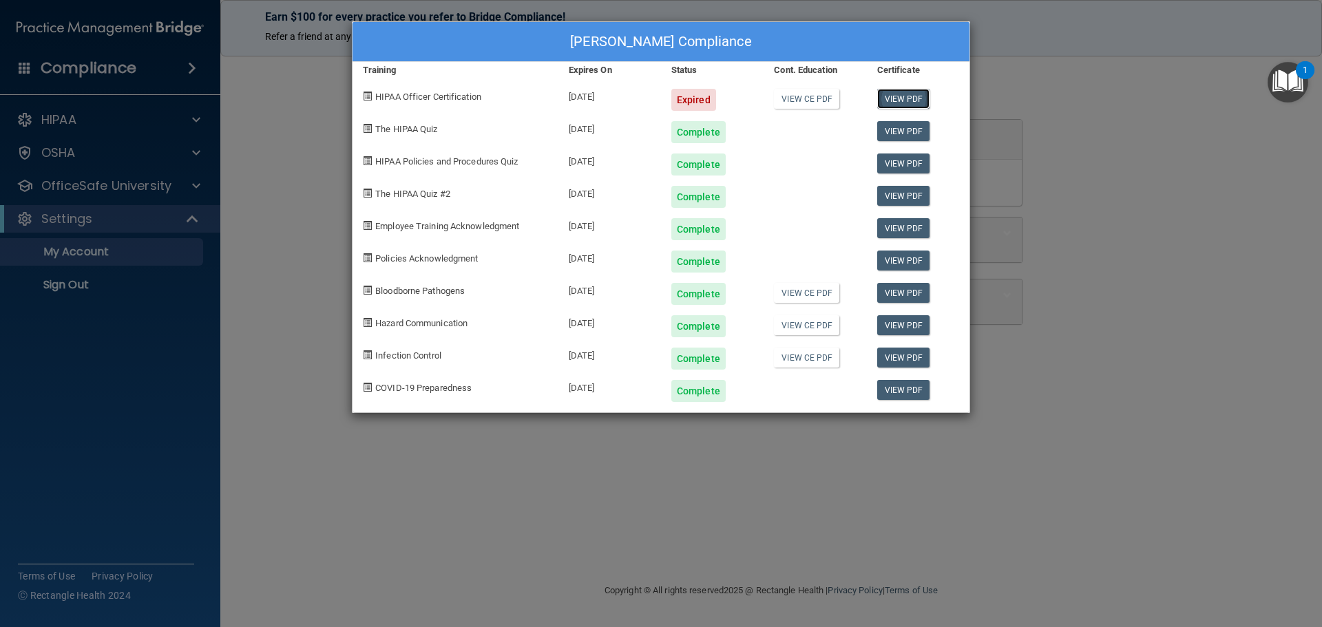
click at [900, 95] on link "View PDF" at bounding box center [903, 99] width 53 height 20
drag, startPoint x: 158, startPoint y: 116, endPoint x: 171, endPoint y: 114, distance: 13.2
click at [158, 116] on div "Yesenia Luis's Compliance Training Expires On Status Cont. Education Certificat…" at bounding box center [661, 313] width 1322 height 627
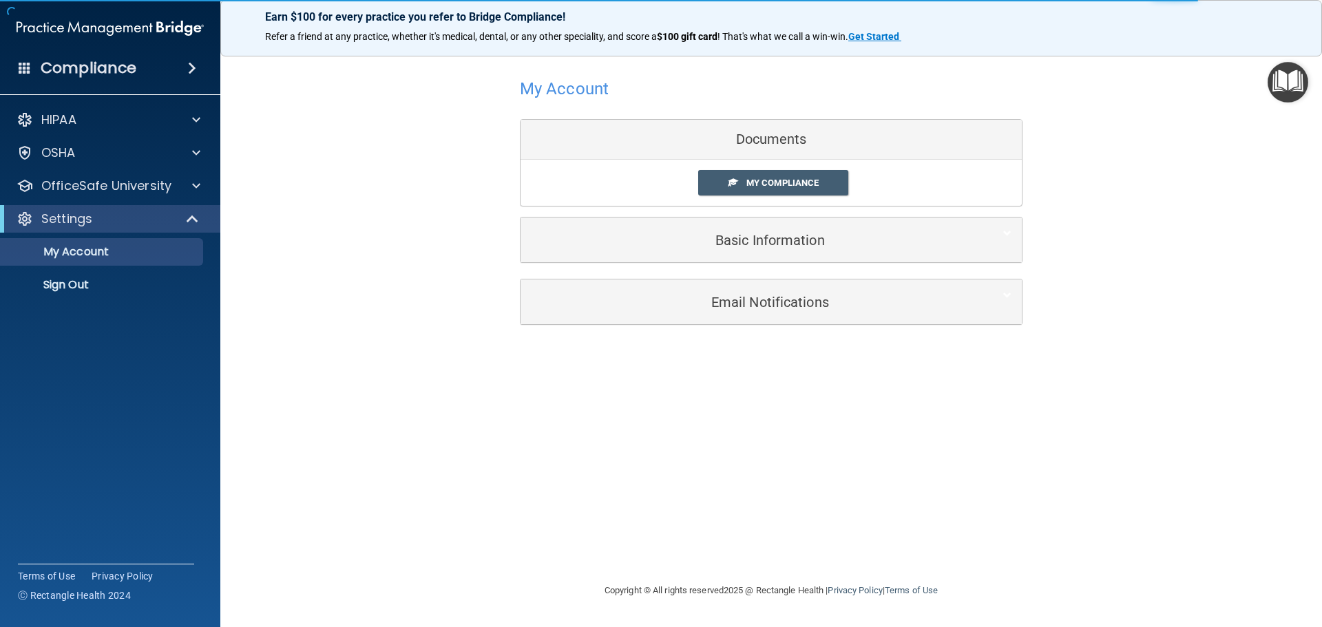
drag, startPoint x: 165, startPoint y: 229, endPoint x: 184, endPoint y: 209, distance: 28.3
click at [165, 229] on div "Settings" at bounding box center [110, 219] width 220 height 28
click at [177, 197] on div "OfficeSafe University" at bounding box center [110, 186] width 221 height 28
click at [149, 194] on div "OfficeSafe University" at bounding box center [110, 186] width 221 height 28
click at [196, 182] on span at bounding box center [196, 186] width 8 height 17
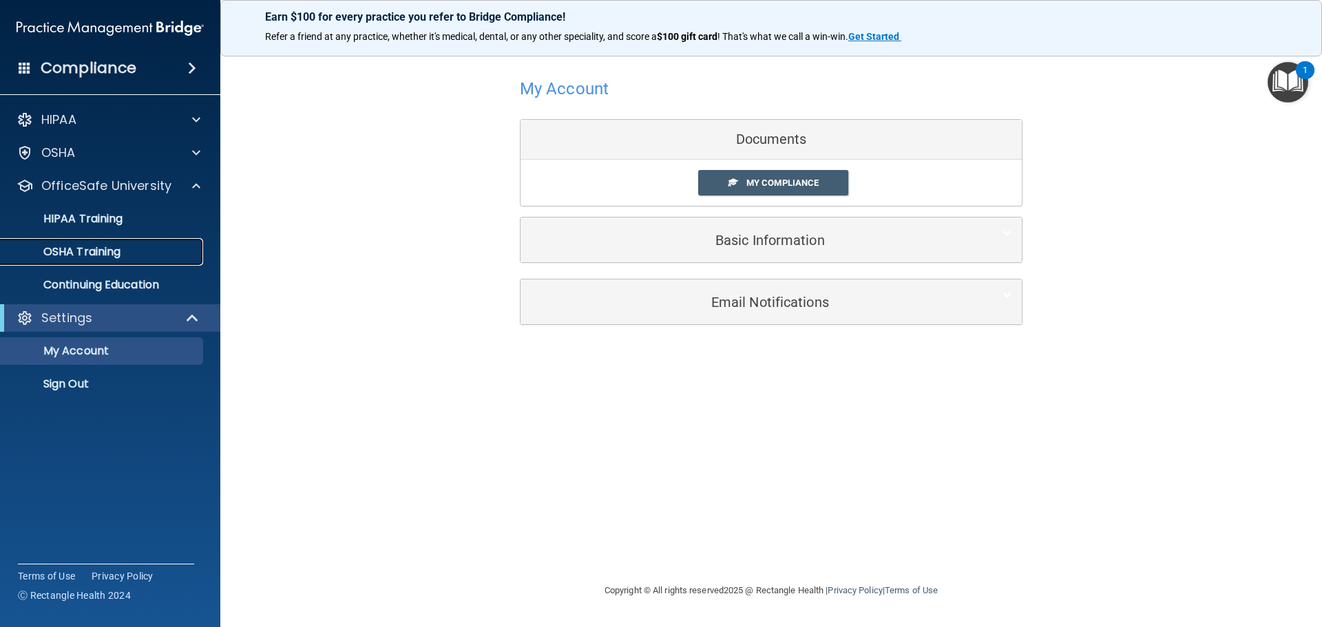
click at [184, 262] on link "OSHA Training" at bounding box center [94, 252] width 217 height 28
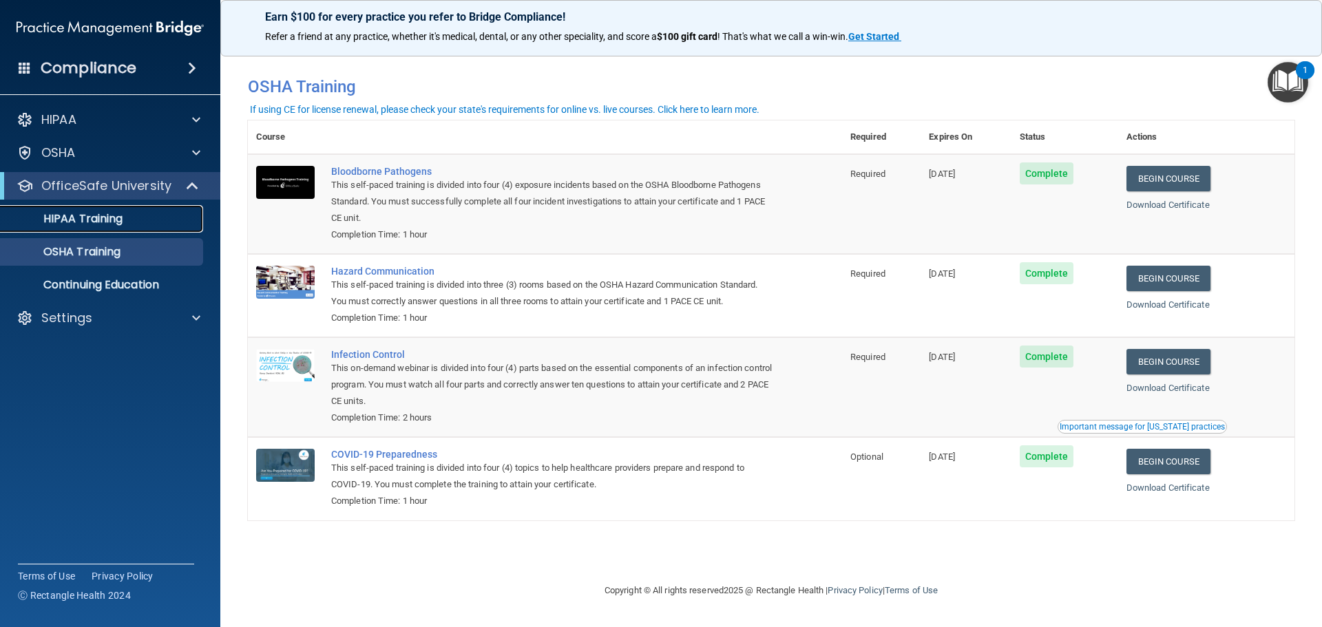
click at [94, 228] on link "HIPAA Training" at bounding box center [94, 219] width 217 height 28
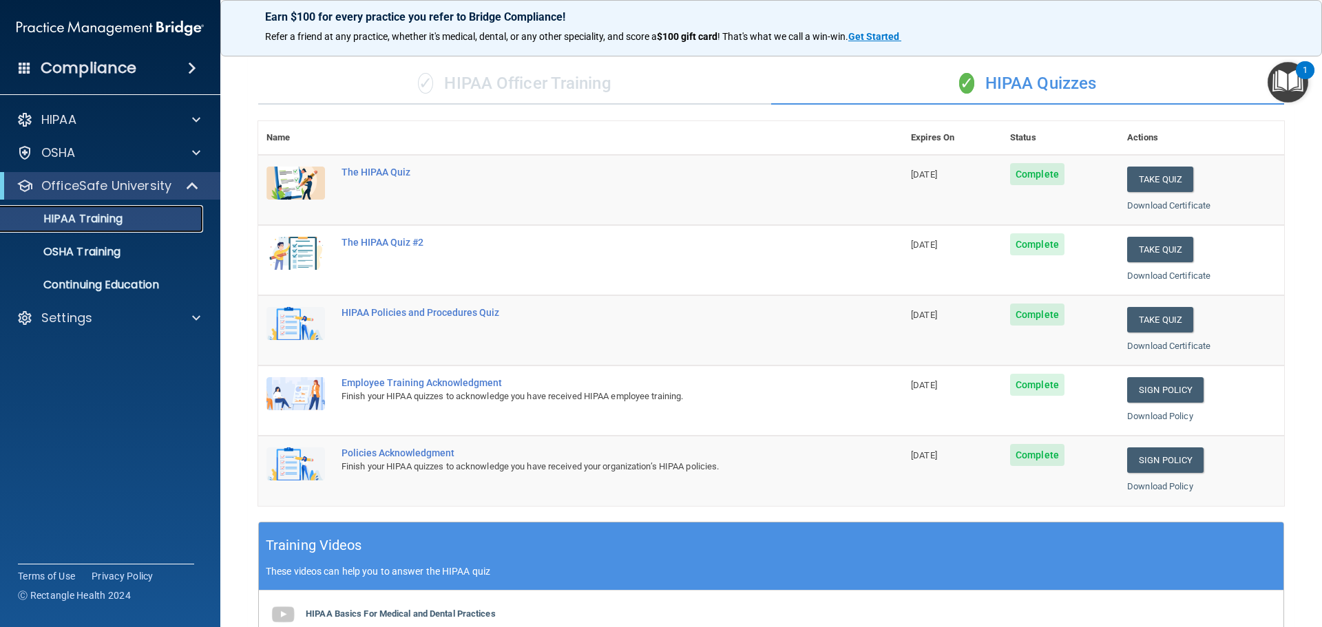
scroll to position [69, 0]
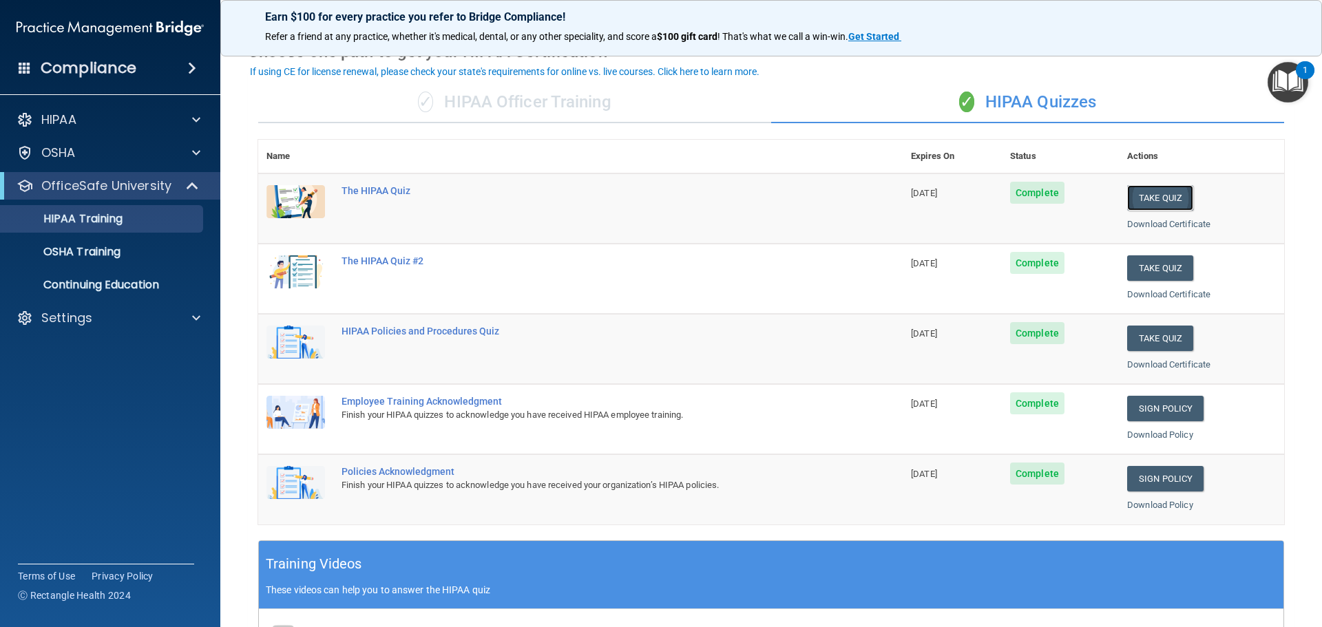
click at [1154, 194] on button "Take Quiz" at bounding box center [1161, 197] width 66 height 25
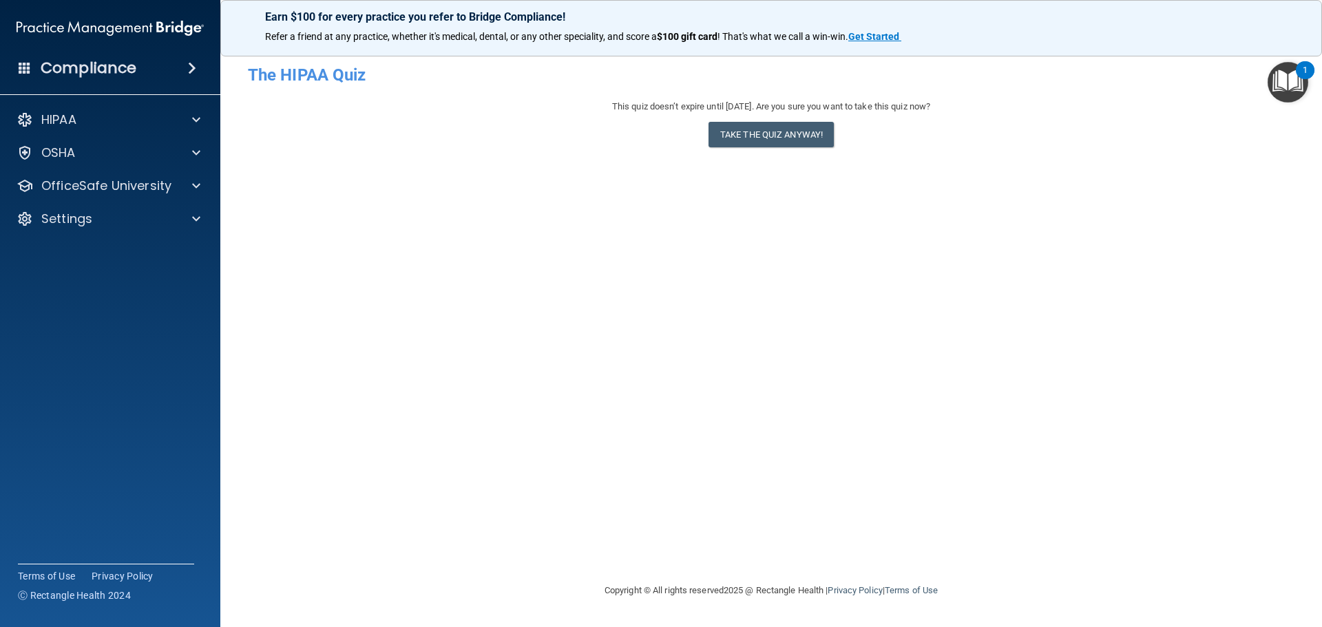
click at [835, 136] on div "This quiz doesn’t expire until 09/11/2026. Are you sure you want to take this q…" at bounding box center [771, 126] width 1047 height 56
click at [831, 136] on button "Take the quiz anyway!" at bounding box center [771, 134] width 125 height 25
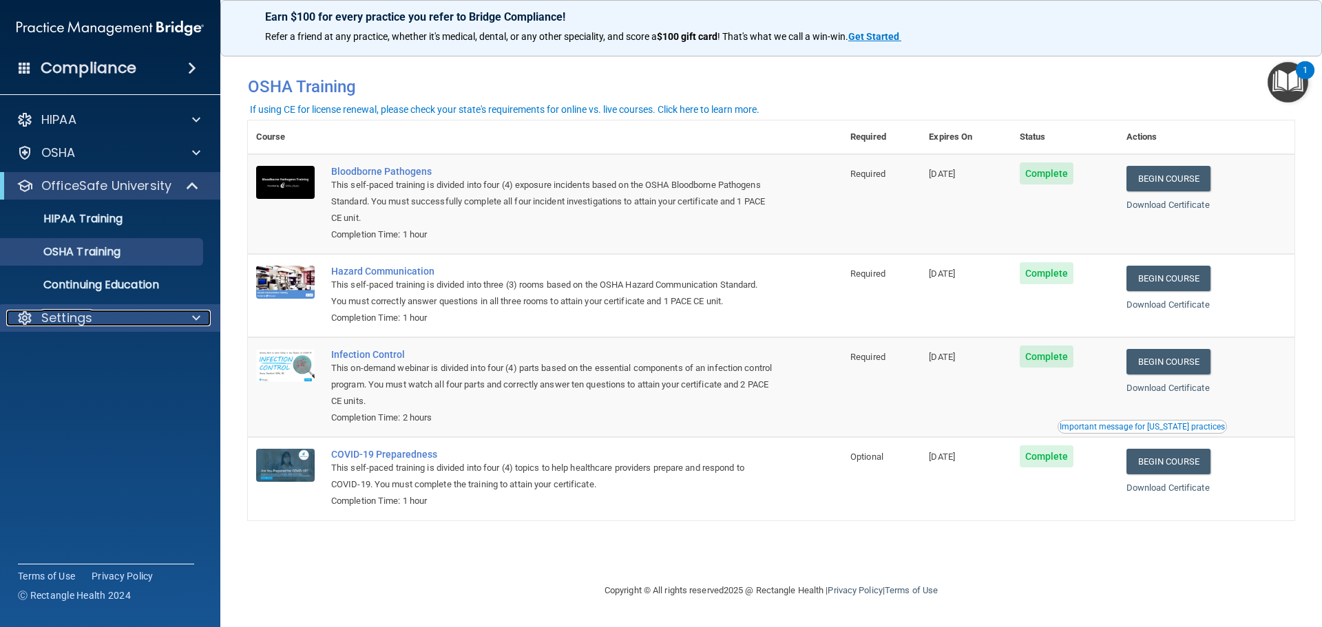
click at [118, 310] on div "Settings" at bounding box center [91, 318] width 171 height 17
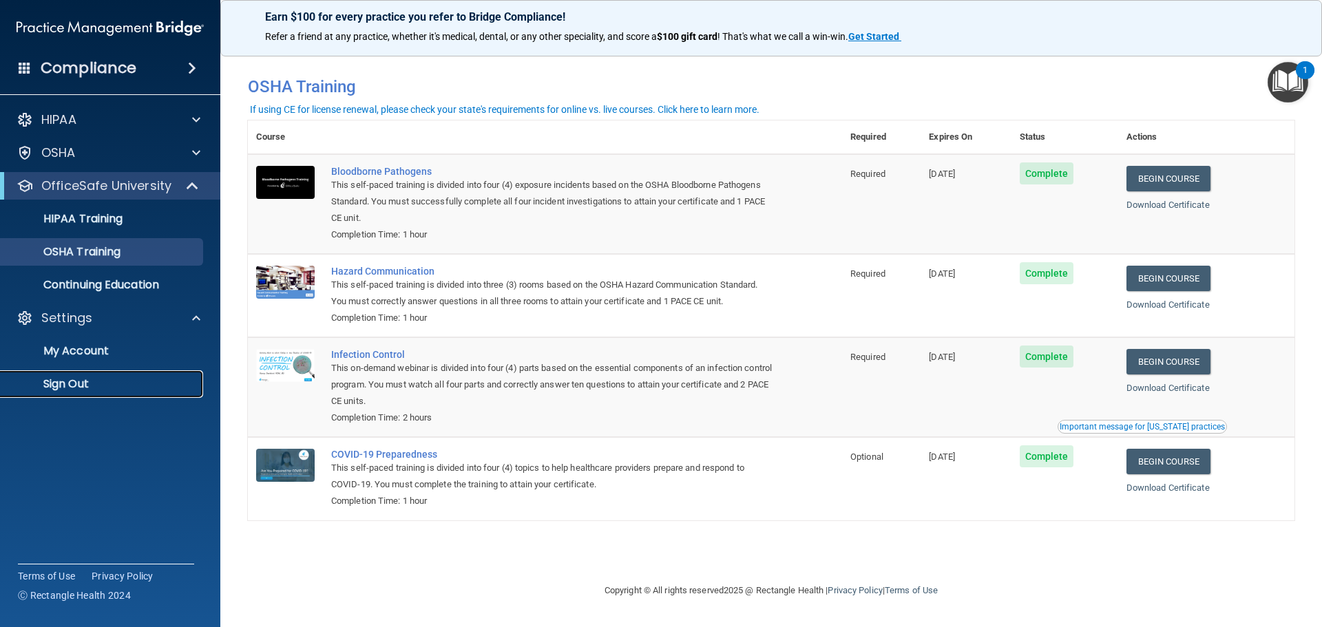
click at [106, 373] on link "Sign Out" at bounding box center [94, 385] width 217 height 28
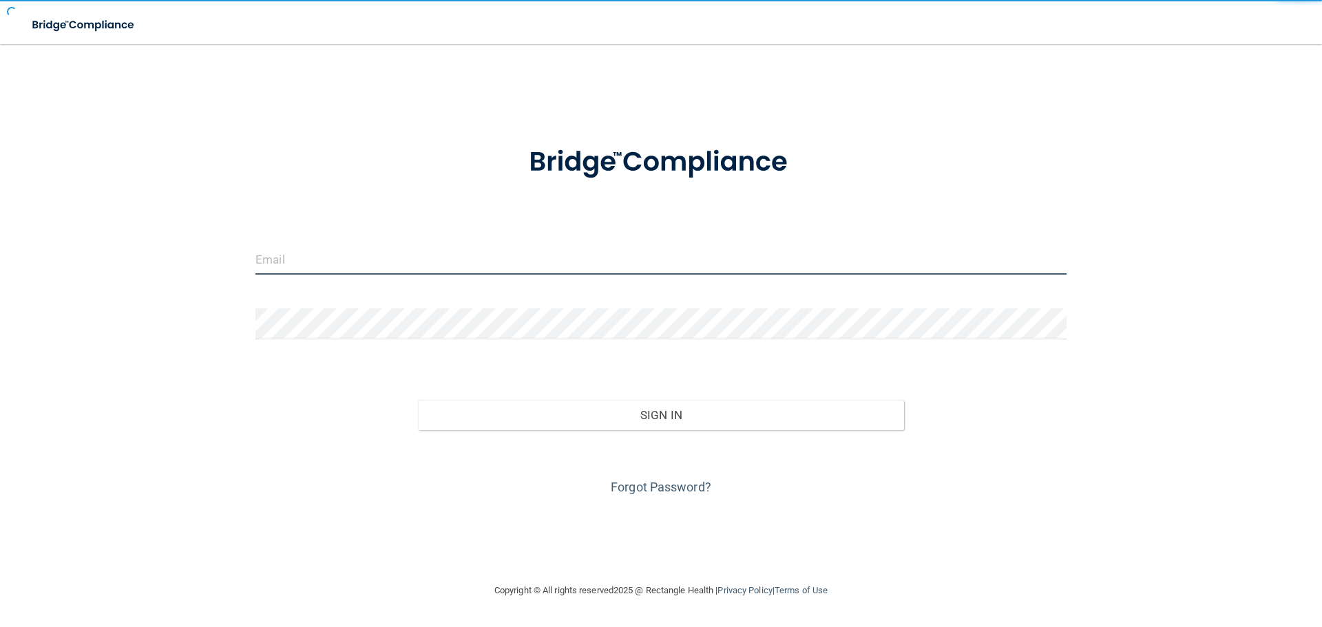
type input "[EMAIL_ADDRESS][DOMAIN_NAME]"
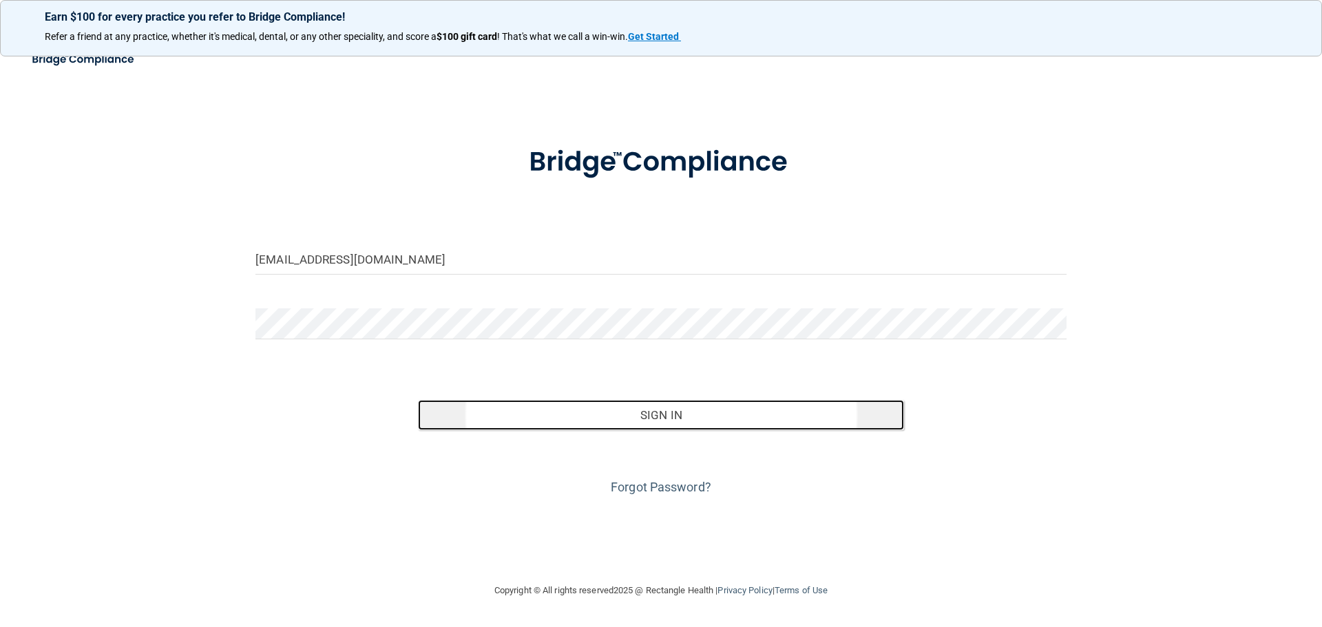
click at [608, 417] on button "Sign In" at bounding box center [661, 415] width 487 height 30
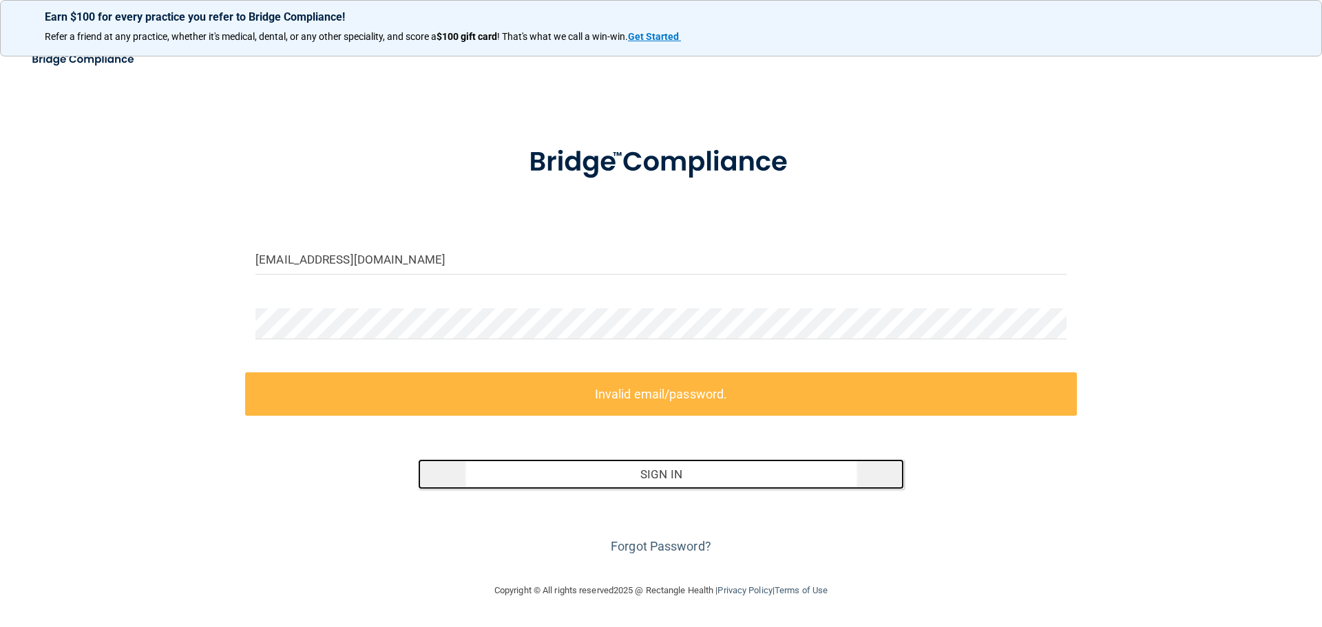
click at [600, 472] on button "Sign In" at bounding box center [661, 474] width 487 height 30
